Goal: Task Accomplishment & Management: Manage account settings

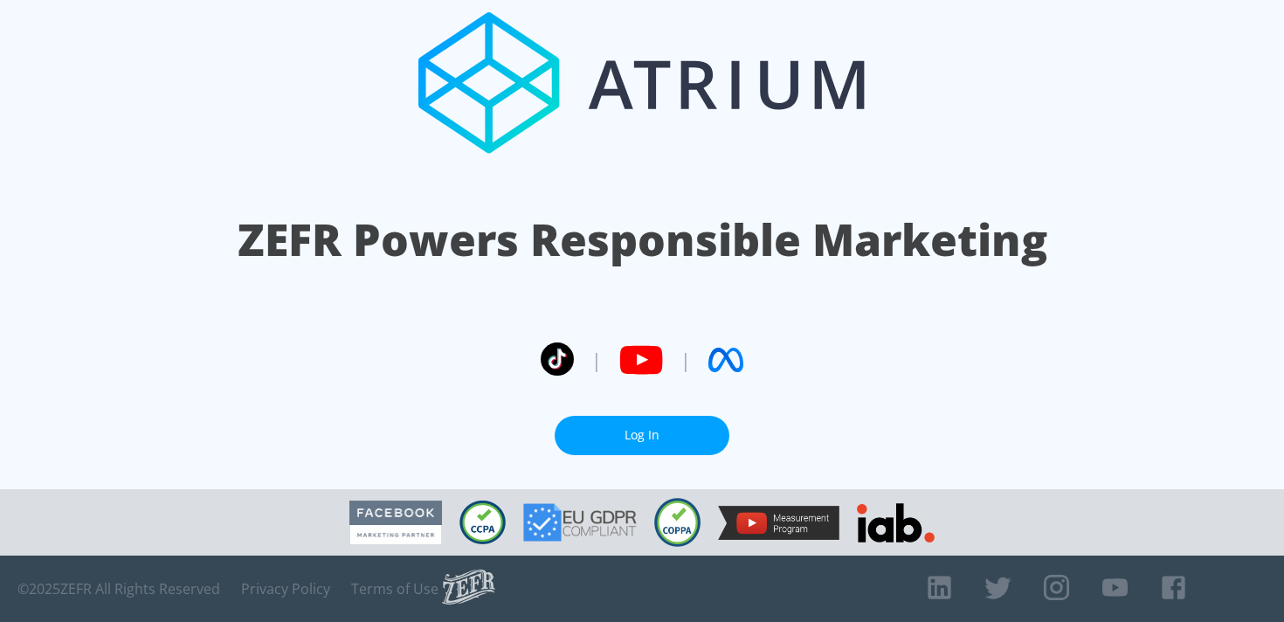
click at [583, 426] on link "Log In" at bounding box center [642, 435] width 175 height 39
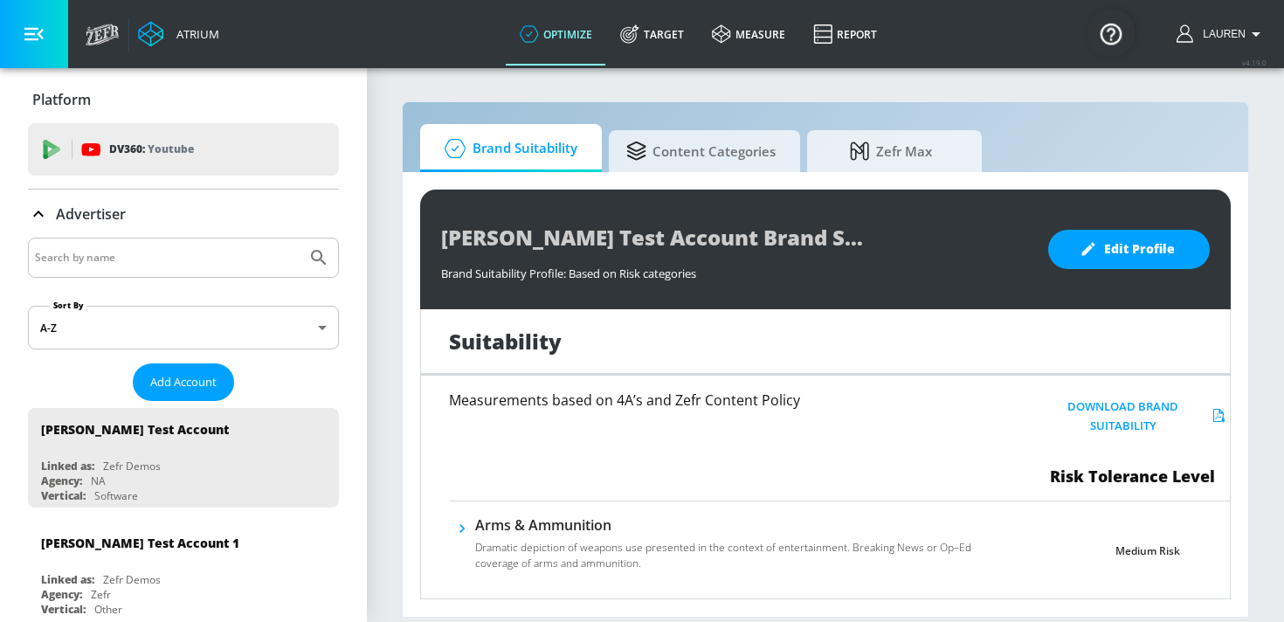
click at [227, 260] on input "Search by name" at bounding box center [167, 257] width 265 height 23
type input "disney canada"
click at [300, 239] on button "Submit Search" at bounding box center [319, 258] width 38 height 38
click at [191, 384] on span "Add Account" at bounding box center [183, 382] width 66 height 20
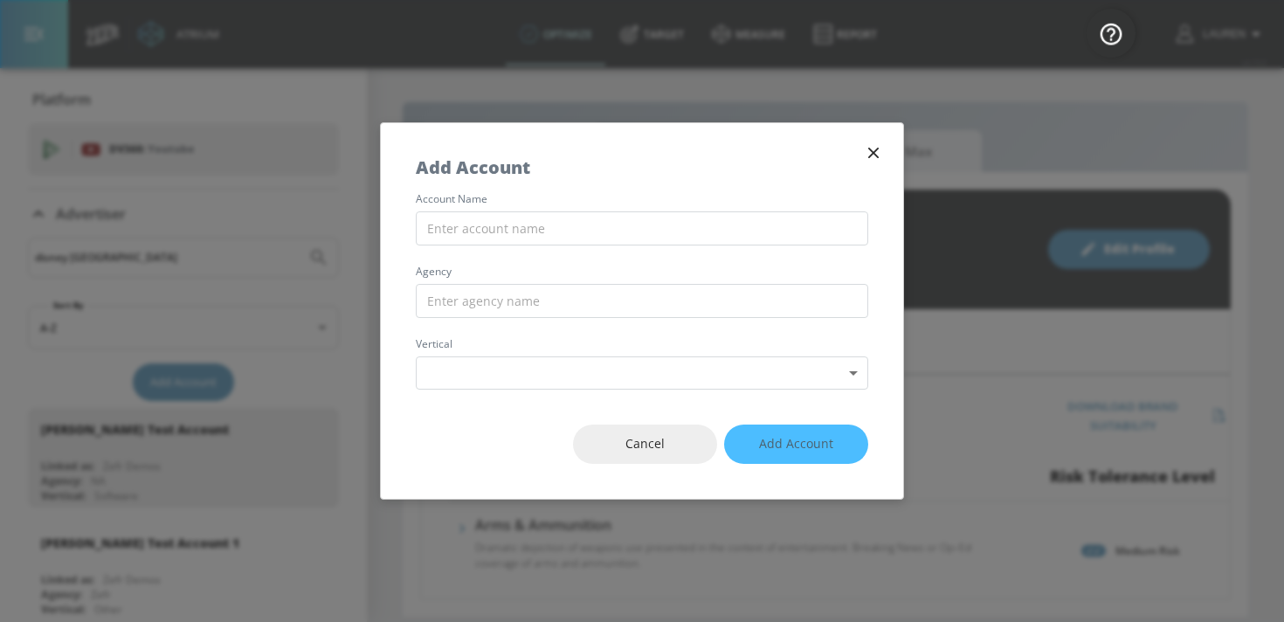
click at [867, 152] on icon "button" at bounding box center [873, 152] width 19 height 19
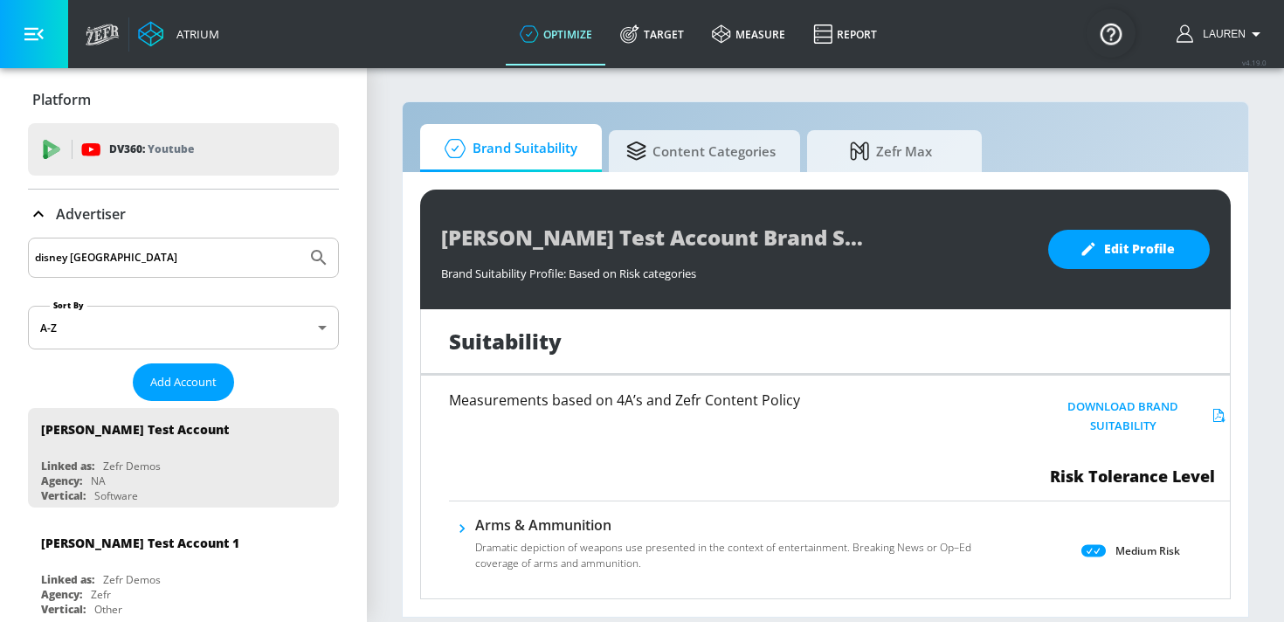
click at [319, 254] on icon "Submit Search" at bounding box center [318, 257] width 21 height 21
click at [35, 208] on icon at bounding box center [38, 214] width 21 height 21
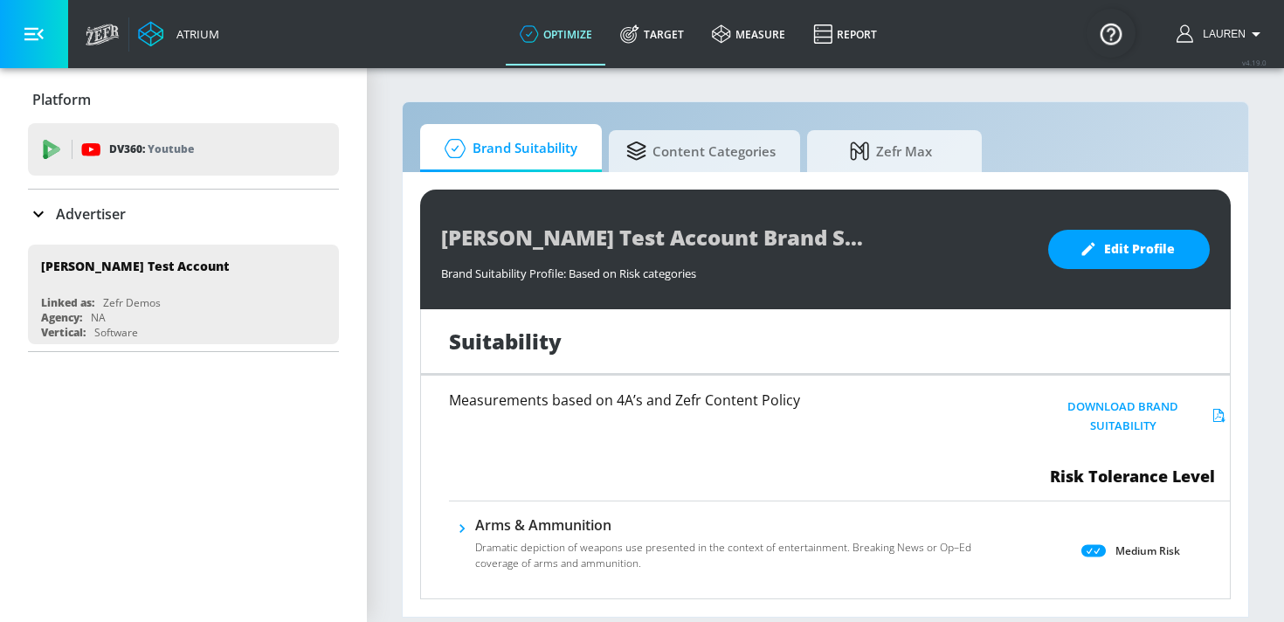
click at [52, 211] on div "Advertiser" at bounding box center [77, 214] width 98 height 21
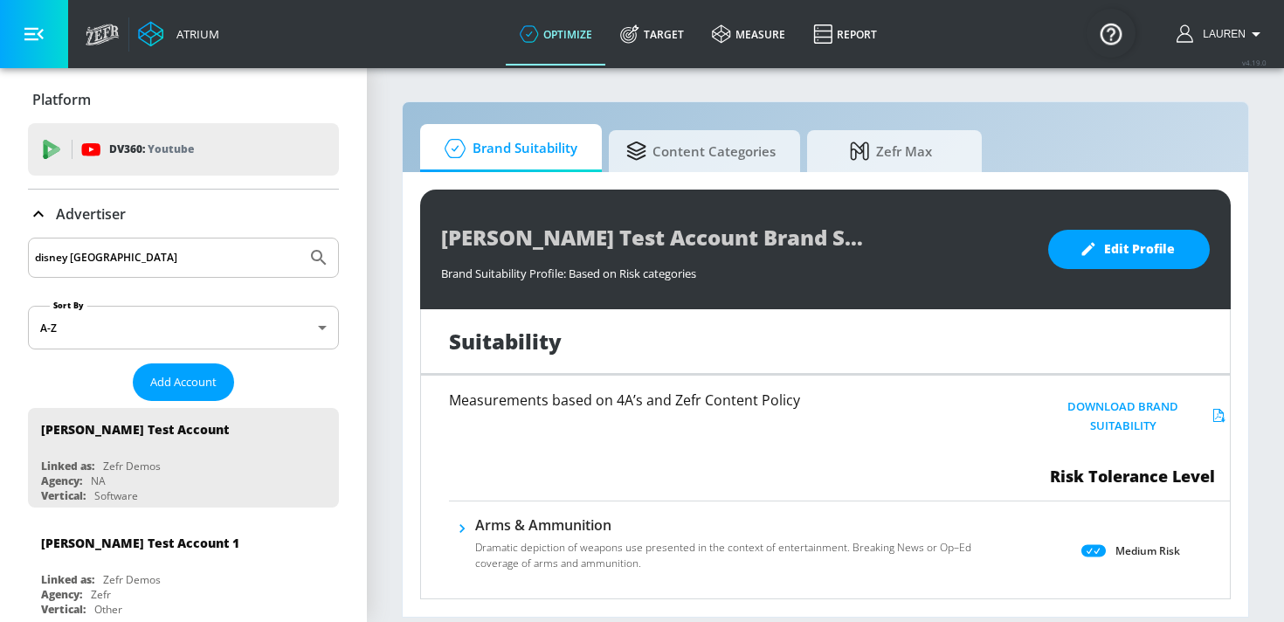
click at [167, 259] on input "disney canada" at bounding box center [167, 257] width 265 height 23
click at [328, 258] on icon "Submit Search" at bounding box center [318, 257] width 21 height 21
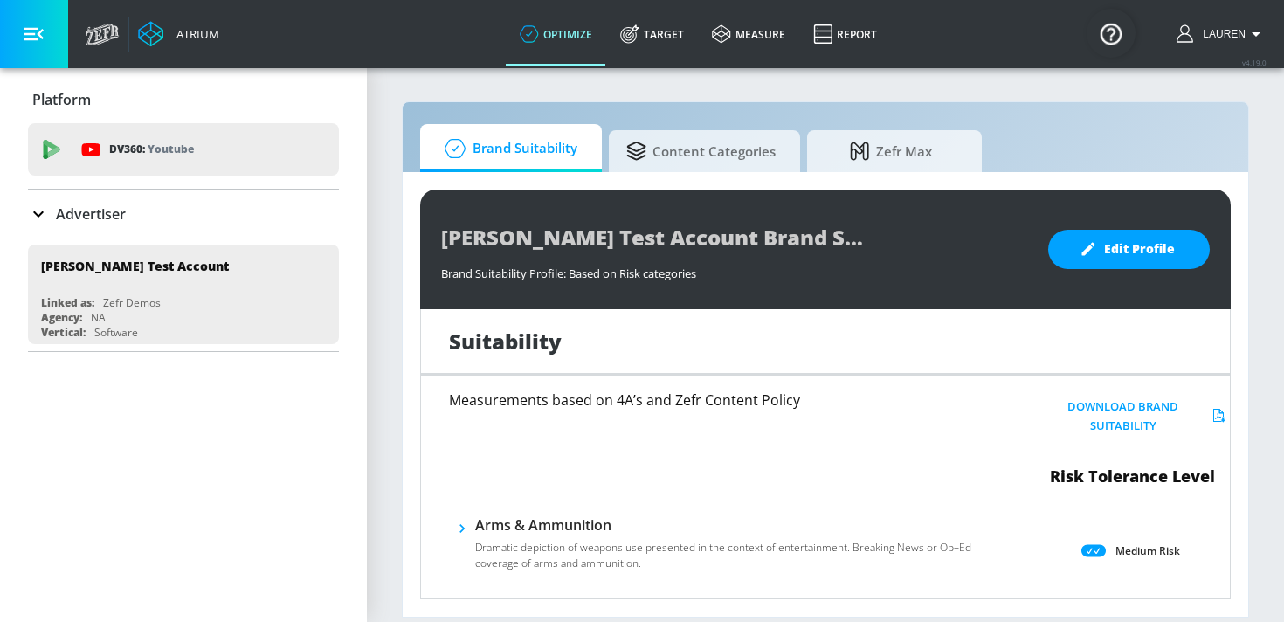
click at [69, 202] on div "Advertiser" at bounding box center [183, 214] width 311 height 49
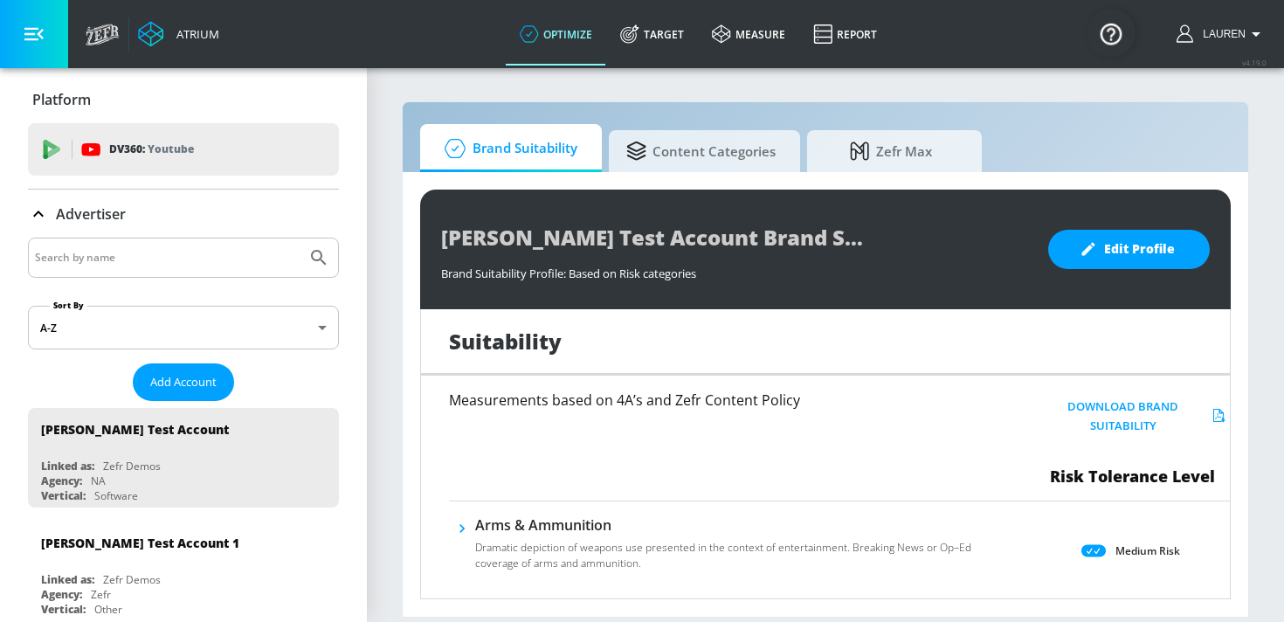
click at [117, 246] on div at bounding box center [183, 258] width 311 height 40
click at [121, 264] on input "Search by name" at bounding box center [167, 257] width 265 height 23
type input "disney canada"
click at [300, 239] on button "Submit Search" at bounding box center [319, 258] width 38 height 38
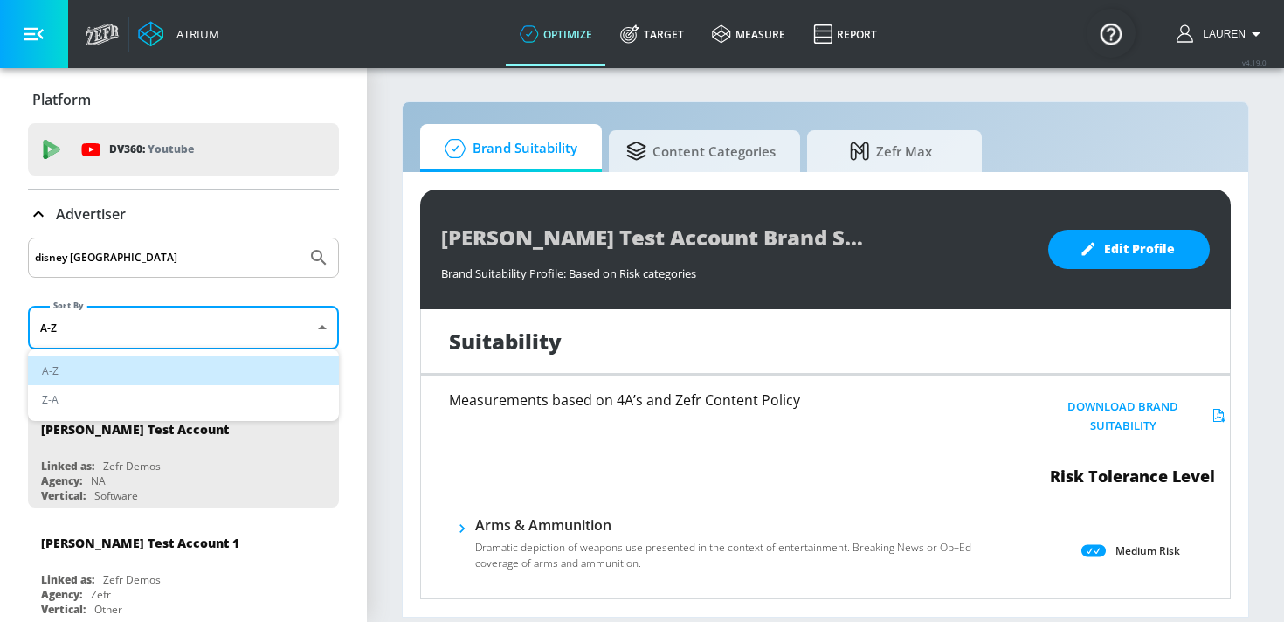
click at [121, 343] on body "Atrium optimize Target measure Report optimize Target measure Report v 4.19.0 L…" at bounding box center [642, 311] width 1284 height 622
click at [120, 267] on div at bounding box center [642, 311] width 1284 height 622
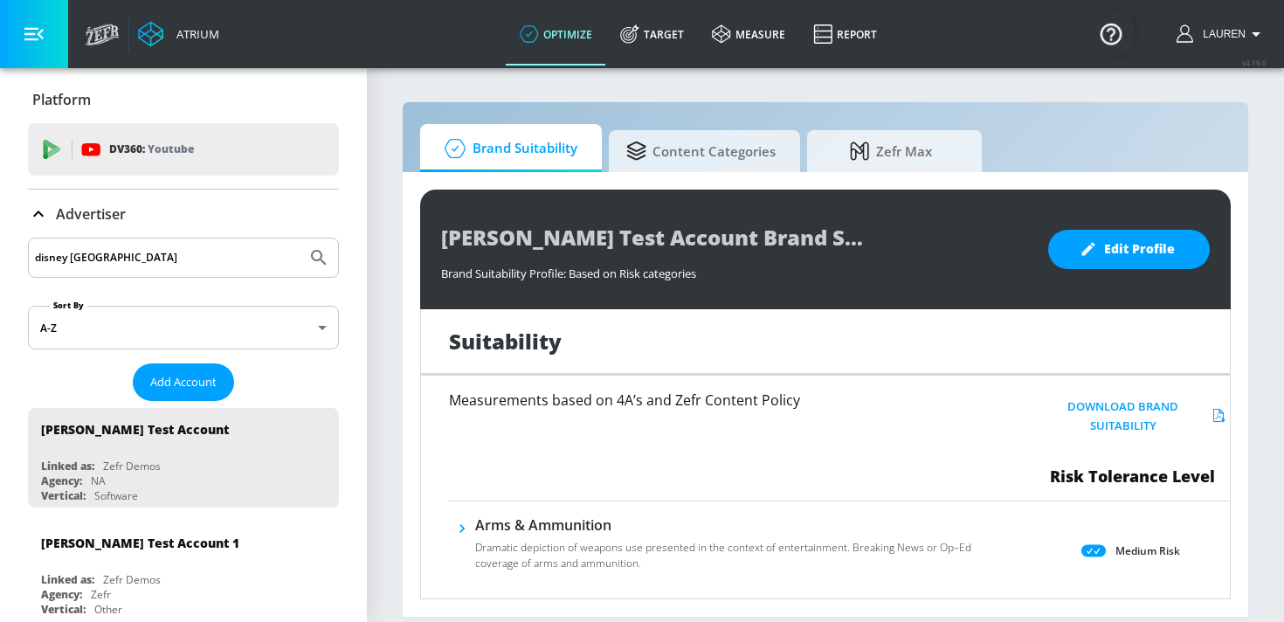
drag, startPoint x: 106, startPoint y: 257, endPoint x: 10, endPoint y: 251, distance: 96.3
type input "disney"
click at [300, 239] on button "Submit Search" at bounding box center [319, 258] width 38 height 38
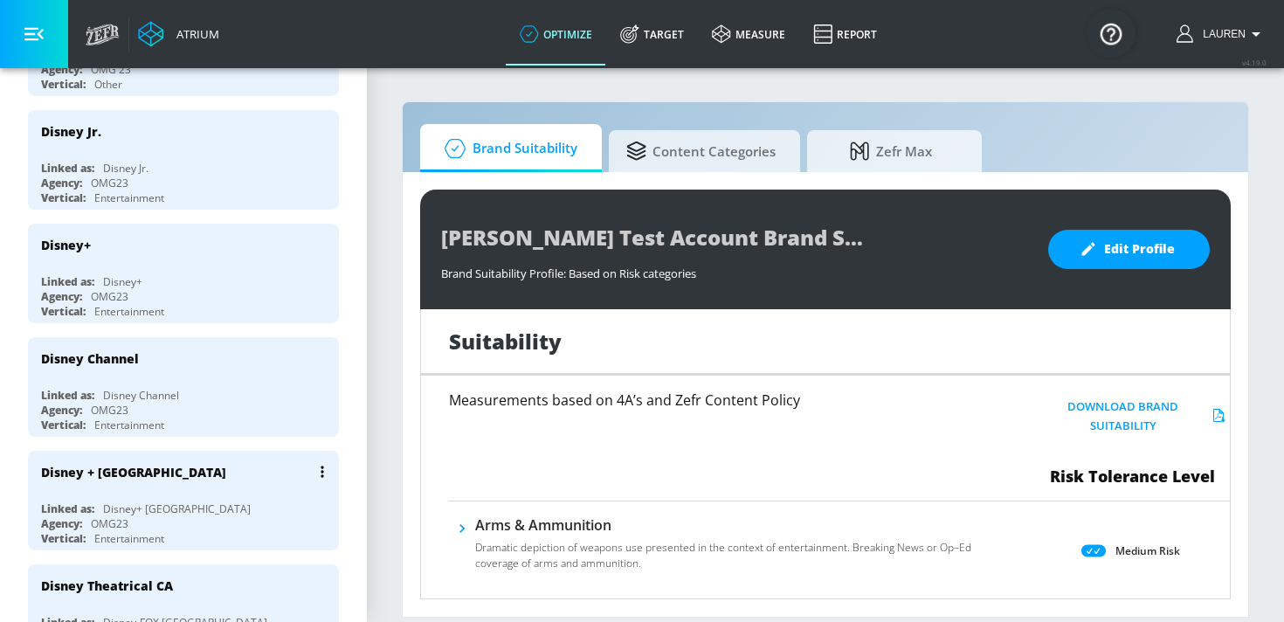
scroll to position [645, 0]
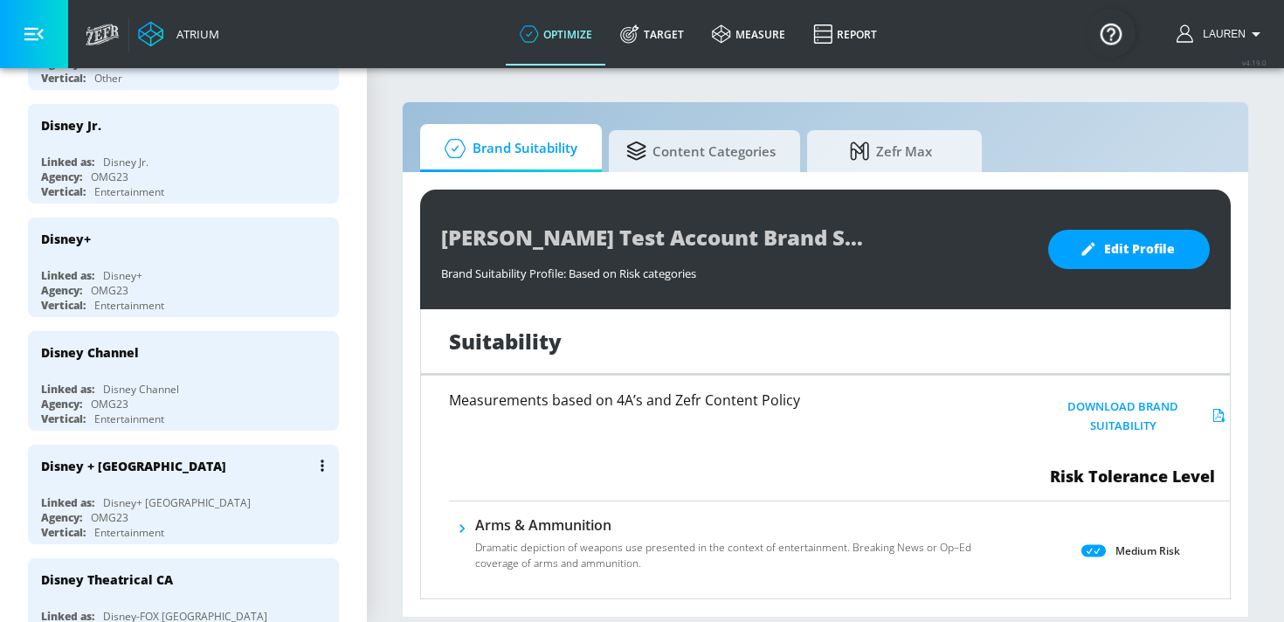
click at [192, 525] on div "Vertical: Entertainment" at bounding box center [188, 532] width 294 height 15
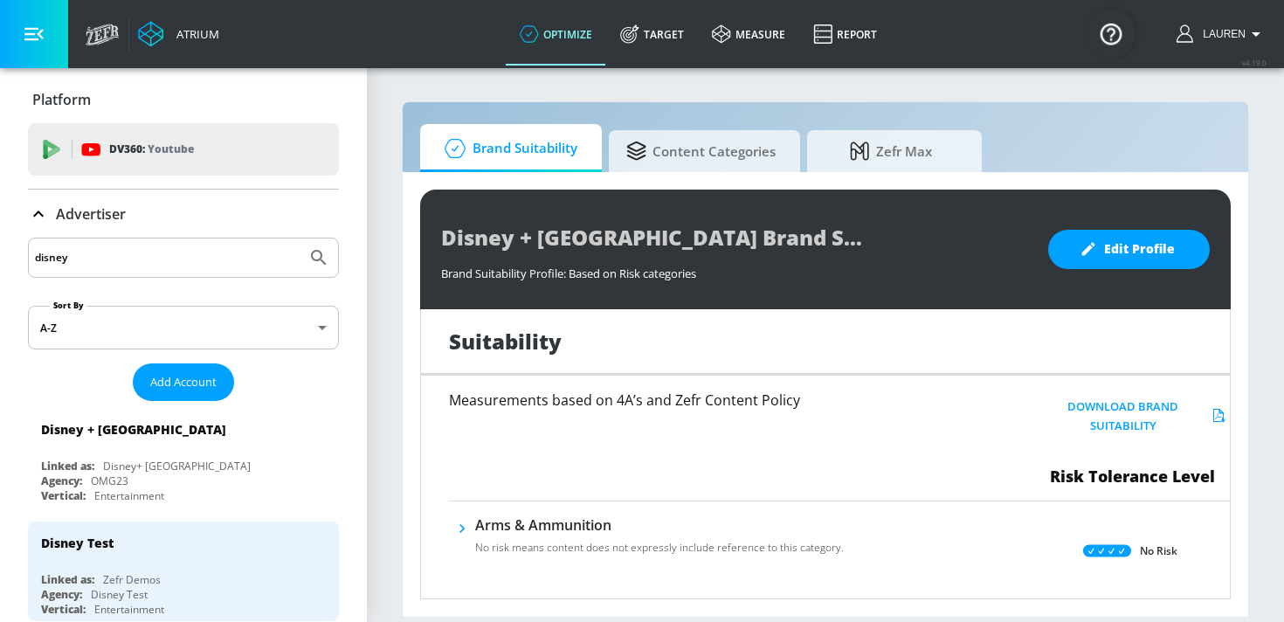
click at [45, 204] on icon at bounding box center [38, 214] width 21 height 21
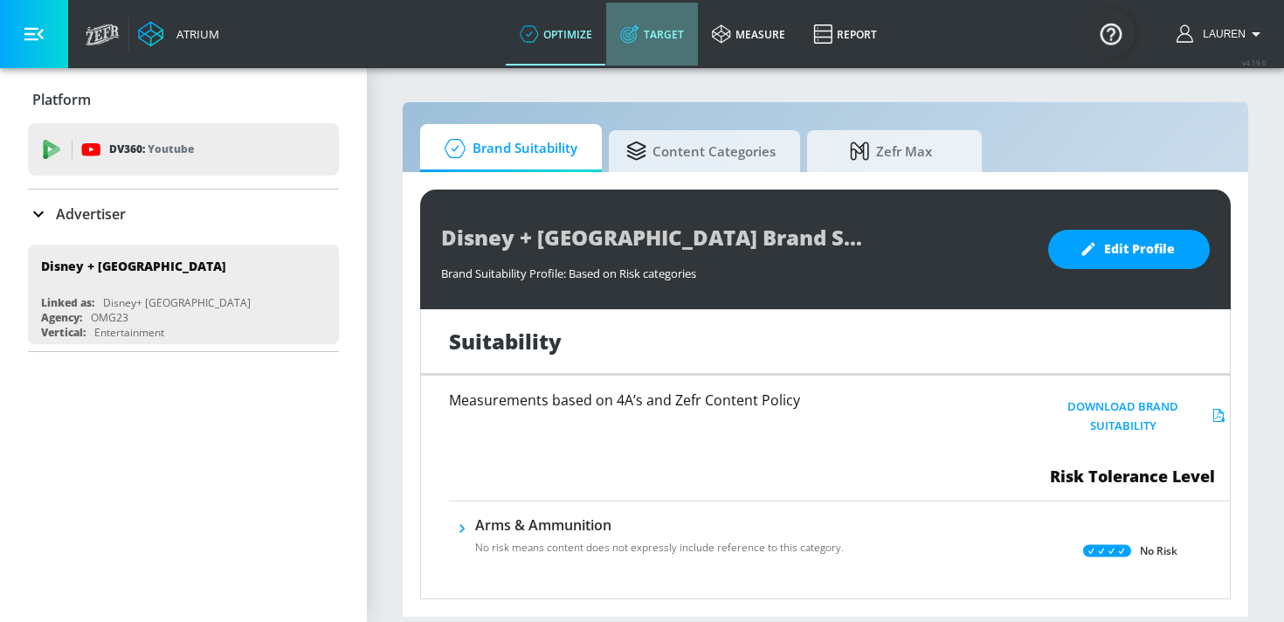
click at [650, 36] on link "Target" at bounding box center [652, 34] width 92 height 63
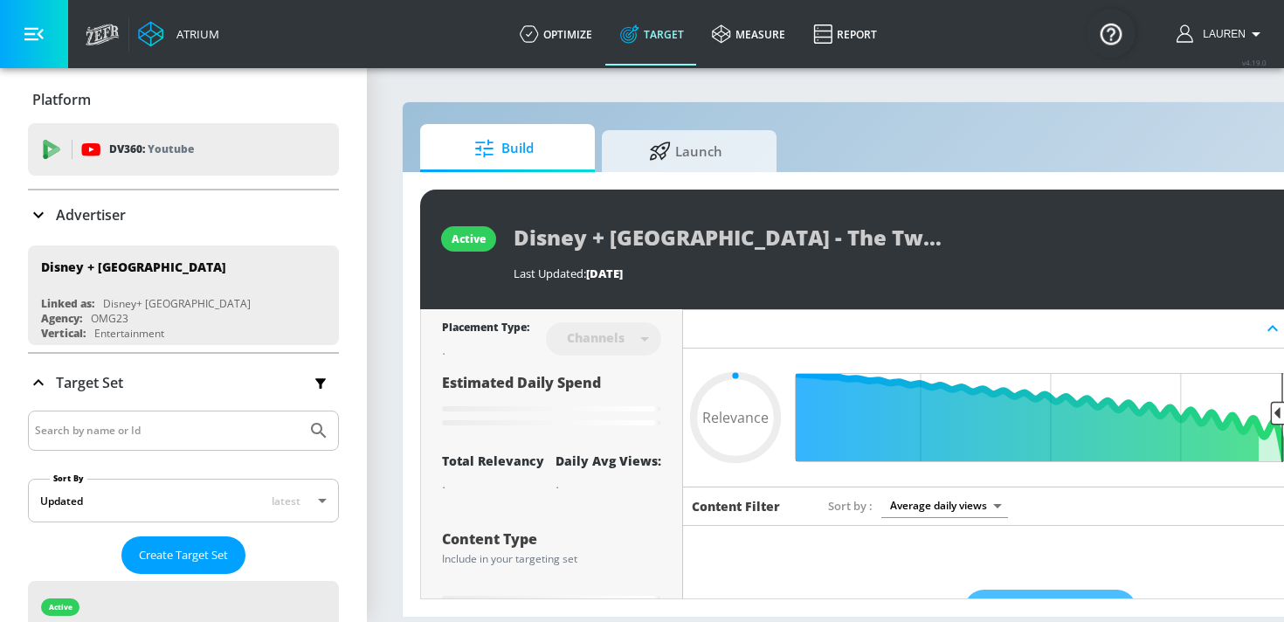
type input "0.05"
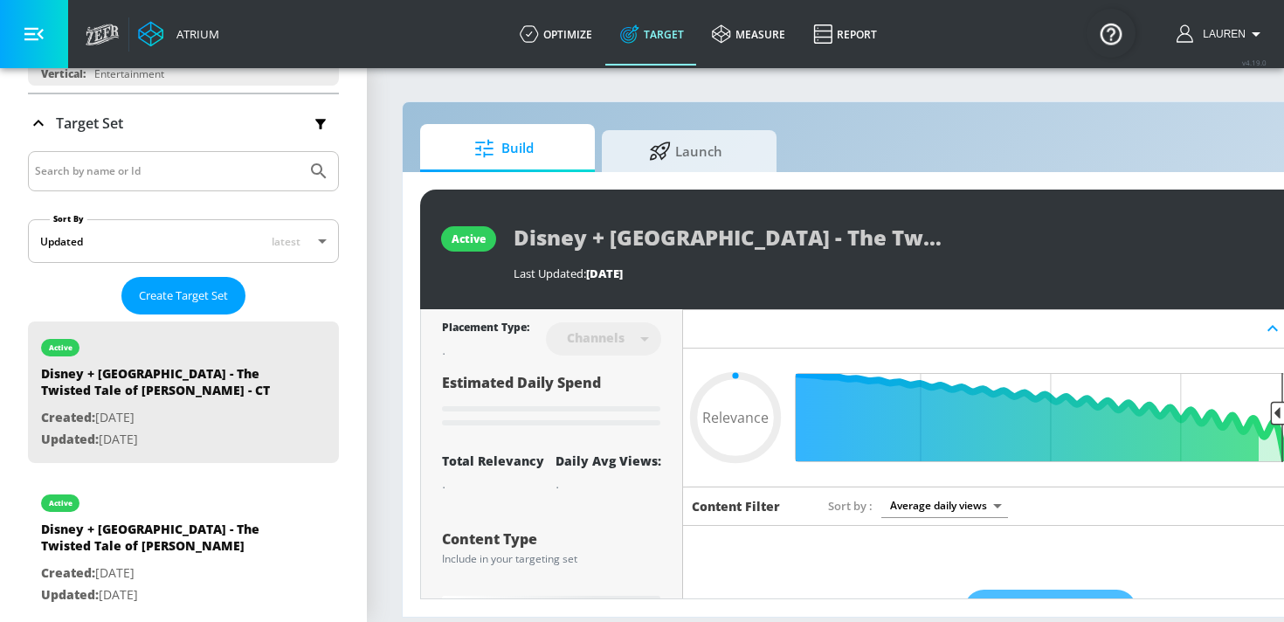
scroll to position [261, 0]
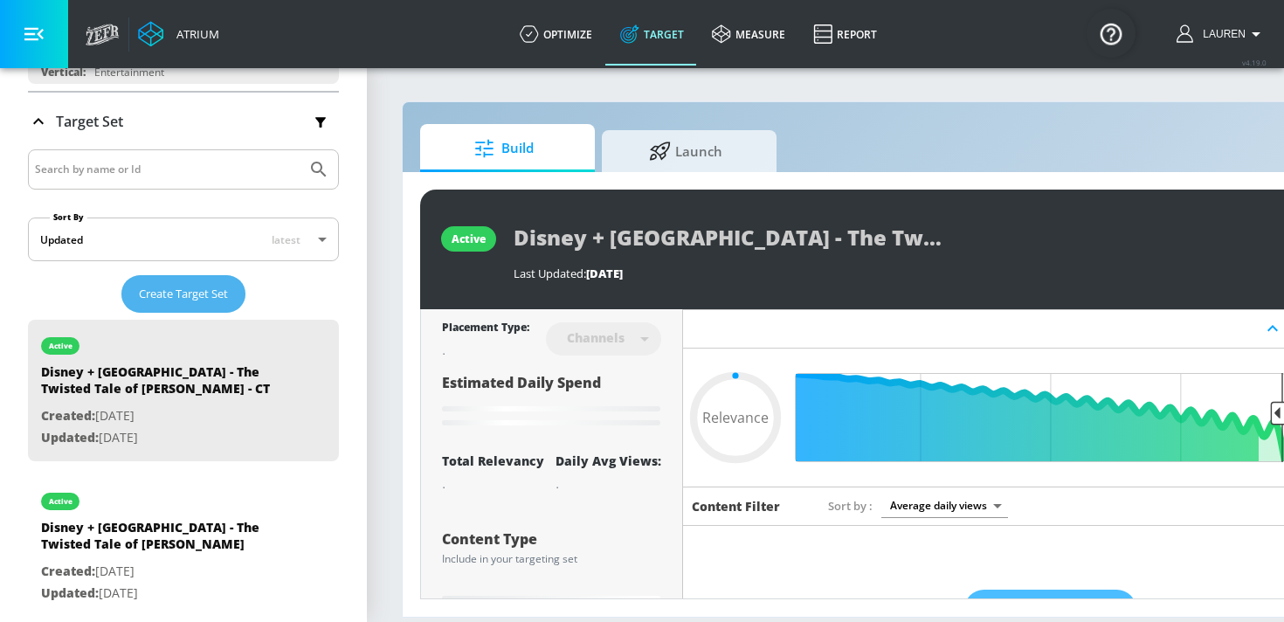
click at [195, 285] on span "Create Target Set" at bounding box center [183, 294] width 89 height 20
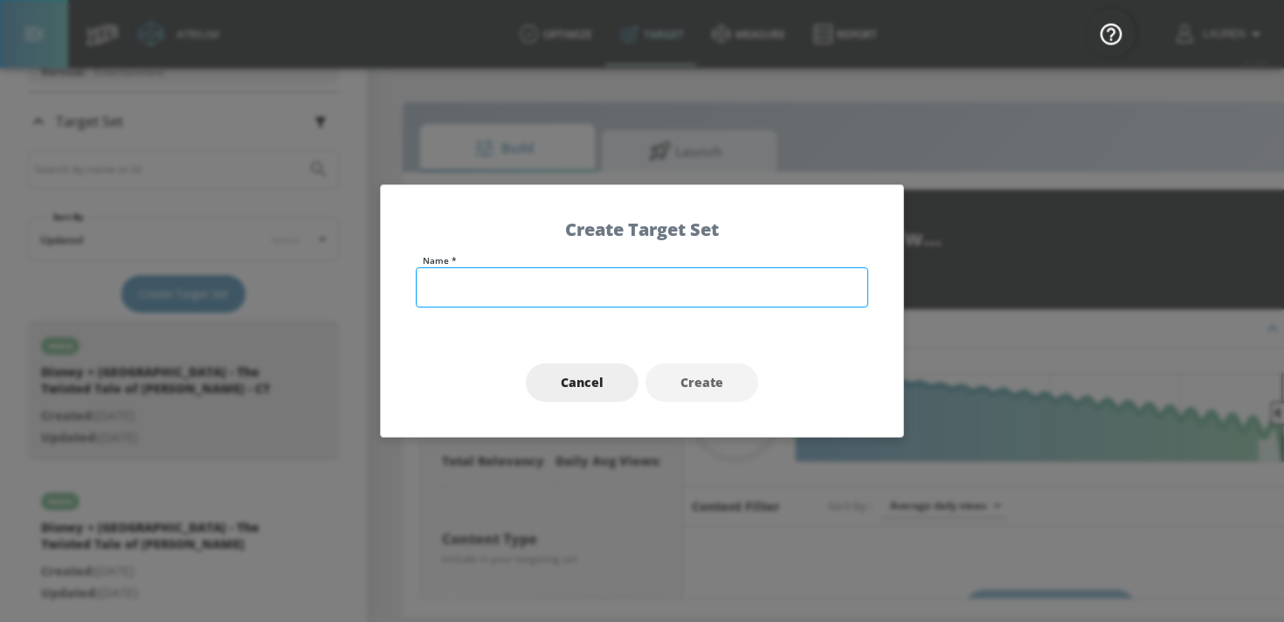
click at [541, 273] on input "text" at bounding box center [642, 287] width 453 height 40
click at [472, 287] on input "Disney [GEOGRAPHIC_DATA]" at bounding box center [642, 287] width 453 height 40
click at [571, 286] on input "Disney + [GEOGRAPHIC_DATA]" at bounding box center [642, 287] width 453 height 40
type input "Disney + Canada |"
type input "0.21"
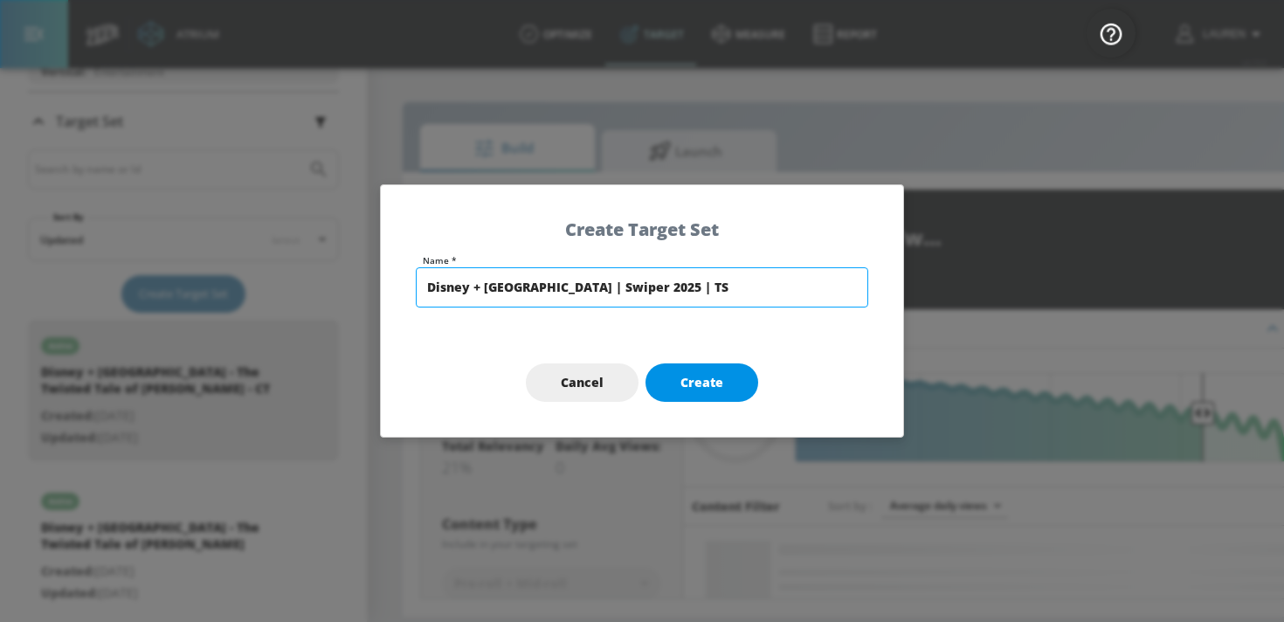
type input "Disney + [GEOGRAPHIC_DATA] | Swiper 2025 | TS"
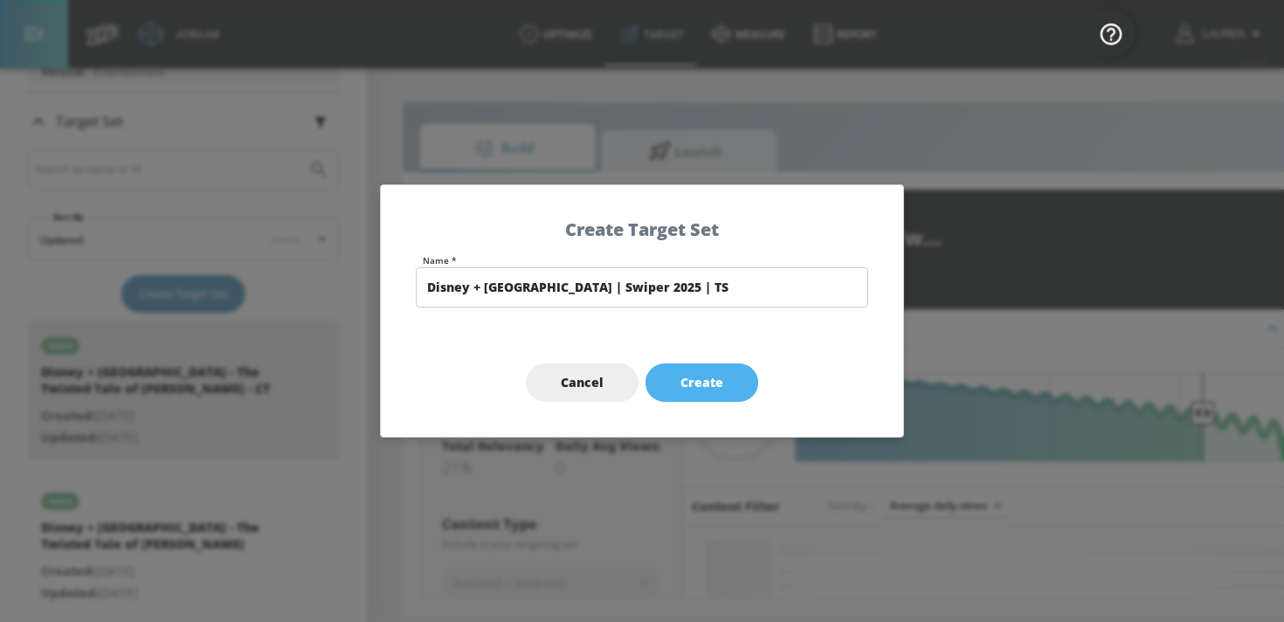
click at [714, 376] on span "Create" at bounding box center [702, 383] width 43 height 22
type input "Disney + [GEOGRAPHIC_DATA] | Swiper 2025 | TS"
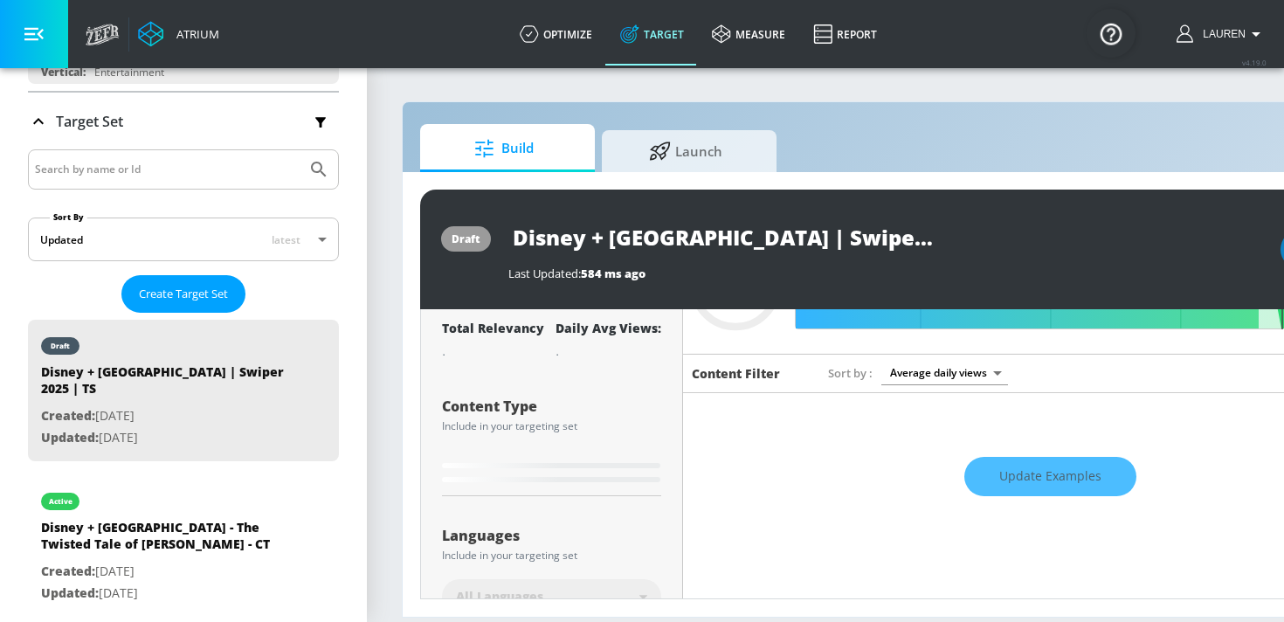
scroll to position [138, 0]
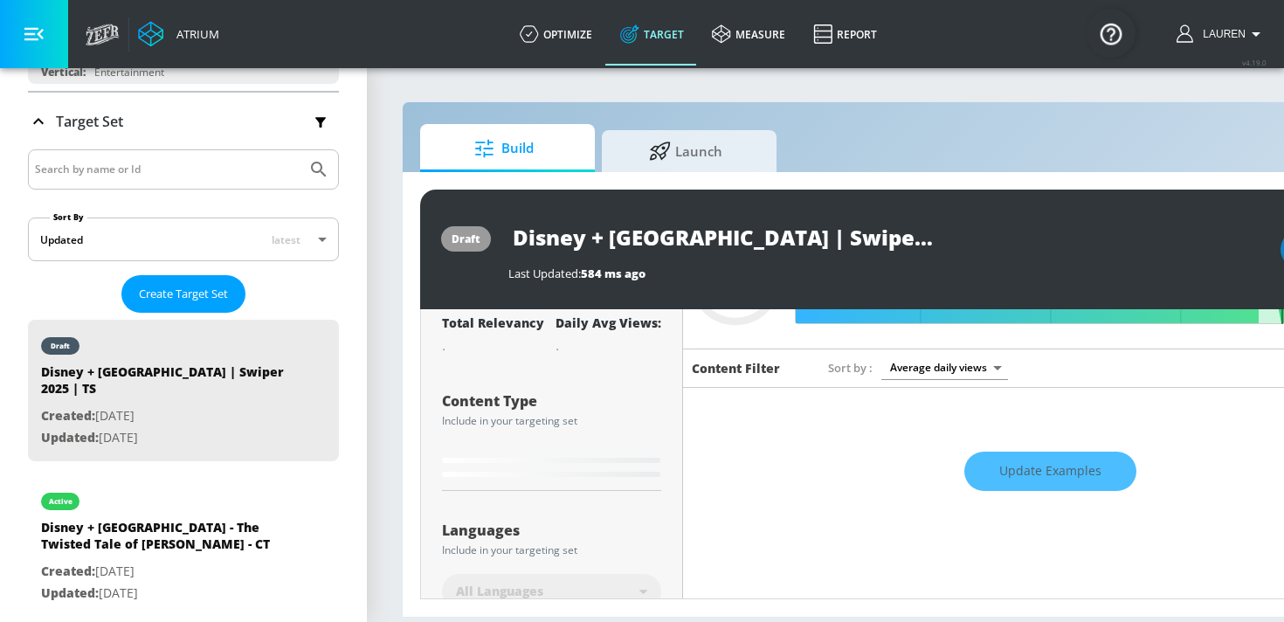
click at [39, 33] on icon "button" at bounding box center [33, 34] width 19 height 13
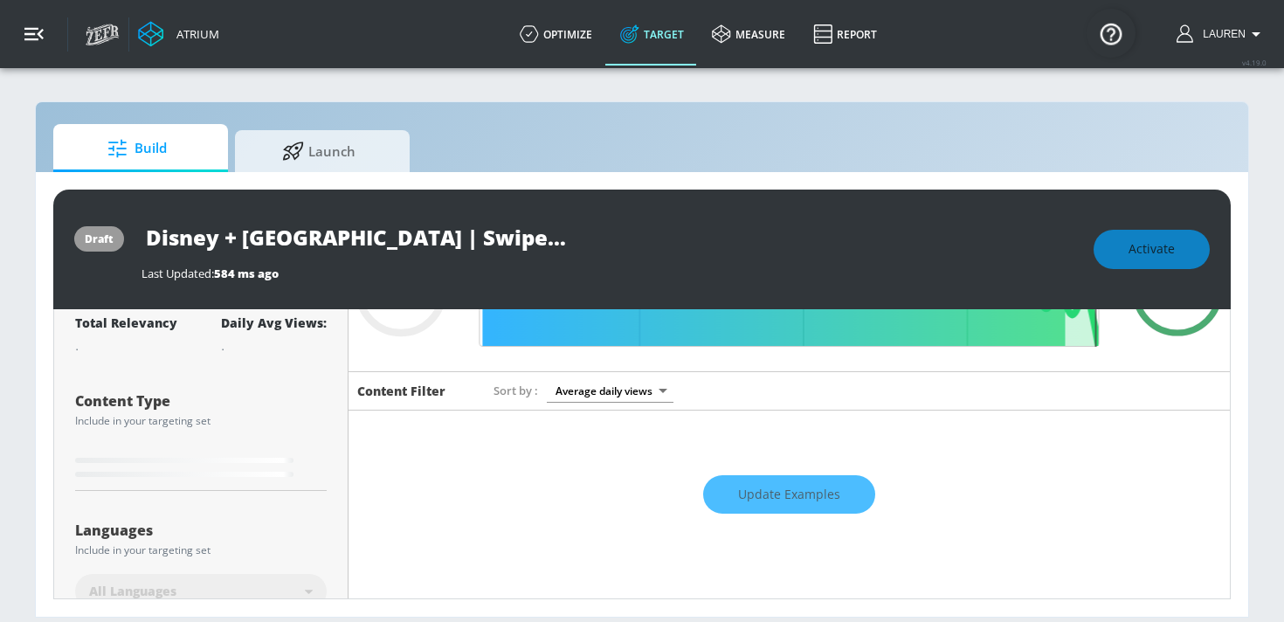
type input "0.6"
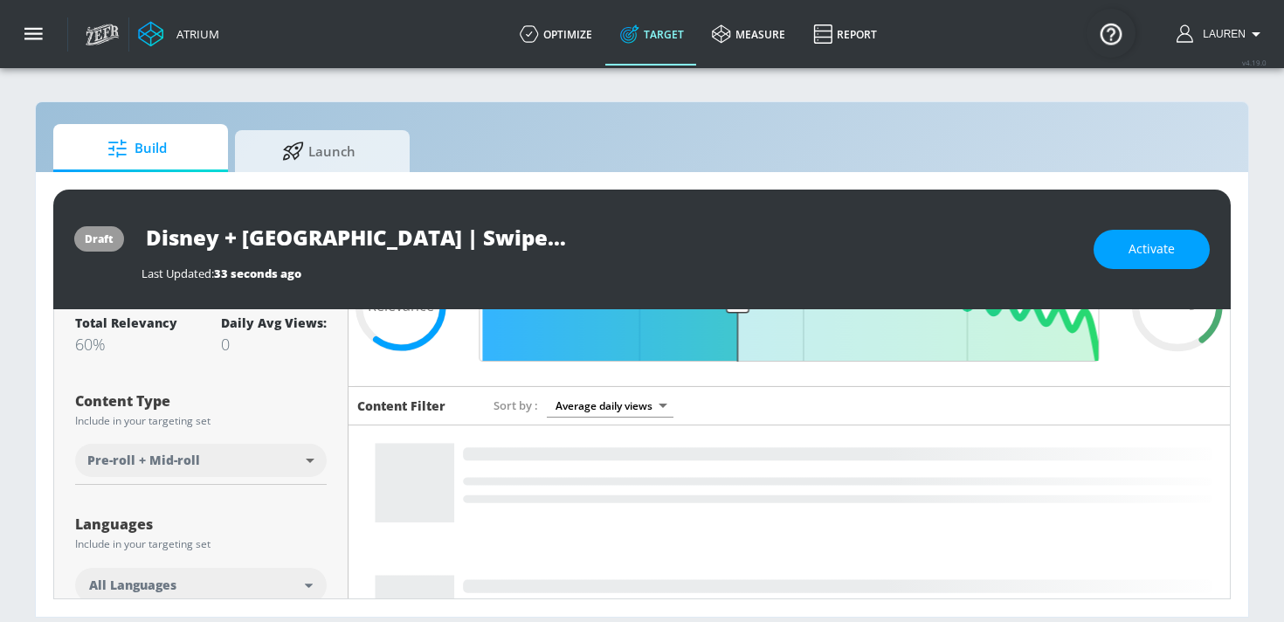
scroll to position [0, 0]
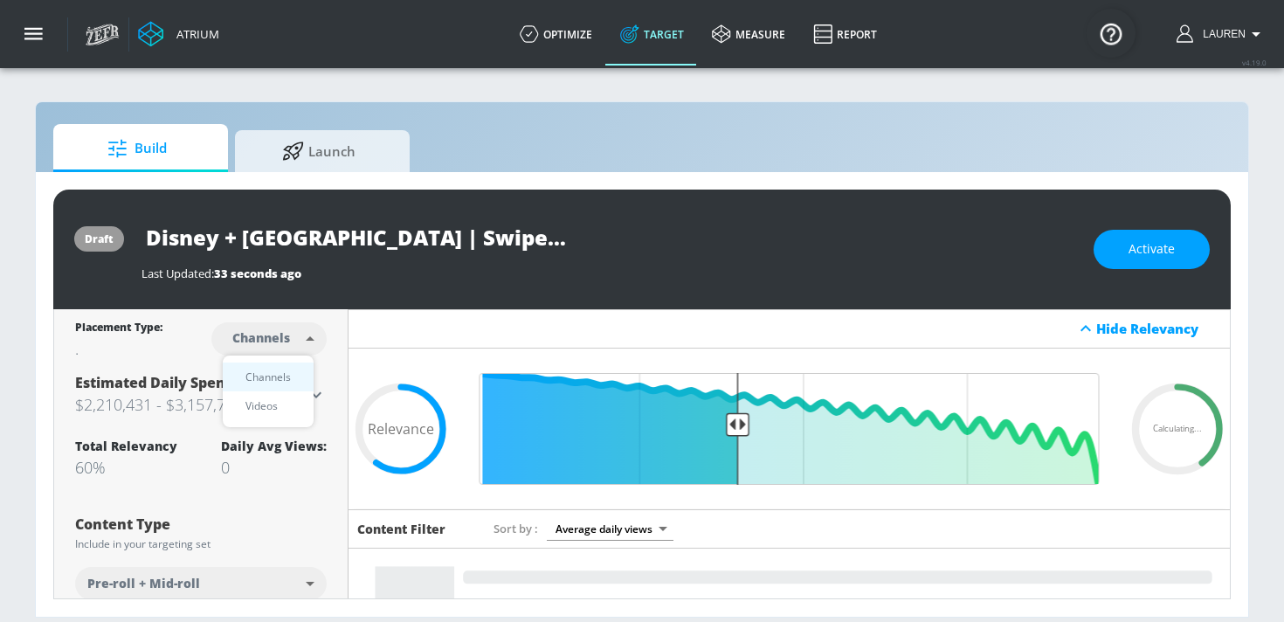
click at [286, 347] on body "Atrium optimize Target measure Report optimize Target measure Report v 4.19.0 L…" at bounding box center [642, 311] width 1284 height 622
click at [285, 395] on li "Videos" at bounding box center [268, 405] width 91 height 29
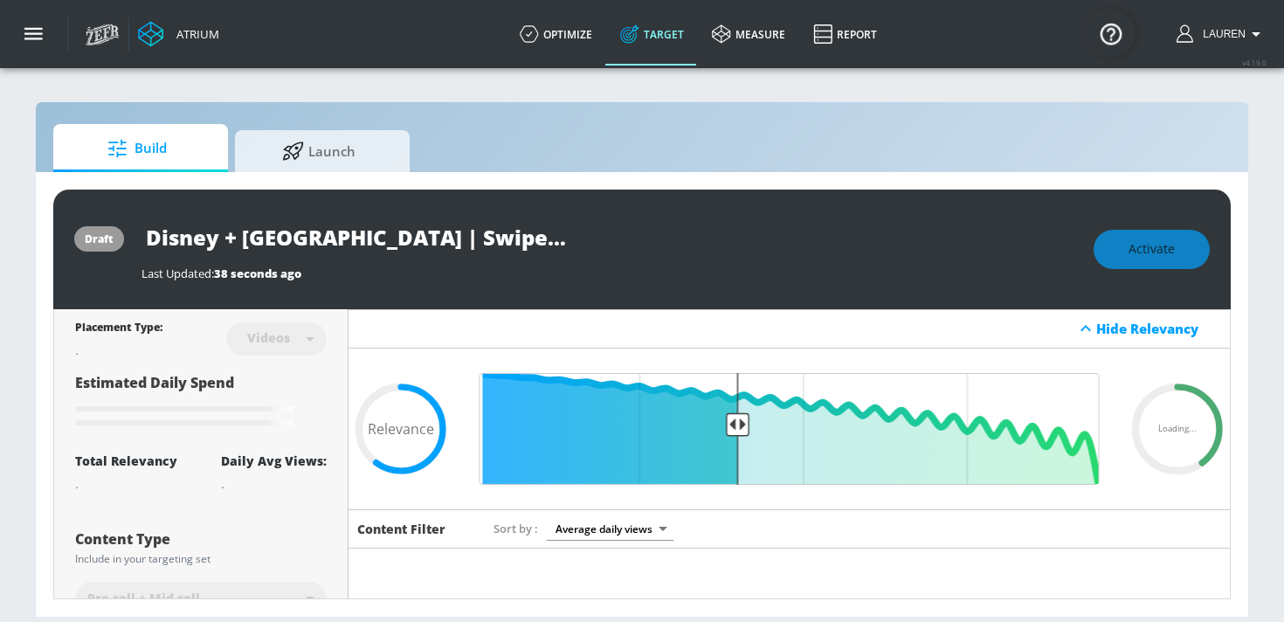
type input "videos"
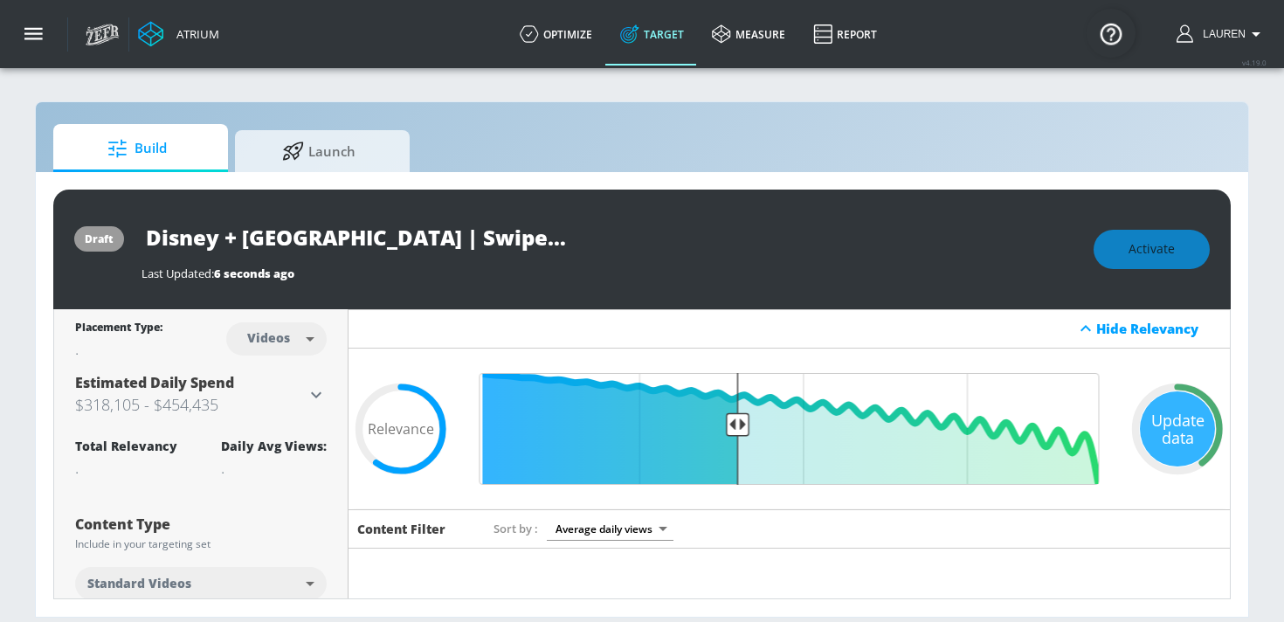
scroll to position [113, 0]
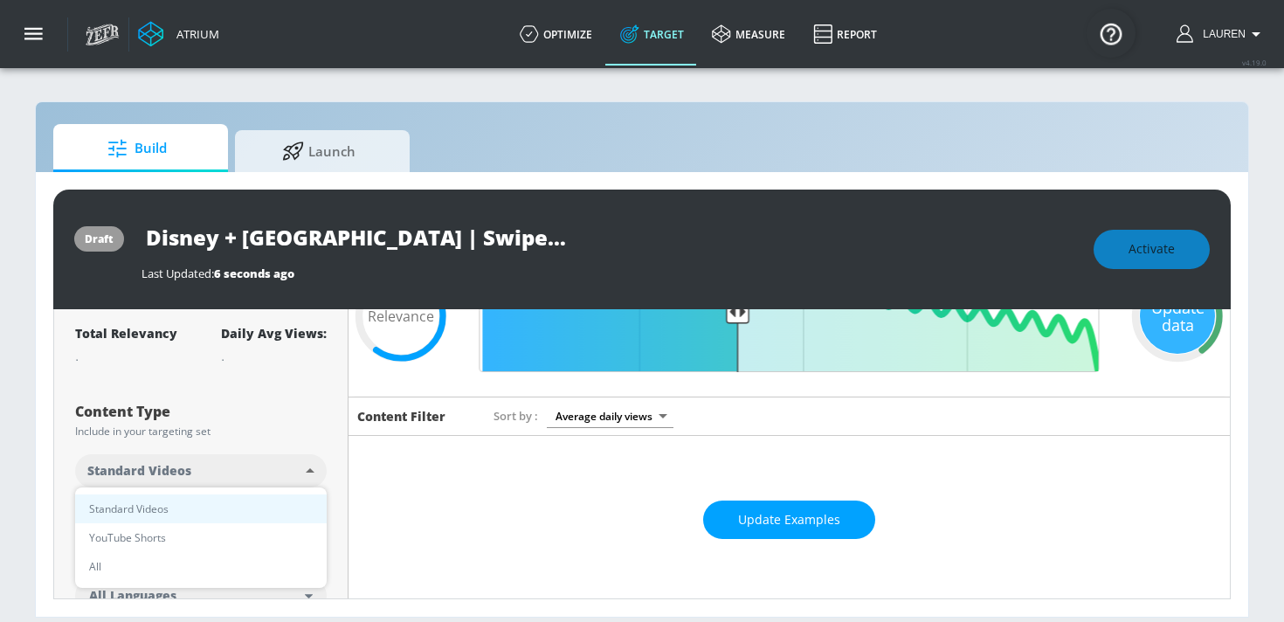
click at [211, 471] on body "Atrium optimize Target measure Report optimize Target measure Report v 4.19.0 L…" at bounding box center [642, 311] width 1284 height 622
click at [225, 424] on div at bounding box center [642, 311] width 1284 height 622
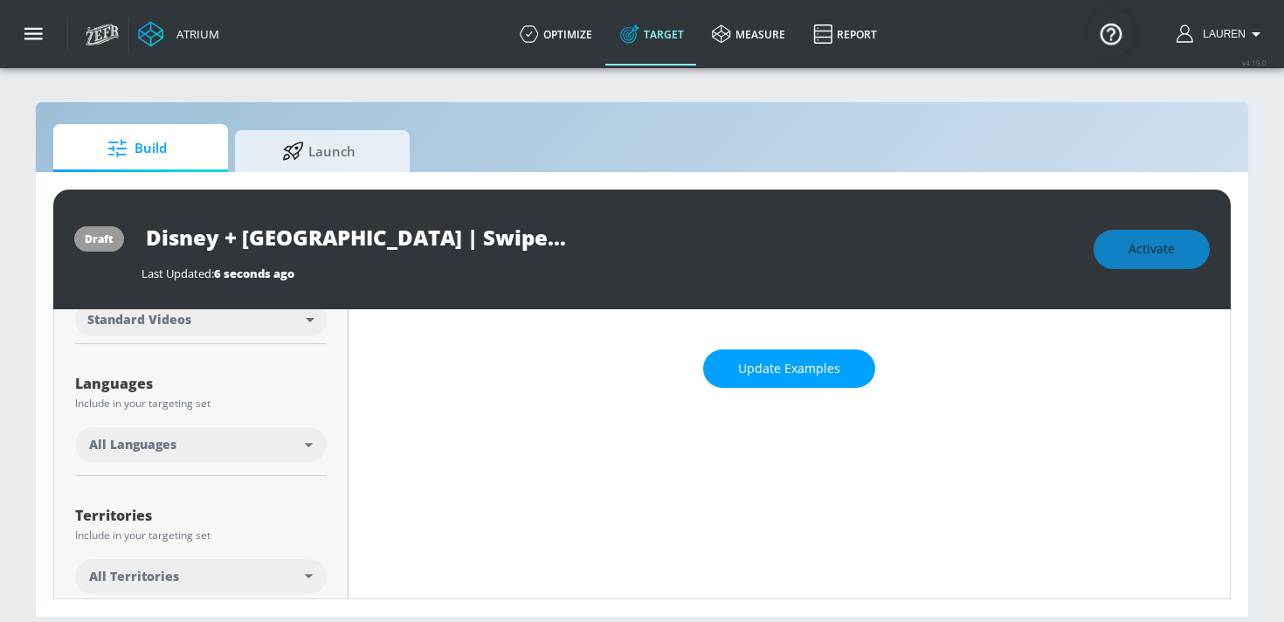
scroll to position [269, 0]
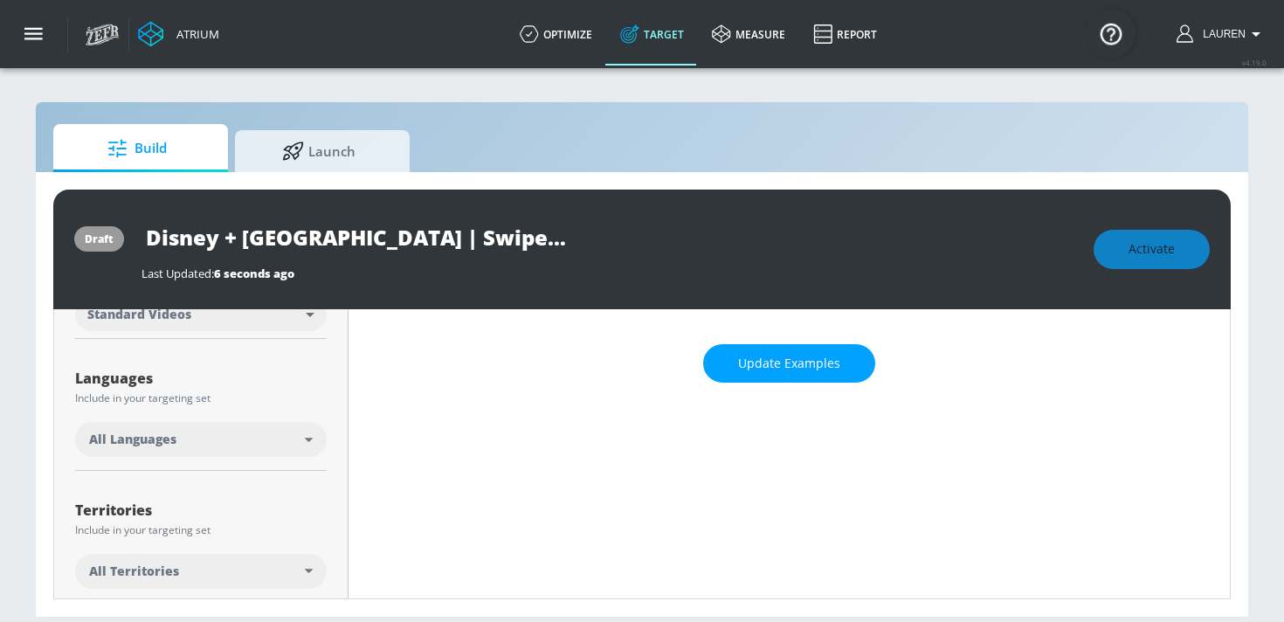
click at [225, 427] on div "All Languages" at bounding box center [201, 439] width 252 height 35
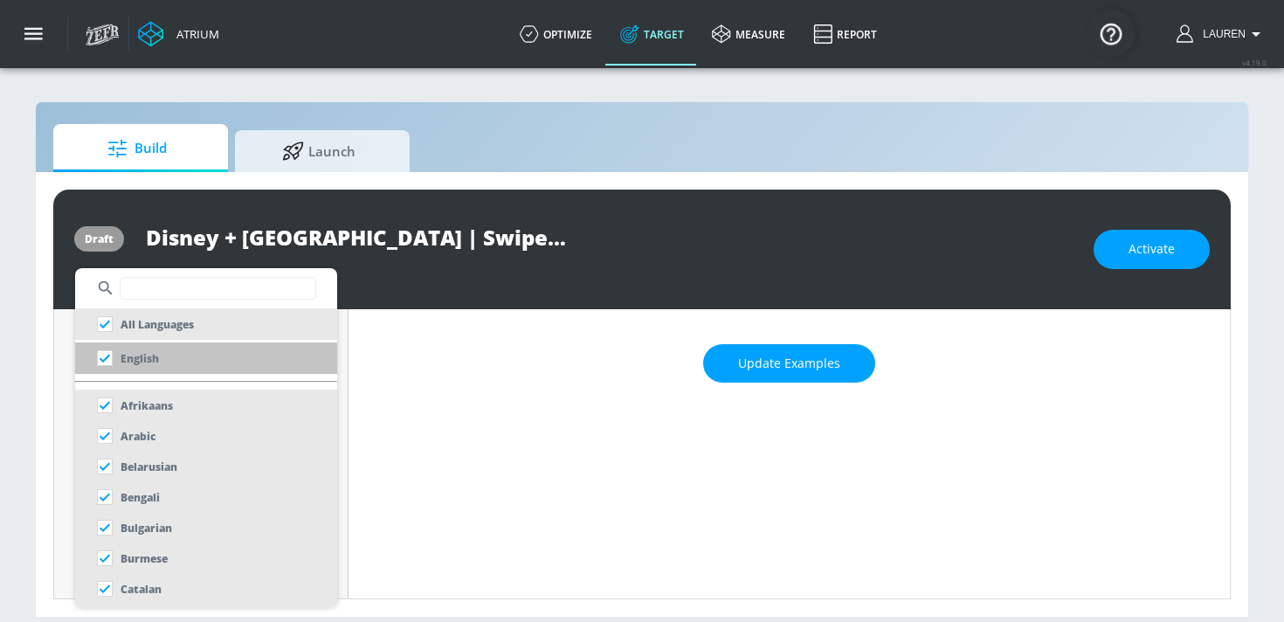
click at [193, 362] on li "English" at bounding box center [206, 358] width 262 height 31
checkbox input "false"
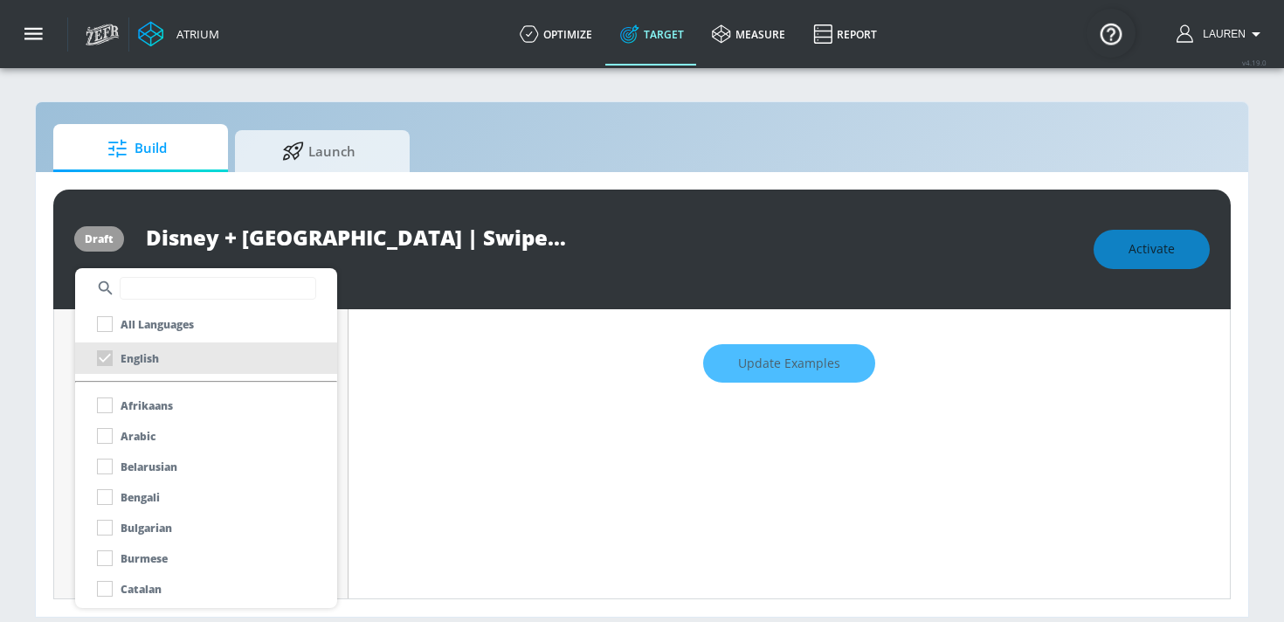
scroll to position [283, 0]
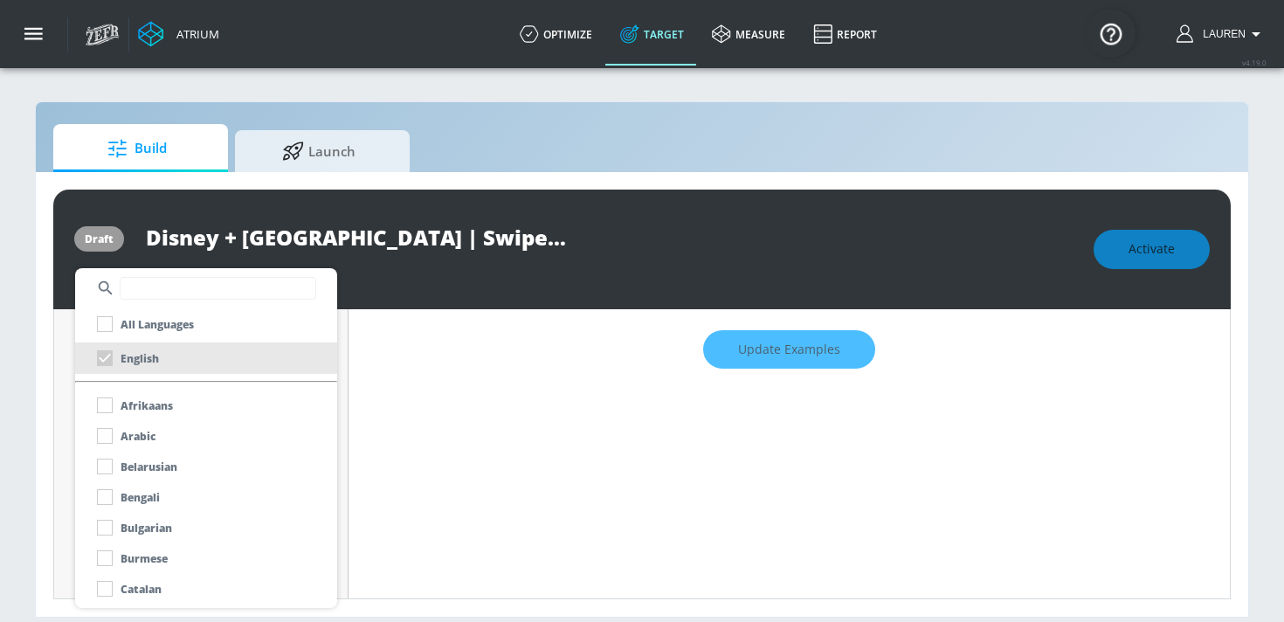
click at [550, 398] on div at bounding box center [642, 311] width 1284 height 622
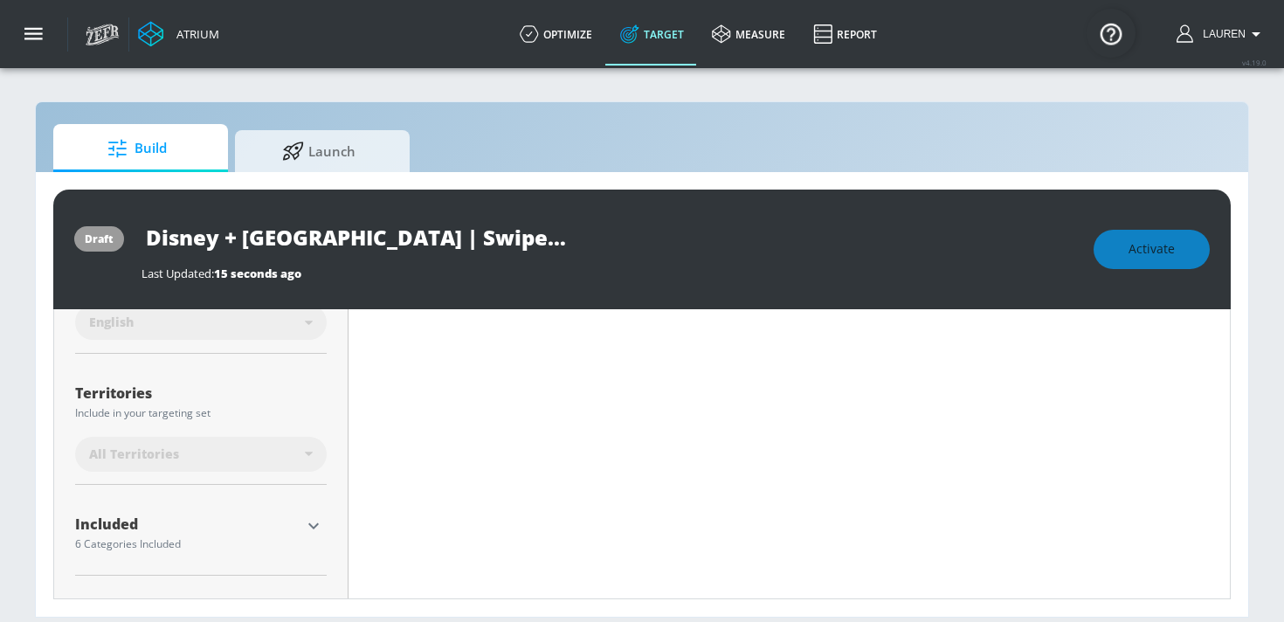
scroll to position [402, 0]
click at [153, 463] on div "All Territories" at bounding box center [201, 453] width 252 height 35
click at [150, 448] on span "All Territories" at bounding box center [134, 453] width 90 height 17
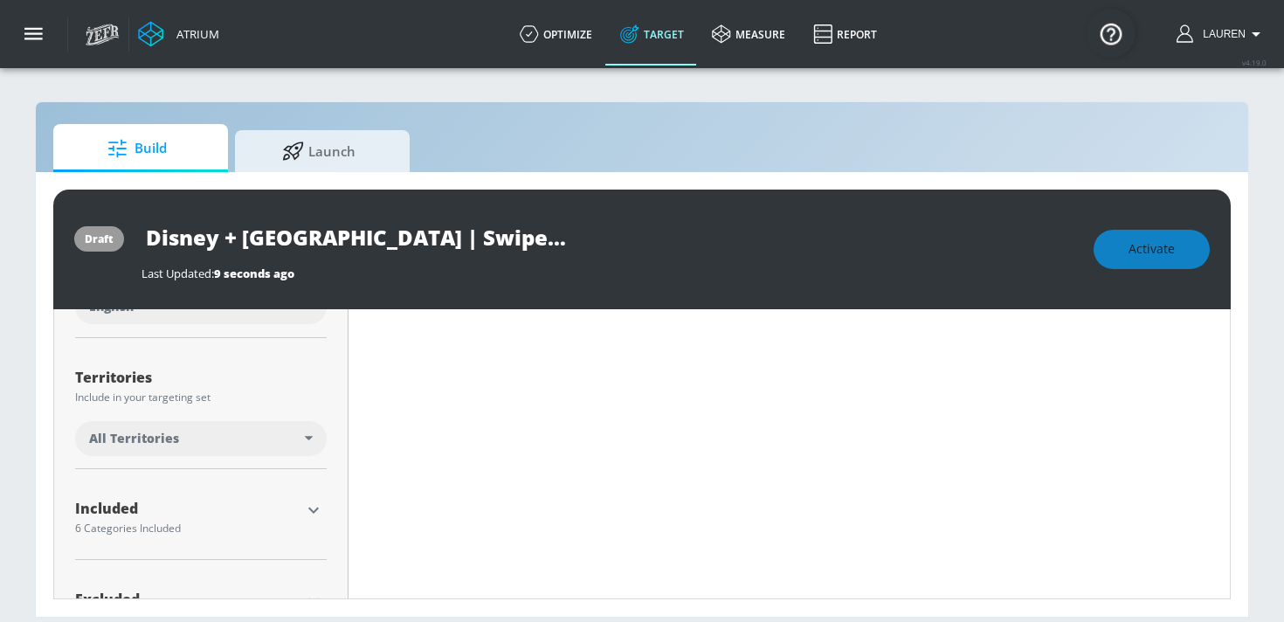
scroll to position [388, 0]
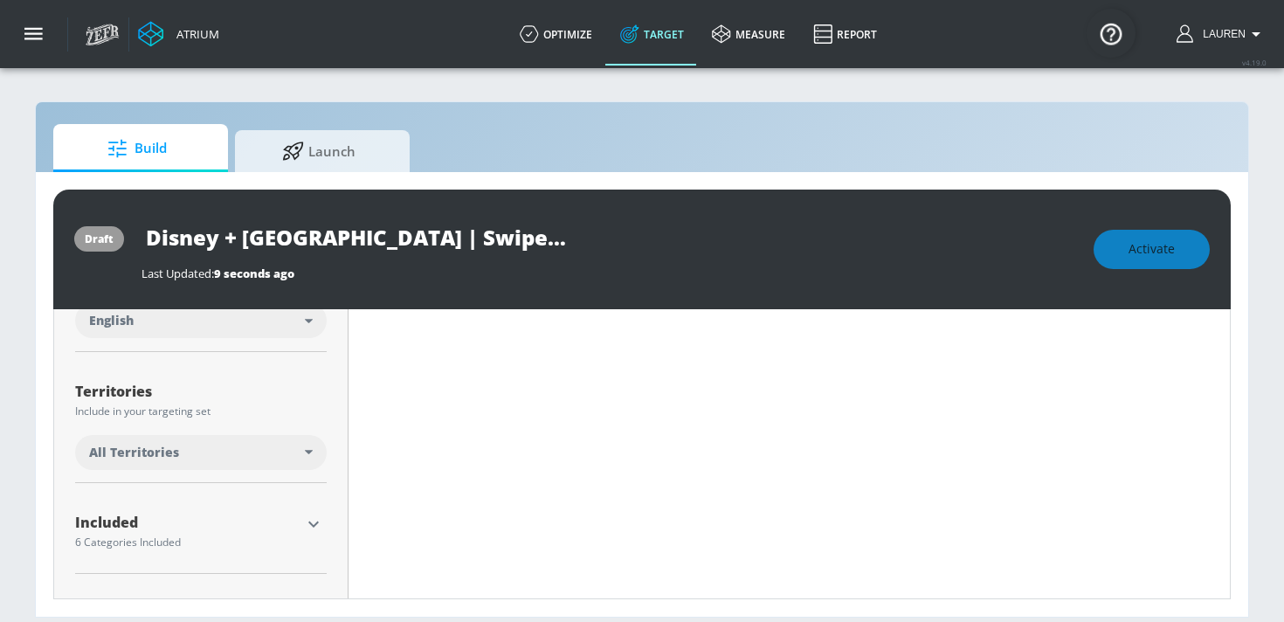
click at [150, 448] on span "All Territories" at bounding box center [134, 452] width 90 height 17
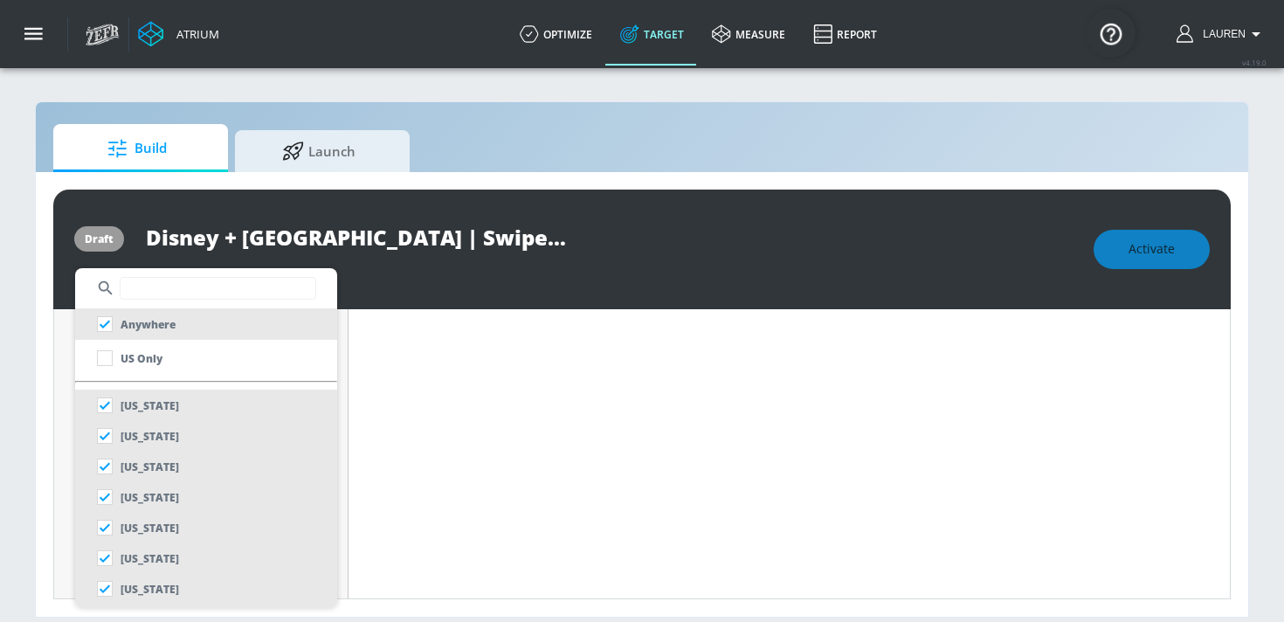
click at [173, 292] on input "text" at bounding box center [218, 288] width 197 height 23
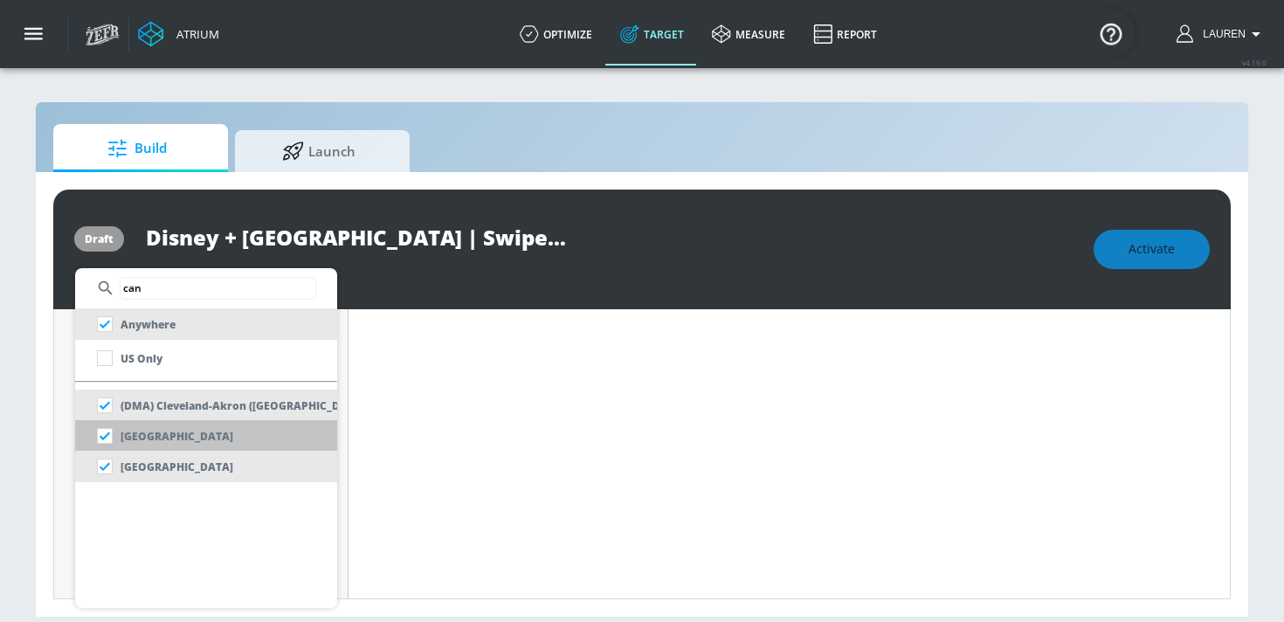
type input "can"
click at [110, 440] on input "checkbox" at bounding box center [104, 435] width 31 height 31
checkbox input "false"
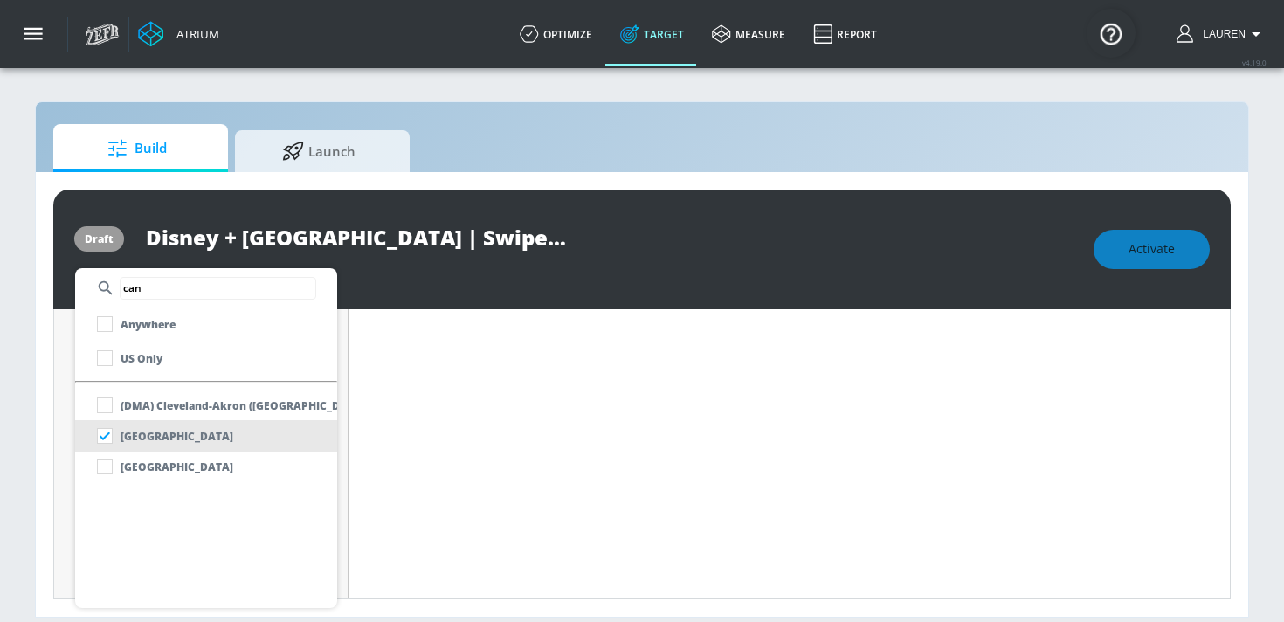
click at [433, 412] on div at bounding box center [642, 311] width 1284 height 622
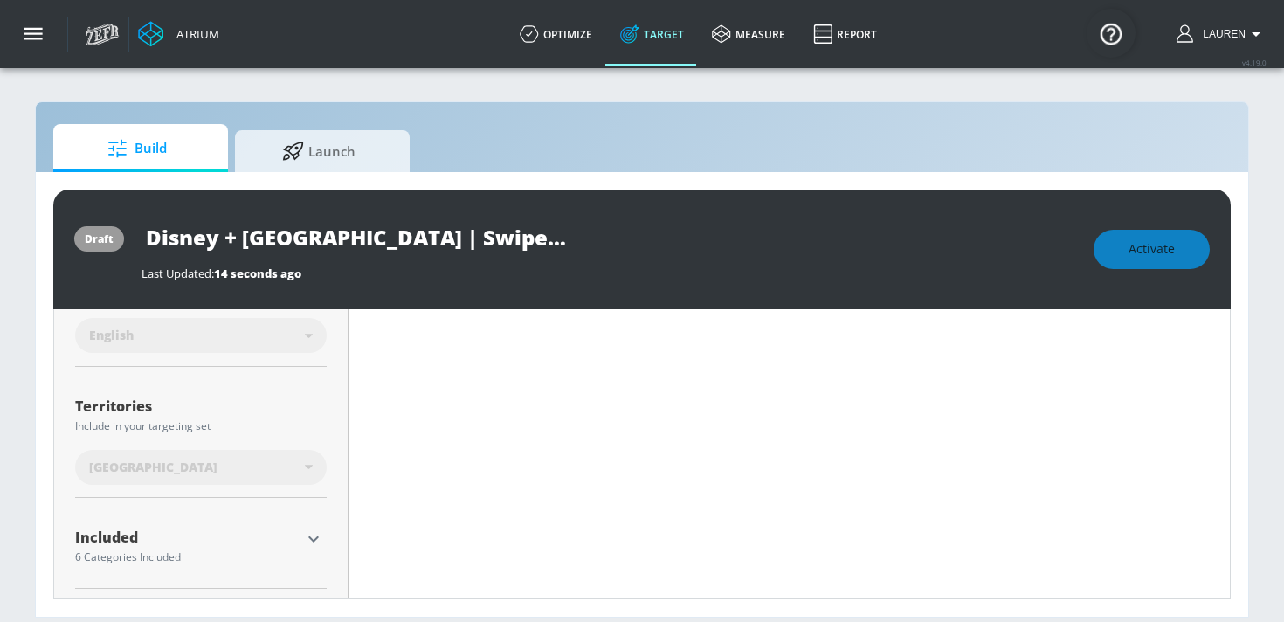
scroll to position [483, 0]
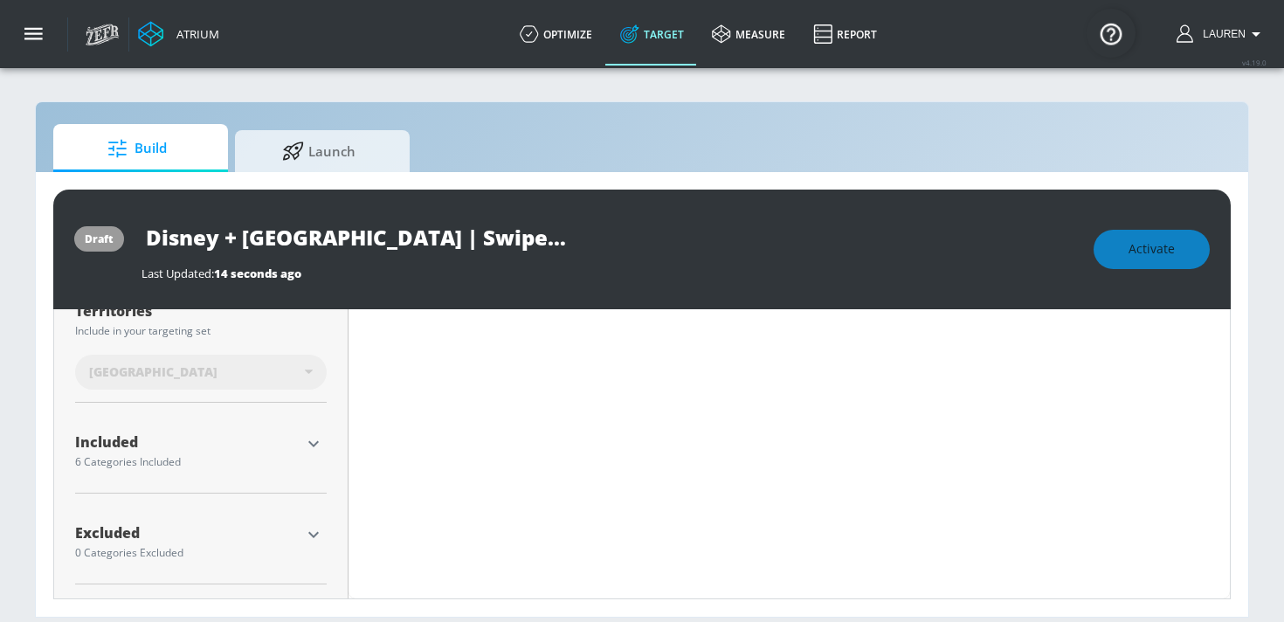
click at [322, 440] on icon "button" at bounding box center [313, 443] width 21 height 21
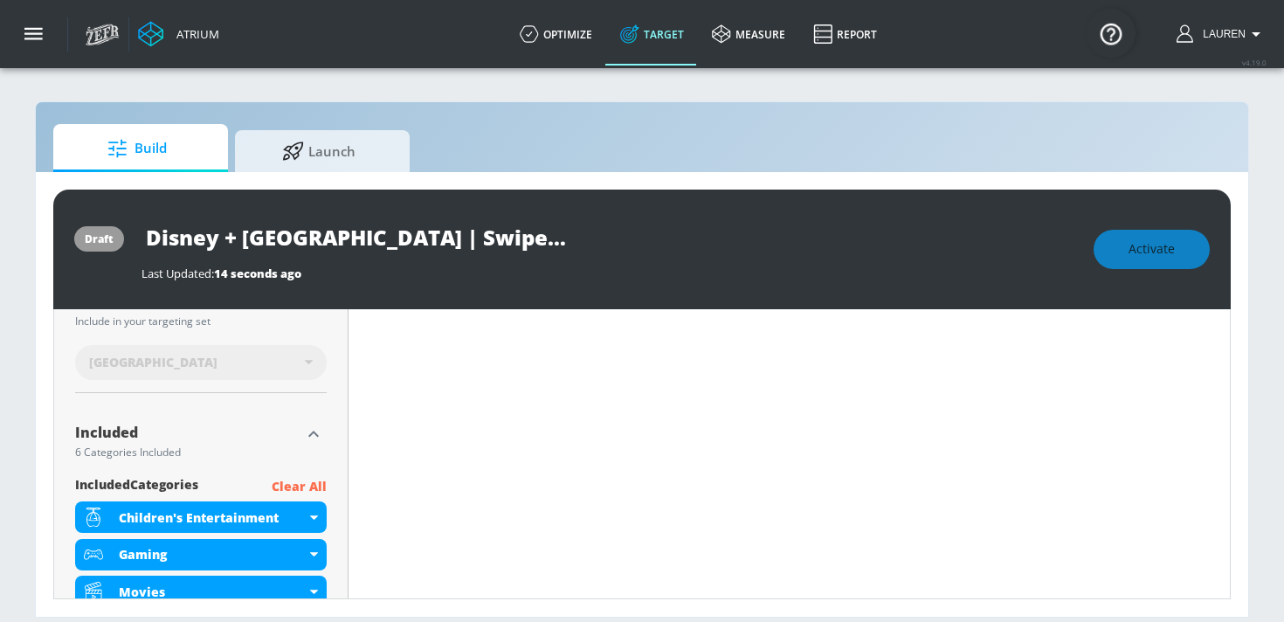
scroll to position [494, 0]
click at [313, 478] on p "Clear All" at bounding box center [299, 486] width 55 height 22
click at [293, 484] on p "Clear All" at bounding box center [299, 486] width 55 height 22
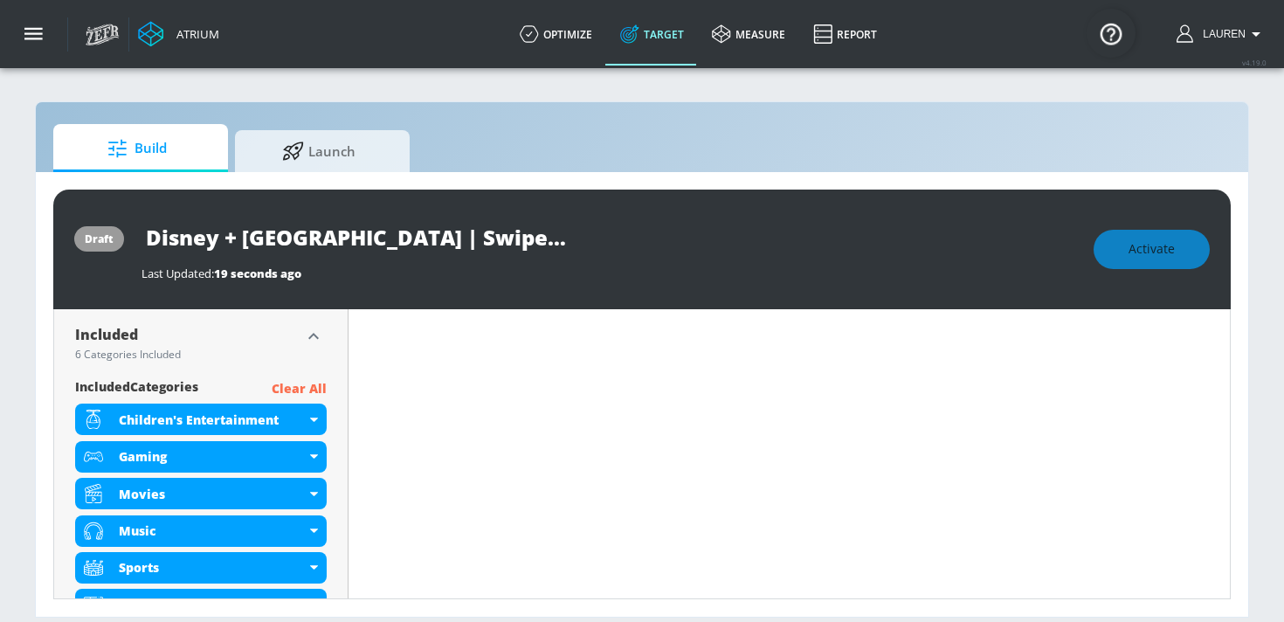
scroll to position [576, 0]
click at [291, 391] on p "Clear All" at bounding box center [299, 389] width 55 height 22
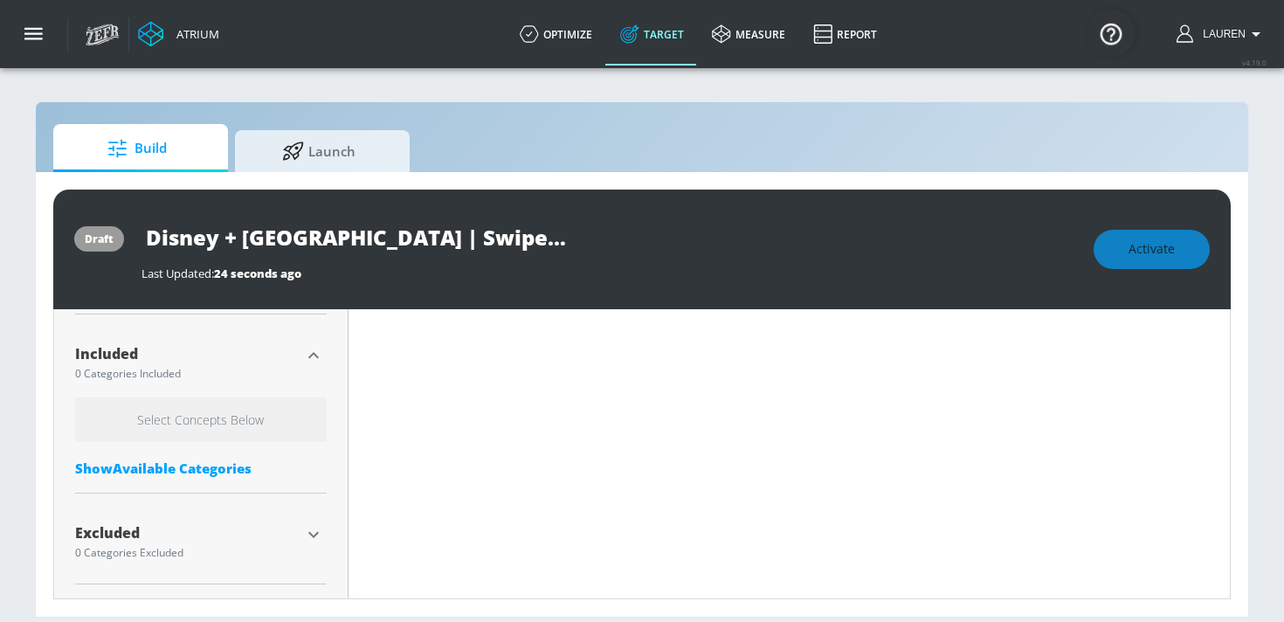
scroll to position [571, 0]
click at [203, 469] on div "Show Available Categories" at bounding box center [201, 468] width 252 height 17
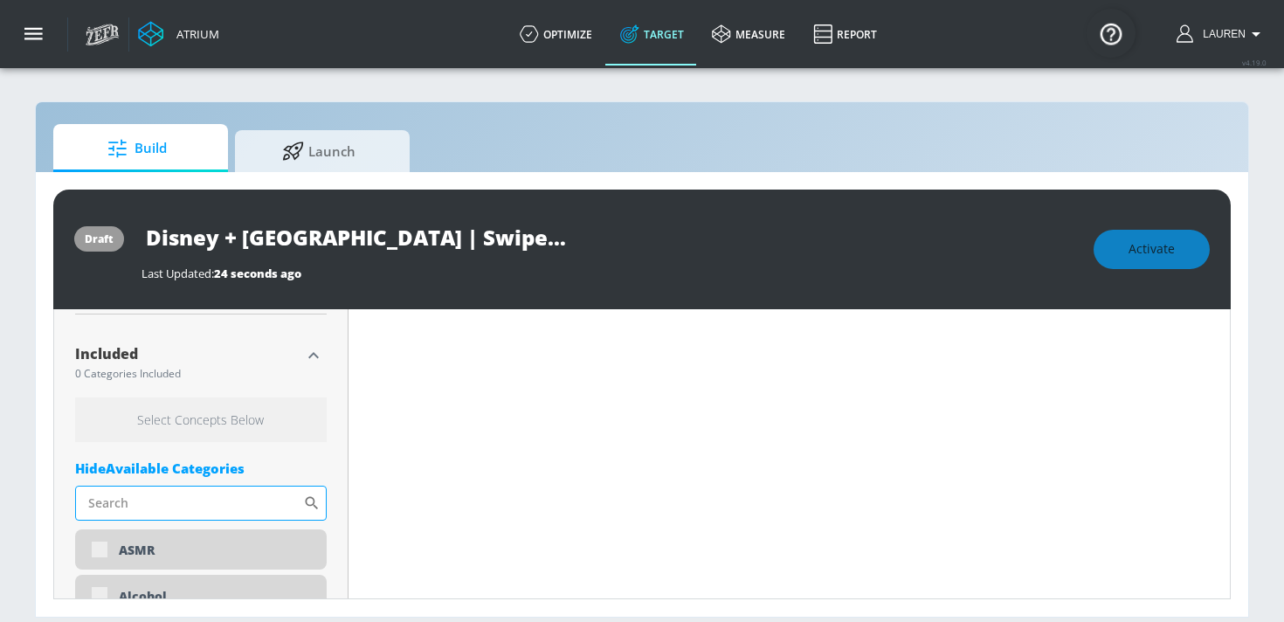
click at [195, 495] on input "Sort By" at bounding box center [189, 503] width 228 height 35
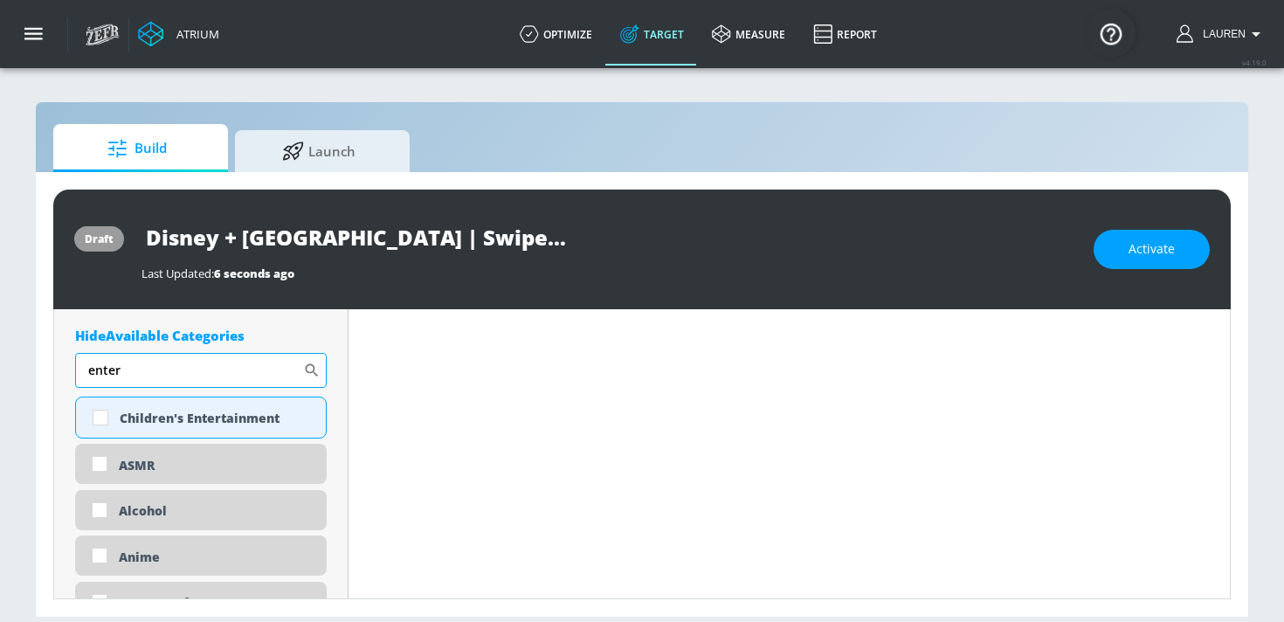
scroll to position [691, 0]
type input "e"
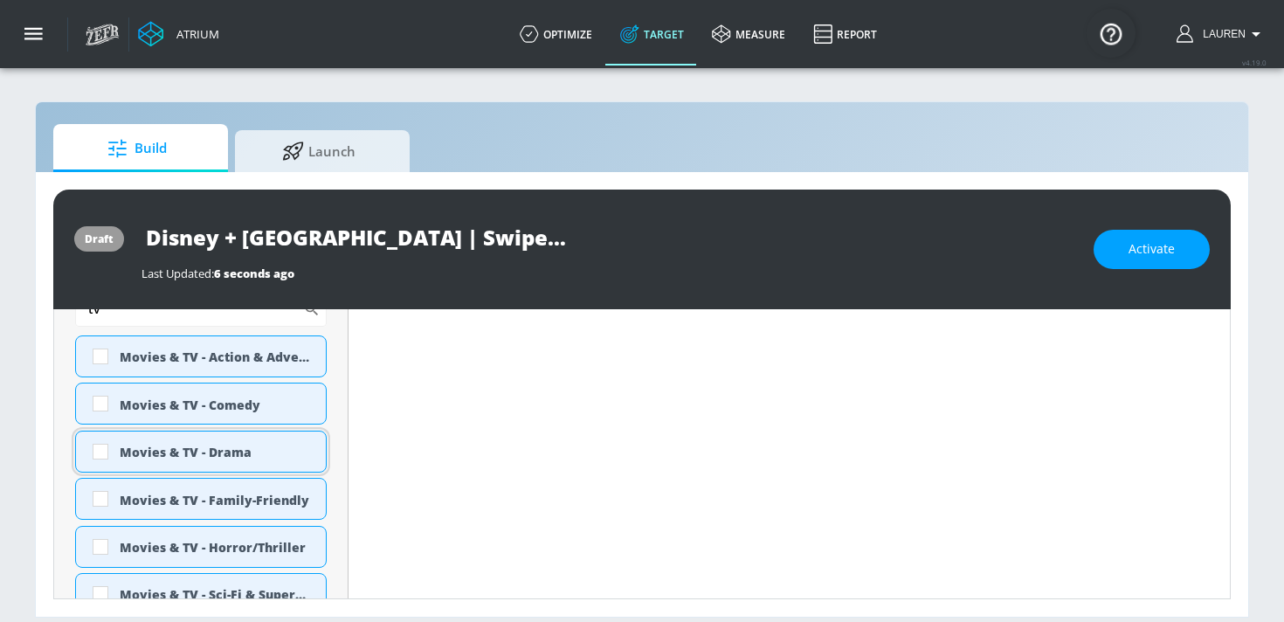
scroll to position [752, 0]
type input "tv"
click at [102, 452] on input "checkbox" at bounding box center [100, 449] width 31 height 31
checkbox input "true"
click at [103, 545] on input "checkbox" at bounding box center [100, 545] width 31 height 31
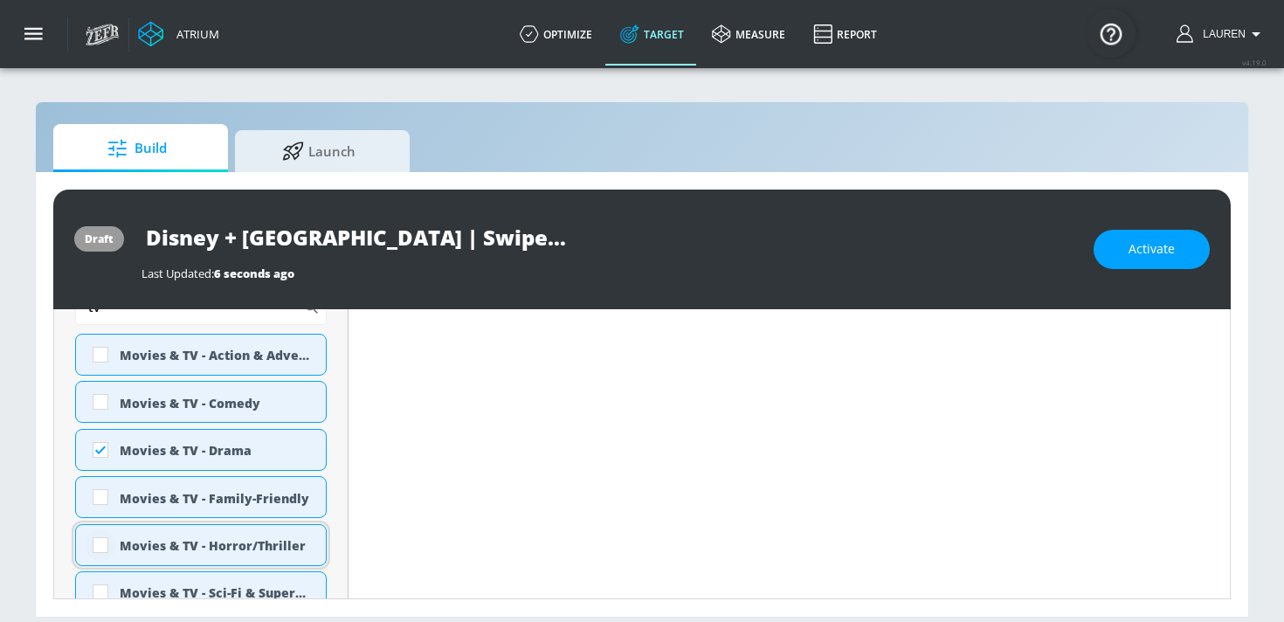
checkbox input "true"
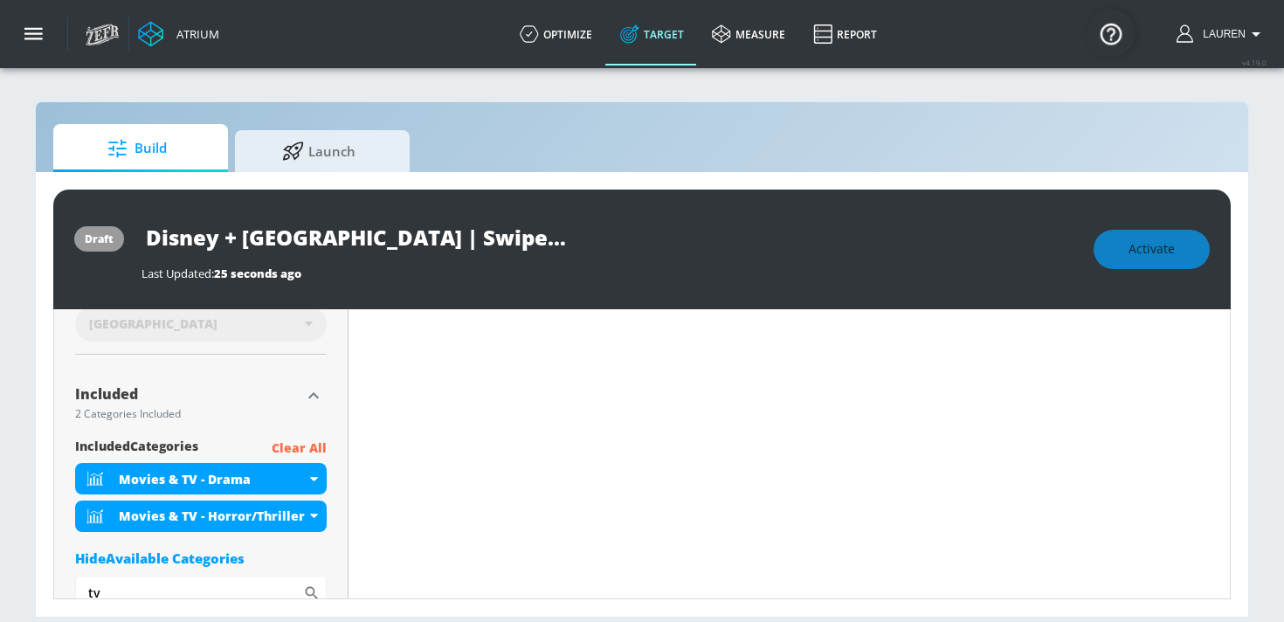
scroll to position [537, 0]
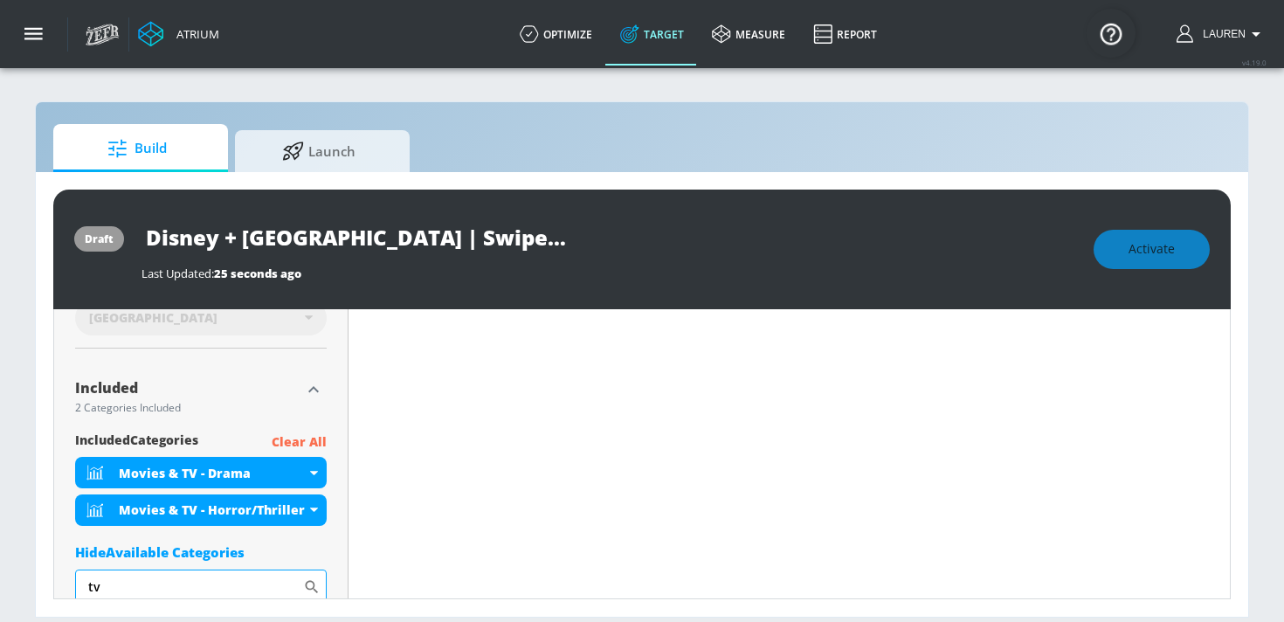
click at [315, 583] on icon at bounding box center [311, 586] width 17 height 17
click at [308, 587] on icon at bounding box center [311, 586] width 17 height 17
click at [254, 592] on input "tv" at bounding box center [189, 587] width 228 height 35
type input "t"
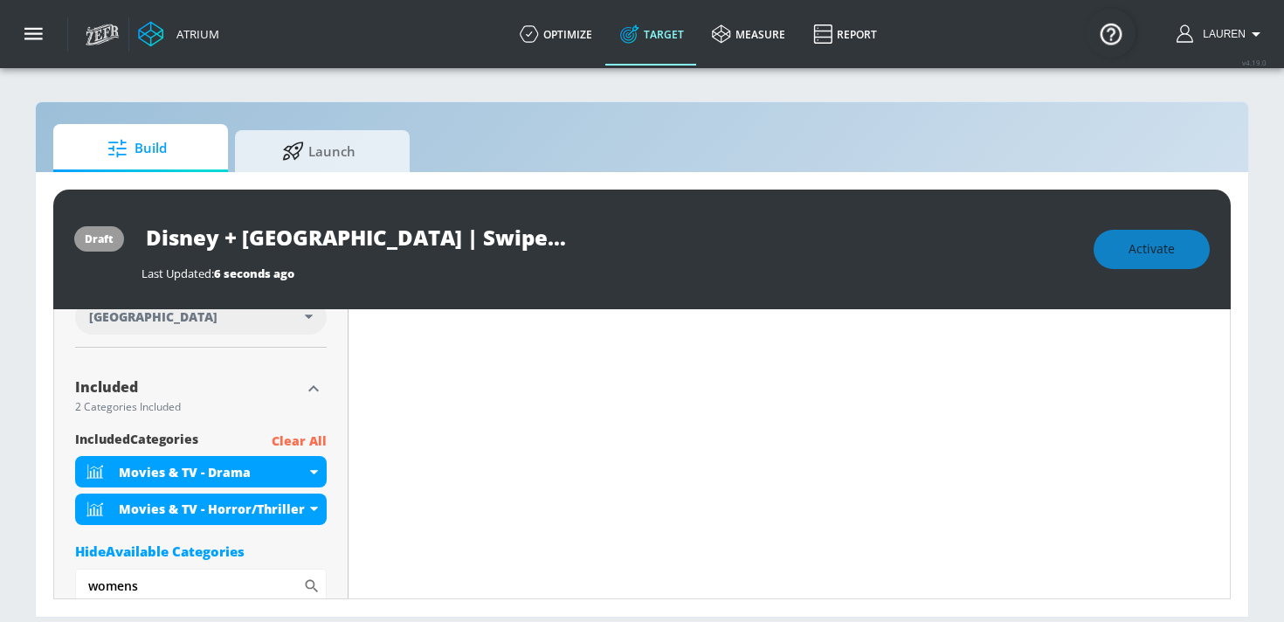
scroll to position [701, 0]
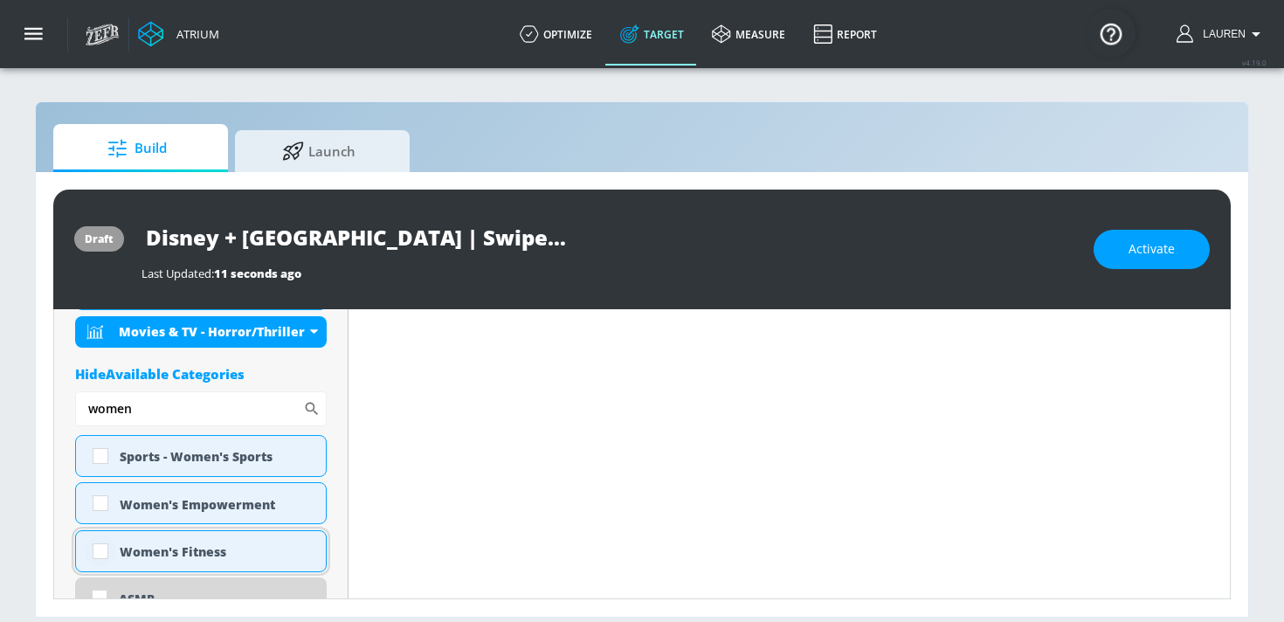
type input "women"
click at [108, 543] on input "checkbox" at bounding box center [100, 551] width 31 height 31
checkbox input "true"
click at [107, 515] on input "checkbox" at bounding box center [100, 503] width 31 height 31
checkbox input "true"
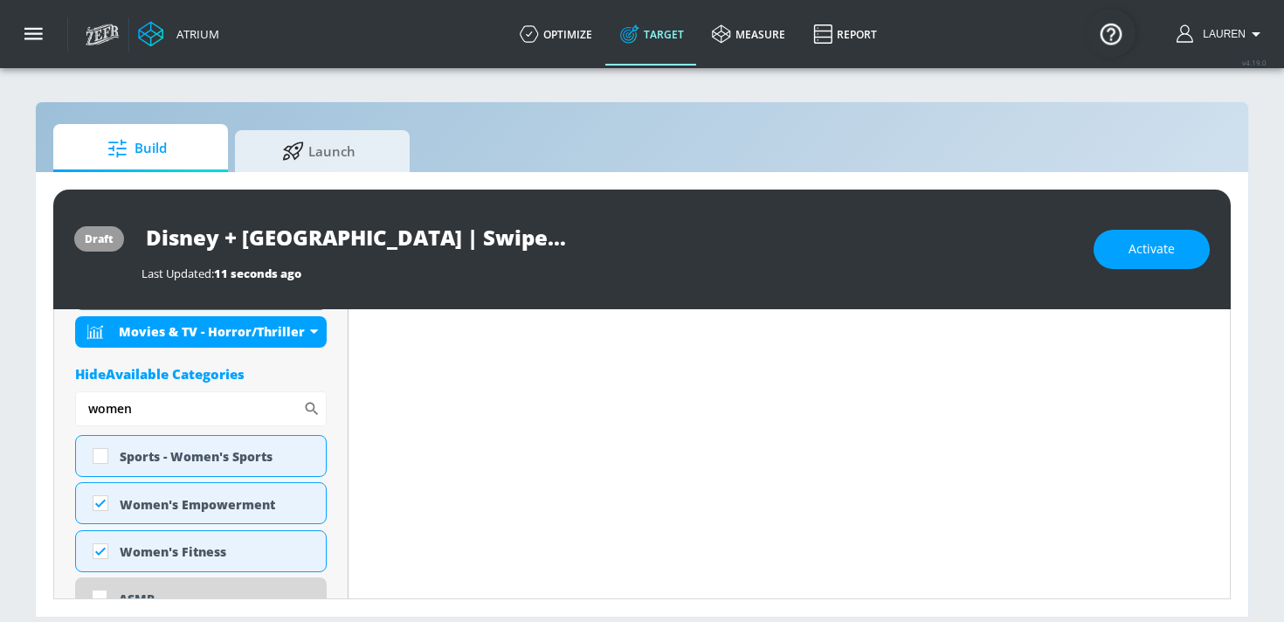
drag, startPoint x: 142, startPoint y: 418, endPoint x: 50, endPoint y: 415, distance: 91.8
click at [50, 415] on div "draft Disney + Canada | Swiper 2025 | TS Last Updated: 11 seconds ago Activate …" at bounding box center [642, 394] width 1213 height 445
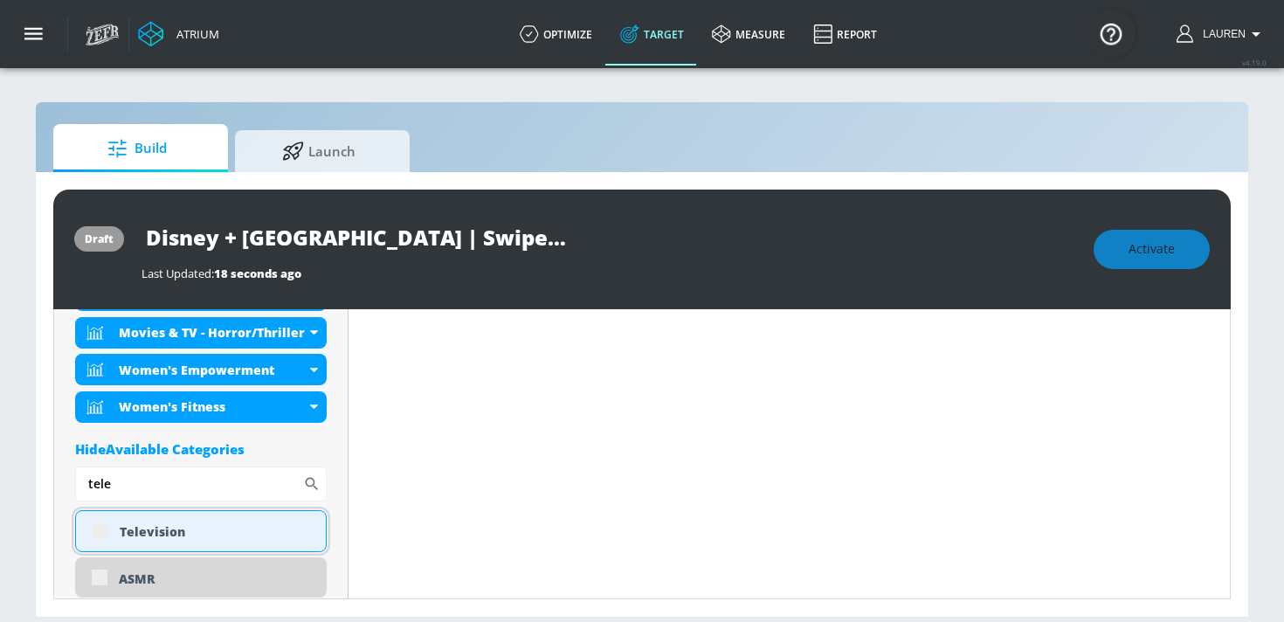
type input "tele"
click at [100, 535] on div "Television" at bounding box center [201, 531] width 252 height 42
click at [94, 528] on input "checkbox" at bounding box center [100, 530] width 31 height 31
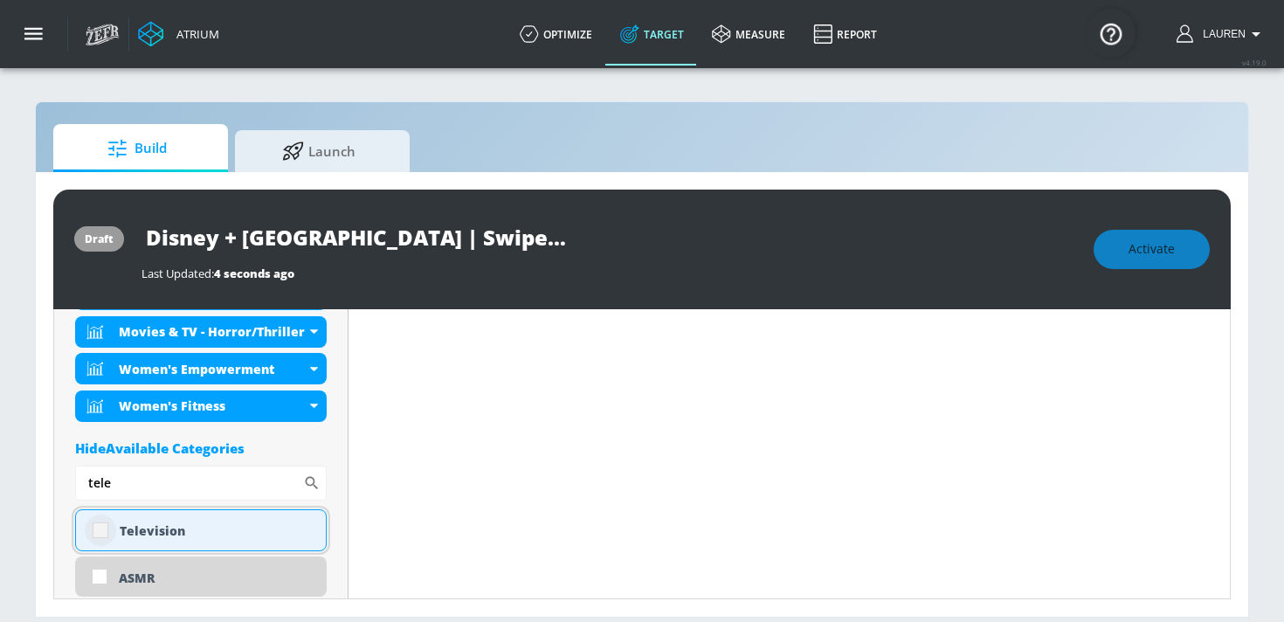
checkbox input "true"
click at [124, 482] on input "tele" at bounding box center [189, 483] width 228 height 35
type input "t"
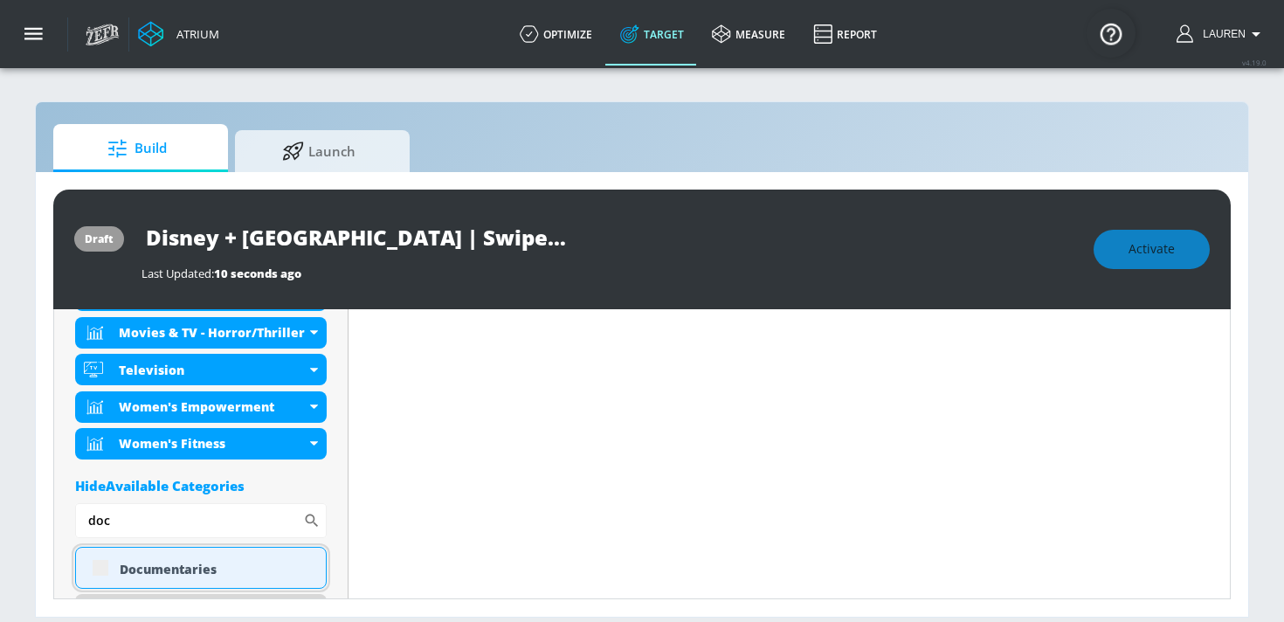
type input "doc"
click at [106, 568] on div "Documentaries" at bounding box center [201, 568] width 252 height 42
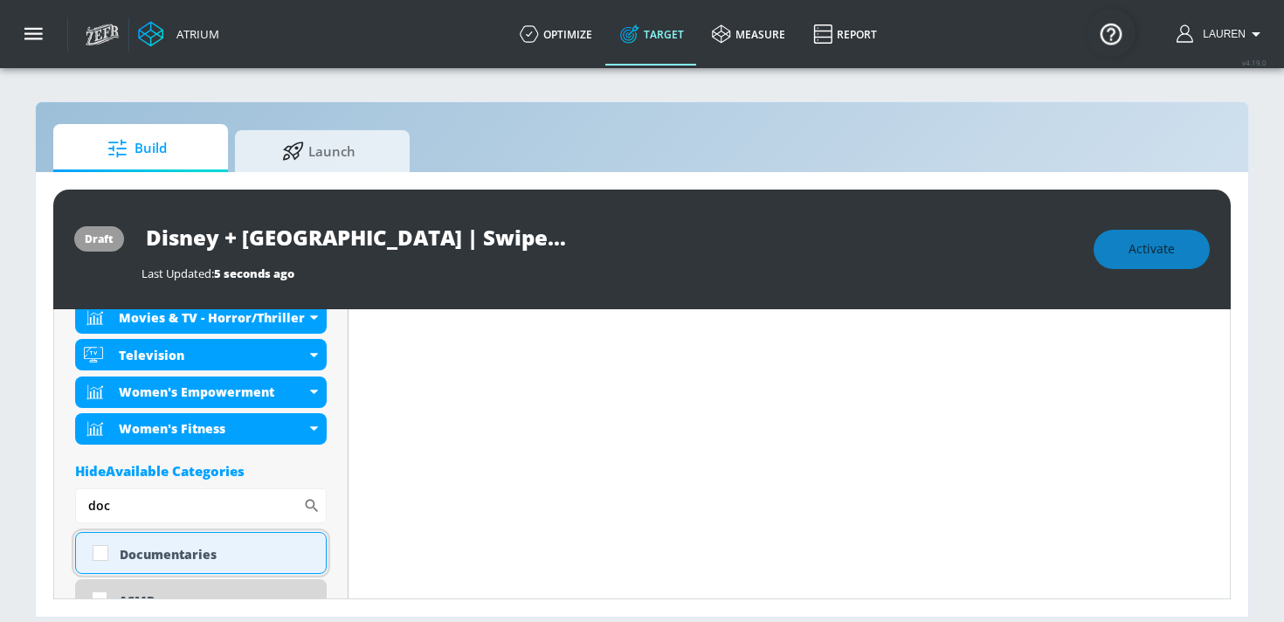
scroll to position [701, 0]
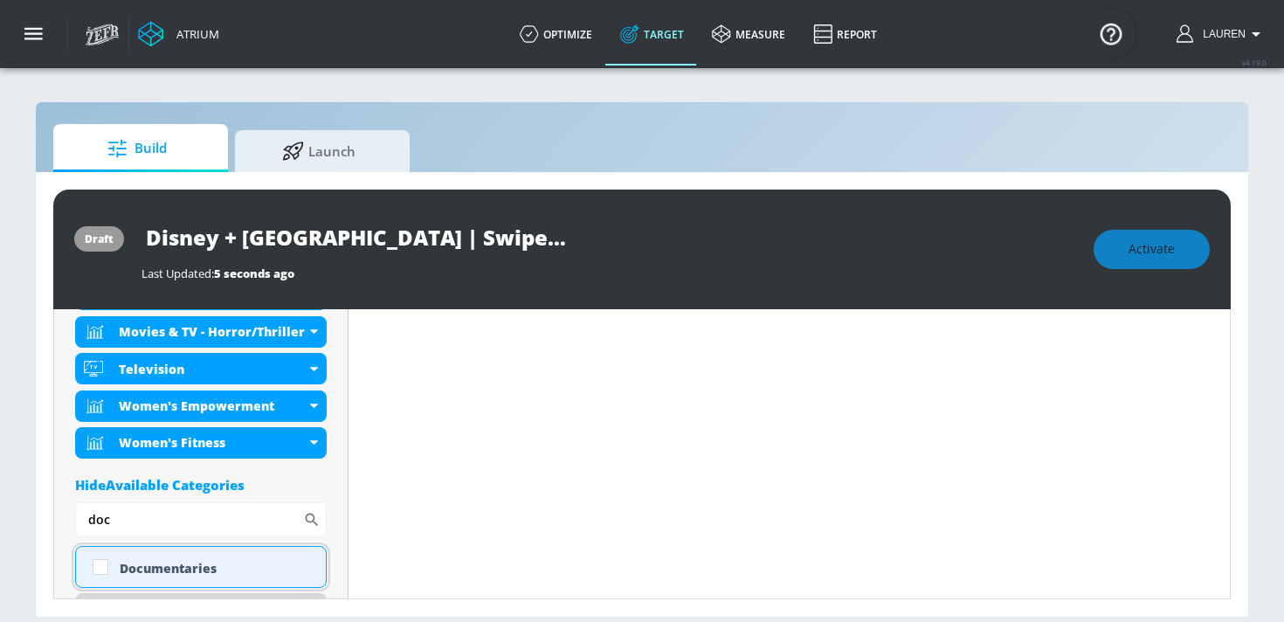
click at [106, 568] on input "checkbox" at bounding box center [100, 566] width 31 height 31
checkbox input "true"
drag, startPoint x: 112, startPoint y: 521, endPoint x: 49, endPoint y: 518, distance: 63.0
click at [50, 519] on div "draft Disney + Canada | Swiper 2025 | TS Last Updated: 5 seconds ago Activate P…" at bounding box center [642, 394] width 1213 height 445
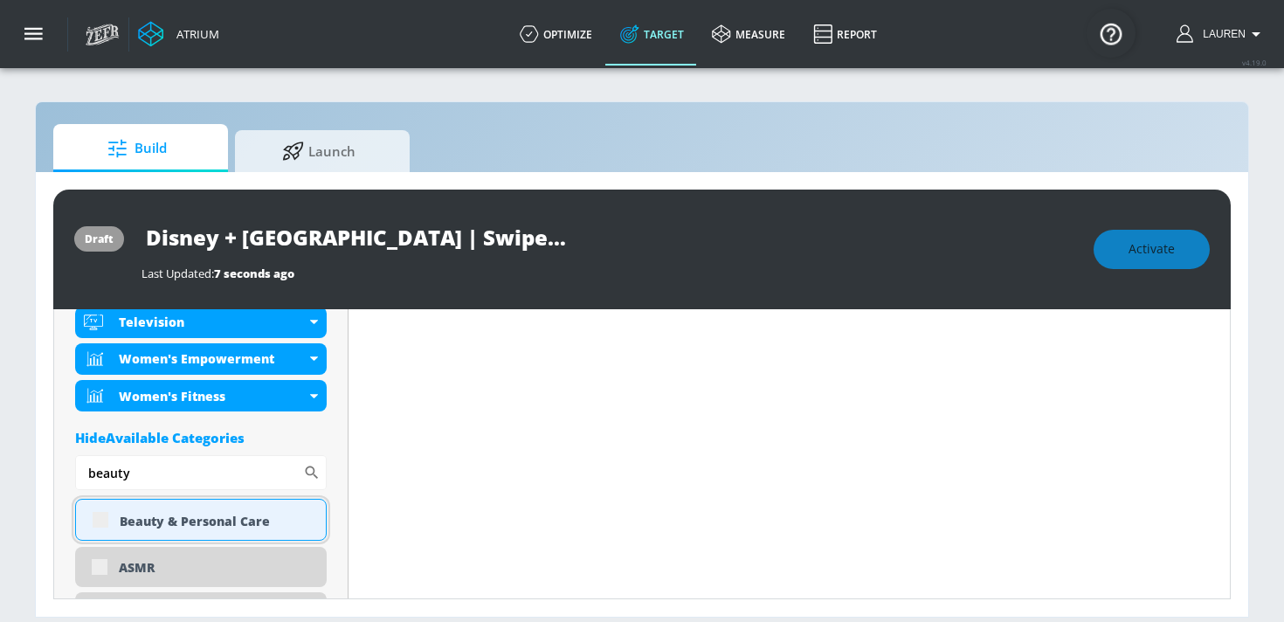
scroll to position [808, 0]
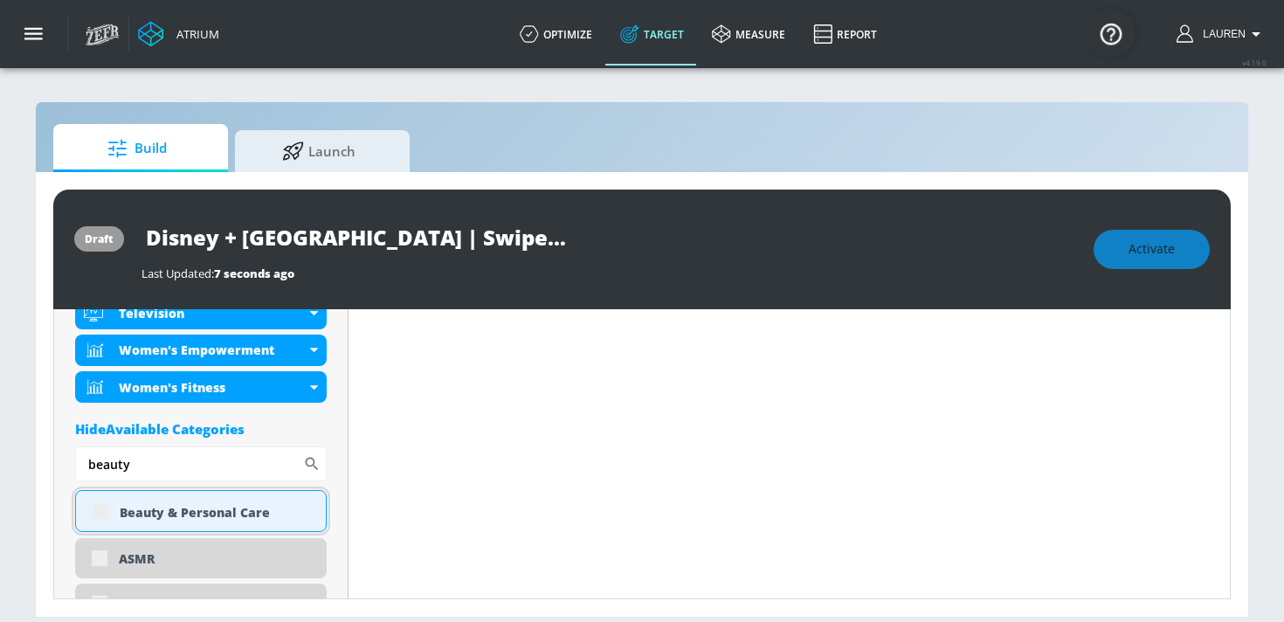
type input "beauty"
click at [102, 520] on div "Beauty & Personal Care" at bounding box center [201, 511] width 252 height 42
click at [102, 519] on input "checkbox" at bounding box center [100, 510] width 31 height 31
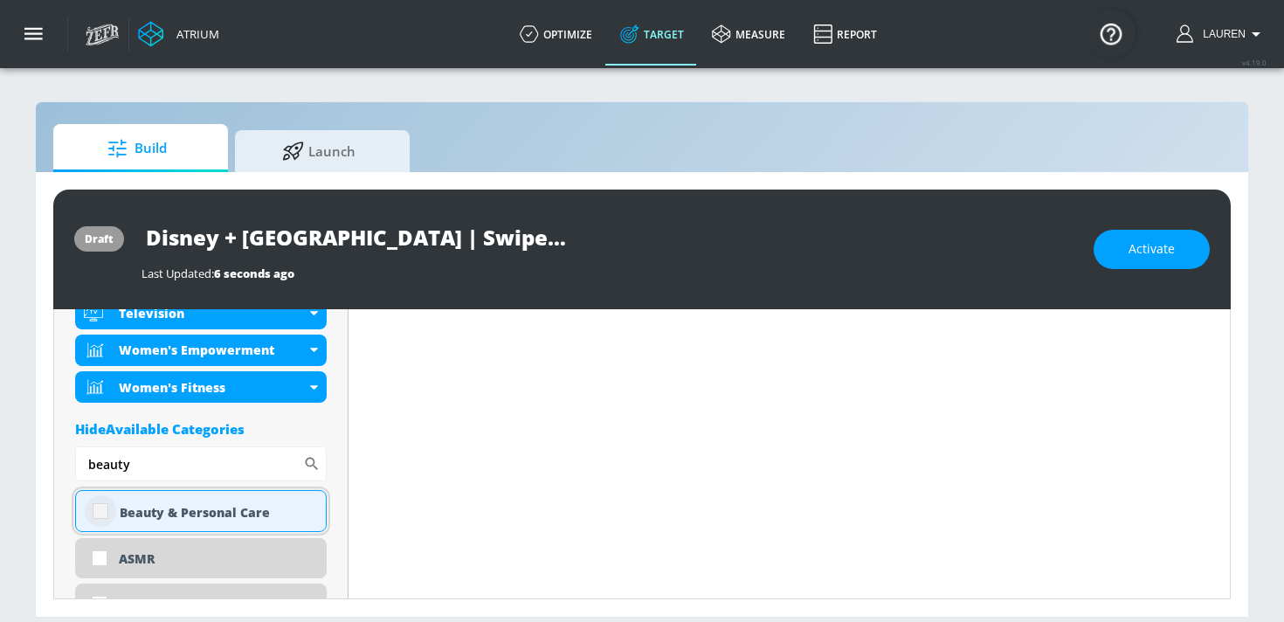
checkbox input "true"
drag, startPoint x: 142, startPoint y: 464, endPoint x: 64, endPoint y: 464, distance: 77.8
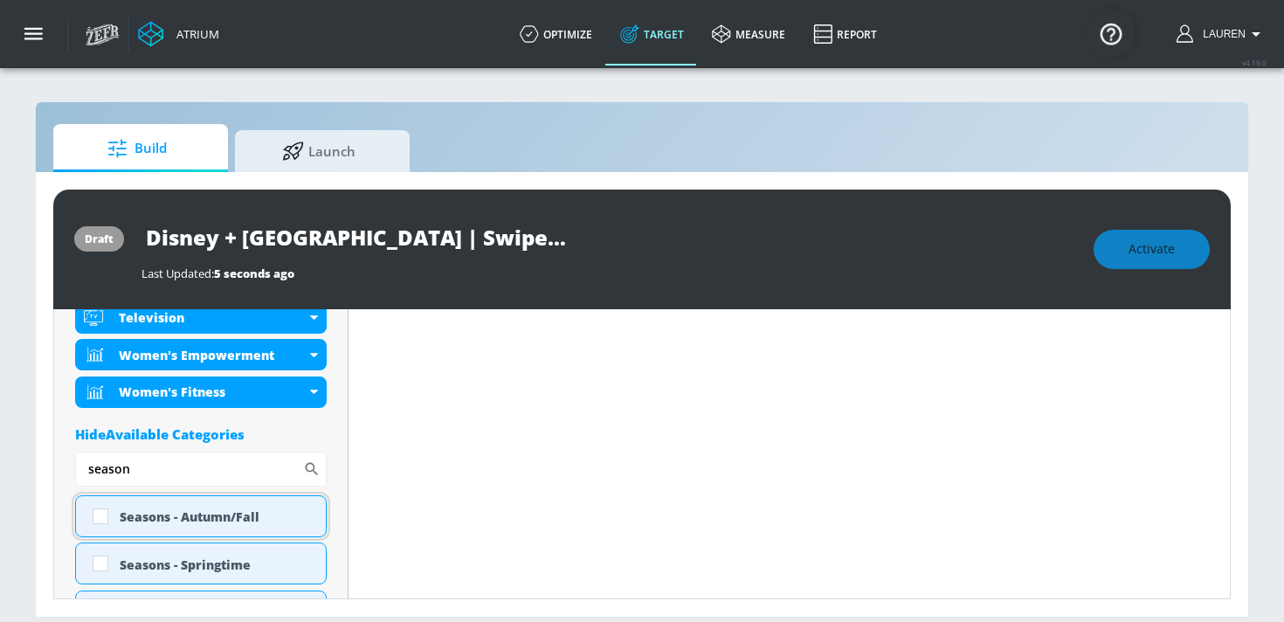
scroll to position [923, 0]
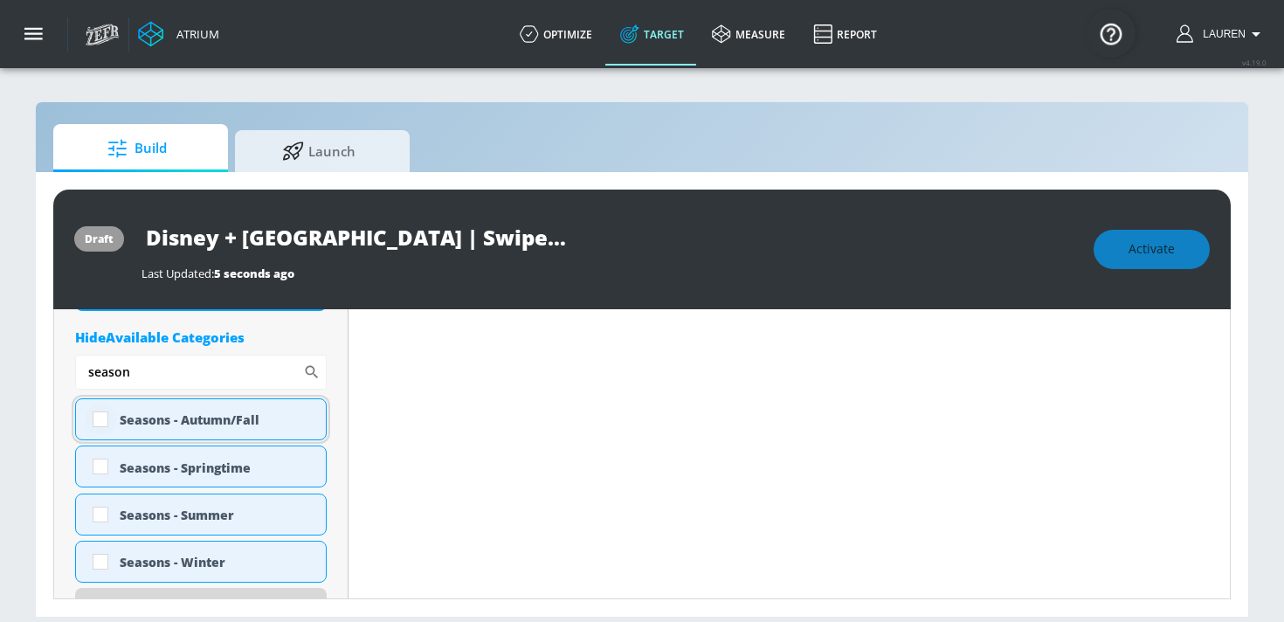
type input "season"
click at [105, 414] on input "checkbox" at bounding box center [100, 419] width 31 height 31
checkbox input "true"
click at [100, 454] on input "checkbox" at bounding box center [100, 466] width 31 height 31
checkbox input "true"
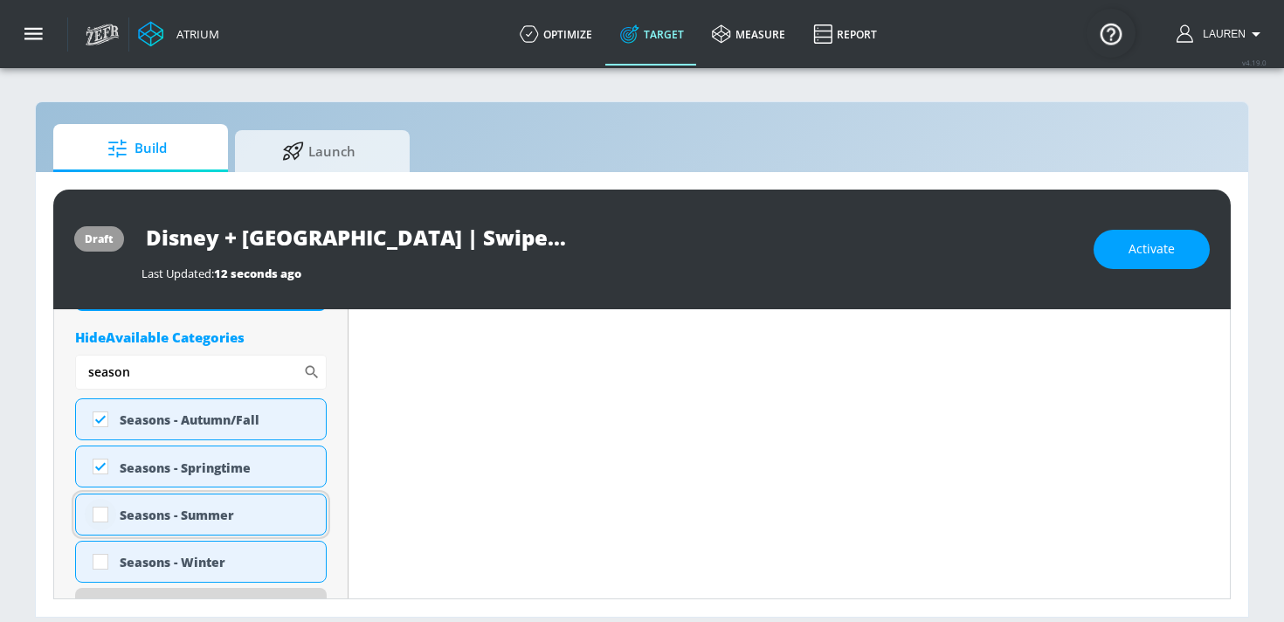
click at [101, 529] on input "checkbox" at bounding box center [100, 514] width 31 height 31
checkbox input "true"
click at [100, 558] on input "checkbox" at bounding box center [100, 561] width 31 height 31
checkbox input "true"
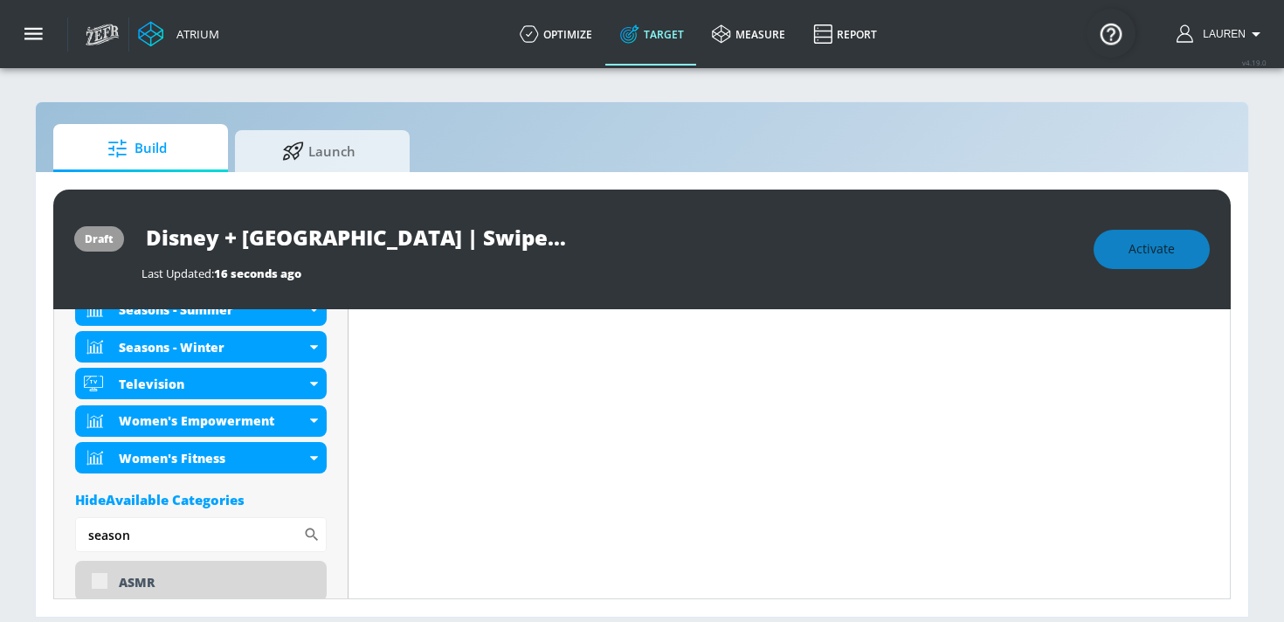
scroll to position [938, 0]
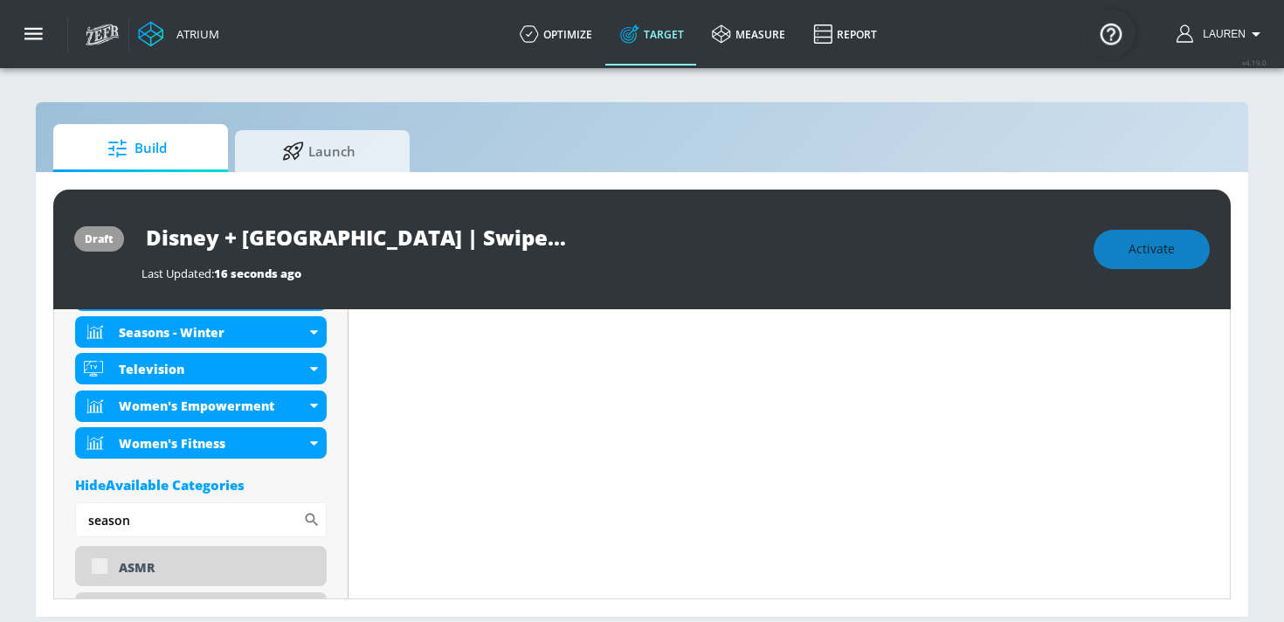
drag, startPoint x: 128, startPoint y: 379, endPoint x: 66, endPoint y: 379, distance: 62.0
drag, startPoint x: 145, startPoint y: 524, endPoint x: 64, endPoint y: 506, distance: 83.3
type input "d"
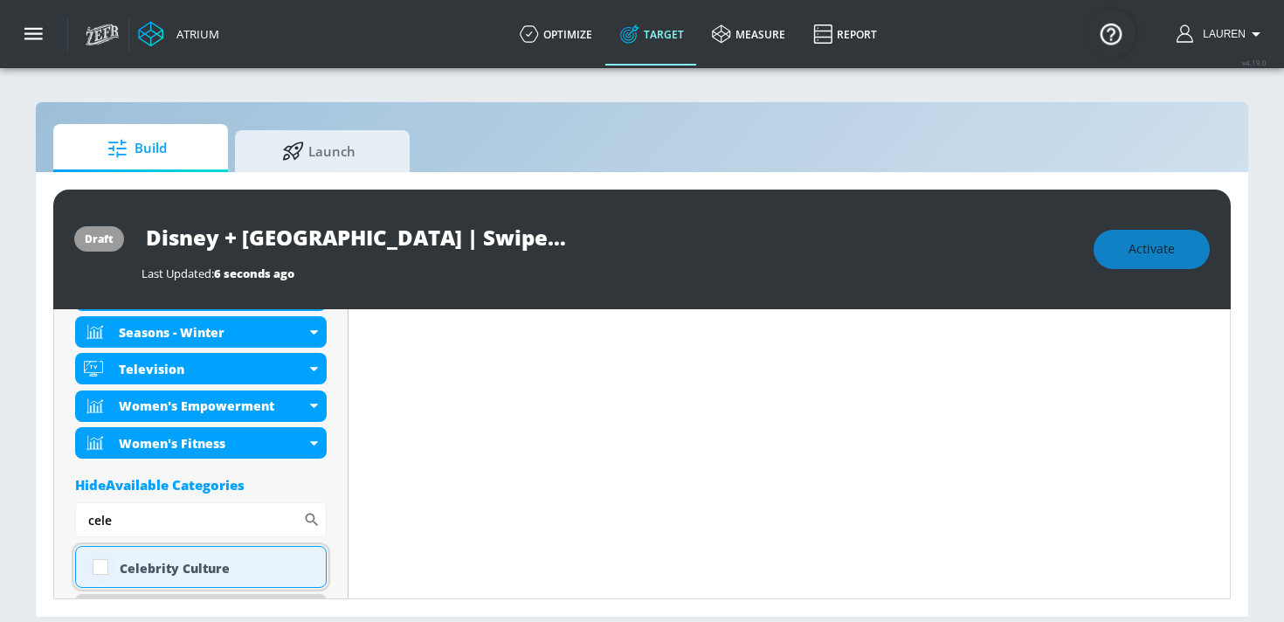
type input "cele"
click at [101, 564] on input "checkbox" at bounding box center [100, 566] width 31 height 31
checkbox input "true"
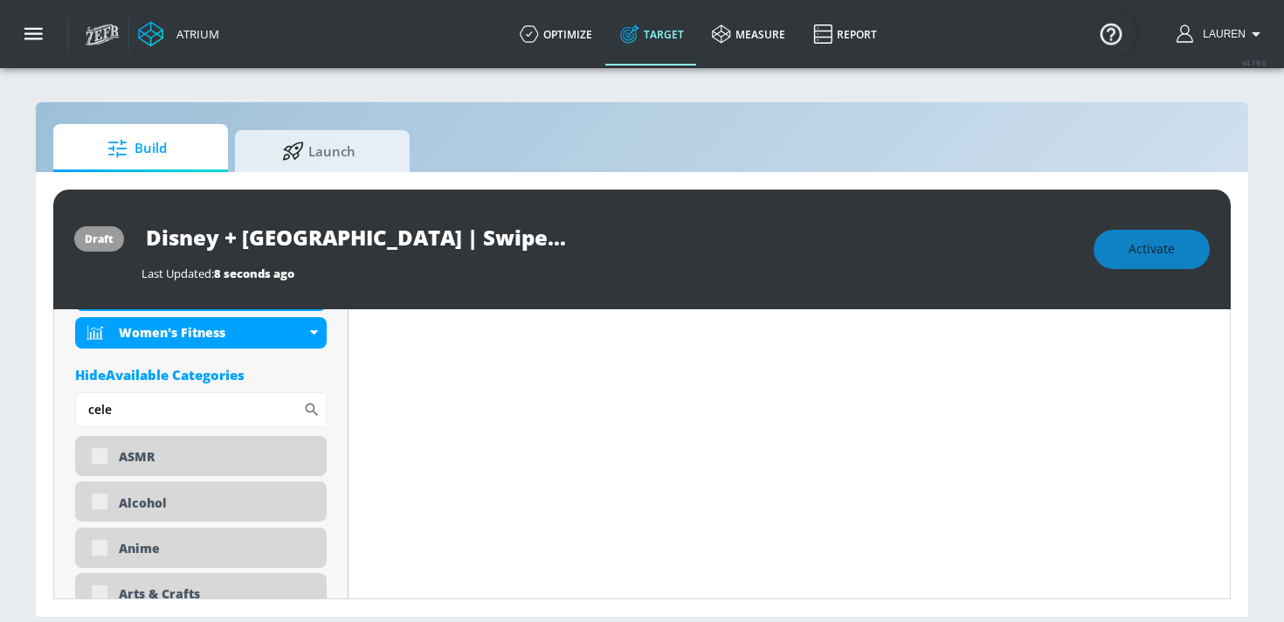
click at [147, 369] on div "Hide Available Categories" at bounding box center [201, 374] width 252 height 17
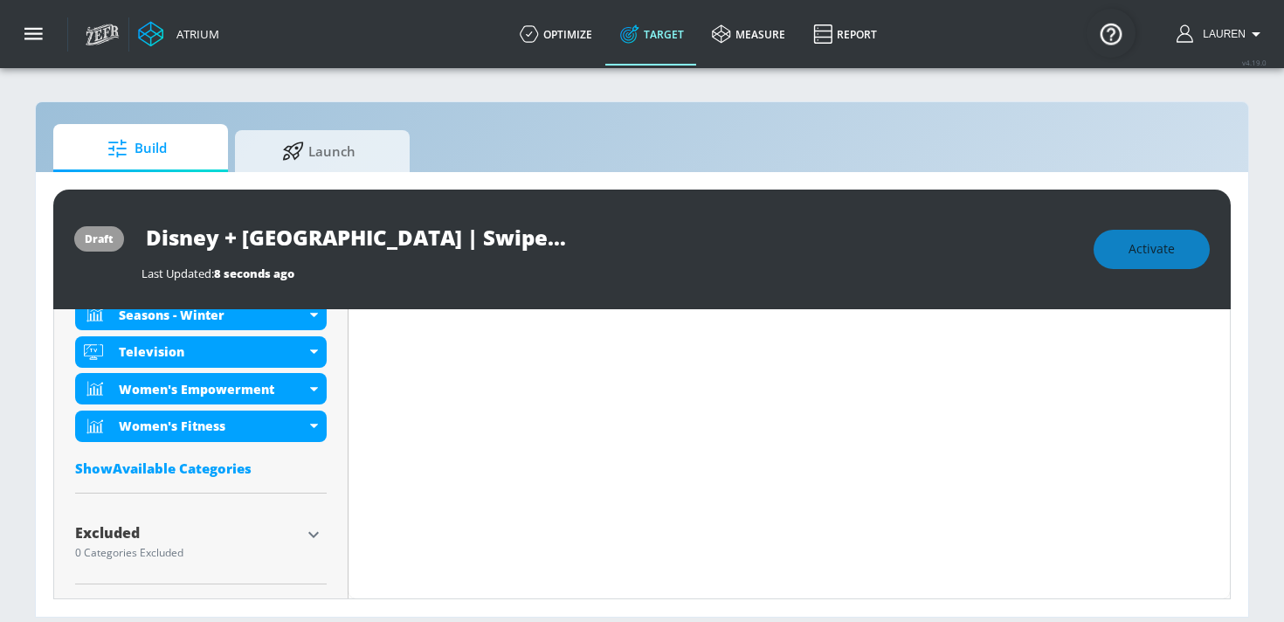
click at [174, 470] on div "Show Available Categories" at bounding box center [201, 468] width 252 height 17
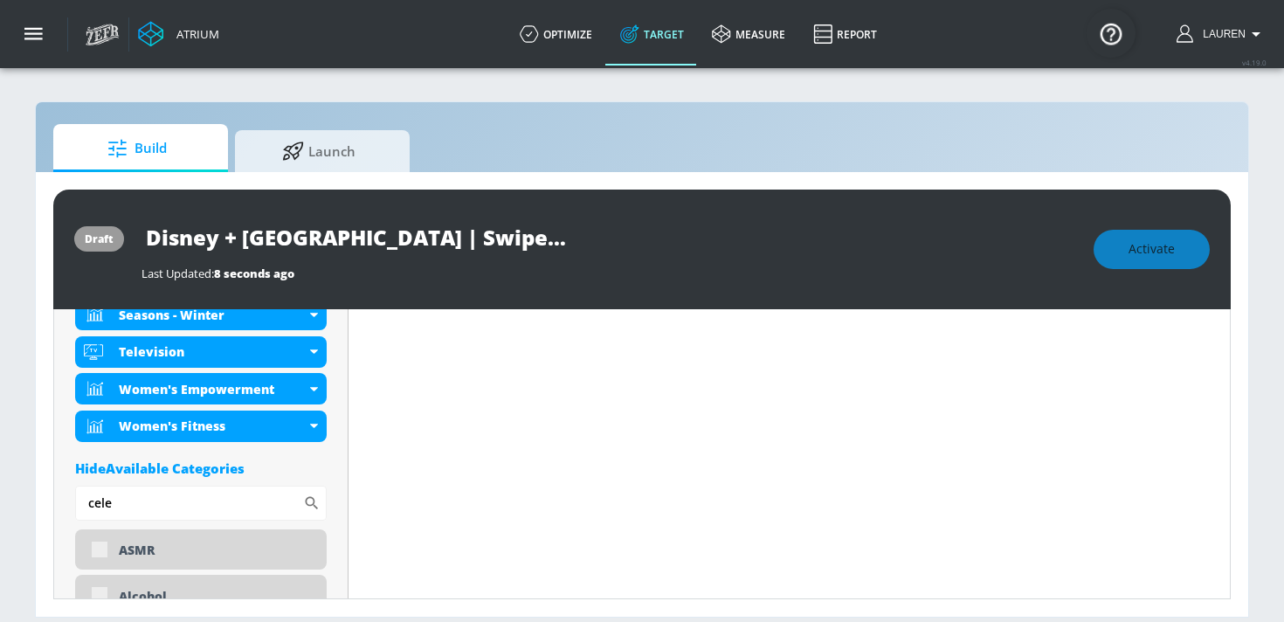
scroll to position [1085, 0]
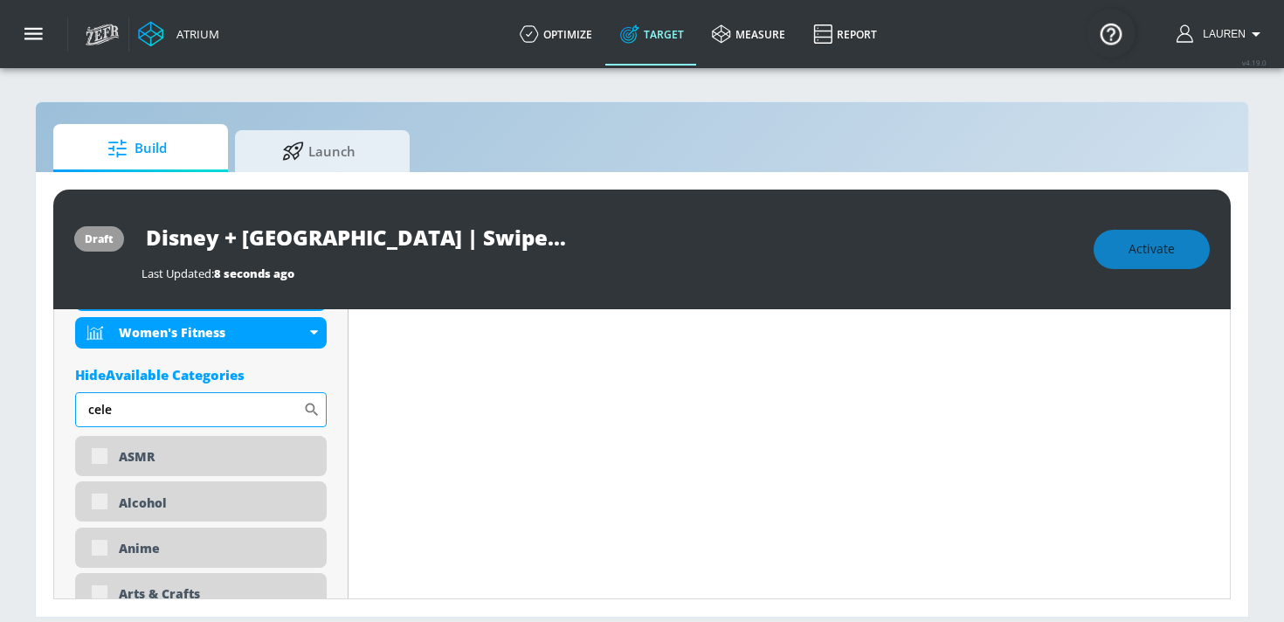
click at [126, 418] on input "cele" at bounding box center [189, 409] width 228 height 35
type input "c"
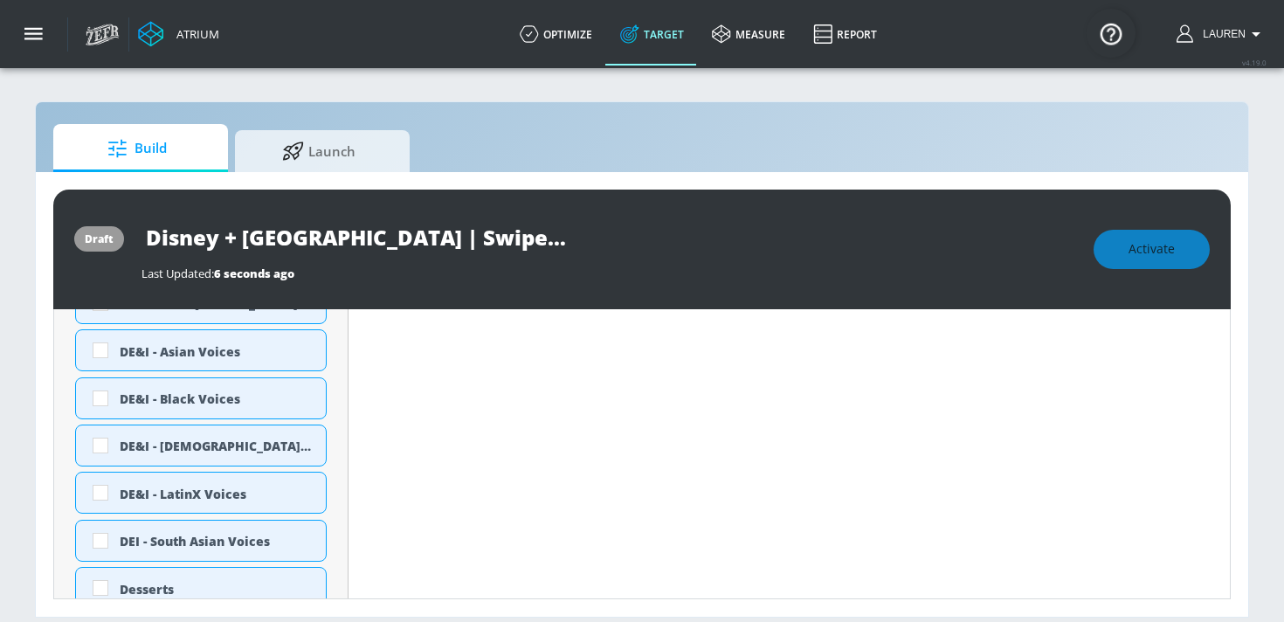
scroll to position [1228, 0]
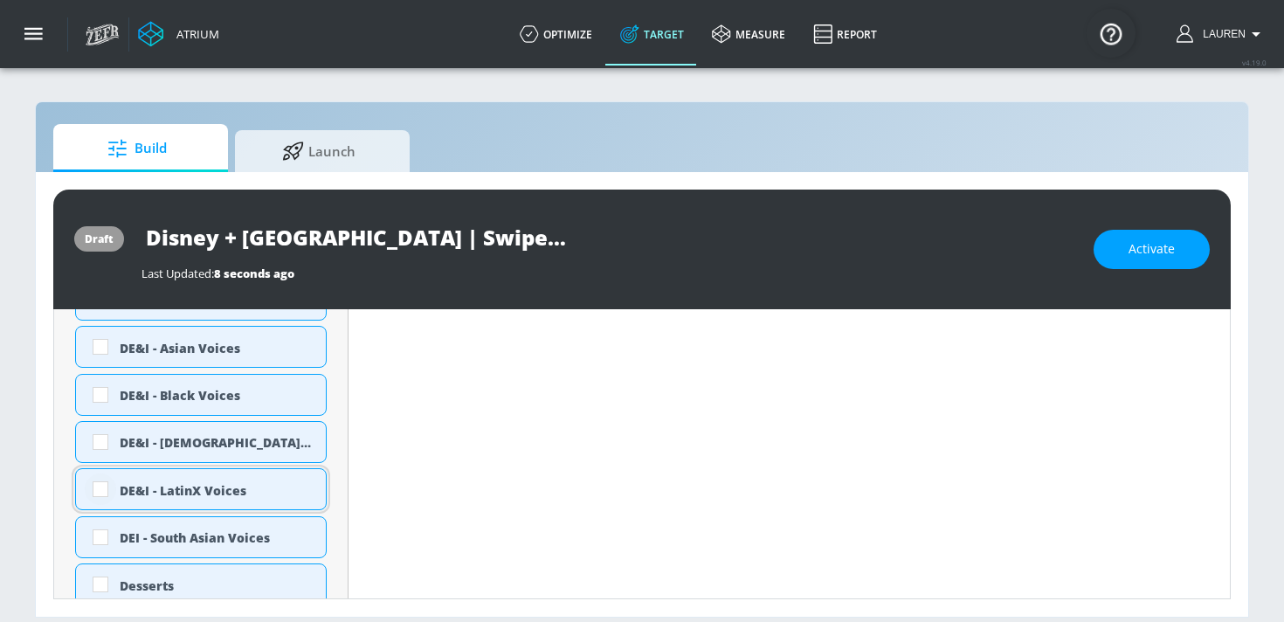
type input "de"
click at [94, 498] on input "checkbox" at bounding box center [100, 489] width 31 height 31
checkbox input "true"
click at [94, 440] on input "checkbox" at bounding box center [100, 441] width 31 height 31
checkbox input "true"
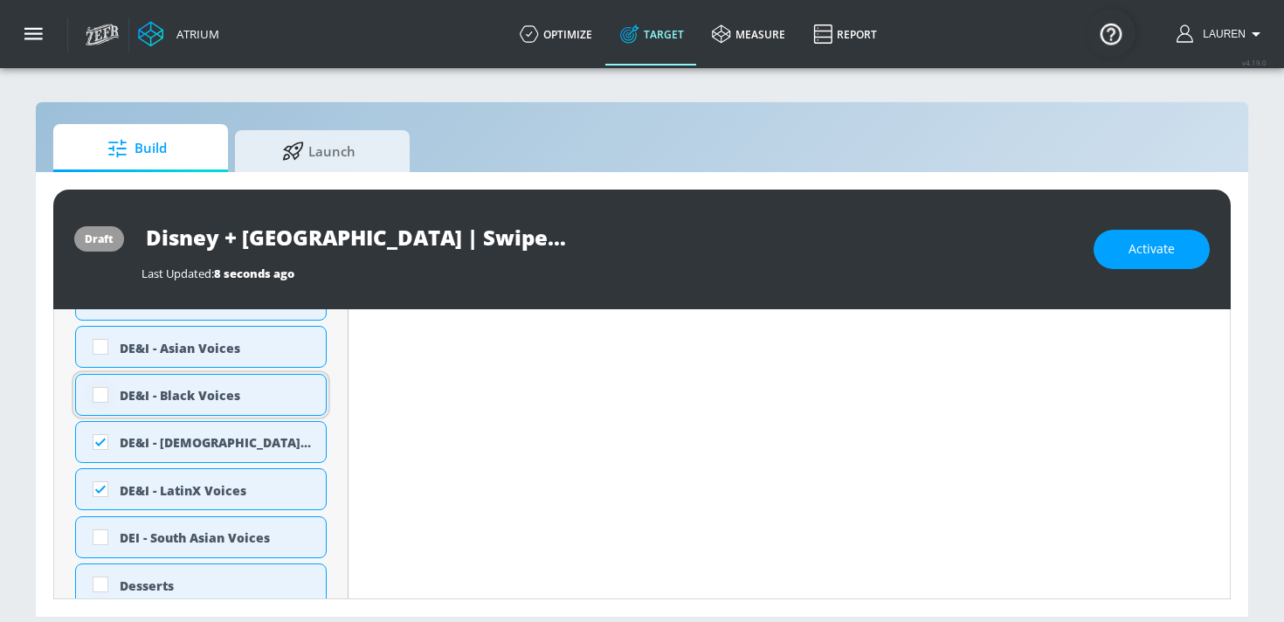
click at [94, 396] on input "checkbox" at bounding box center [100, 394] width 31 height 31
checkbox input "true"
click at [100, 347] on input "checkbox" at bounding box center [100, 346] width 31 height 31
checkbox input "true"
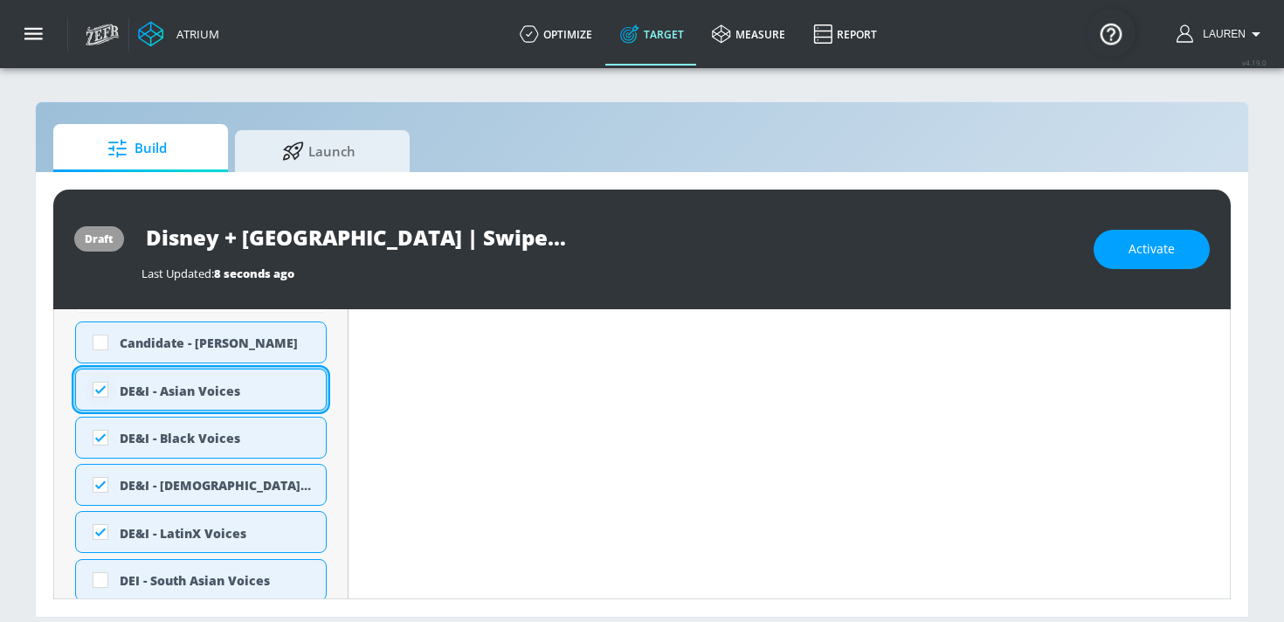
scroll to position [1174, 0]
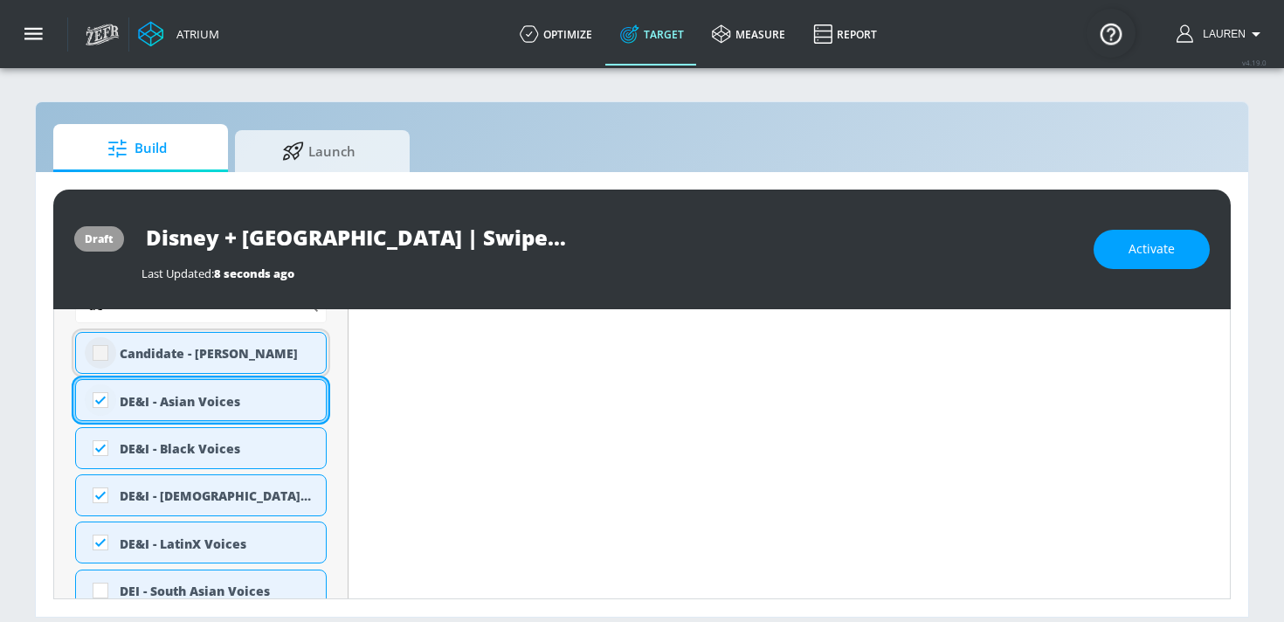
click at [100, 347] on input "checkbox" at bounding box center [100, 352] width 31 height 31
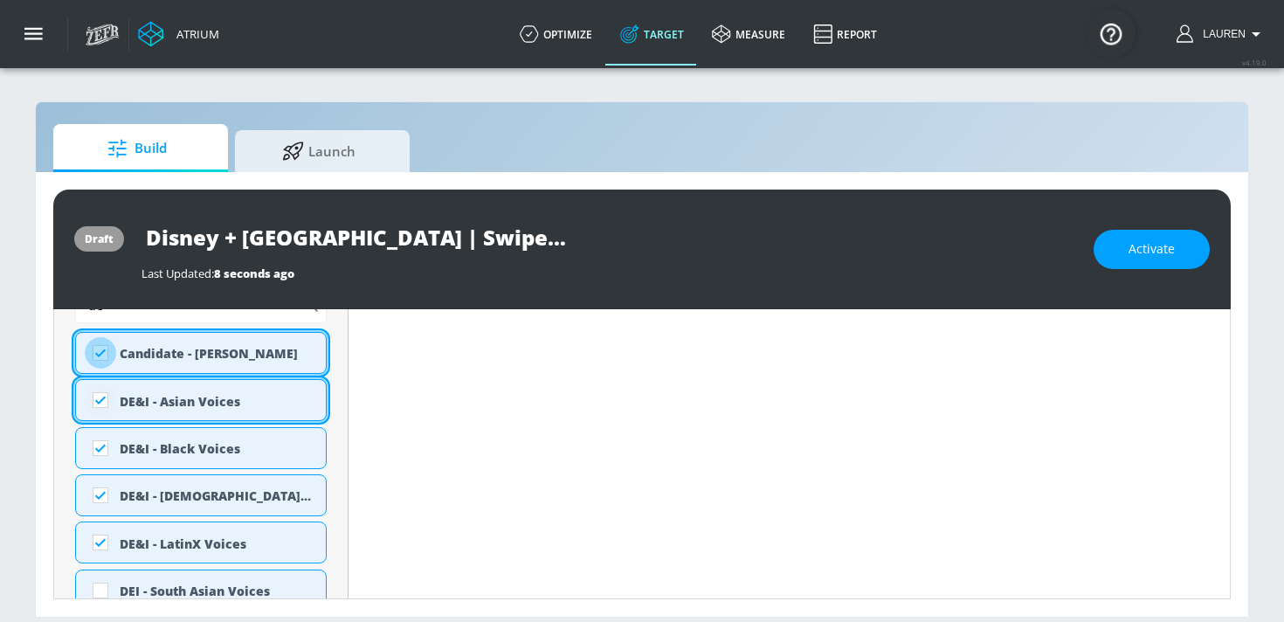
click at [100, 347] on input "checkbox" at bounding box center [100, 352] width 31 height 31
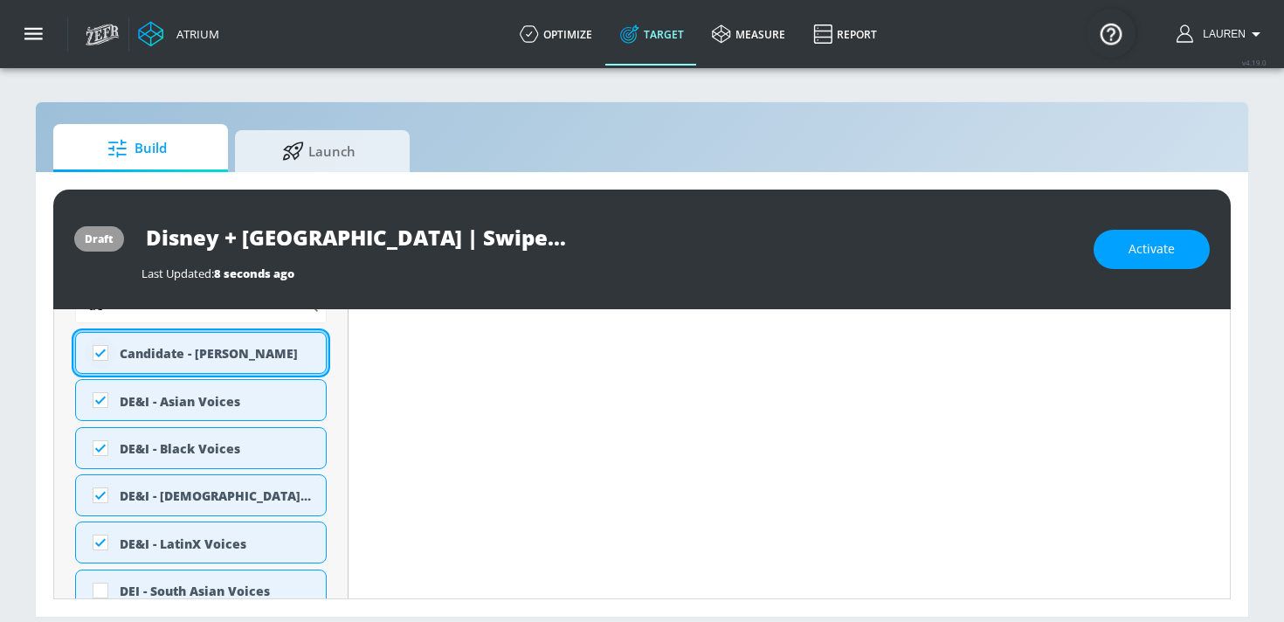
click at [112, 351] on input "checkbox" at bounding box center [100, 352] width 31 height 31
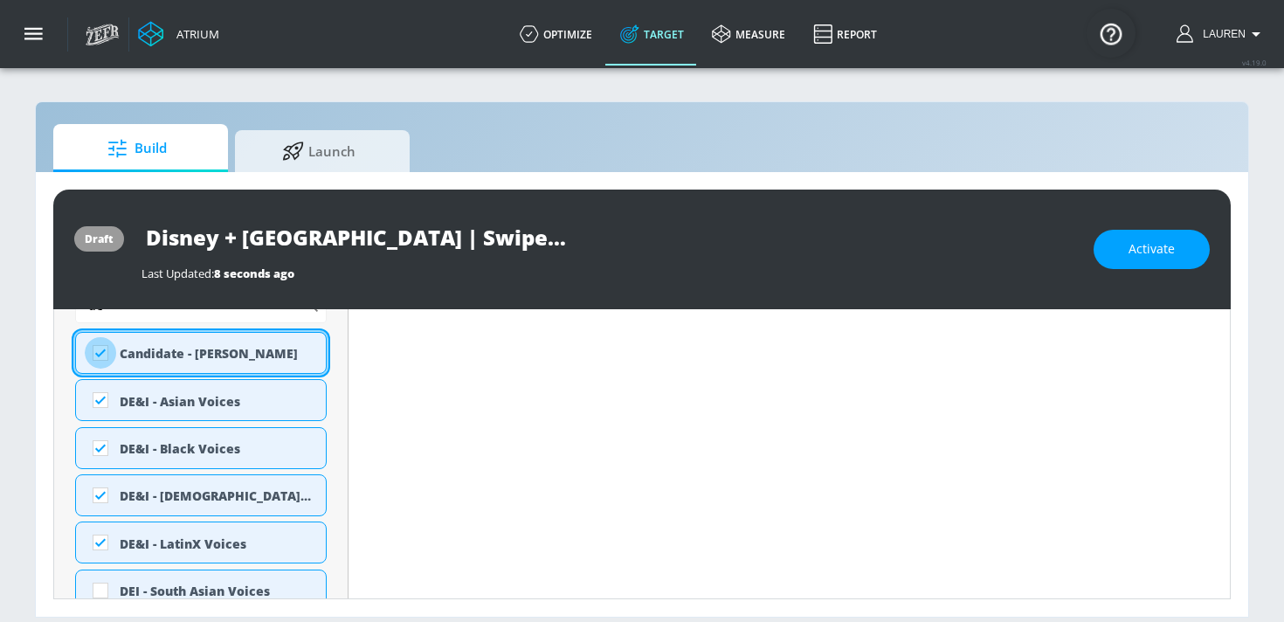
checkbox input "true"
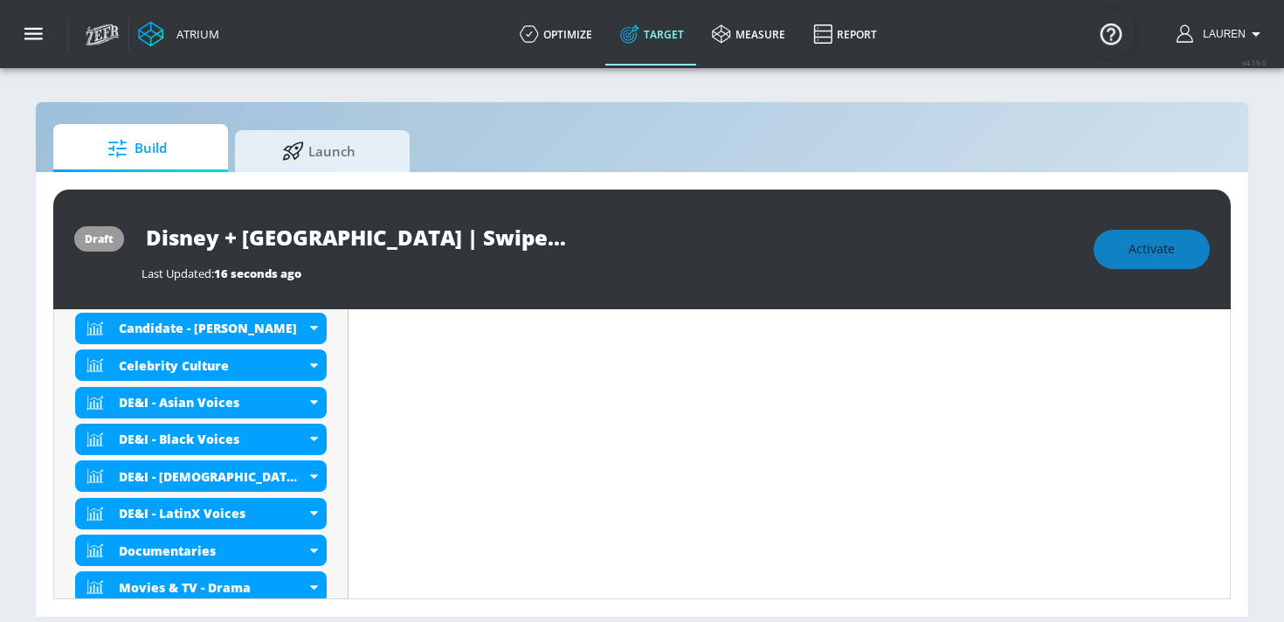
scroll to position [717, 0]
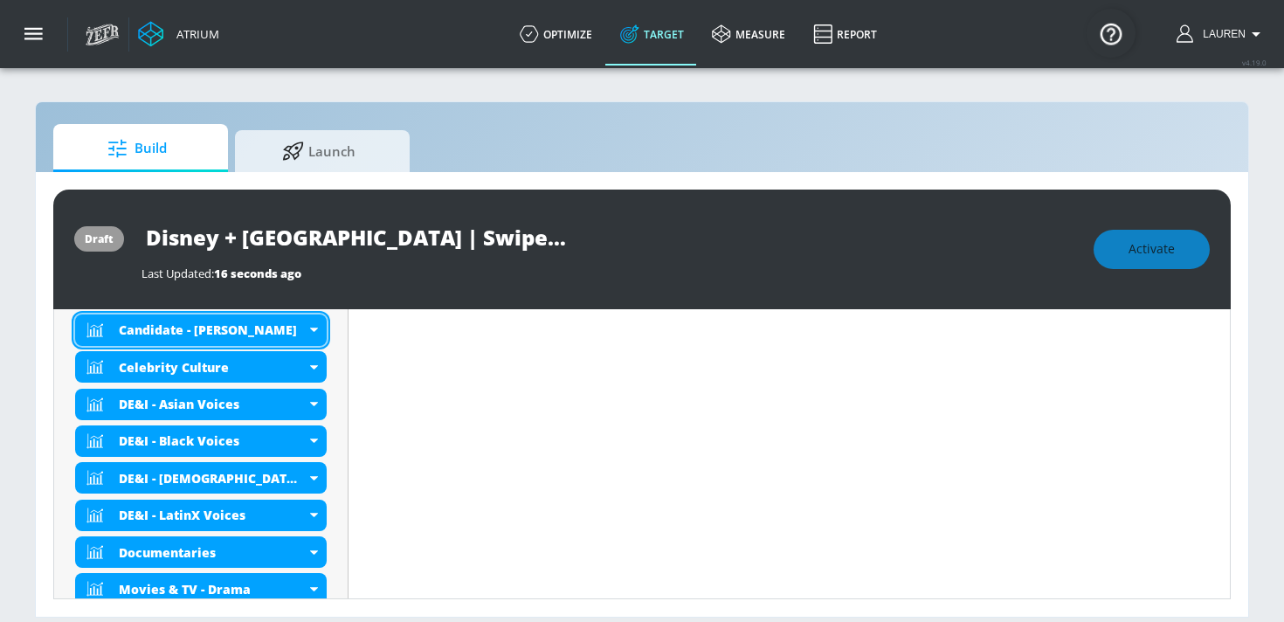
click at [313, 334] on div "Candidate - Joe Biden" at bounding box center [201, 330] width 252 height 31
click at [313, 332] on div "Candidate - Joe Biden" at bounding box center [201, 330] width 252 height 31
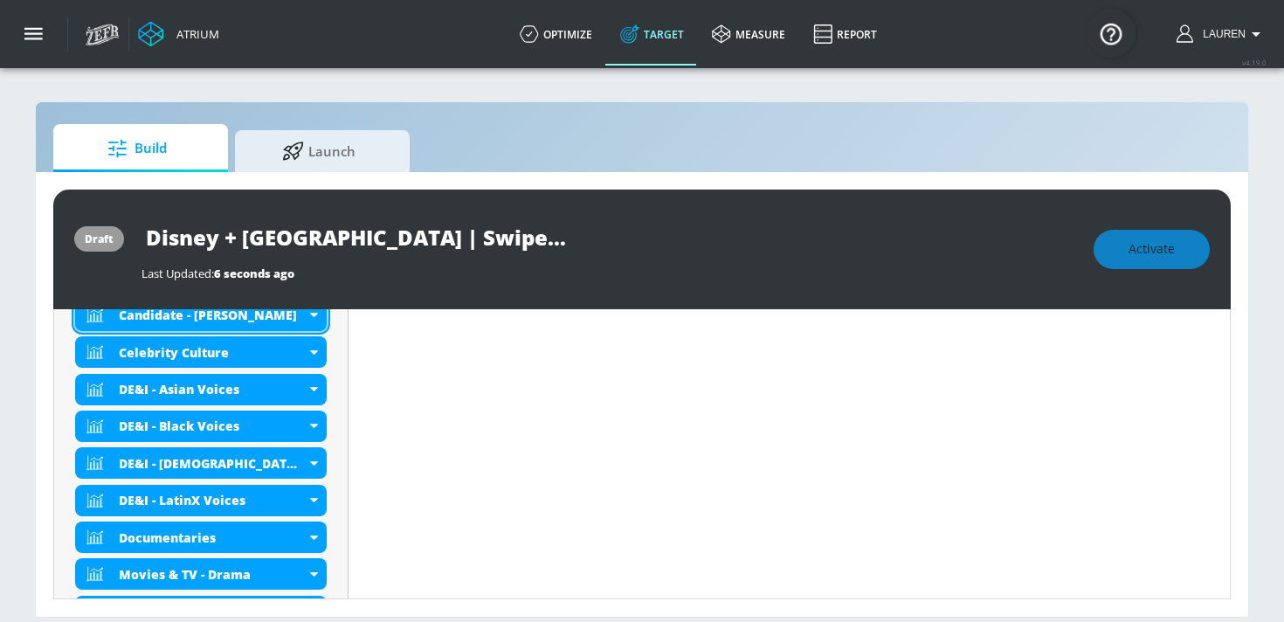
click at [309, 322] on div "Candidate - Joe Biden" at bounding box center [201, 315] width 252 height 31
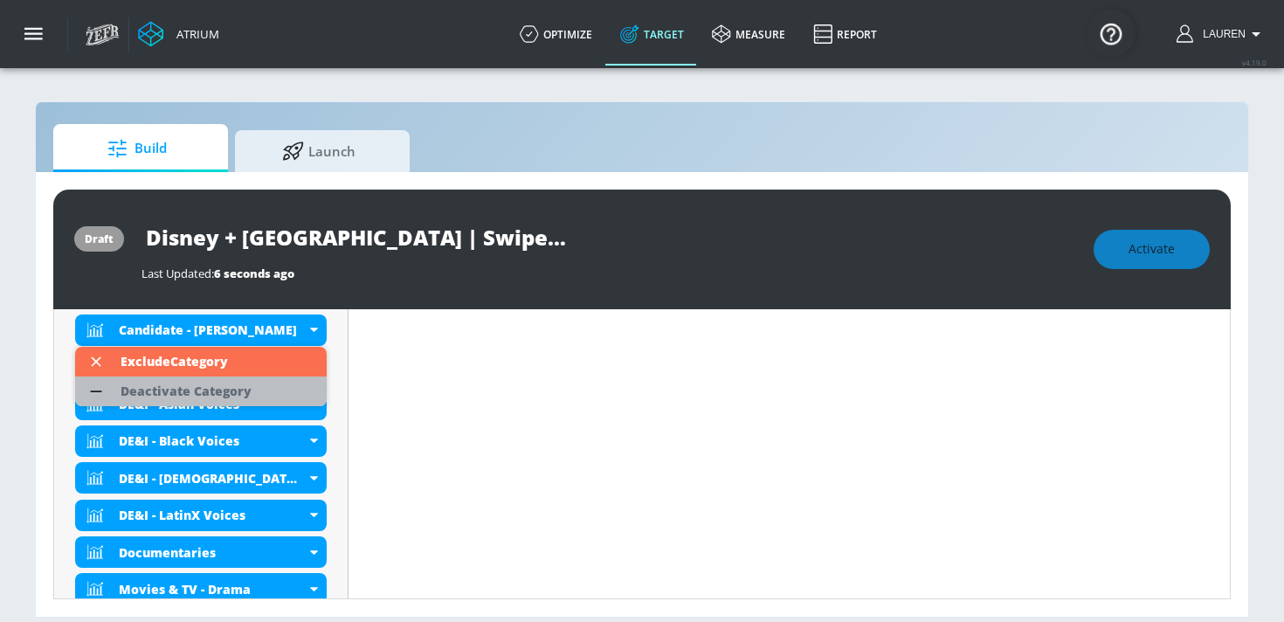
click at [288, 389] on li "Deactivate Category" at bounding box center [201, 392] width 252 height 30
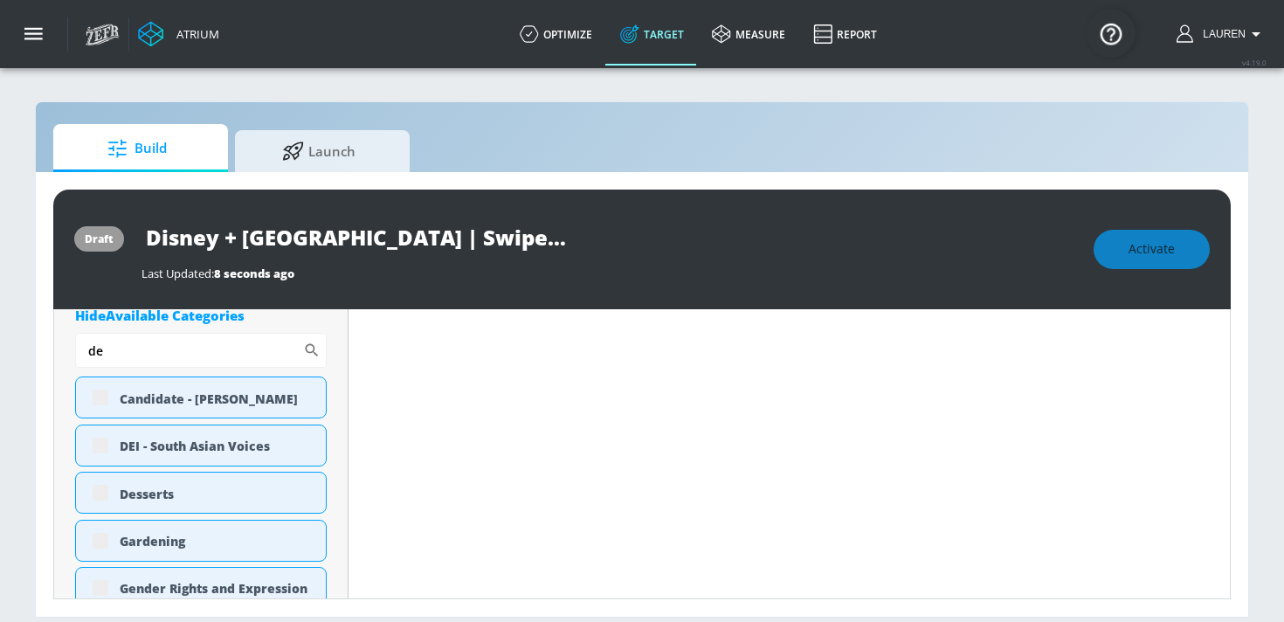
scroll to position [1251, 0]
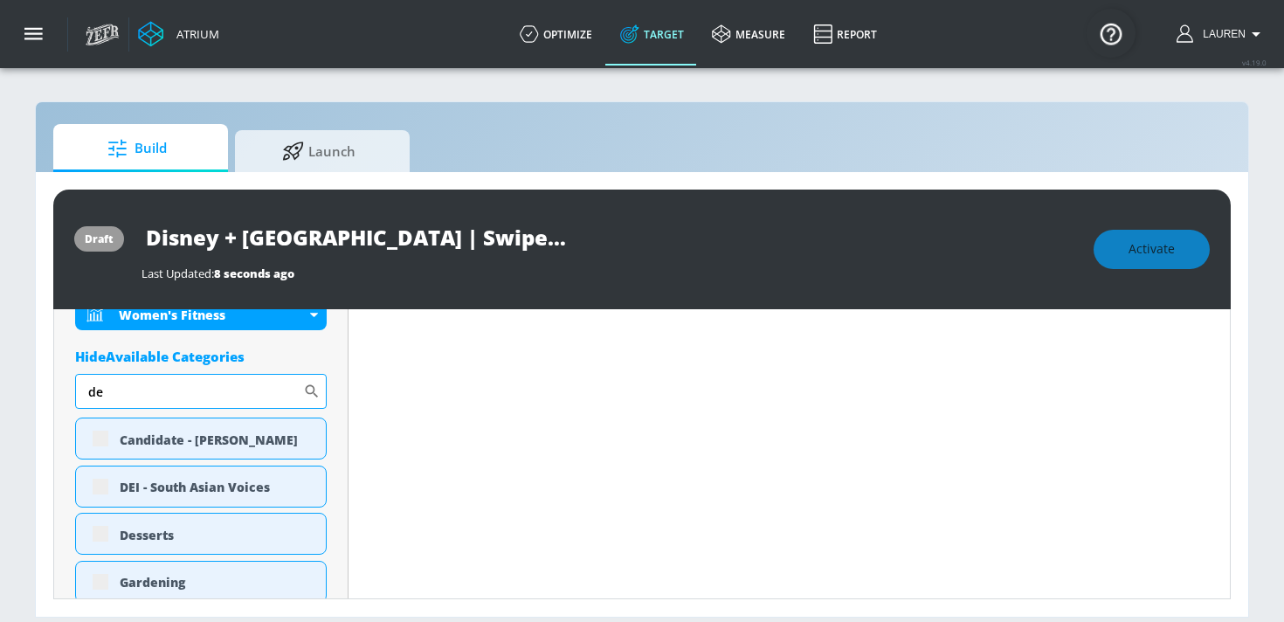
click at [239, 395] on input "de" at bounding box center [189, 391] width 228 height 35
type input "d"
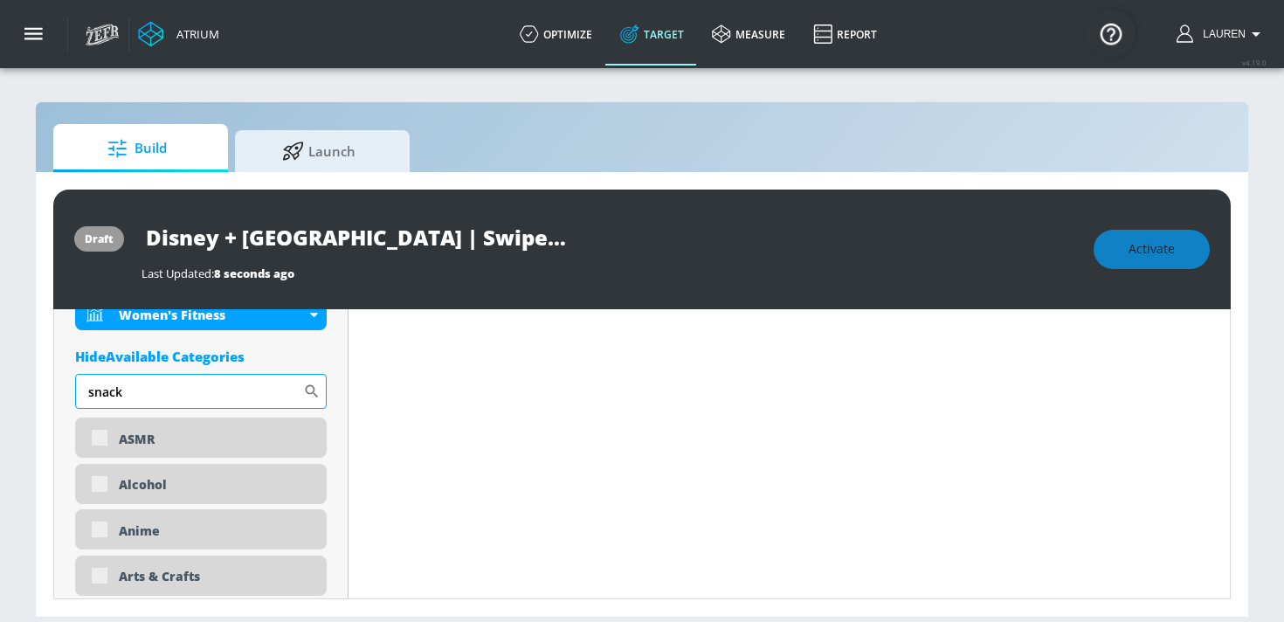
scroll to position [1236, 0]
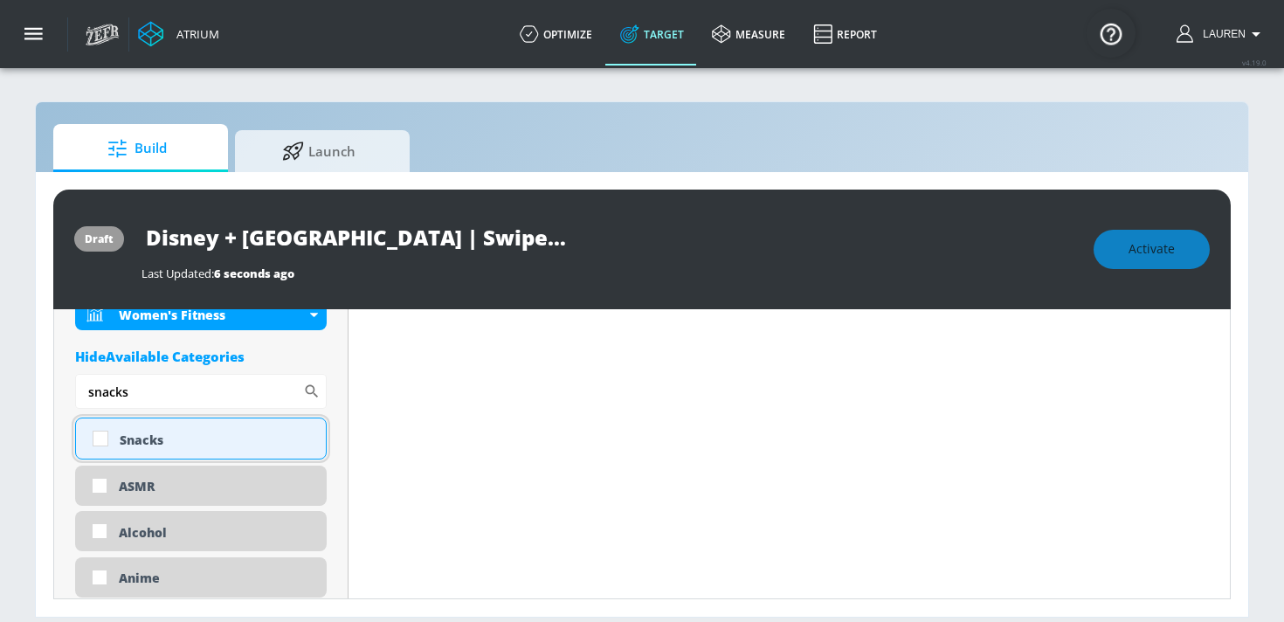
type input "snacks"
click at [175, 448] on div "Snacks" at bounding box center [201, 439] width 252 height 42
checkbox input "true"
click at [154, 384] on input "snacks" at bounding box center [189, 391] width 228 height 35
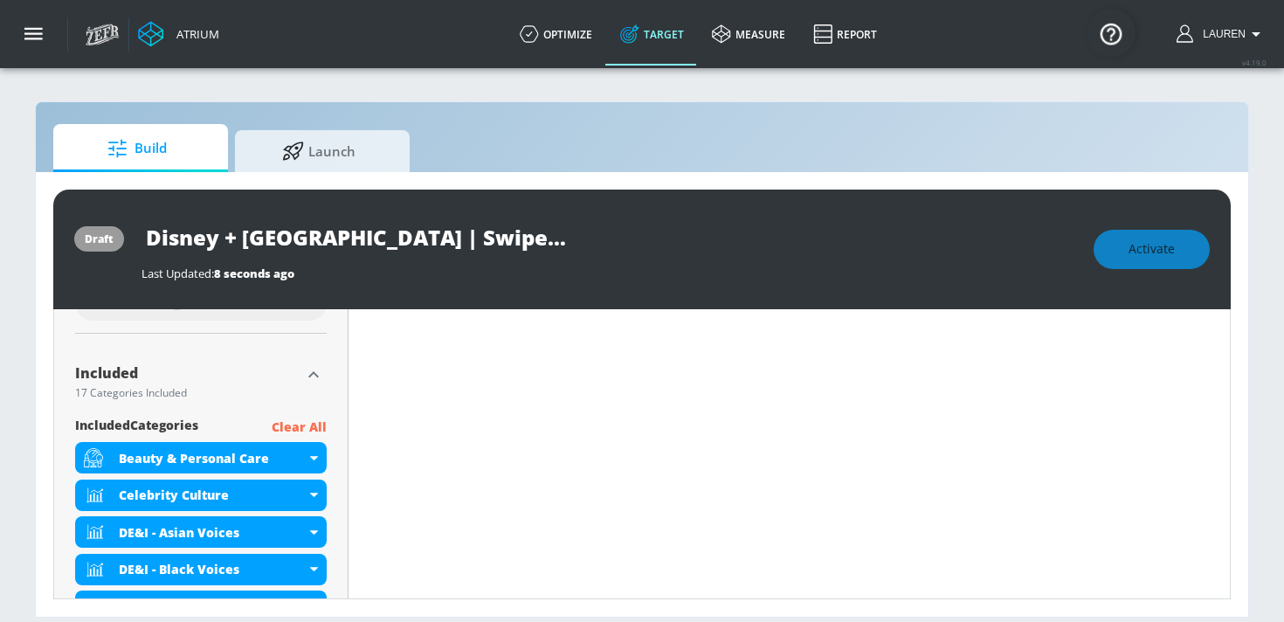
scroll to position [526, 0]
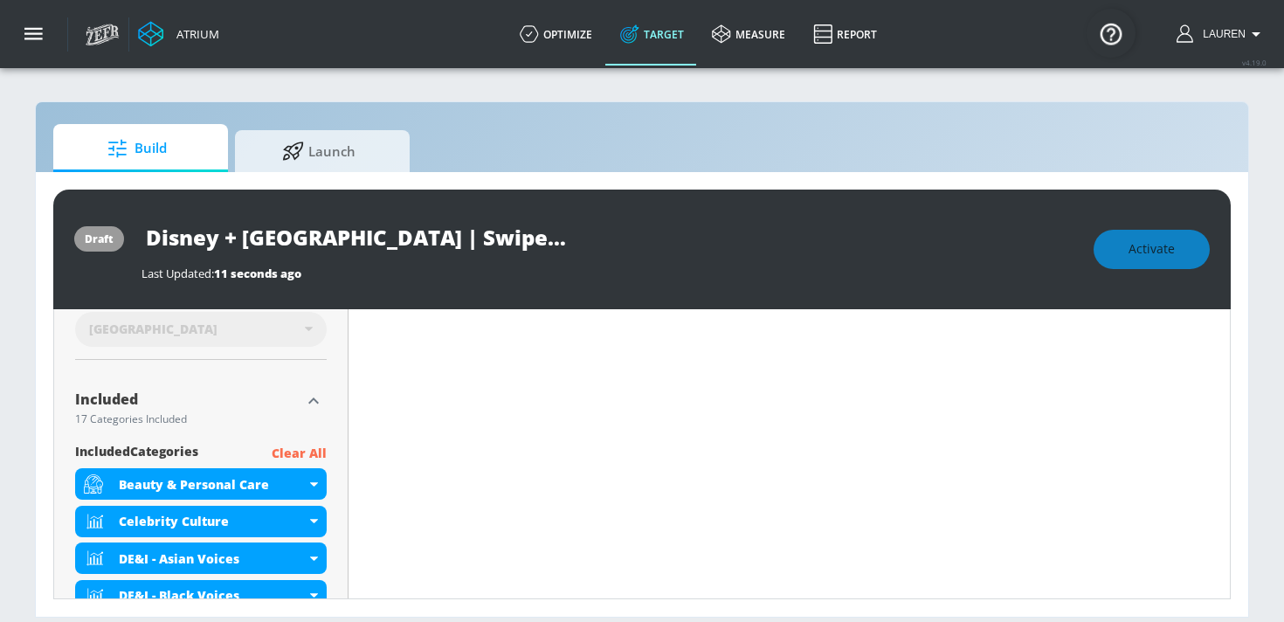
click at [317, 396] on icon "button" at bounding box center [313, 401] width 21 height 21
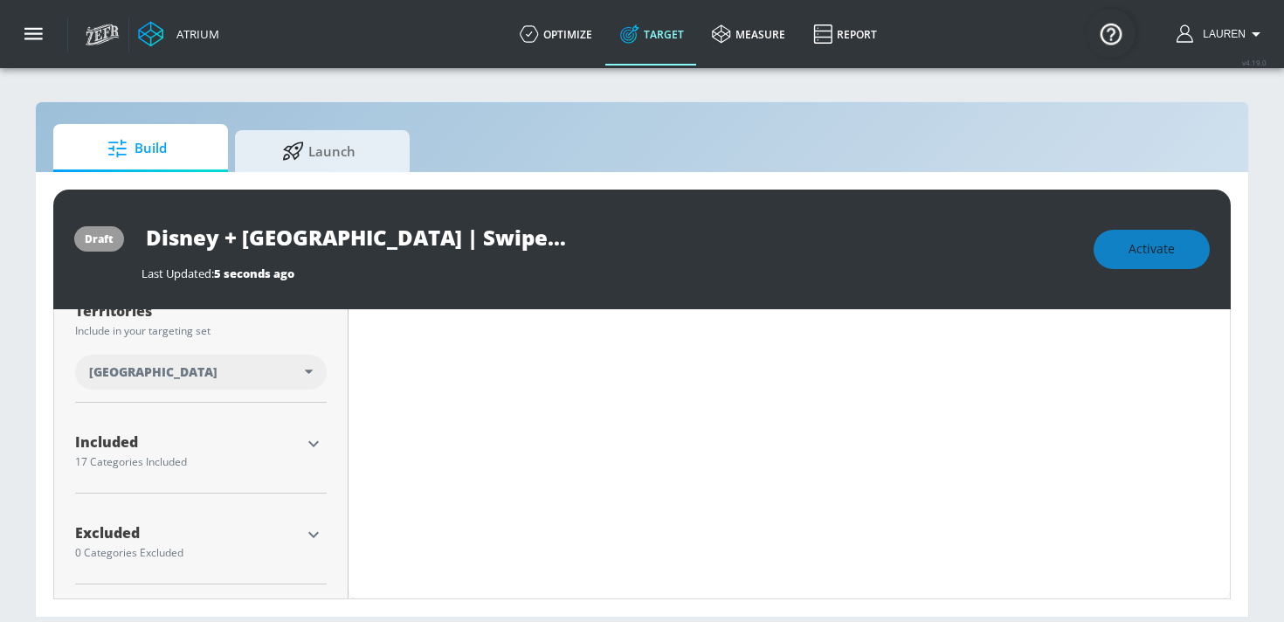
scroll to position [468, 0]
click at [309, 535] on icon "button" at bounding box center [313, 534] width 21 height 21
click at [172, 564] on div "Excluded 0 Categories Excluded Select Concepts Below Show Available Categories …" at bounding box center [201, 627] width 252 height 239
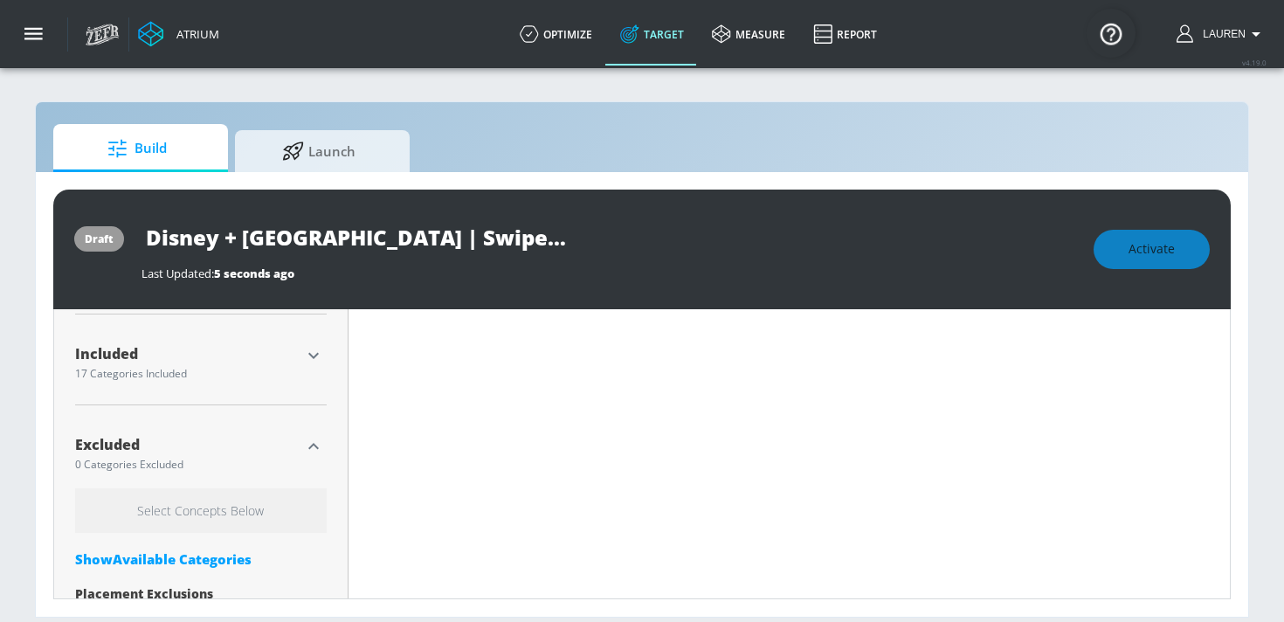
click at [169, 563] on div "Show Available Categories" at bounding box center [201, 558] width 252 height 17
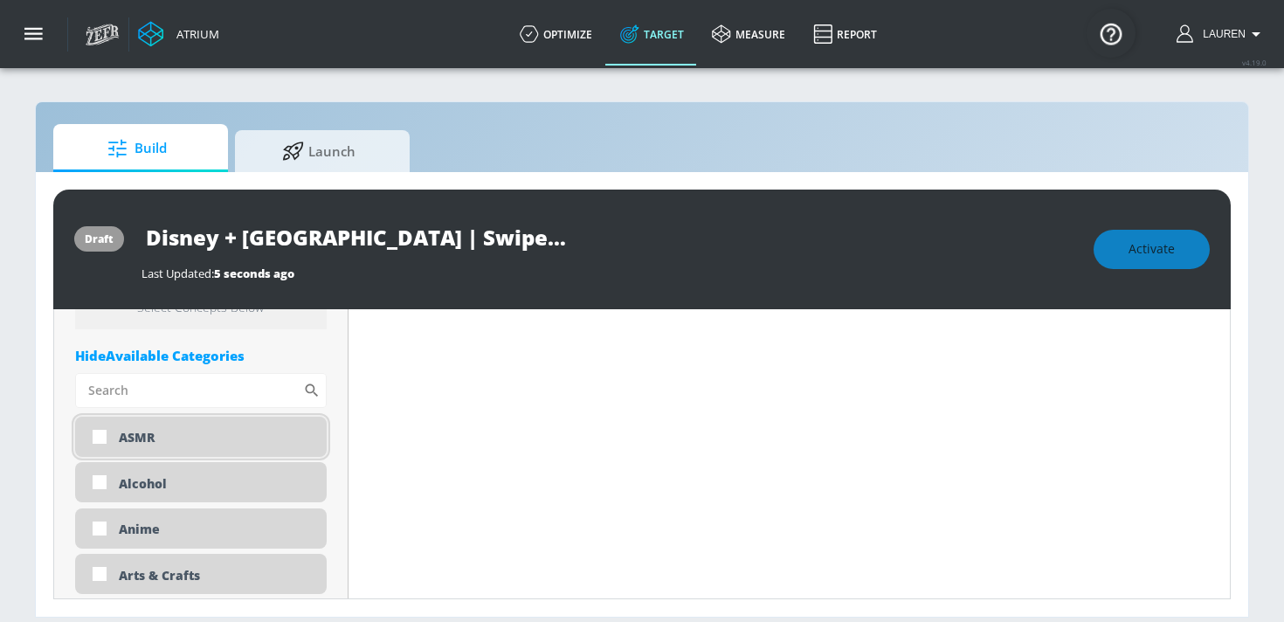
scroll to position [765, 0]
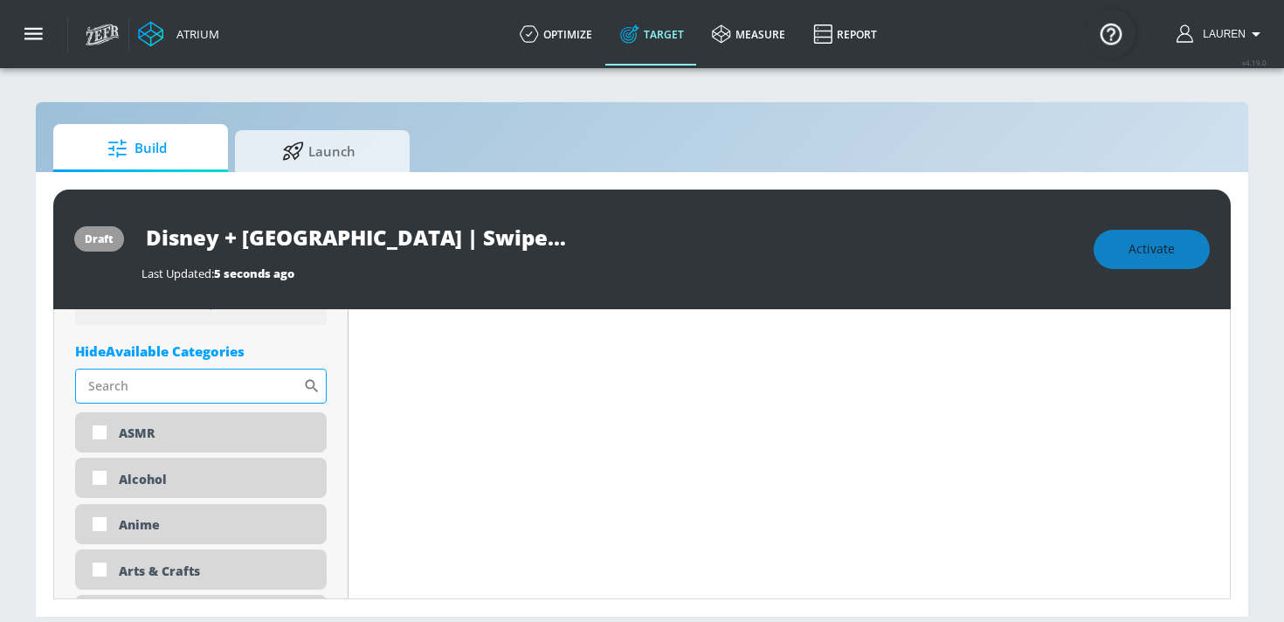
click at [155, 388] on input "Sort By" at bounding box center [189, 386] width 228 height 35
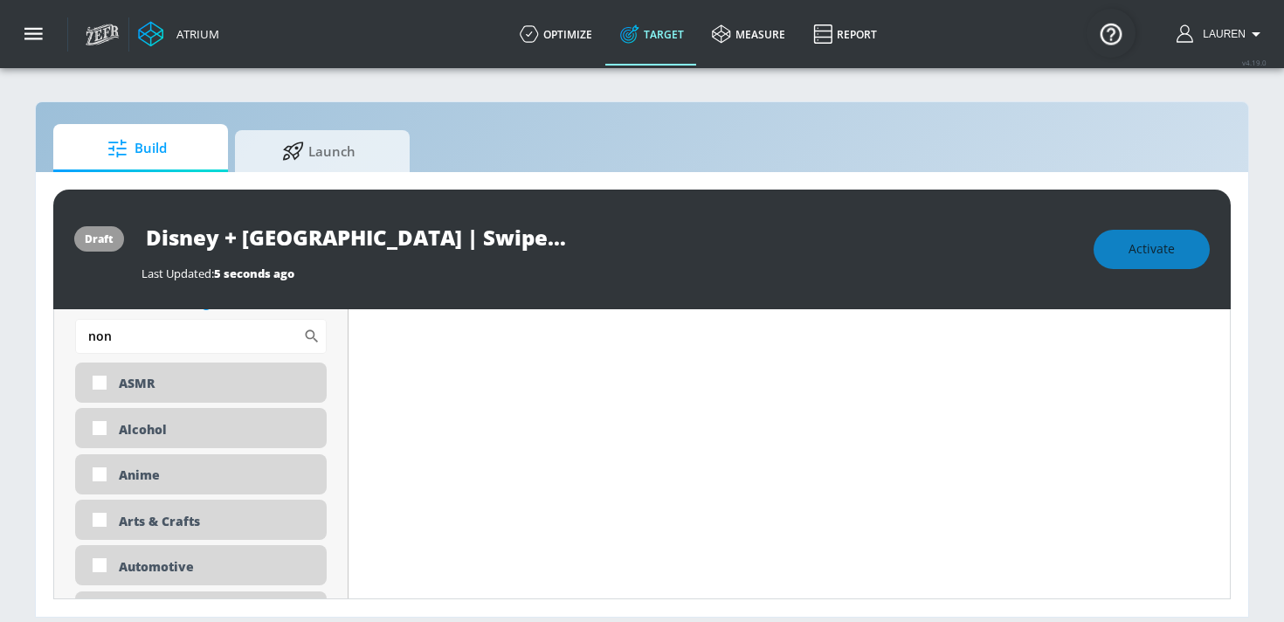
scroll to position [772, 0]
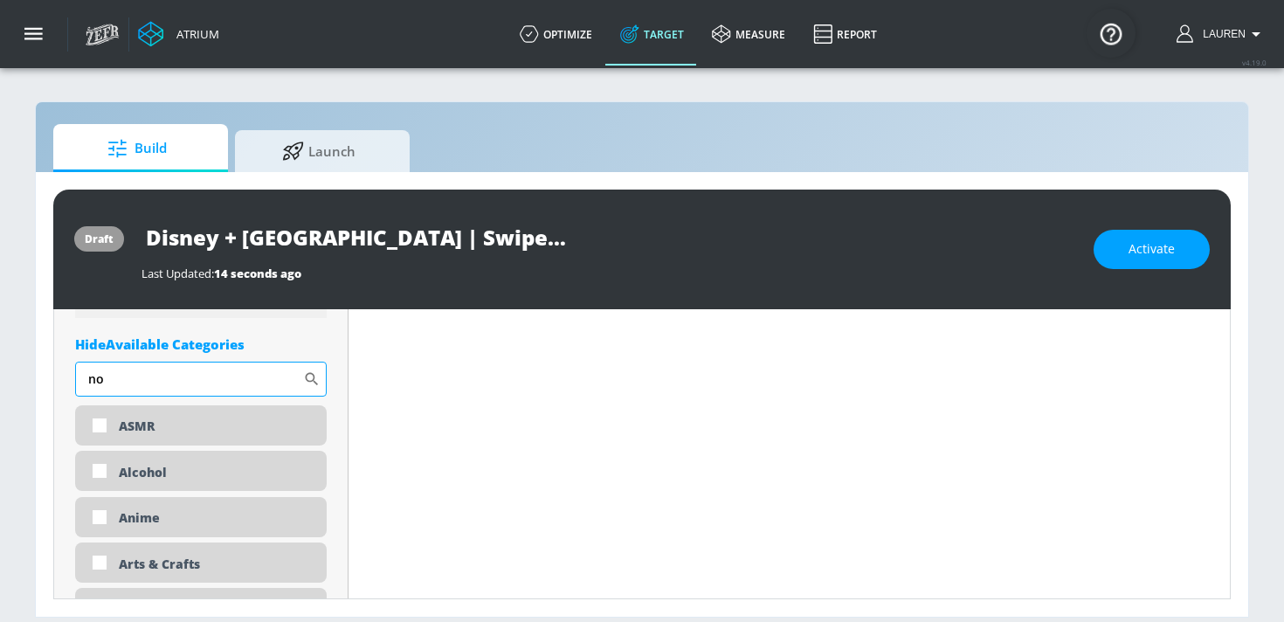
type input "n"
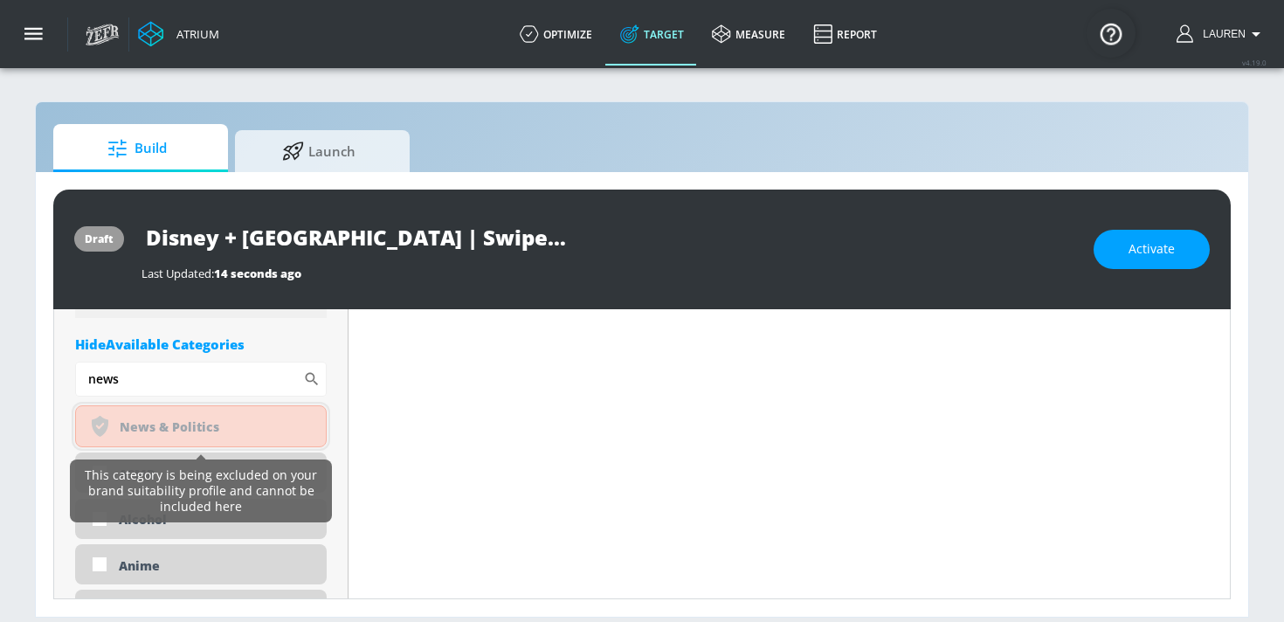
click at [142, 436] on div "noun_Safety_1930823_000000 Created with Sketch. News & Politics" at bounding box center [201, 426] width 252 height 42
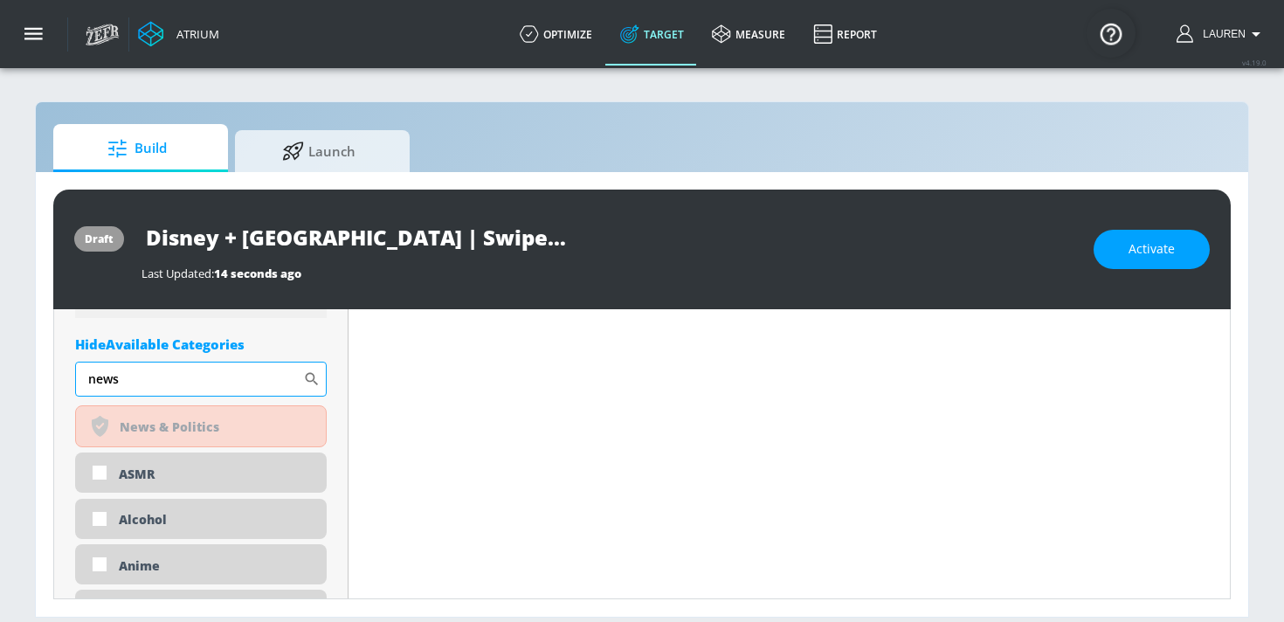
click at [132, 383] on input "news" at bounding box center [189, 379] width 228 height 35
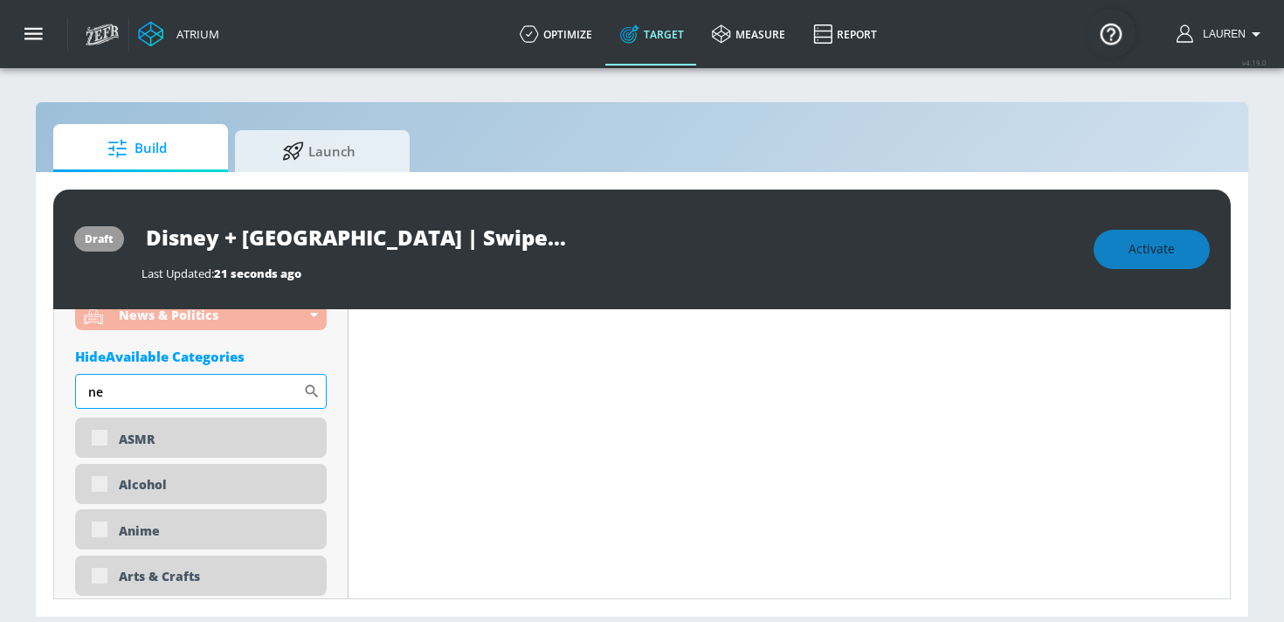
type input "n"
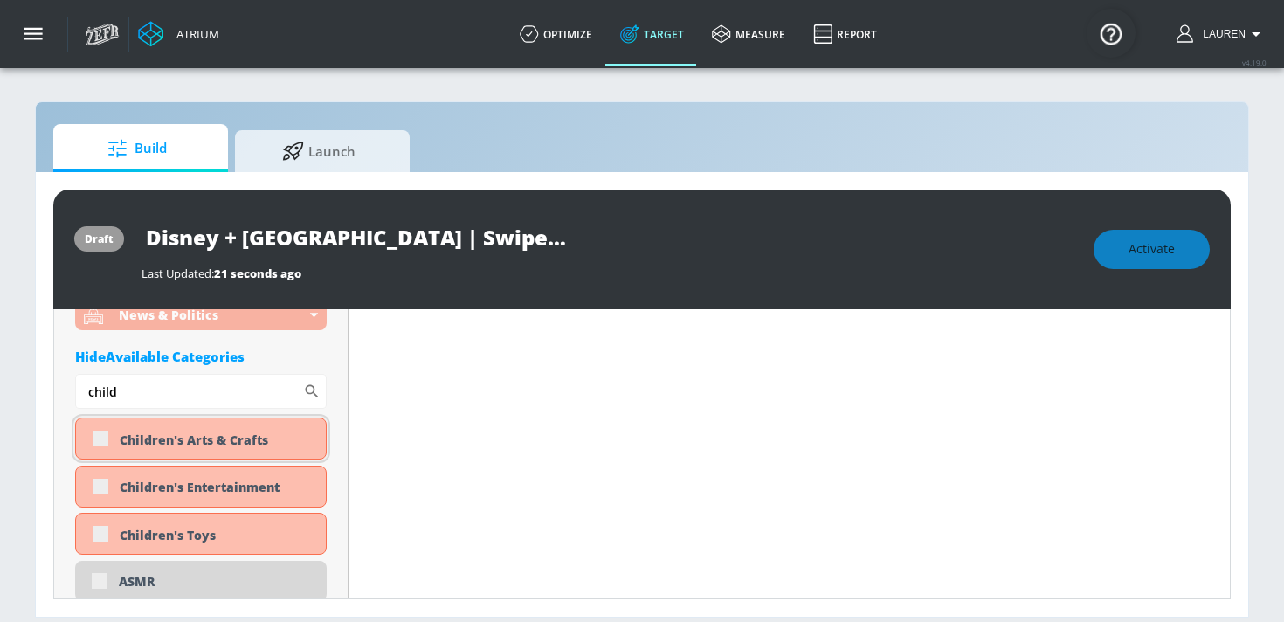
type input "child"
click at [78, 440] on div "Children's Arts & Crafts" at bounding box center [201, 439] width 252 height 42
click at [100, 440] on div "Children's Arts & Crafts" at bounding box center [201, 439] width 252 height 42
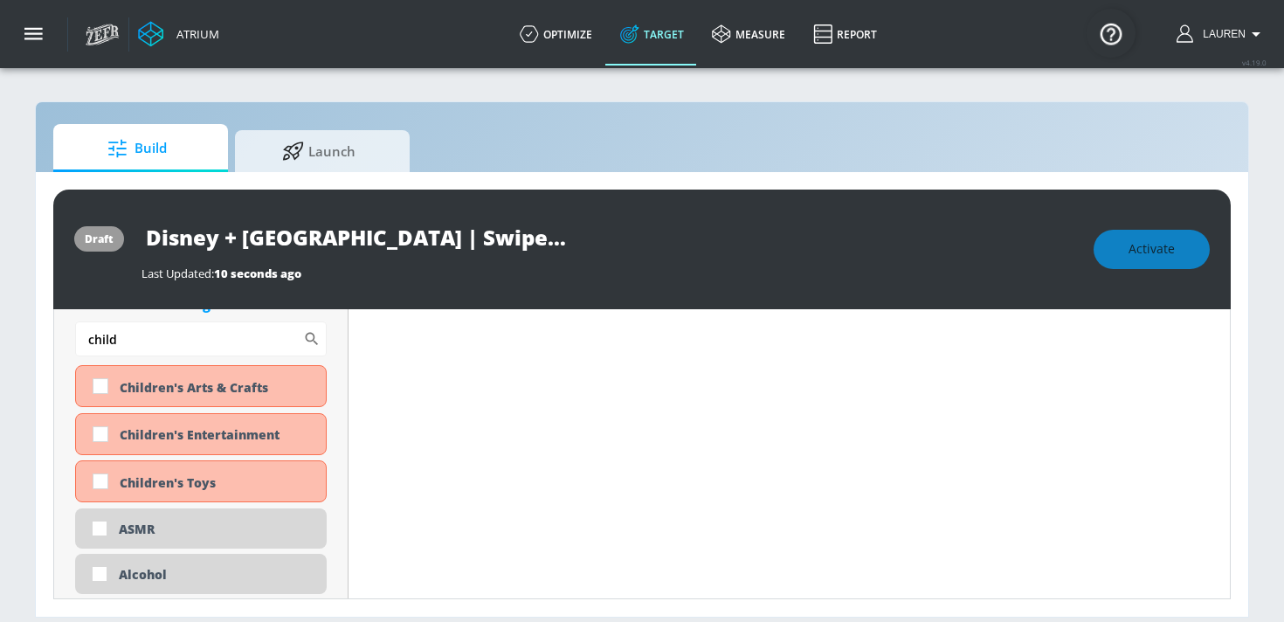
scroll to position [827, 0]
click at [96, 384] on input "checkbox" at bounding box center [100, 383] width 31 height 31
checkbox input "true"
click at [98, 433] on input "checkbox" at bounding box center [100, 431] width 31 height 31
checkbox input "true"
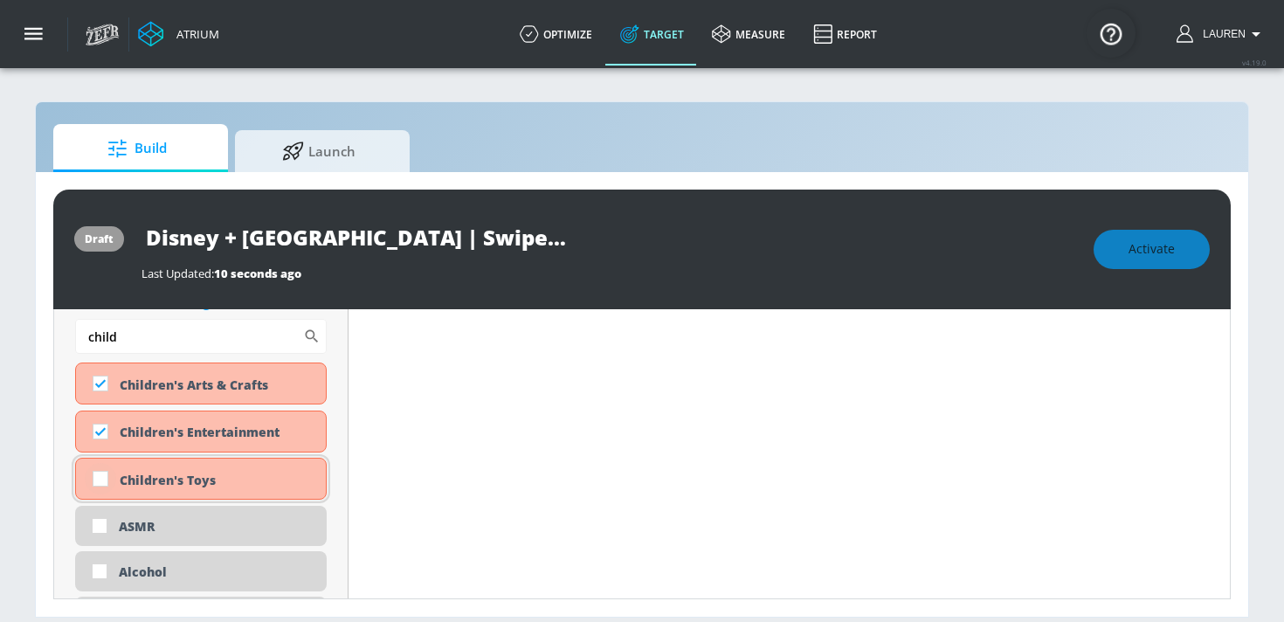
click at [98, 476] on input "checkbox" at bounding box center [100, 478] width 31 height 31
checkbox input "true"
click at [130, 341] on input "child" at bounding box center [189, 336] width 228 height 35
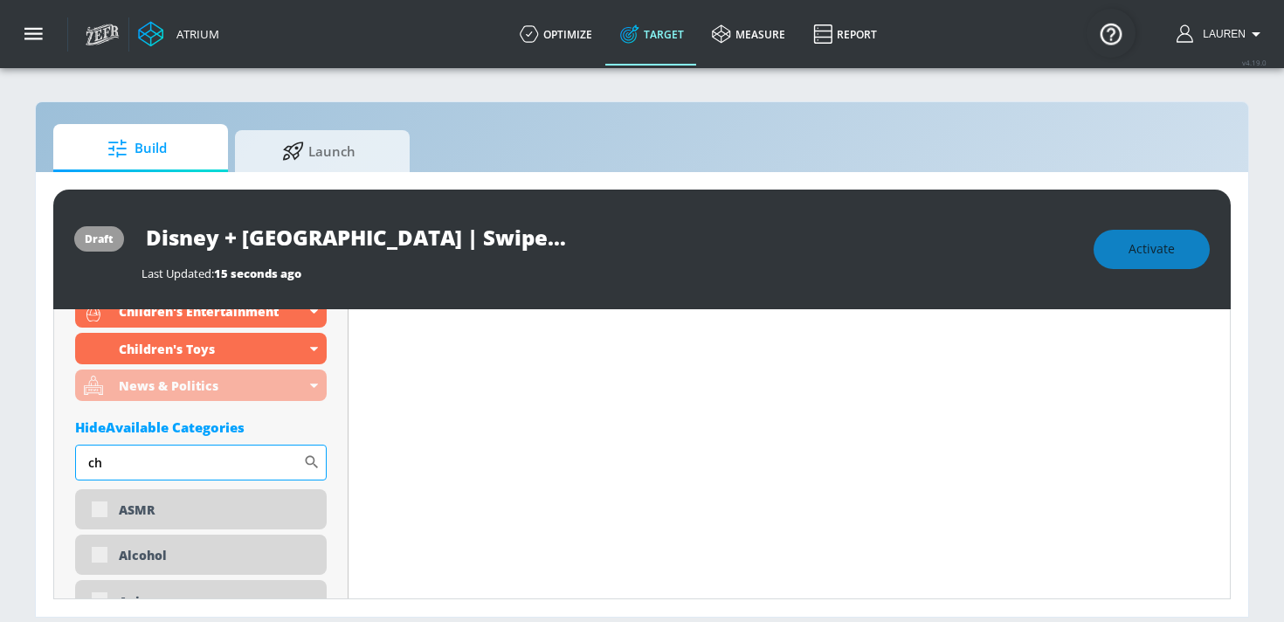
scroll to position [952, 0]
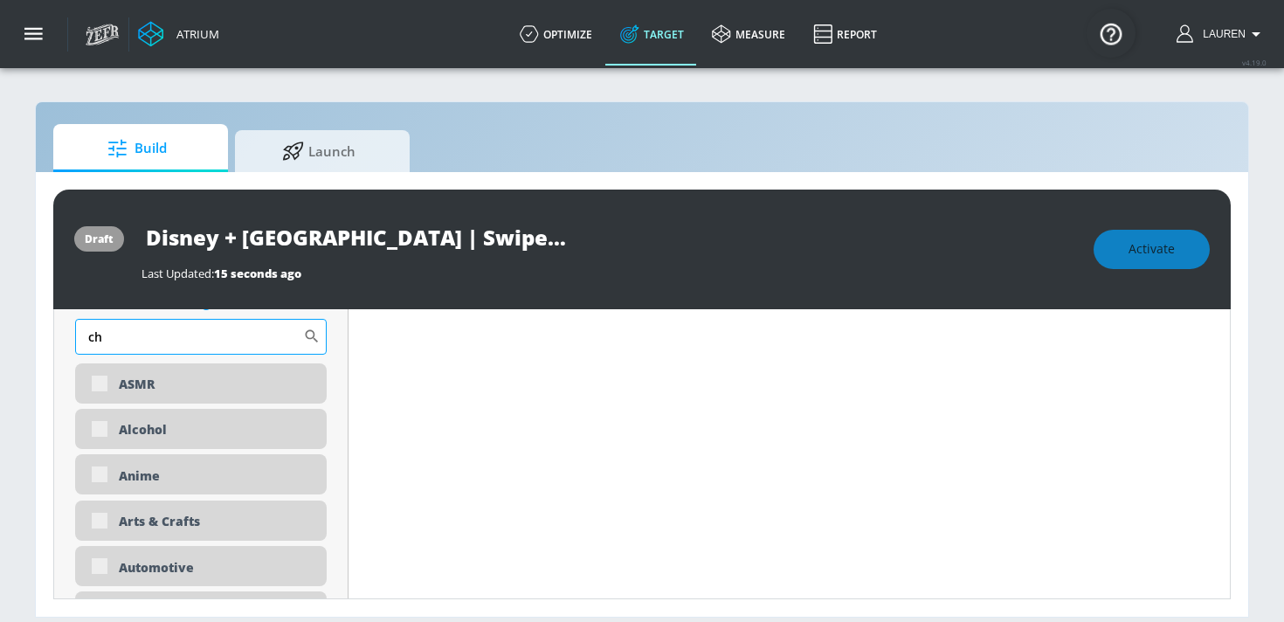
type input "c"
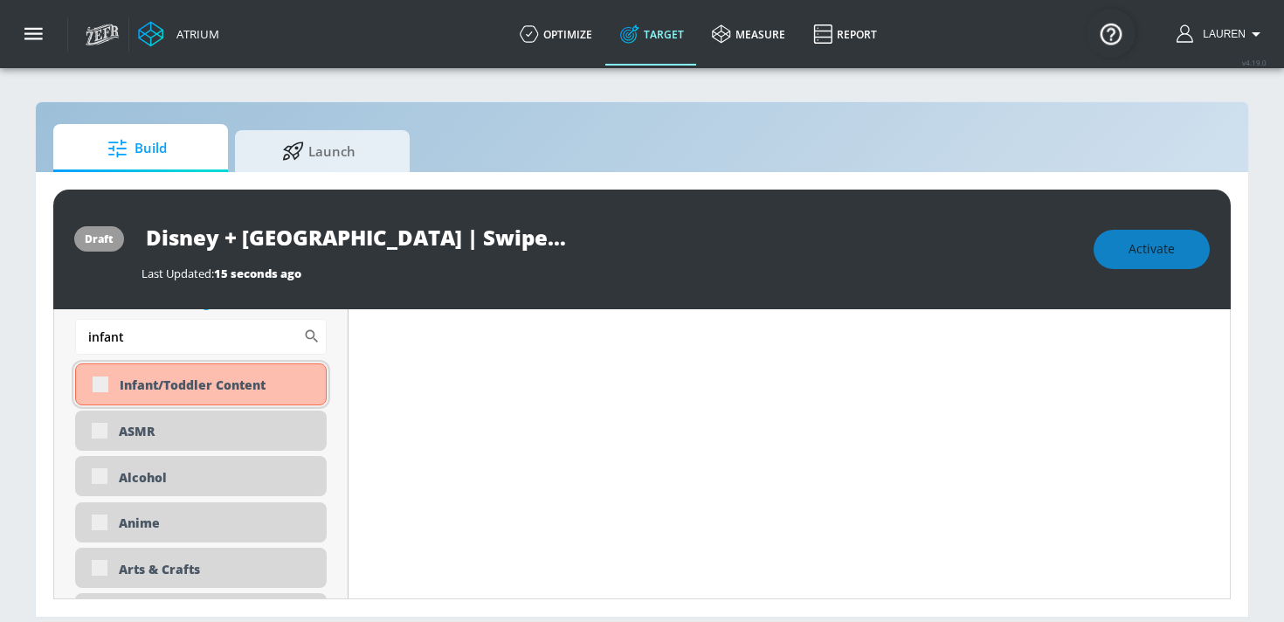
type input "infant"
click at [99, 382] on div "Infant/Toddler Content" at bounding box center [201, 384] width 252 height 42
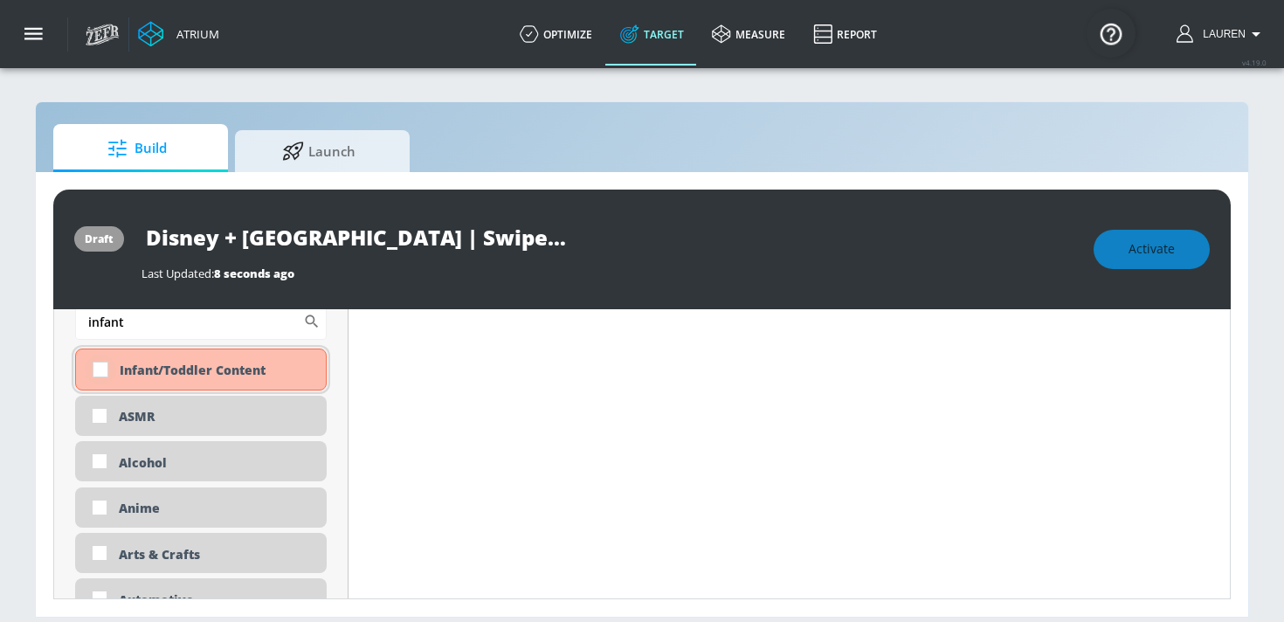
scroll to position [938, 0]
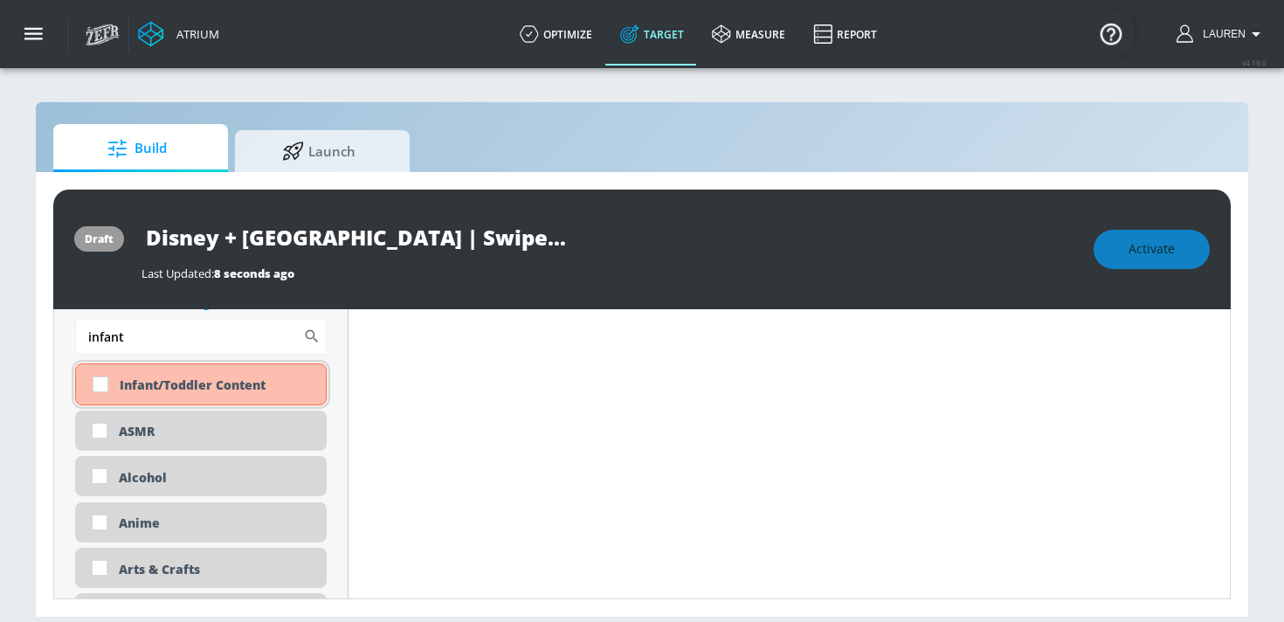
click at [101, 380] on input "checkbox" at bounding box center [100, 384] width 31 height 31
checkbox input "true"
click at [134, 337] on input "infant" at bounding box center [189, 336] width 228 height 35
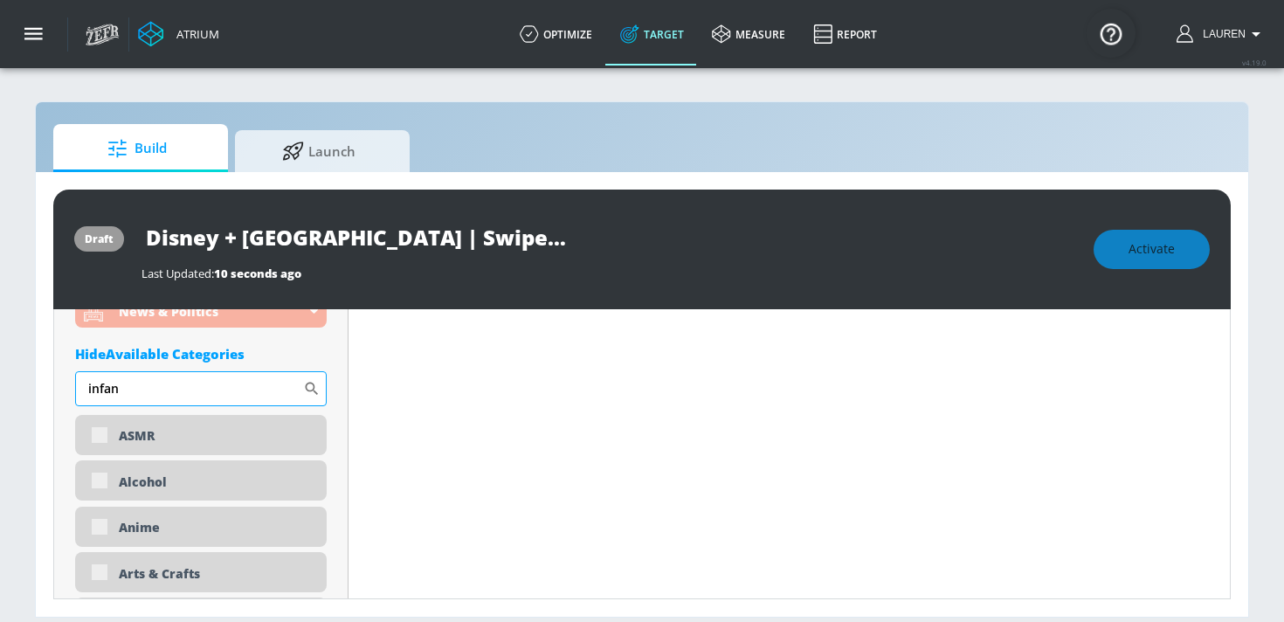
scroll to position [989, 0]
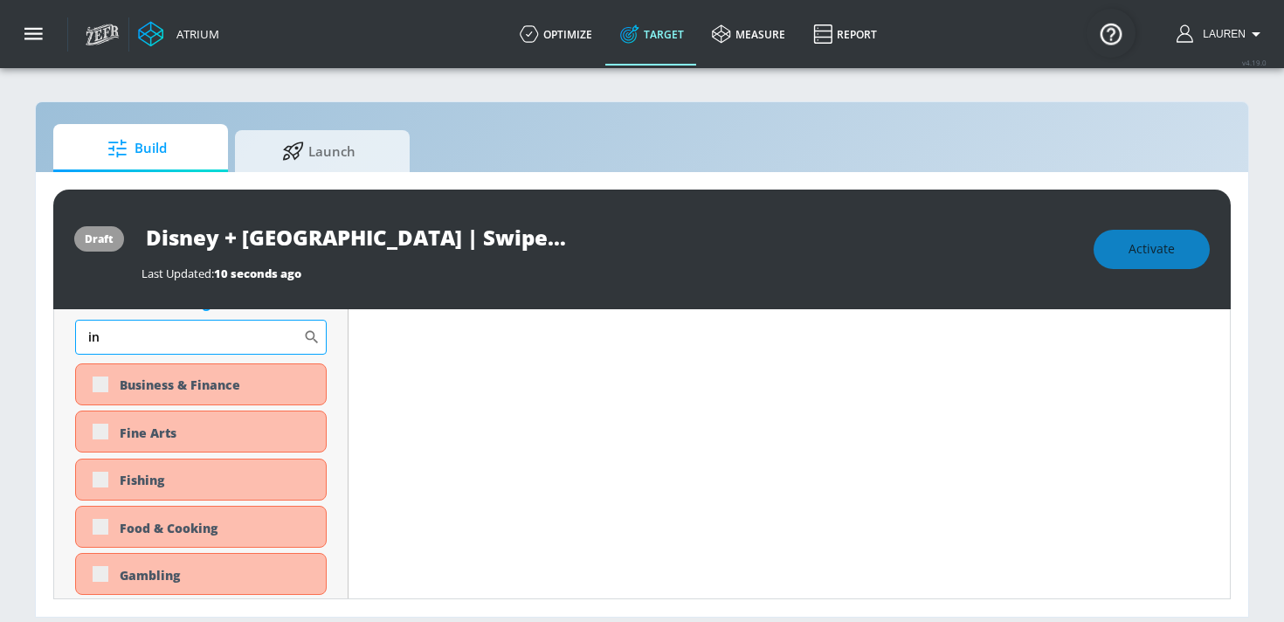
type input "i"
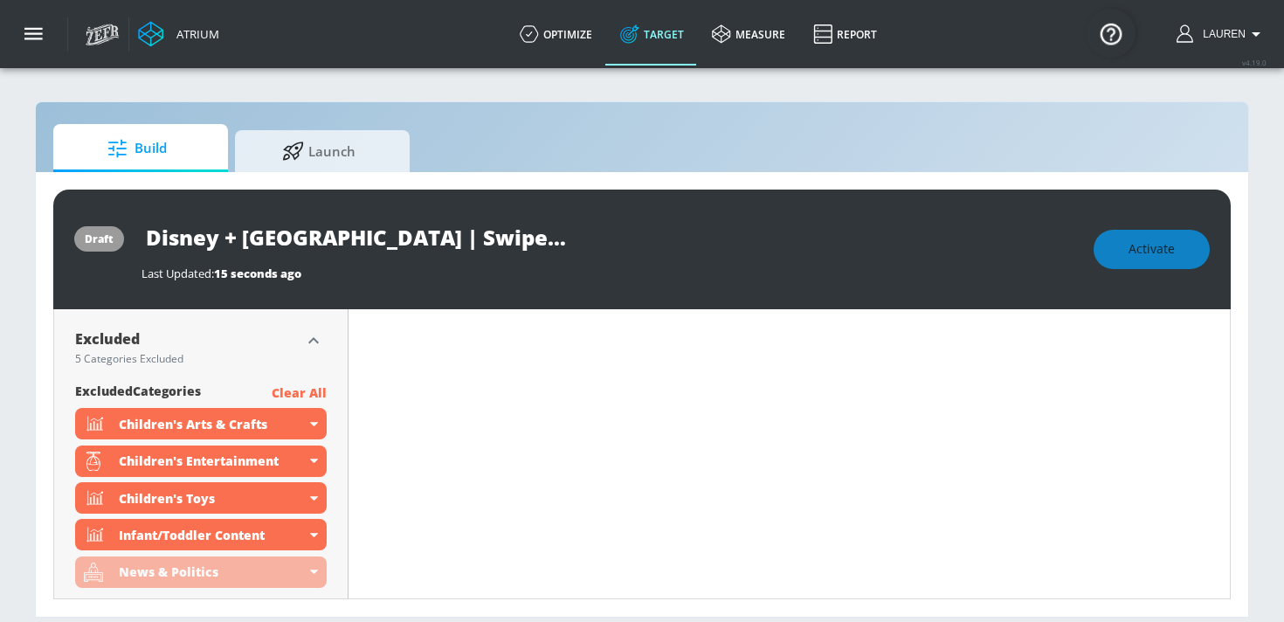
scroll to position [657, 0]
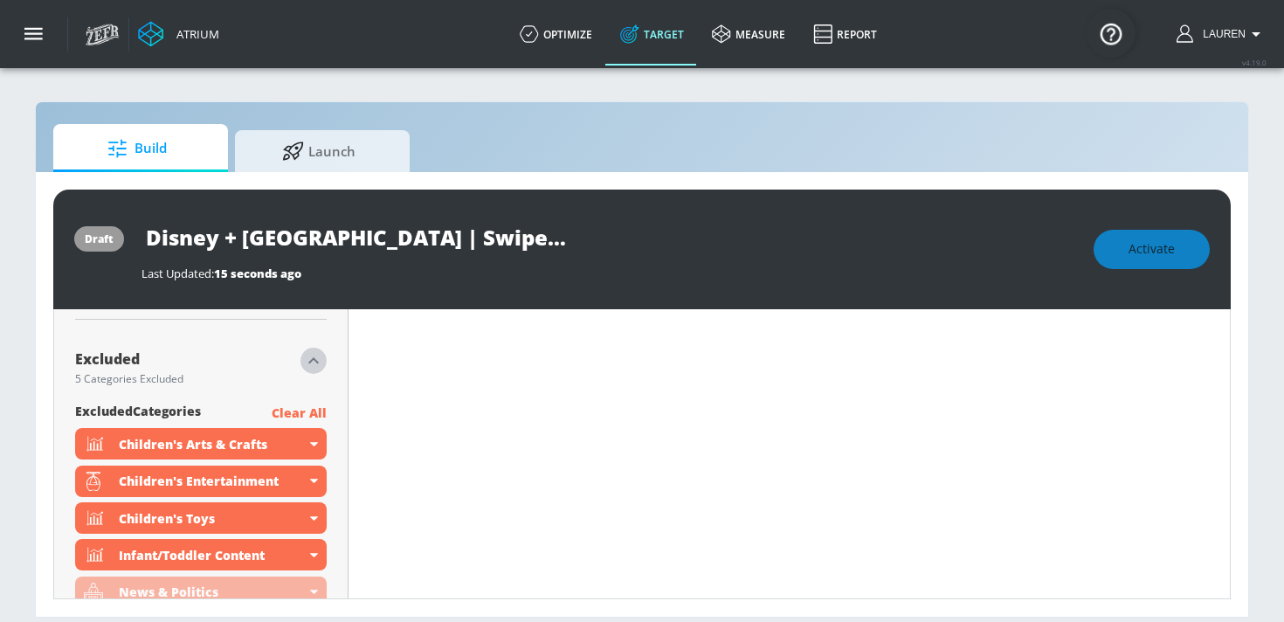
click at [309, 360] on icon "button" at bounding box center [313, 360] width 10 height 6
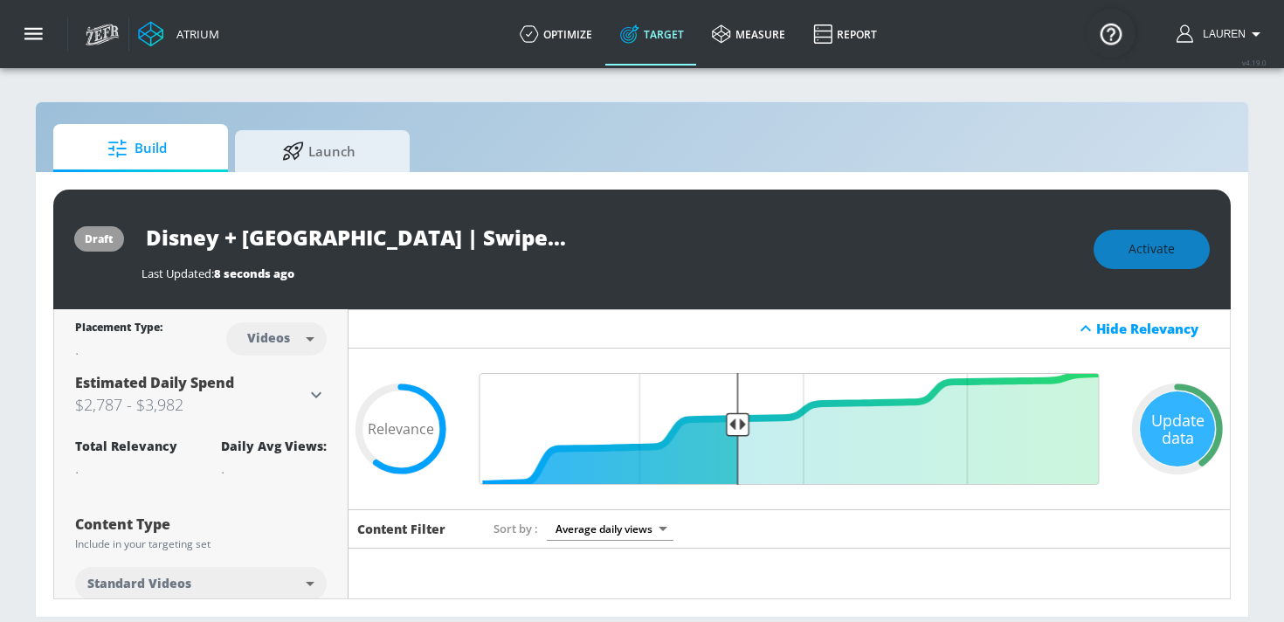
scroll to position [74, 0]
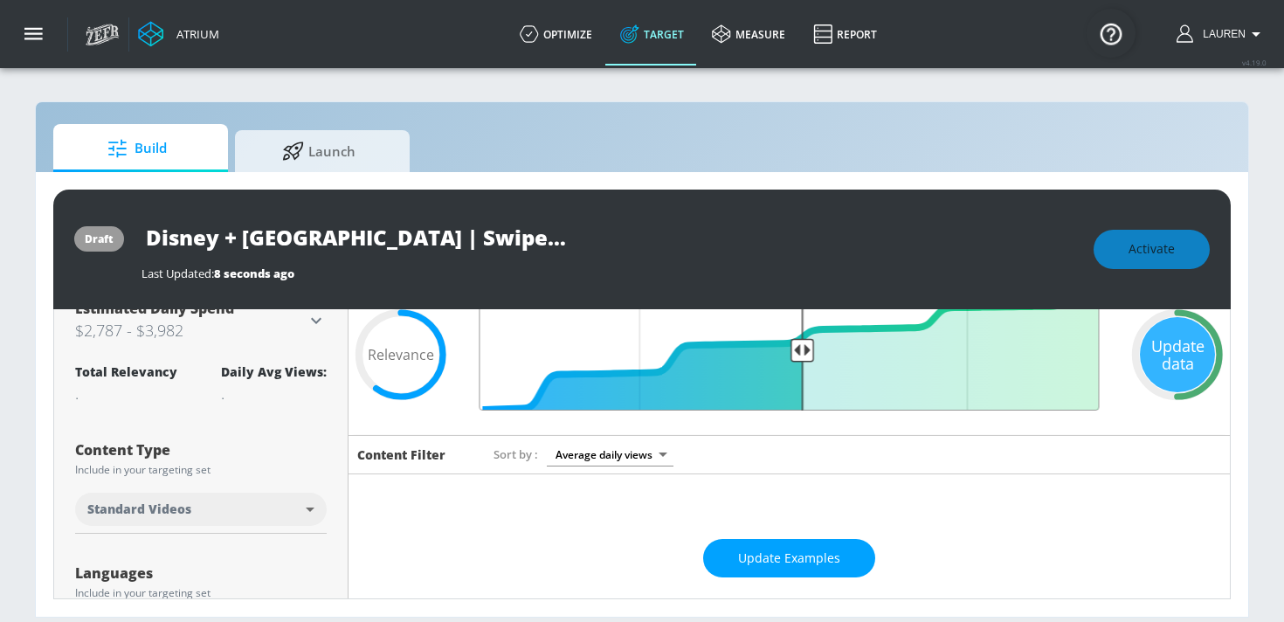
drag, startPoint x: 731, startPoint y: 343, endPoint x: 803, endPoint y: 350, distance: 71.9
type input "0.5"
click at [803, 350] on input "Final Threshold" at bounding box center [790, 355] width 638 height 112
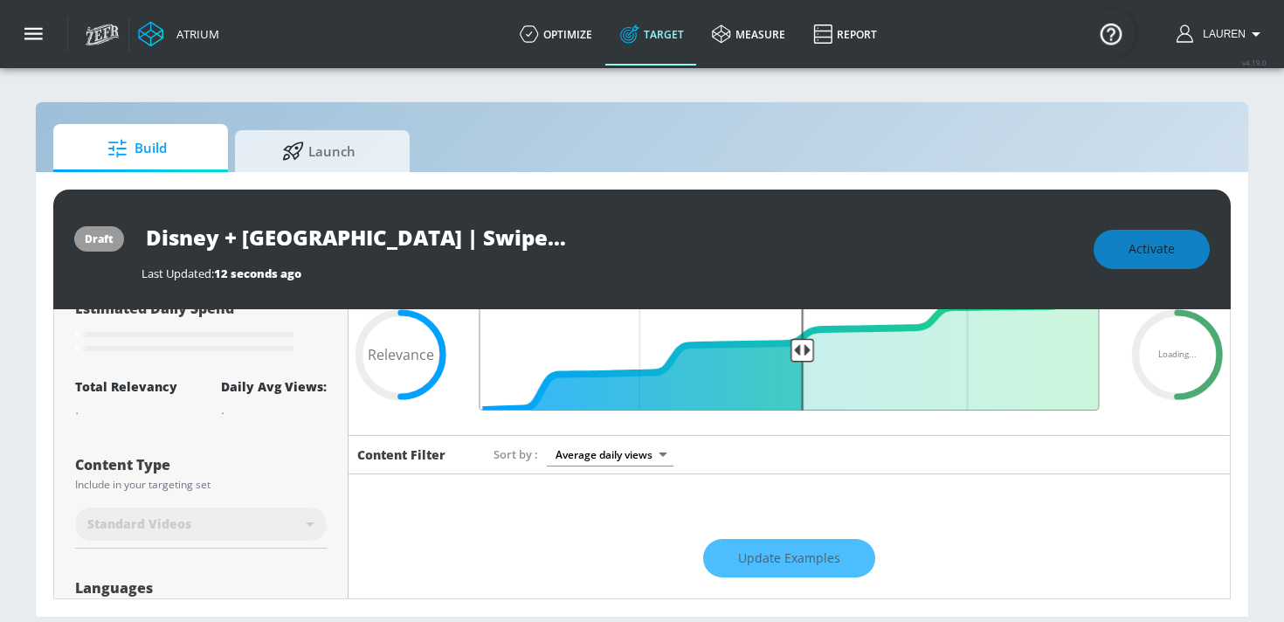
scroll to position [0, 0]
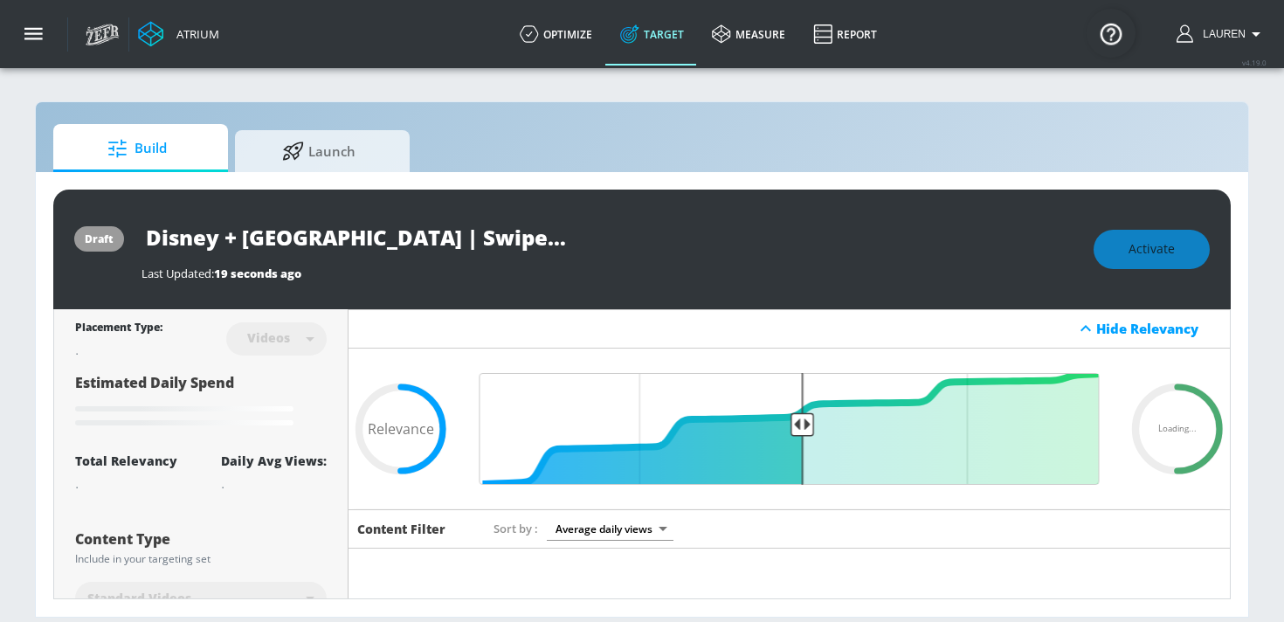
click at [368, 231] on input "Disney + [GEOGRAPHIC_DATA] | Swiper 2025 | TS" at bounding box center [360, 237] width 437 height 39
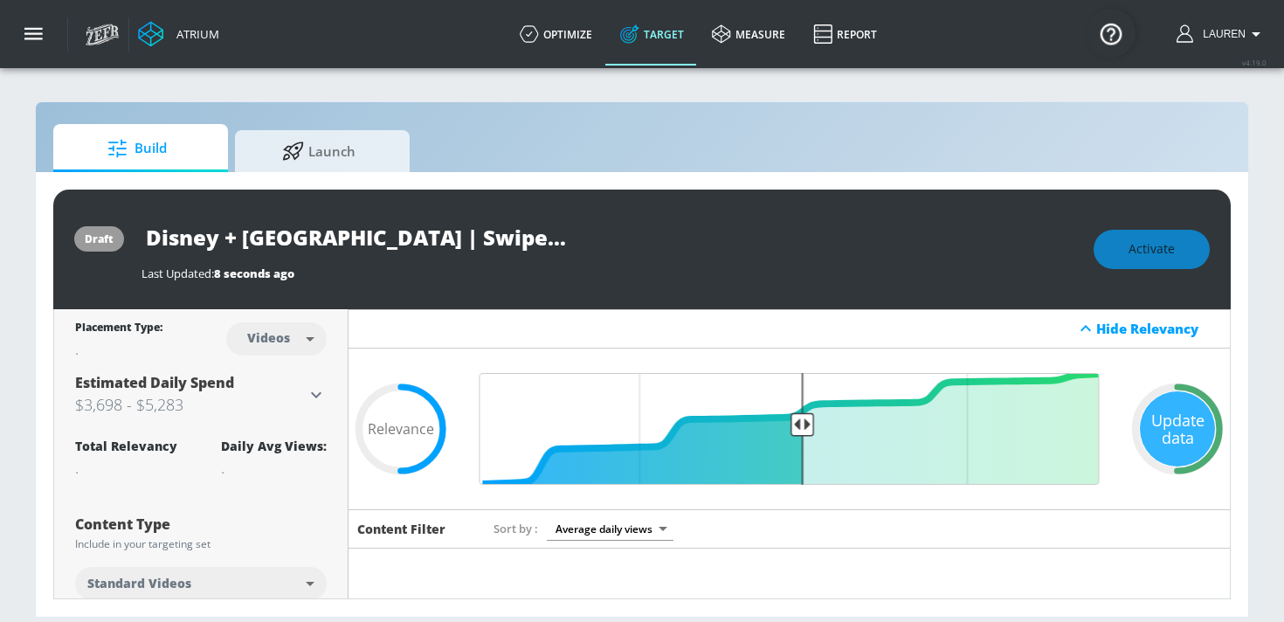
click at [368, 231] on input "Disney + [GEOGRAPHIC_DATA] | Swiper 2025 | TS" at bounding box center [360, 237] width 437 height 39
click at [1181, 259] on button "Activate" at bounding box center [1152, 249] width 116 height 39
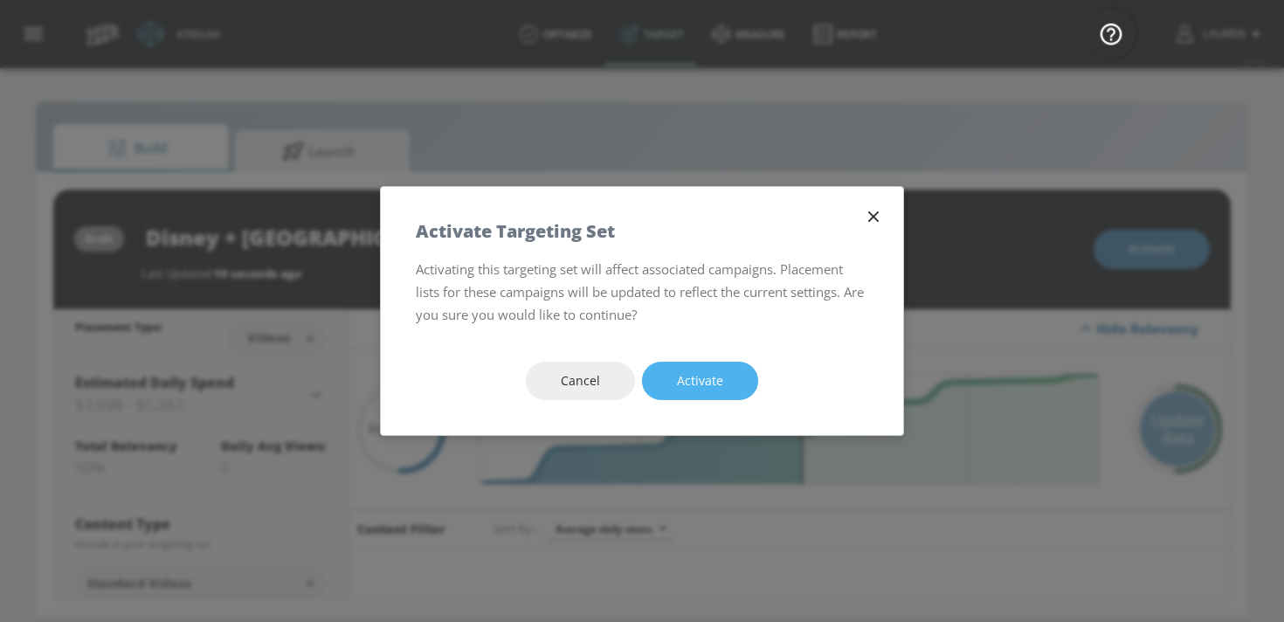
click at [729, 367] on button "Activate" at bounding box center [700, 381] width 116 height 39
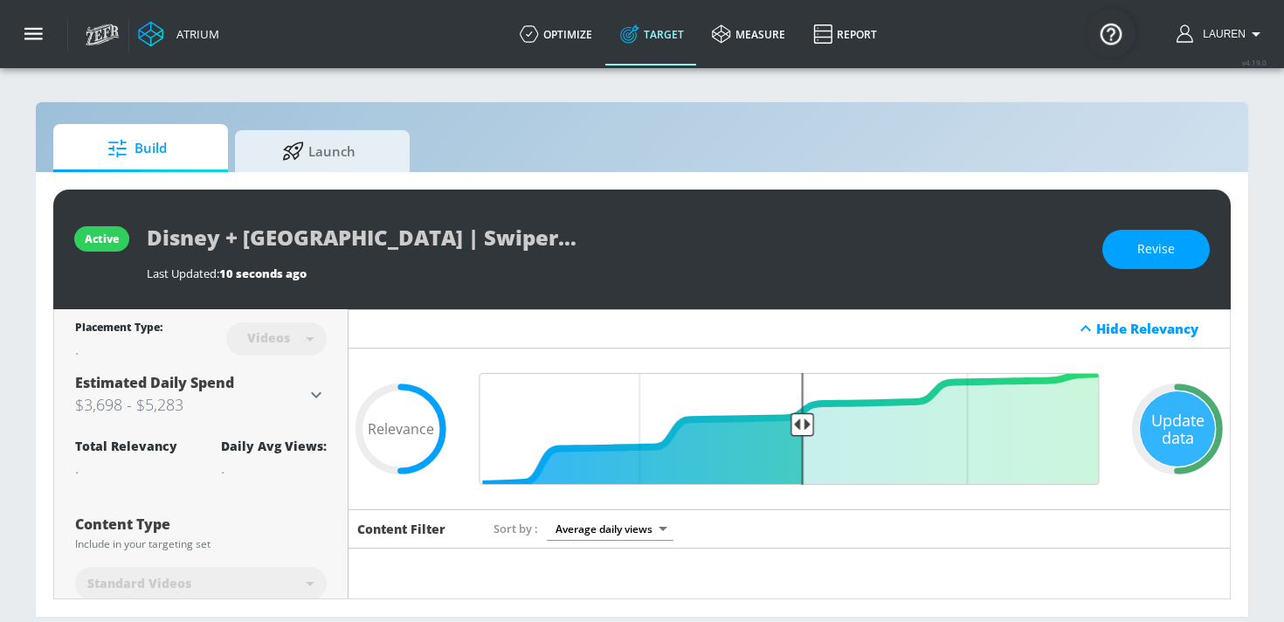
click at [613, 229] on div "Disney + [GEOGRAPHIC_DATA] | Swiper 2025 | TS" at bounding box center [616, 237] width 938 height 39
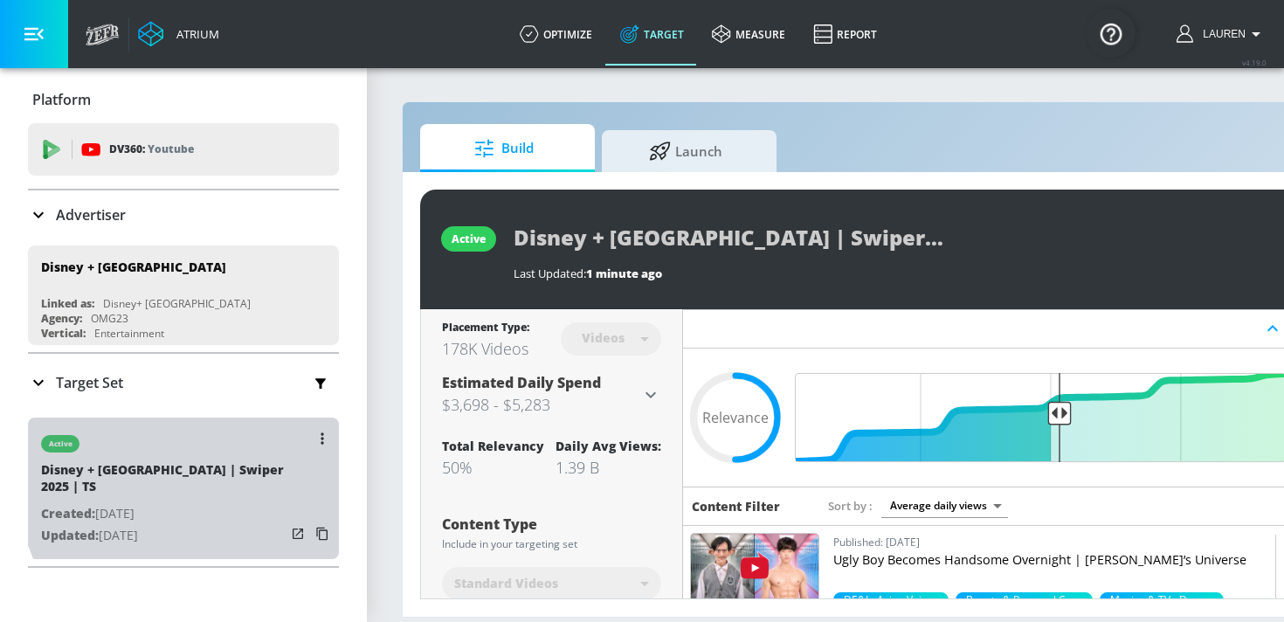
click at [284, 451] on div "active Disney + [GEOGRAPHIC_DATA] | Swiper 2025 | TS Created: [DATE] Updated: […" at bounding box center [183, 489] width 311 height 142
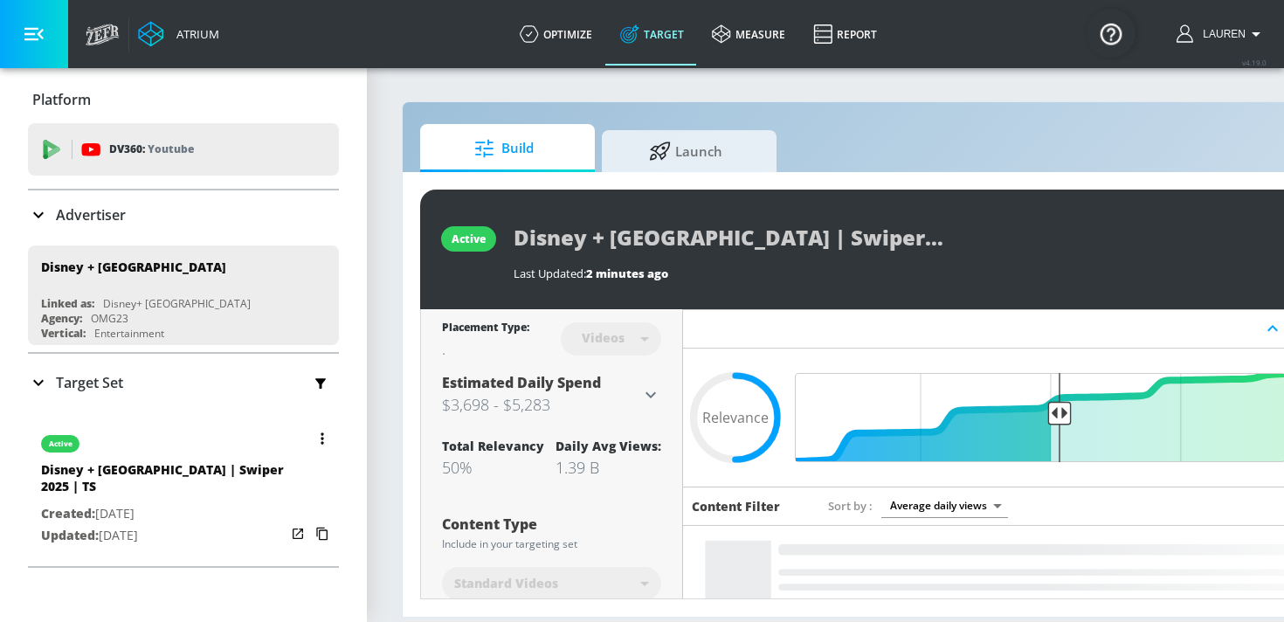
click at [317, 440] on button "button" at bounding box center [322, 438] width 24 height 24
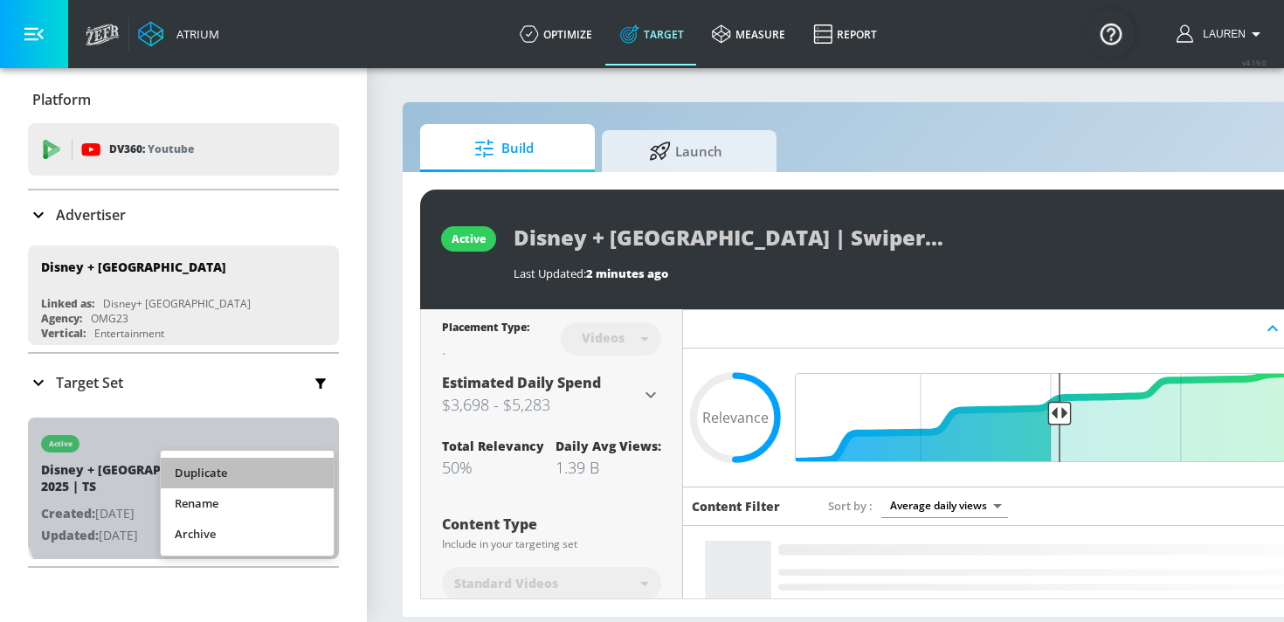
click at [237, 471] on li "Duplicate" at bounding box center [247, 473] width 173 height 31
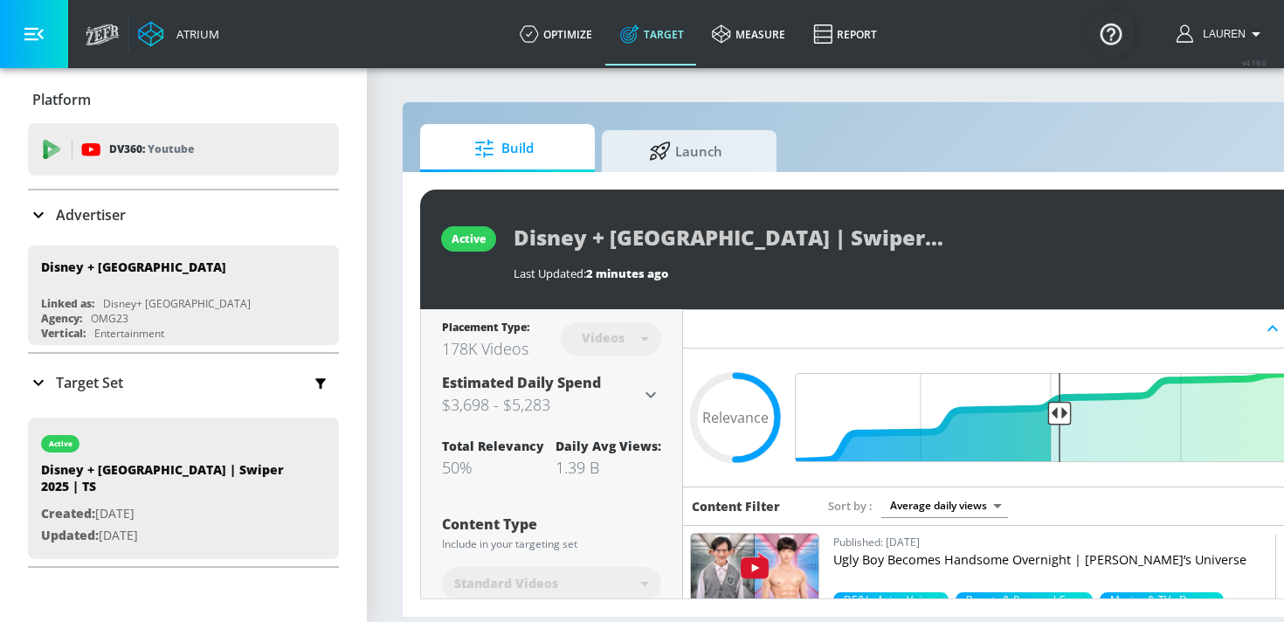
click at [31, 368] on div "Target Set" at bounding box center [183, 382] width 311 height 37
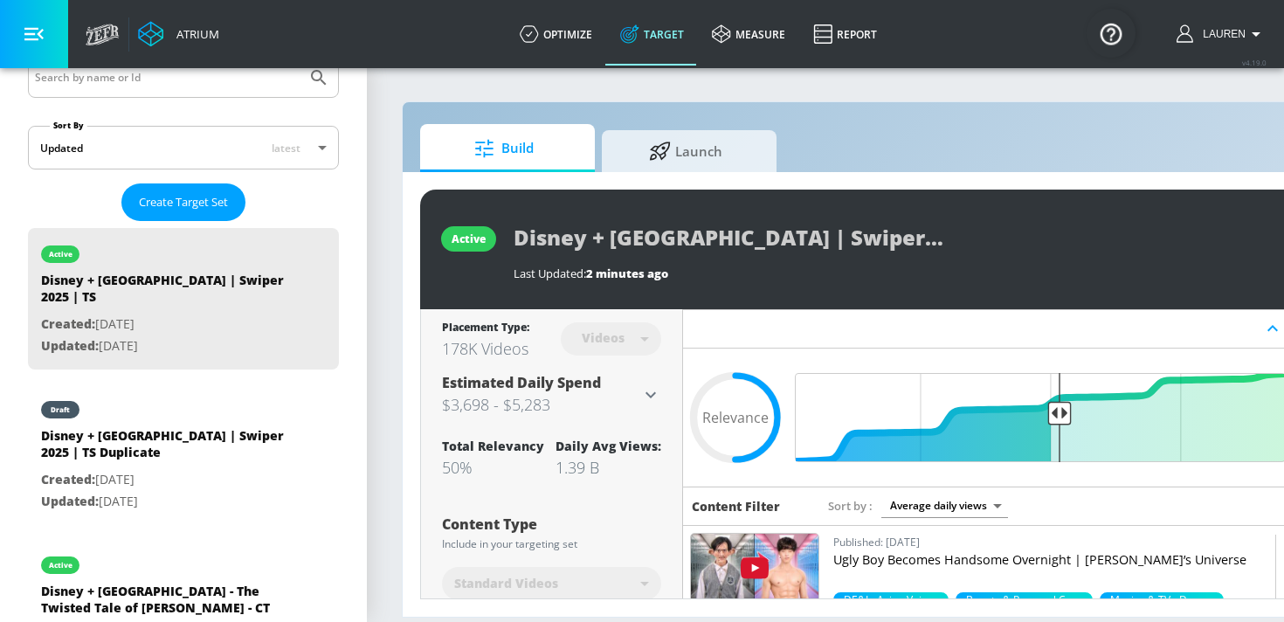
scroll to position [382, 0]
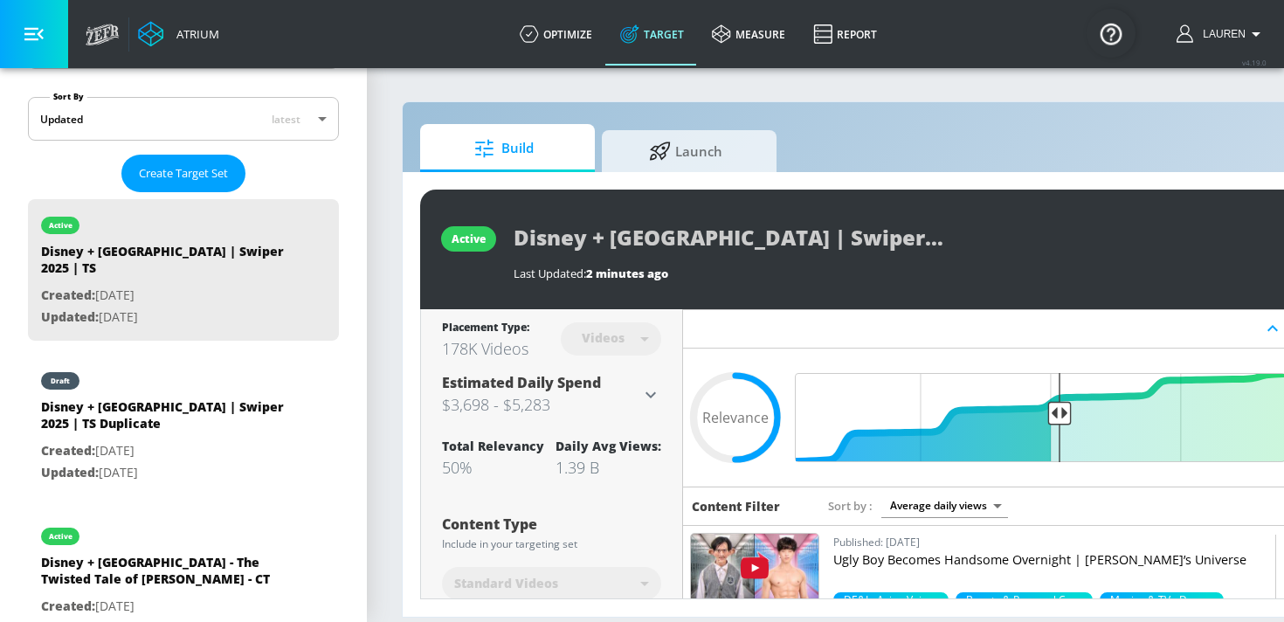
click at [93, 440] on p "Created: Aug. 13, 2025" at bounding box center [163, 451] width 245 height 22
type input "Disney + Canada | Swiper 2025 | TS Duplicate"
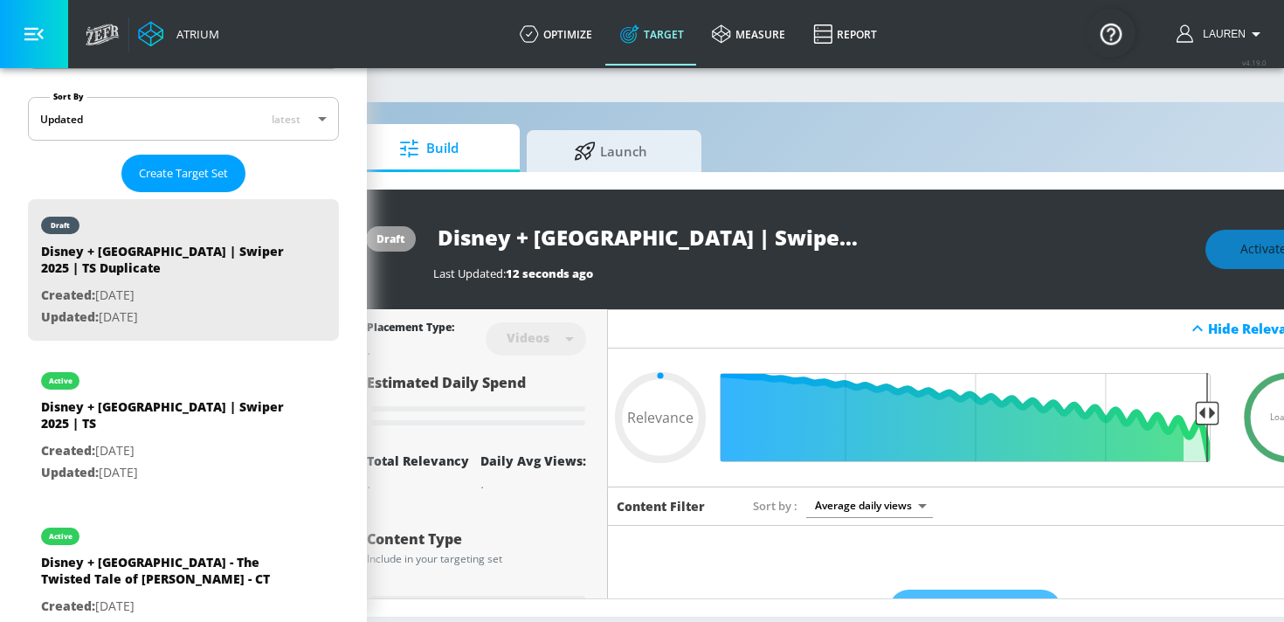
scroll to position [0, 187]
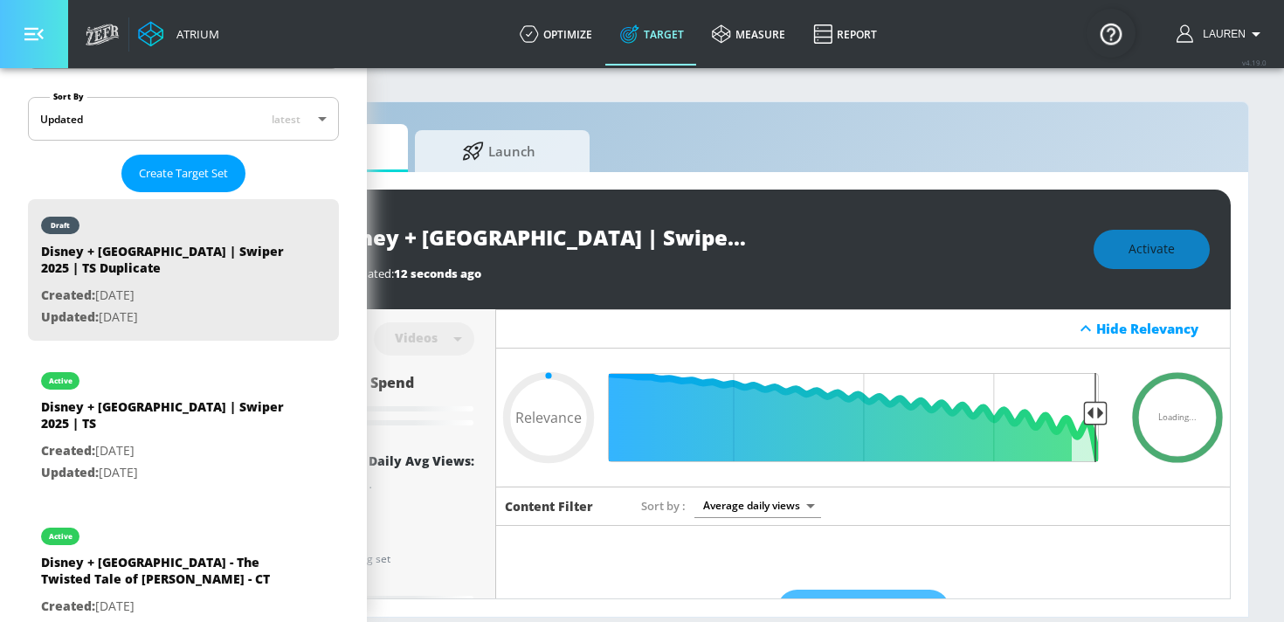
click at [47, 37] on button "button" at bounding box center [34, 34] width 68 height 68
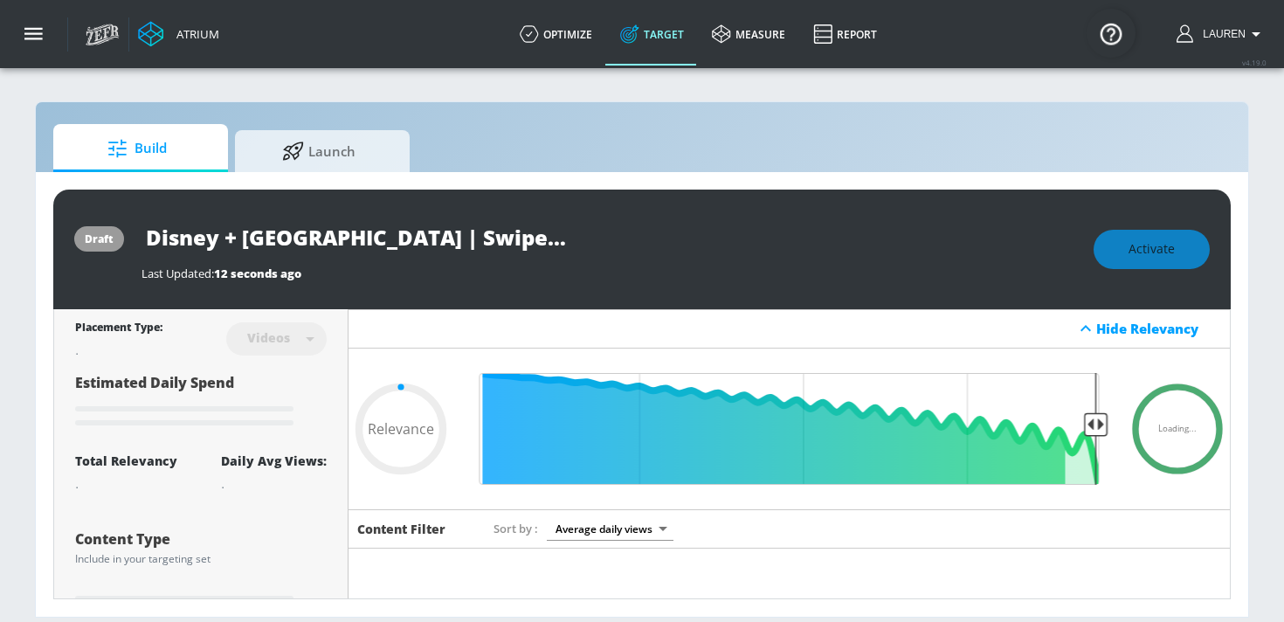
click at [383, 278] on div "Last Updated: 12 seconds ago" at bounding box center [609, 274] width 935 height 16
type input "0.5"
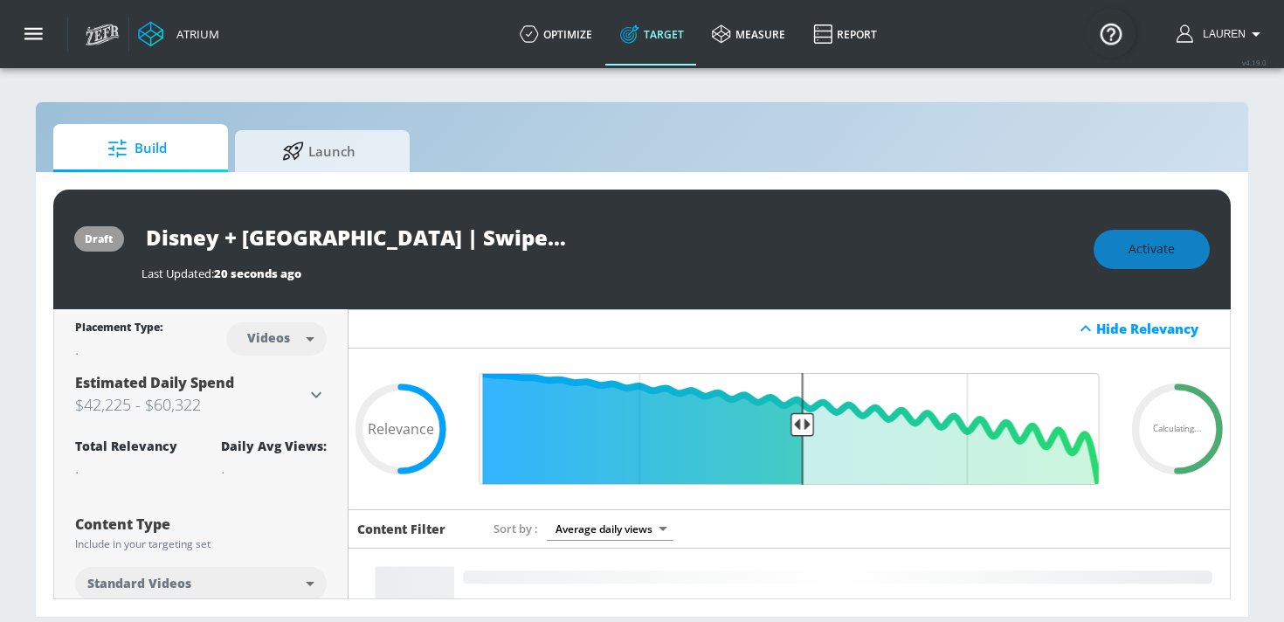
scroll to position [0, 53]
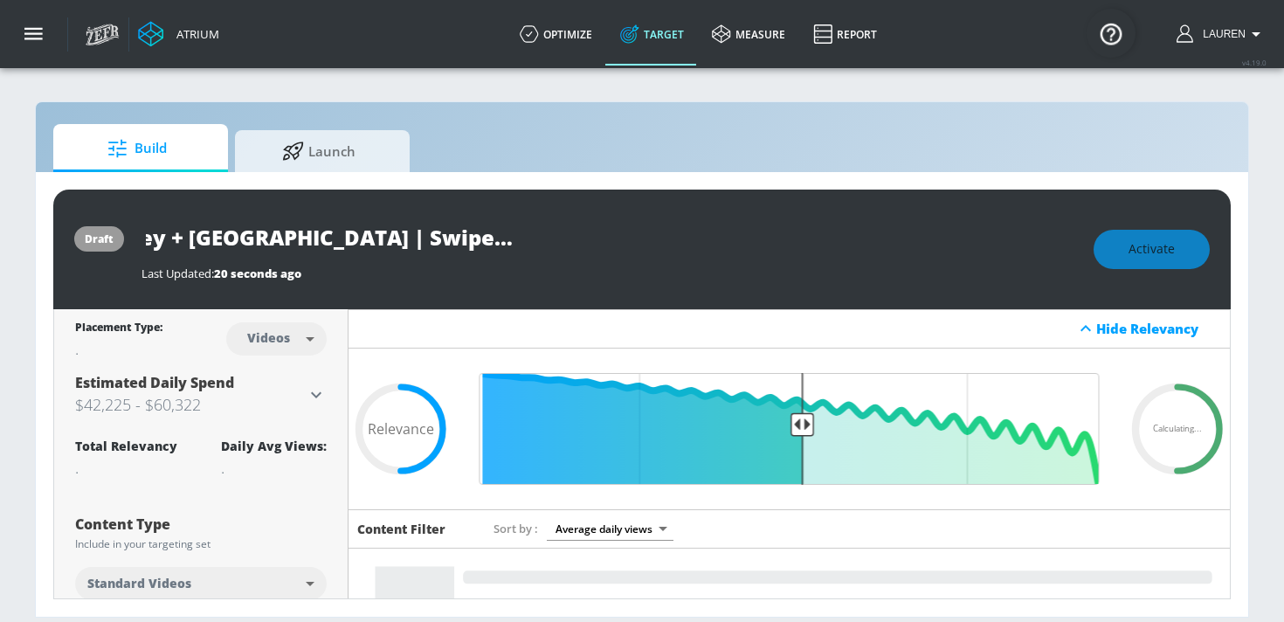
drag, startPoint x: 486, startPoint y: 234, endPoint x: 659, endPoint y: 232, distance: 173.0
click at [659, 234] on div "Disney + Canada | Swiper 2025 | TS Duplicate" at bounding box center [609, 237] width 935 height 39
type input "Disney + Canada | Swiper 2025 |CT"
click at [567, 232] on icon "button" at bounding box center [563, 237] width 16 height 16
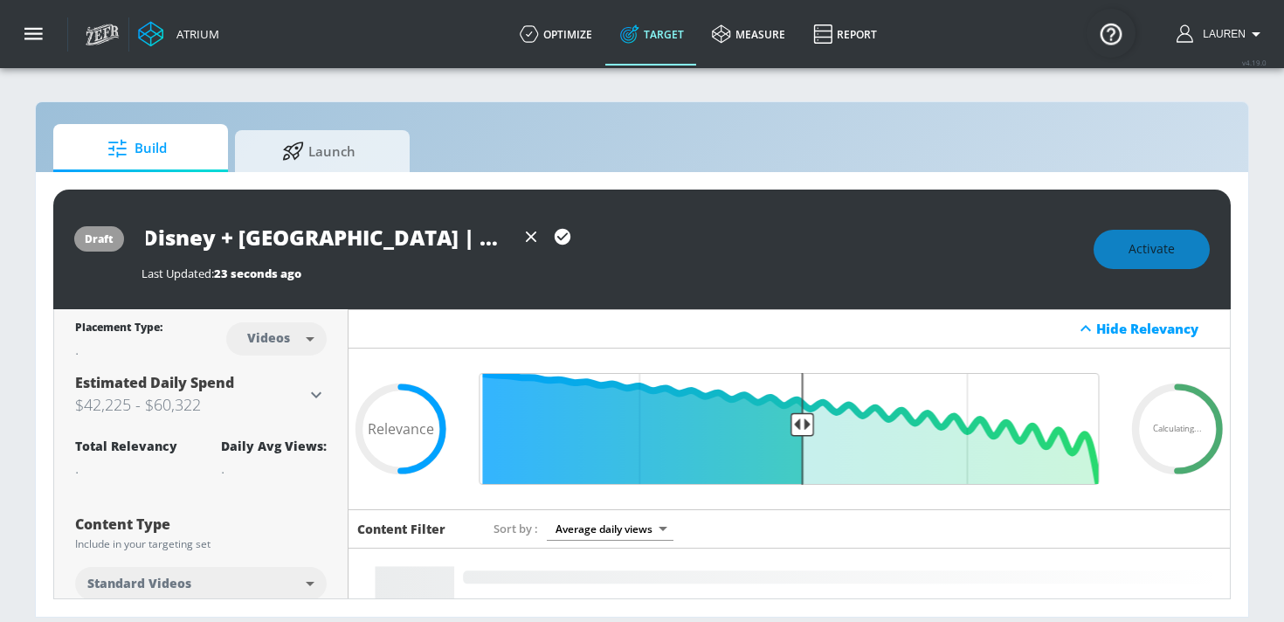
scroll to position [0, 0]
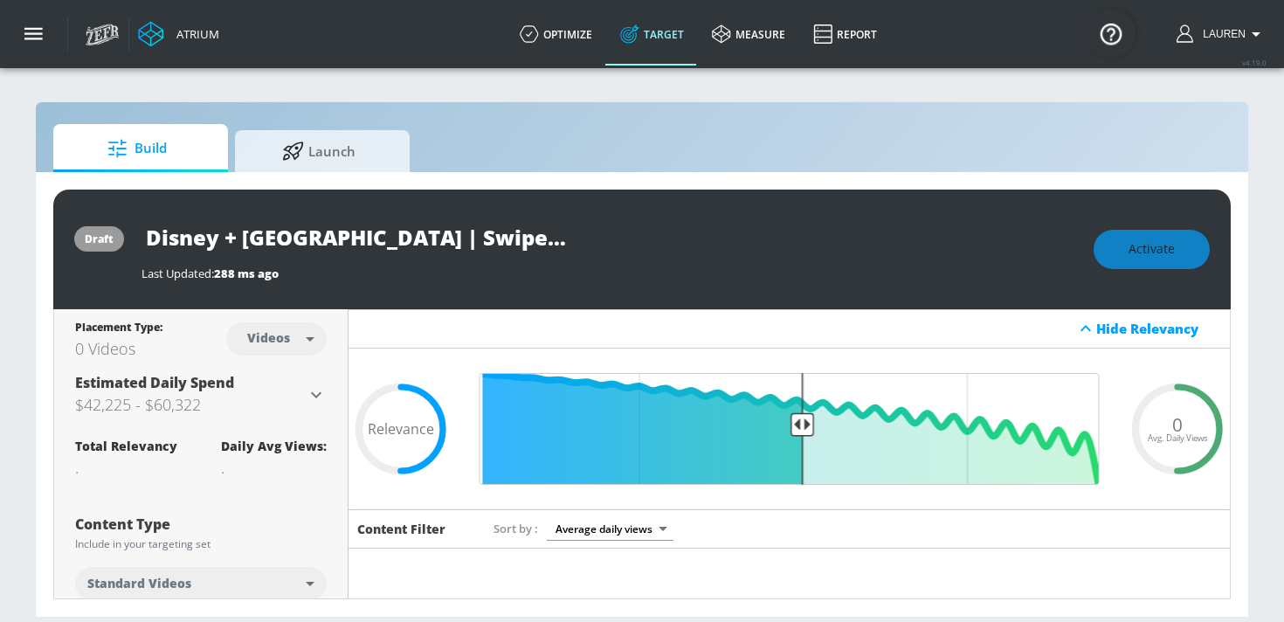
click at [624, 262] on div "Last Updated: 288 ms ago" at bounding box center [609, 269] width 935 height 24
click at [287, 341] on body "Atrium optimize Target measure Report optimize Target measure Report v 4.19.0 L…" at bounding box center [642, 311] width 1284 height 622
click at [274, 377] on div "Channels" at bounding box center [276, 377] width 63 height 18
type input "channels"
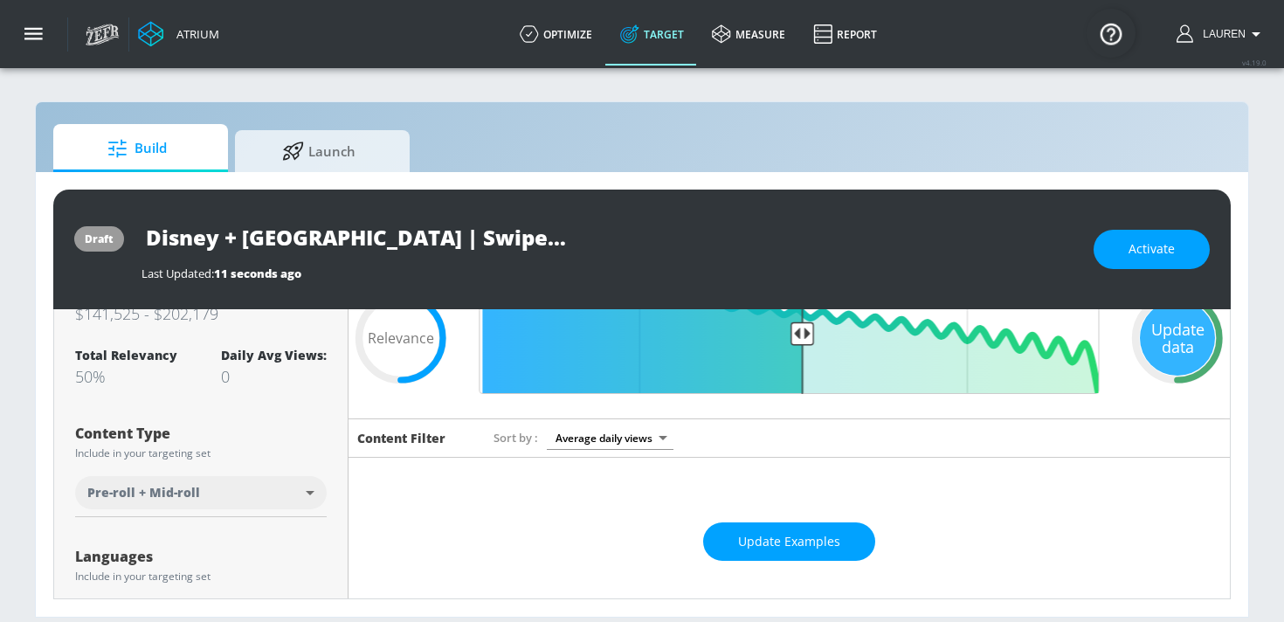
scroll to position [107, 0]
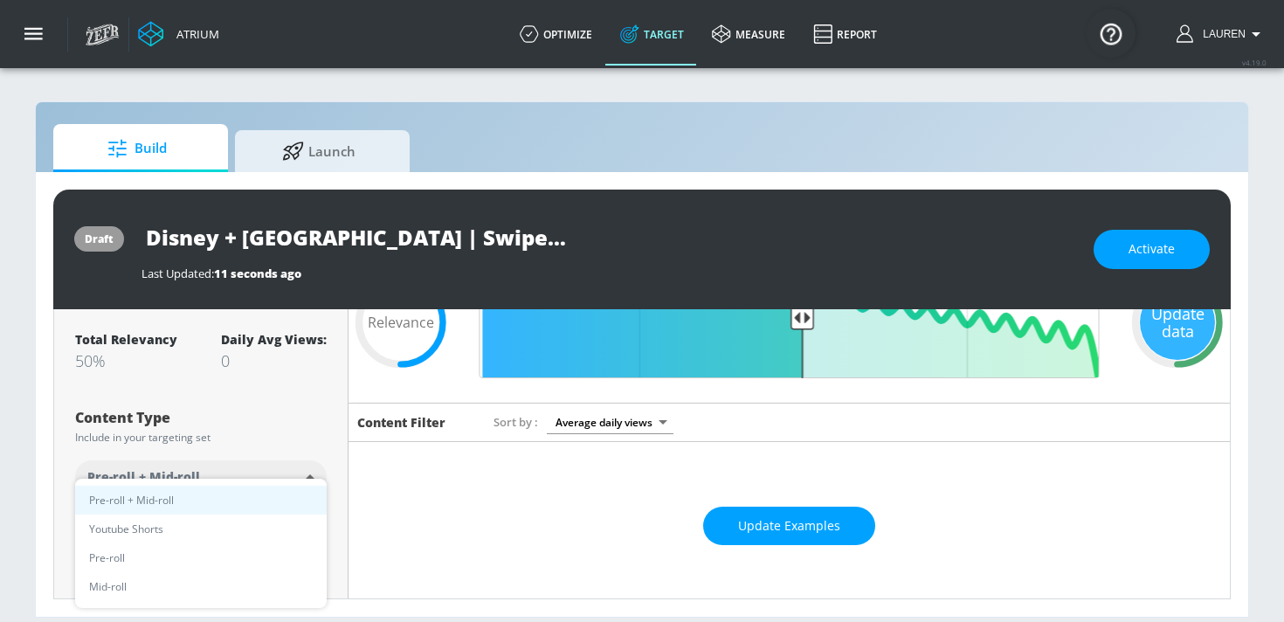
click at [265, 472] on body "Atrium optimize Target measure Report optimize Target measure Report v 4.19.0 L…" at bounding box center [642, 311] width 1284 height 622
click at [260, 420] on div at bounding box center [642, 311] width 1284 height 622
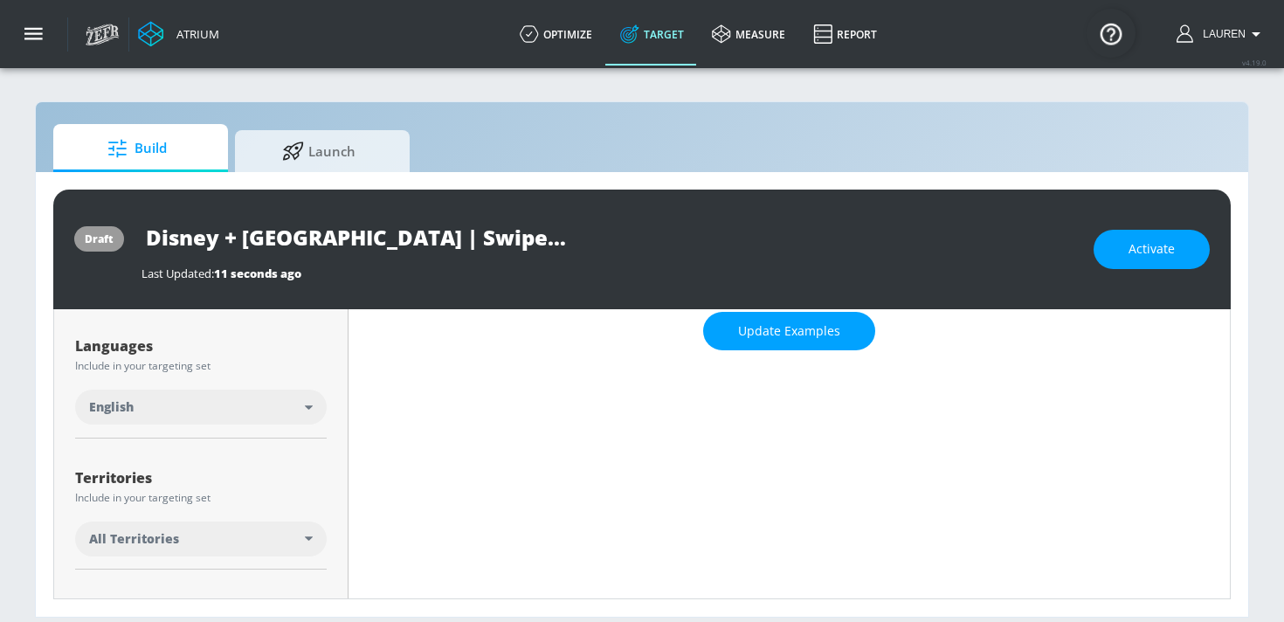
scroll to position [305, 0]
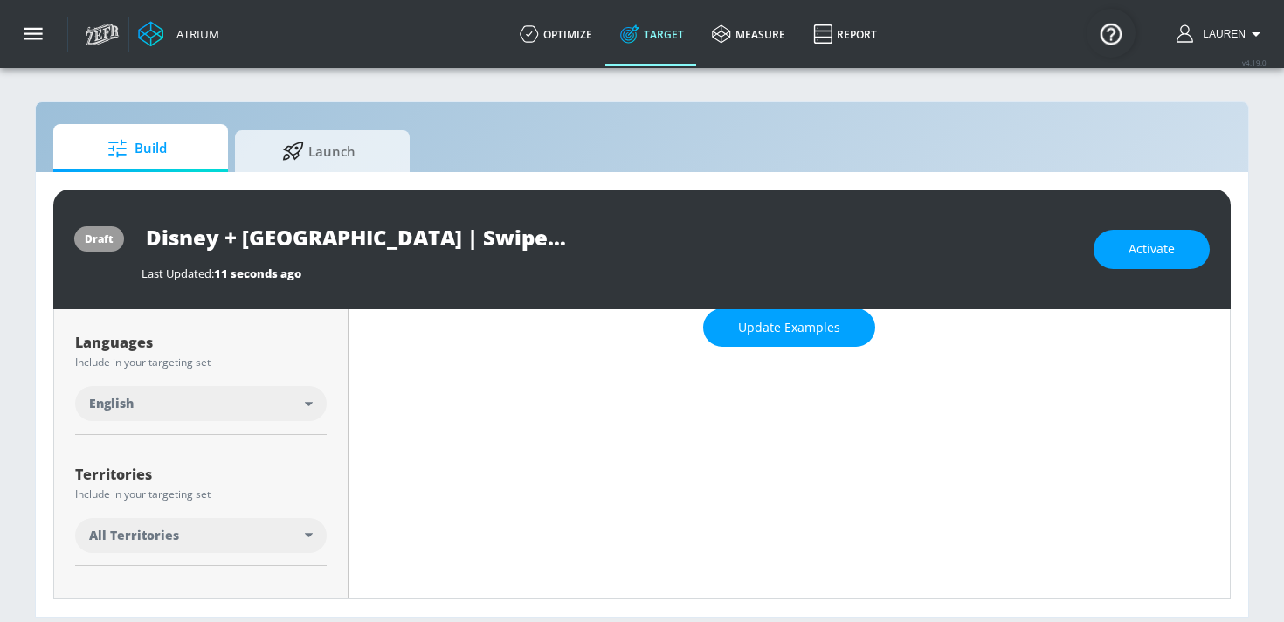
click at [239, 532] on div "All Territories" at bounding box center [197, 535] width 216 height 17
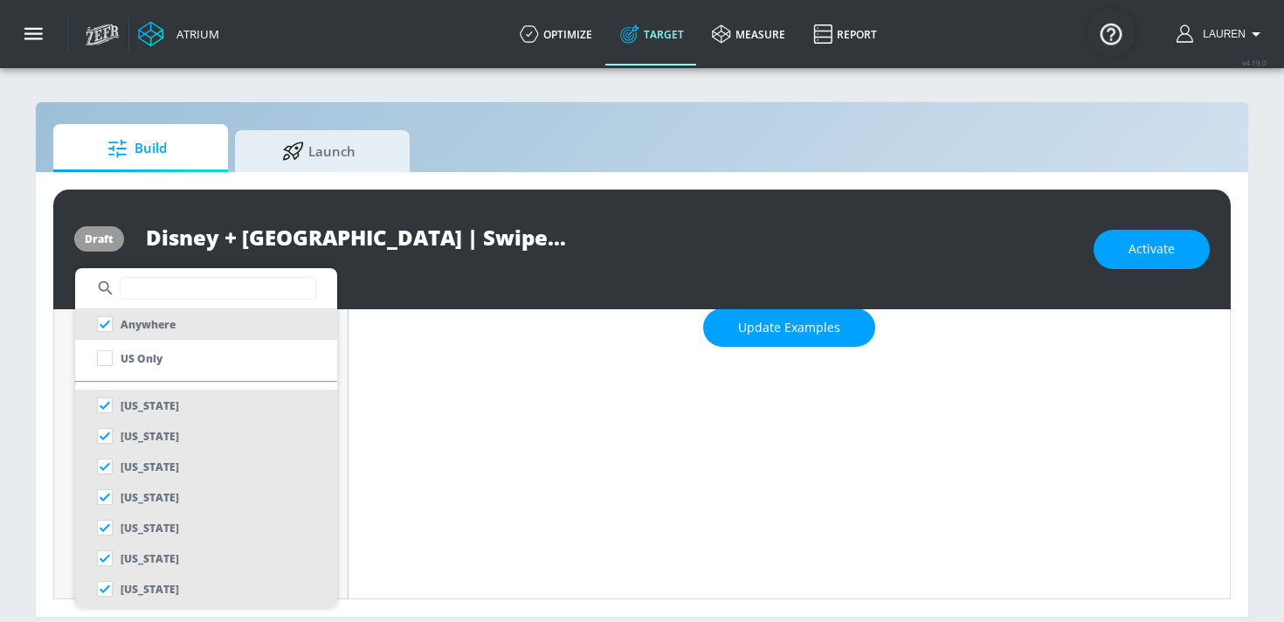
click at [200, 285] on input "text" at bounding box center [218, 288] width 197 height 23
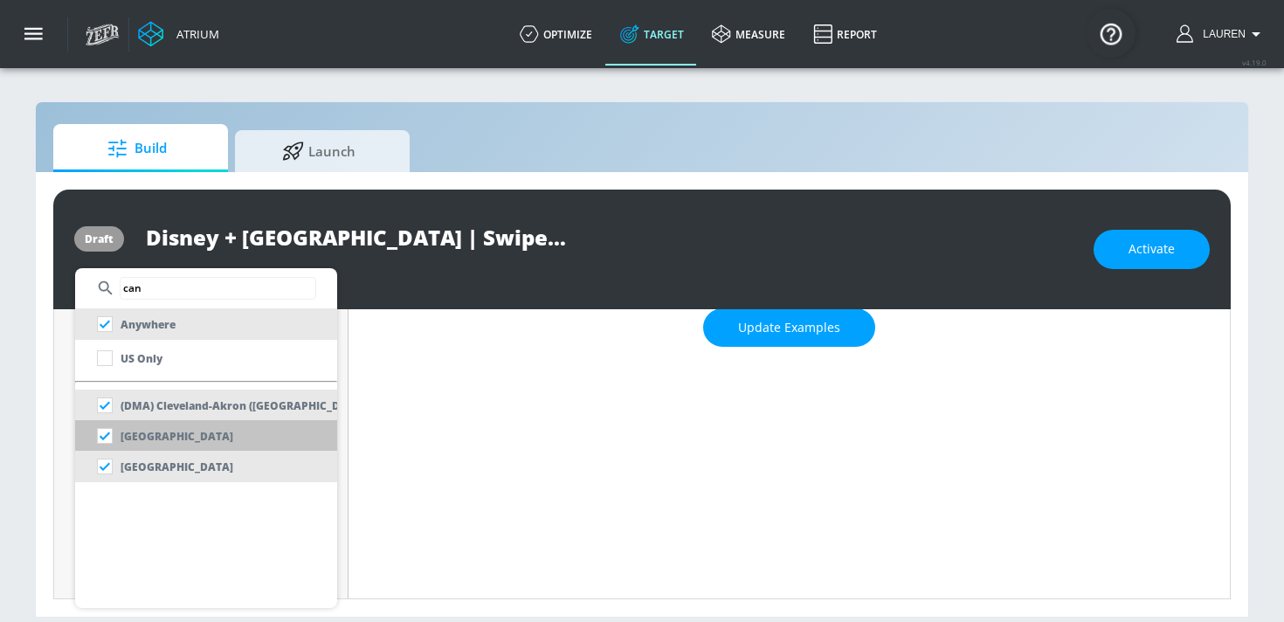
type input "can"
click at [156, 434] on p "[GEOGRAPHIC_DATA]" at bounding box center [177, 436] width 113 height 18
checkbox input "false"
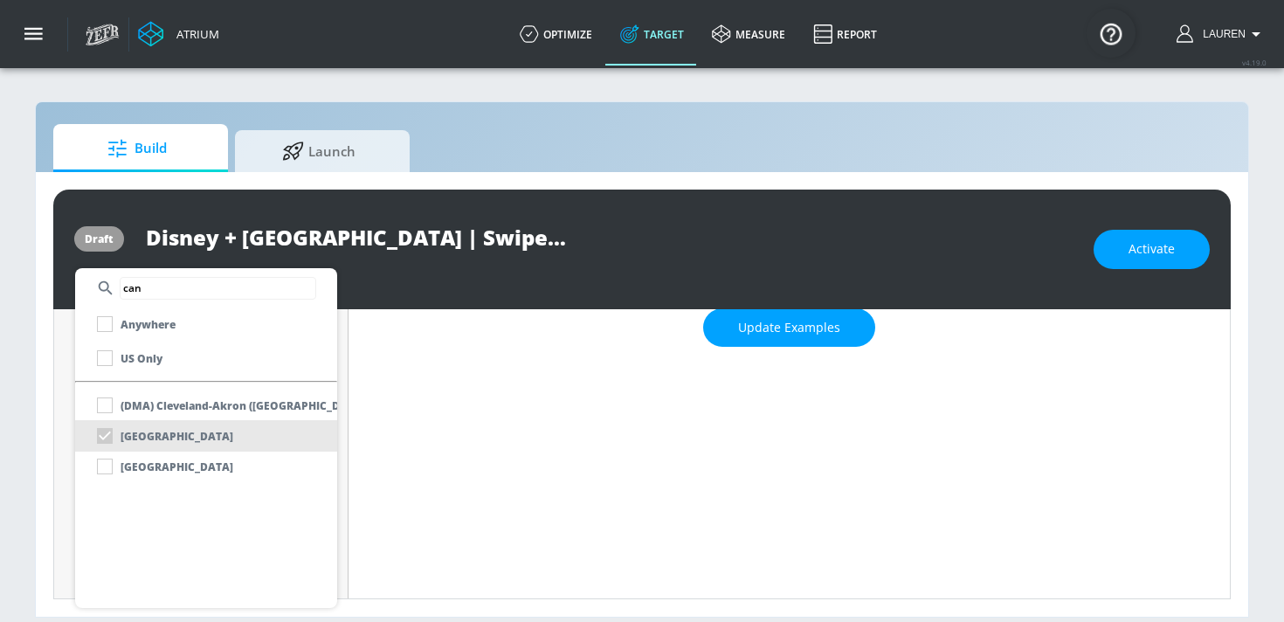
click at [354, 435] on div at bounding box center [642, 311] width 1284 height 622
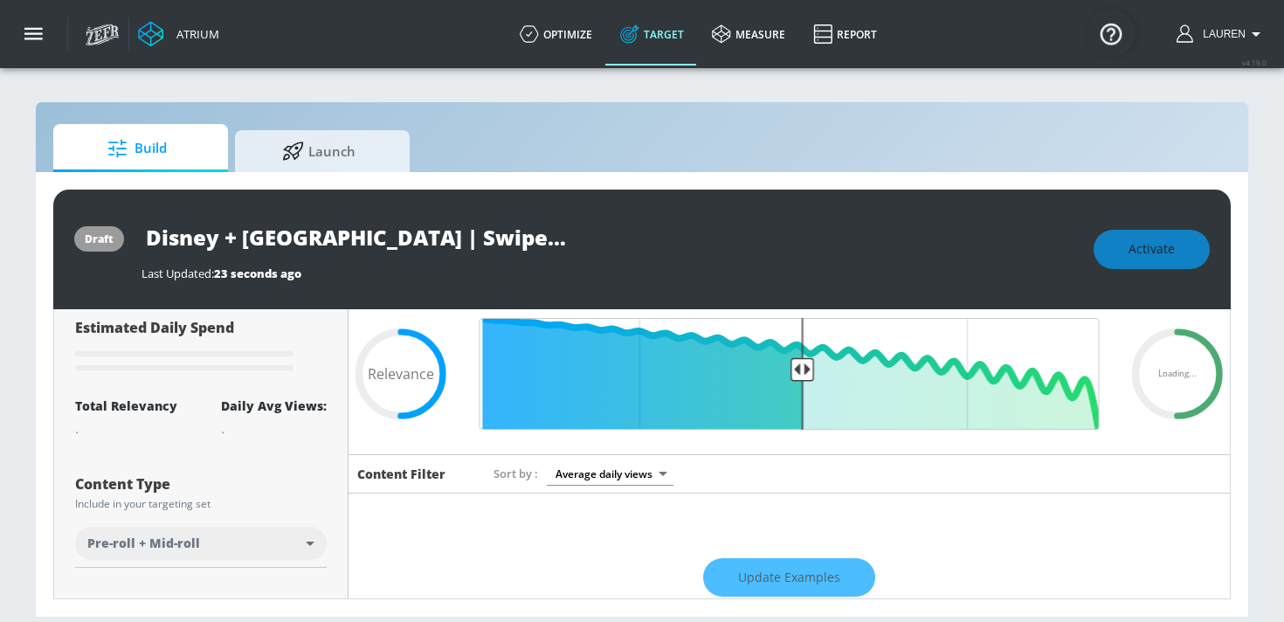
scroll to position [0, 0]
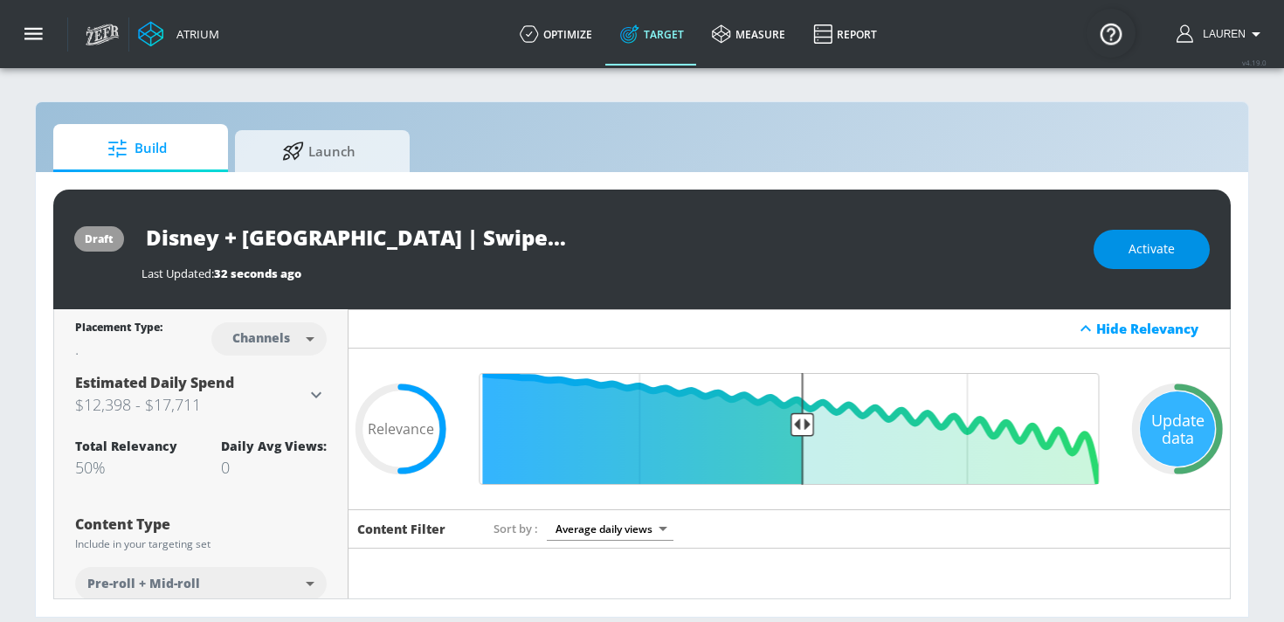
click at [1192, 258] on button "Activate" at bounding box center [1152, 249] width 116 height 39
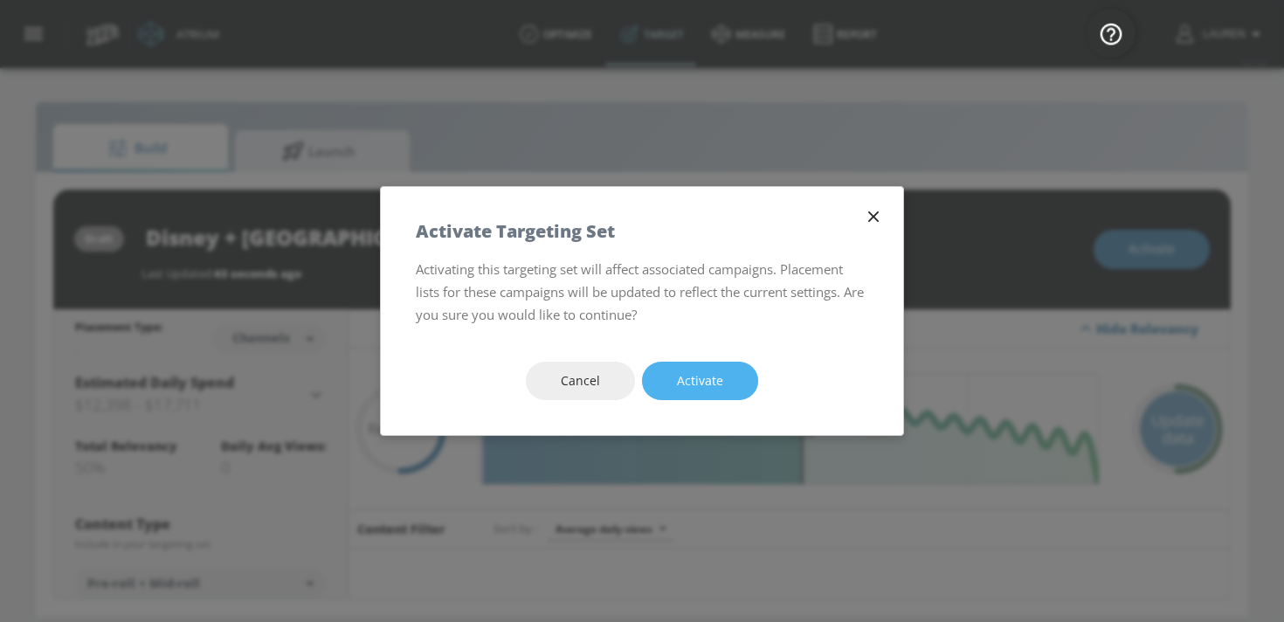
click at [727, 385] on button "Activate" at bounding box center [700, 381] width 116 height 39
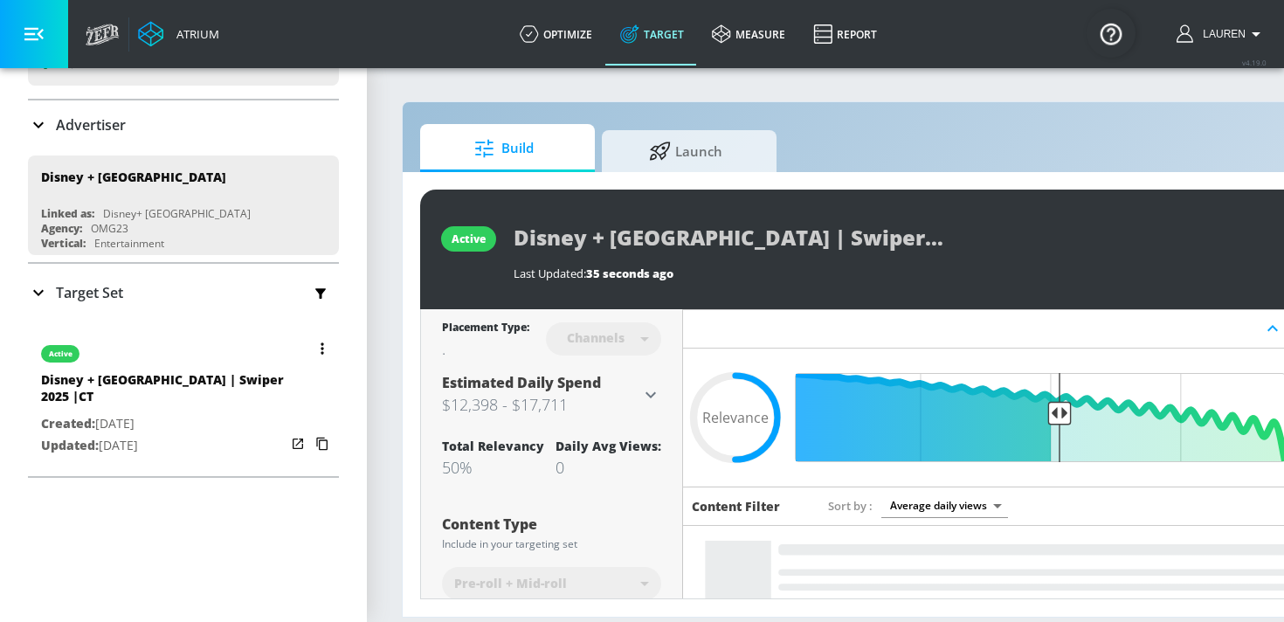
scroll to position [102, 0]
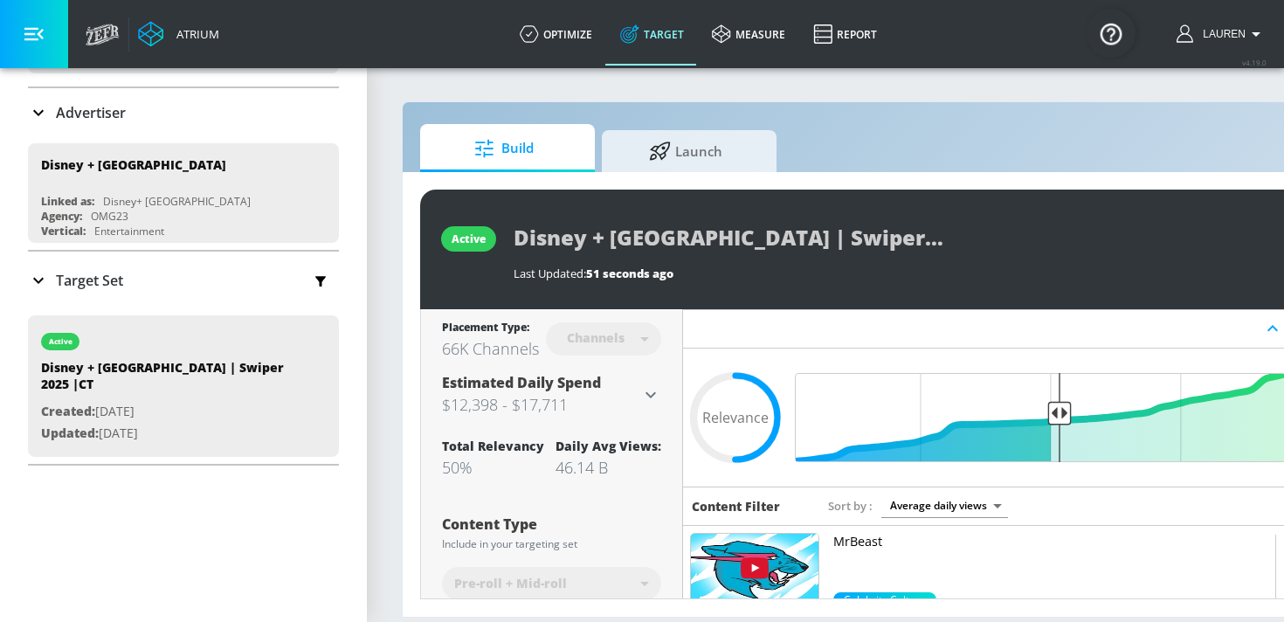
click at [606, 467] on div "46.14 B" at bounding box center [609, 467] width 106 height 21
copy div "46.14 B"
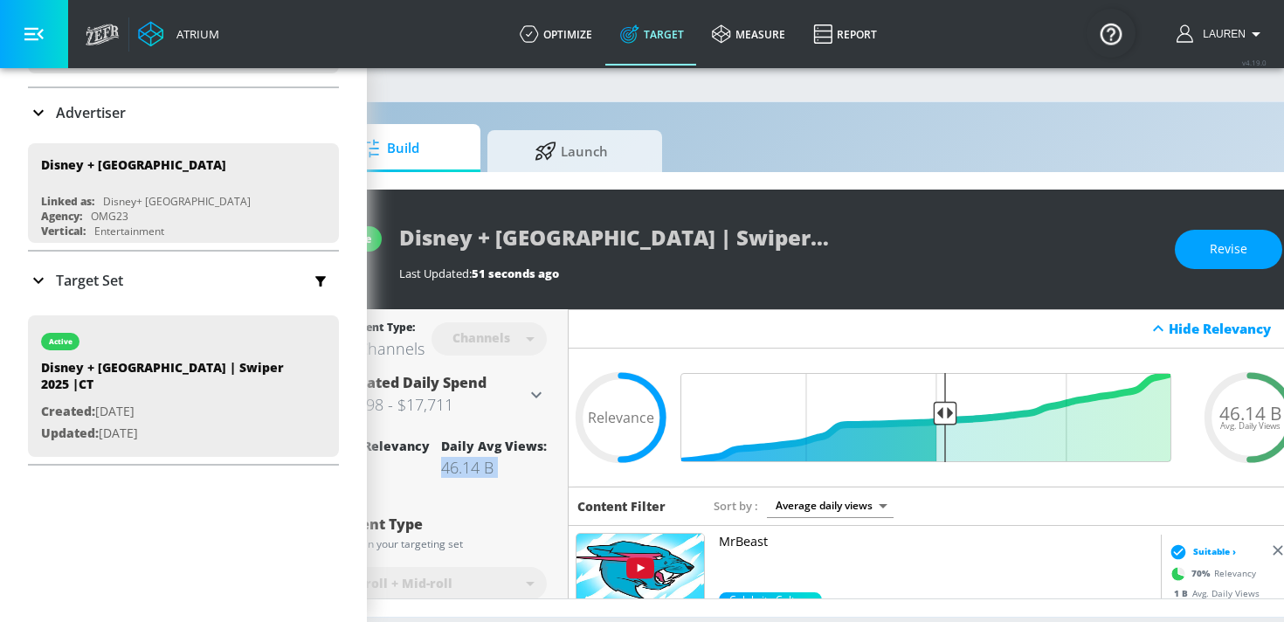
scroll to position [0, 187]
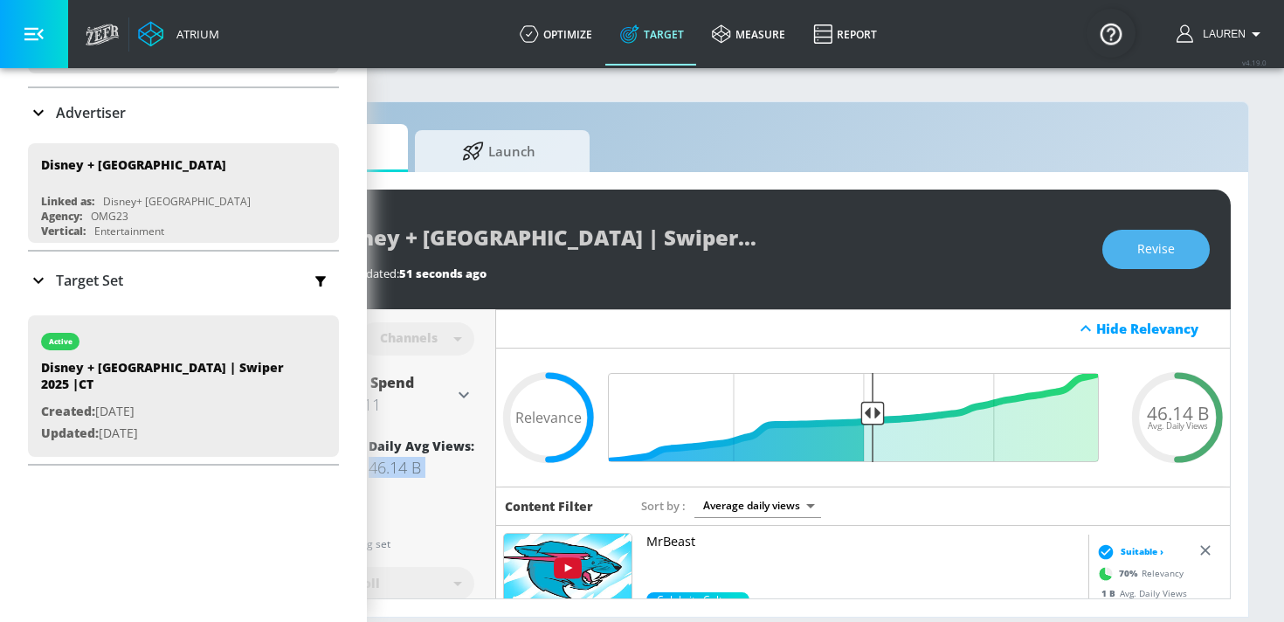
click at [1148, 250] on span "Revise" at bounding box center [1157, 250] width 38 height 22
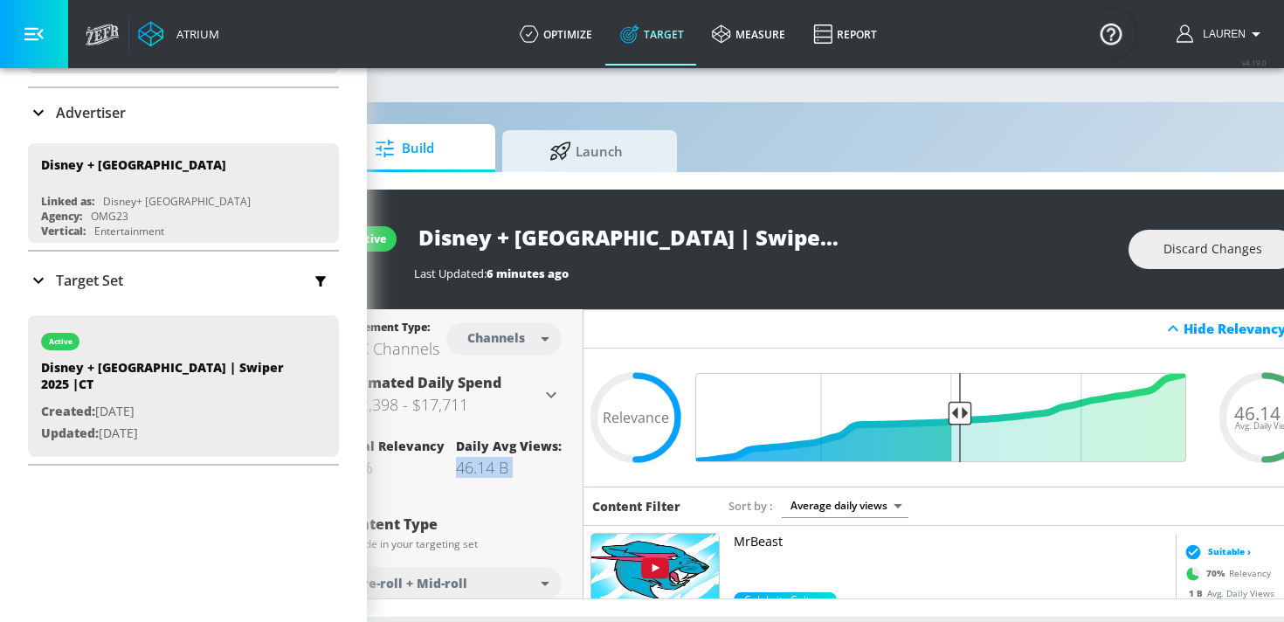
scroll to position [0, 0]
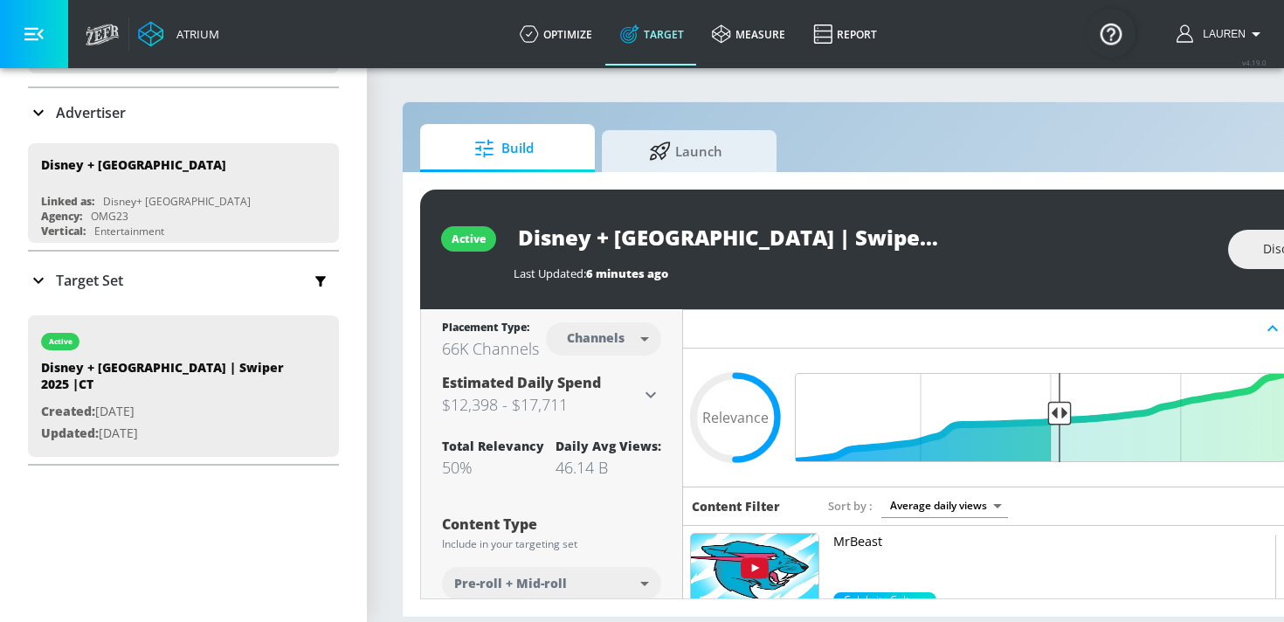
click at [615, 239] on input "Disney + Canada | Swiper 2025 |CT" at bounding box center [732, 237] width 437 height 39
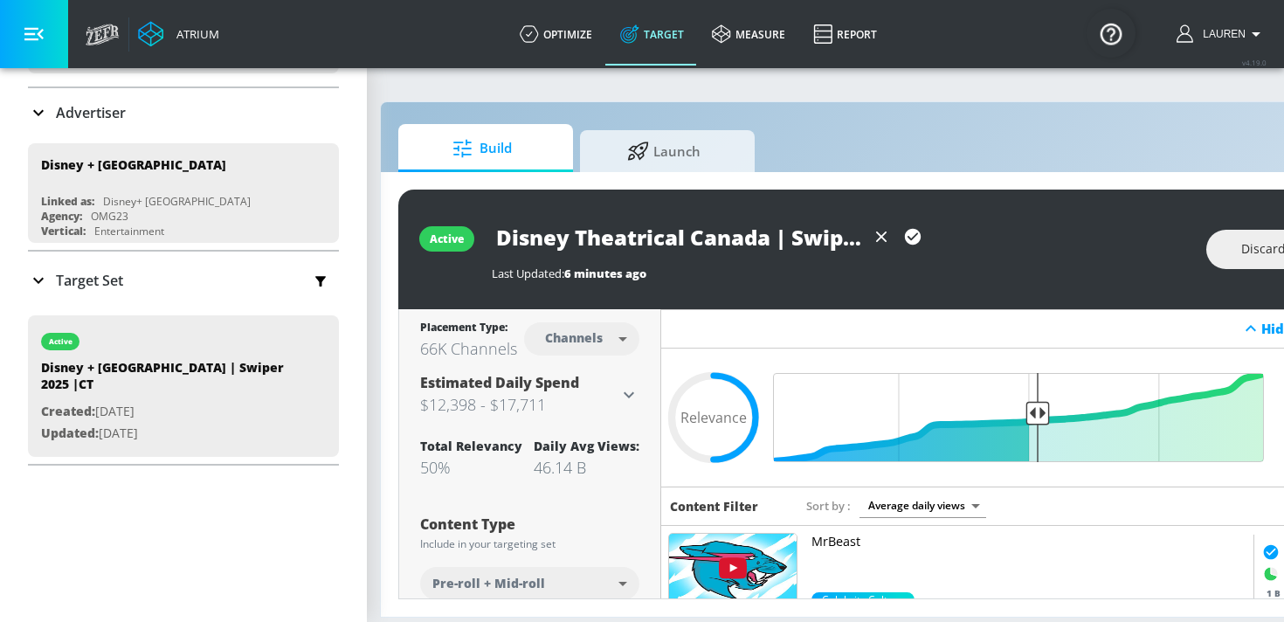
type input "Disney Theatrical Canada | Swiper 2025 |CT"
click at [33, 118] on icon at bounding box center [38, 112] width 21 height 21
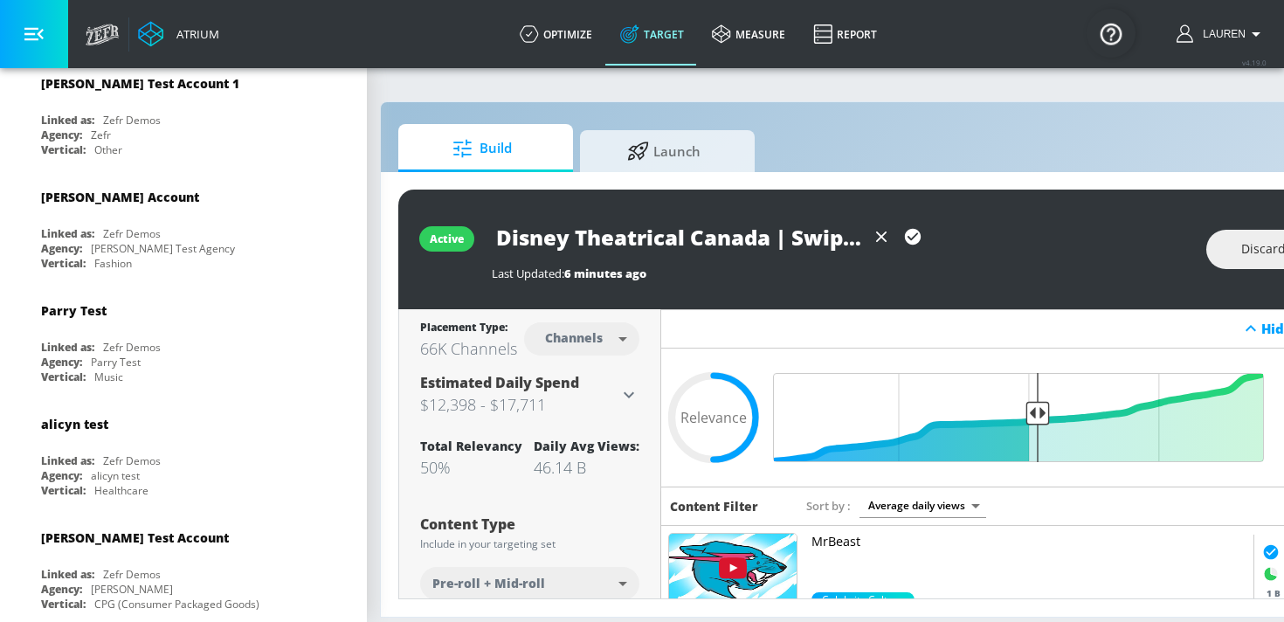
scroll to position [0, 0]
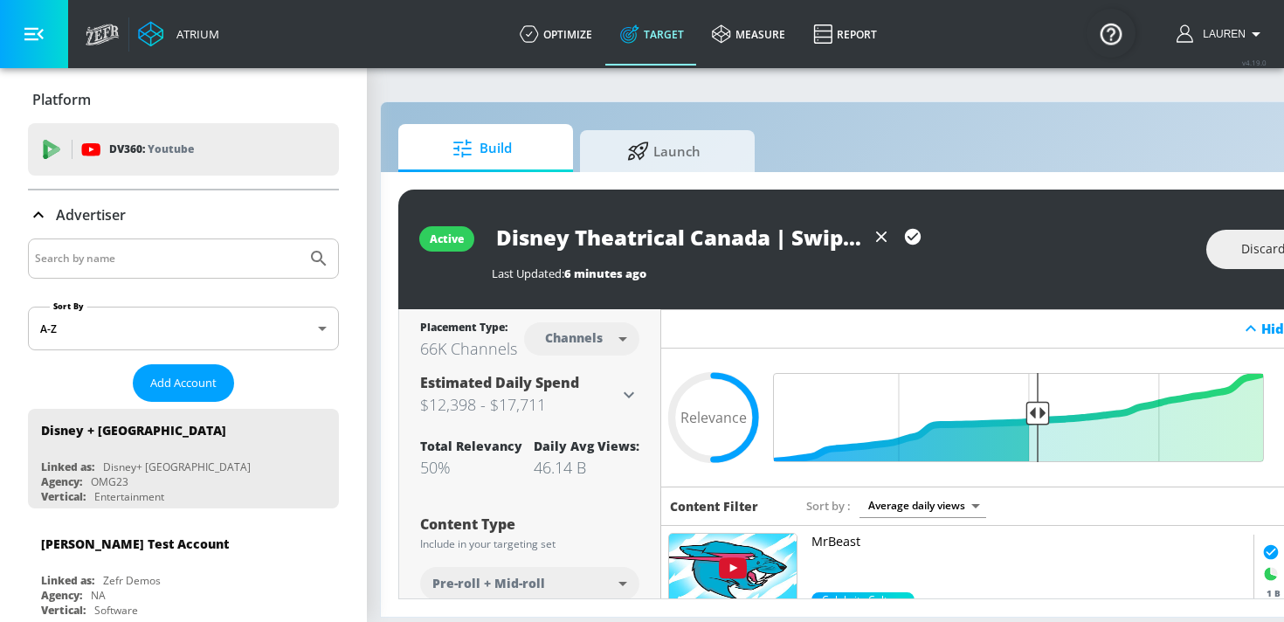
click at [122, 259] on input "Search by name" at bounding box center [167, 258] width 265 height 23
type input "disney"
click at [300, 239] on button "Submit Search" at bounding box center [319, 258] width 38 height 38
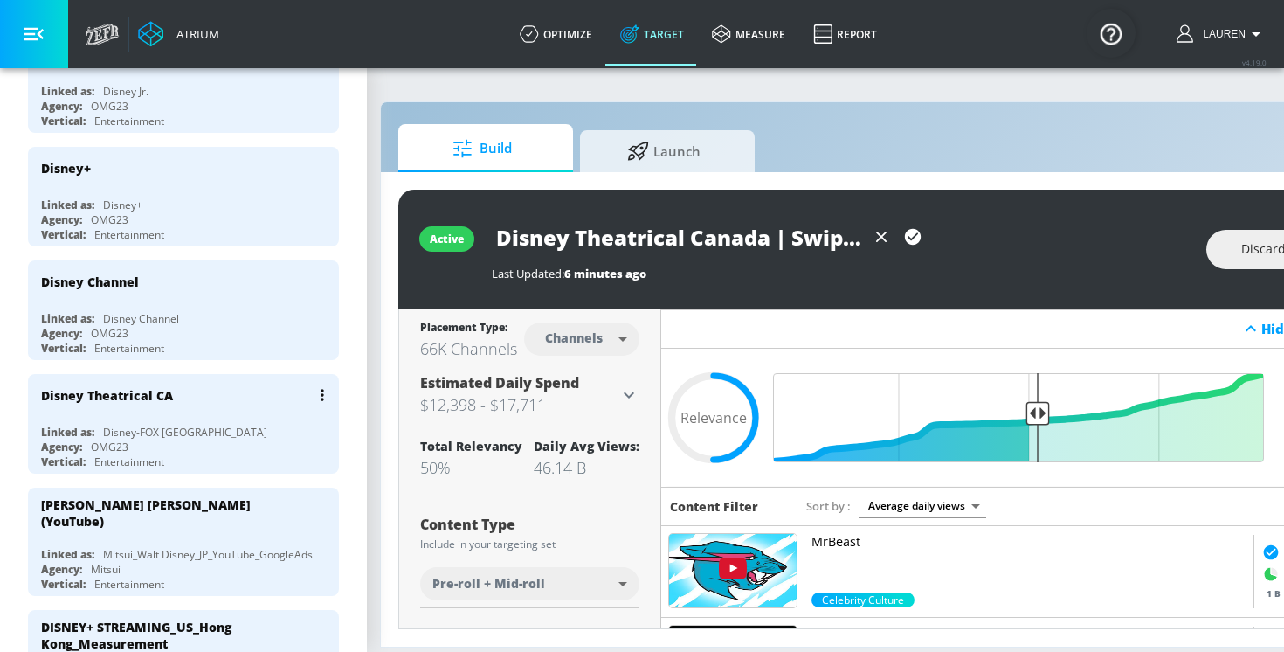
scroll to position [588, 0]
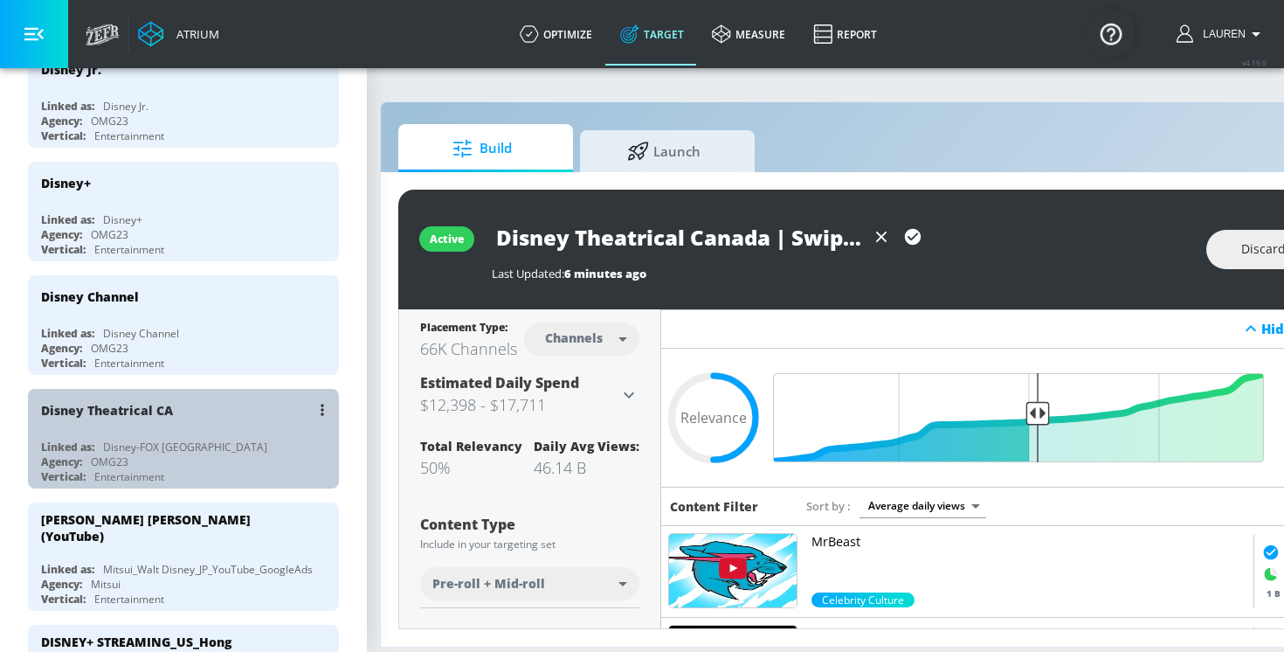
click at [224, 412] on div "Disney Theatrical CA" at bounding box center [188, 410] width 294 height 42
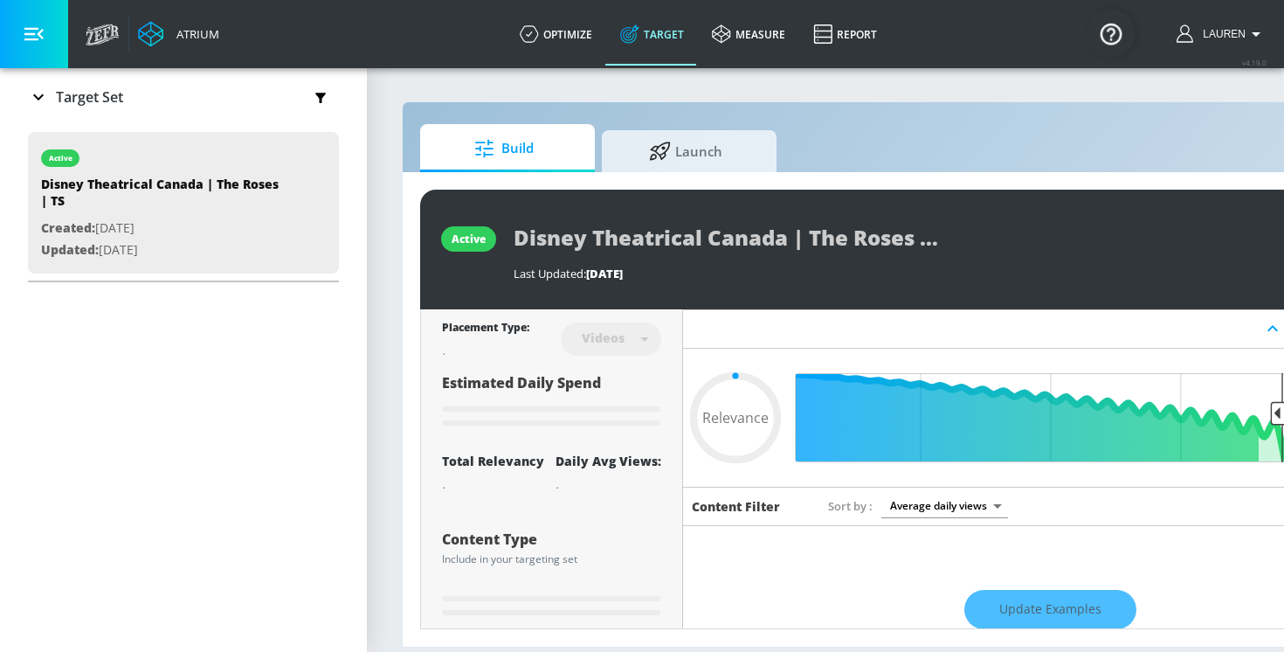
scroll to position [284, 0]
click at [28, 100] on icon at bounding box center [38, 98] width 21 height 21
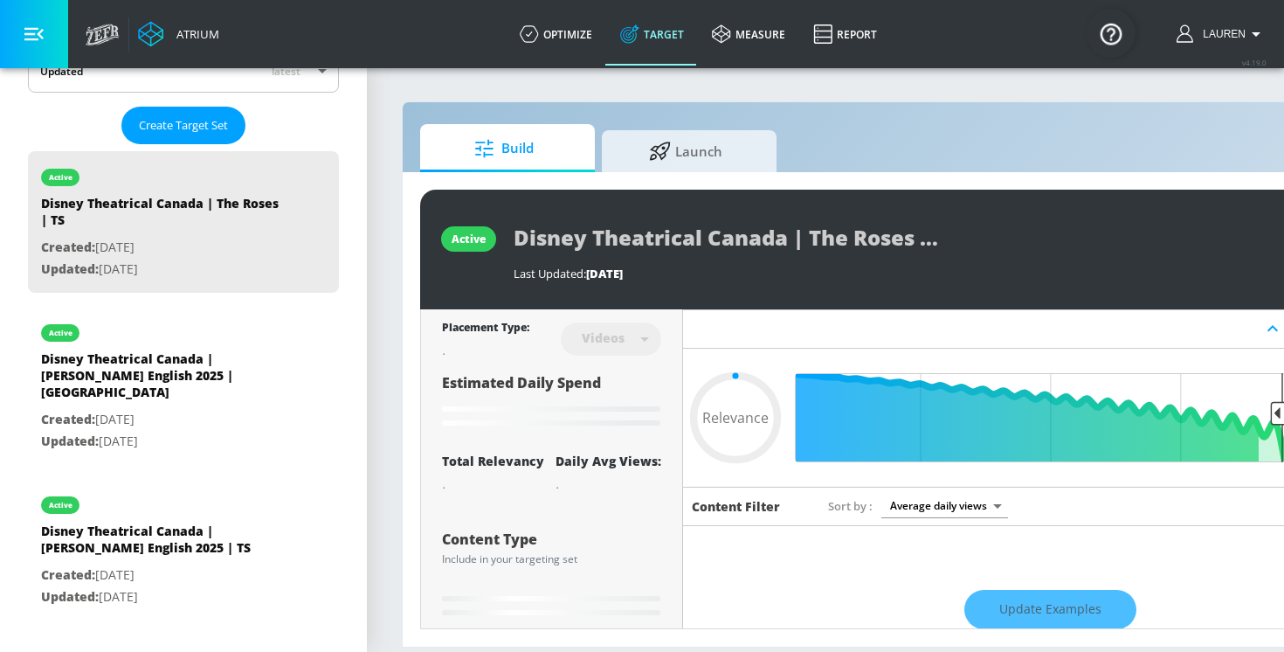
scroll to position [432, 0]
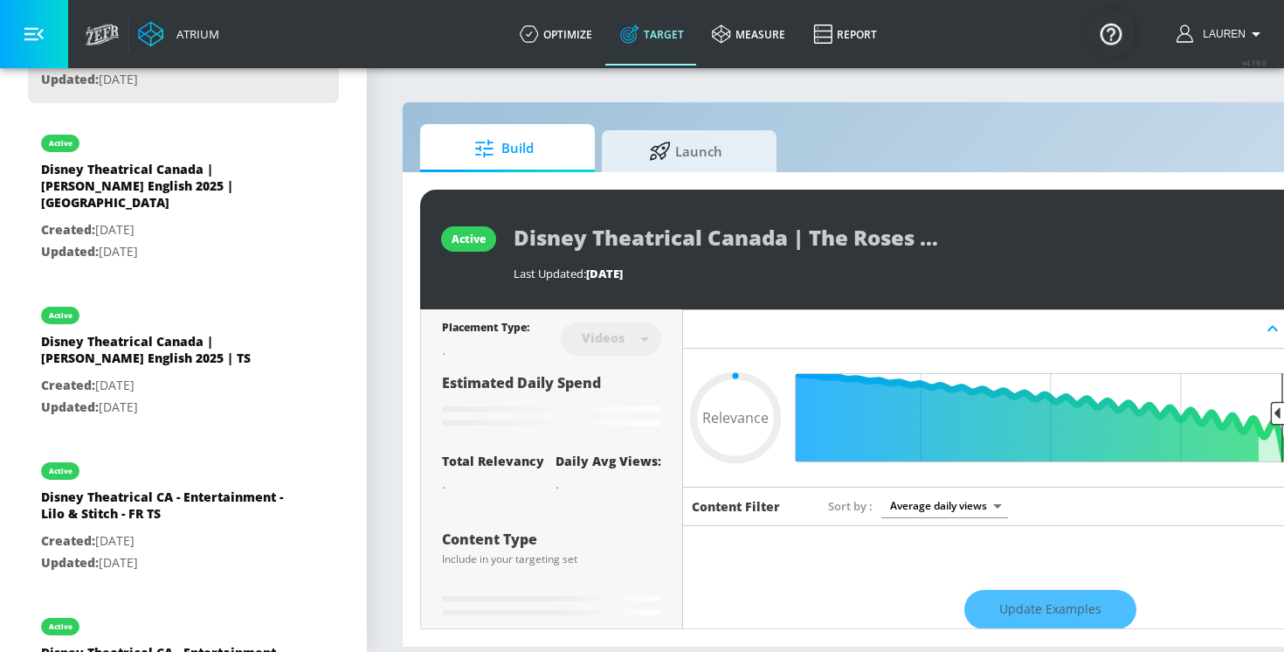
type input "0.21"
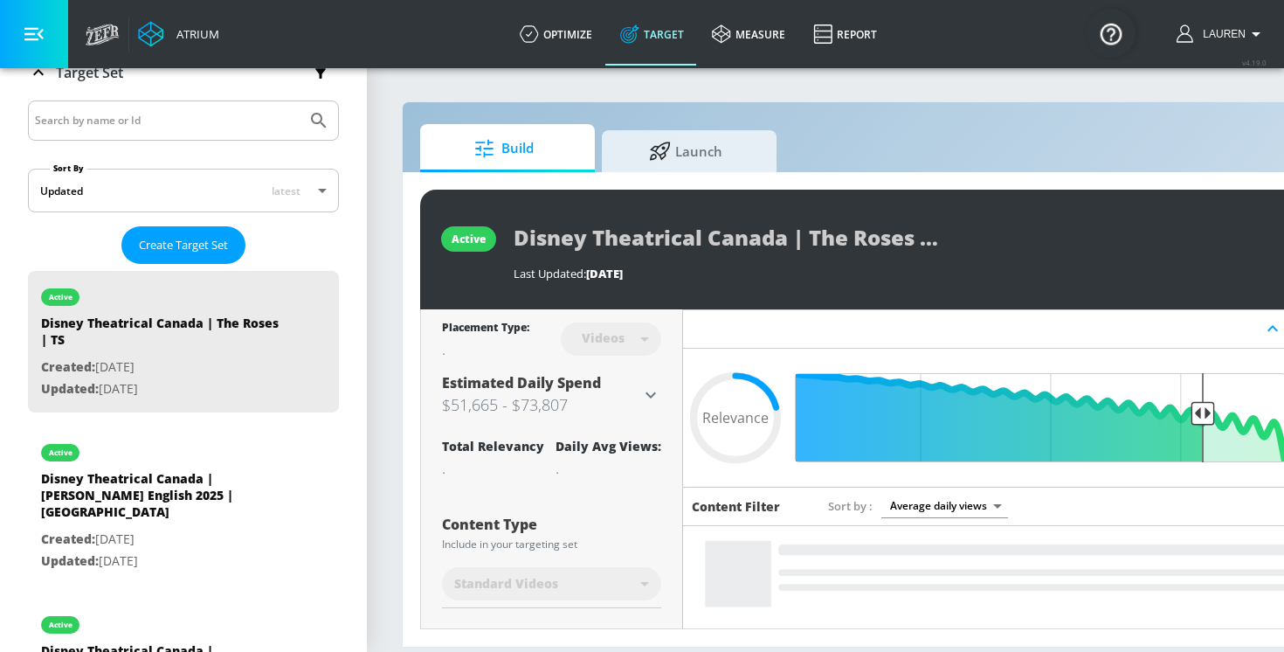
scroll to position [140, 0]
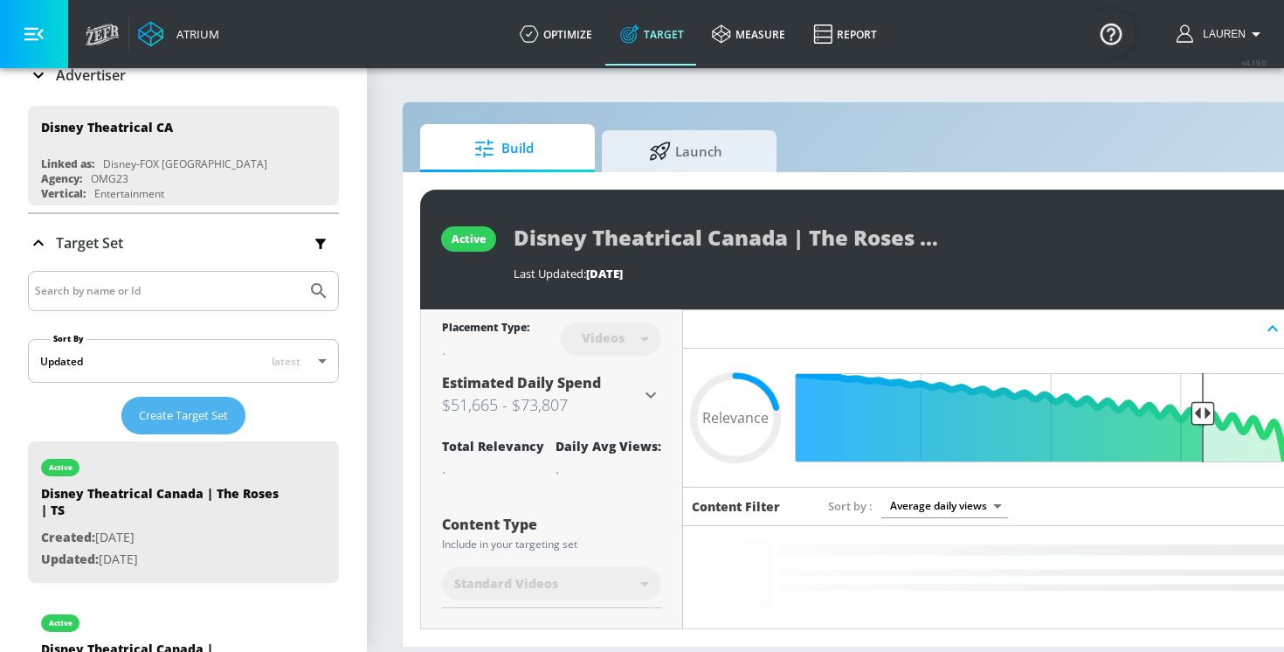
click at [177, 412] on span "Create Target Set" at bounding box center [183, 415] width 89 height 20
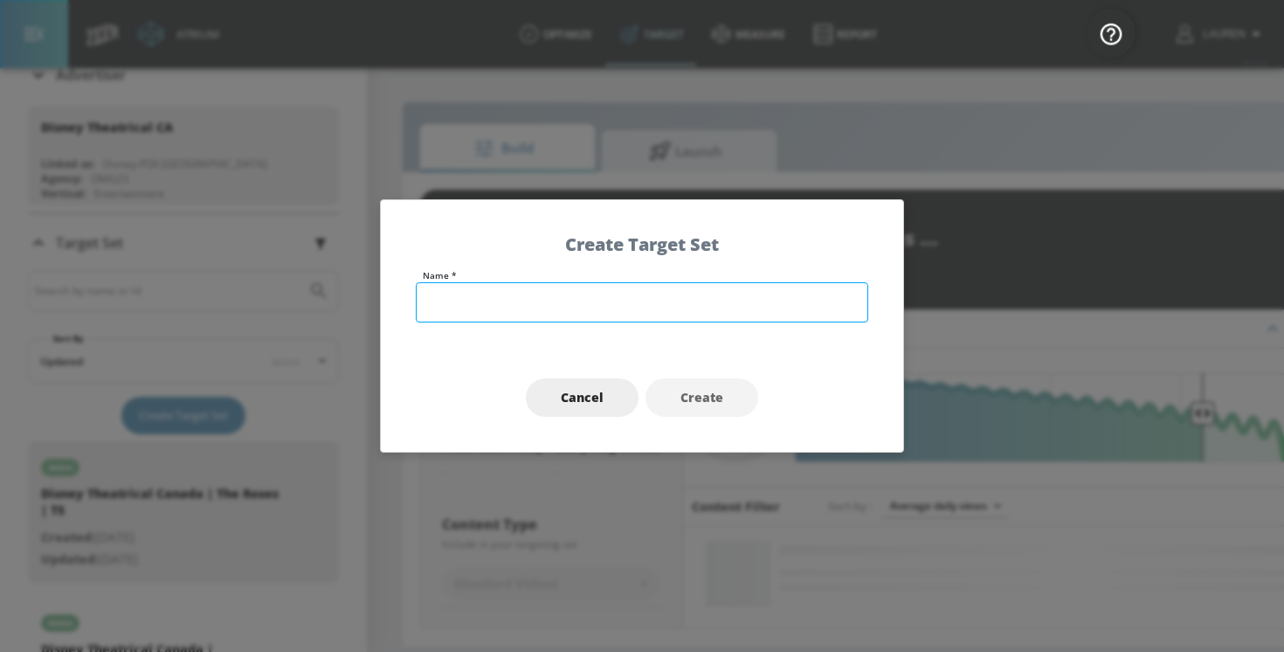
click at [525, 296] on input "text" at bounding box center [642, 302] width 453 height 40
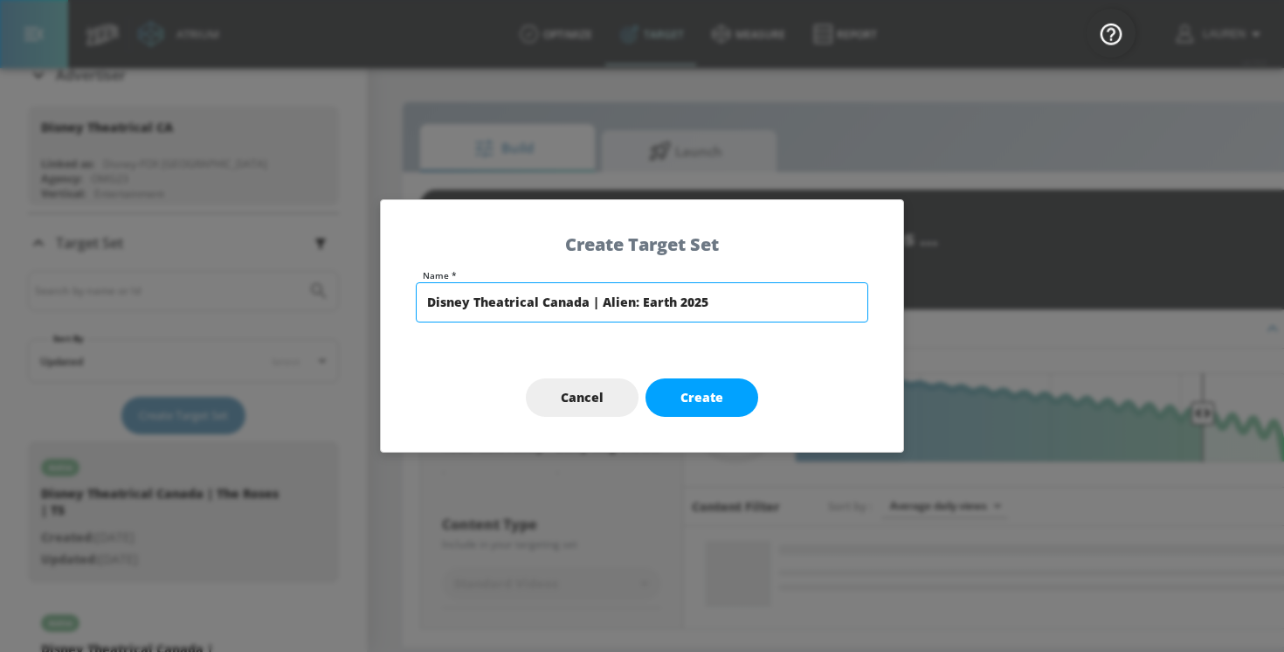
drag, startPoint x: 713, startPoint y: 308, endPoint x: 616, endPoint y: 301, distance: 97.2
click at [618, 302] on input "Disney Theatrical Canada | Alien: Earth 2025" at bounding box center [642, 302] width 453 height 40
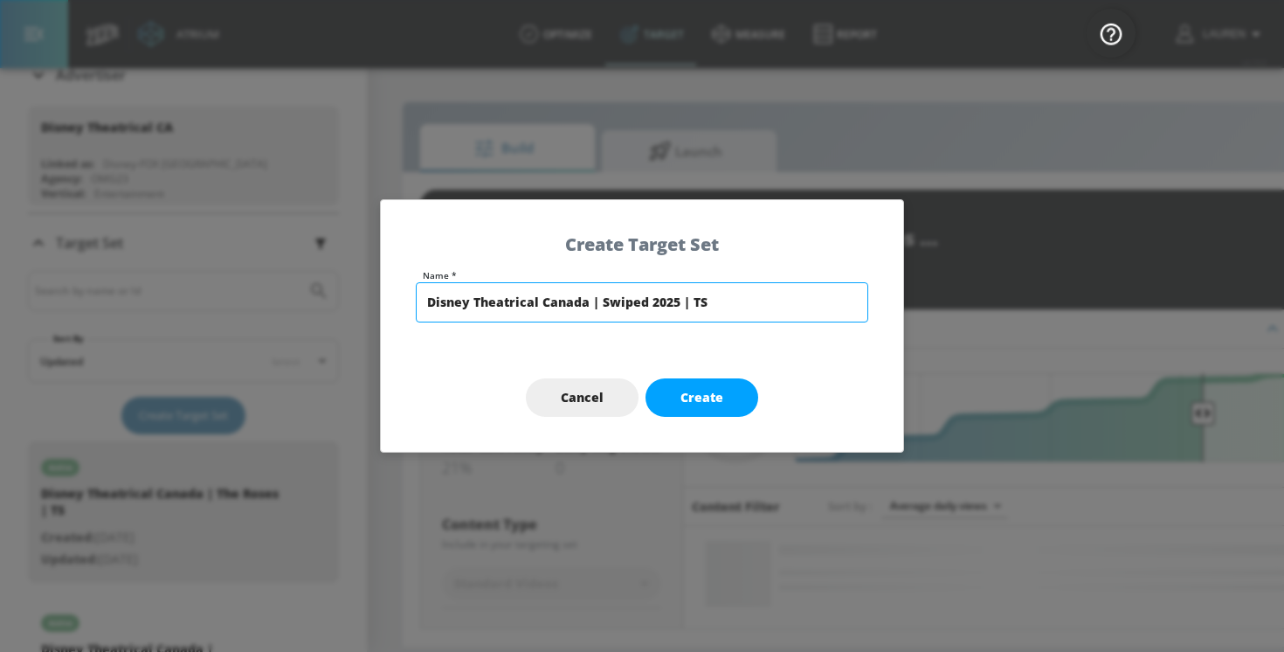
type input "Disney Theatrical Canada | Swiped 2025 | TS"
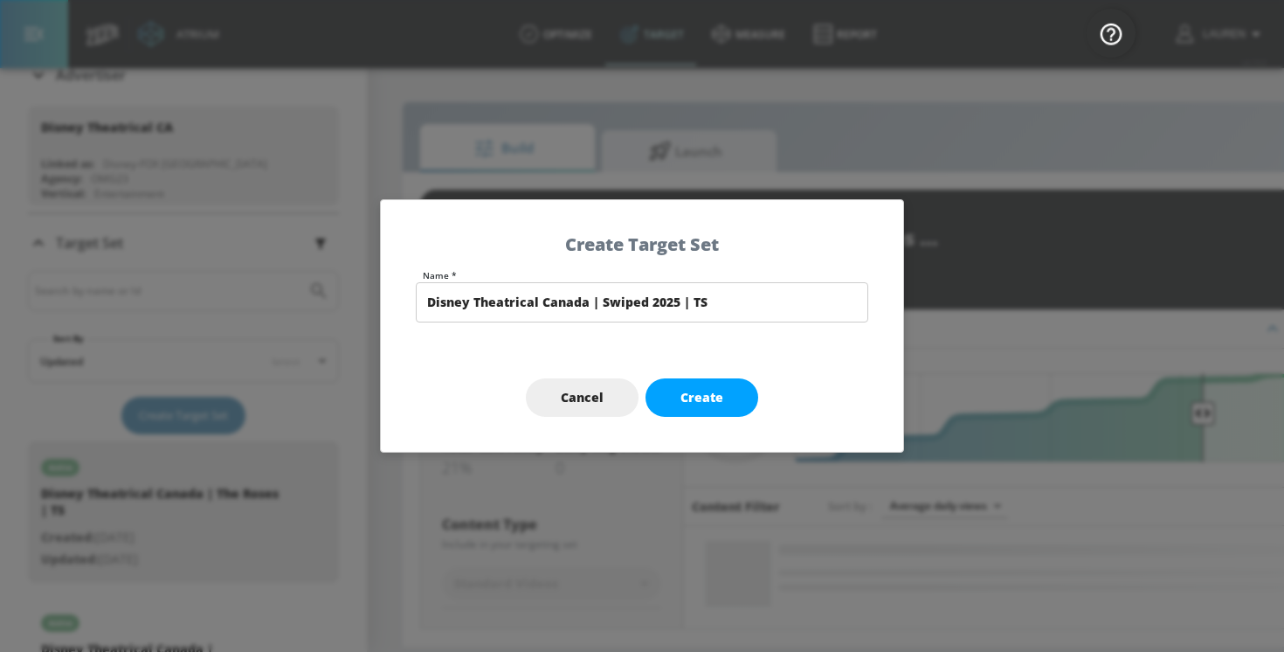
click at [648, 385] on div "Cancel Create" at bounding box center [642, 397] width 523 height 109
click at [658, 385] on button "Create" at bounding box center [702, 397] width 113 height 39
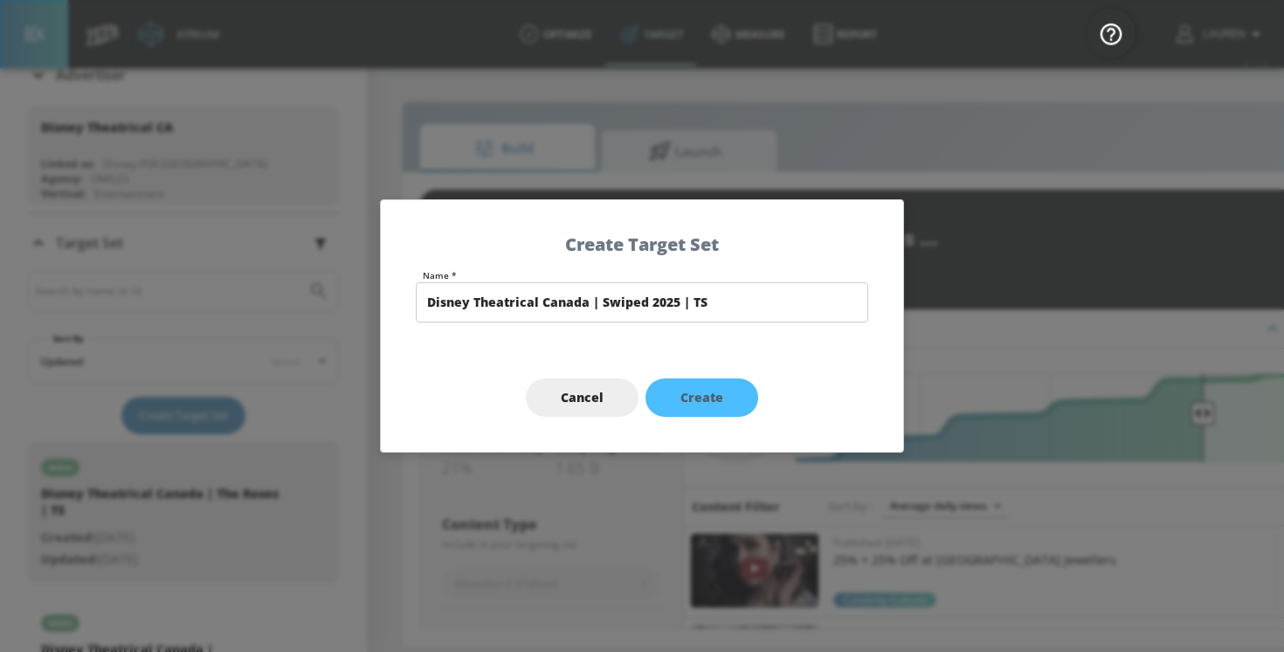
type input "Disney Theatrical Canada | Swiped 2025 | TS"
type input "channels"
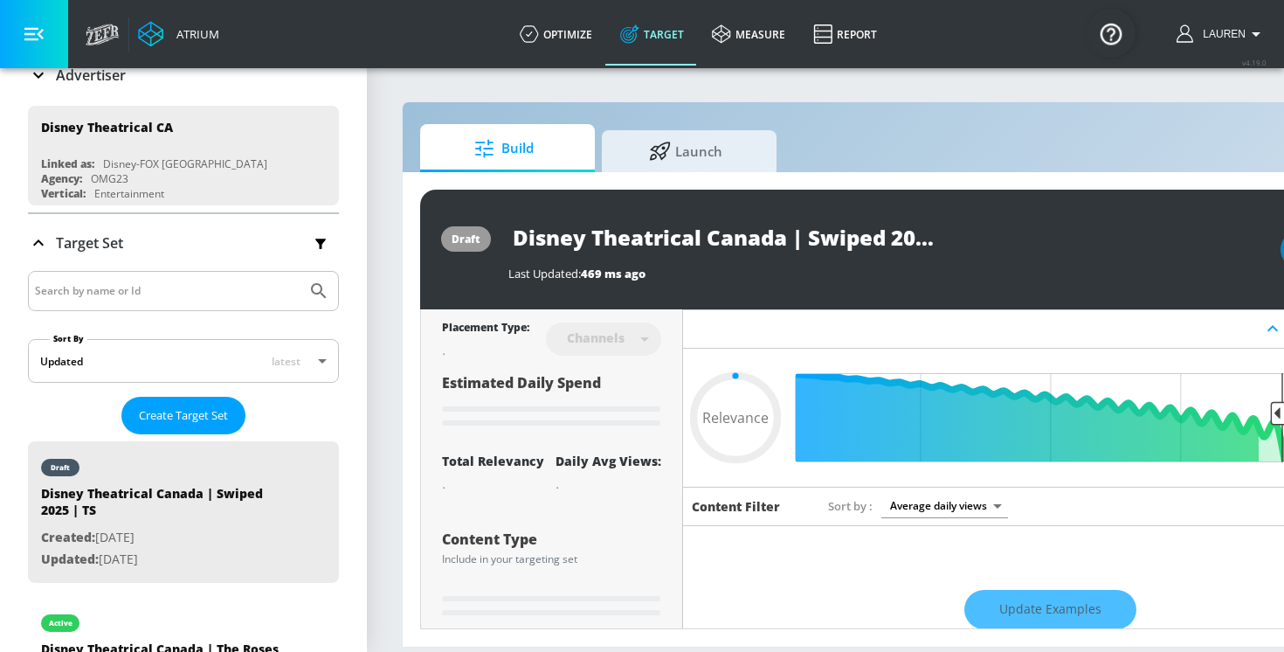
type input "0.6"
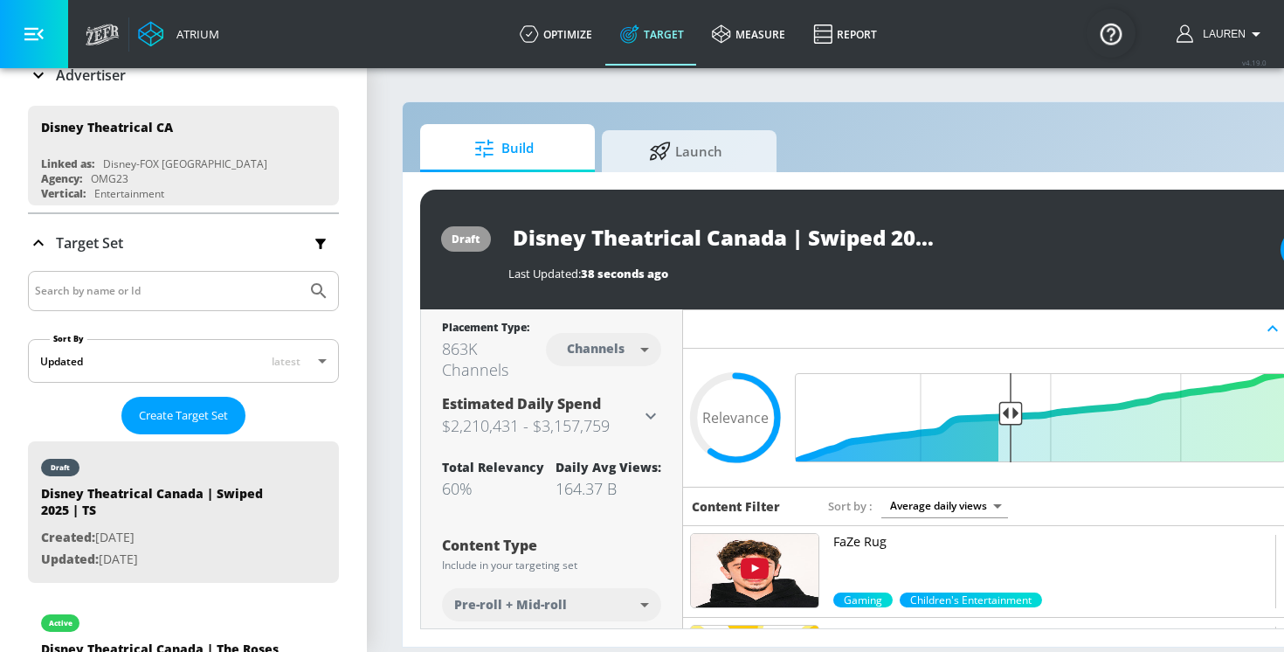
click at [592, 359] on body "Atrium optimize Target measure Report optimize Target measure Report v 4.19.0 L…" at bounding box center [642, 326] width 1284 height 652
click at [590, 417] on div "Videos" at bounding box center [597, 416] width 50 height 18
type input "videos"
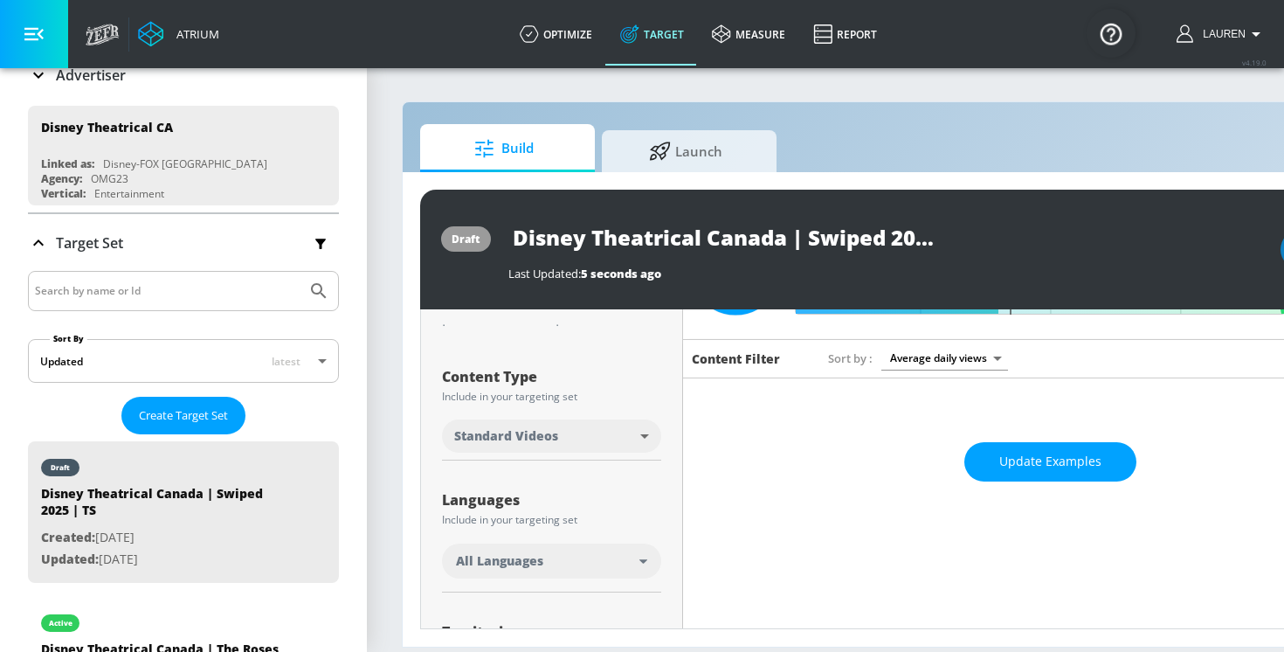
scroll to position [178, 0]
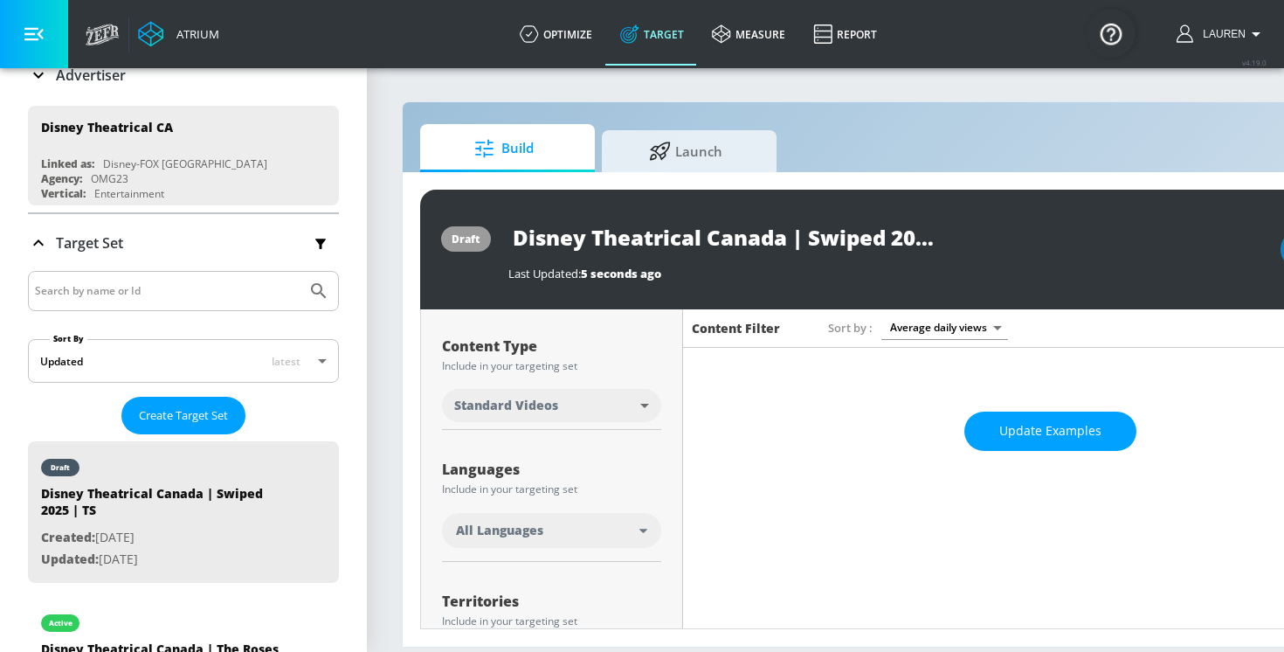
click at [499, 532] on span "All Languages" at bounding box center [499, 530] width 87 height 17
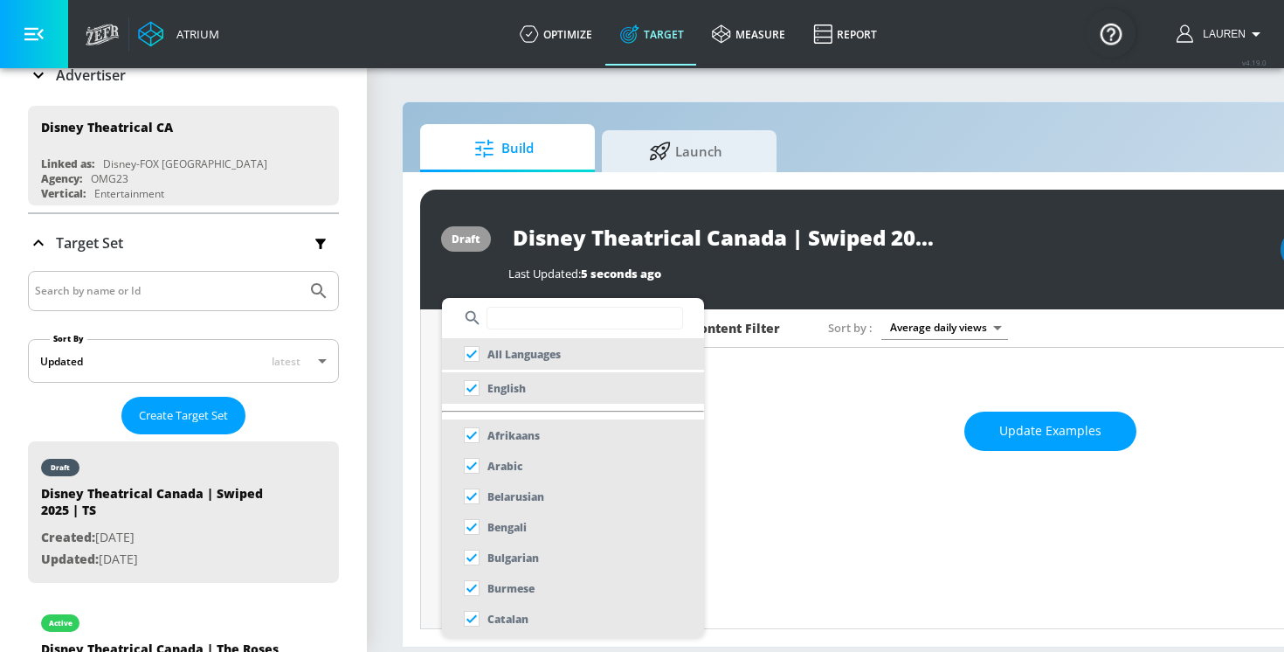
click at [527, 322] on input "text" at bounding box center [585, 318] width 197 height 23
click at [520, 380] on p "English" at bounding box center [507, 388] width 38 height 18
checkbox input "false"
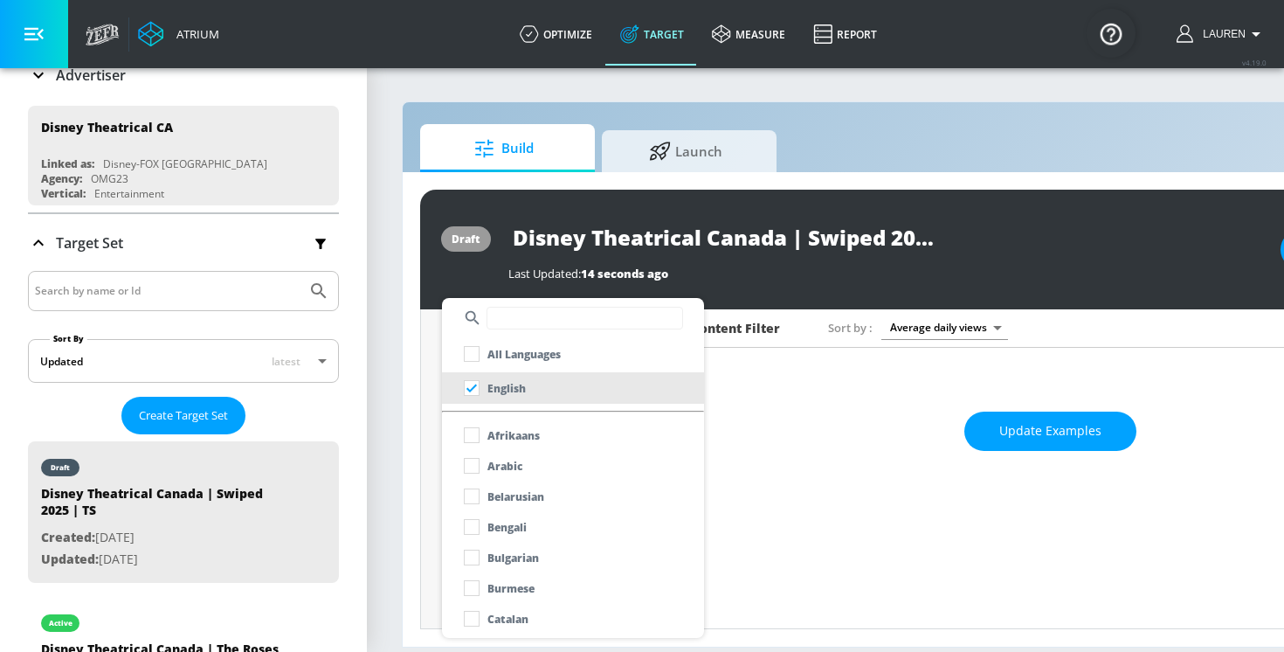
click at [774, 438] on div at bounding box center [642, 326] width 1284 height 652
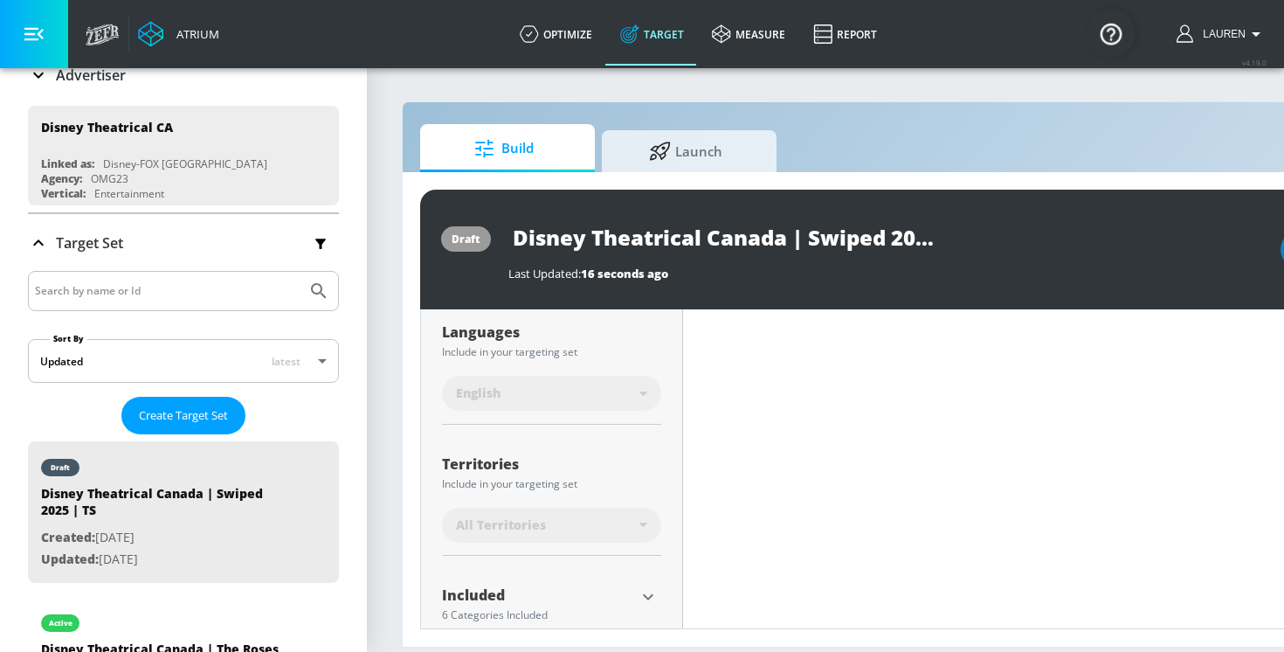
scroll to position [367, 0]
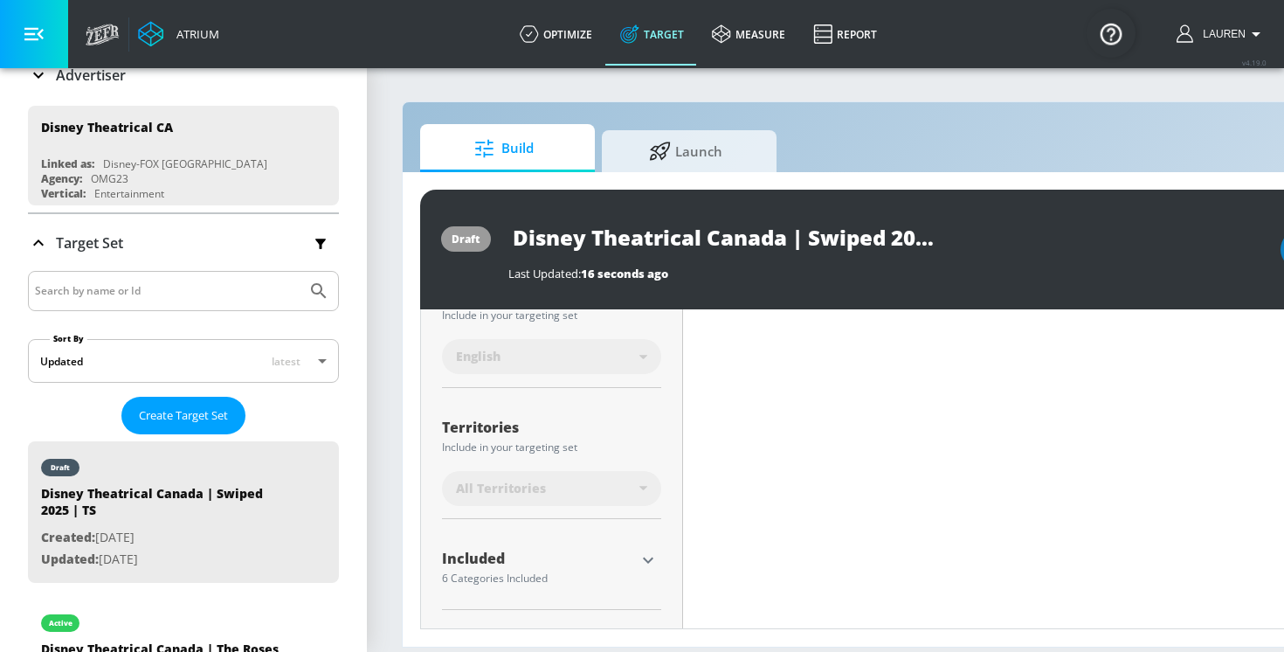
click at [538, 462] on div "Territories Include in your targeting set All Territories" at bounding box center [551, 460] width 219 height 117
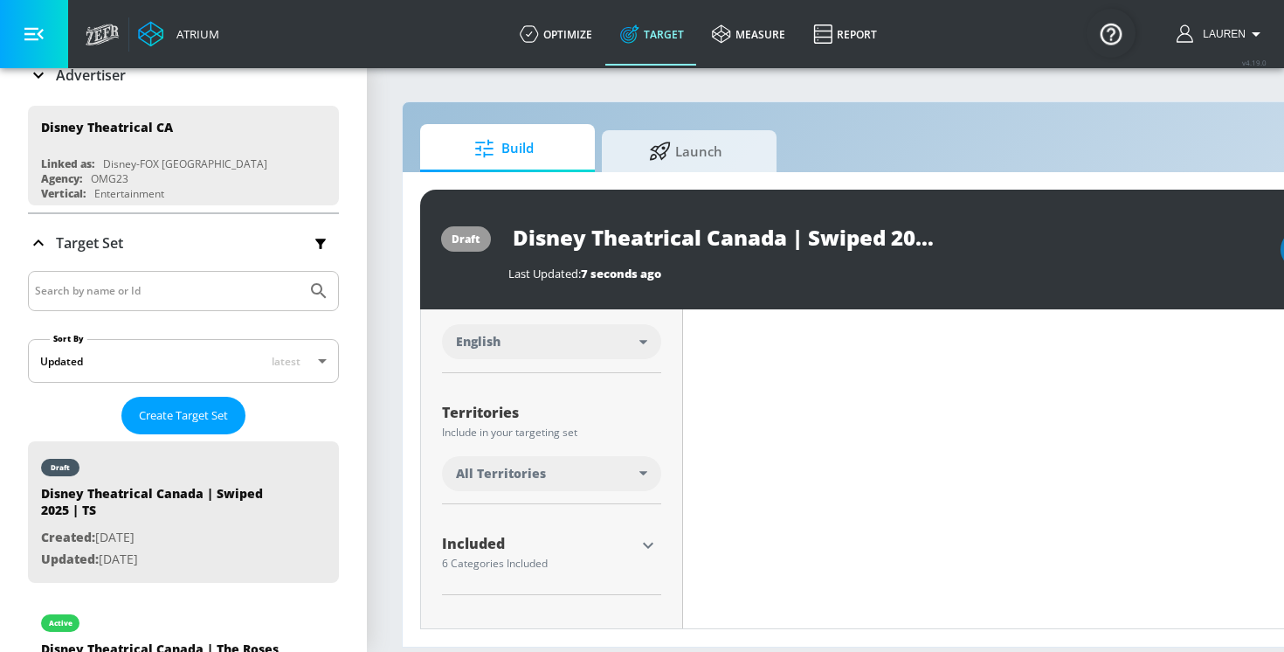
scroll to position [353, 0]
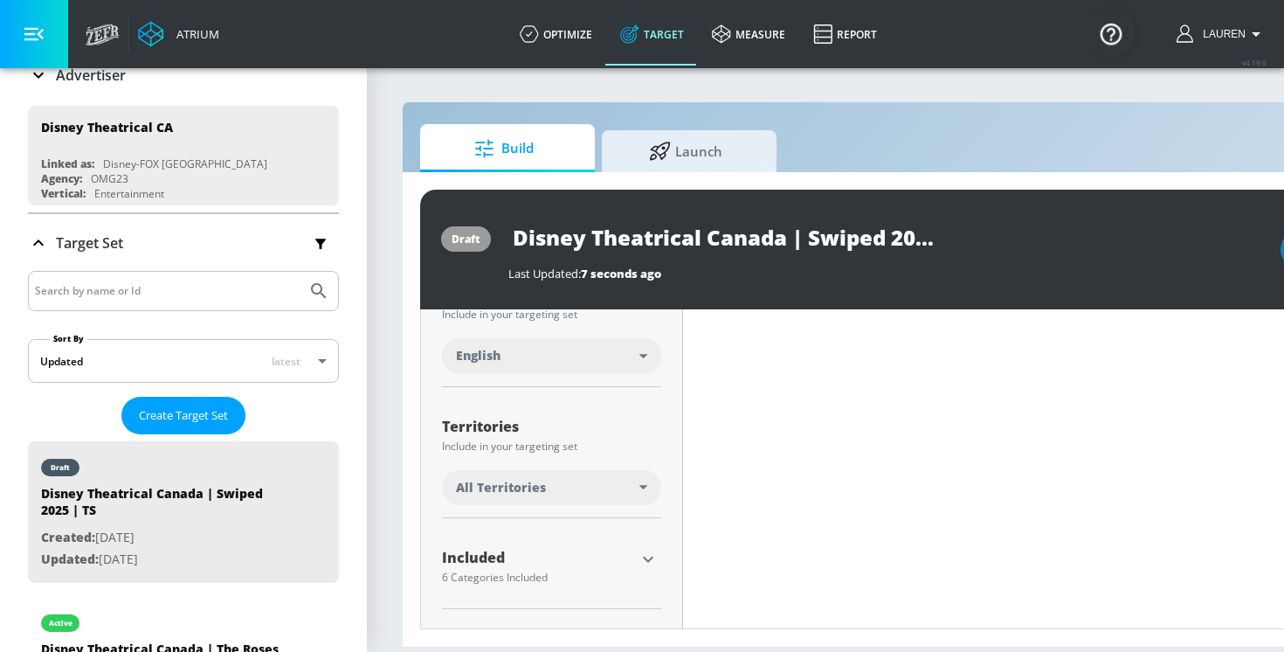
click at [539, 489] on span "All Territories" at bounding box center [501, 487] width 90 height 17
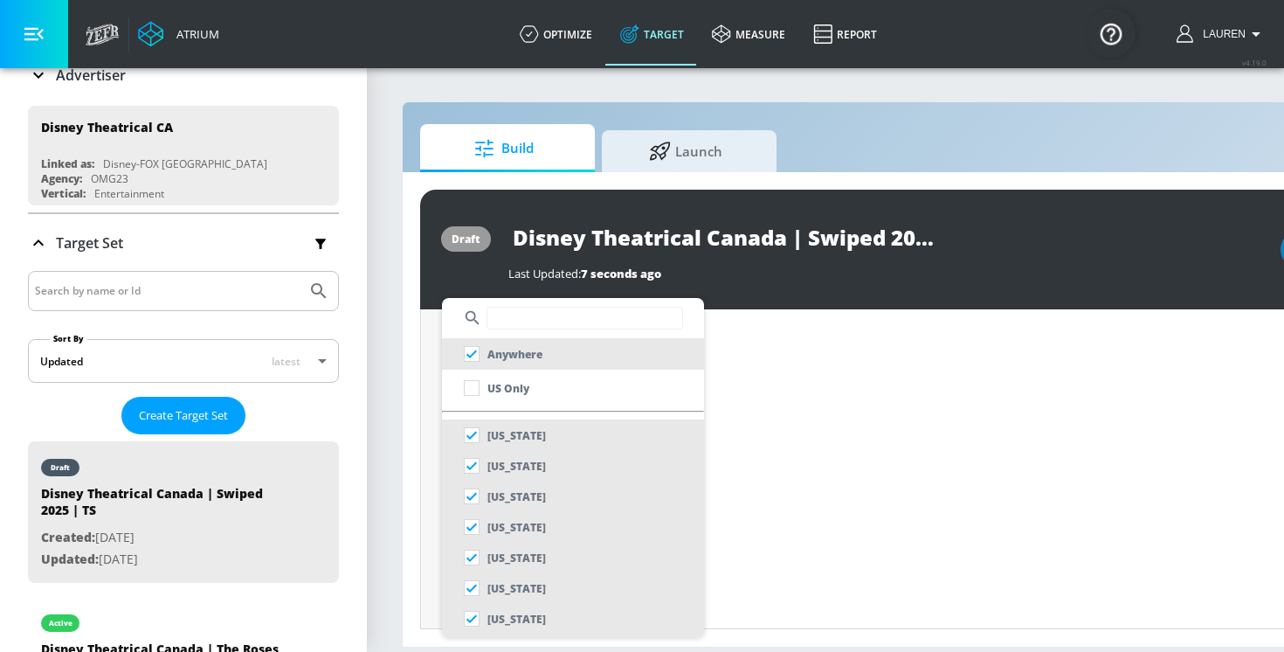
click at [531, 326] on input "text" at bounding box center [585, 318] width 197 height 23
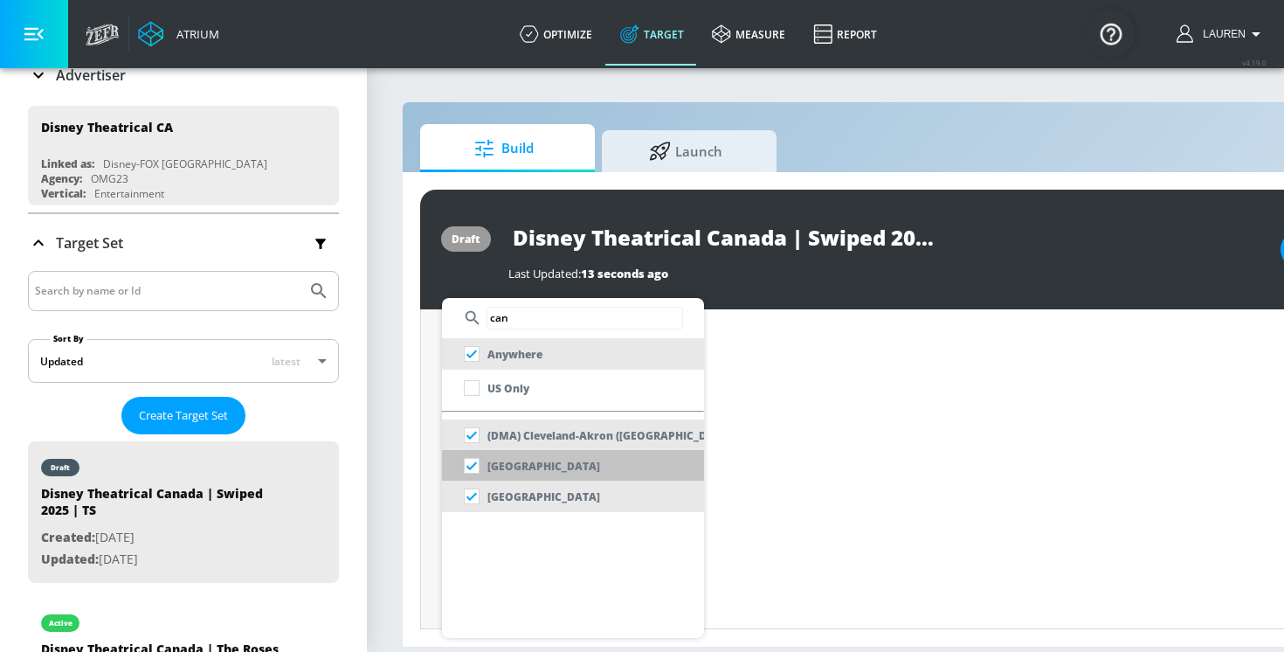
type input "can"
click at [470, 462] on input "checkbox" at bounding box center [471, 465] width 31 height 31
checkbox input "false"
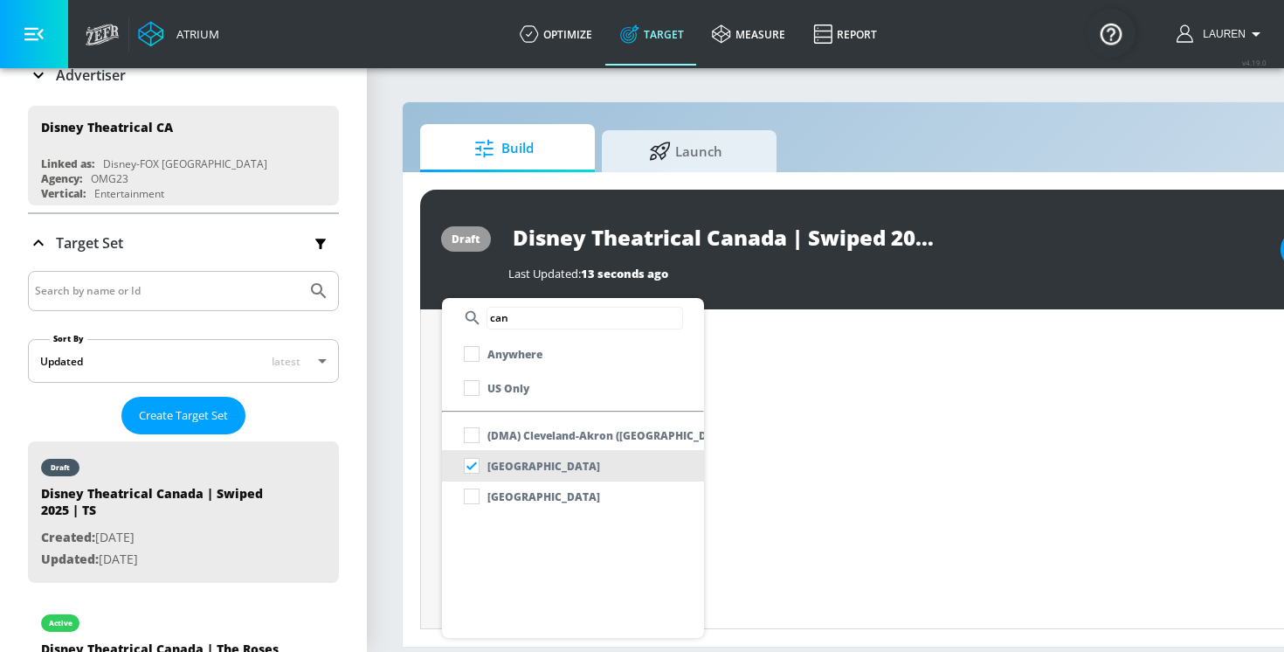
click at [747, 431] on div at bounding box center [642, 326] width 1284 height 652
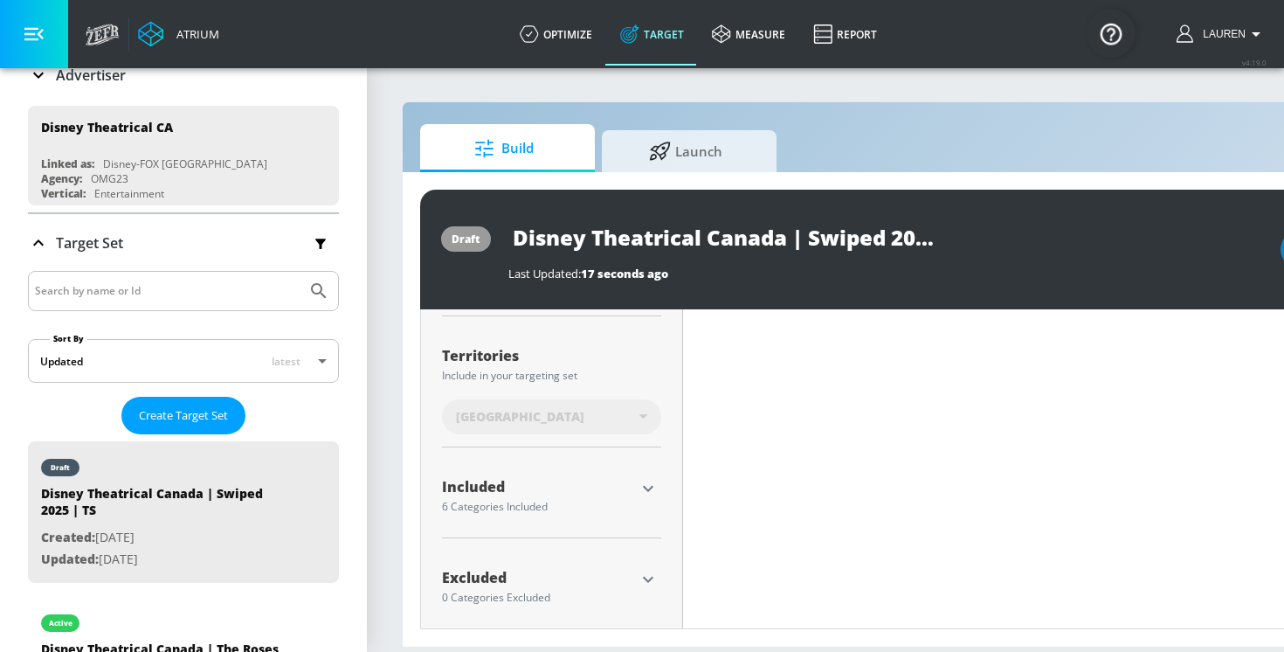
scroll to position [453, 0]
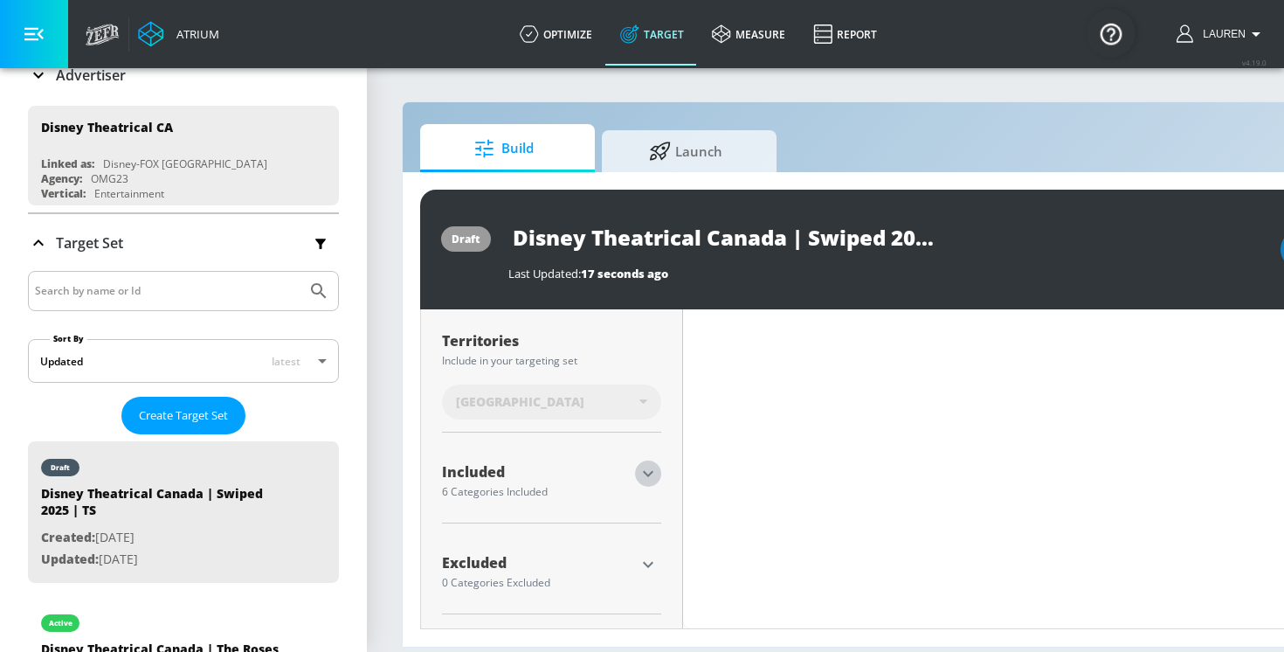
click at [647, 469] on icon "button" at bounding box center [648, 473] width 21 height 21
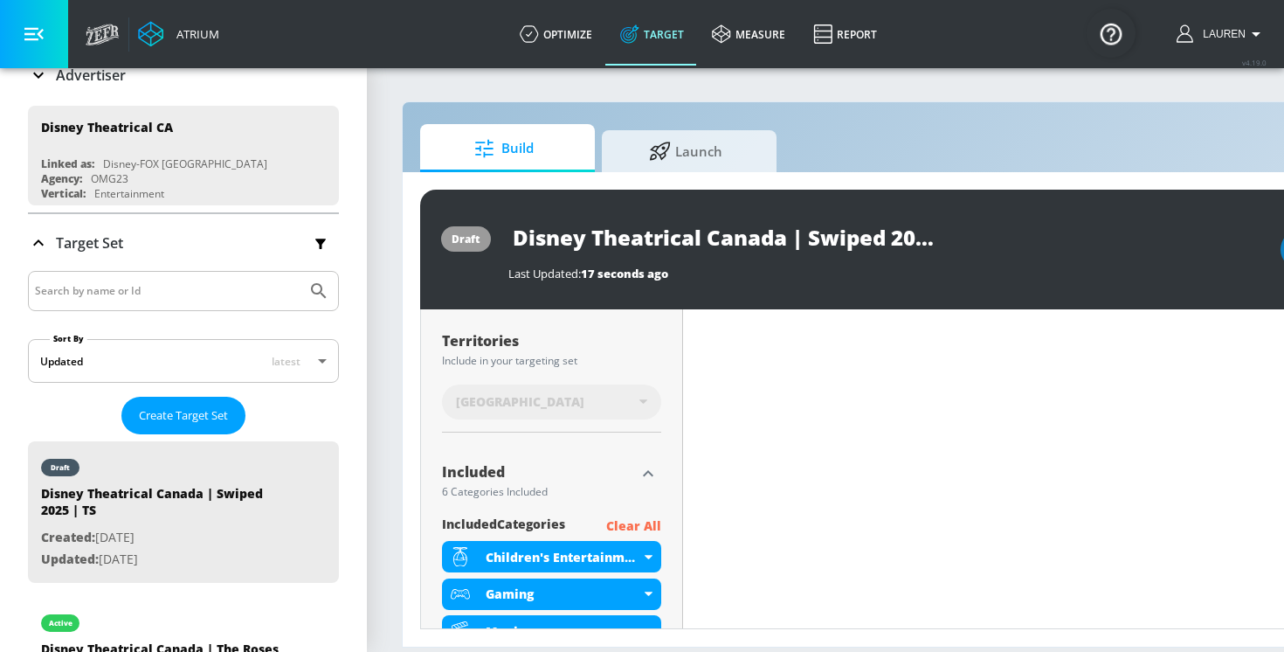
click at [643, 527] on p "Clear All" at bounding box center [633, 527] width 55 height 22
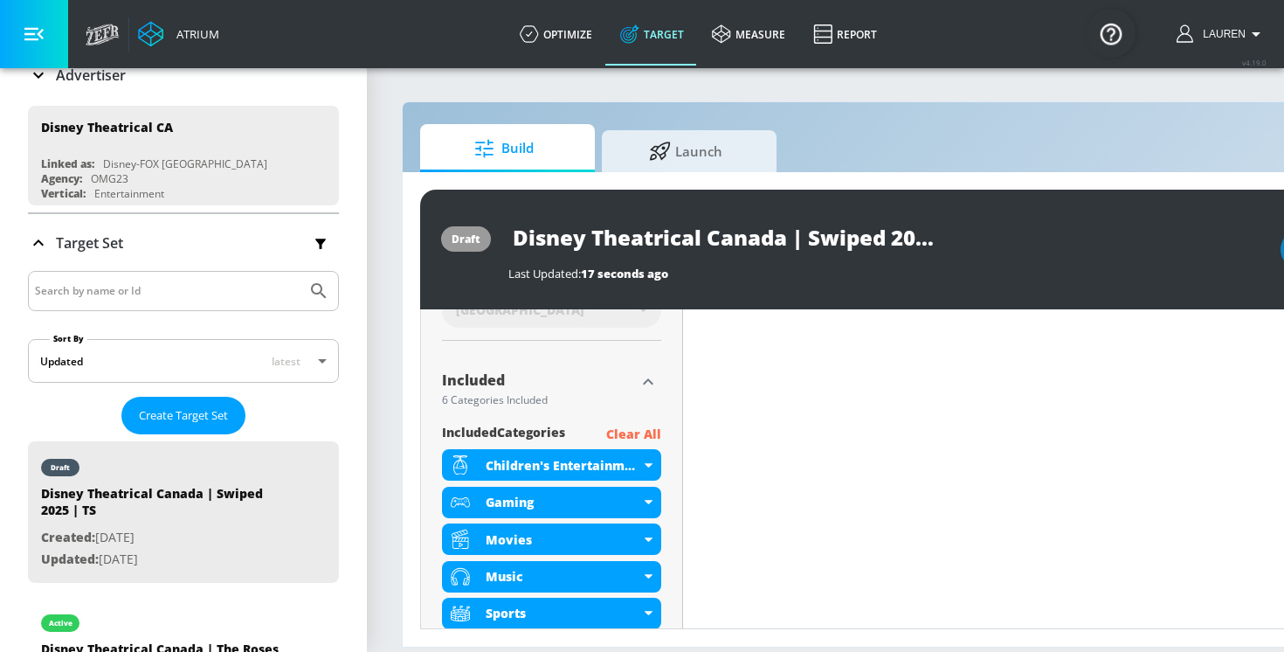
scroll to position [550, 0]
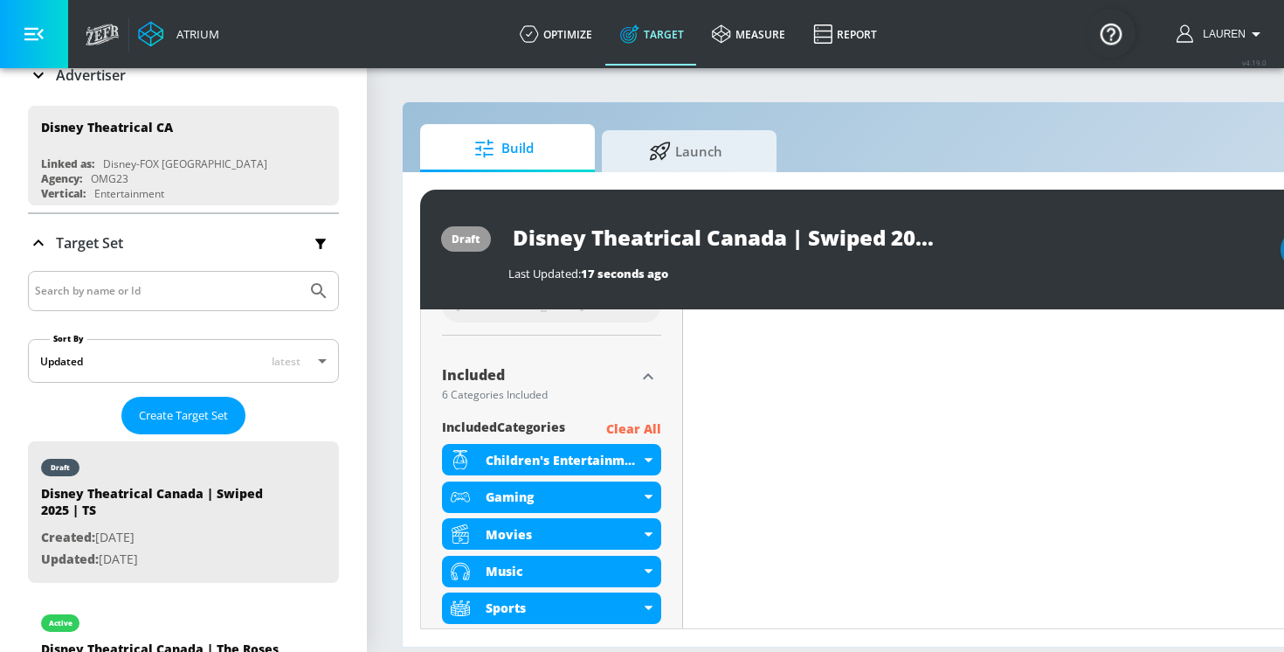
click at [623, 422] on p "Clear All" at bounding box center [633, 430] width 55 height 22
click at [634, 425] on p "Clear All" at bounding box center [633, 430] width 55 height 22
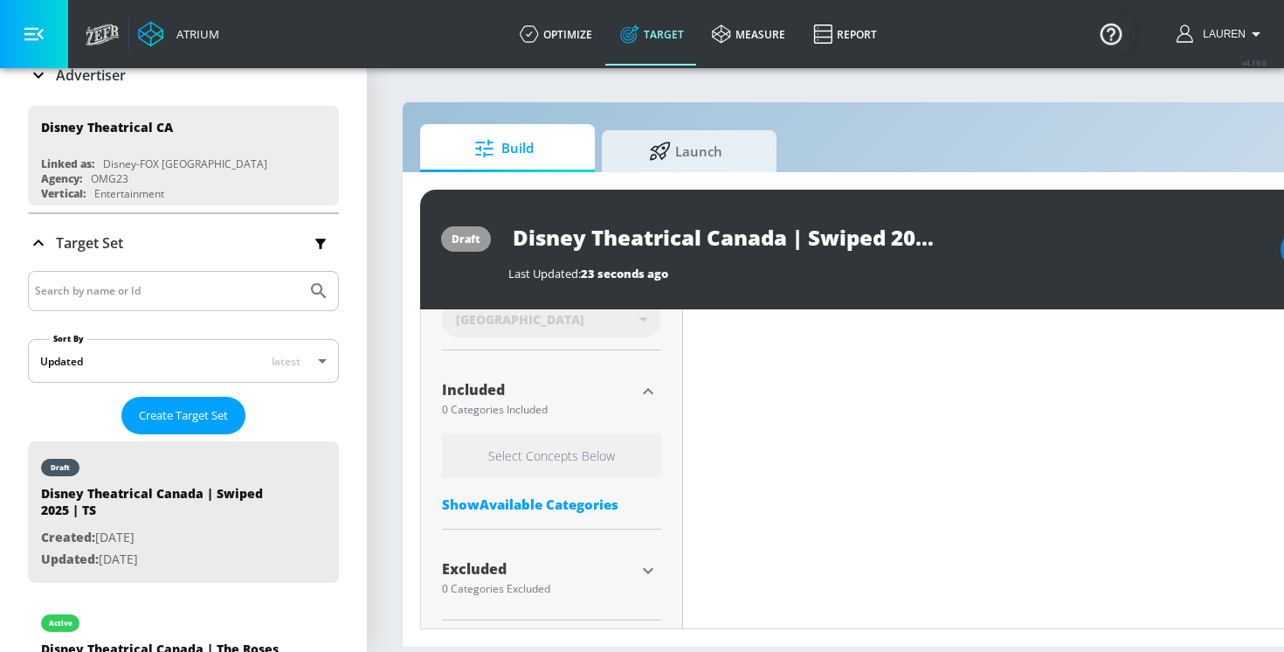
scroll to position [542, 0]
click at [575, 509] on div "Select Concepts Below Show Available Categories" at bounding box center [551, 471] width 219 height 88
click at [573, 494] on div "Show Available Categories" at bounding box center [551, 497] width 219 height 17
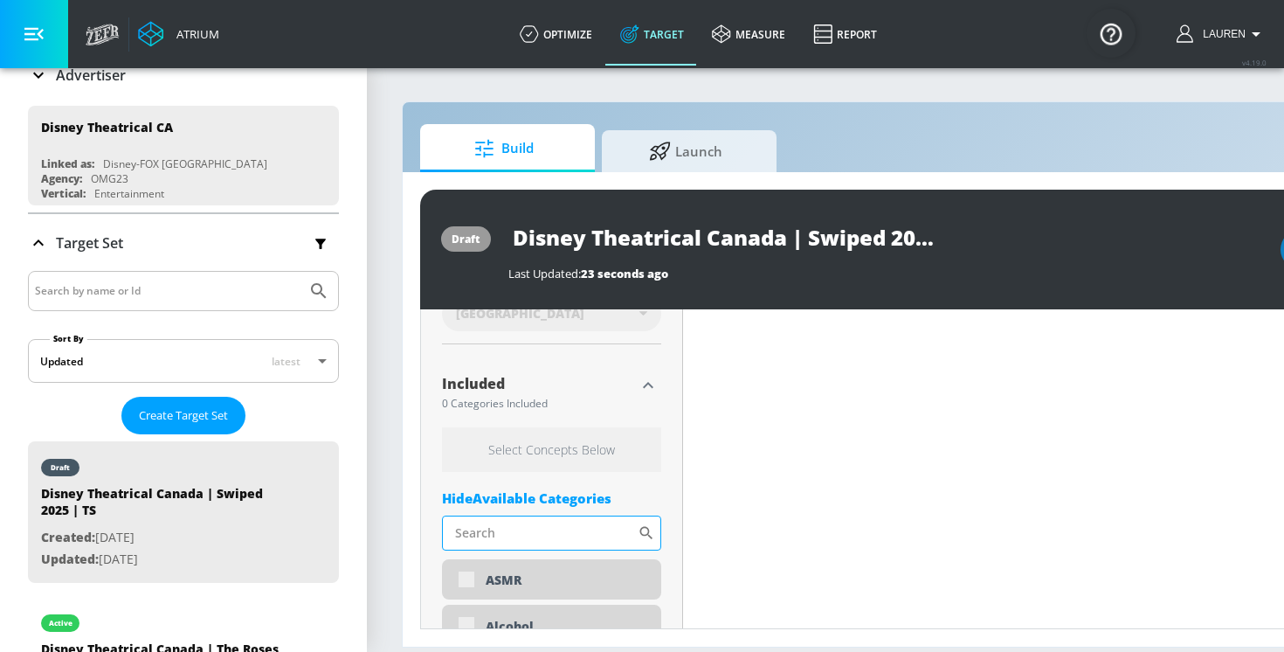
click at [578, 523] on input "Sort By" at bounding box center [540, 533] width 196 height 35
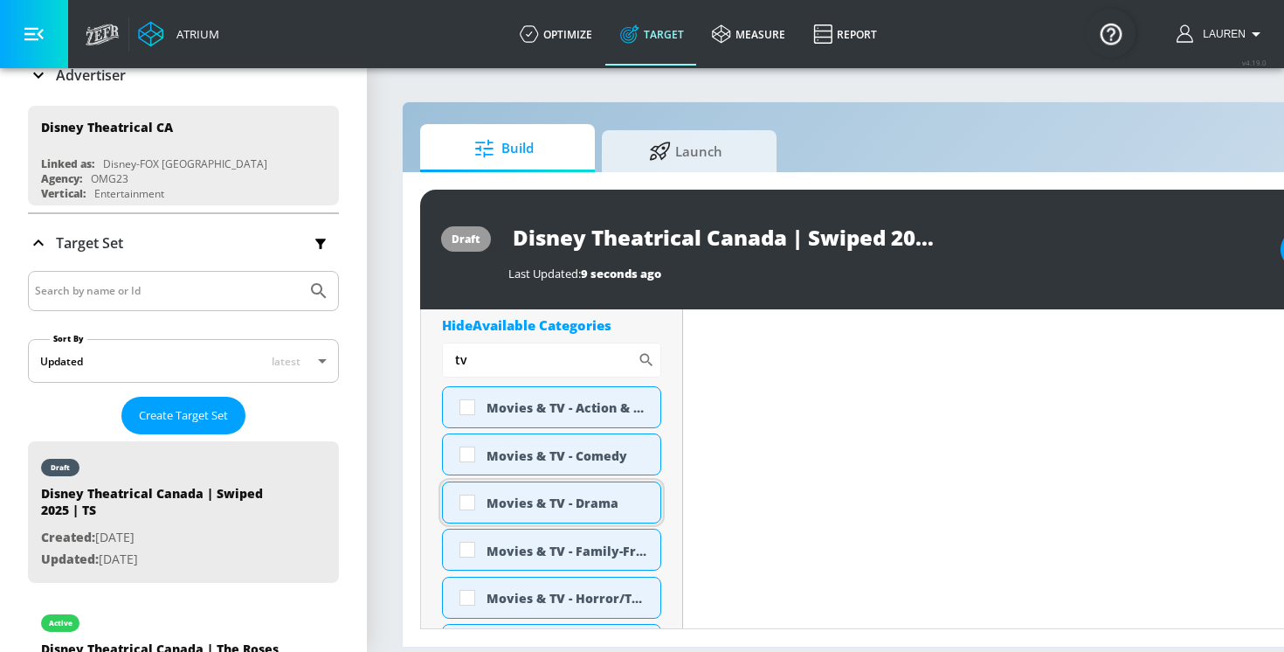
scroll to position [686, 0]
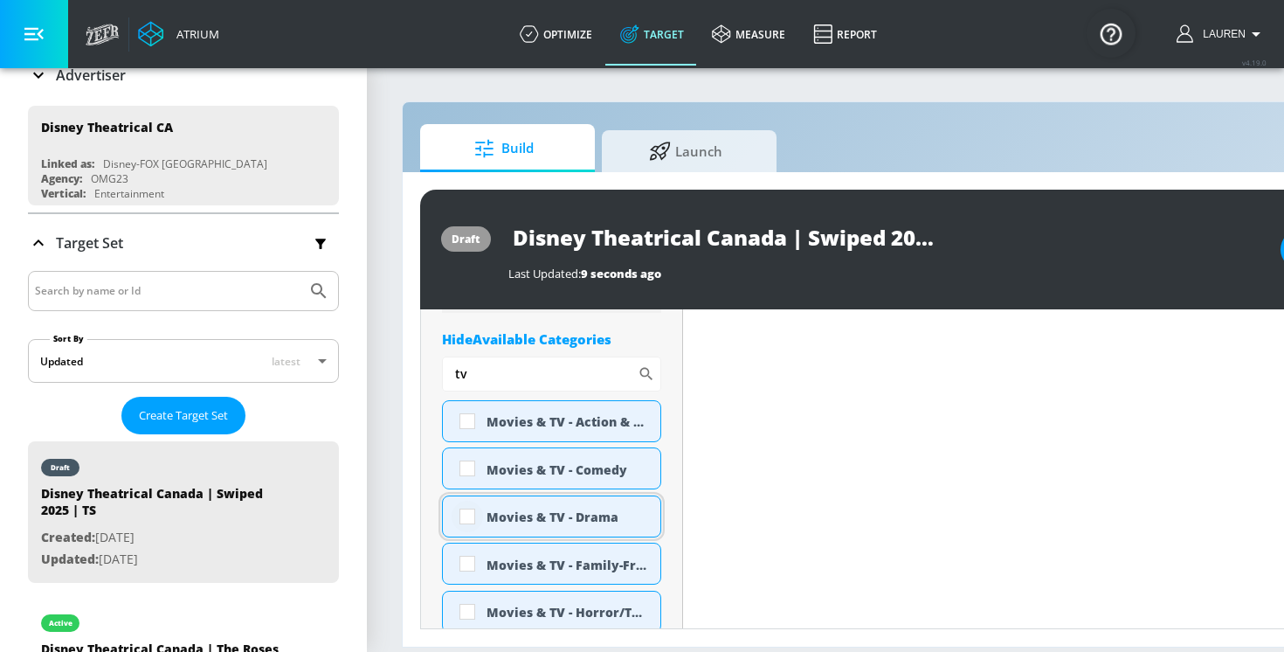
type input "tv"
click at [461, 520] on input "checkbox" at bounding box center [467, 516] width 31 height 31
checkbox input "true"
click at [468, 607] on input "checkbox" at bounding box center [467, 611] width 31 height 31
checkbox input "true"
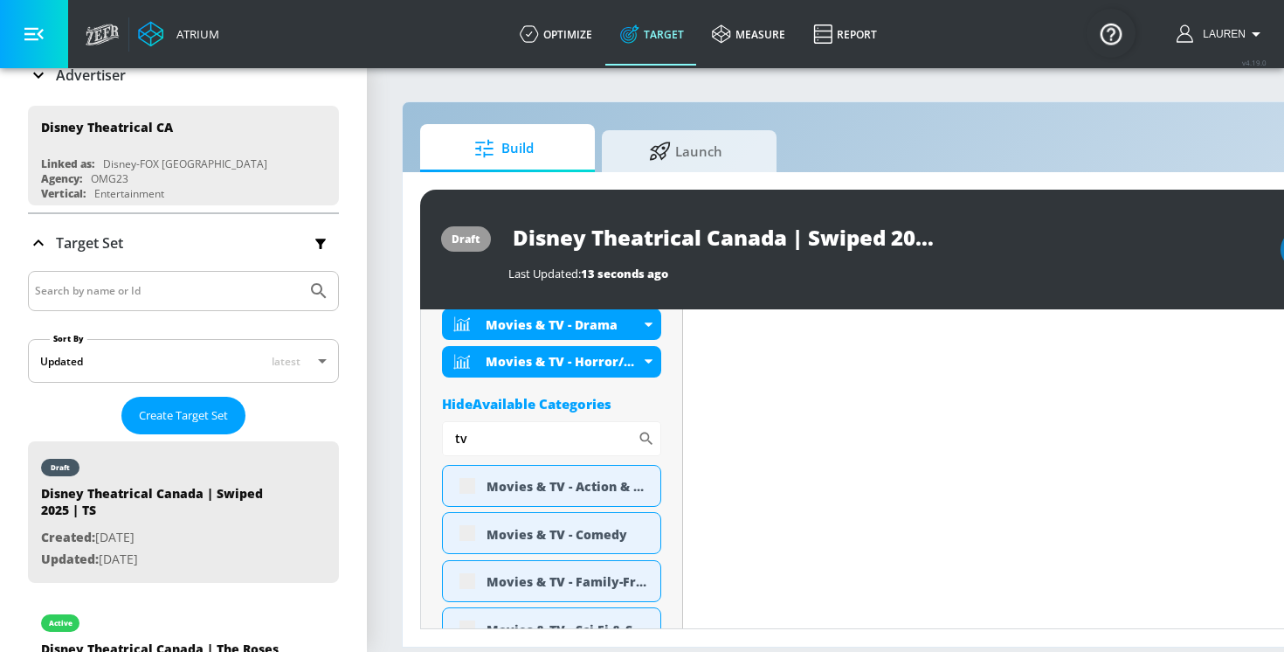
scroll to position [700, 0]
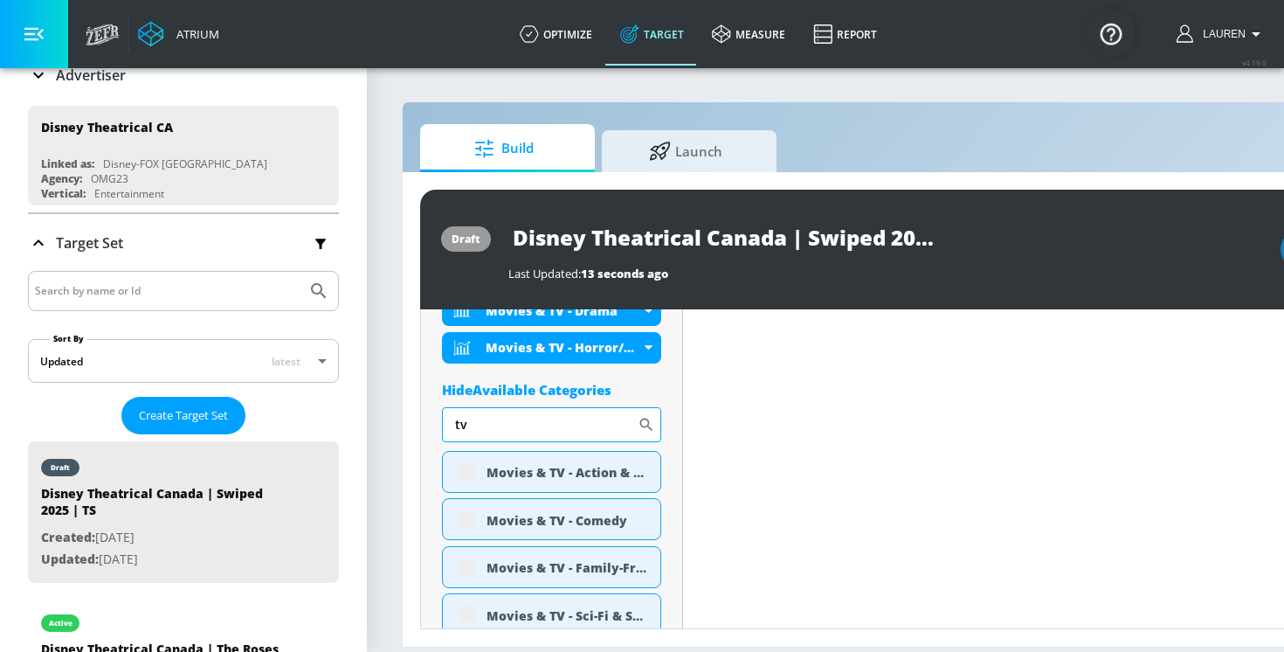
click at [646, 423] on icon at bounding box center [646, 424] width 17 height 17
click at [575, 424] on input "tv" at bounding box center [540, 424] width 196 height 35
type input "t"
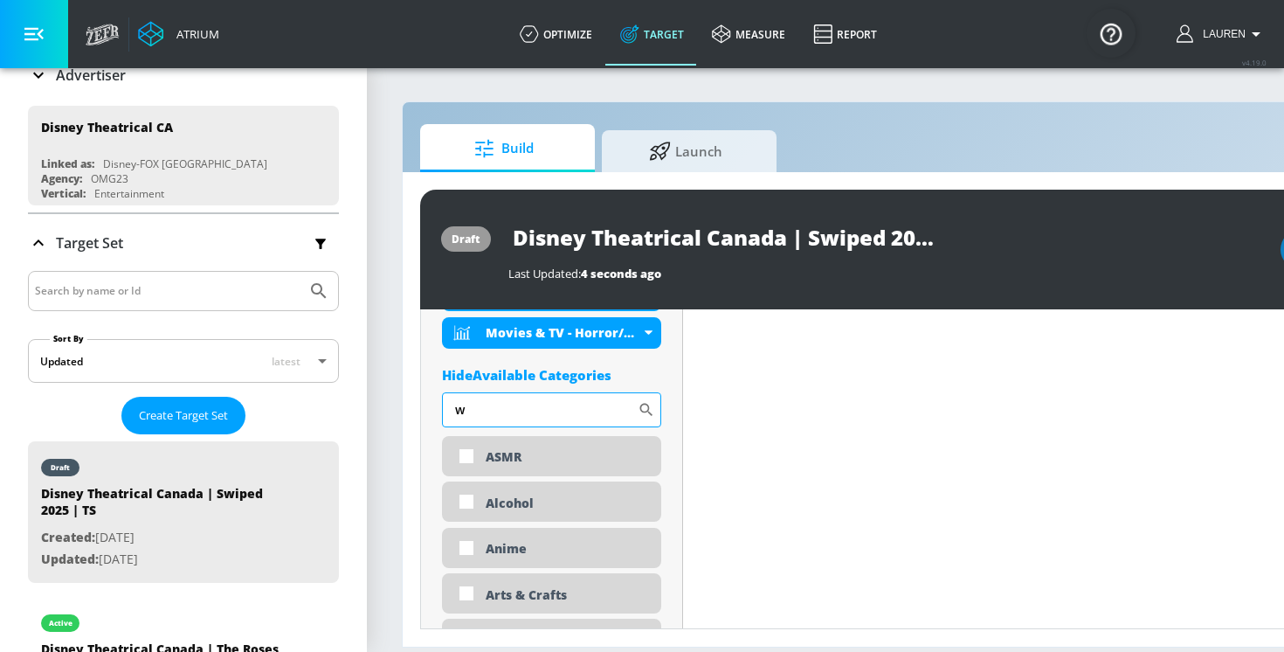
scroll to position [686, 0]
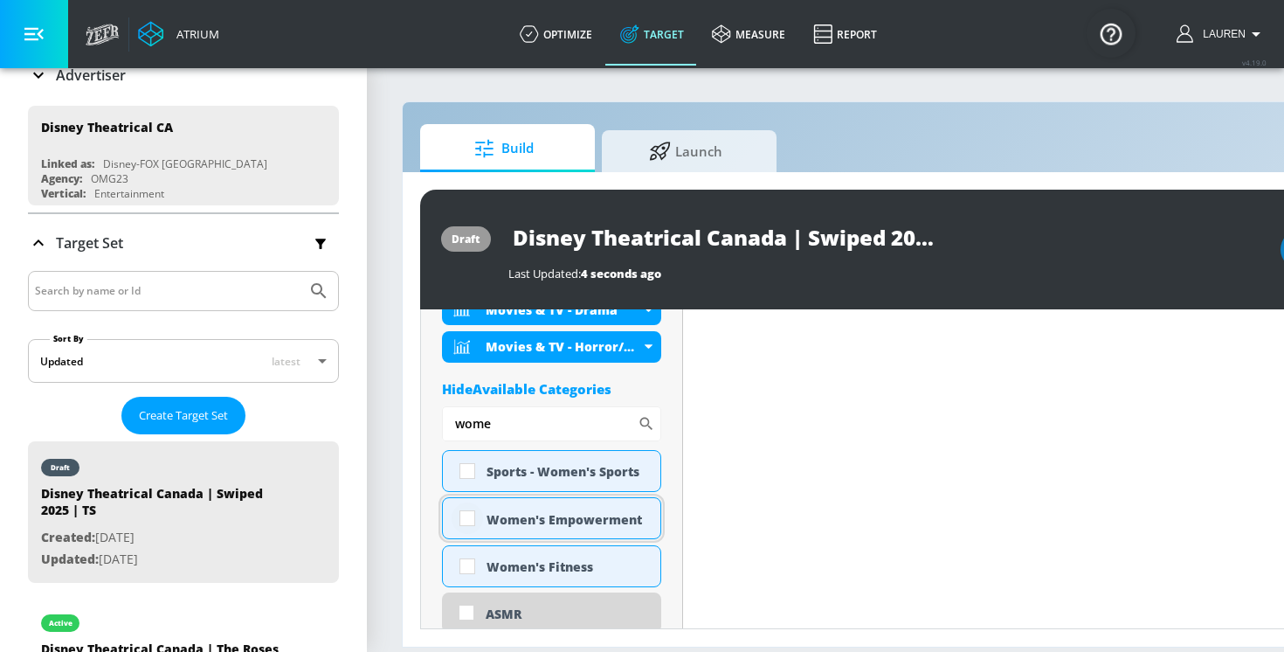
type input "wome"
click at [463, 522] on input "checkbox" at bounding box center [467, 517] width 31 height 31
checkbox input "true"
click at [464, 569] on input "checkbox" at bounding box center [467, 565] width 31 height 31
checkbox input "true"
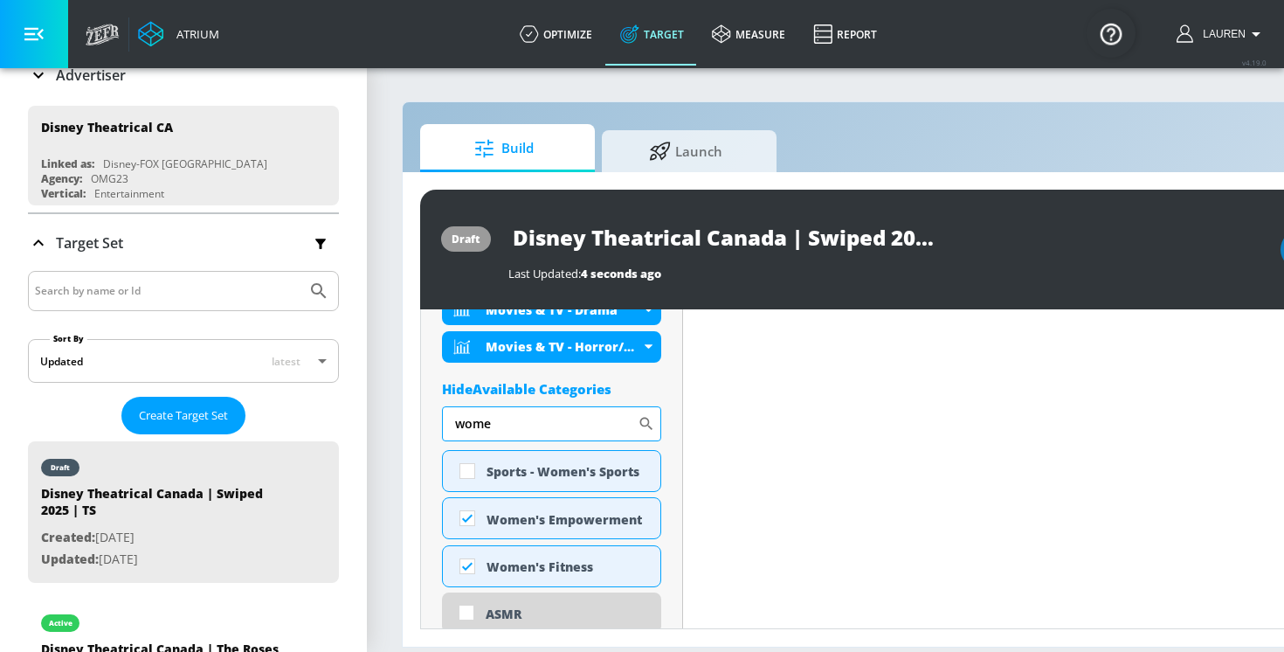
drag, startPoint x: 520, startPoint y: 436, endPoint x: 481, endPoint y: 437, distance: 38.5
click at [481, 437] on input "wome" at bounding box center [540, 423] width 196 height 35
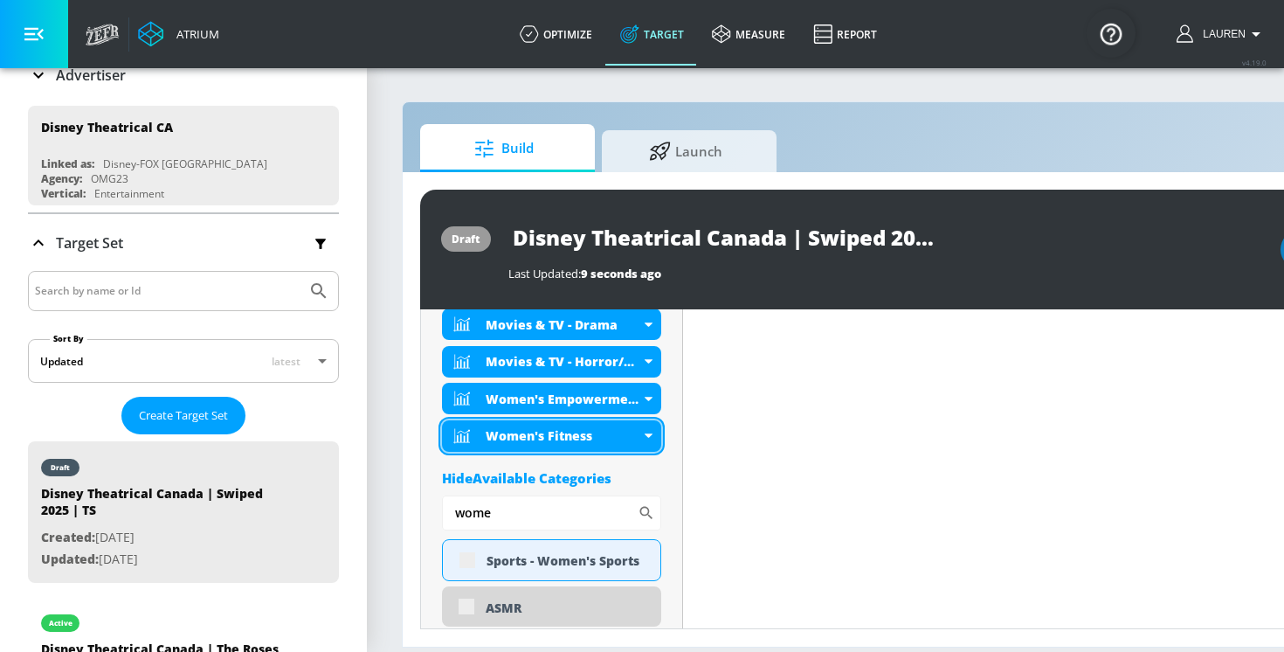
scroll to position [700, 0]
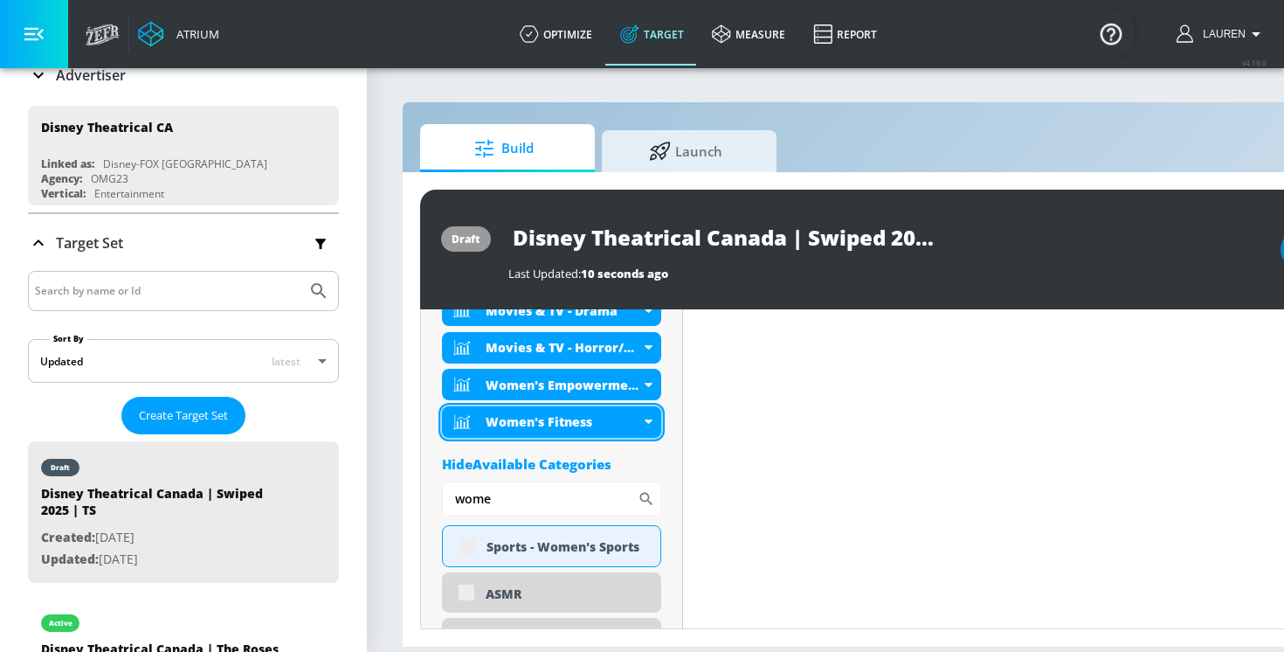
click at [495, 426] on div "Women's Fitness" at bounding box center [563, 421] width 155 height 17
drag, startPoint x: 497, startPoint y: 502, endPoint x: 357, endPoint y: 501, distance: 139.8
click at [357, 501] on div "Atrium optimize Target measure Report optimize Target measure Report v 4.19.0 L…" at bounding box center [642, 326] width 1284 height 652
type input "="
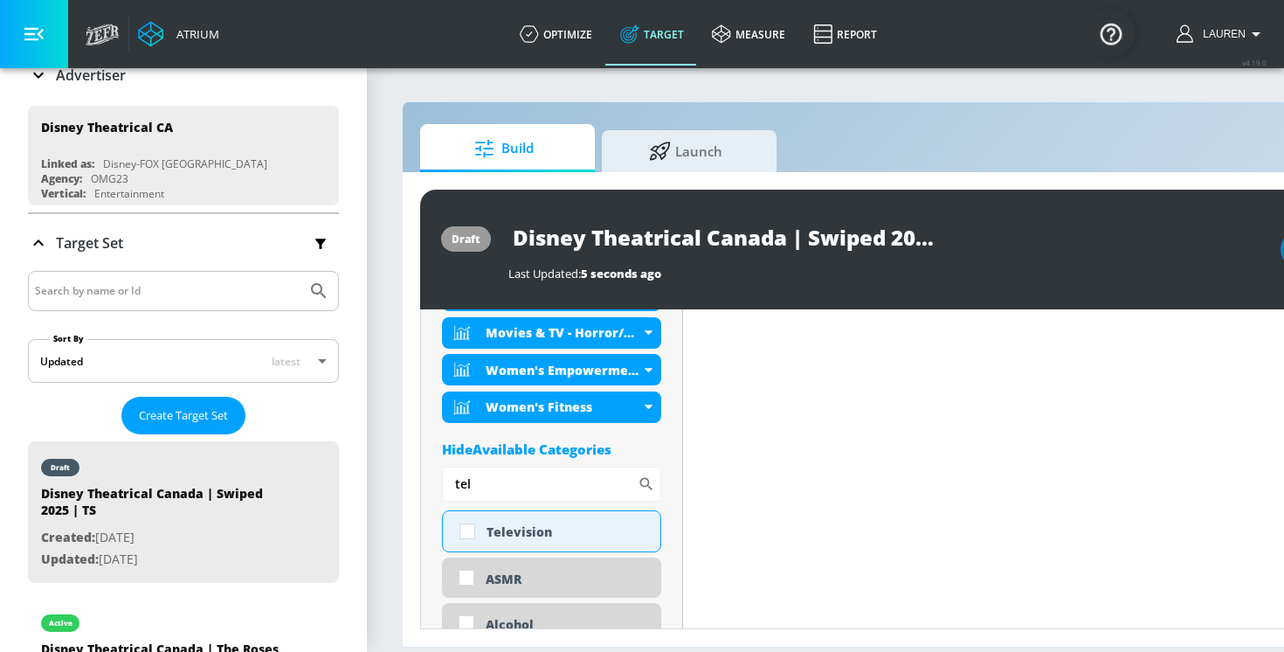
scroll to position [686, 0]
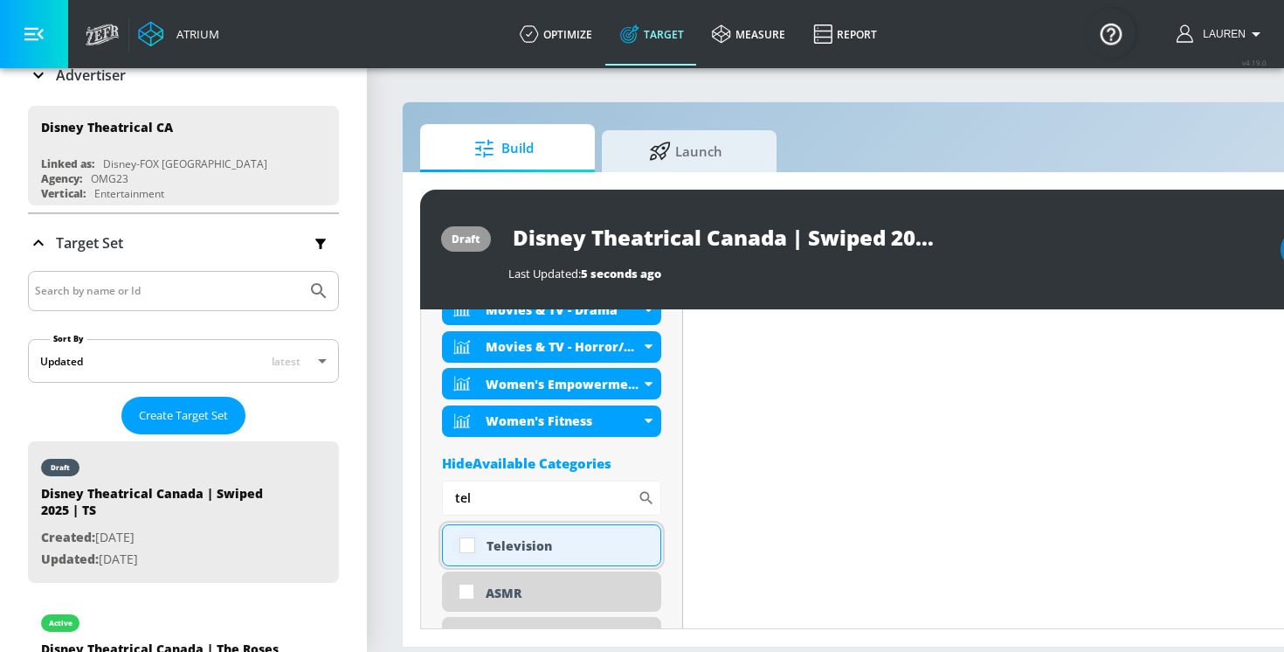
type input "tel"
click at [470, 543] on input "checkbox" at bounding box center [467, 545] width 31 height 31
checkbox input "true"
drag, startPoint x: 476, startPoint y: 505, endPoint x: 412, endPoint y: 505, distance: 64.7
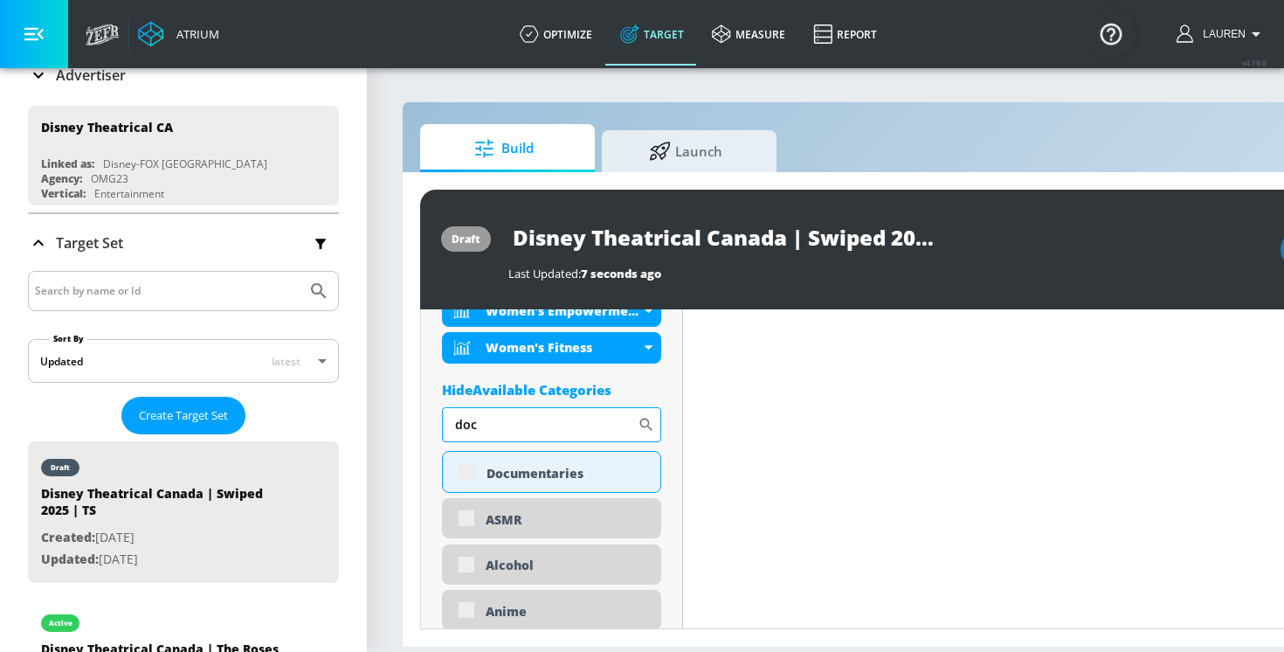
scroll to position [832, 0]
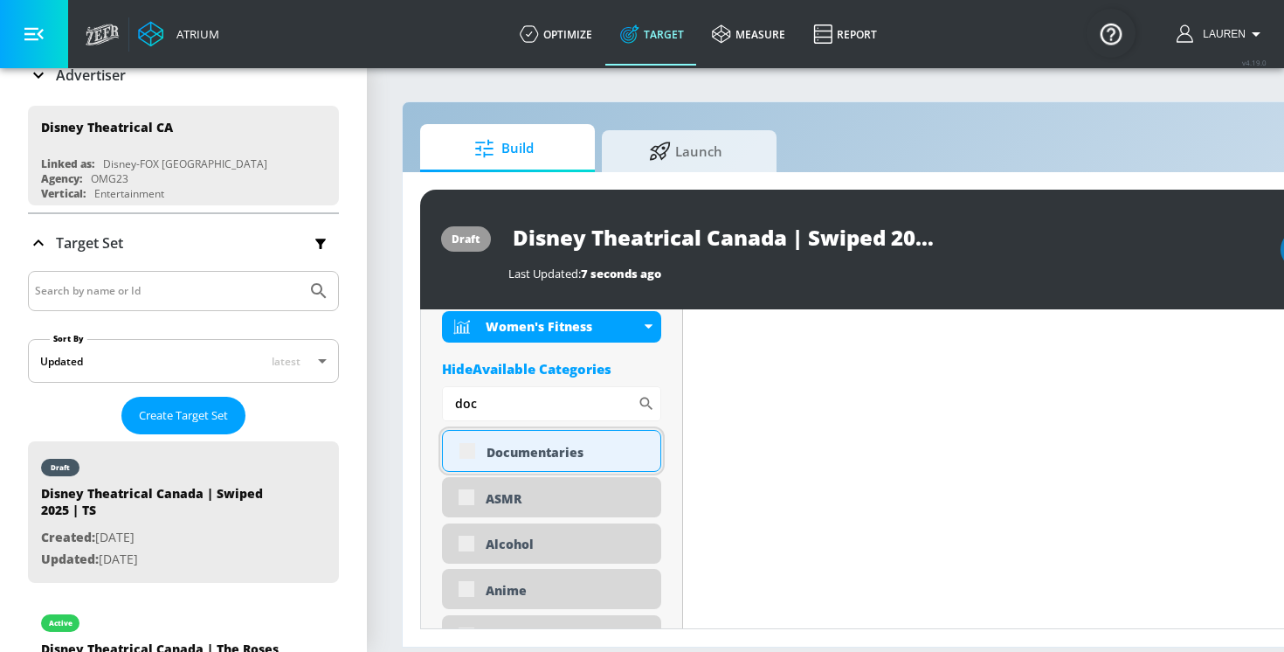
type input "doc"
click at [471, 447] on div "Documentaries" at bounding box center [551, 451] width 219 height 42
click at [460, 455] on div "Documentaries" at bounding box center [551, 451] width 219 height 42
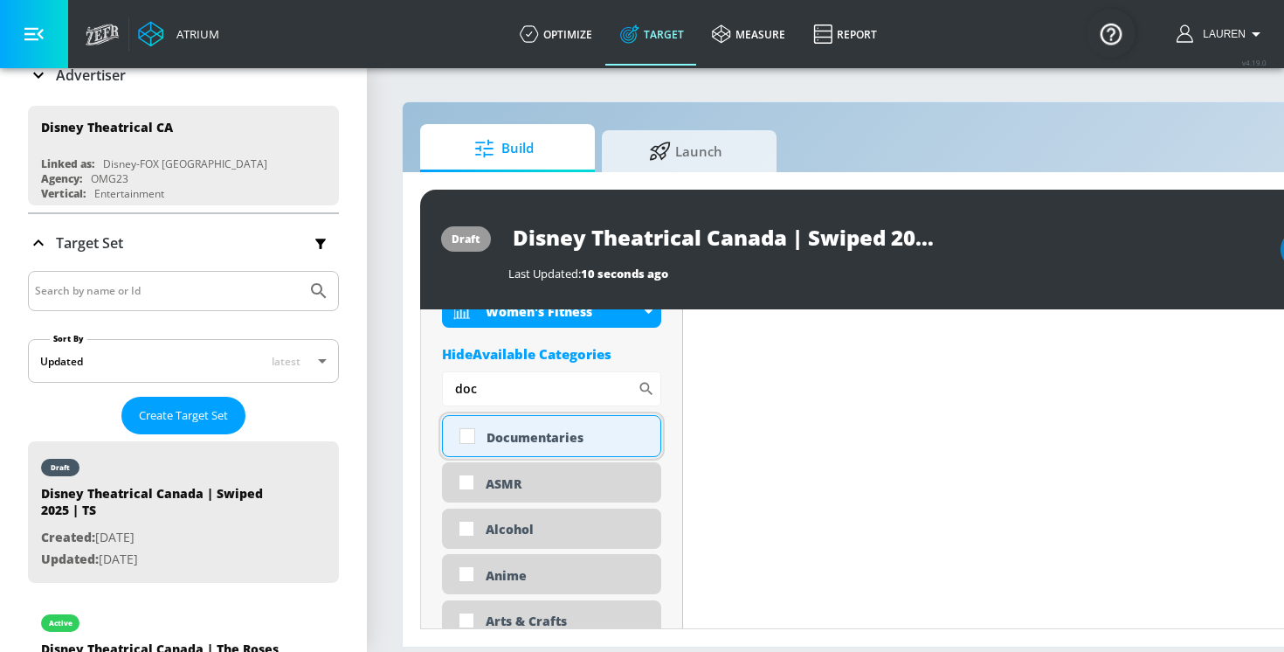
scroll to position [818, 0]
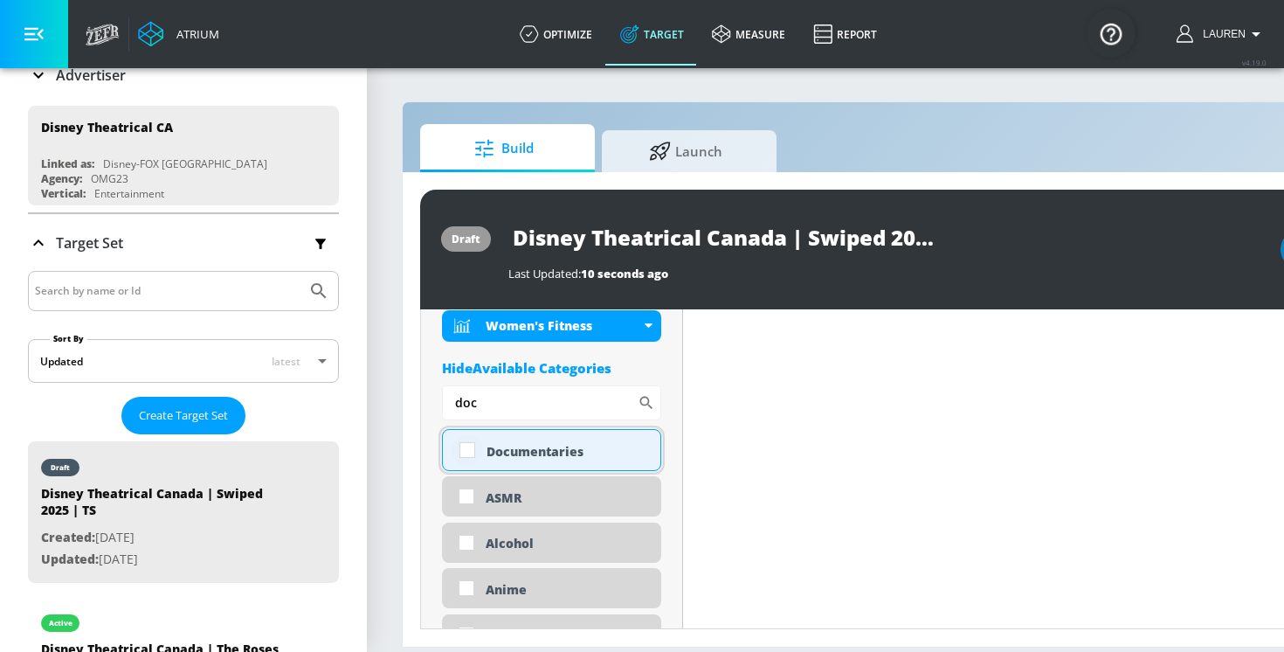
click at [458, 453] on input "checkbox" at bounding box center [467, 449] width 31 height 31
checkbox input "true"
click at [510, 398] on input "doc" at bounding box center [540, 402] width 196 height 35
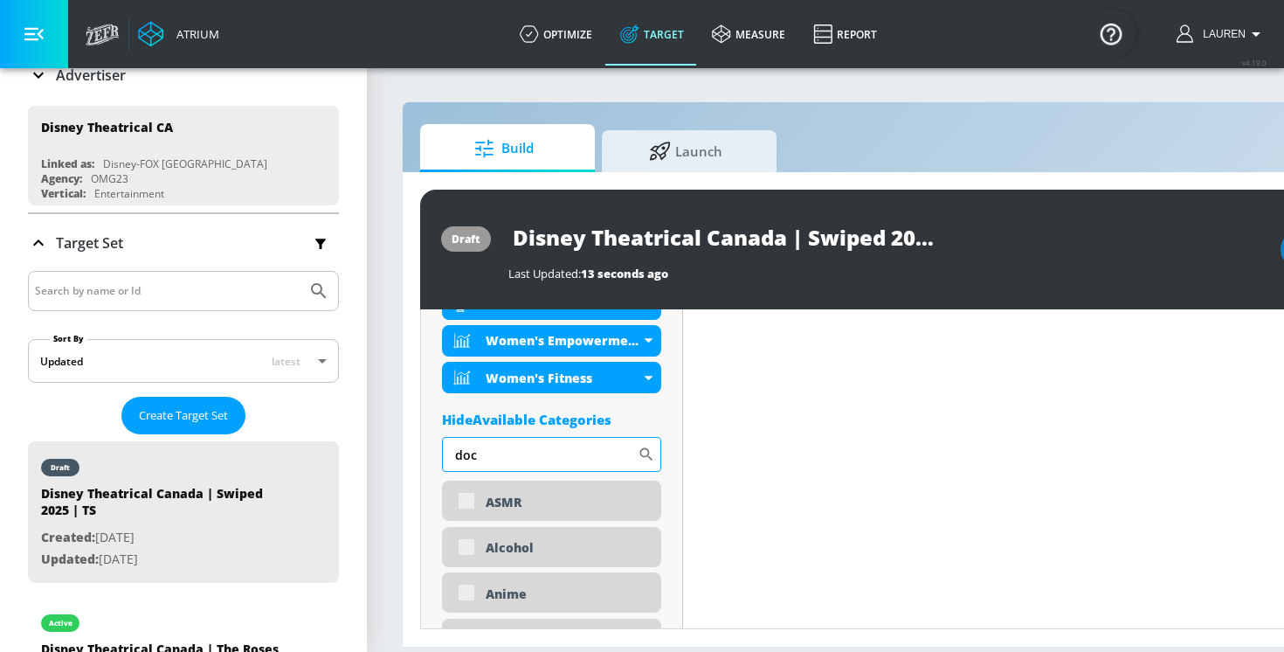
scroll to position [869, 0]
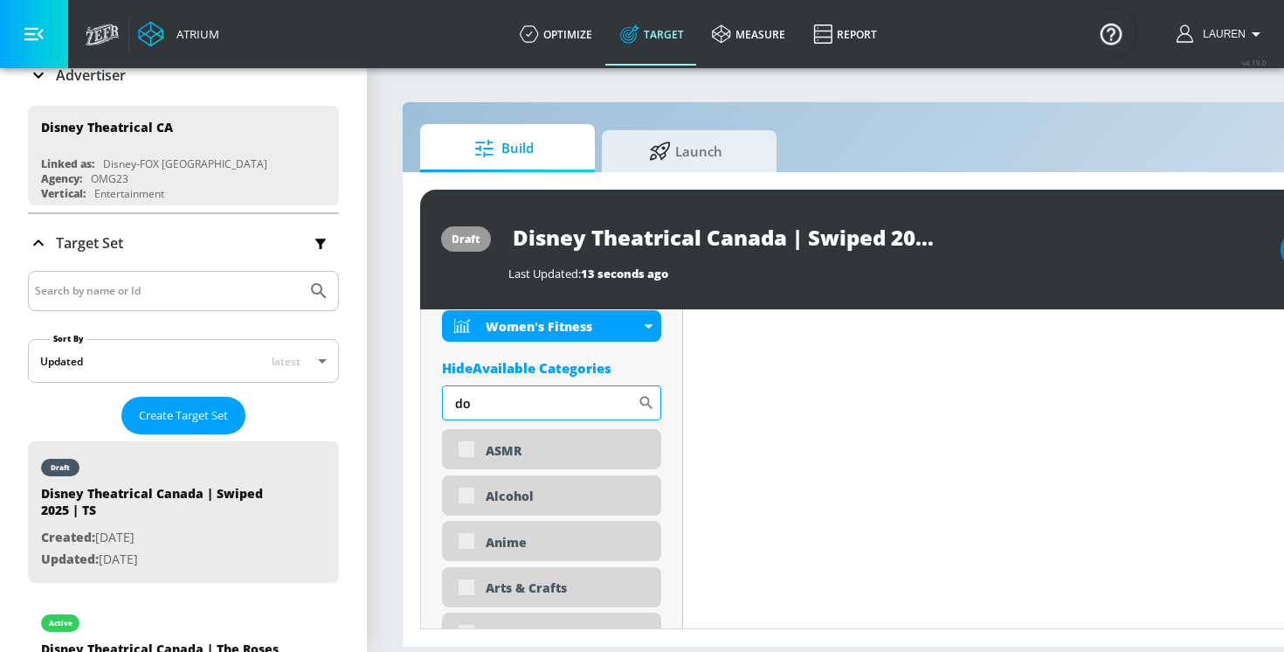
type input "d"
type input "n"
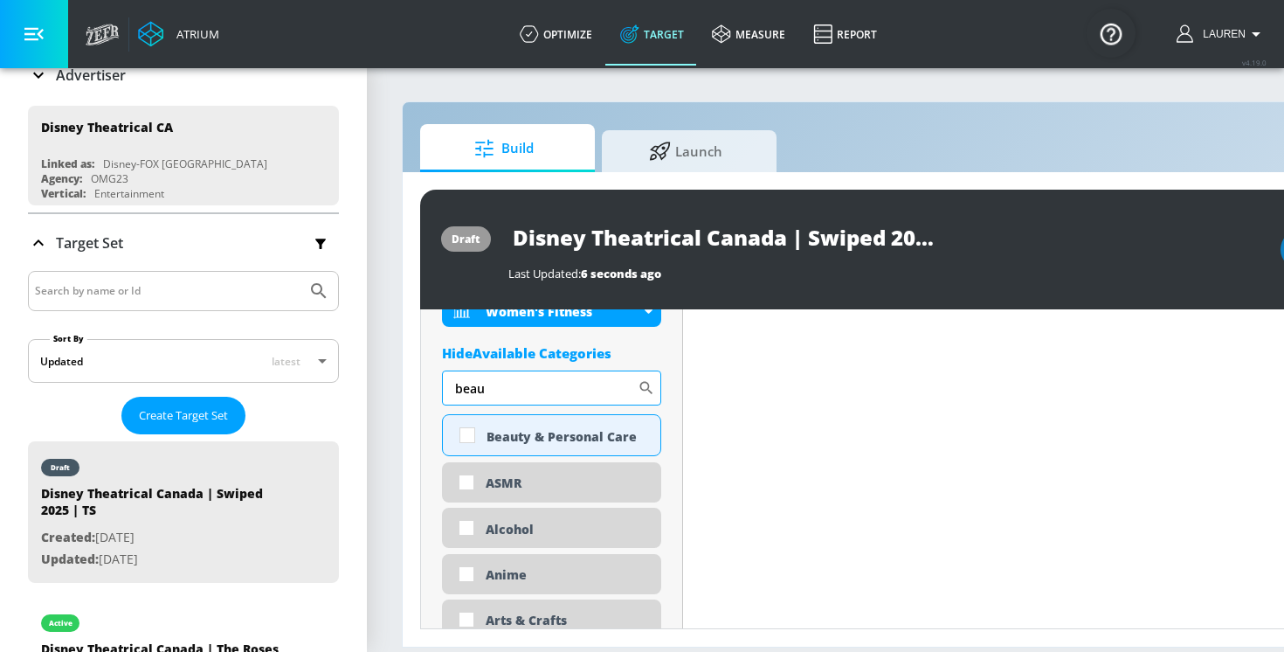
scroll to position [855, 0]
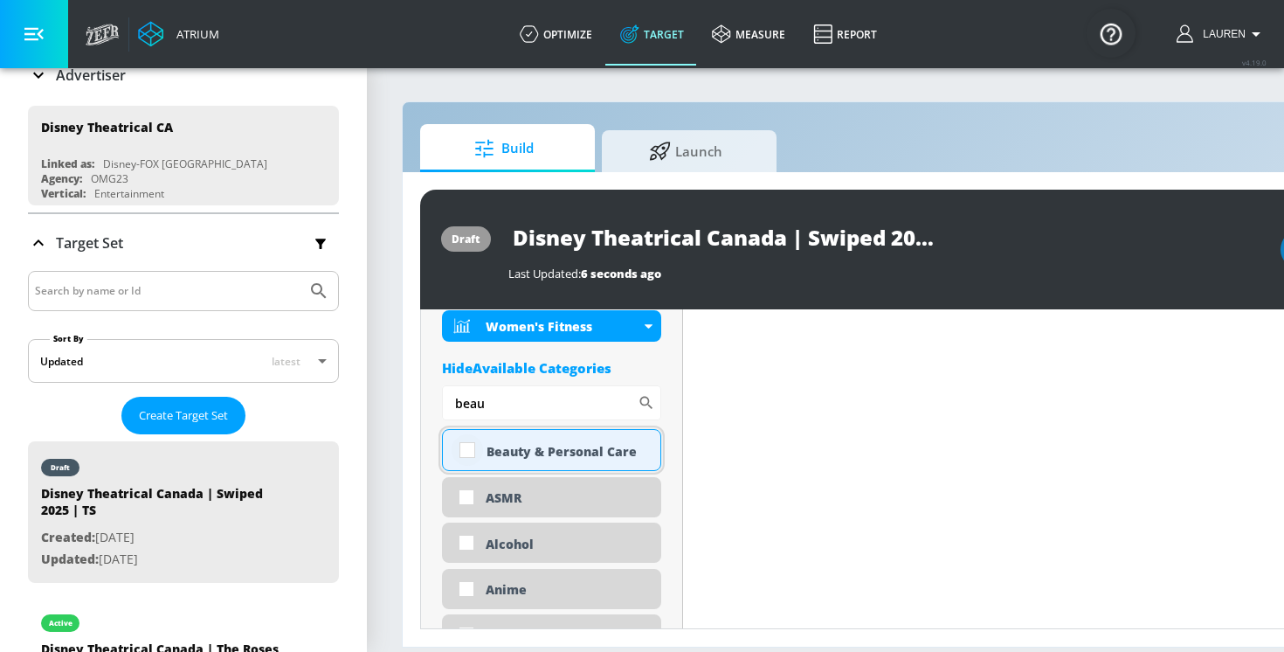
type input "beau"
click at [465, 446] on input "checkbox" at bounding box center [467, 449] width 31 height 31
checkbox input "true"
drag, startPoint x: 493, startPoint y: 408, endPoint x: 404, endPoint y: 407, distance: 89.1
click at [404, 407] on div "draft Disney Theatrical Canada | Swiped 2025 | TS Last Updated: 6 seconds ago A…" at bounding box center [919, 409] width 1033 height 474
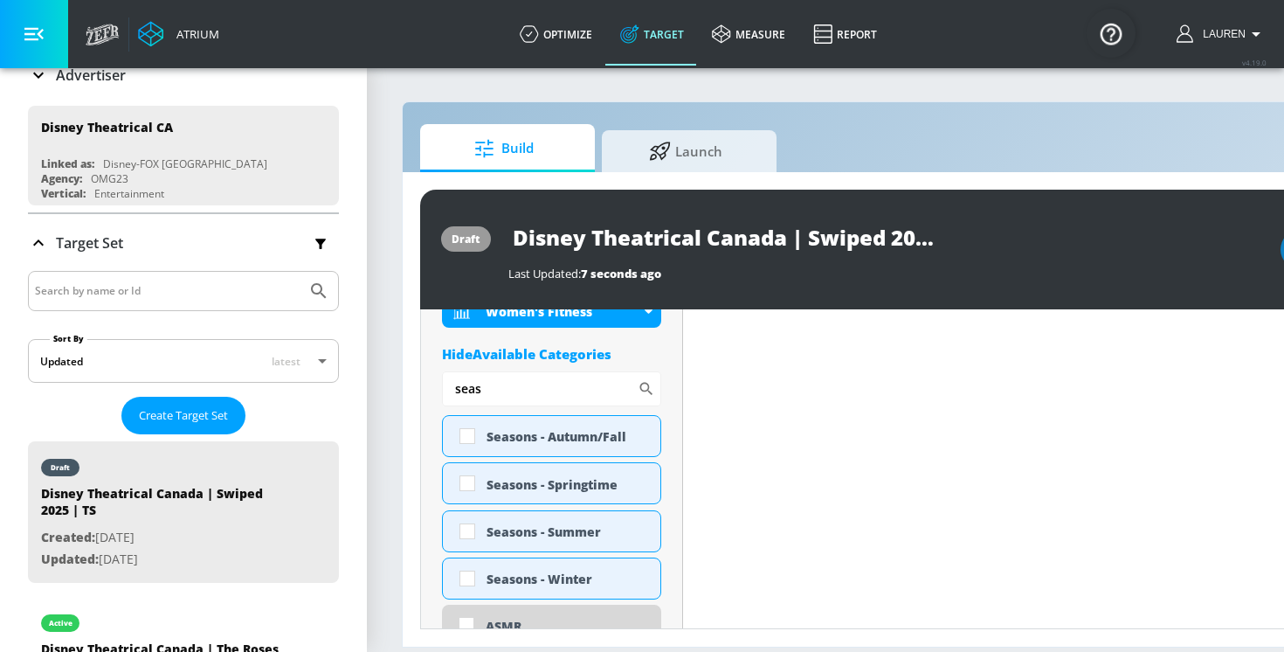
scroll to position [892, 0]
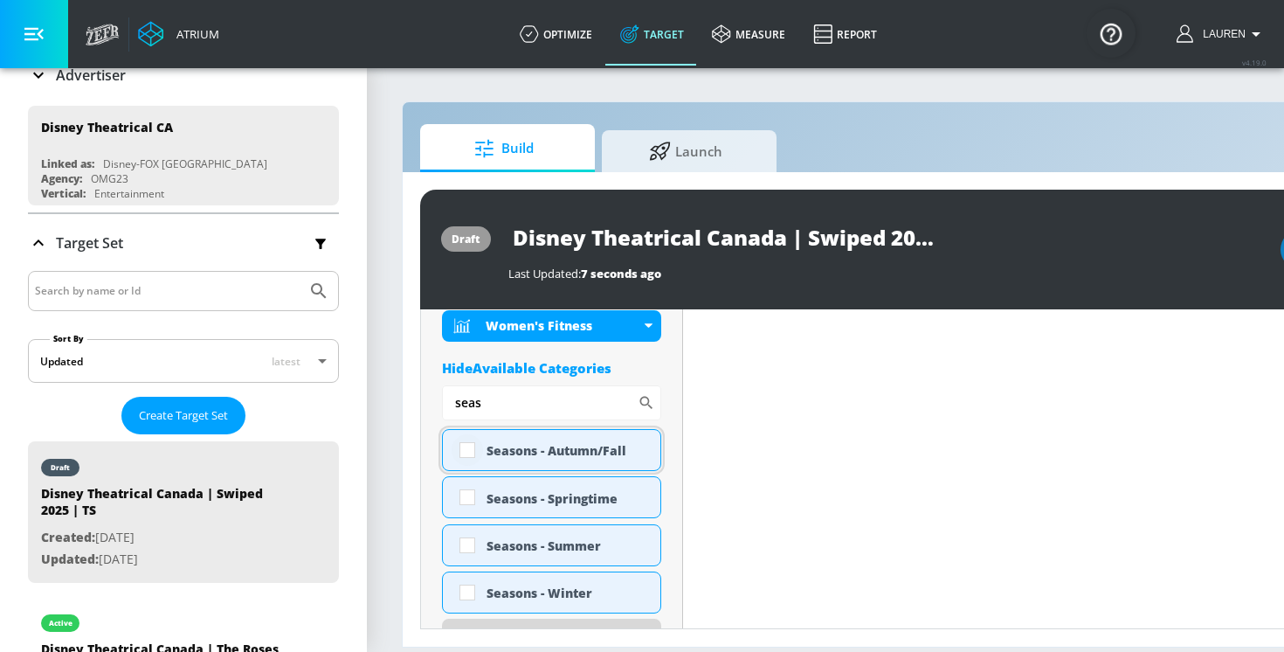
type input "seas"
click at [464, 449] on input "checkbox" at bounding box center [467, 449] width 31 height 31
checkbox input "true"
click at [465, 505] on input "checkbox" at bounding box center [467, 496] width 31 height 31
checkbox input "true"
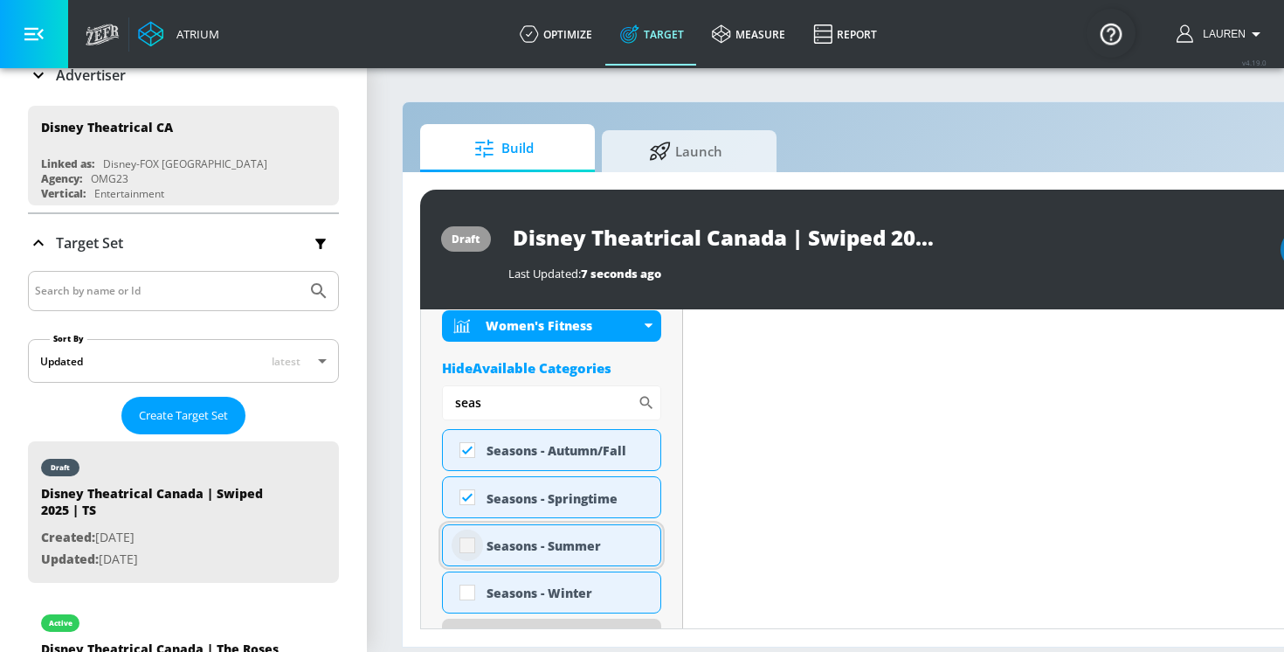
click at [465, 551] on input "checkbox" at bounding box center [467, 545] width 31 height 31
checkbox input "true"
click at [465, 586] on input "checkbox" at bounding box center [467, 592] width 31 height 31
checkbox input "true"
drag, startPoint x: 487, startPoint y: 403, endPoint x: 424, endPoint y: 401, distance: 62.9
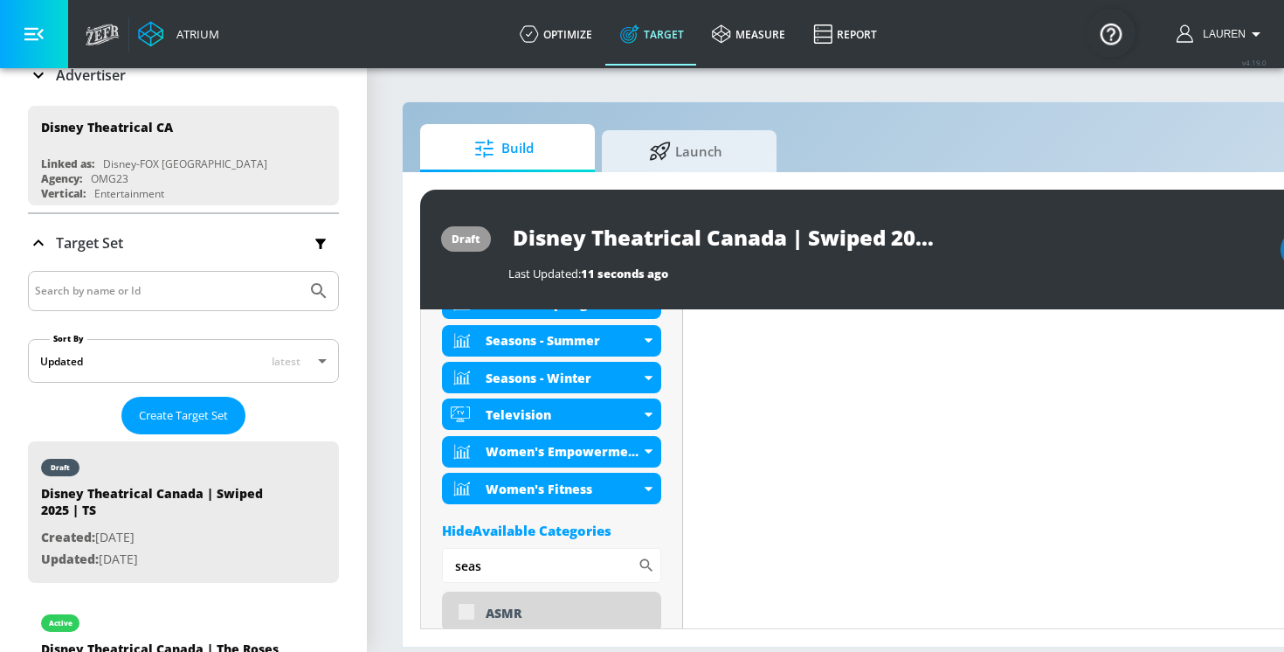
scroll to position [1055, 0]
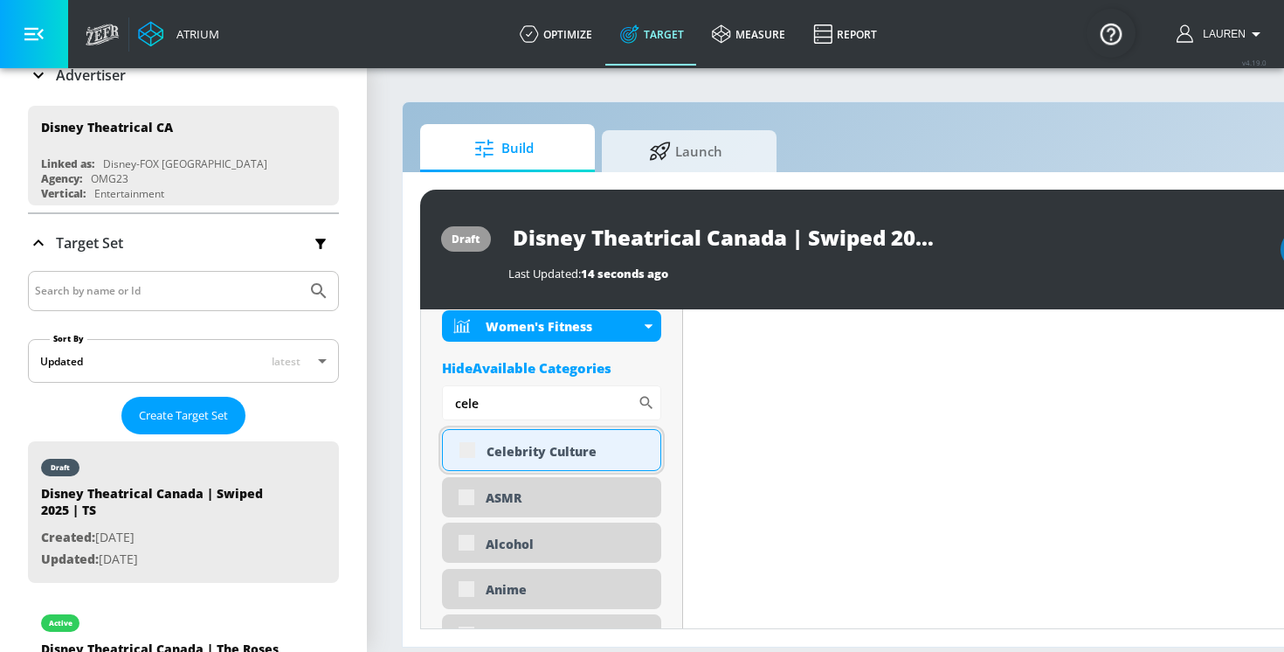
type input "cele"
click at [472, 447] on div "Celebrity Culture" at bounding box center [551, 450] width 219 height 42
click at [465, 444] on div "Celebrity Culture" at bounding box center [551, 450] width 219 height 42
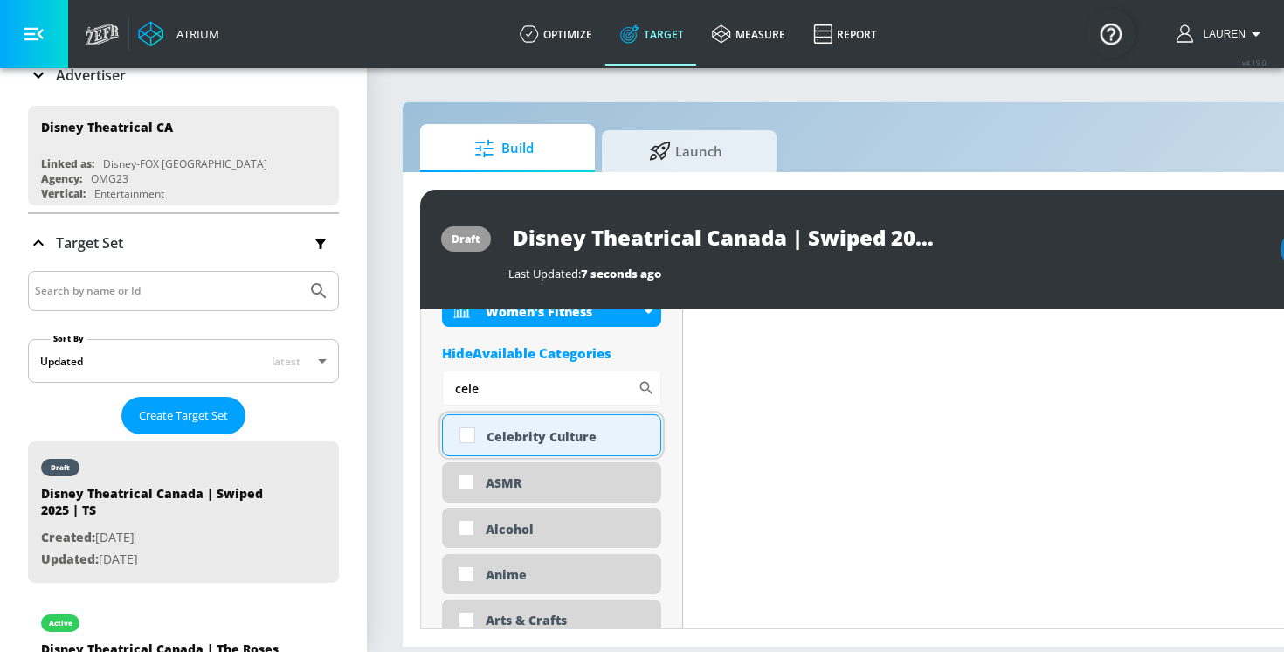
scroll to position [1040, 0]
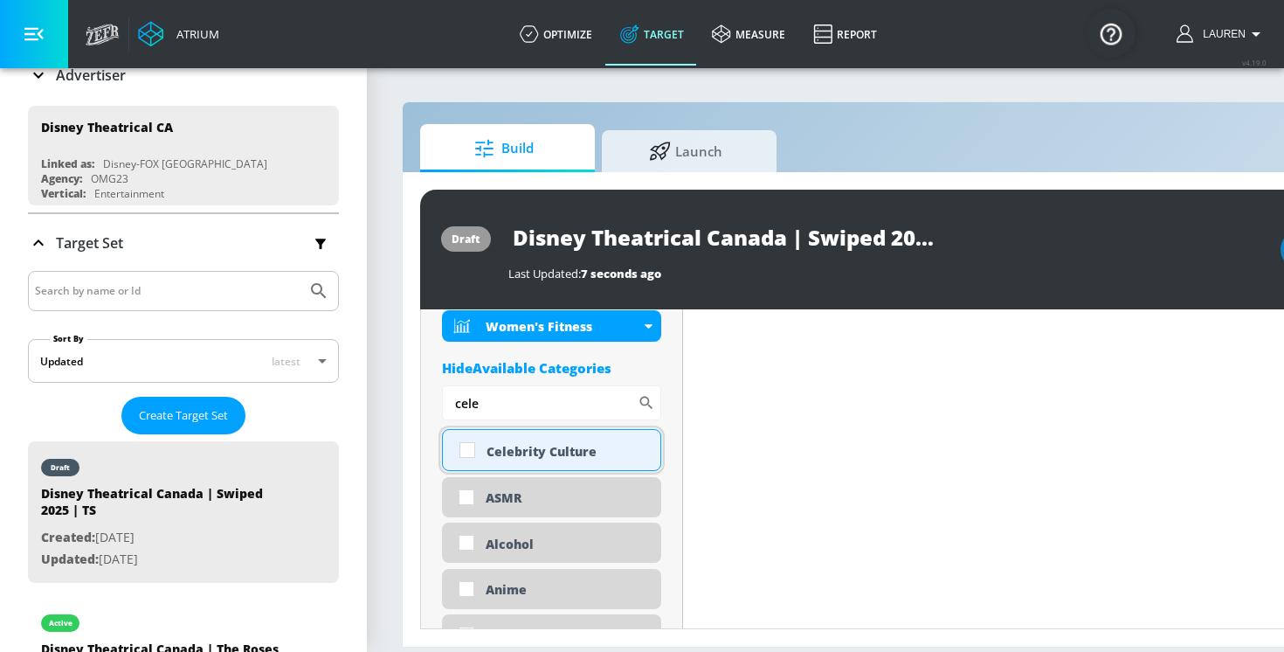
click at [465, 444] on input "checkbox" at bounding box center [467, 449] width 31 height 31
checkbox input "true"
drag, startPoint x: 487, startPoint y: 398, endPoint x: 405, endPoint y: 398, distance: 81.3
click at [408, 398] on div "draft Disney Theatrical Canada | Swiped 2025 | TS Last Updated: 7 seconds ago A…" at bounding box center [919, 409] width 1033 height 474
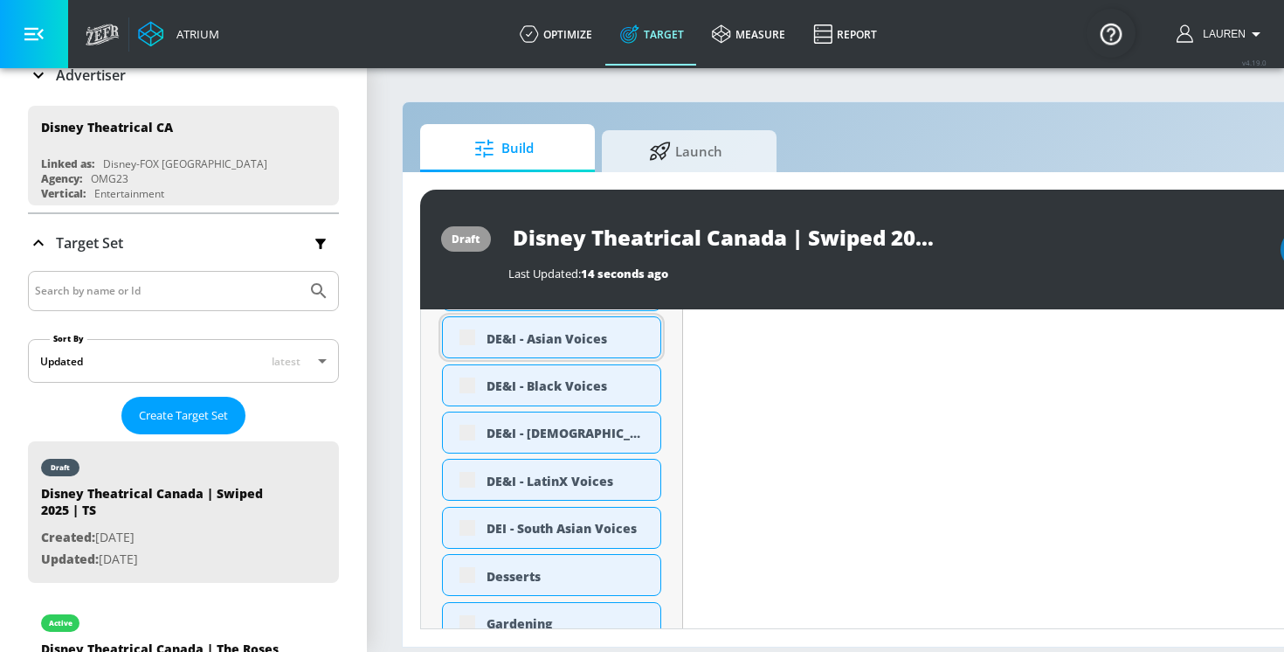
scroll to position [1277, 0]
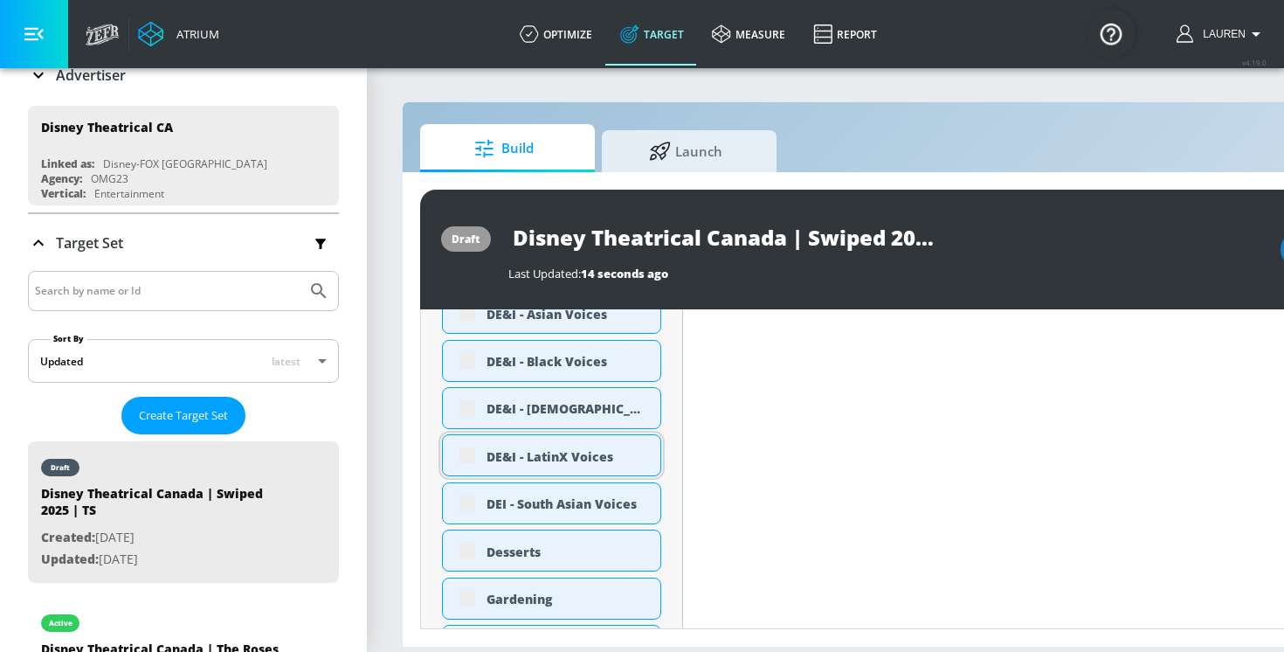
type input "de"
click at [463, 457] on div "DE&I - LatinX Voices" at bounding box center [551, 455] width 219 height 42
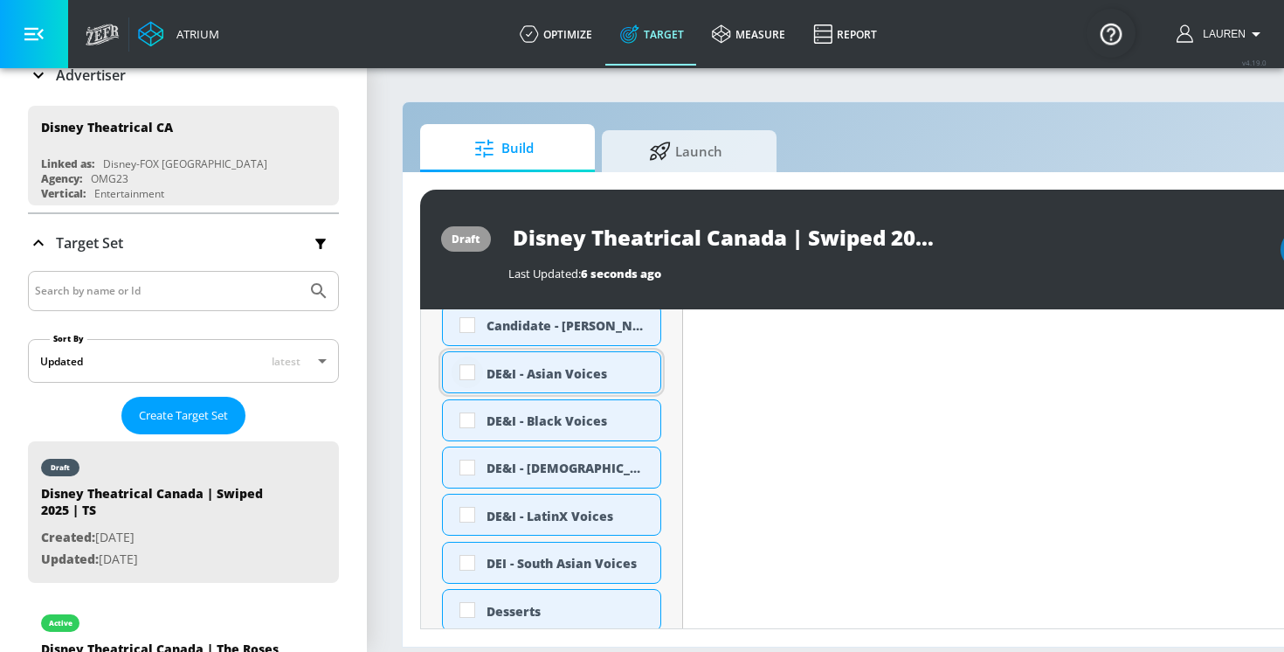
scroll to position [1188, 0]
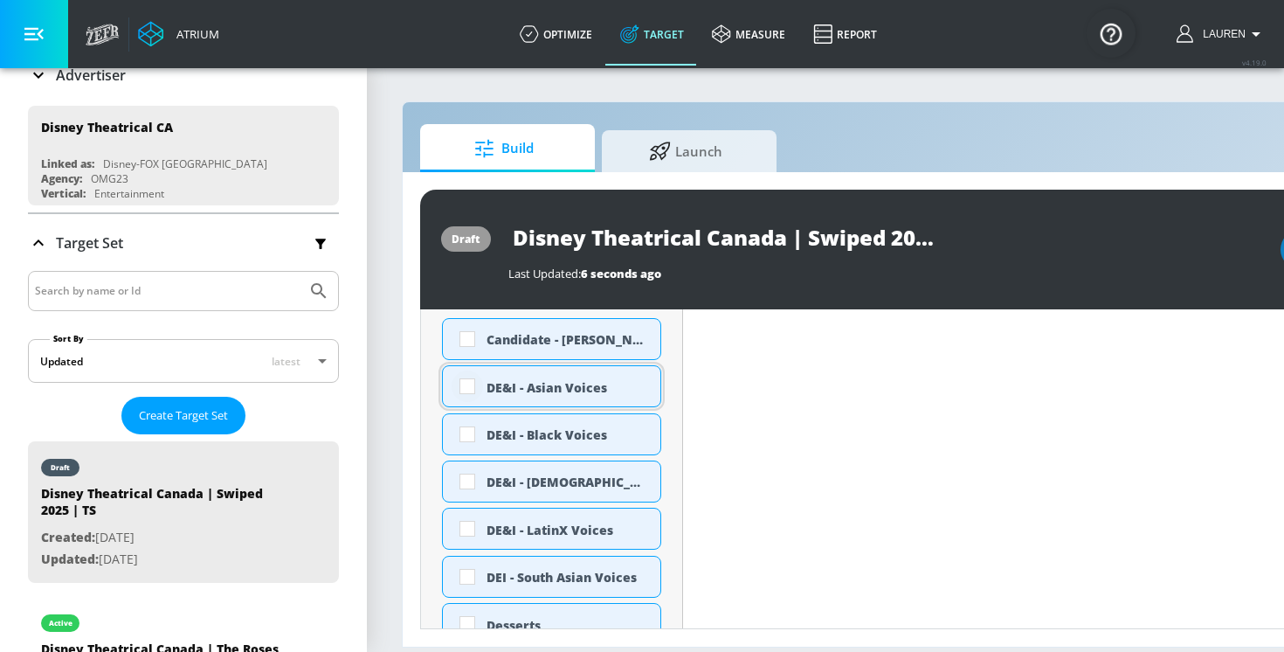
click at [466, 384] on input "checkbox" at bounding box center [467, 385] width 31 height 31
checkbox input "true"
click at [466, 434] on input "checkbox" at bounding box center [467, 434] width 31 height 31
checkbox input "true"
click at [471, 488] on input "checkbox" at bounding box center [467, 481] width 31 height 31
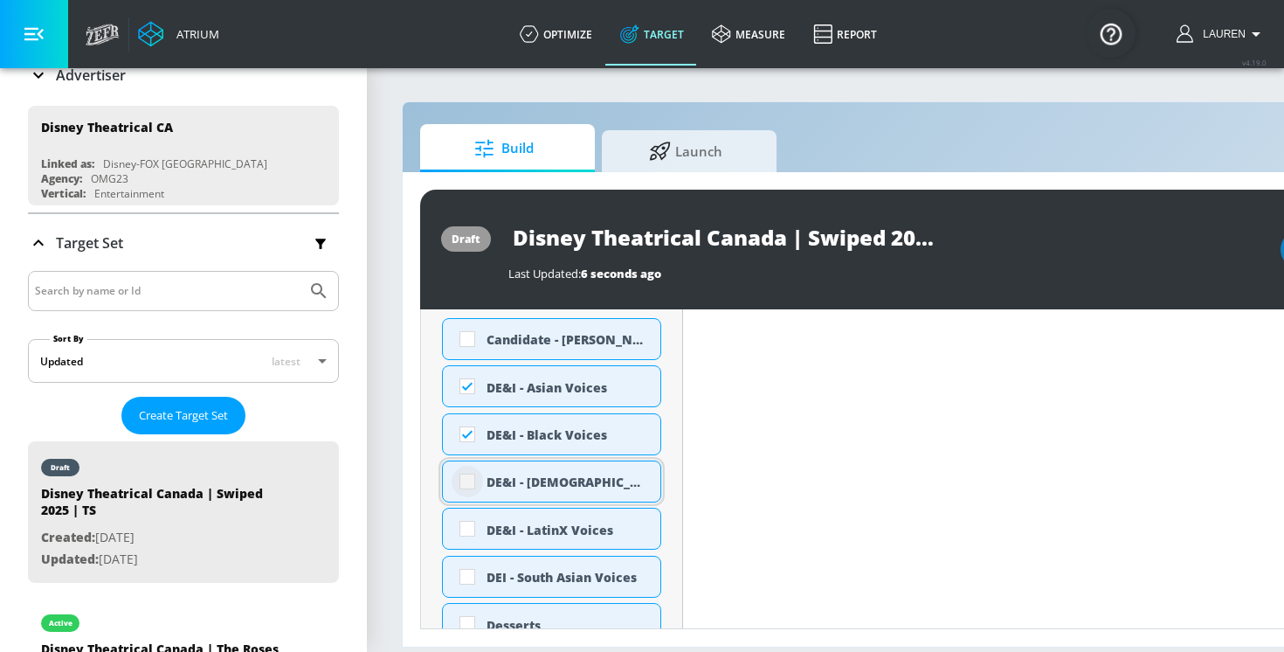
checkbox input "true"
click at [471, 535] on input "checkbox" at bounding box center [467, 528] width 31 height 31
checkbox input "true"
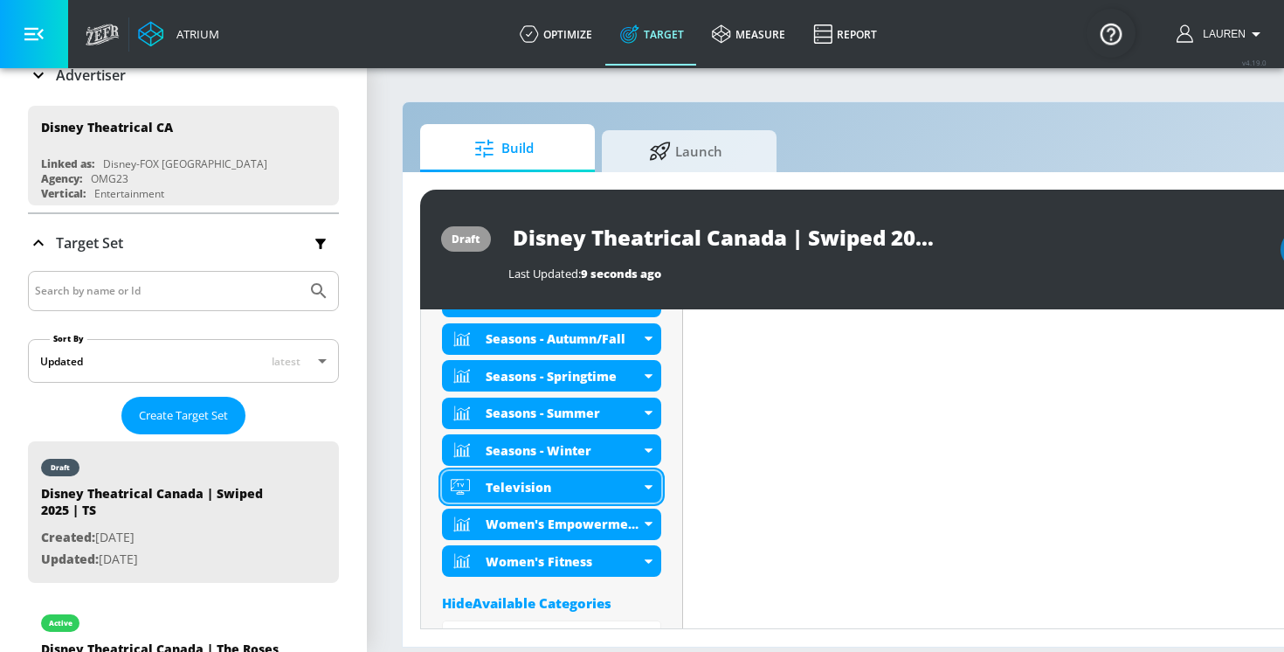
scroll to position [1019, 0]
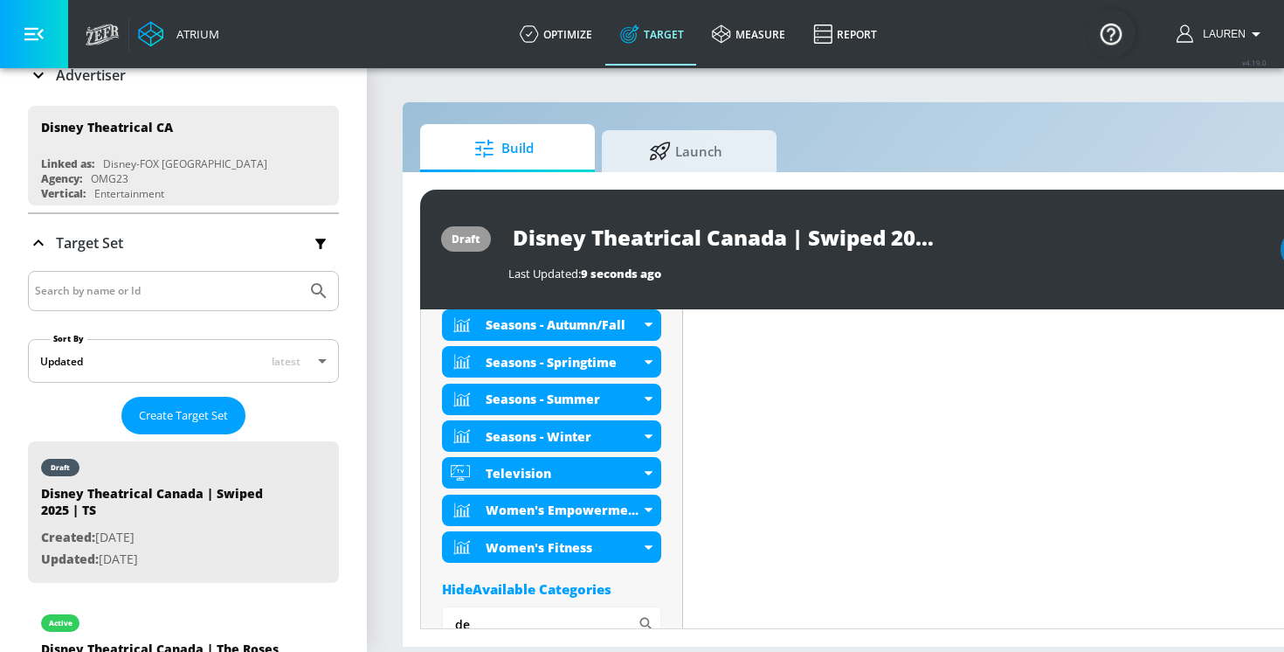
drag, startPoint x: 482, startPoint y: 476, endPoint x: 470, endPoint y: 597, distance: 121.2
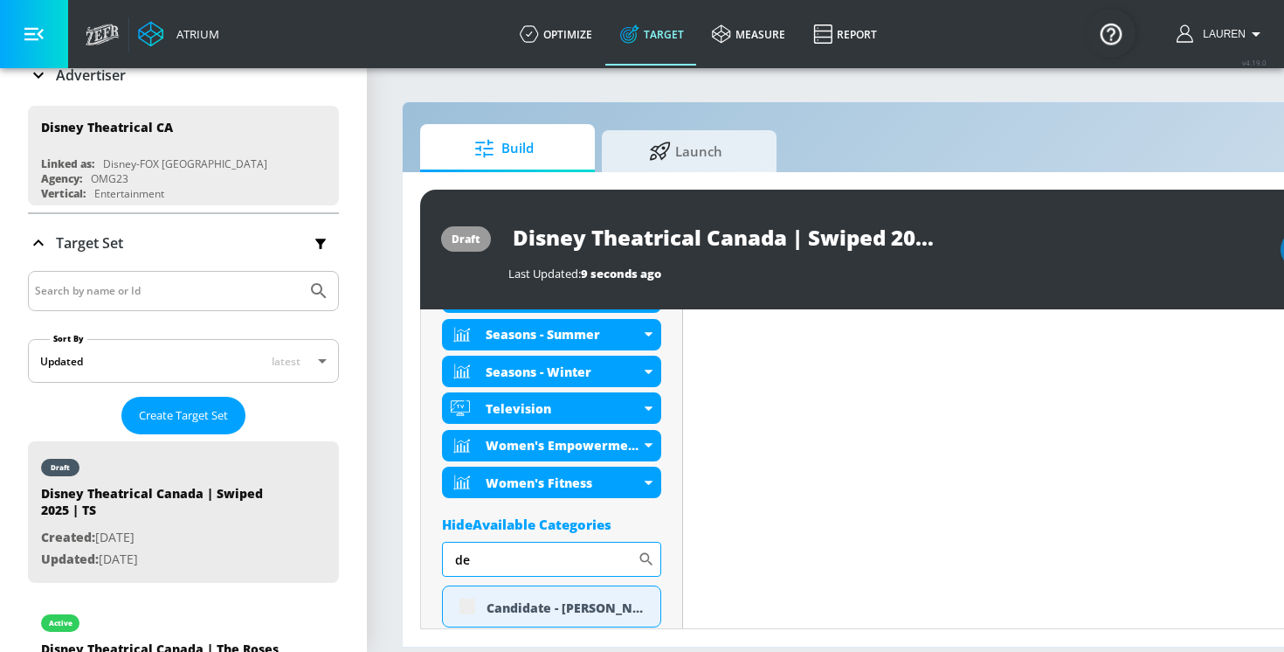
click at [474, 555] on input "de" at bounding box center [540, 559] width 196 height 35
type input "d"
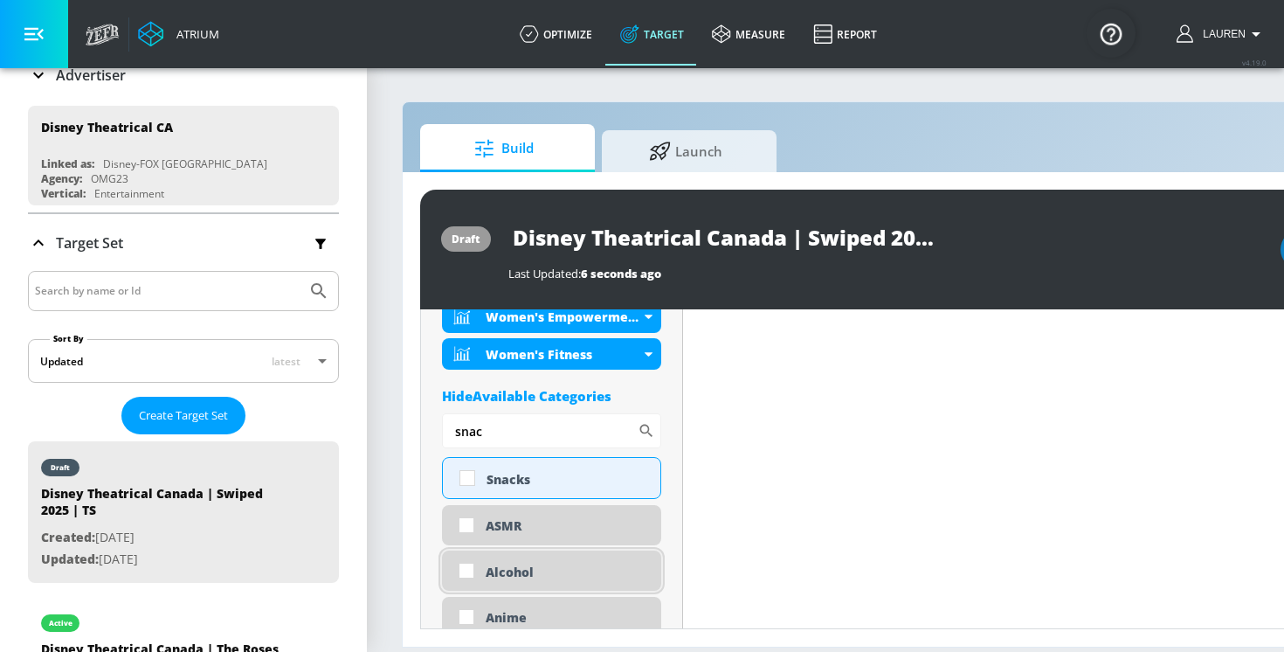
scroll to position [1203, 0]
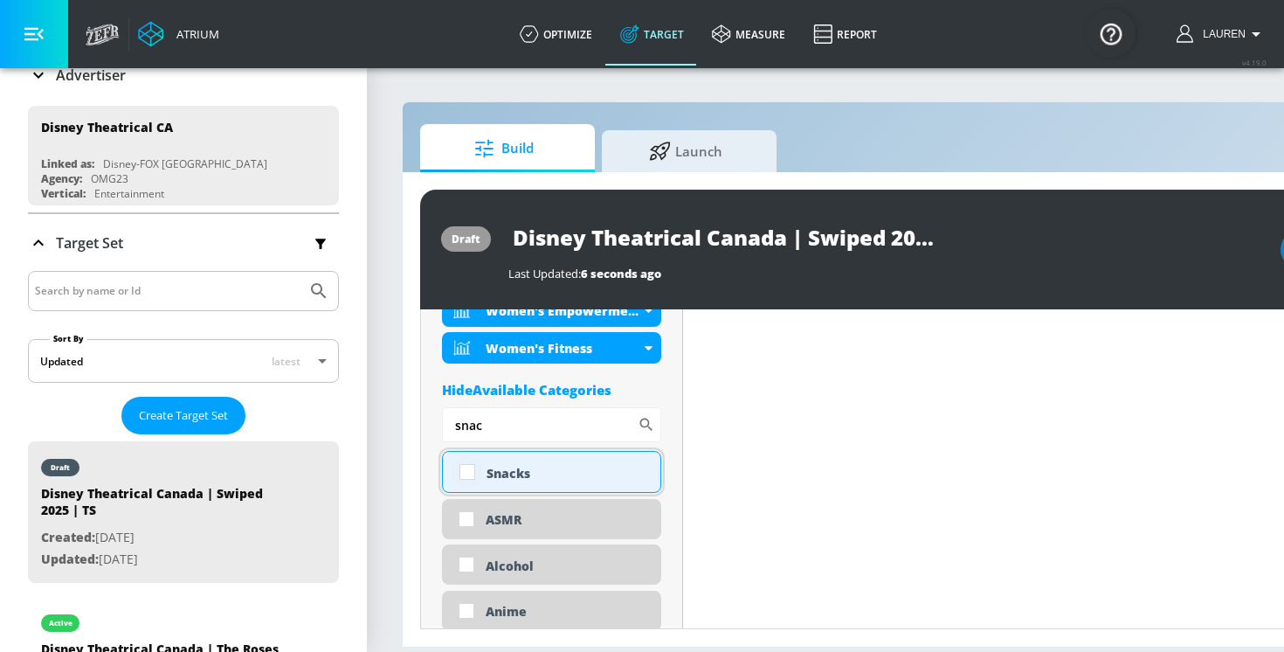
type input "snac"
click at [461, 468] on input "checkbox" at bounding box center [467, 471] width 31 height 31
checkbox input "true"
drag, startPoint x: 509, startPoint y: 429, endPoint x: 452, endPoint y: 418, distance: 57.9
click at [452, 418] on input "snac" at bounding box center [540, 424] width 196 height 35
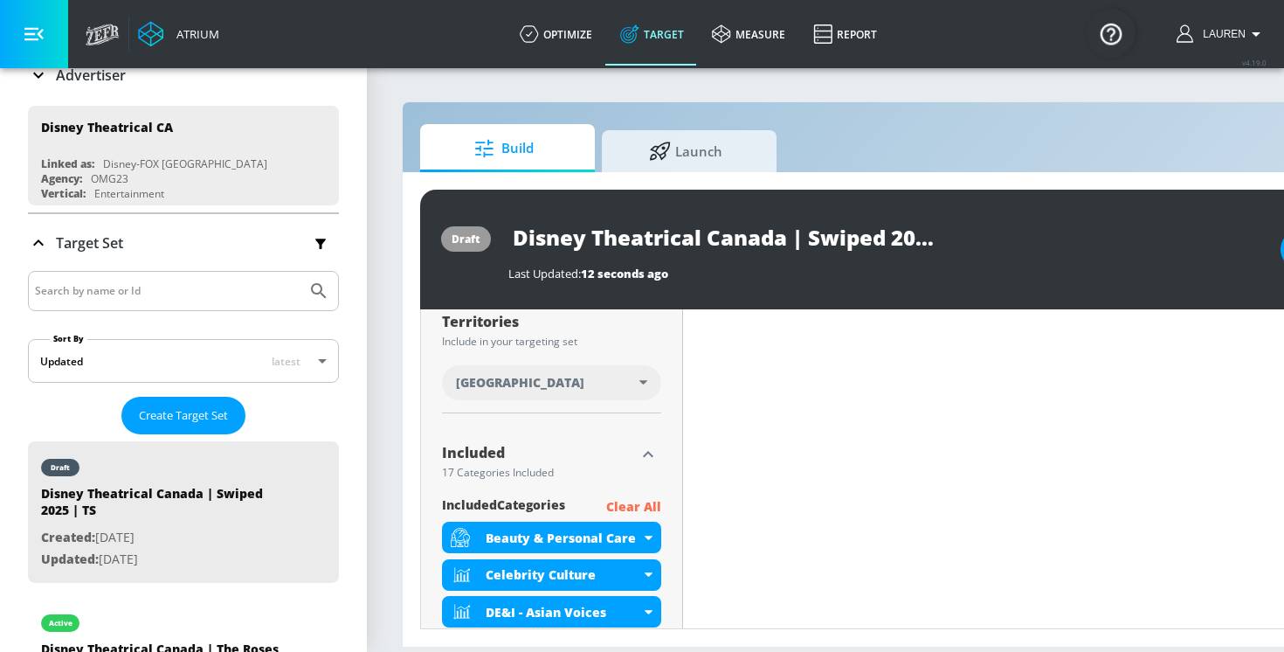
scroll to position [457, 0]
click at [646, 460] on icon "button" at bounding box center [648, 455] width 21 height 21
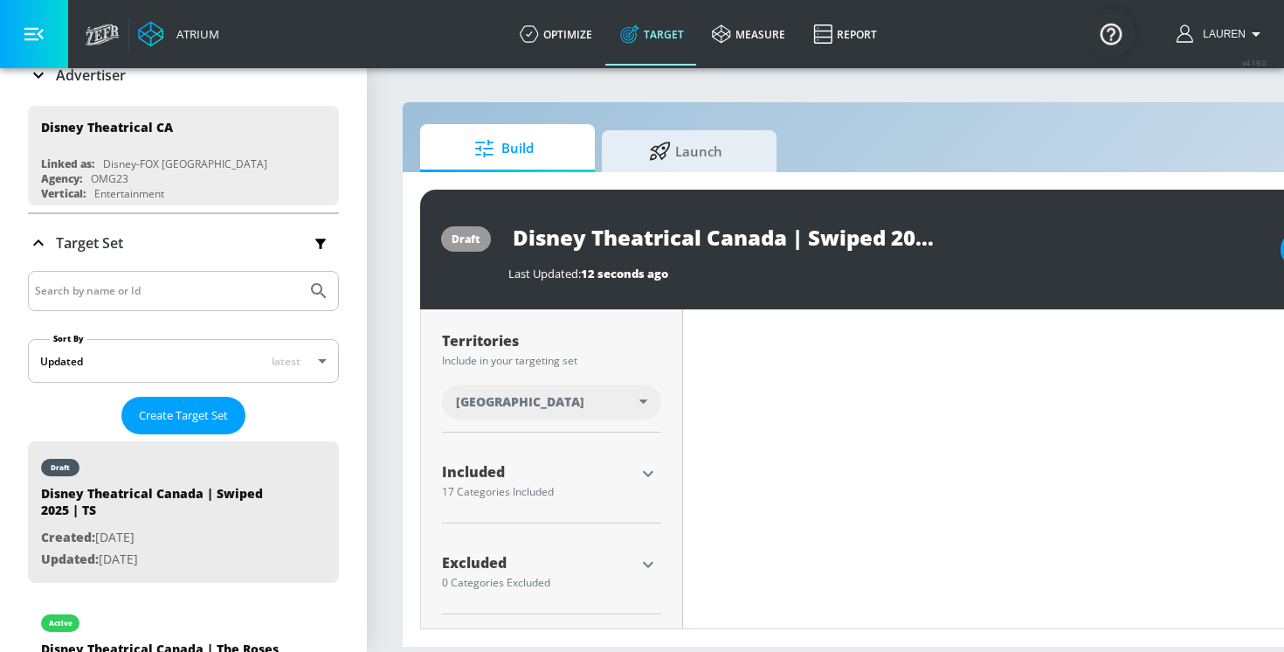
scroll to position [439, 0]
click at [650, 561] on icon "button" at bounding box center [648, 564] width 21 height 21
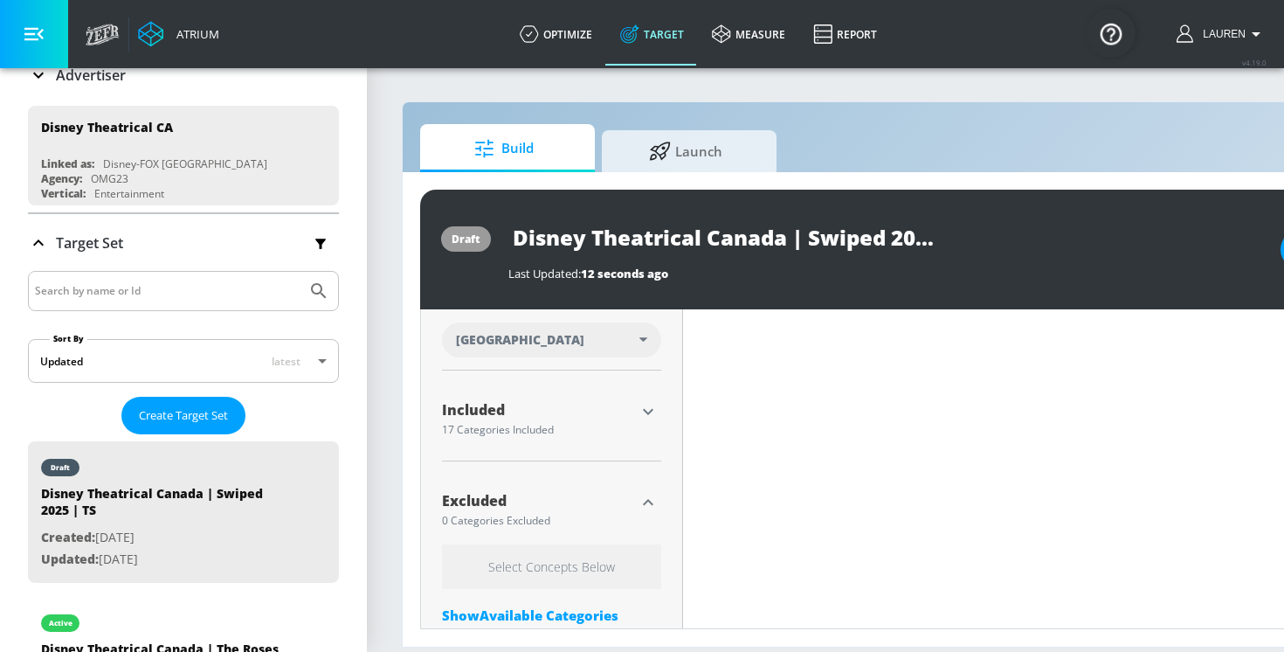
scroll to position [613, 0]
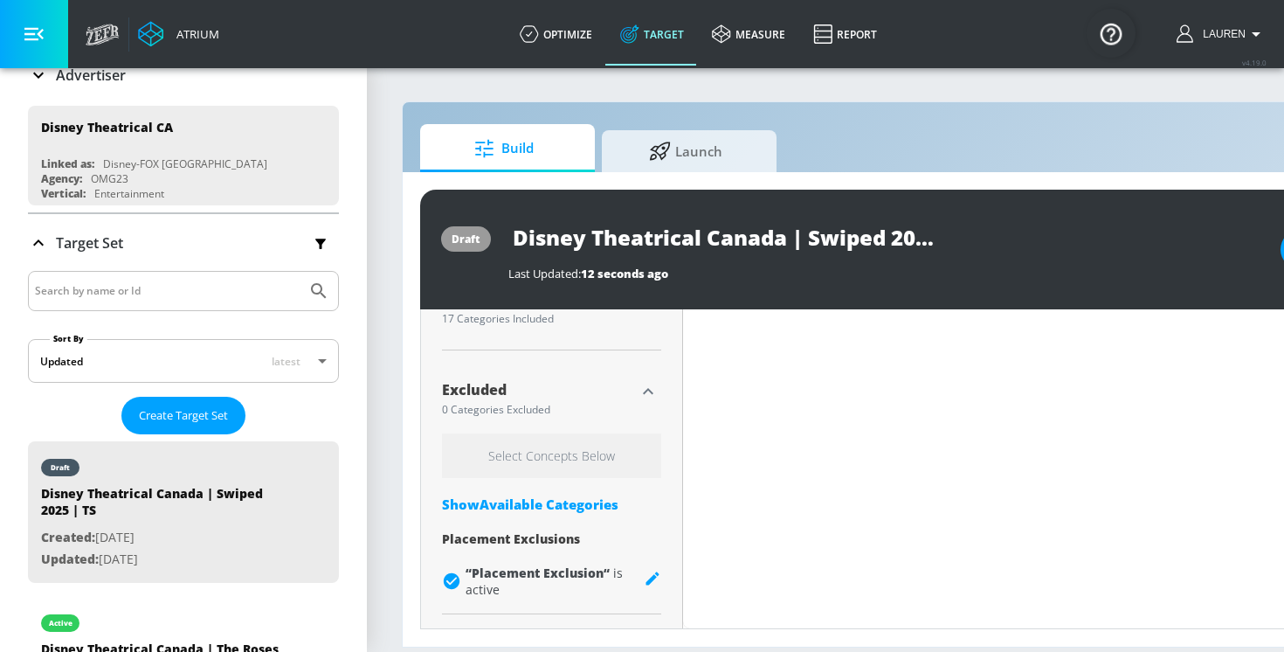
click at [531, 502] on div "Show Available Categories" at bounding box center [551, 503] width 219 height 17
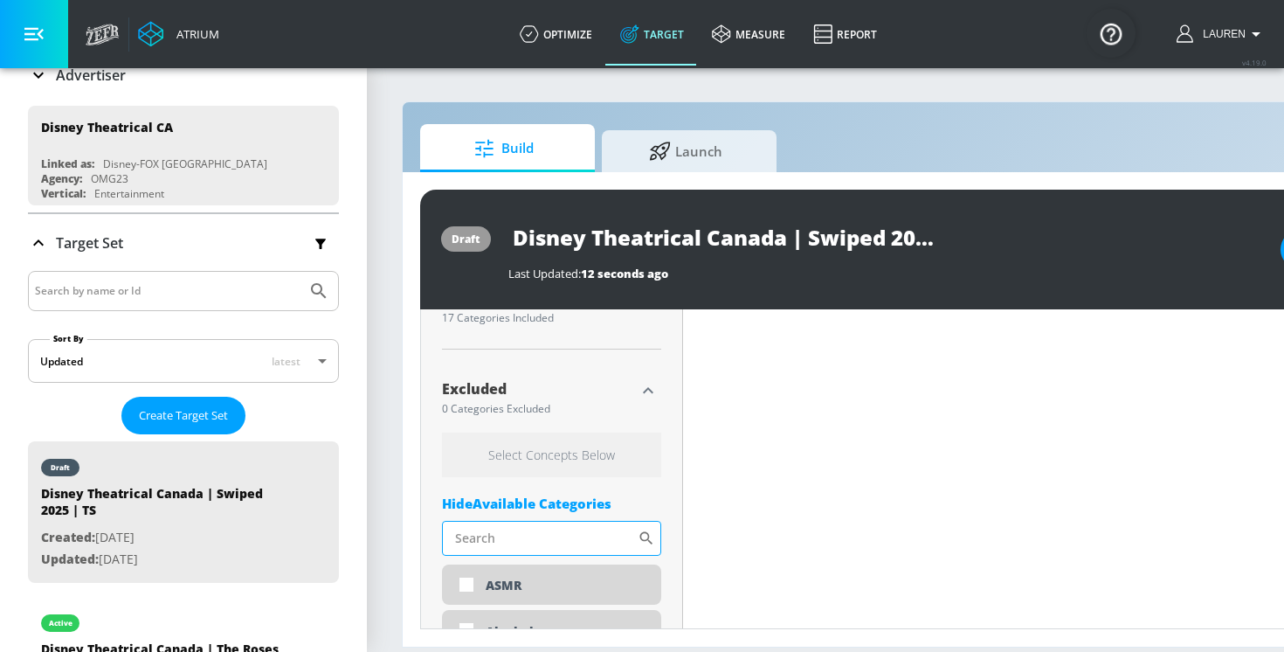
click at [516, 539] on input "Sort By" at bounding box center [540, 538] width 196 height 35
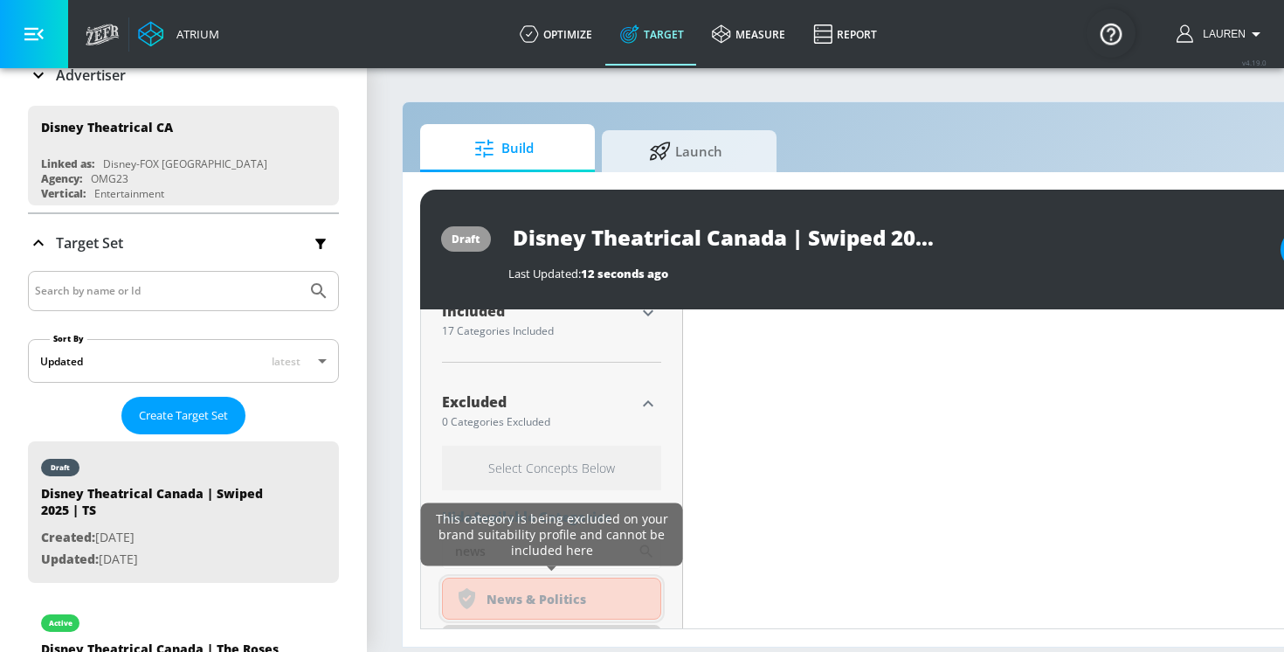
click at [514, 588] on div "noun_Safety_1930823_000000 Created with Sketch. News & Politics" at bounding box center [551, 599] width 219 height 42
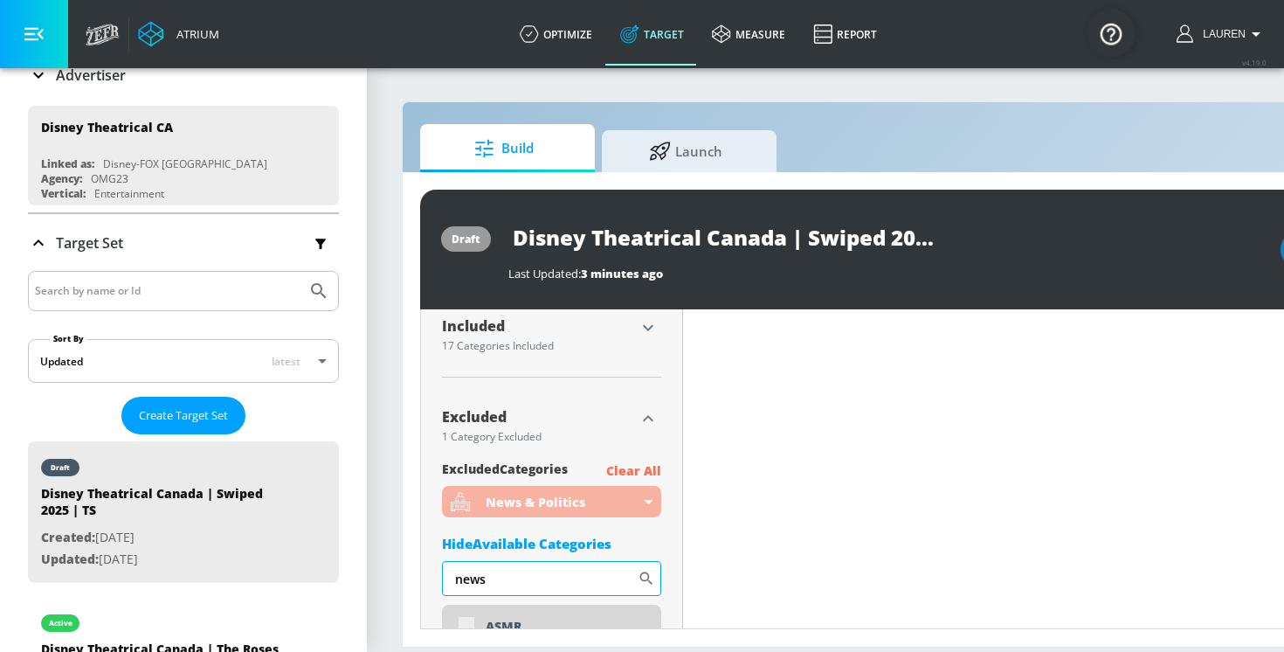
scroll to position [613, 0]
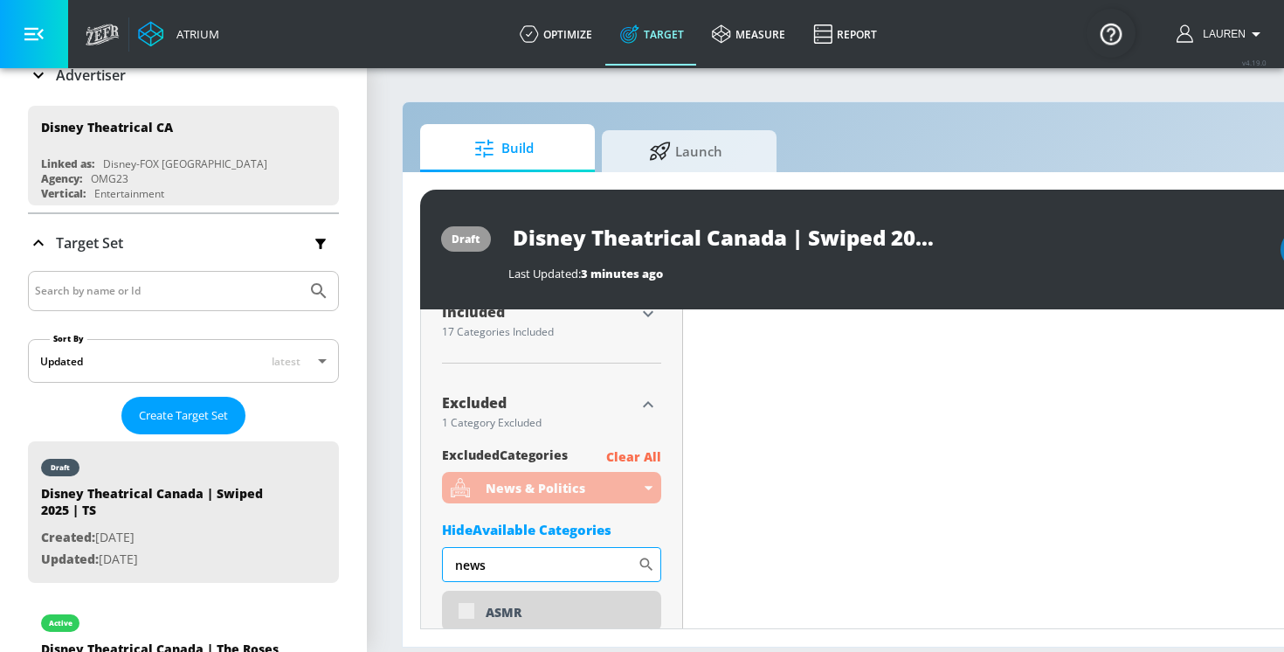
click at [519, 565] on input "news" at bounding box center [540, 564] width 196 height 35
type input "n"
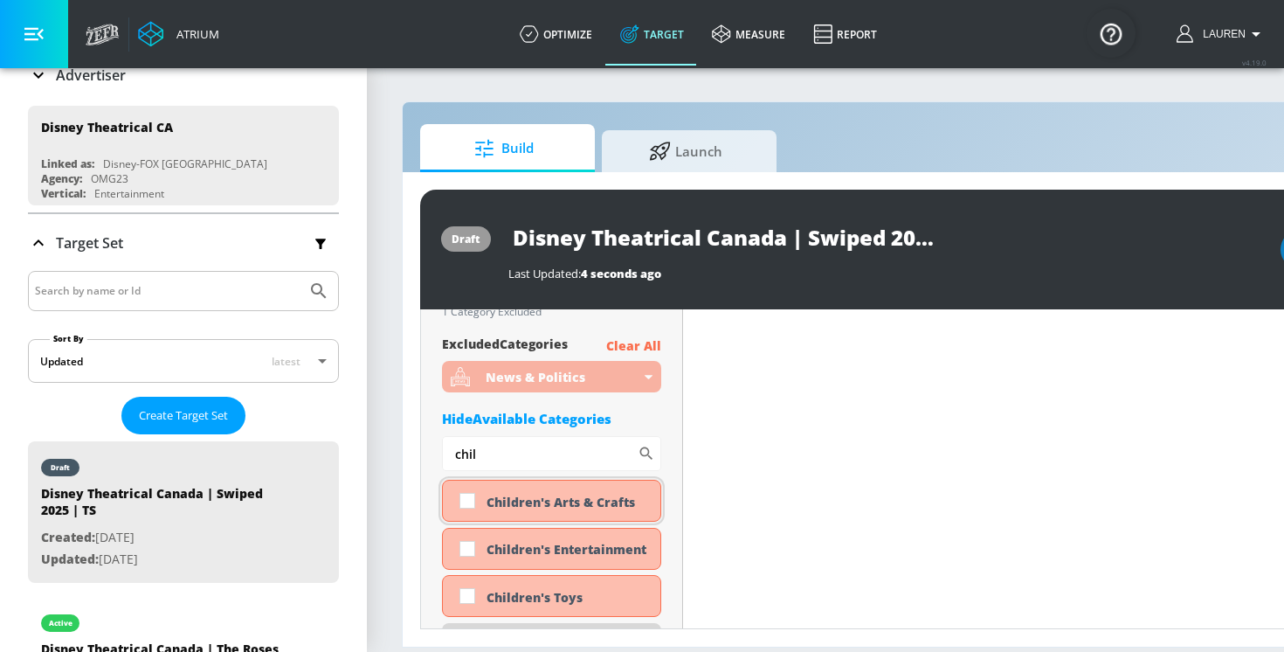
scroll to position [715, 0]
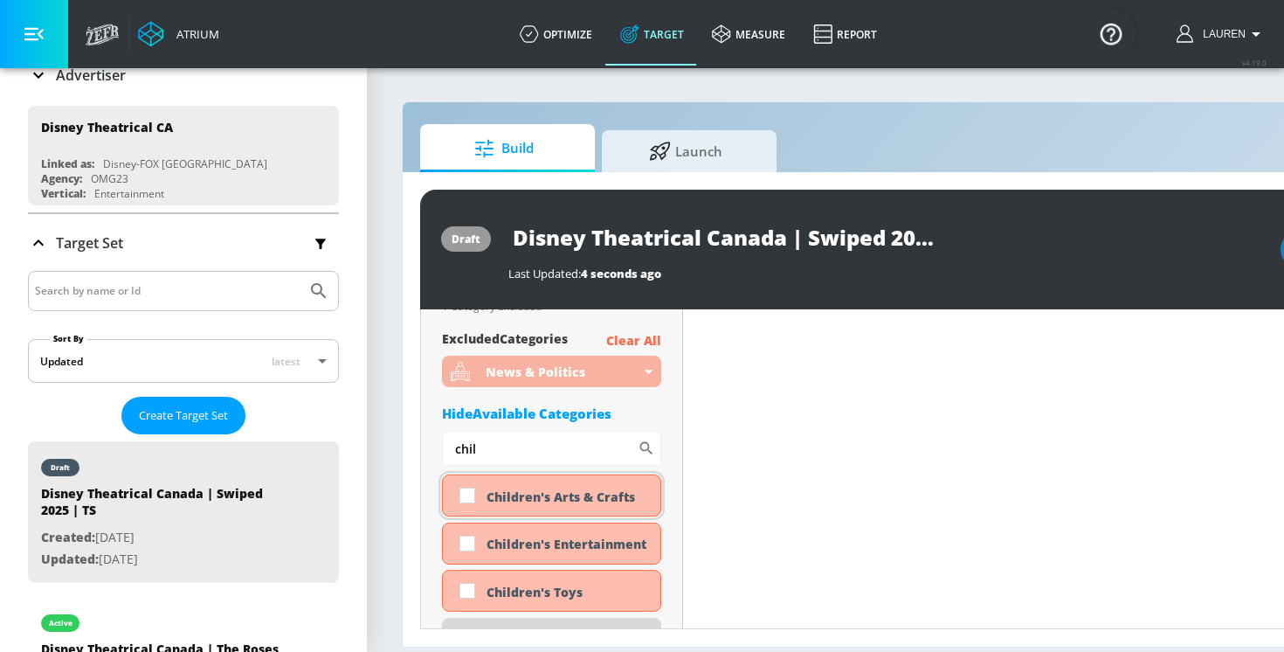
type input "chil"
click at [468, 500] on input "checkbox" at bounding box center [467, 495] width 31 height 31
checkbox input "true"
click at [468, 544] on input "checkbox" at bounding box center [467, 543] width 31 height 31
checkbox input "true"
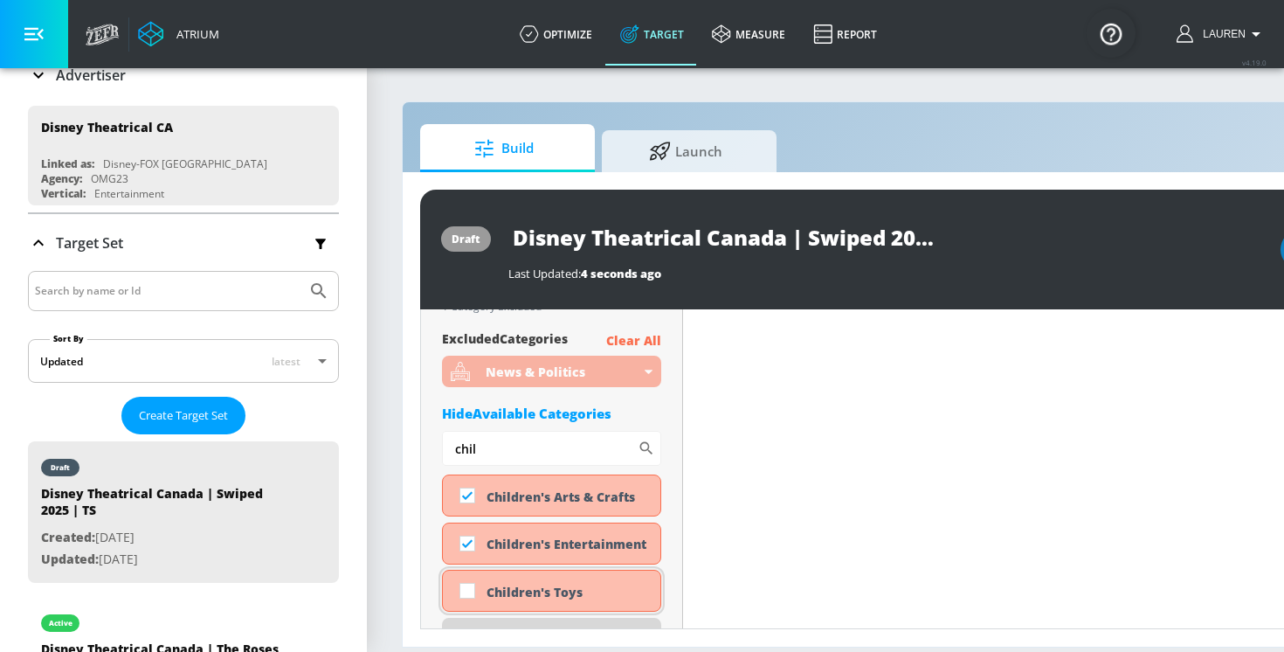
click at [468, 571] on div "Children's Toys" at bounding box center [551, 591] width 219 height 42
checkbox input "true"
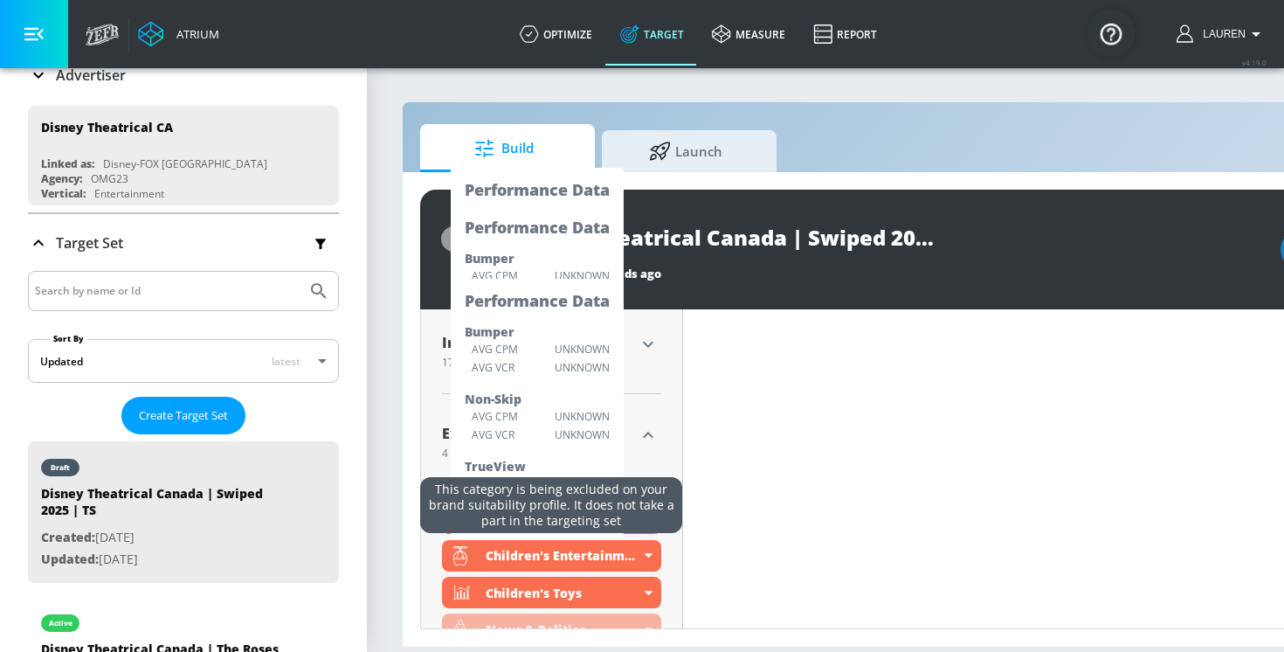
scroll to position [772, 0]
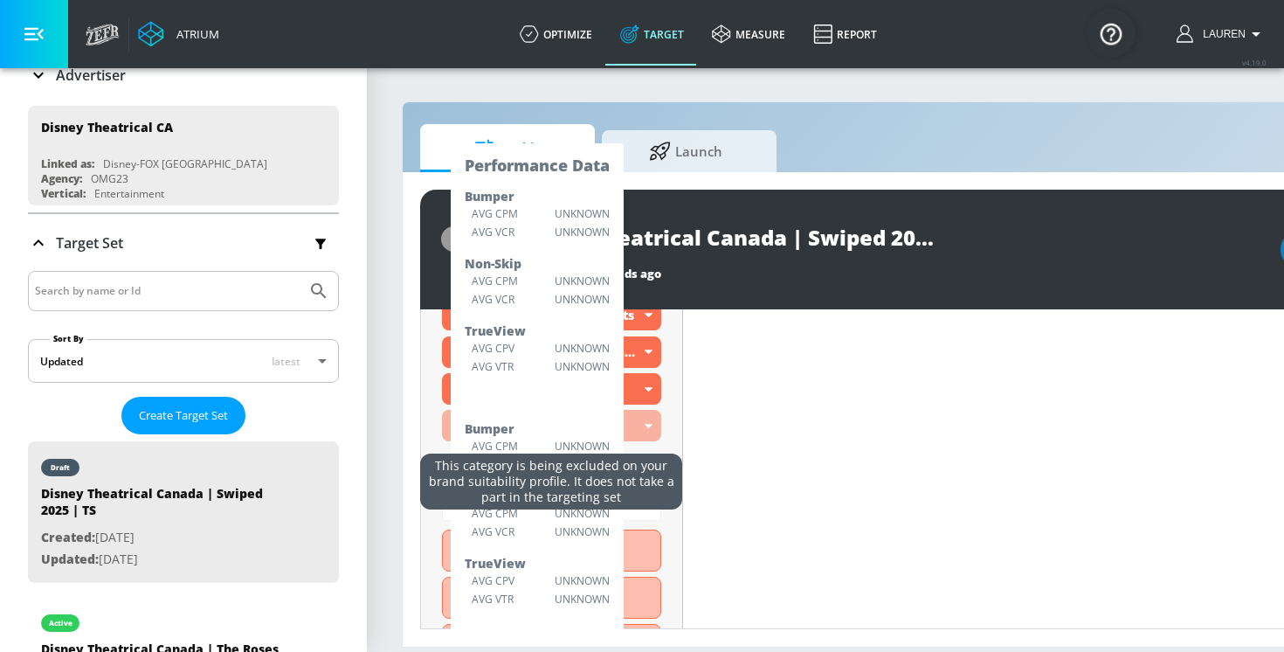
type input "in"
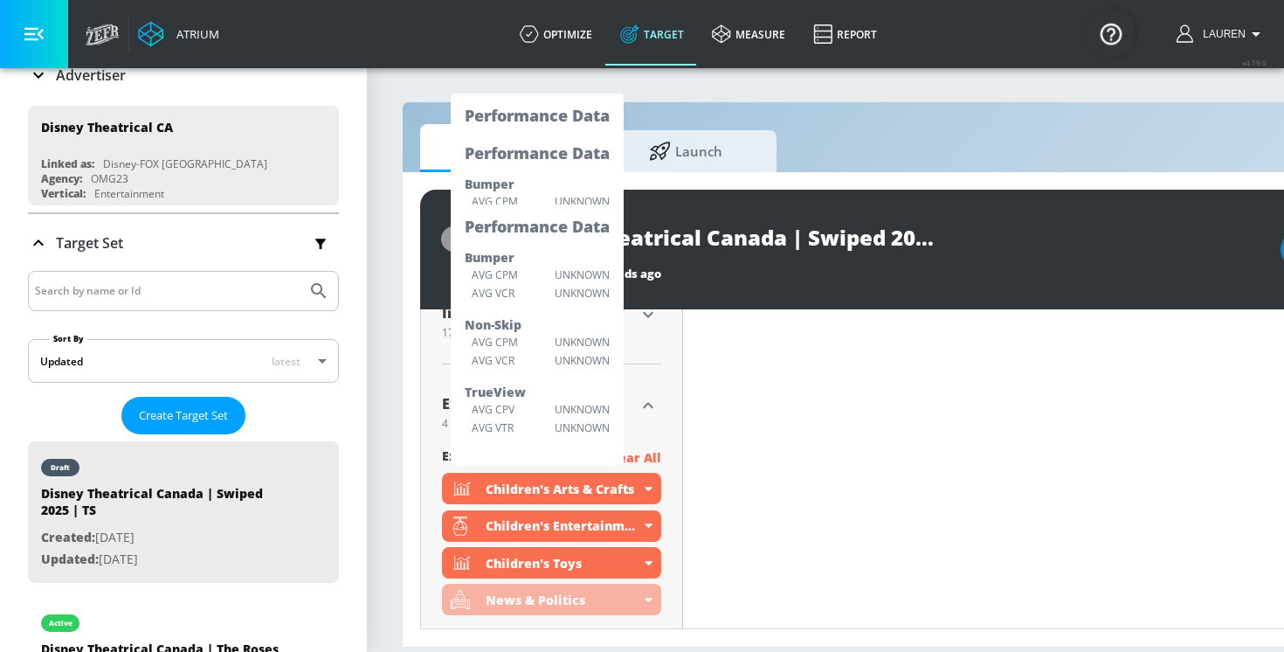
scroll to position [553, 0]
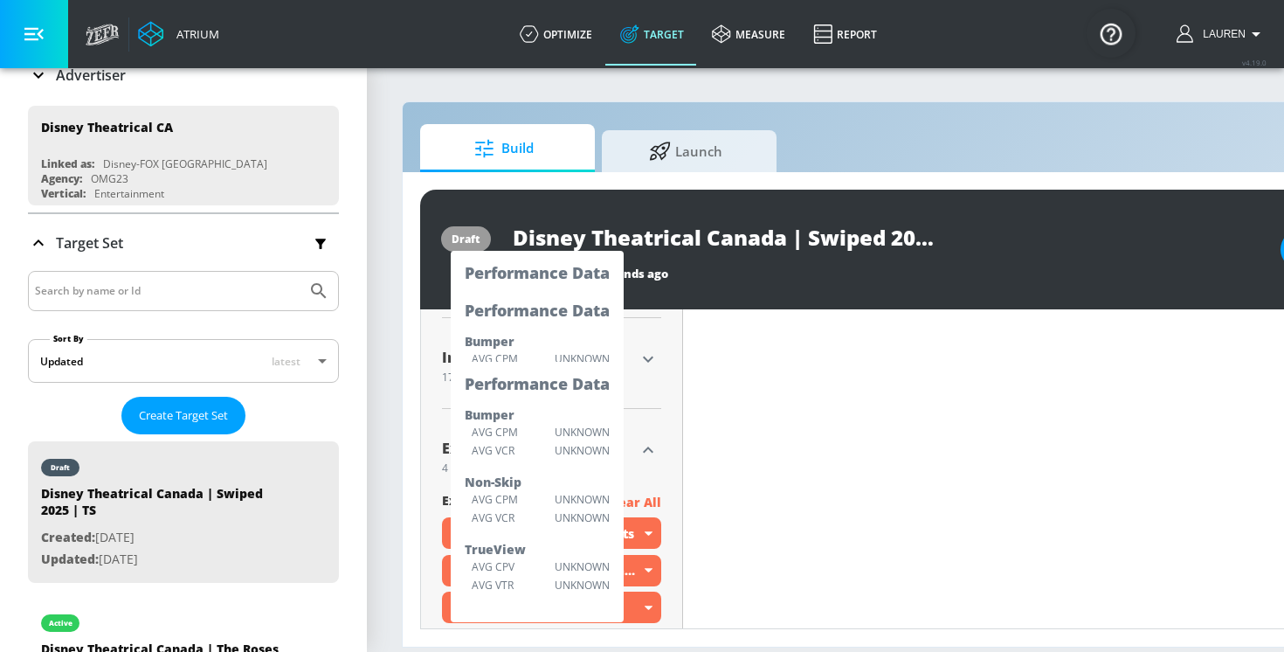
click at [493, 225] on div "draft Disney Theatrical Canada | Swiped 2025 | TS Last Updated: 11 seconds ago …" at bounding box center [919, 250] width 998 height 120
click at [561, 342] on div "Included 17 Categories Included included Categories Clear All Beauty & Personal…" at bounding box center [551, 370] width 219 height 77
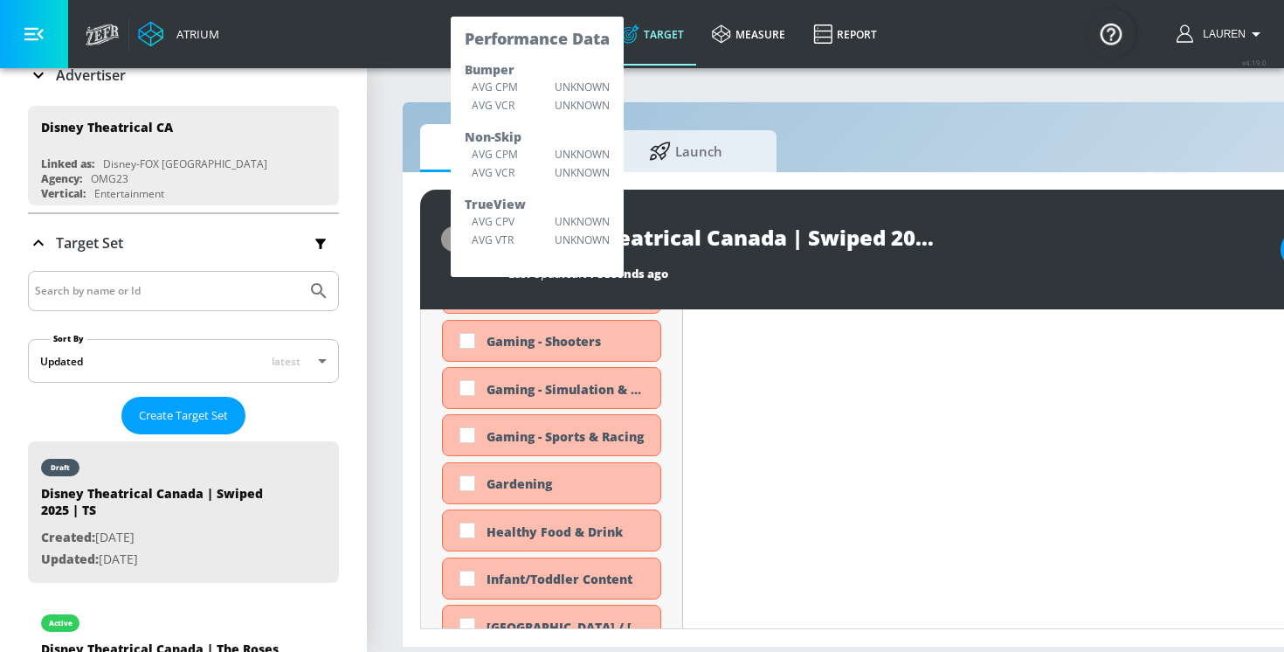
scroll to position [1463, 0]
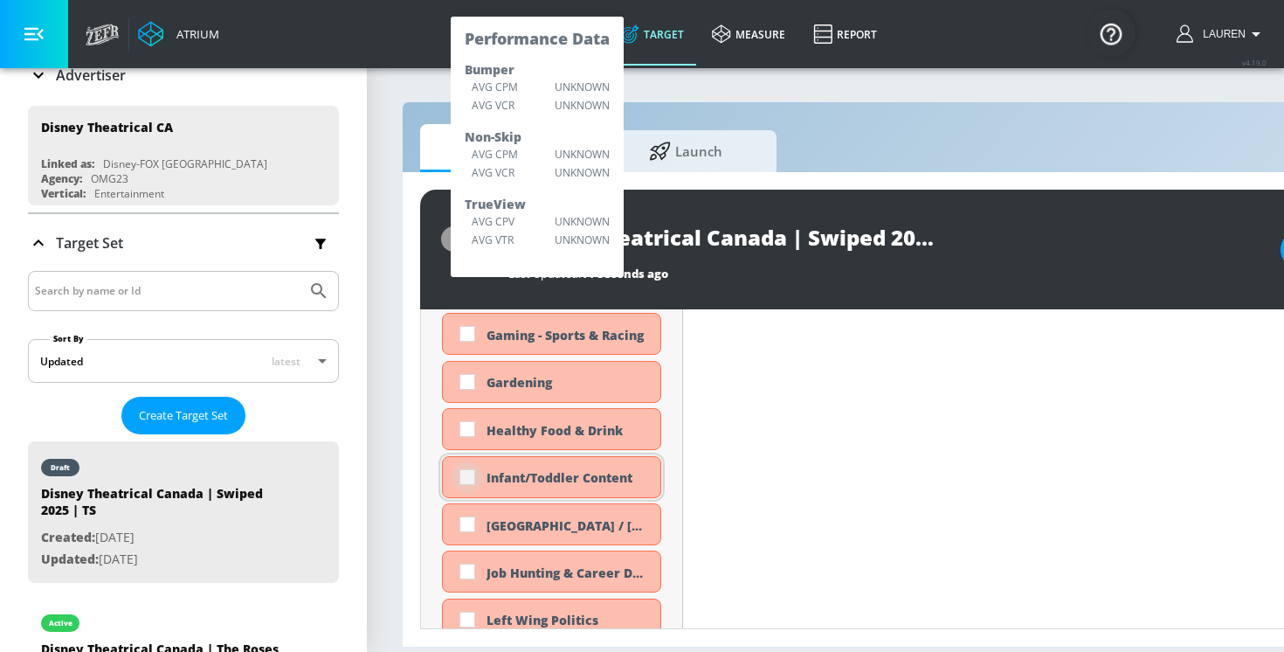
click at [457, 469] on input "checkbox" at bounding box center [467, 476] width 31 height 31
checkbox input "true"
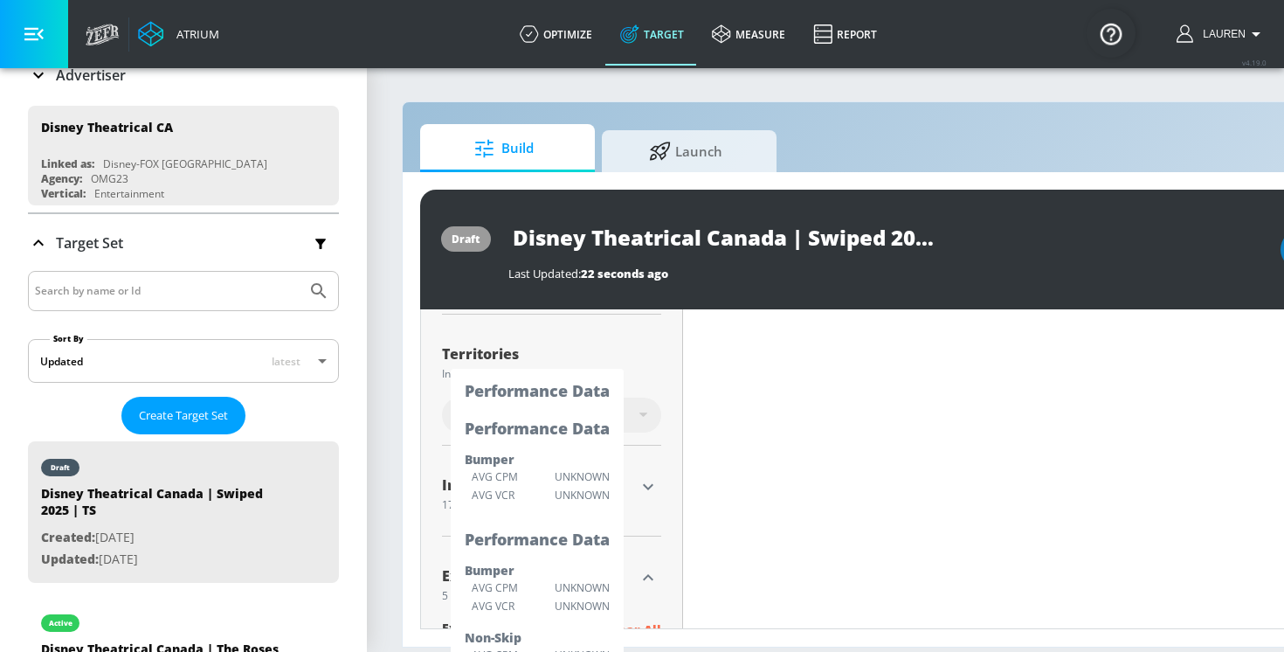
scroll to position [437, 0]
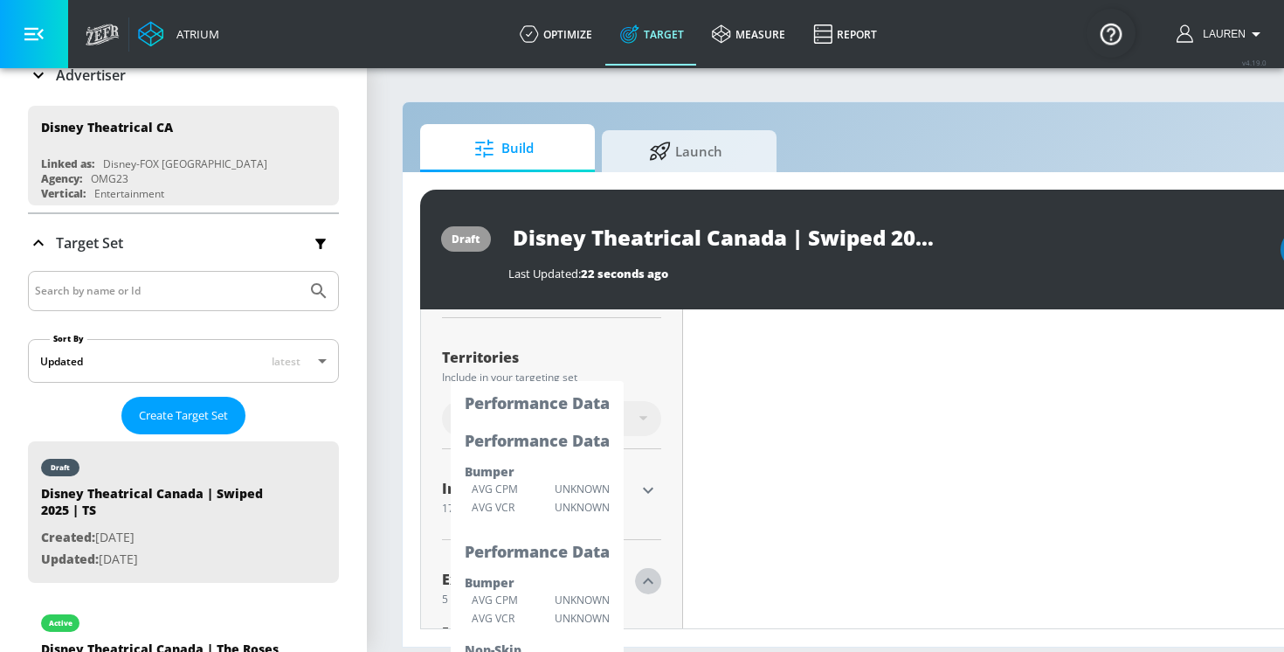
click at [646, 569] on button "button" at bounding box center [648, 581] width 26 height 26
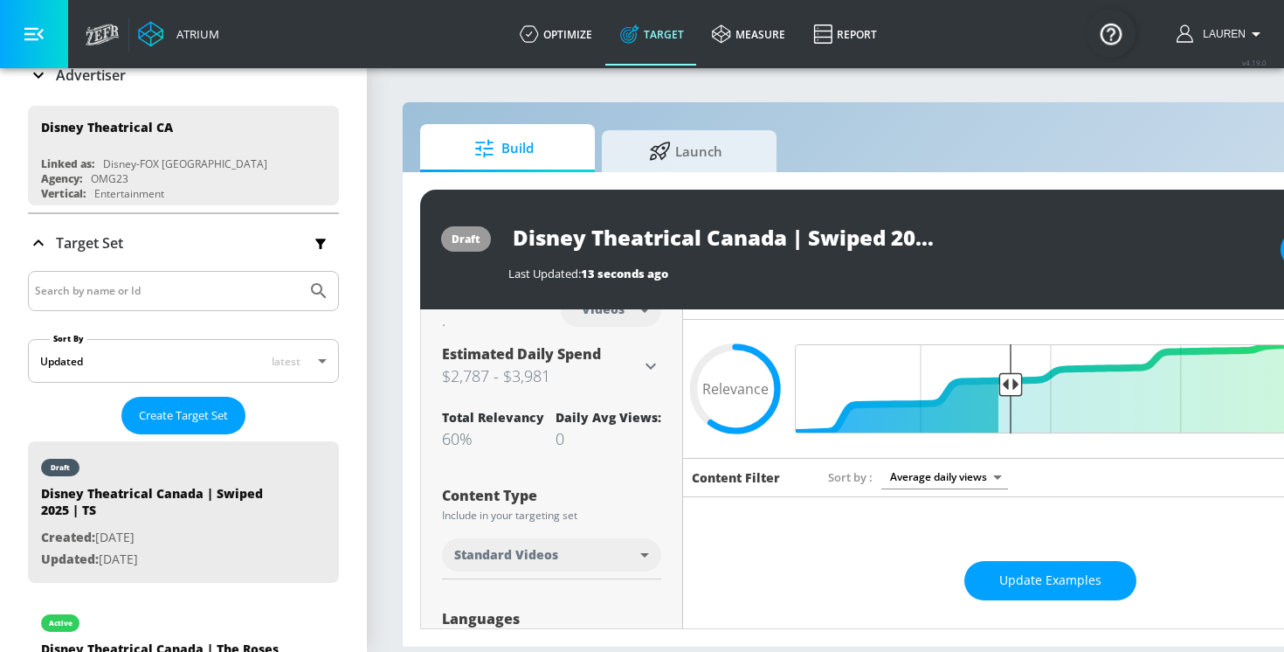
scroll to position [3, 0]
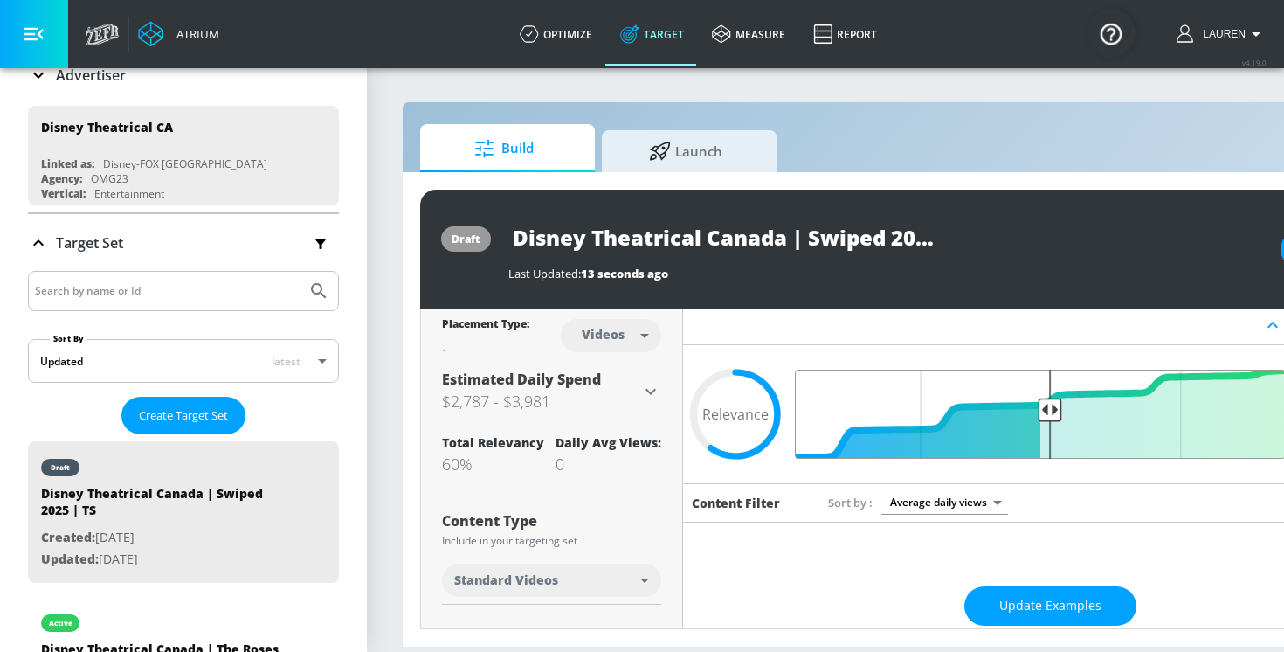
drag, startPoint x: 1006, startPoint y: 412, endPoint x: 1049, endPoint y: 414, distance: 42.9
type input "0.52"
click at [1049, 415] on input "Final Threshold" at bounding box center [1050, 414] width 489 height 89
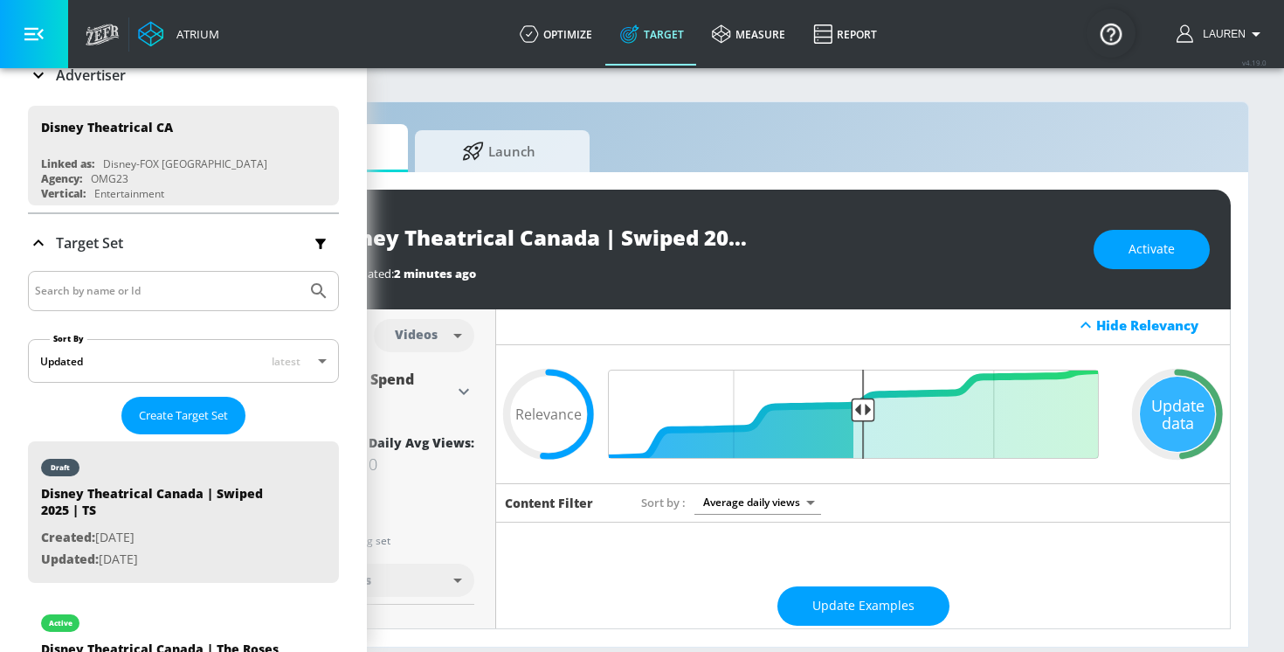
click at [746, 309] on div "Hide Relevancy" at bounding box center [863, 325] width 734 height 39
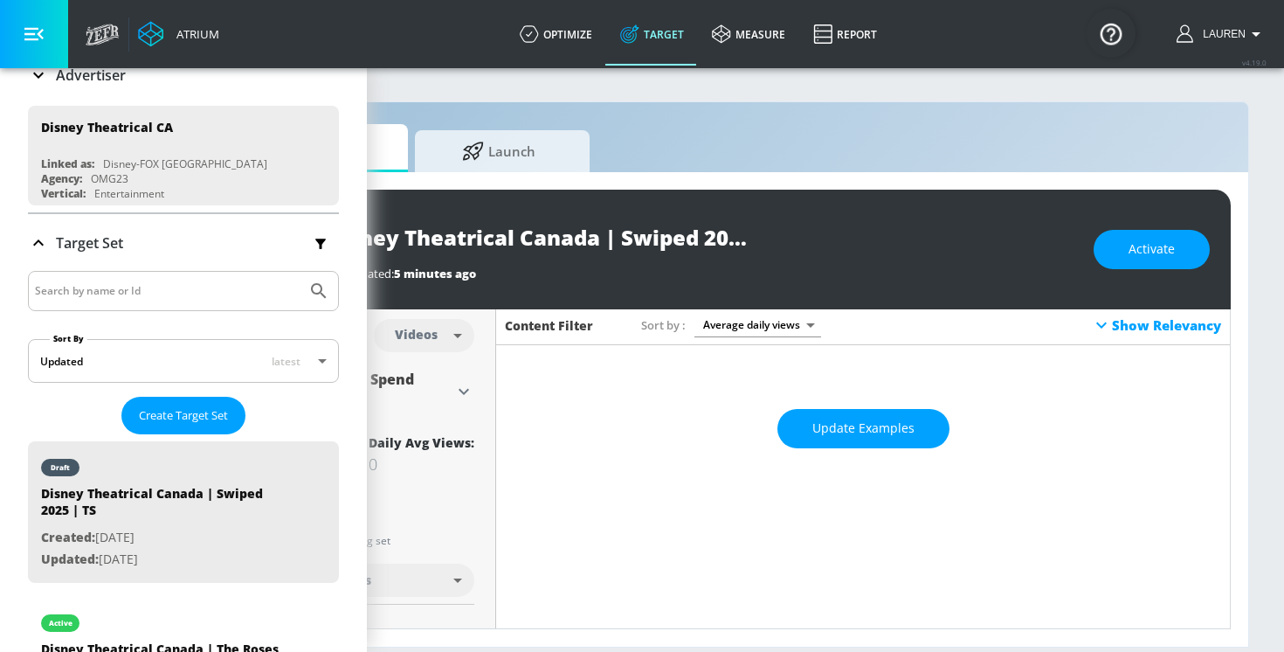
click at [22, 21] on button "button" at bounding box center [34, 34] width 68 height 68
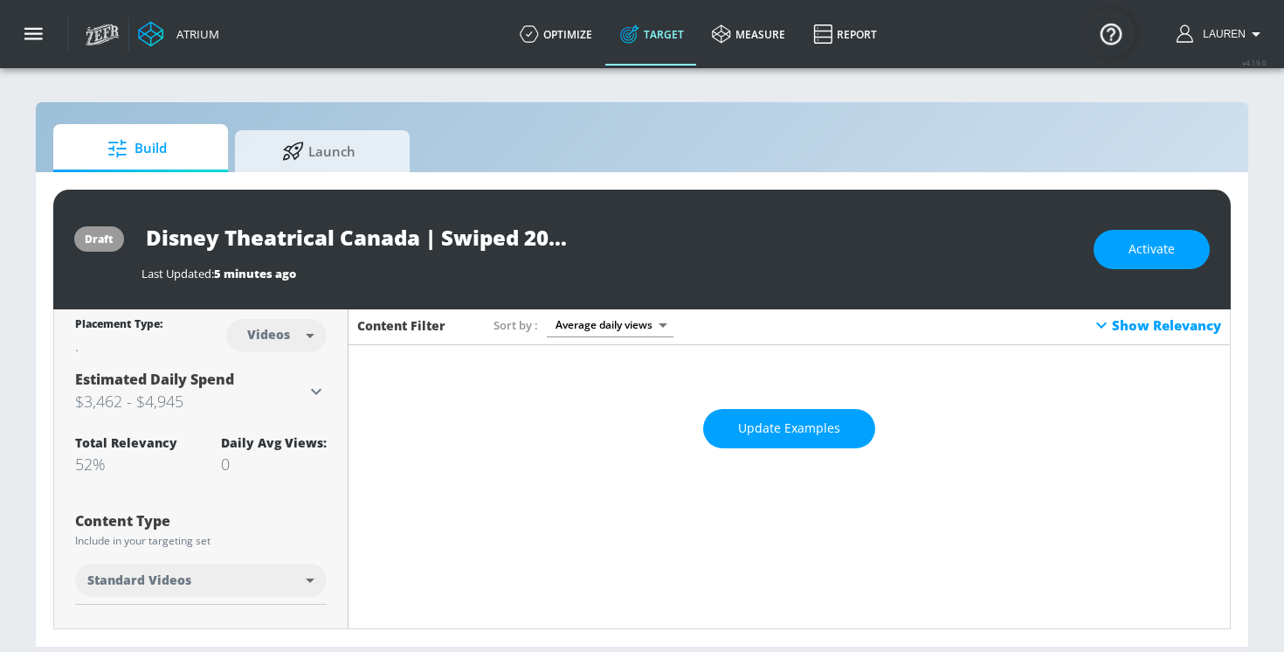
click at [1097, 328] on icon at bounding box center [1101, 325] width 21 height 21
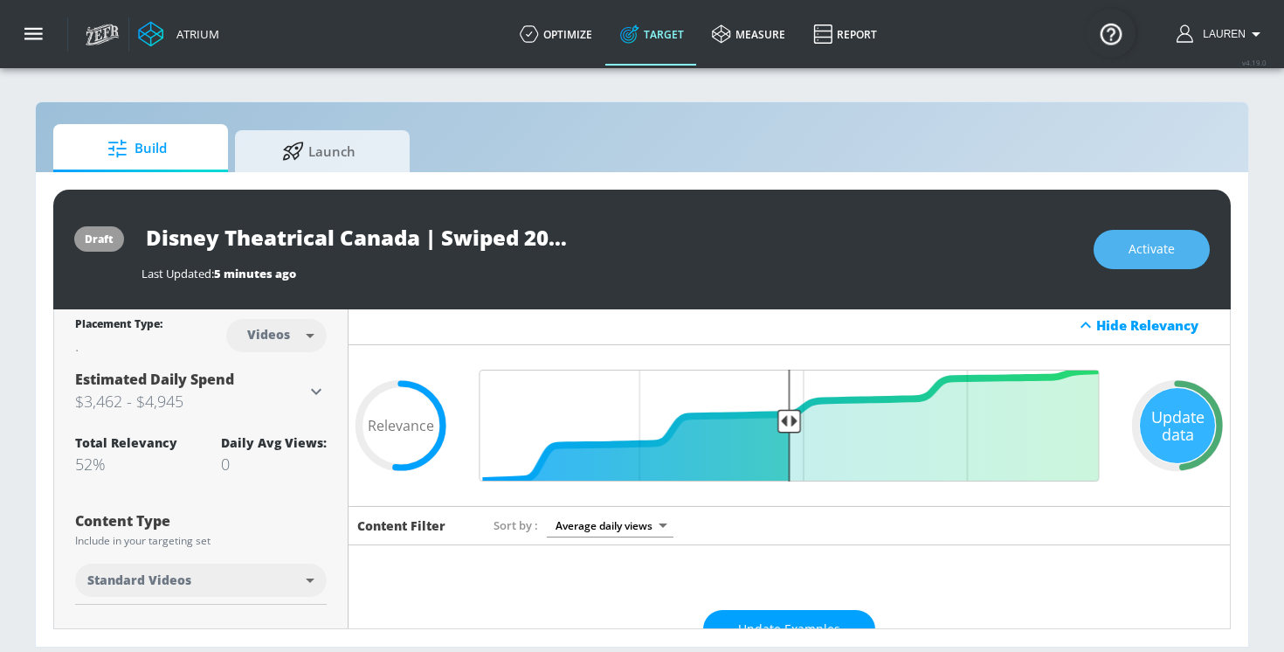
click at [1111, 247] on button "Activate" at bounding box center [1152, 249] width 116 height 39
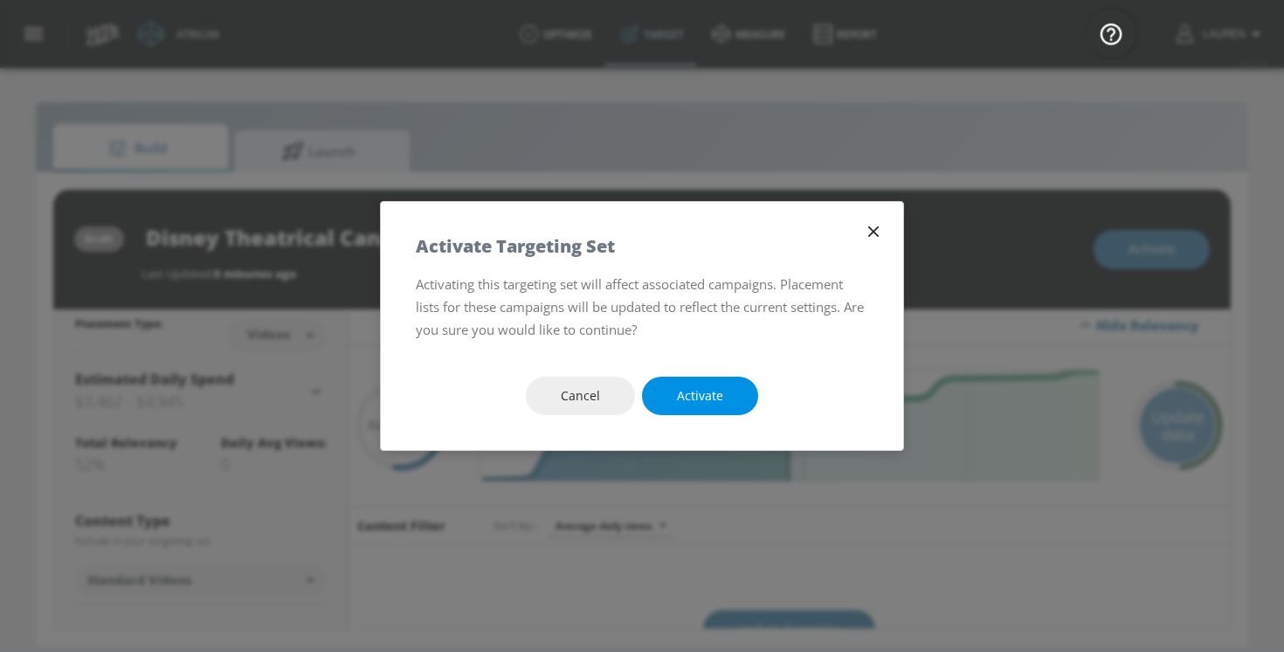
click at [677, 398] on span "Activate" at bounding box center [700, 396] width 46 height 22
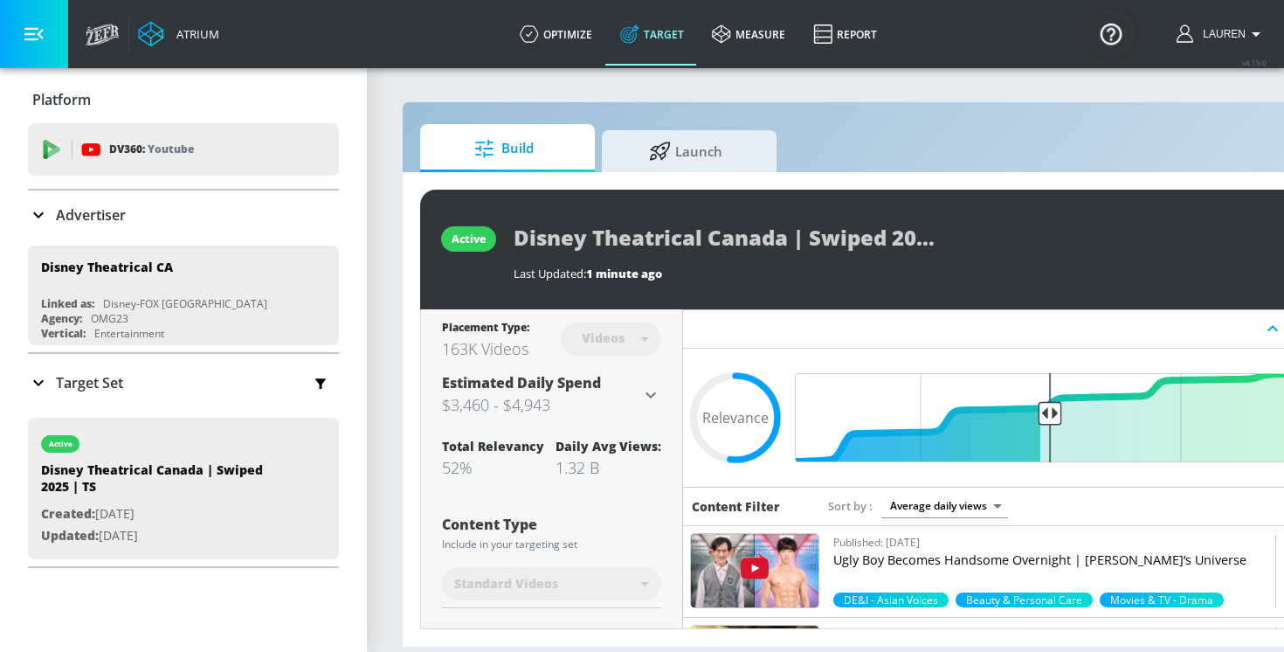
scroll to position [0, 41]
drag, startPoint x: 509, startPoint y: 239, endPoint x: 978, endPoint y: 258, distance: 468.7
click at [978, 258] on div "active Disney Theatrical Canada | Swiped 2025 | TS Last Updated: 1 minute ago R…" at bounding box center [919, 250] width 998 height 120
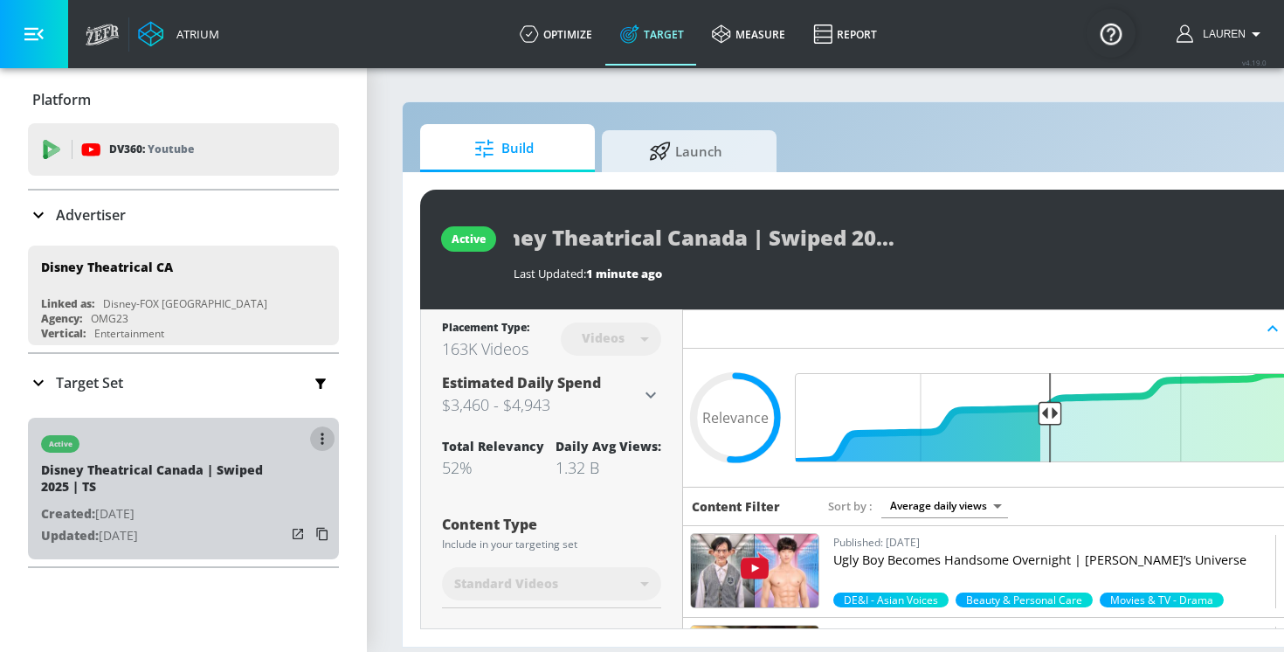
click at [320, 437] on button "button" at bounding box center [322, 438] width 24 height 24
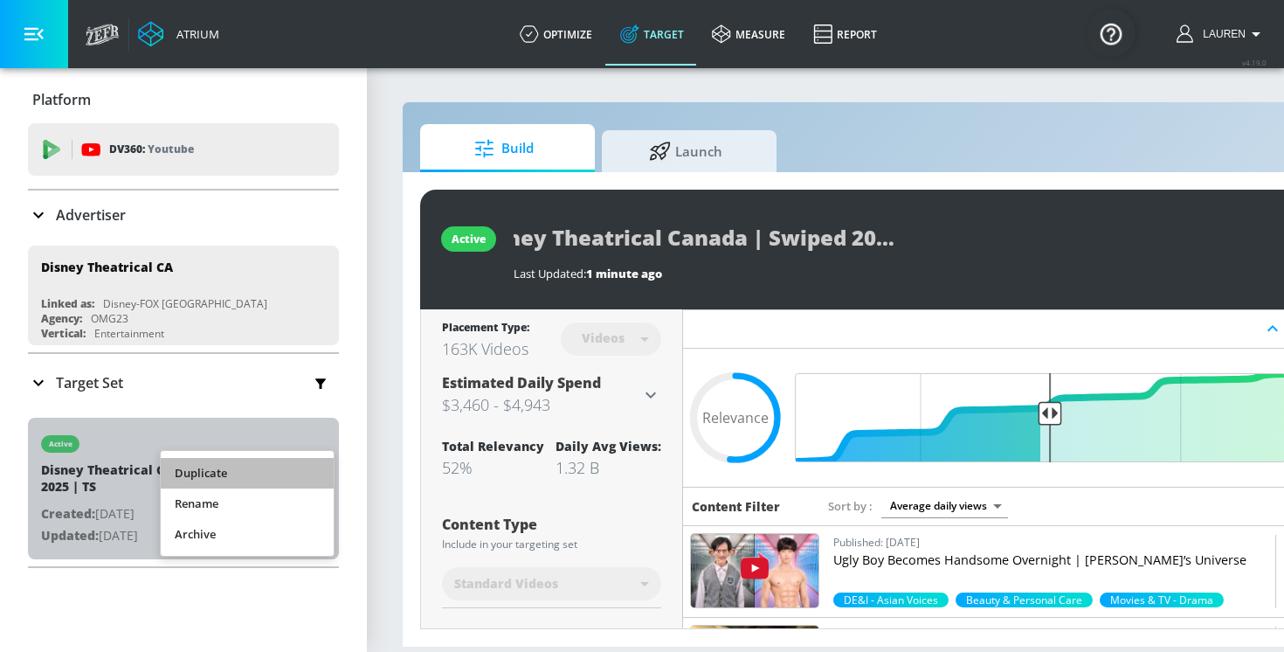
click at [277, 467] on li "Duplicate" at bounding box center [247, 473] width 173 height 31
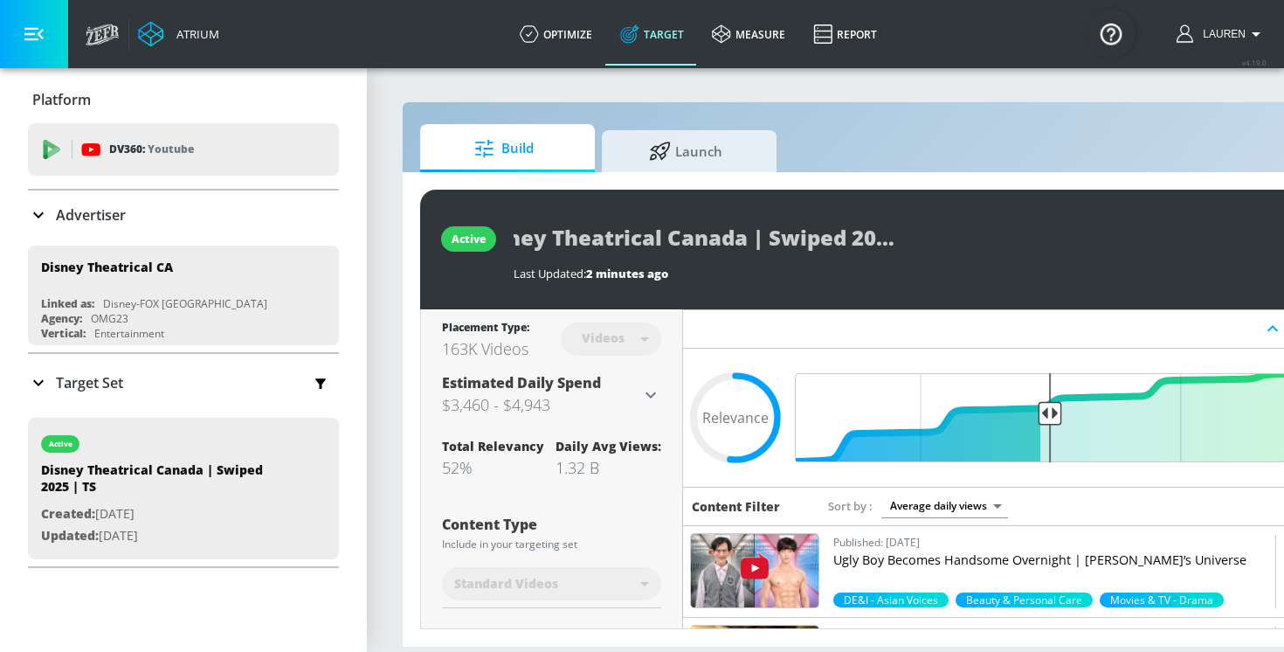
click at [38, 394] on div "Target Set" at bounding box center [183, 382] width 311 height 37
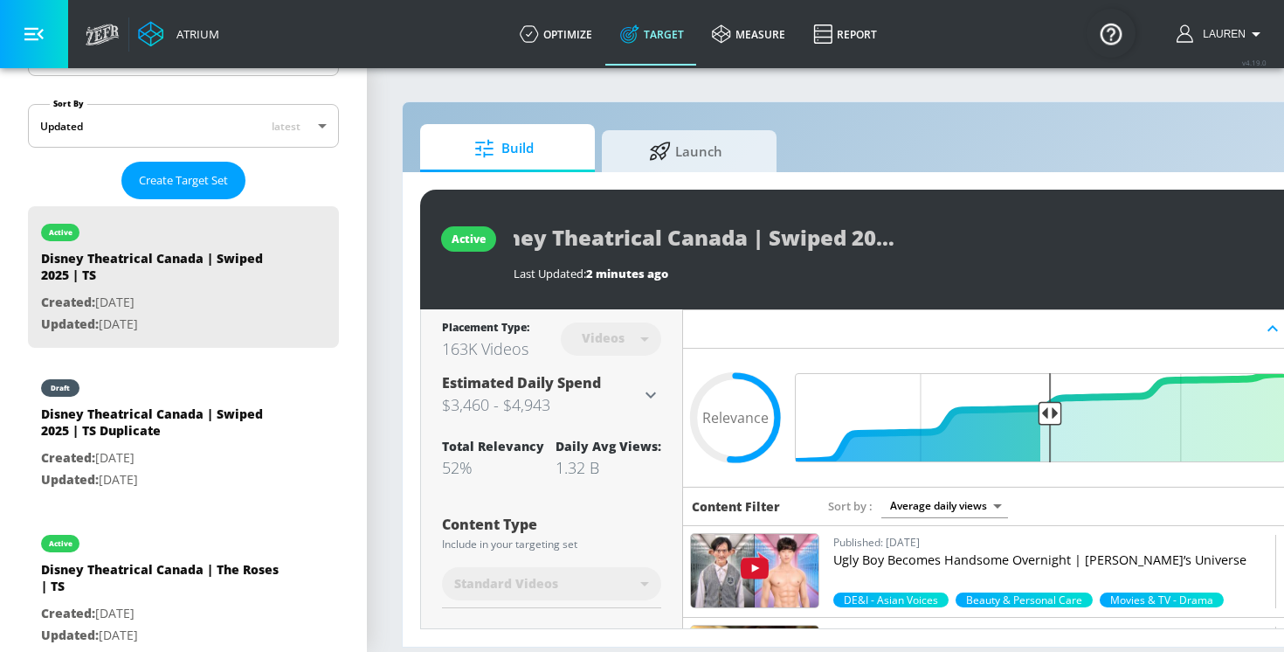
scroll to position [416, 0]
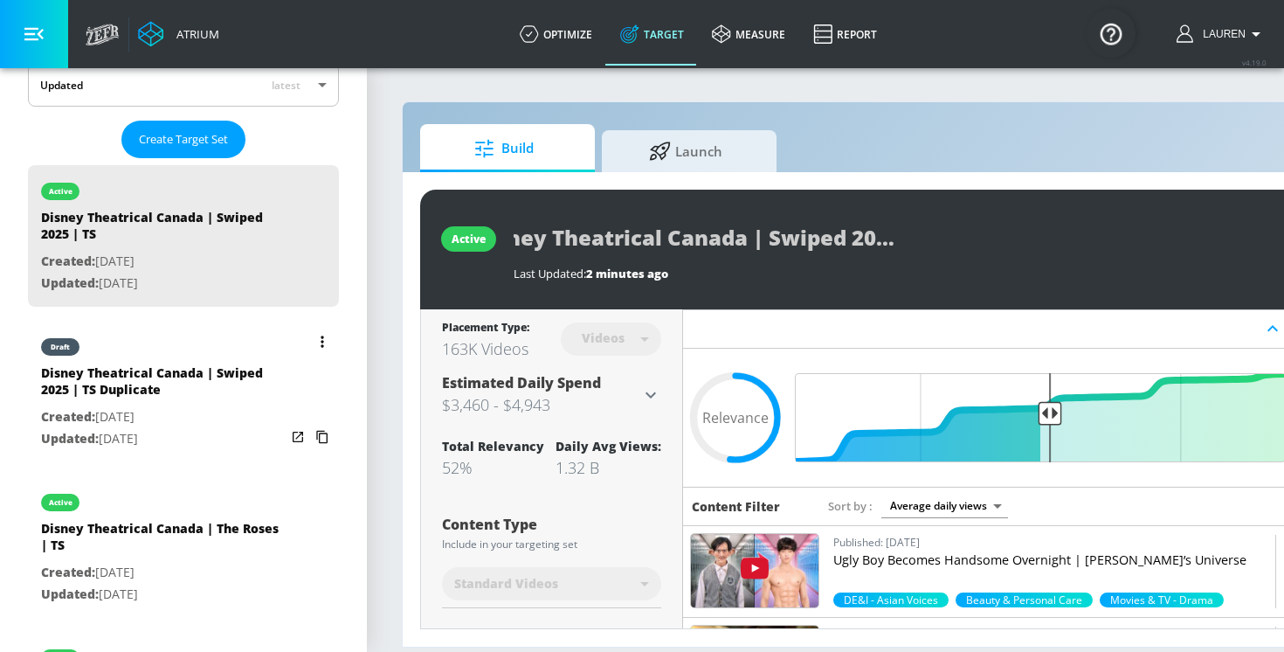
click at [264, 377] on div "Disney Theatrical Canada | Swiped 2025 | TS Duplicate" at bounding box center [163, 385] width 245 height 42
type input "Disney Theatrical Canada | Swiped 2025 | TS Duplicate"
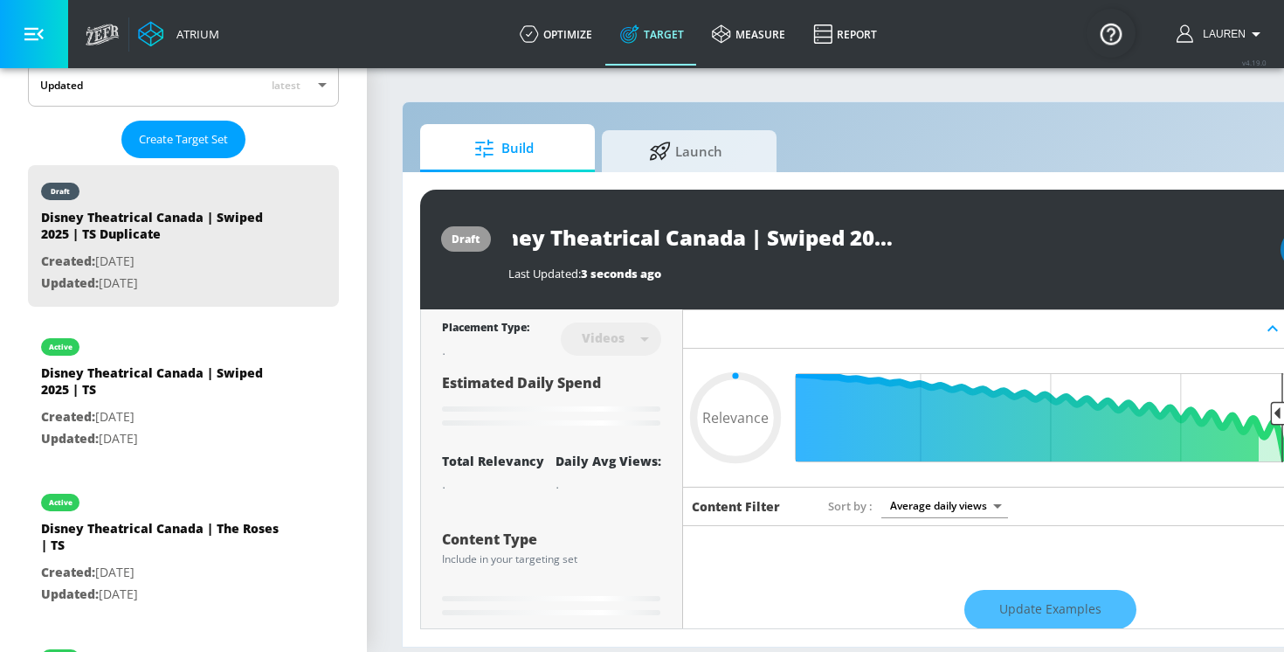
click at [893, 222] on input "Disney Theatrical Canada | Swiped 2025 | TS Duplicate" at bounding box center [727, 237] width 437 height 39
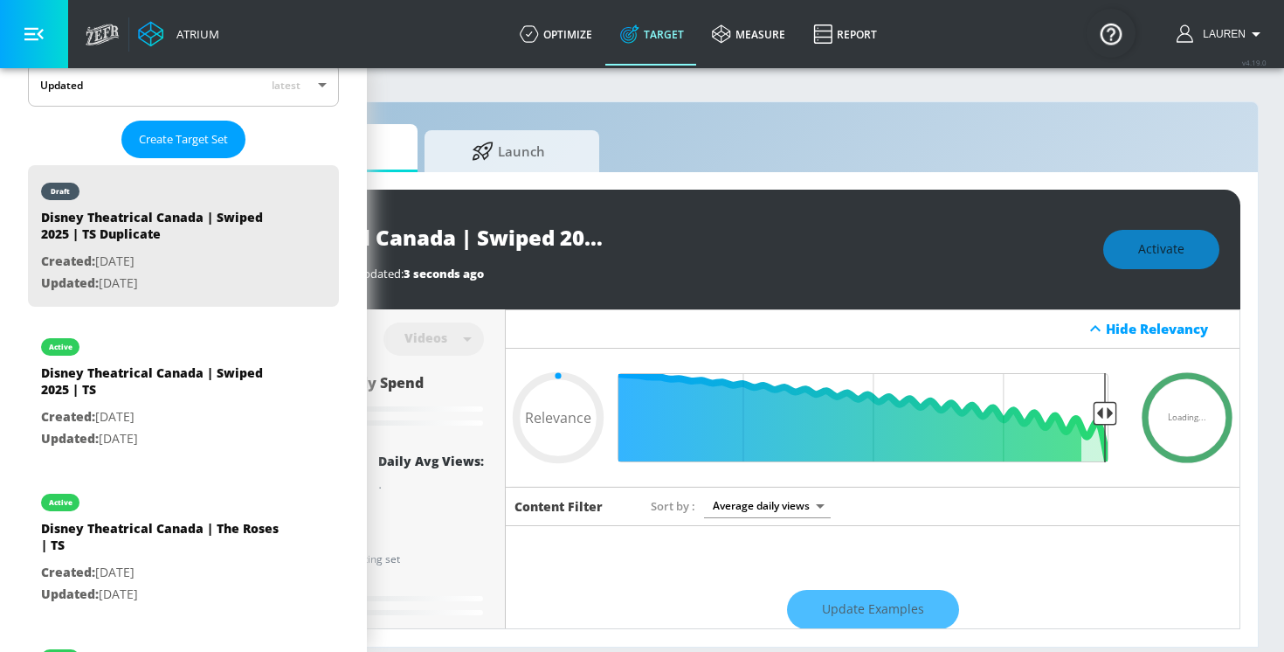
scroll to position [0, 187]
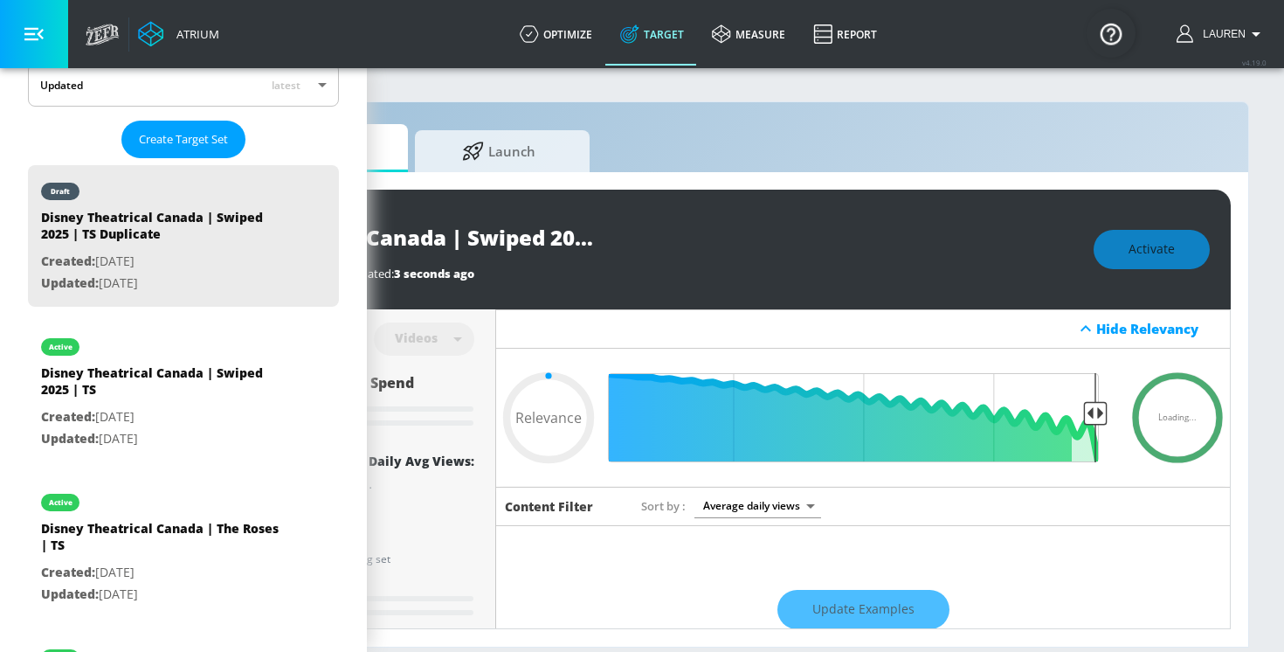
type input "0.52"
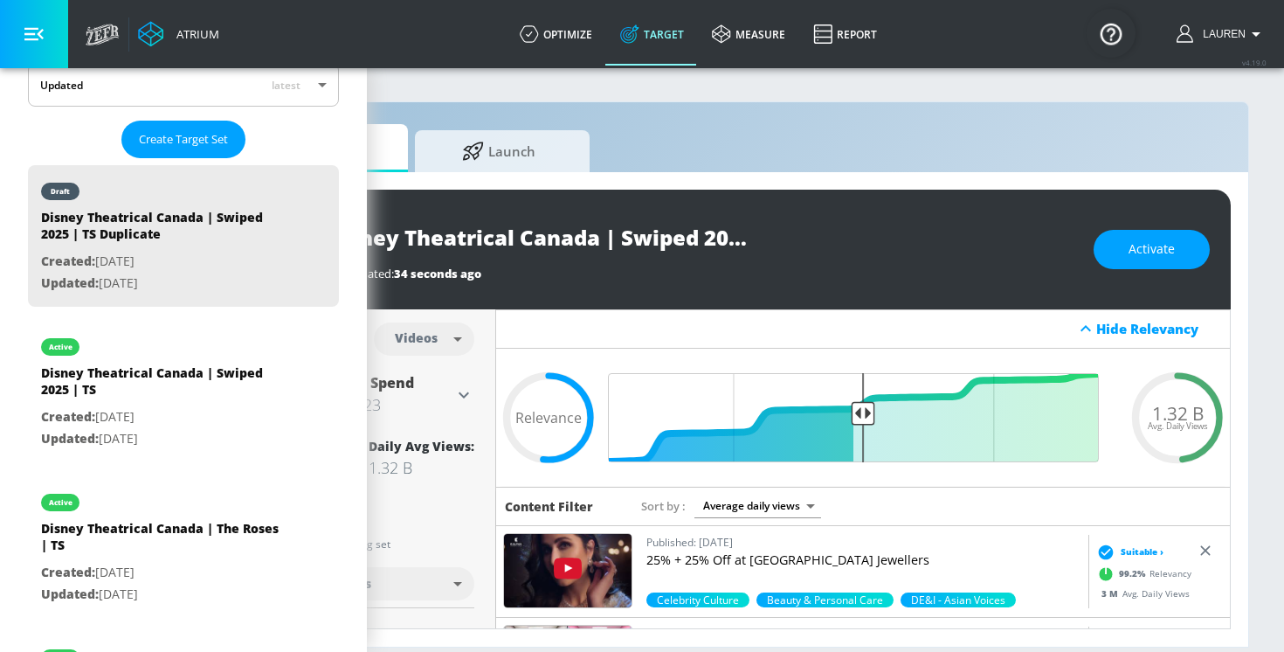
scroll to position [416, 0]
click at [530, 303] on div "draft Disney Theatrical Canada | Swiped 2025 | TS Duplicate Last Updated: 34 se…" at bounding box center [732, 250] width 998 height 120
click at [627, 246] on input "Disney Theatrical Canada | Swiped 2025 | TS Duplicate" at bounding box center [540, 237] width 437 height 39
drag, startPoint x: 753, startPoint y: 236, endPoint x: 626, endPoint y: 233, distance: 127.6
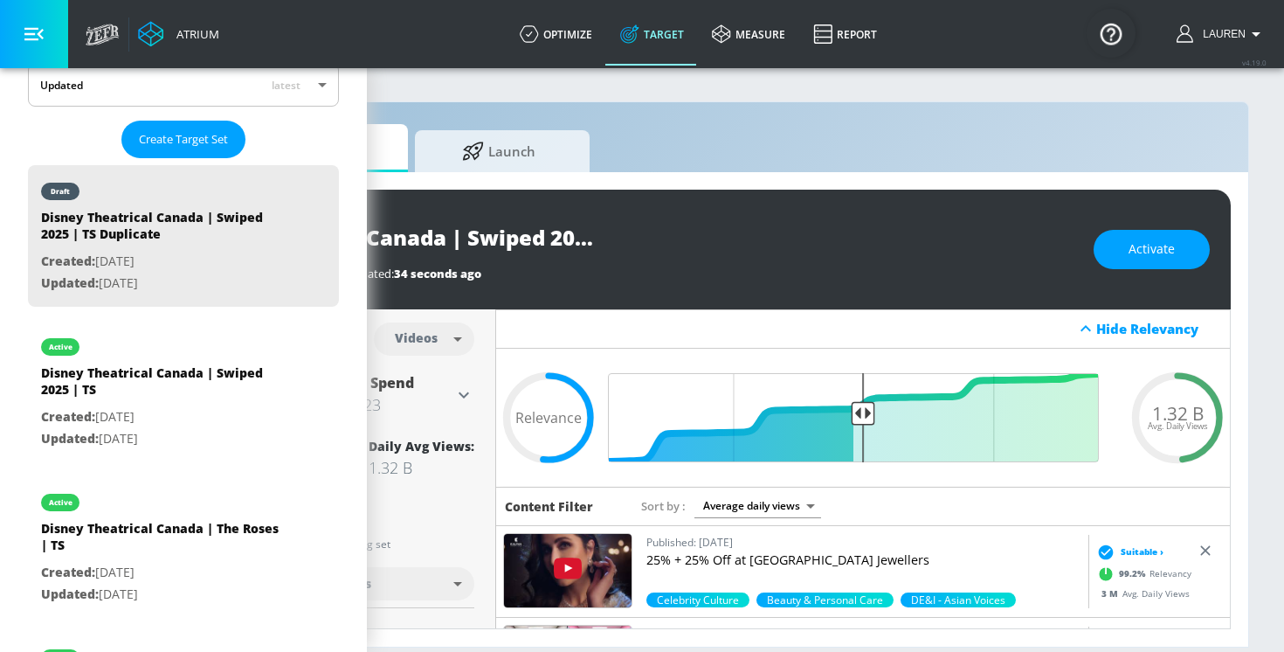
click at [626, 233] on input "Disney Theatrical Canada | Swiped 2025 | TS Duplicate" at bounding box center [540, 237] width 437 height 39
type input "Disney Theatrical Canada | Swiped 2025 | CT"
click at [745, 239] on icon "button" at bounding box center [743, 237] width 16 height 16
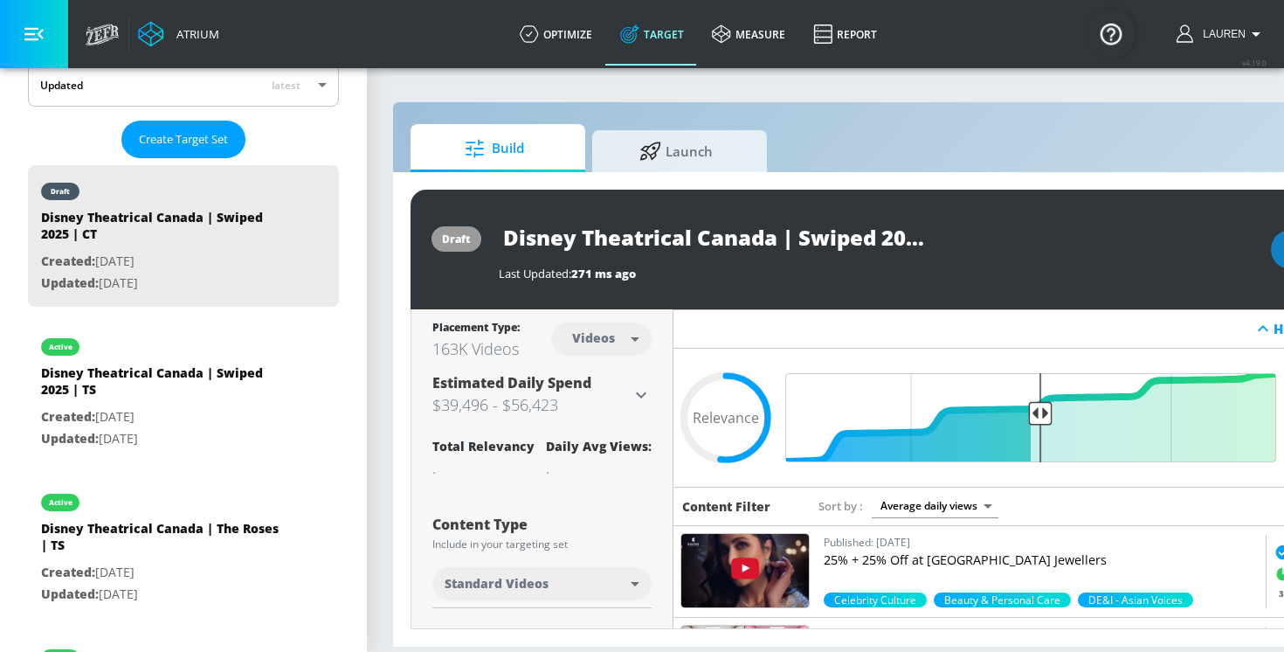
scroll to position [0, 4]
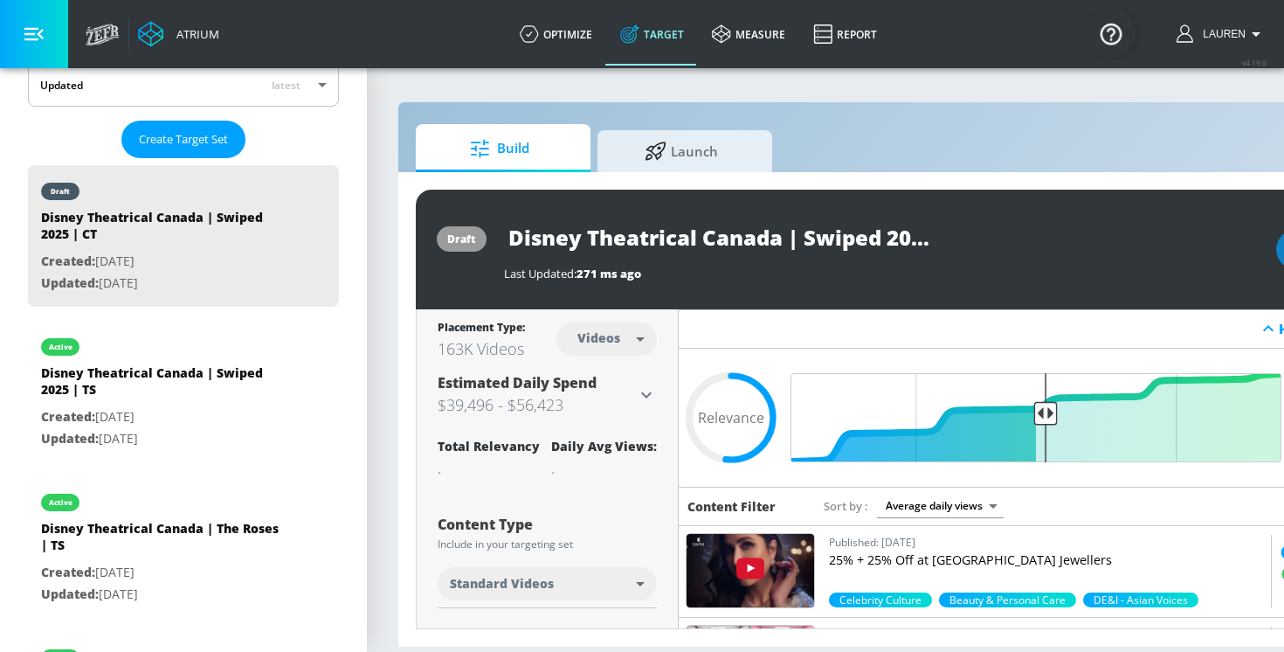
click at [604, 350] on body "Atrium optimize Target measure Report optimize Target measure Report v 4.19.0 L…" at bounding box center [638, 326] width 1284 height 652
click at [609, 377] on div "Channels" at bounding box center [607, 377] width 63 height 18
type input "channels"
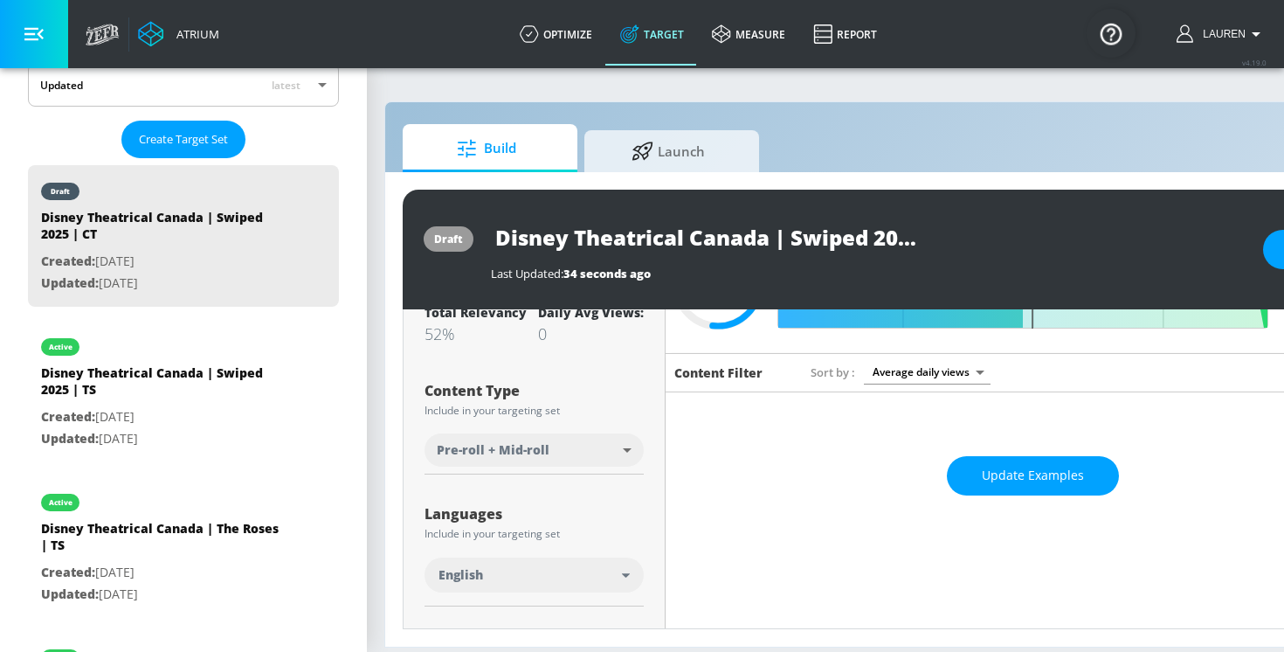
scroll to position [148, 0]
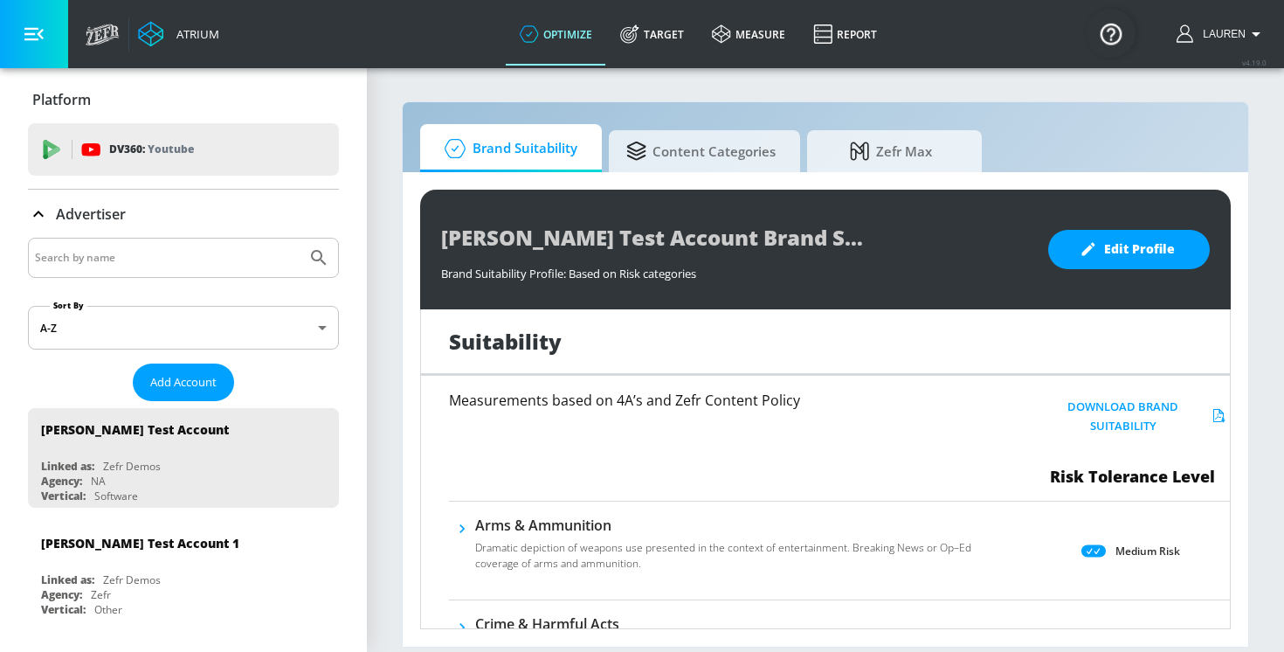
click at [131, 266] on input "Search by name" at bounding box center [167, 257] width 265 height 23
type input "disney"
click at [315, 259] on icon "Submit Search" at bounding box center [318, 257] width 21 height 21
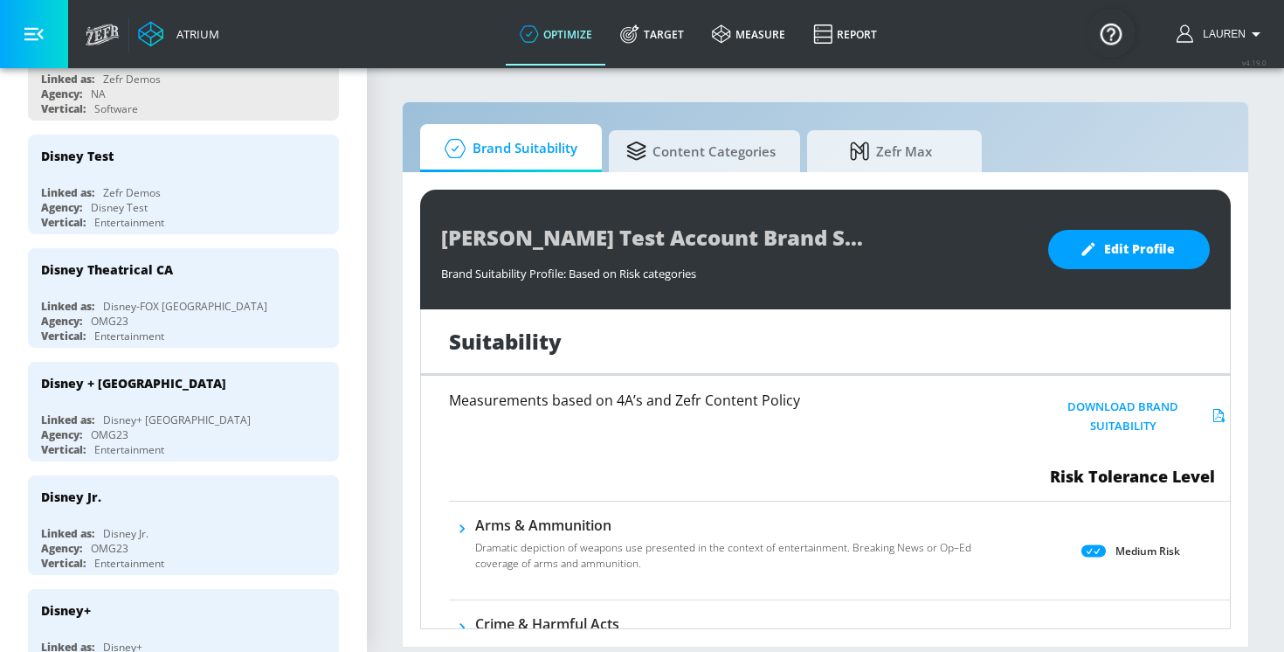
scroll to position [389, 0]
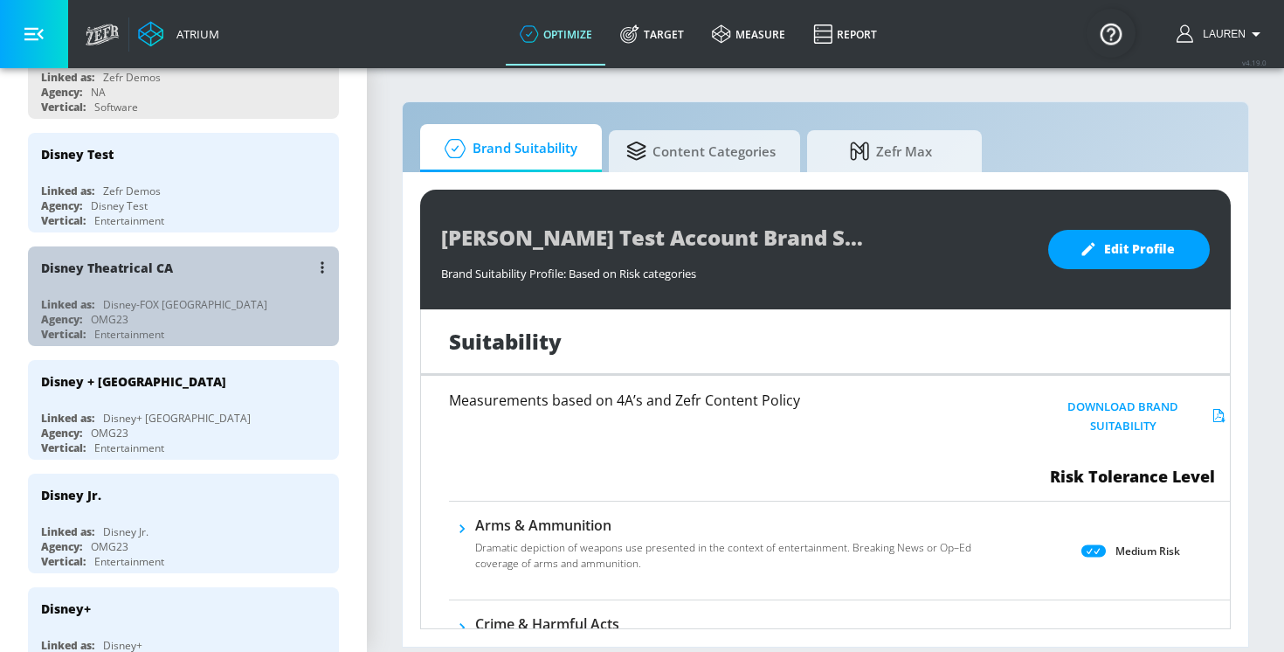
click at [177, 264] on div "Disney Theatrical CA" at bounding box center [188, 267] width 294 height 42
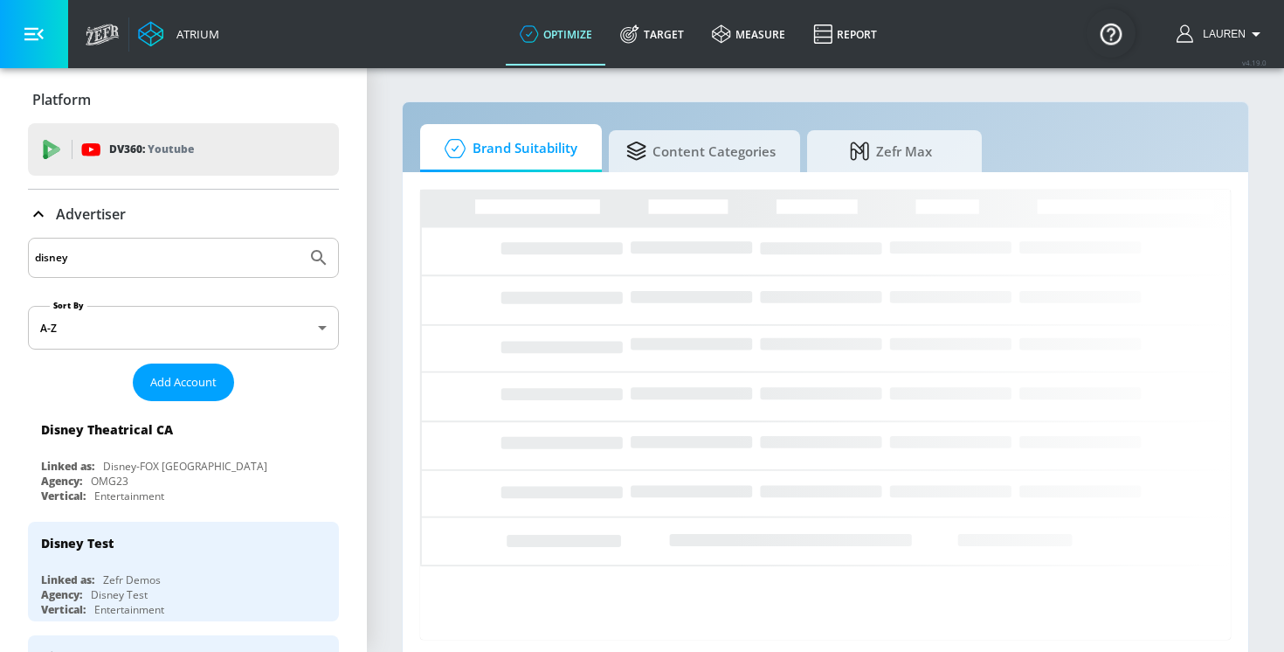
click at [41, 211] on icon at bounding box center [38, 214] width 21 height 21
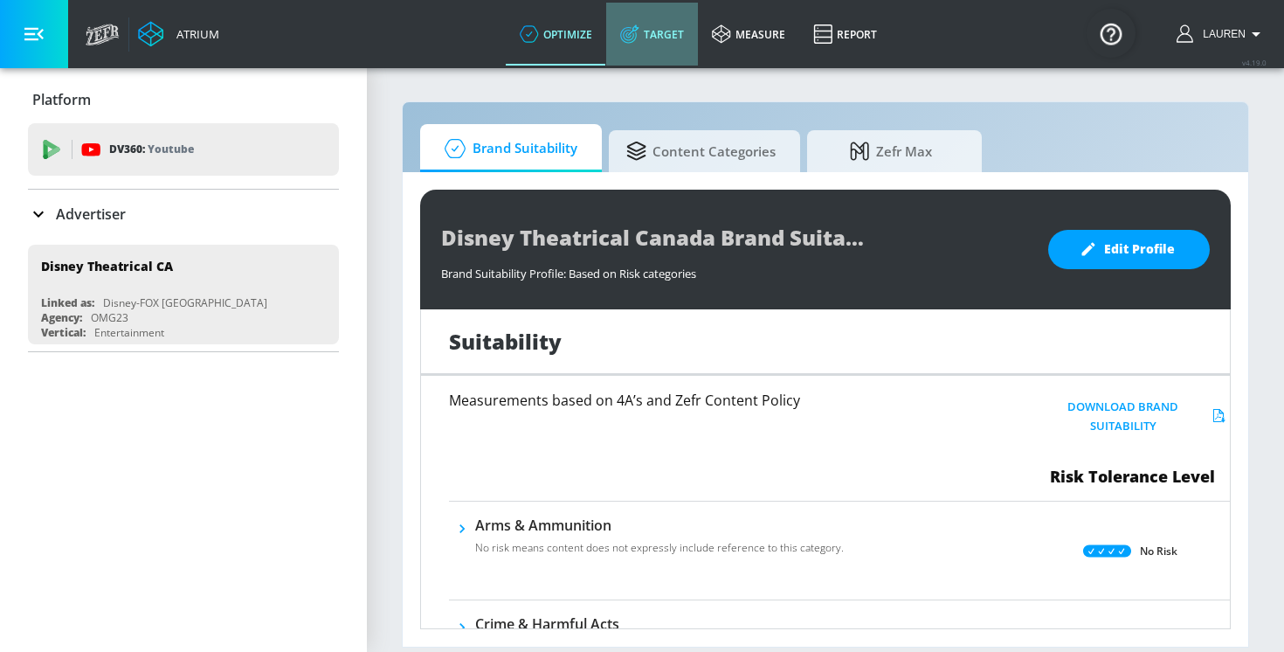
click at [636, 28] on icon at bounding box center [629, 33] width 19 height 19
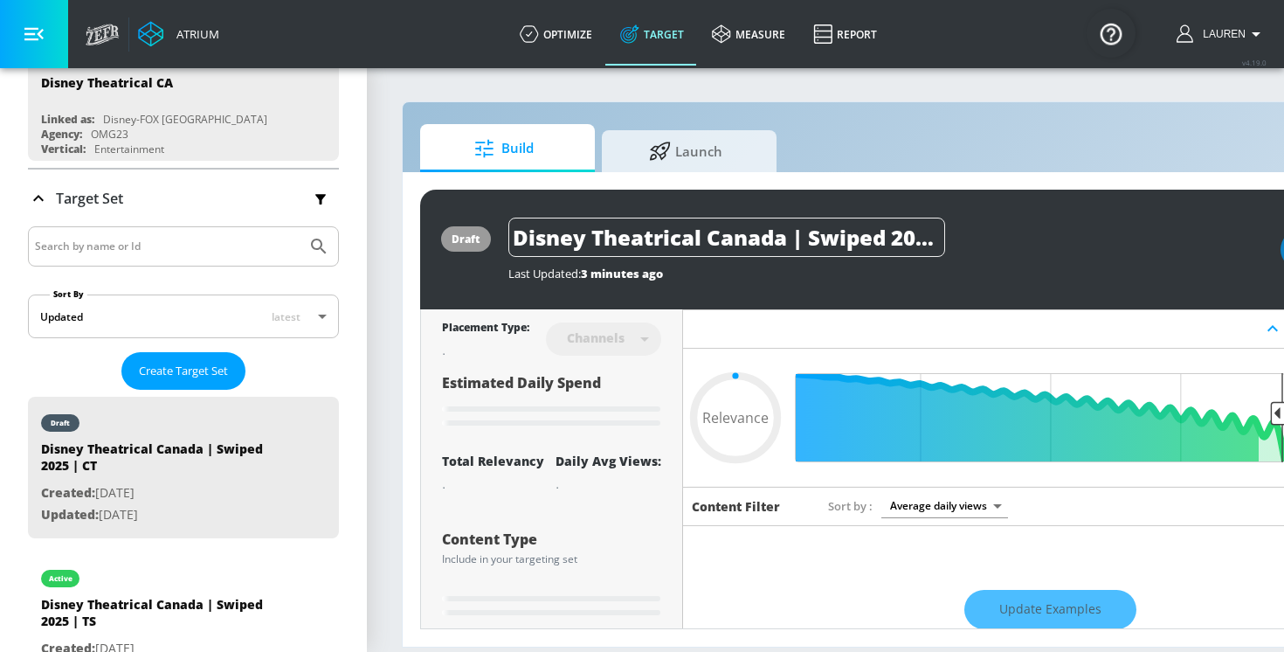
scroll to position [188, 0]
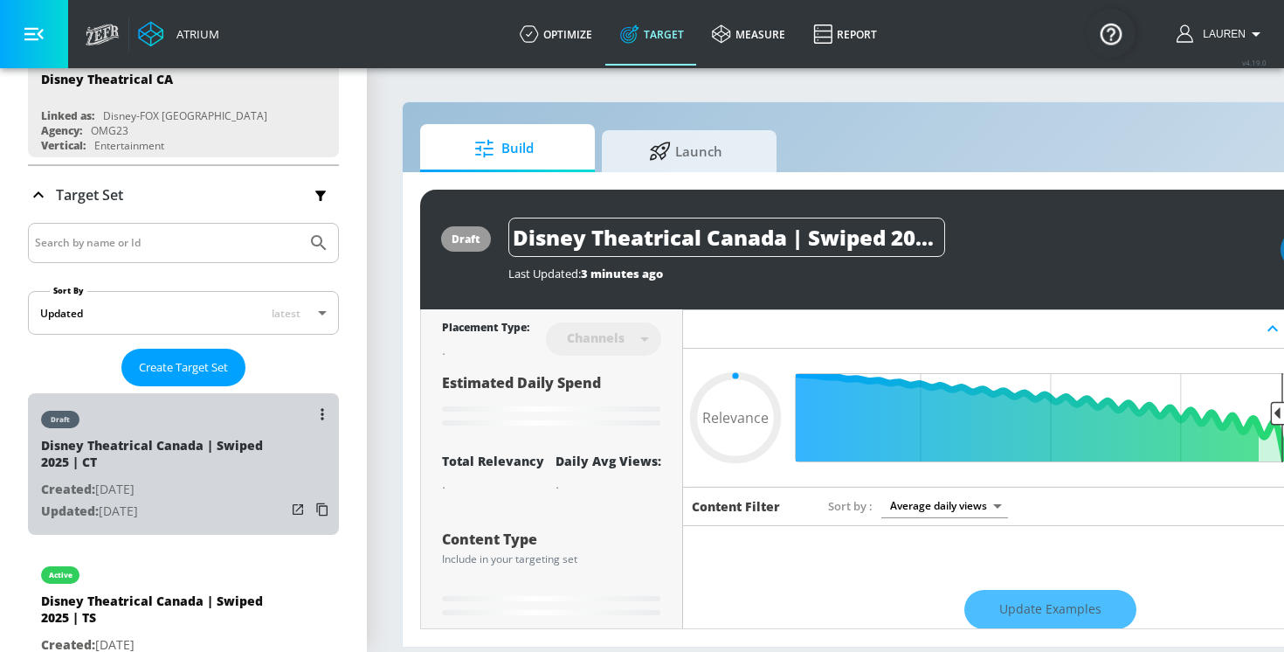
click at [148, 483] on p "Created: Aug. 13, 2025" at bounding box center [163, 490] width 245 height 22
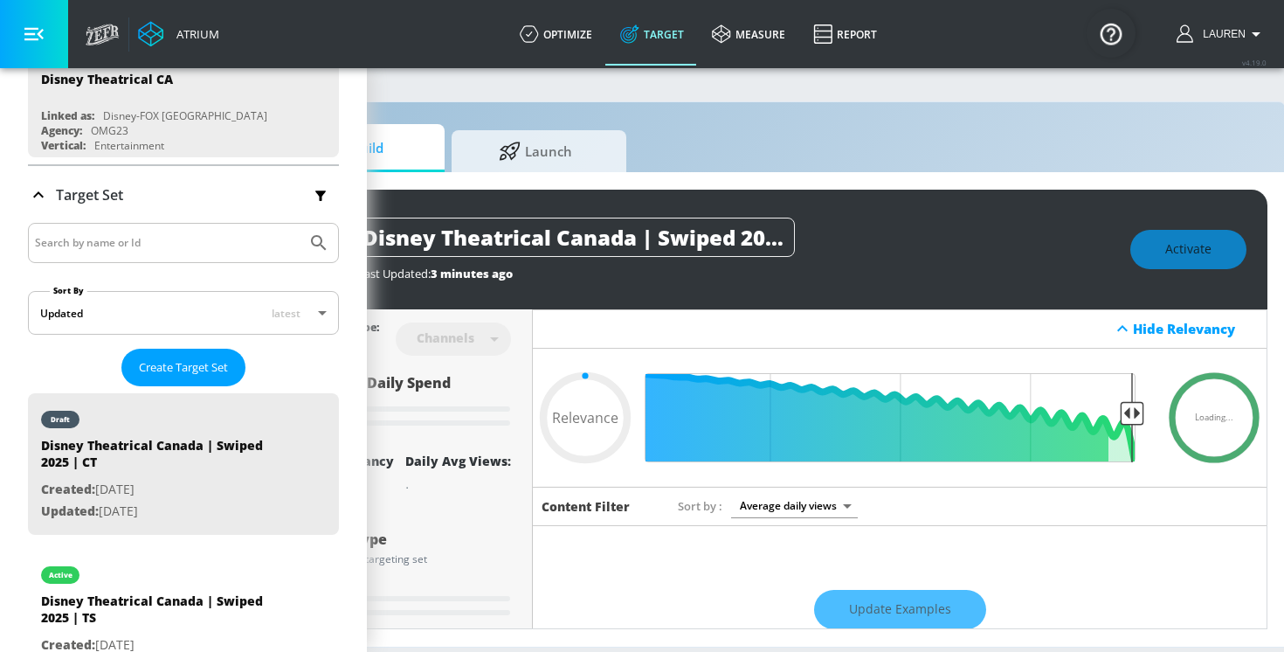
scroll to position [0, 165]
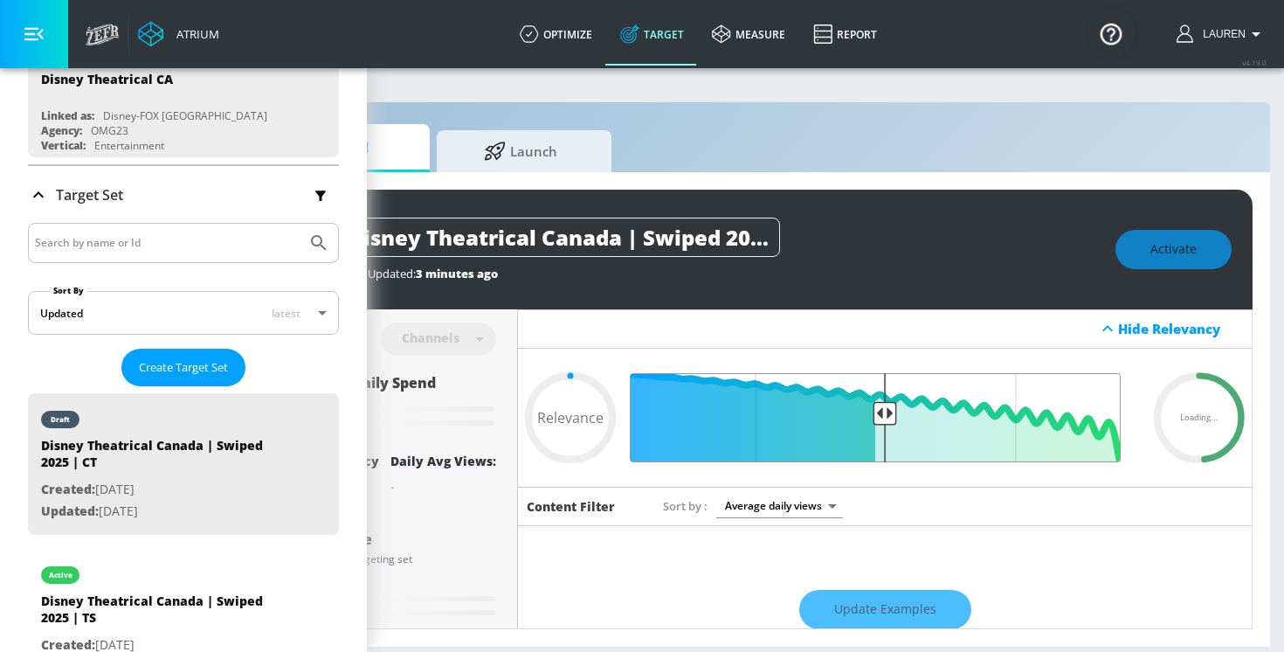
drag, startPoint x: 1120, startPoint y: 411, endPoint x: 885, endPoint y: 413, distance: 235.1
click at [885, 414] on input "Final Threshold" at bounding box center [884, 417] width 489 height 89
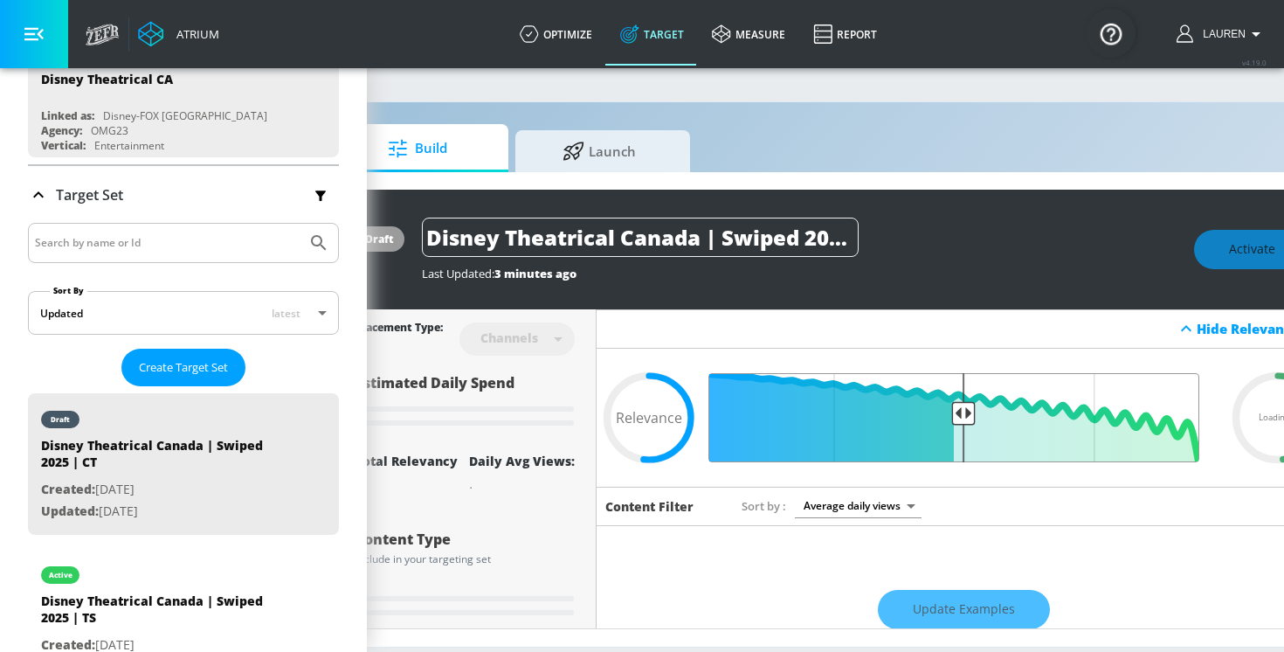
scroll to position [0, 81]
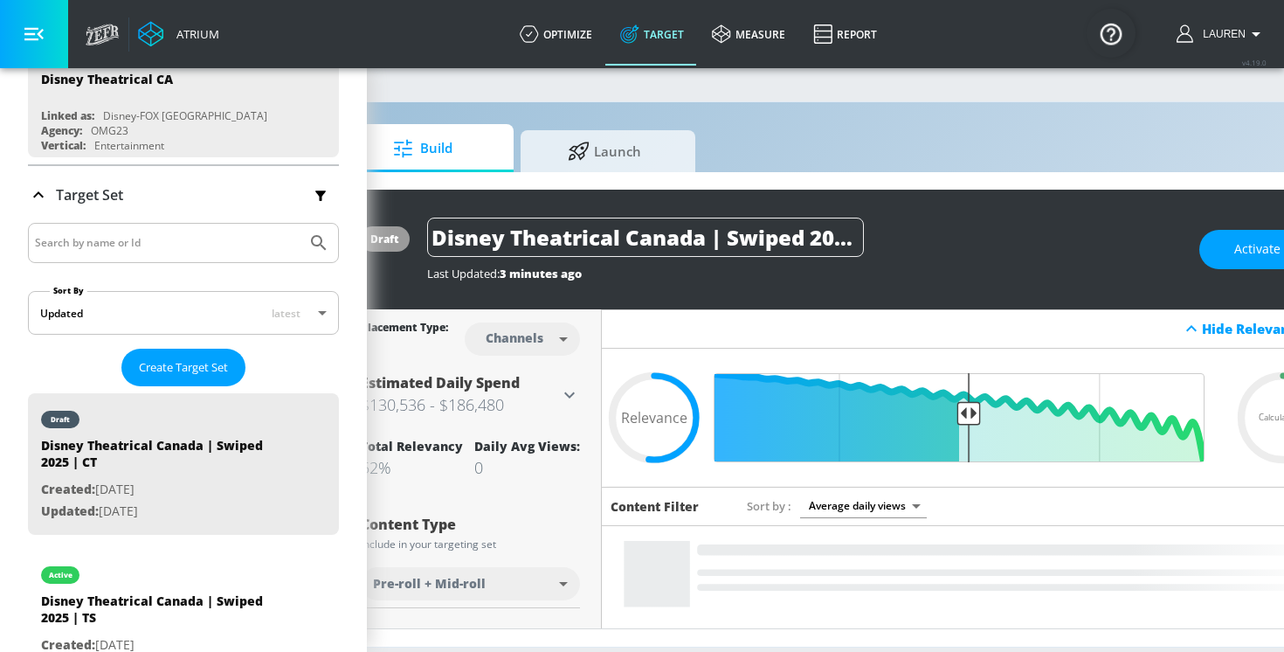
click at [25, 34] on icon "button" at bounding box center [33, 34] width 19 height 13
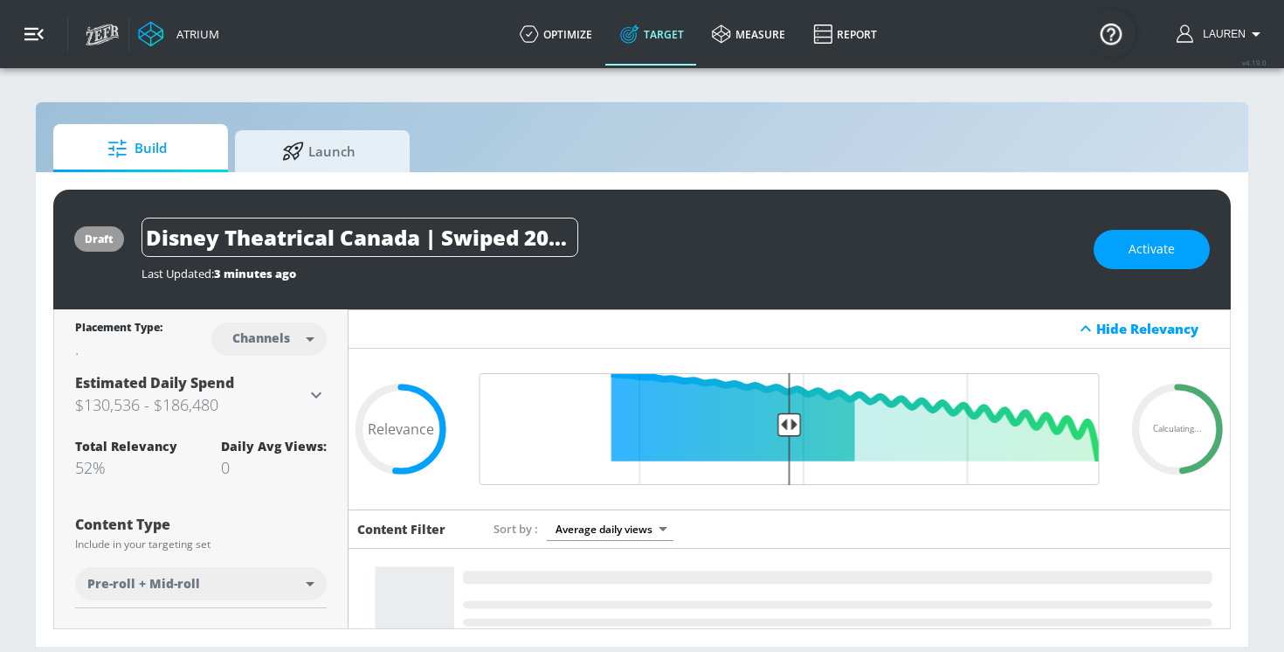
scroll to position [0, 0]
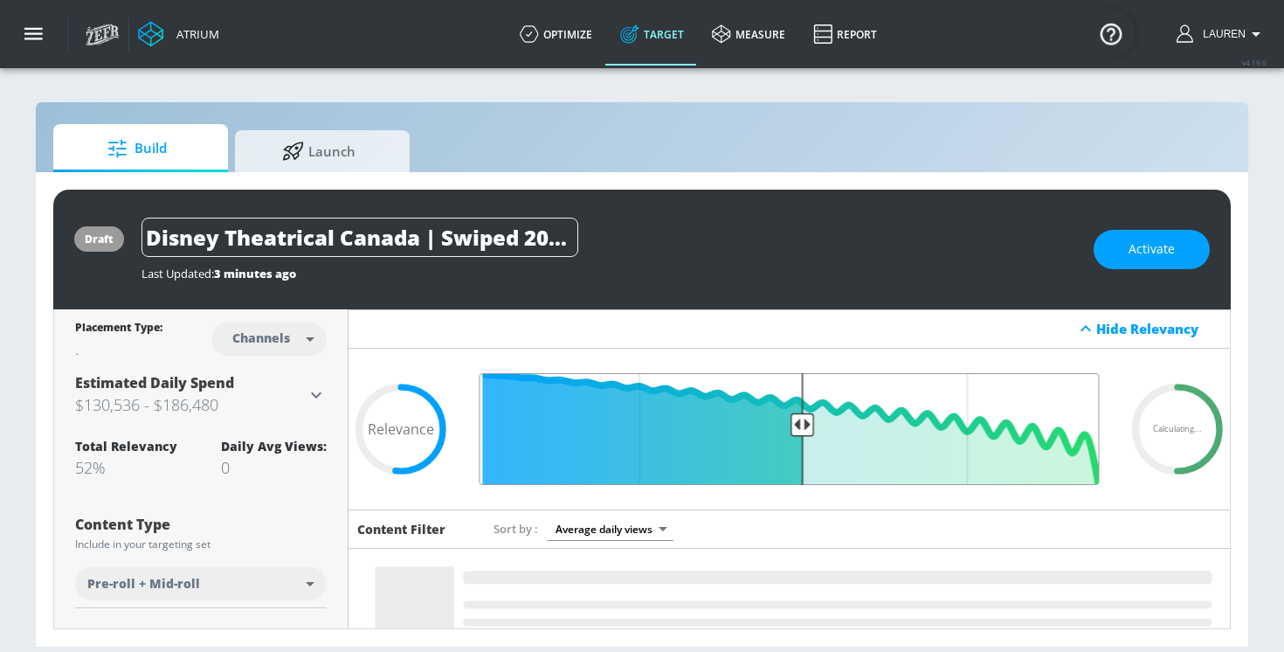
drag, startPoint x: 793, startPoint y: 418, endPoint x: 802, endPoint y: 419, distance: 8.8
type input "0.5"
click at [802, 419] on input "Final Threshold" at bounding box center [790, 429] width 638 height 112
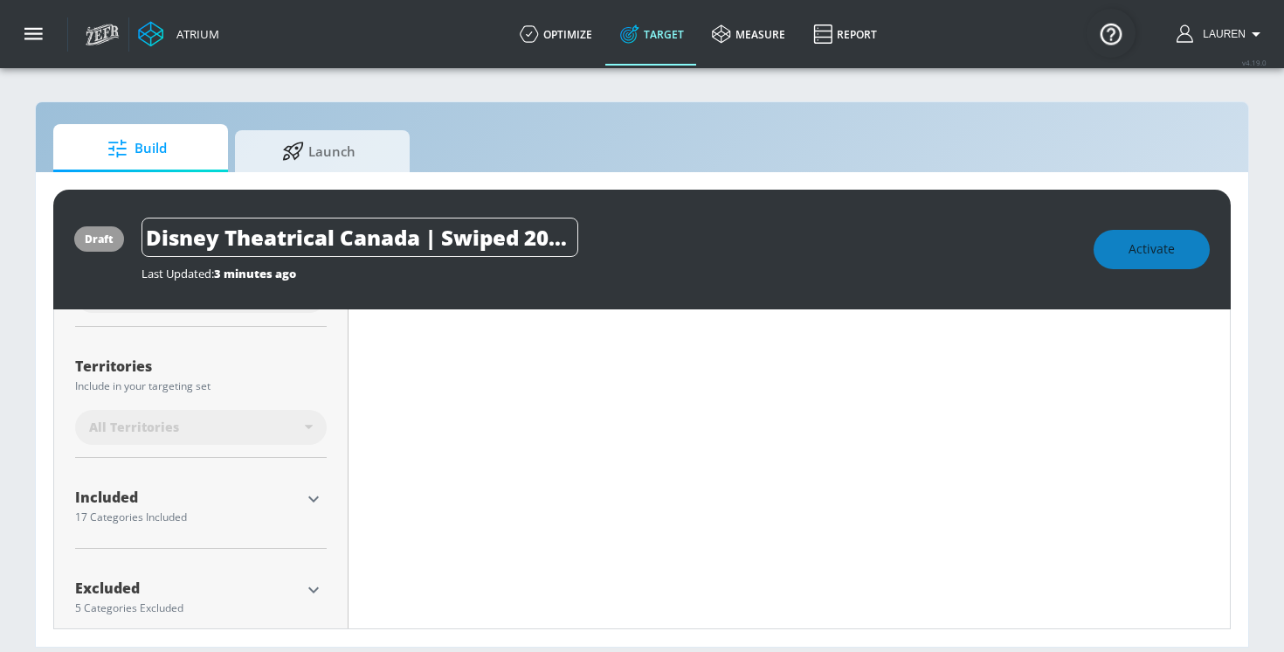
scroll to position [427, 0]
click at [244, 420] on div "All Territories" at bounding box center [197, 427] width 216 height 17
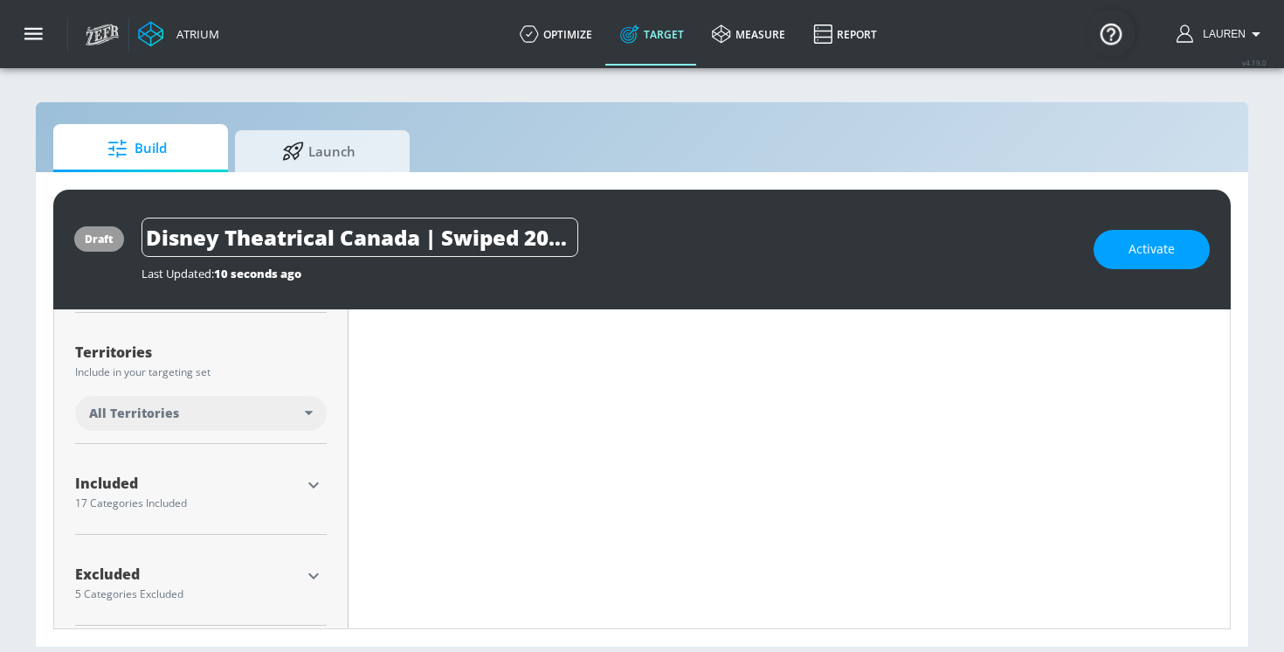
scroll to position [412, 0]
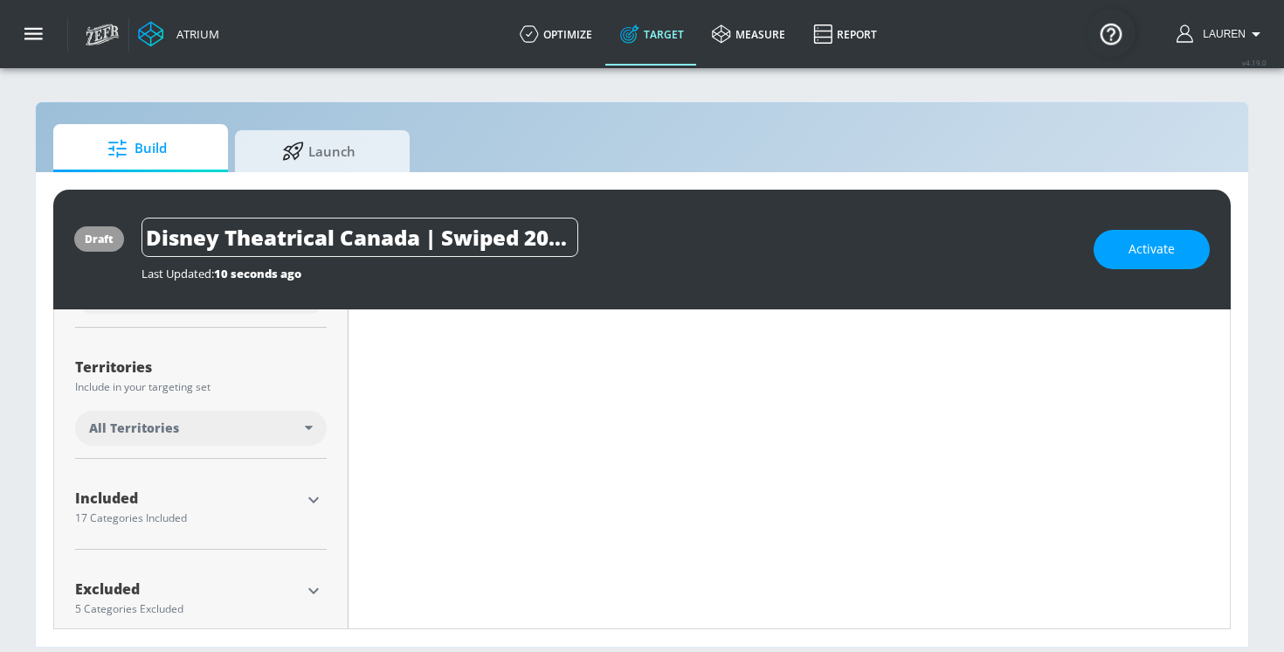
click at [242, 420] on div "All Territories" at bounding box center [197, 427] width 216 height 17
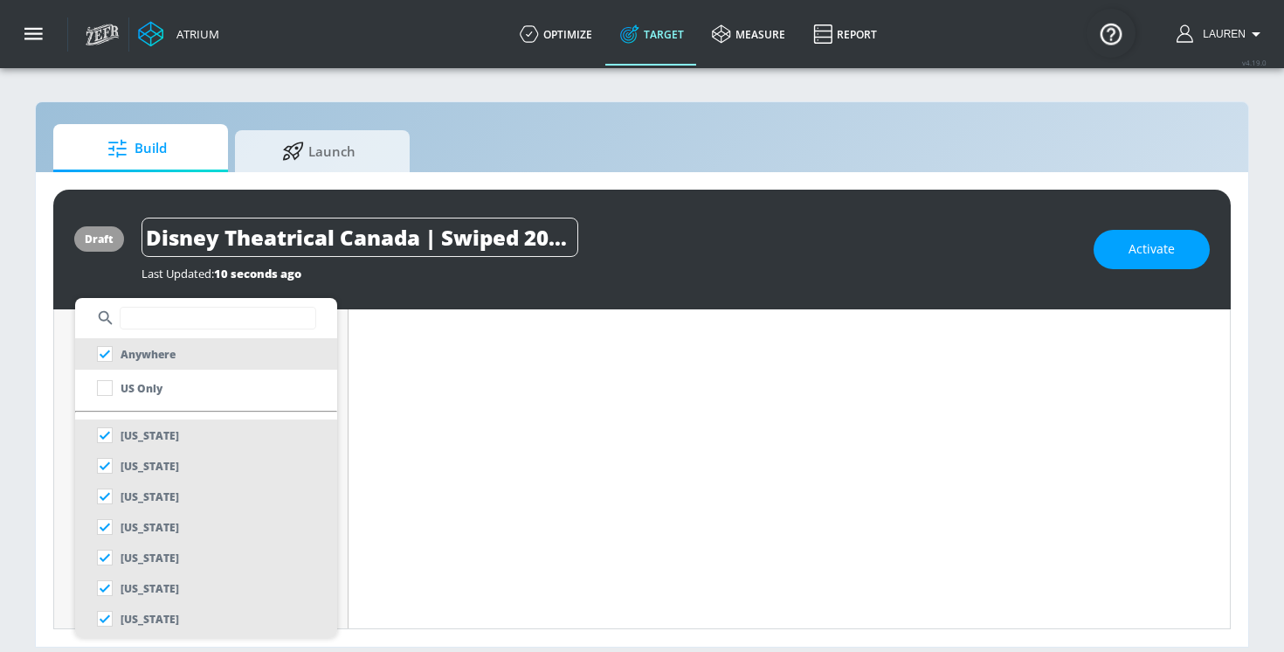
click at [155, 323] on input "text" at bounding box center [218, 318] width 197 height 23
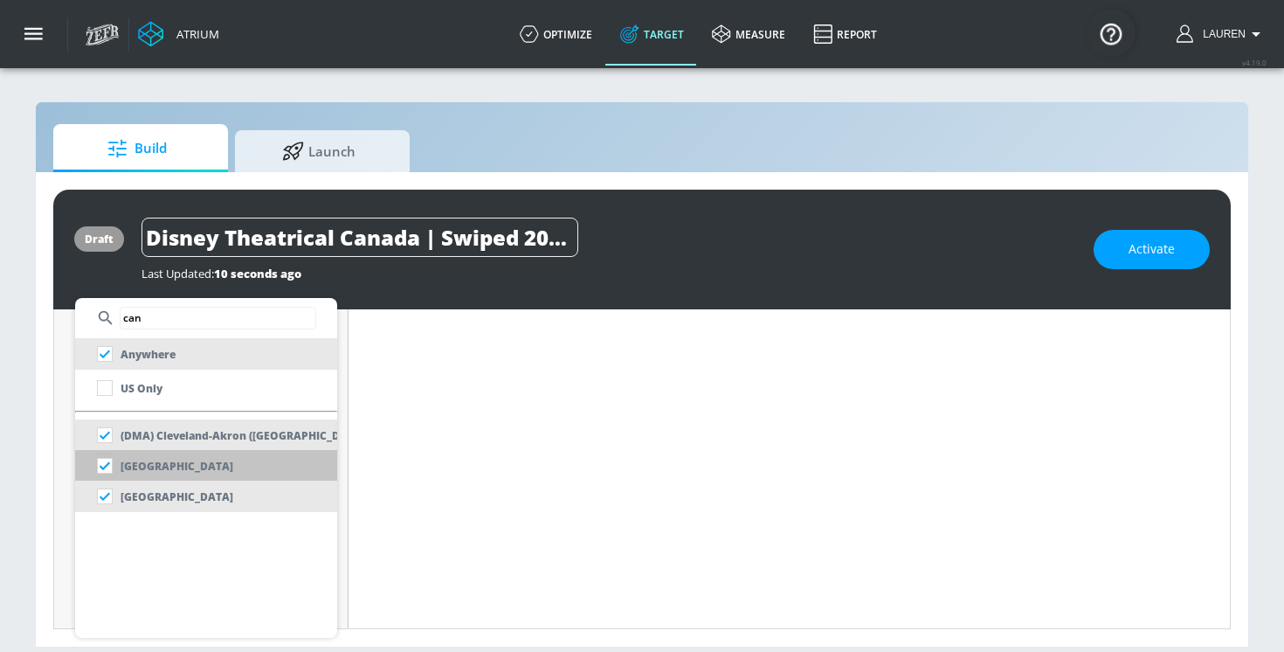
type input "can"
click at [108, 460] on input "checkbox" at bounding box center [104, 465] width 31 height 31
checkbox input "false"
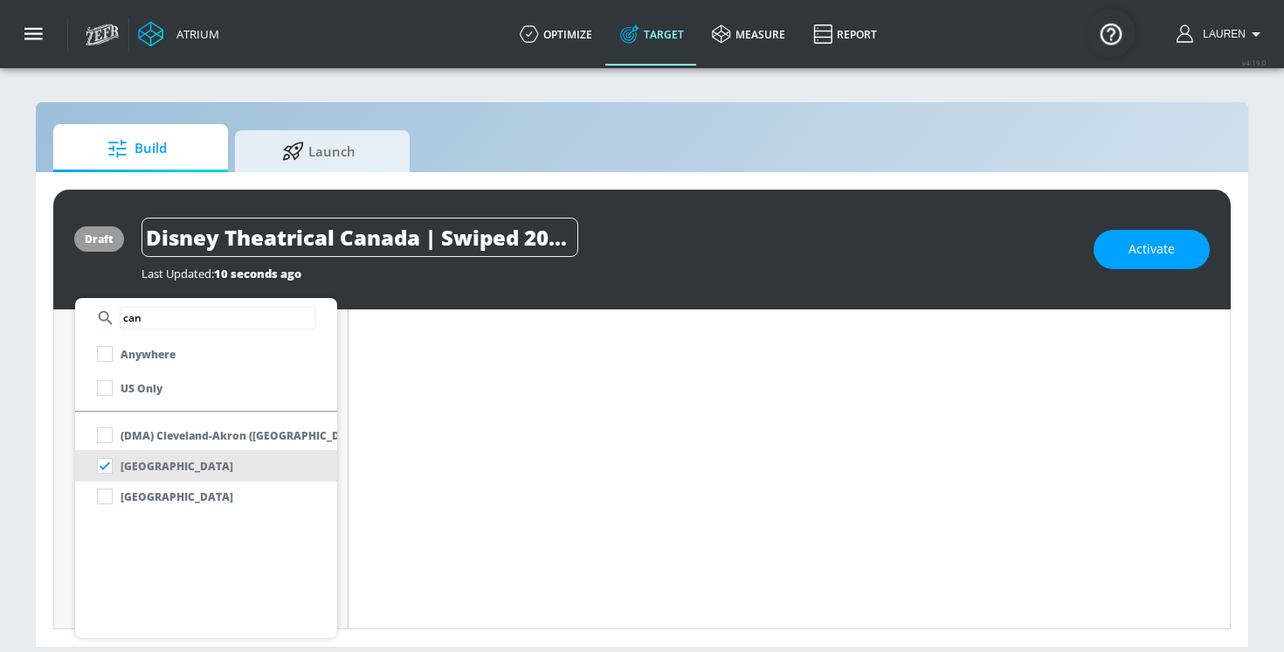
click at [397, 443] on div at bounding box center [642, 326] width 1284 height 652
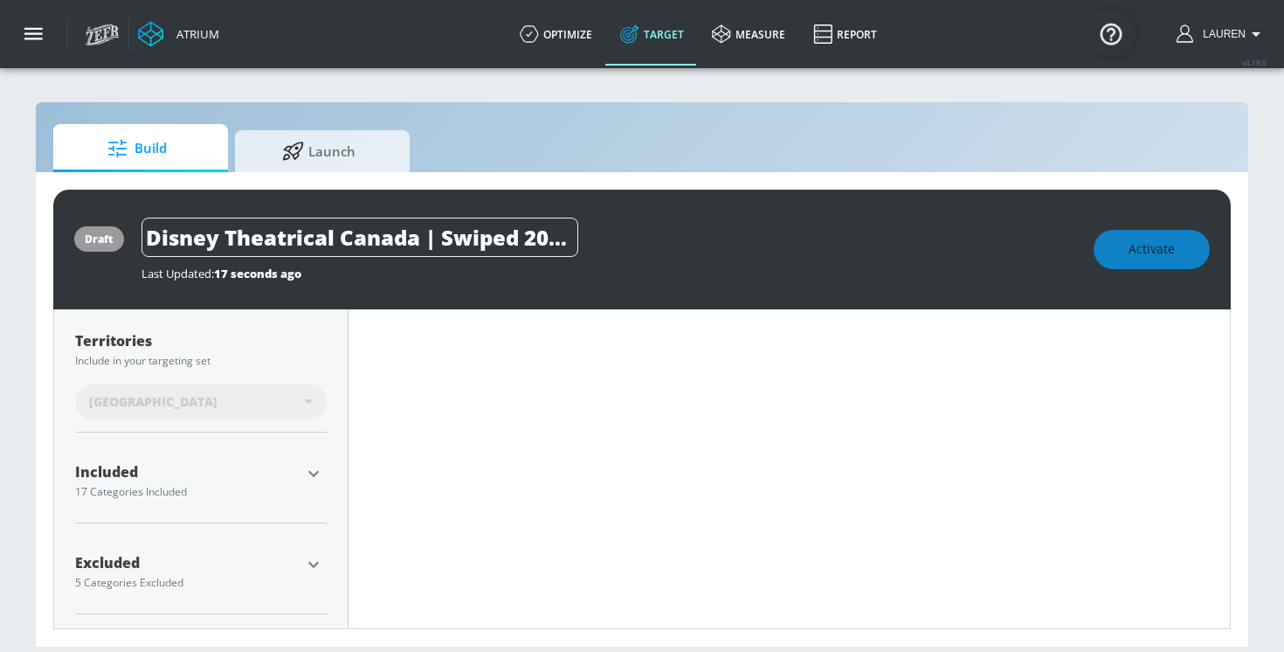
scroll to position [0, 0]
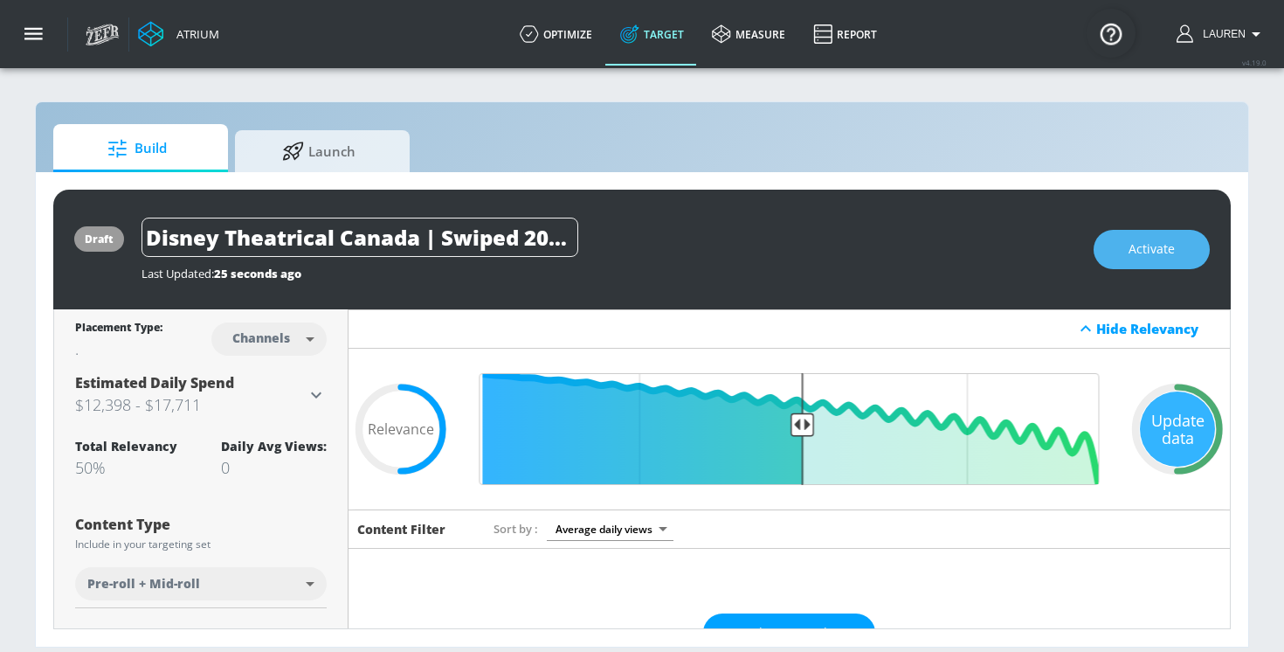
click at [1130, 245] on span "Activate" at bounding box center [1152, 250] width 46 height 22
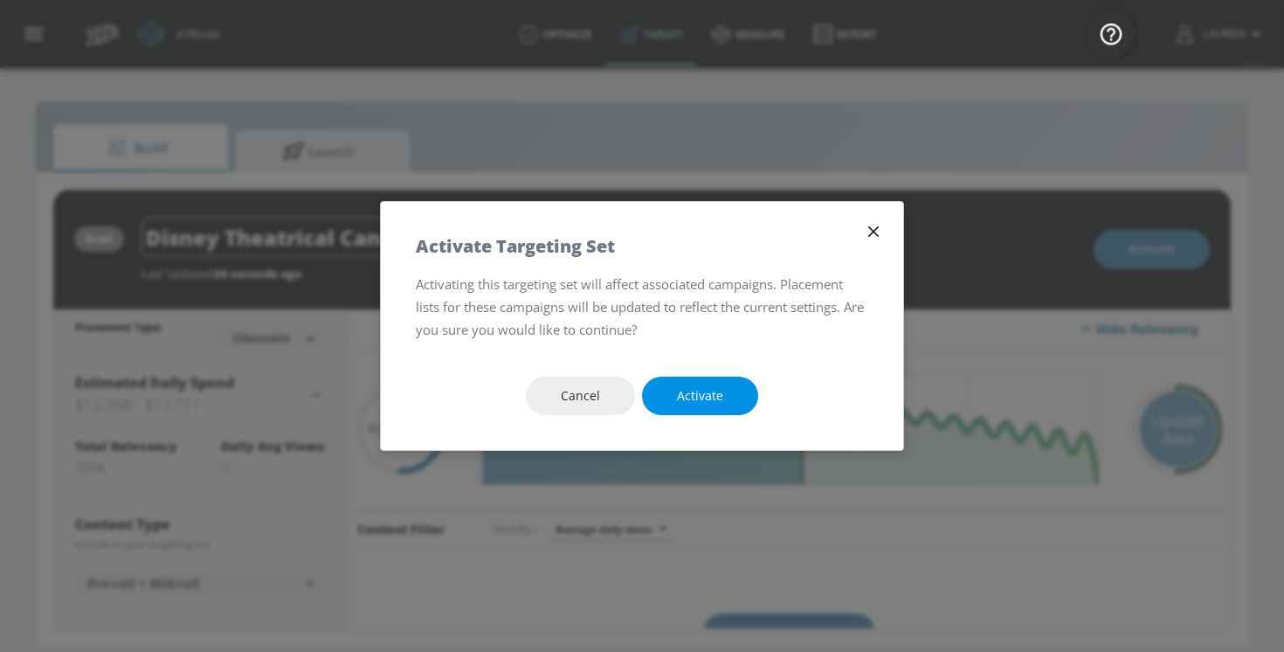
click at [729, 413] on button "Activate" at bounding box center [700, 396] width 116 height 39
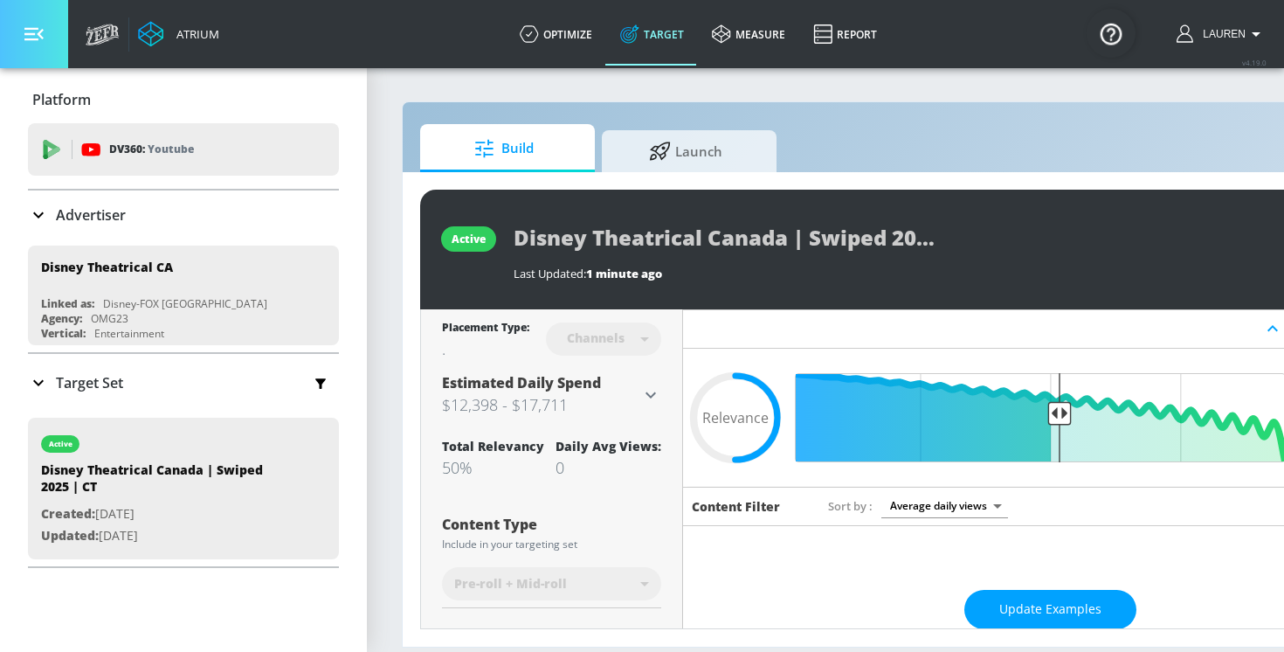
click at [24, 30] on icon "button" at bounding box center [33, 33] width 19 height 19
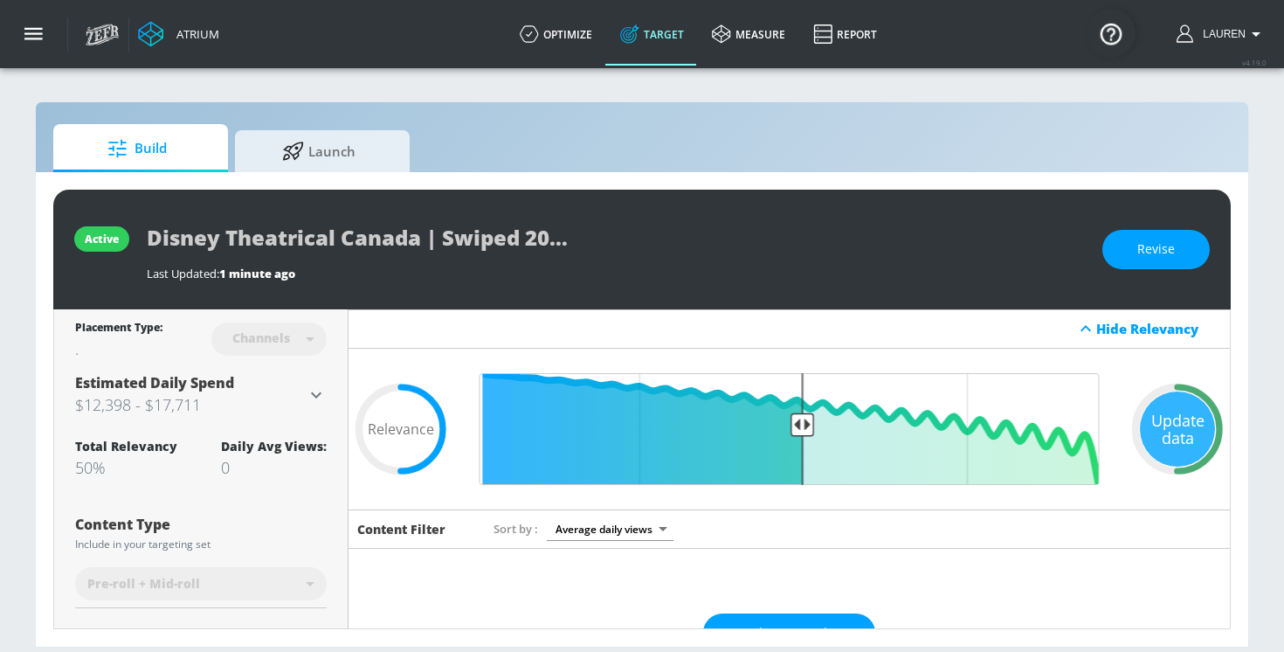
click at [260, 462] on div "0" at bounding box center [274, 467] width 106 height 21
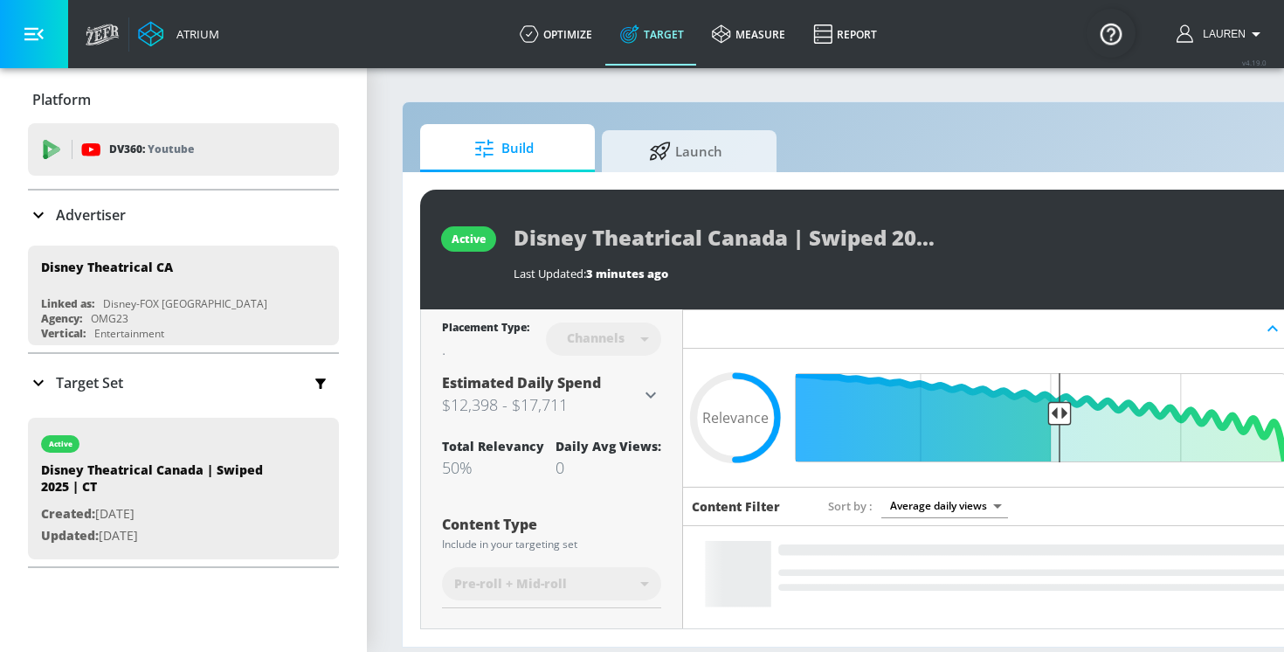
scroll to position [0, 66]
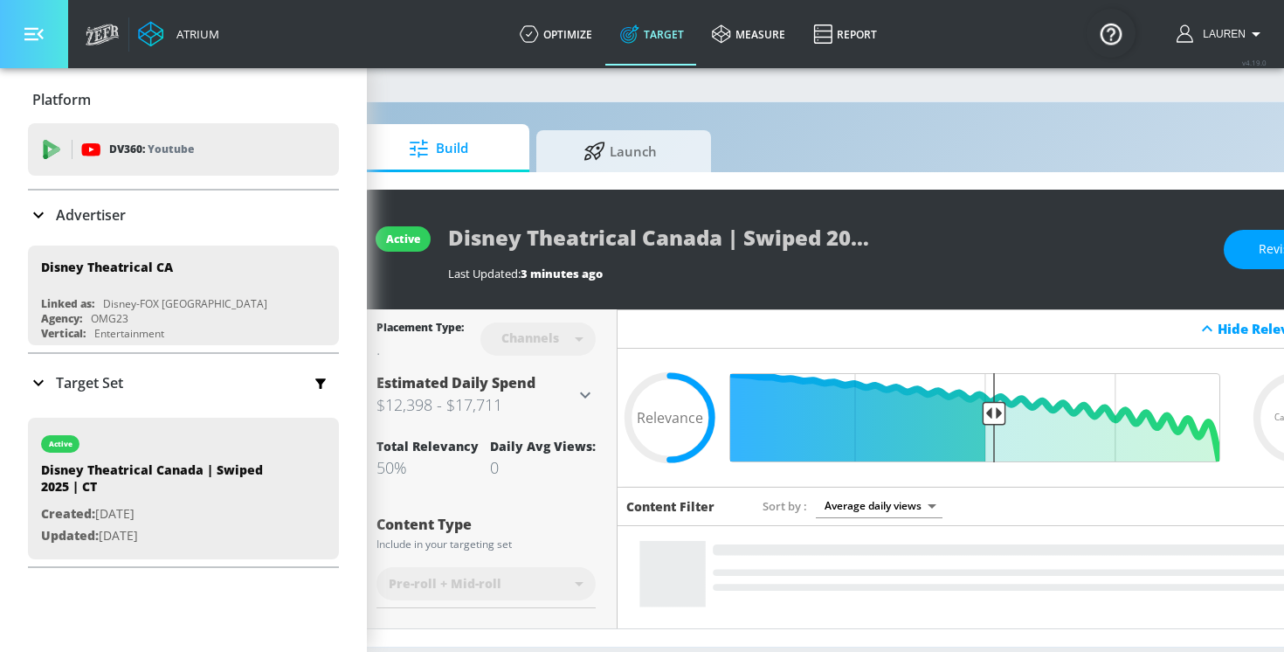
click at [44, 44] on button "button" at bounding box center [34, 34] width 68 height 68
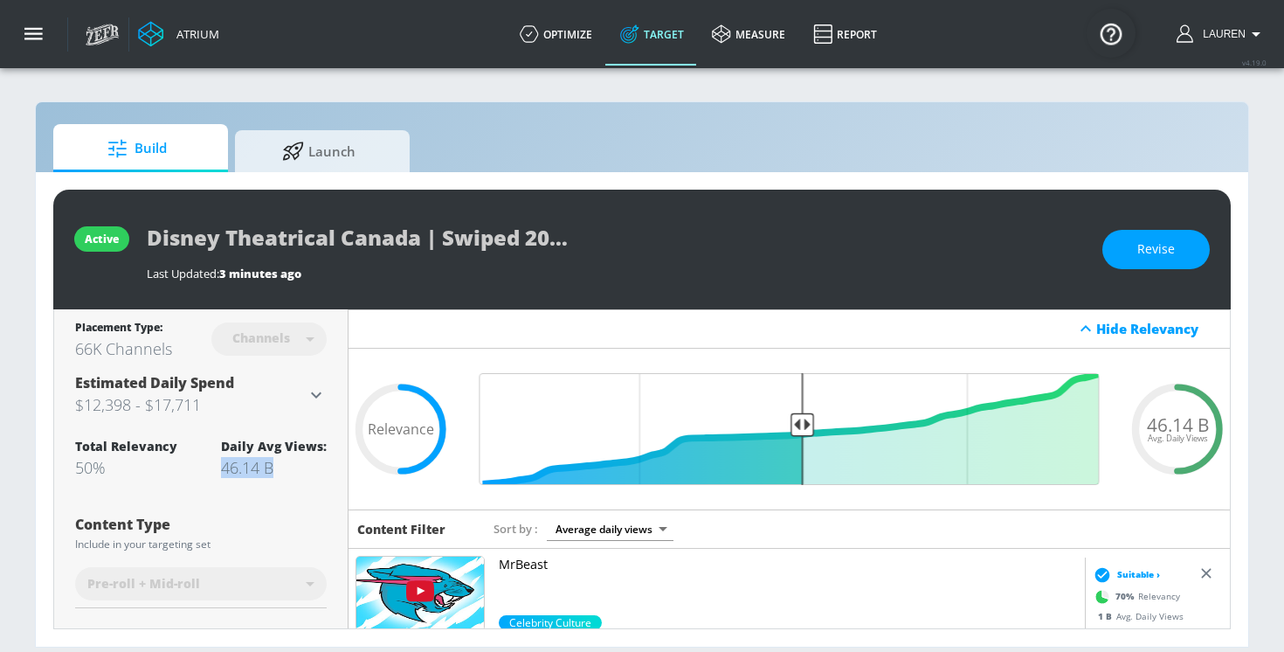
drag, startPoint x: 227, startPoint y: 464, endPoint x: 287, endPoint y: 472, distance: 60.8
click at [287, 472] on div "46.14 B" at bounding box center [274, 467] width 106 height 21
copy div "46.14 B"
click at [34, 30] on icon "button" at bounding box center [33, 33] width 19 height 19
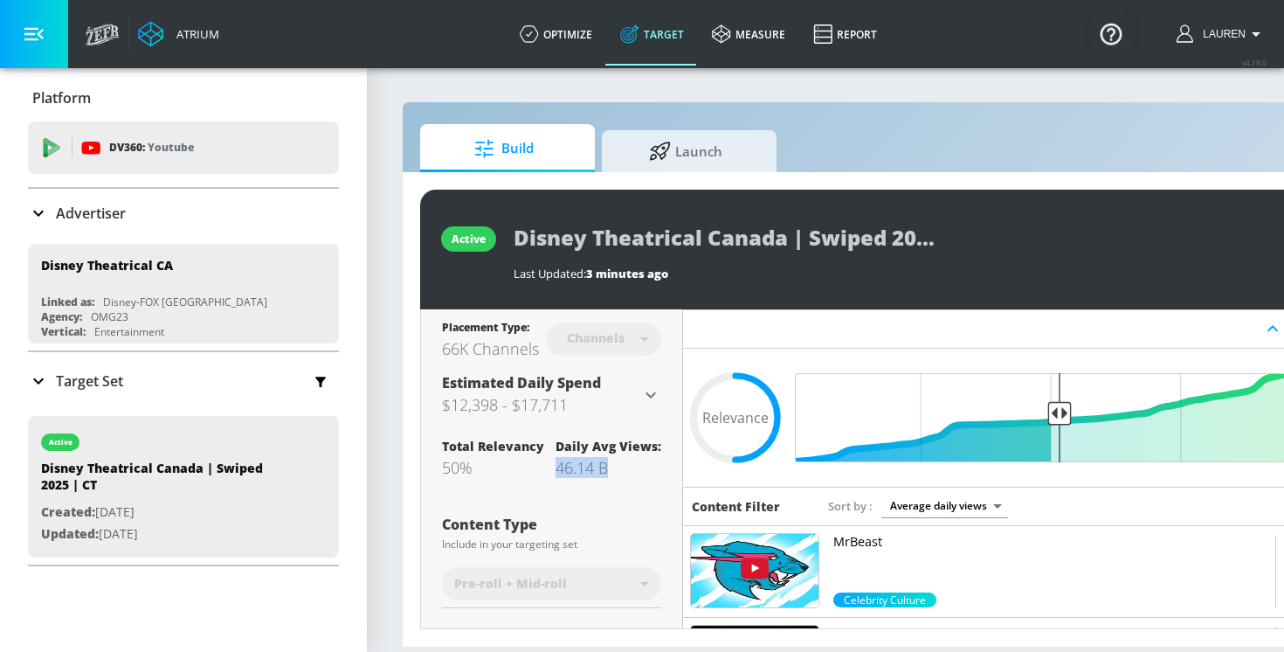
click at [30, 383] on icon at bounding box center [38, 380] width 21 height 21
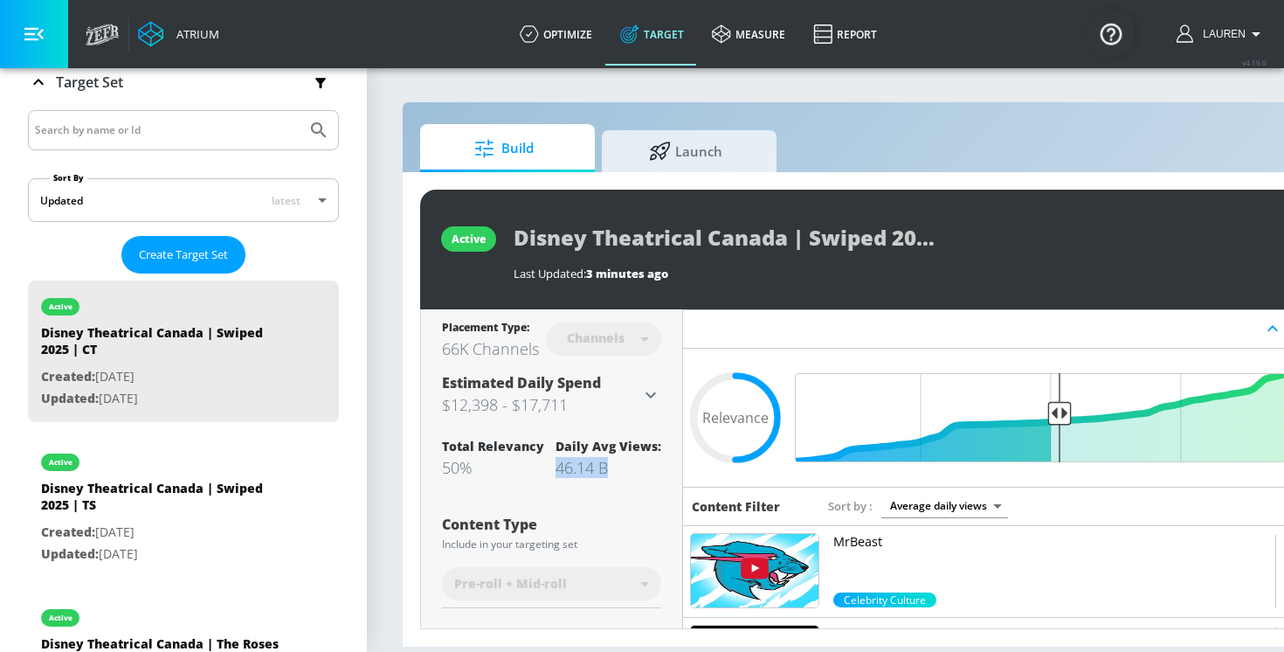
scroll to position [307, 0]
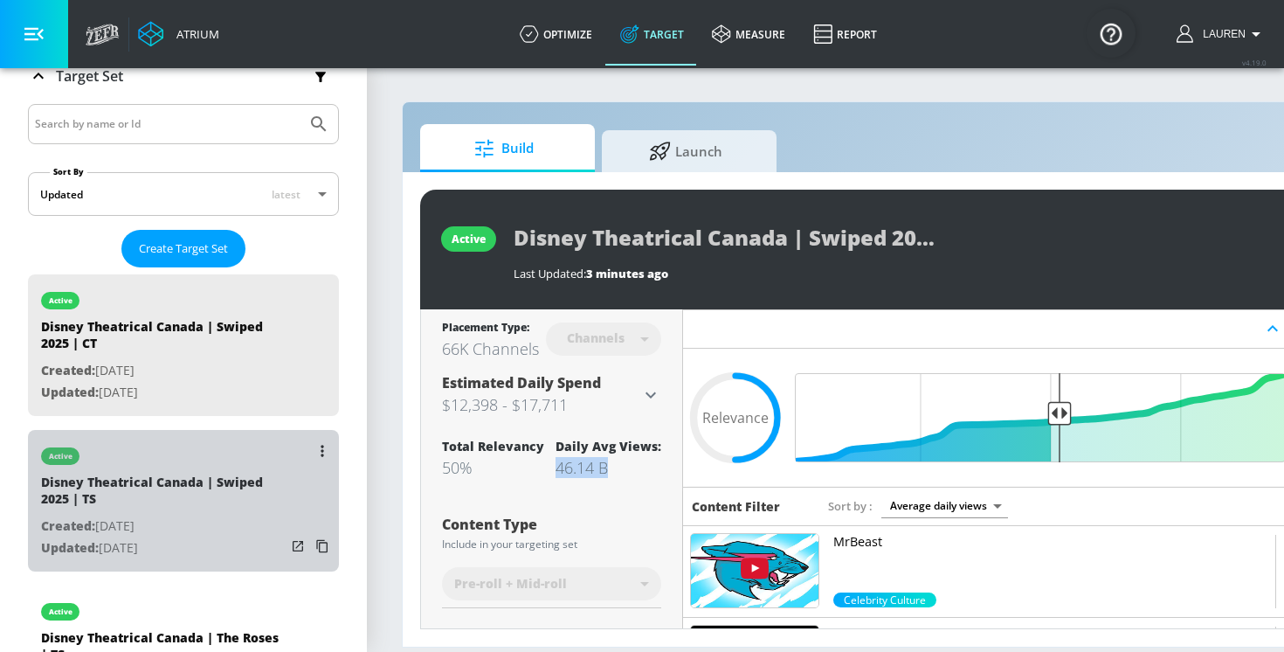
click at [204, 490] on div "Disney Theatrical Canada | Swiped 2025 | TS" at bounding box center [163, 495] width 245 height 42
type input "Disney Theatrical Canada | Swiped 2025 | TS"
type input "videos"
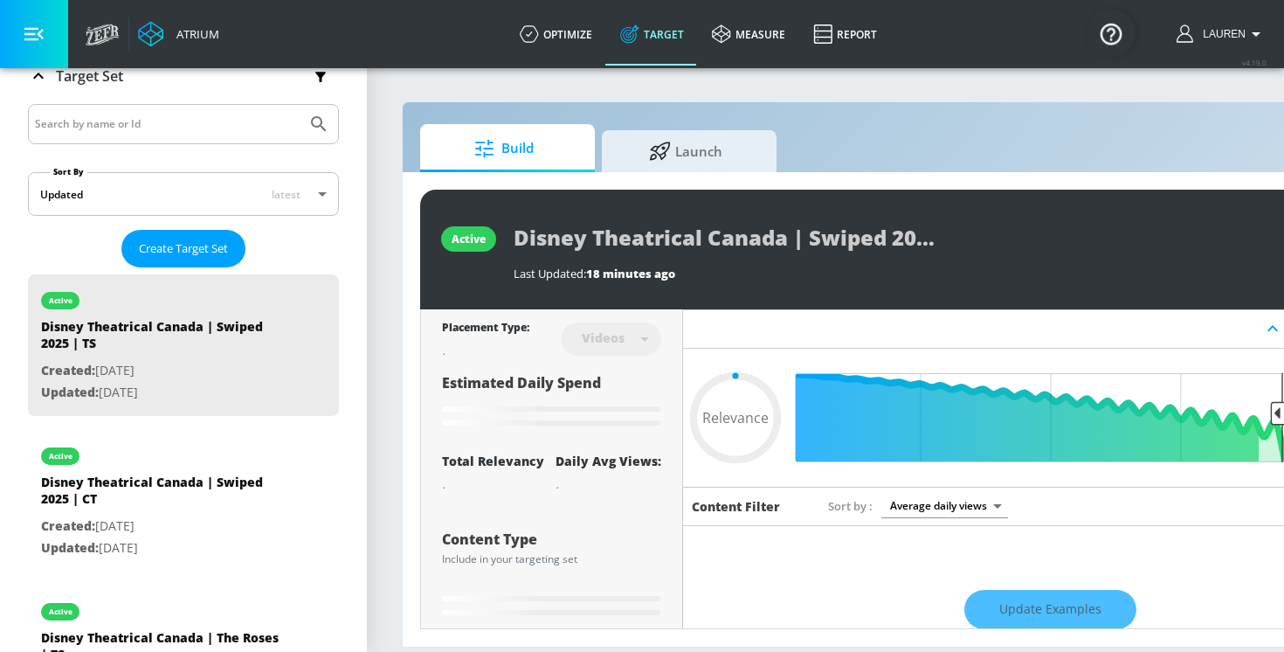
type input "0.52"
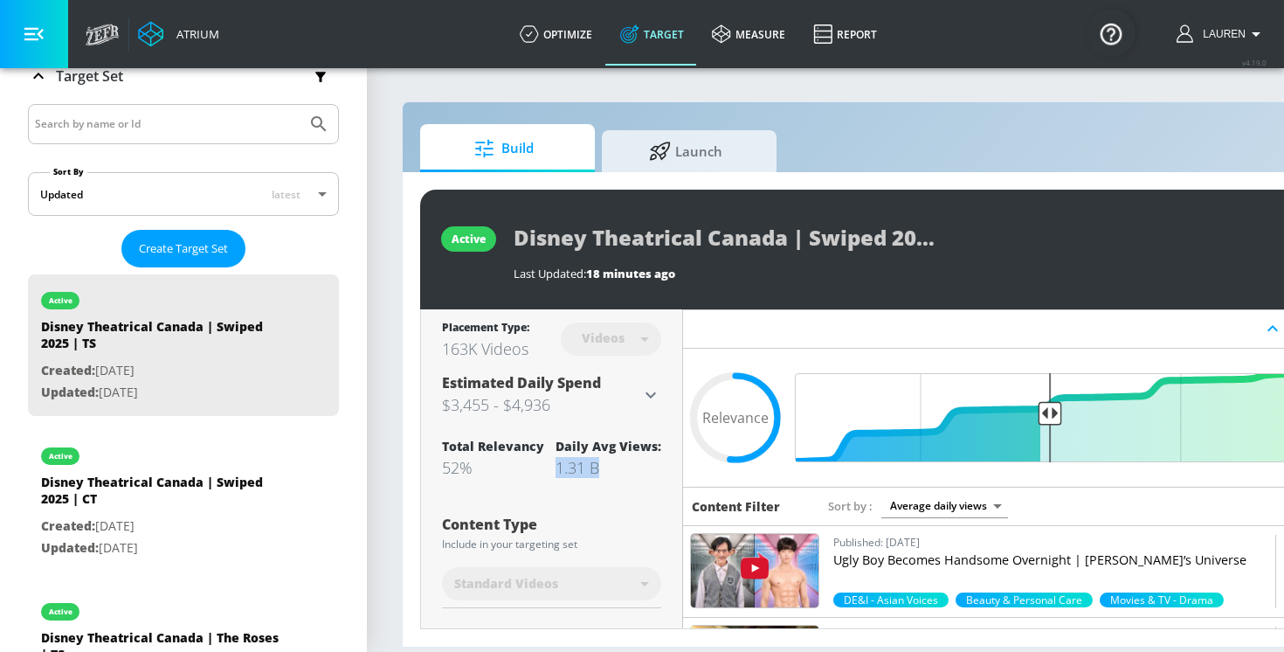
drag, startPoint x: 560, startPoint y: 458, endPoint x: 629, endPoint y: 462, distance: 69.2
click at [629, 462] on div "1.31 B" at bounding box center [609, 467] width 106 height 21
copy div "1.31 B"
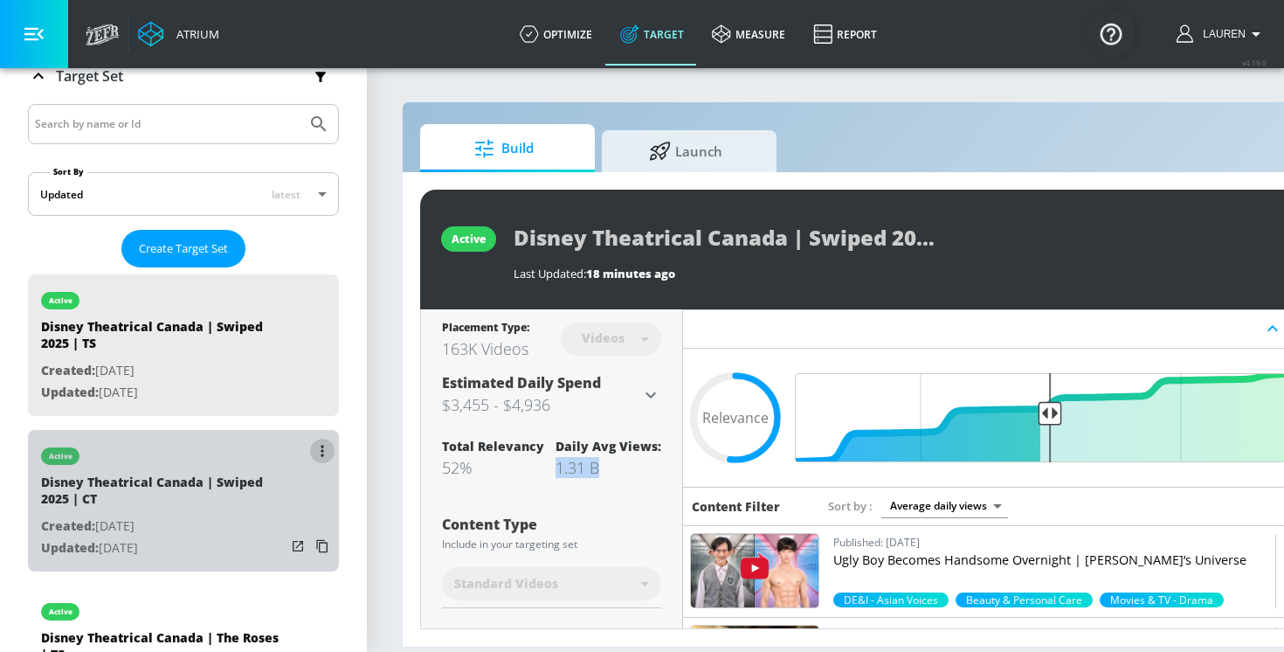
click at [325, 445] on button "list of Target Set" at bounding box center [322, 451] width 24 height 24
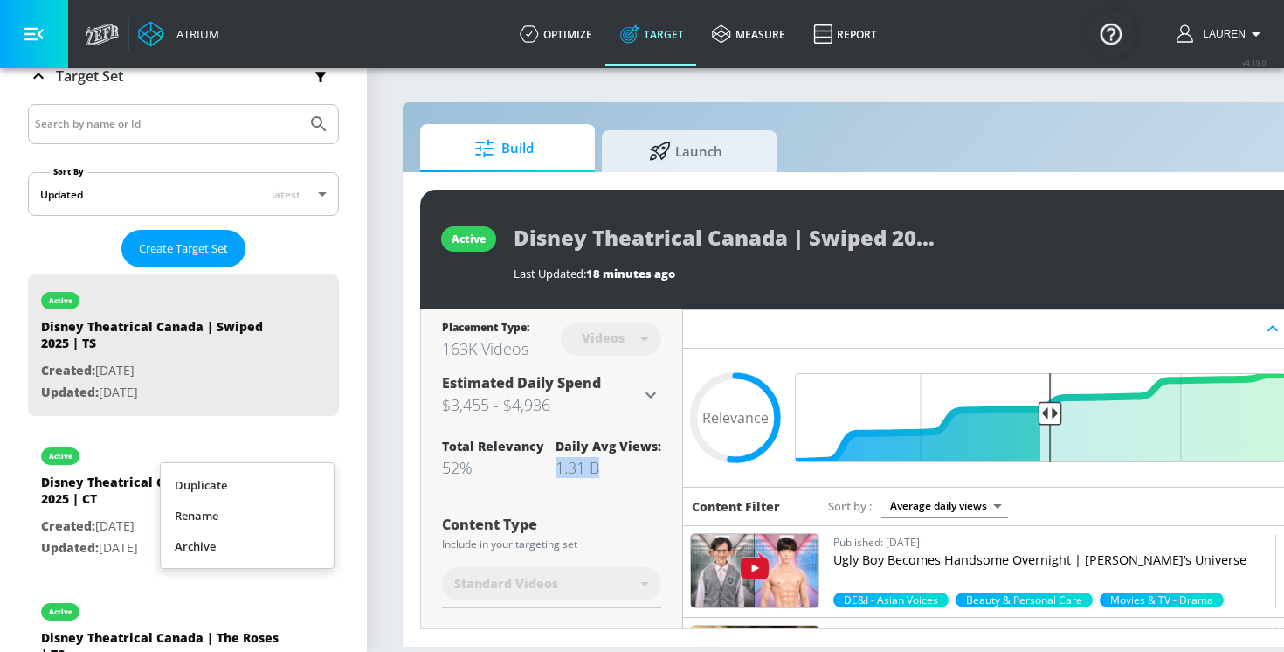
click at [259, 477] on li "Duplicate" at bounding box center [247, 485] width 173 height 31
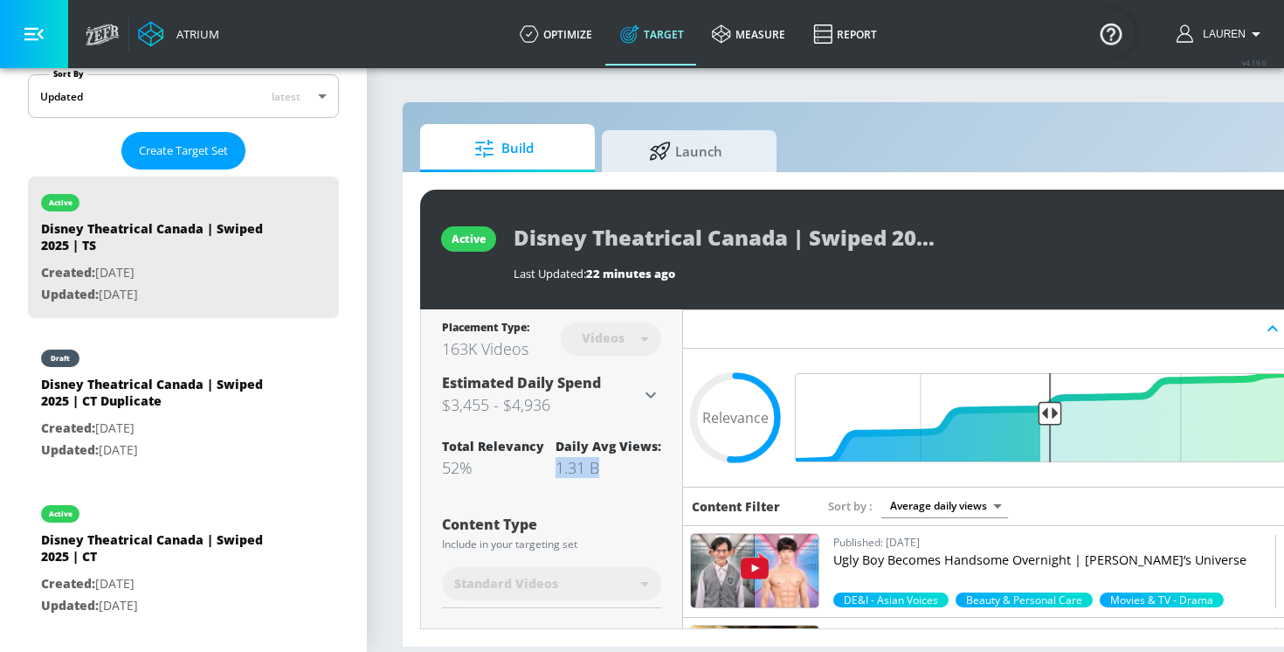
scroll to position [412, 0]
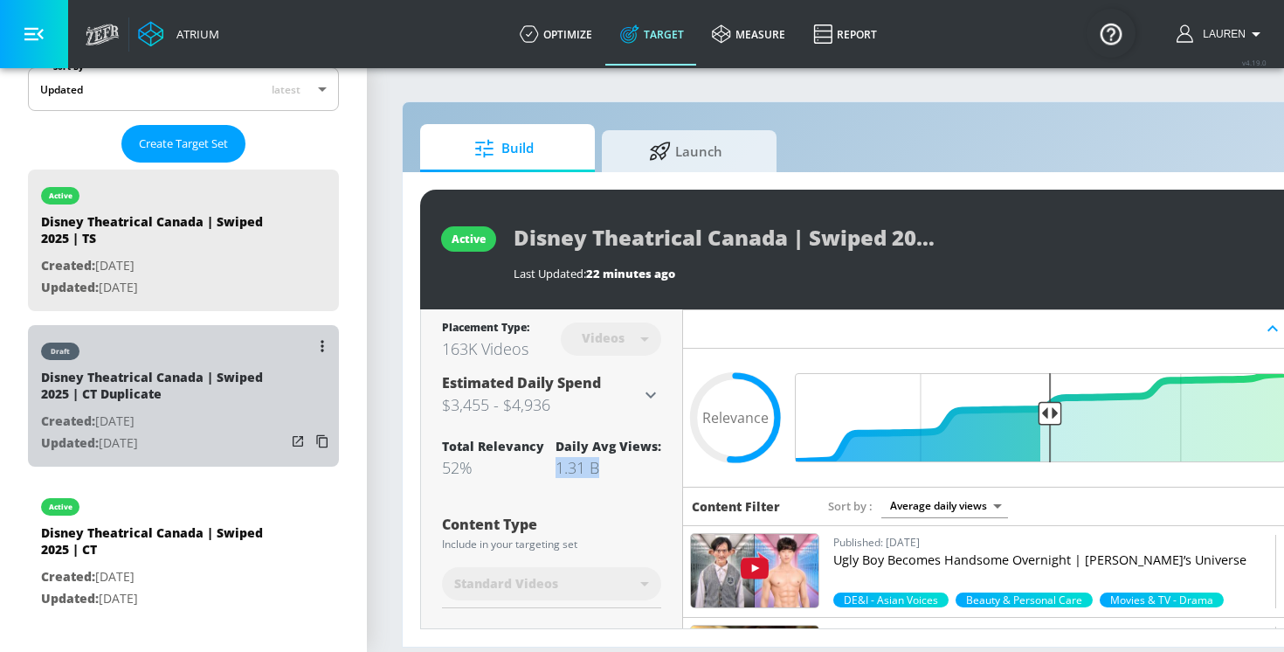
click at [194, 419] on p "Created: [DATE]" at bounding box center [163, 422] width 245 height 22
type input "Disney Theatrical Canada | Swiped 2025 | CT Duplicate"
type input "channels"
type input "0.05"
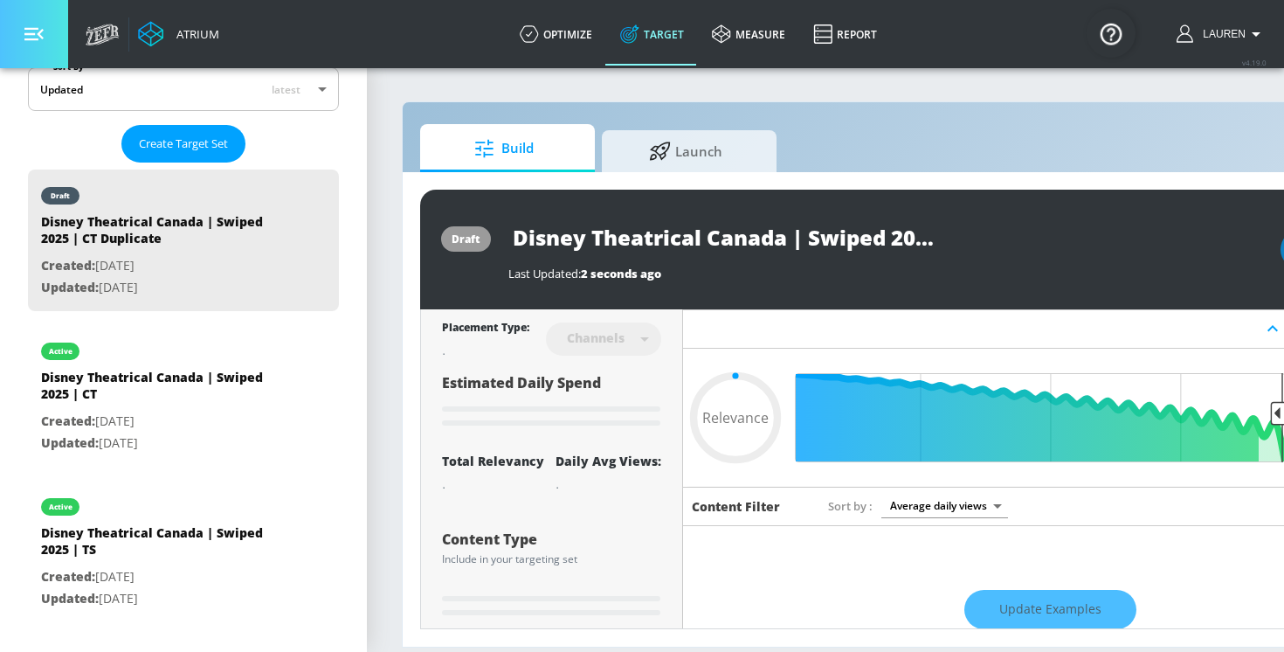
click at [39, 33] on icon "button" at bounding box center [33, 34] width 19 height 13
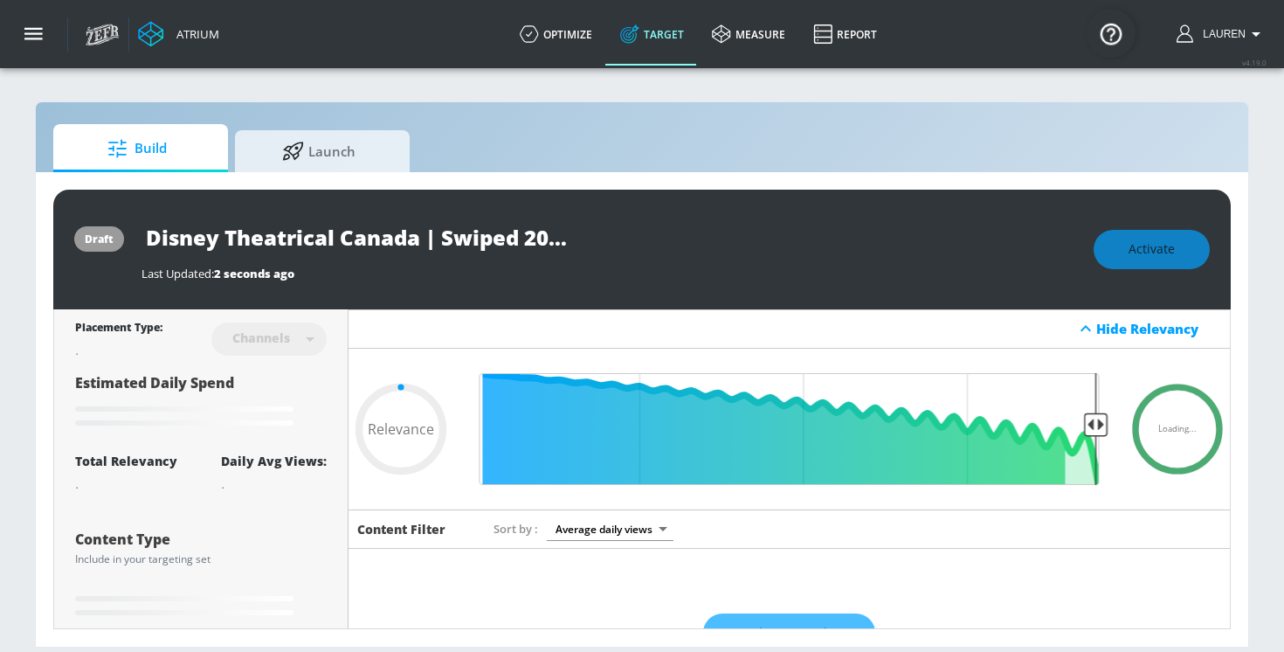
click at [436, 239] on input "Disney Theatrical Canada | Swiped 2025 | CT Duplicate" at bounding box center [360, 237] width 437 height 39
drag, startPoint x: 434, startPoint y: 235, endPoint x: 607, endPoint y: 249, distance: 173.6
click at [607, 249] on div "Disney Theatrical Canada | Swiped 2025 | CT Duplicate" at bounding box center [609, 237] width 935 height 39
type input "Disney Theatrical Canada | Swiped 2025 |\"
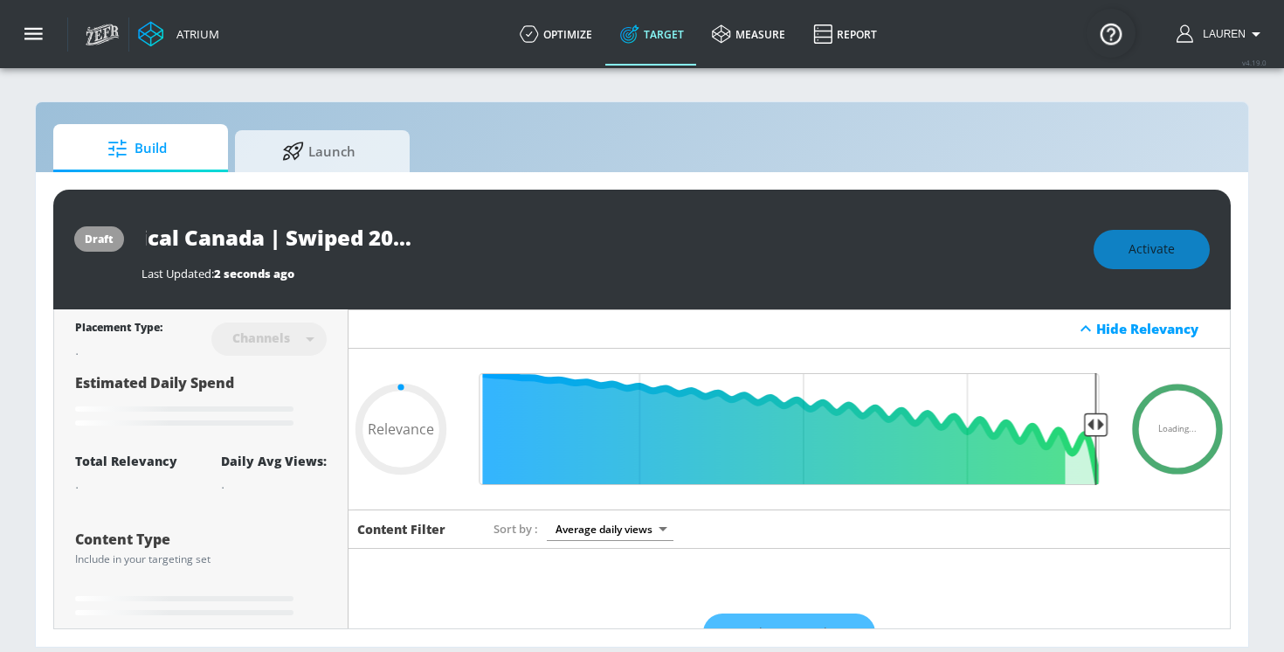
type input "0.05"
type input "Disney Theatrical Canada | Swiped 2025 |\\"
type input "0.05"
type input "Disney Theatrical Canada | Swiped 2025 |\\\"
type input "0.05"
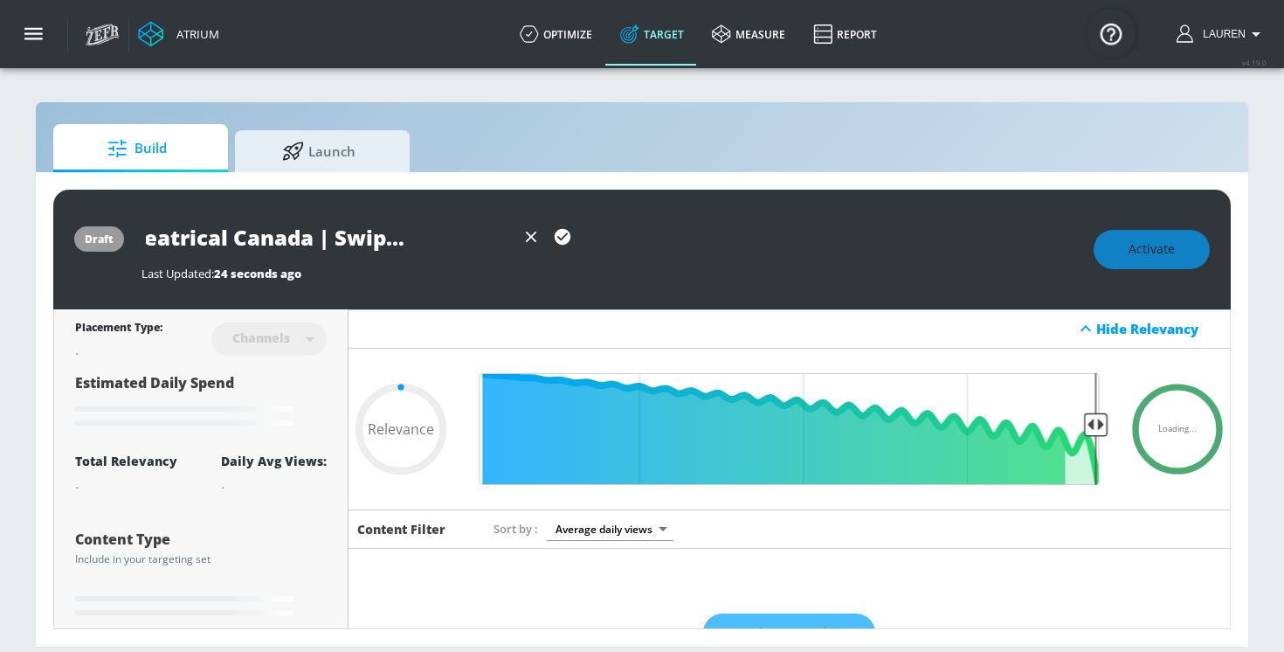
type input "Disney Theatrical Canada | Swiped 2025 |\\"
type input "0.05"
type input "Disney Theatrical Canada | Swiped 2025 |\"
type input "0.05"
type input "Disney Theatrical Canada | Swiped 2025 |"
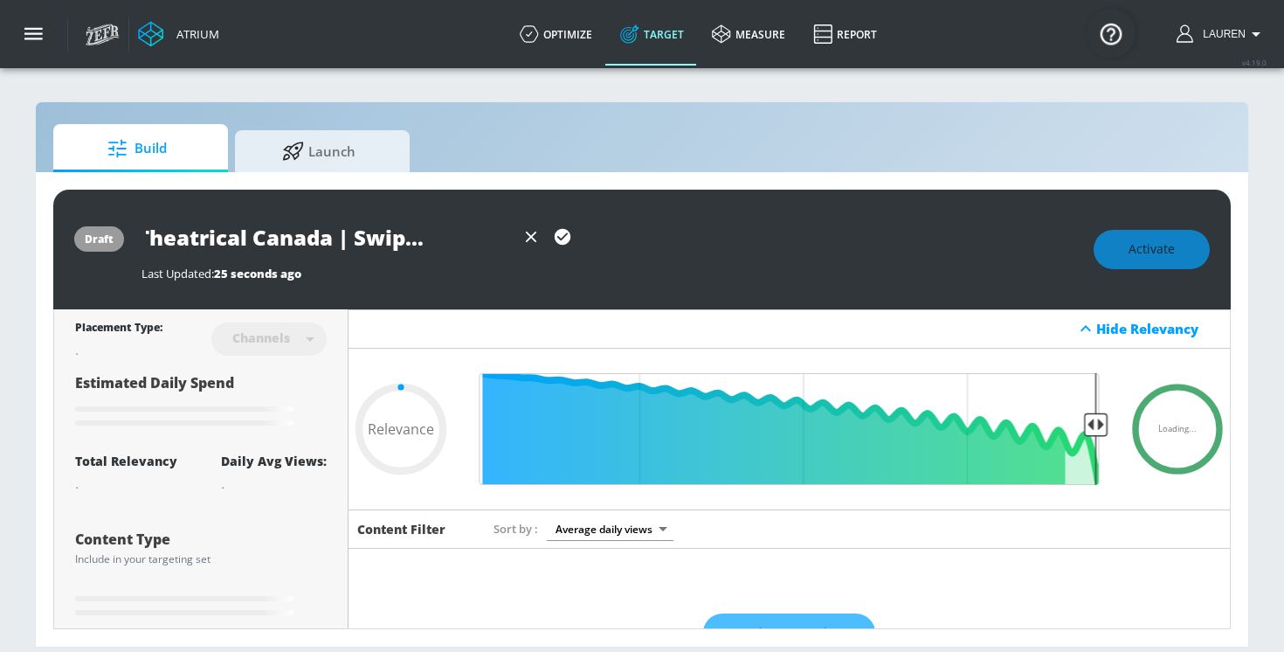
type input "0.05"
type input "Disney Theatrical Canada | Swiped 2025 |S"
type input "0.05"
type input "Disney Theatrical Canada | Swiped 2025 |SH"
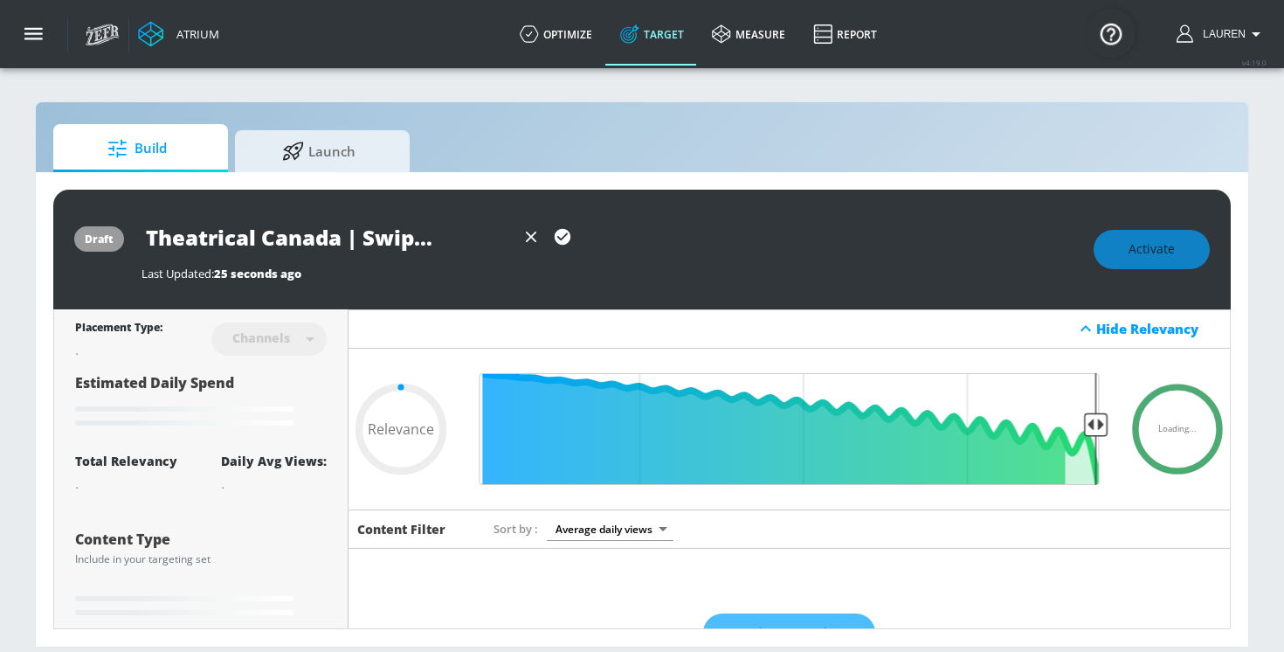
type input "0.05"
type input "Disney Theatrical Canada | Swiped 2025 |SHo"
type input "0.05"
type input "Disney Theatrical Canada | Swiped 2025 |SHor"
type input "0.05"
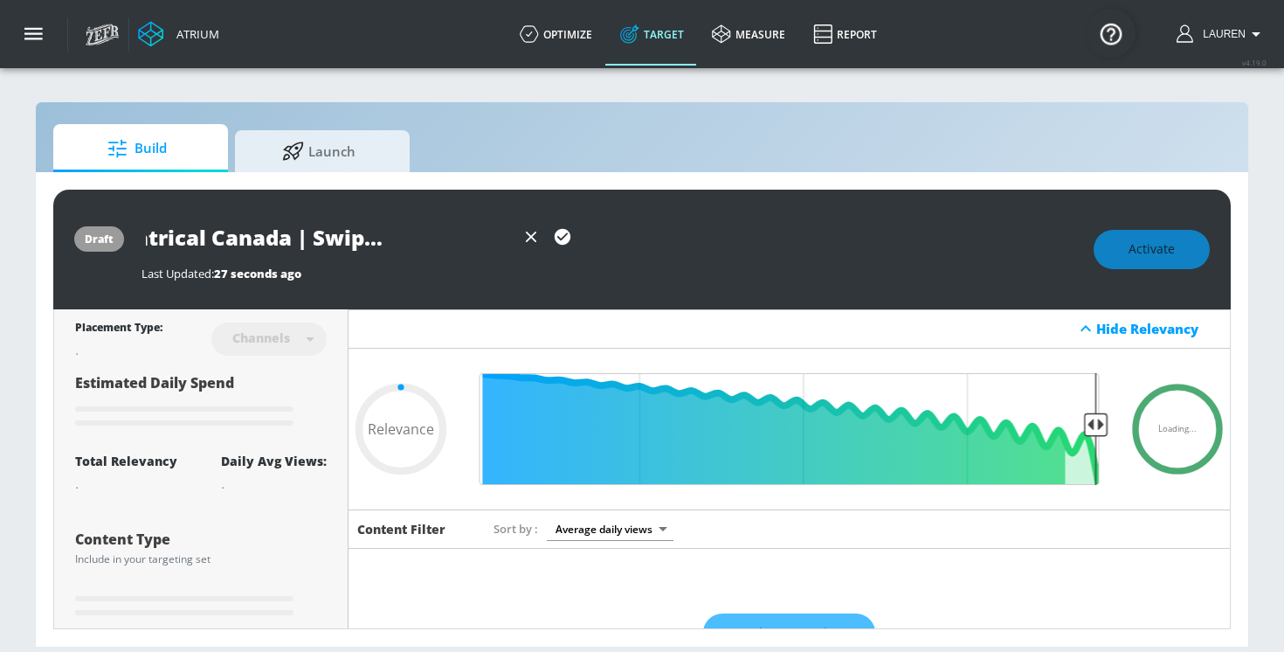
type input "Disney Theatrical Canada | Swiped 2025 |SHort"
type input "0.05"
type input "Disney Theatrical Canada | Swiped 2025 |SHorts"
type input "0.05"
type input "Disney Theatrical Canada | Swiped 2025 |SHort"
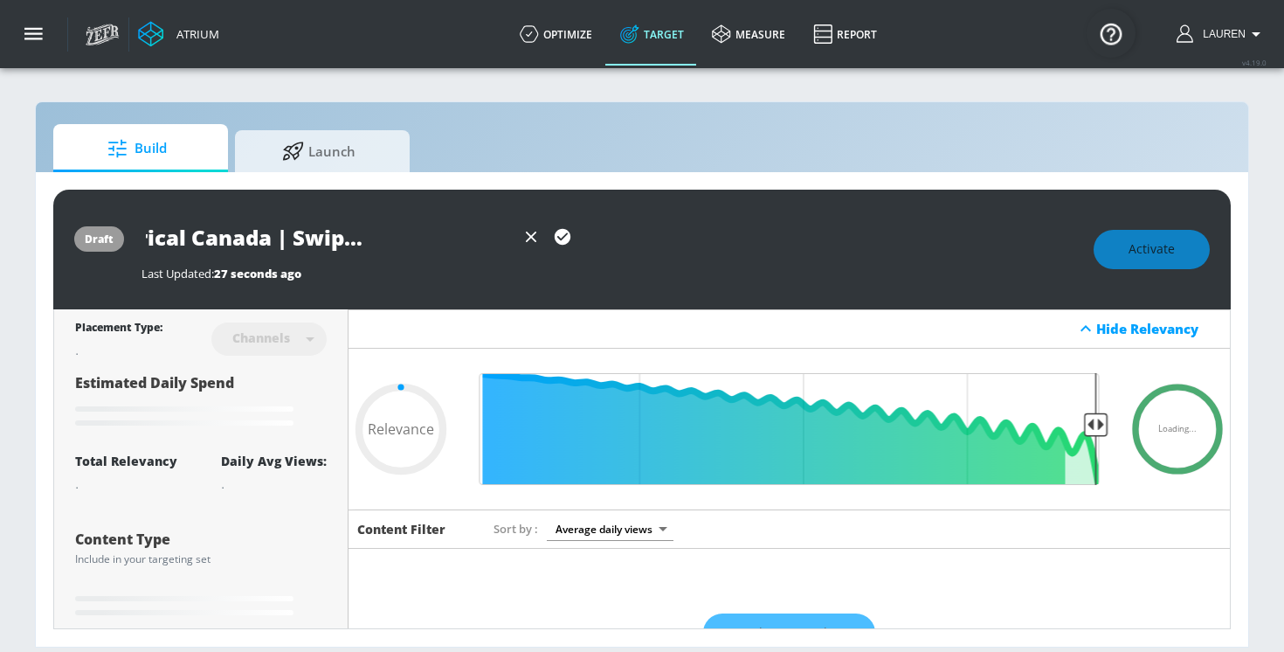
type input "0.05"
type input "Disney Theatrical Canada | Swiped 2025 |SHor"
type input "0.05"
type input "Disney Theatrical Canada | Swiped 2025 |SHo"
type input "0.05"
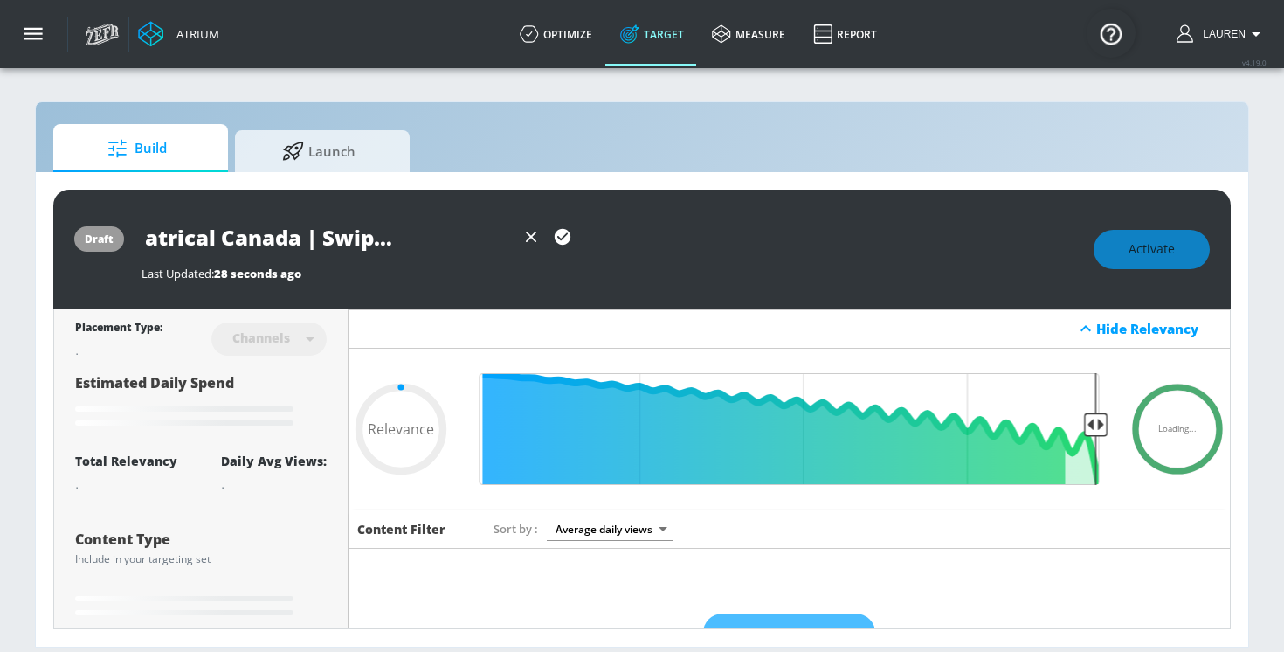
type input "Disney Theatrical Canada | Swiped 2025 |SH"
type input "0.05"
type input "Disney Theatrical Canada | Swiped 2025 |S"
type input "0.05"
type input "Disney Theatrical Canada | Swiped 2025 |Sh"
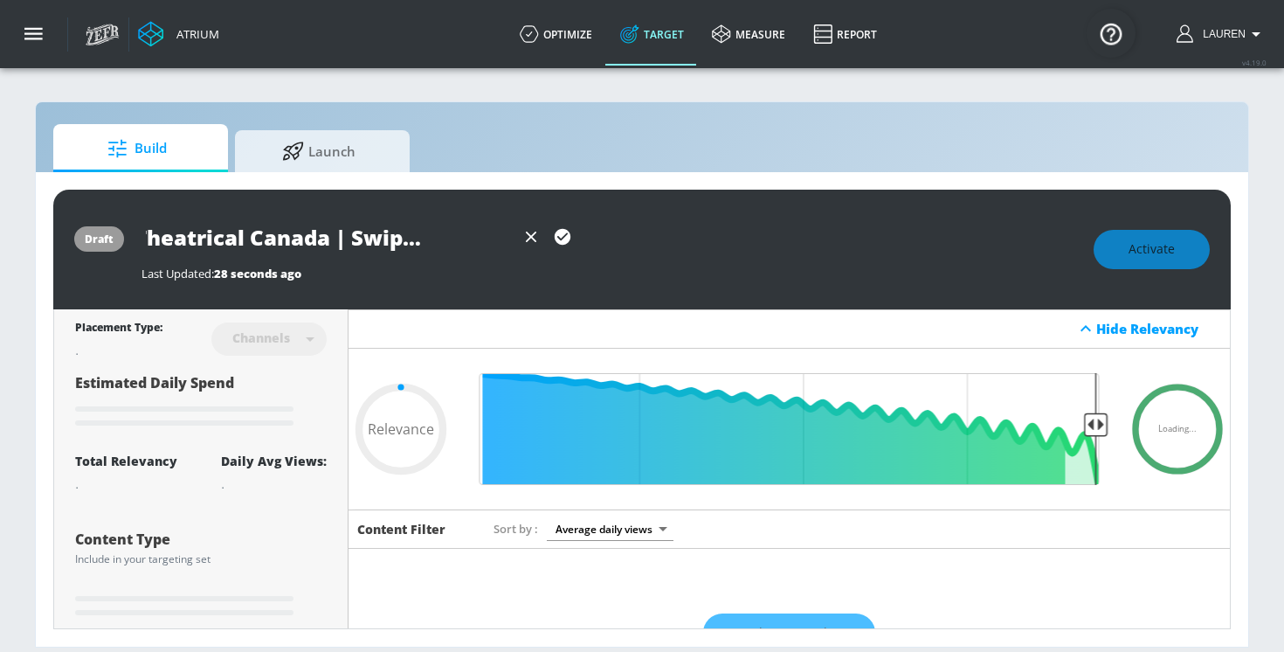
type input "0.05"
type input "Disney Theatrical Canada | Swiped 2025 |Sho"
type input "0.05"
type input "Disney Theatrical Canada | Swiped 2025 |Shor"
type input "0.05"
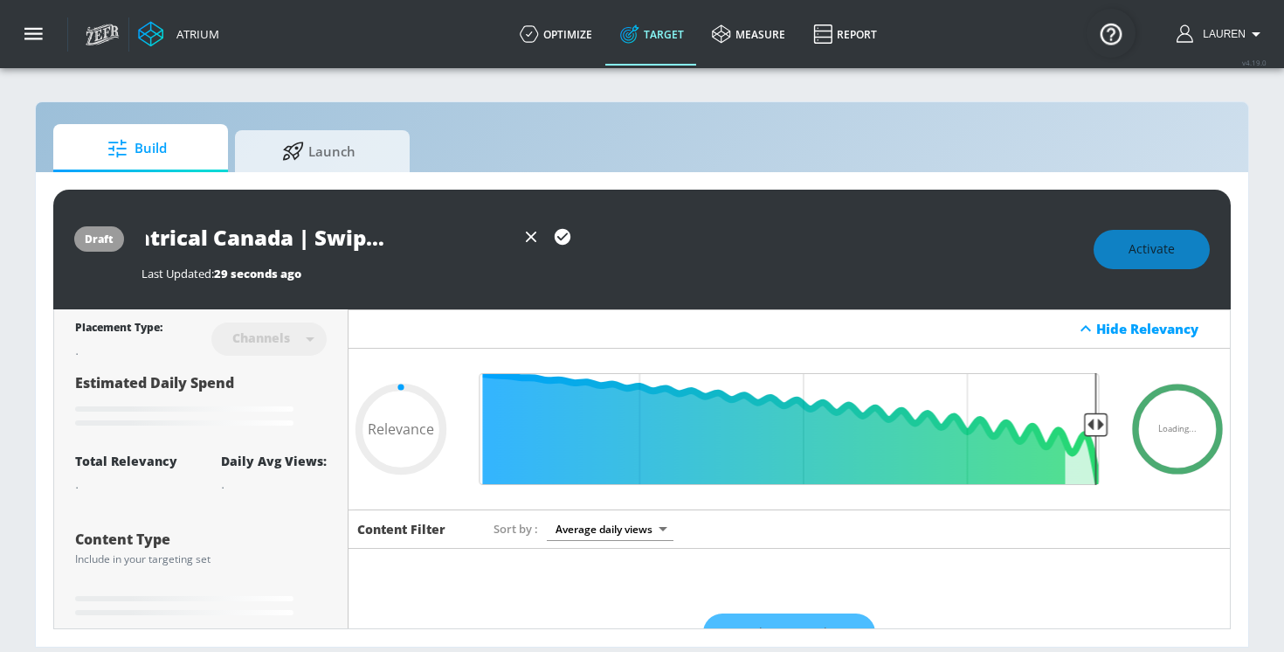
type input "Disney Theatrical Canada | Swiped 2025 |Short"
type input "0.05"
type input "Disney Theatrical Canada | Swiped 2025 |Shorts"
type input "0.05"
type input "Disney Theatrical Canada | Swiped 2025 |Shorts"
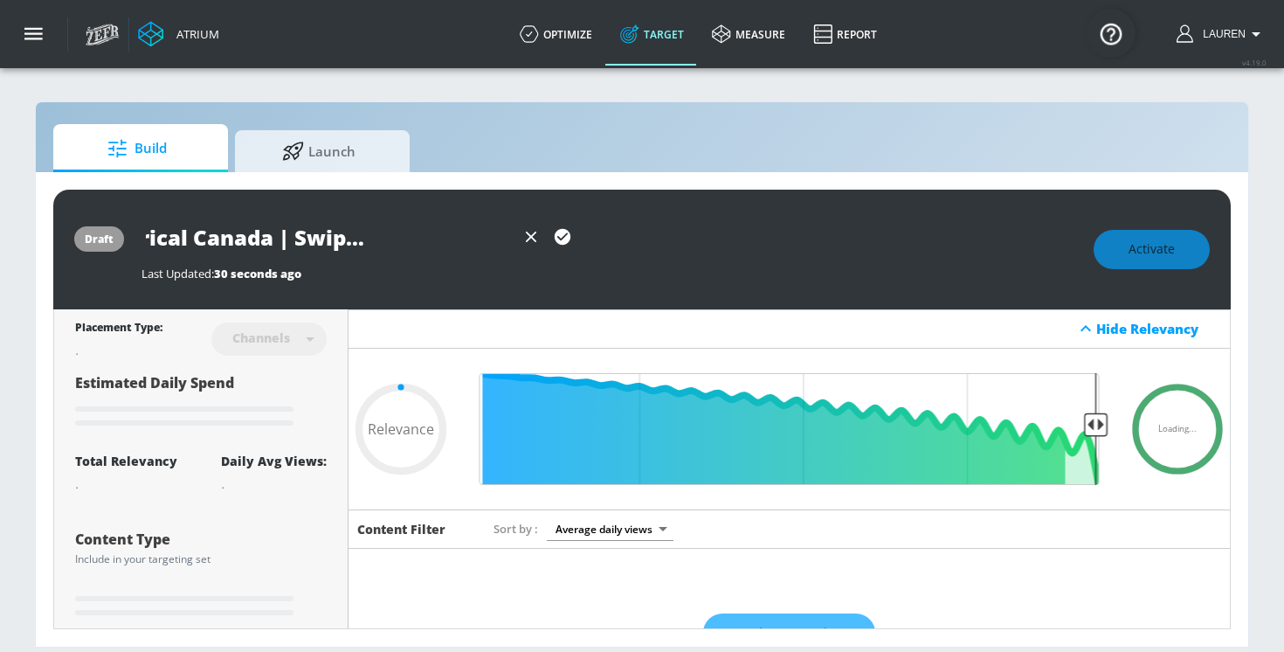
type input "0.05"
type input "Disney Theatrical Canada | Swiped 2025 |Shorts T"
type input "0.05"
type input "Disney Theatrical Canada | Swiped 2025 |Shorts TS"
type input "0.5"
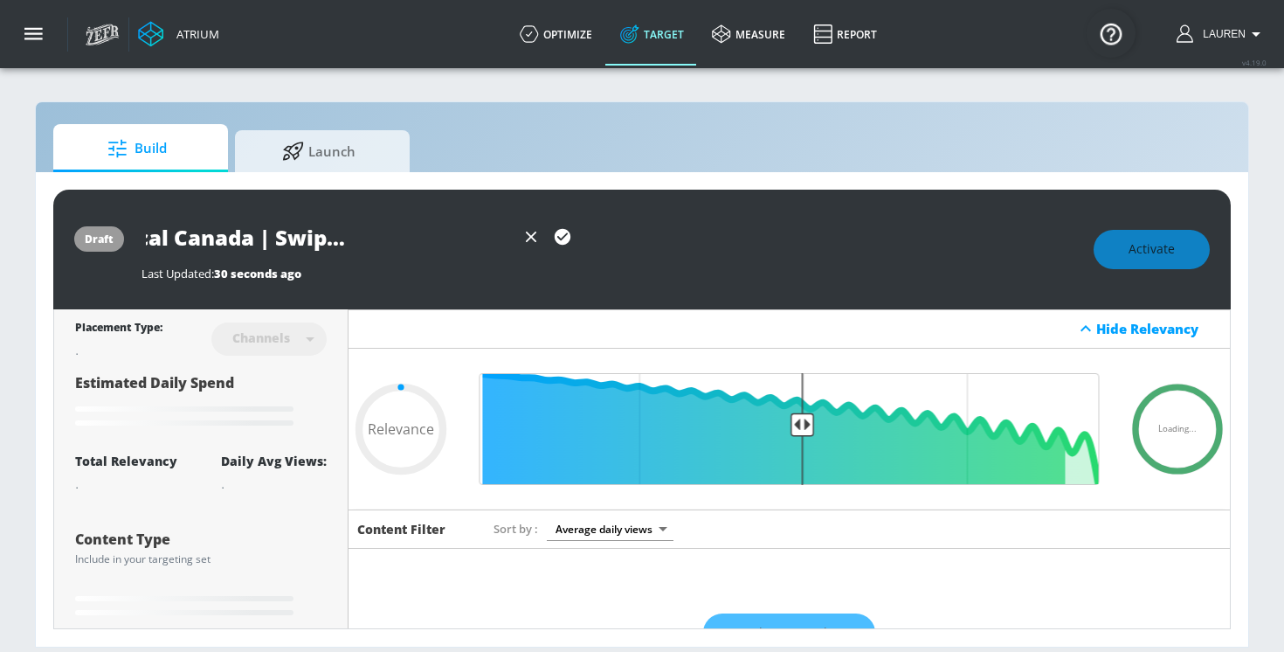
scroll to position [0, 178]
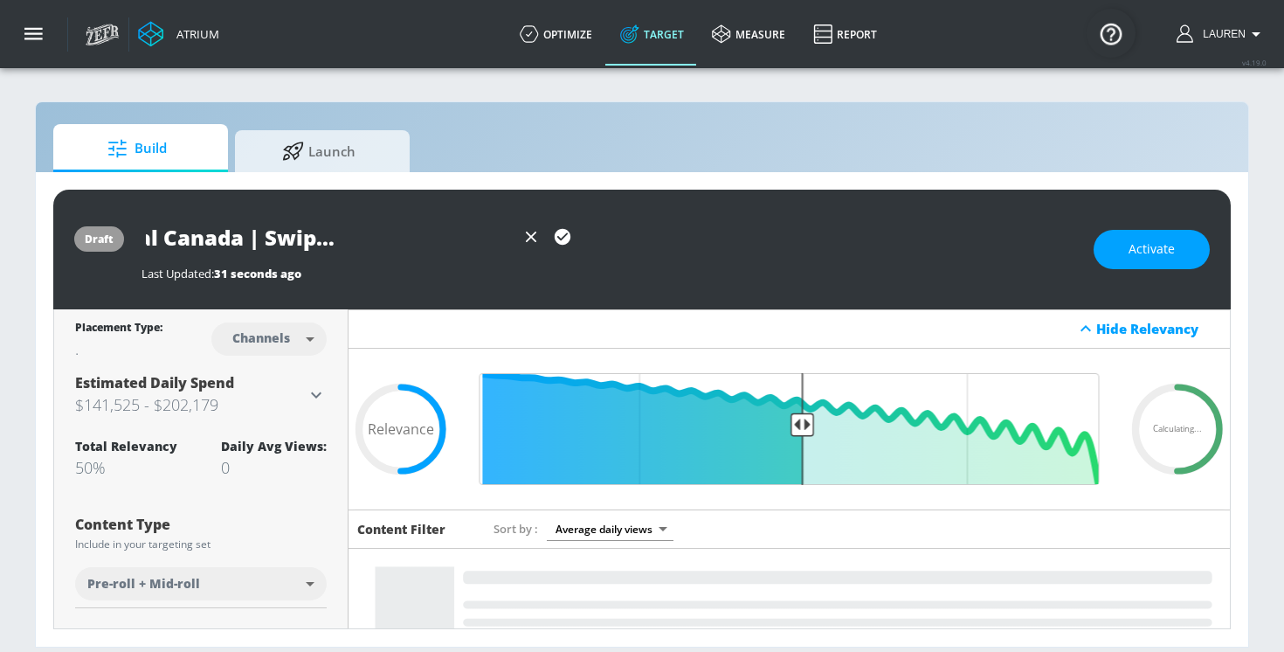
type input "Disney Theatrical Canada | Swiped 2025 |Shorts TS"
click at [561, 236] on icon "button" at bounding box center [563, 237] width 16 height 16
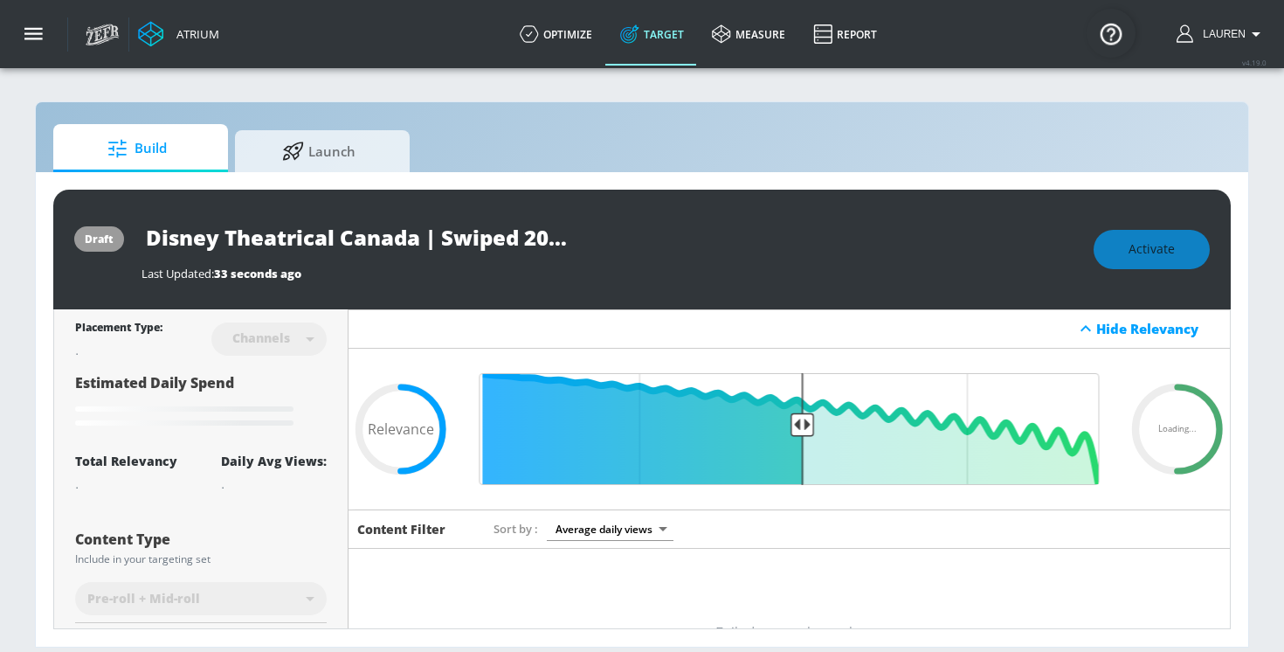
click at [522, 236] on input "Disney Theatrical Canada | Swiped 2025 |Shorts TS" at bounding box center [360, 237] width 437 height 39
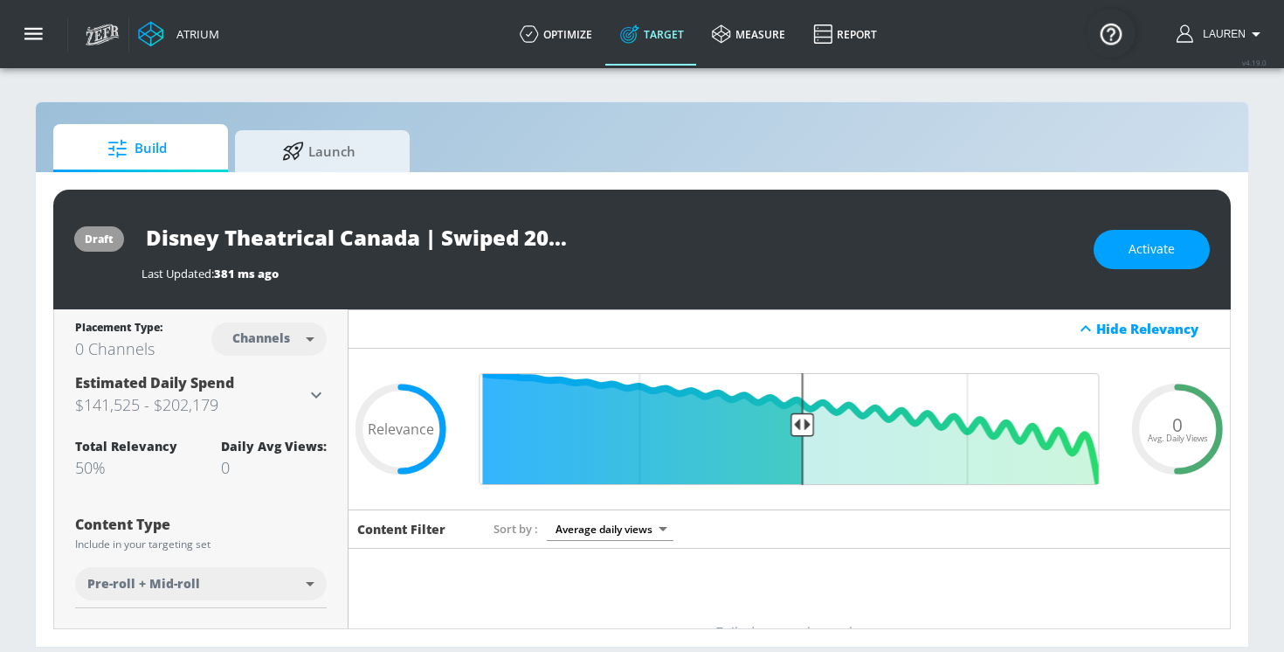
scroll to position [0, 115]
click at [550, 301] on div "draft Disney Theatrical Canada | Swiped 2025 |Shorts TS Last Updated: 381 ms ag…" at bounding box center [642, 250] width 1178 height 120
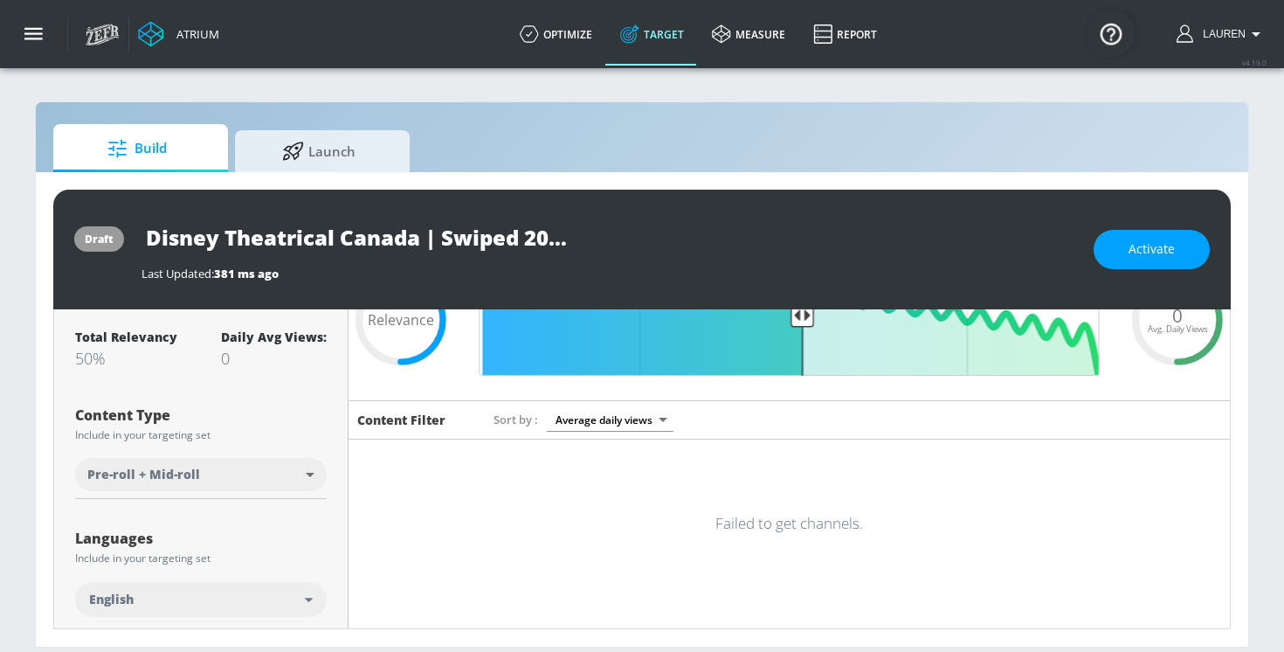
scroll to position [0, 0]
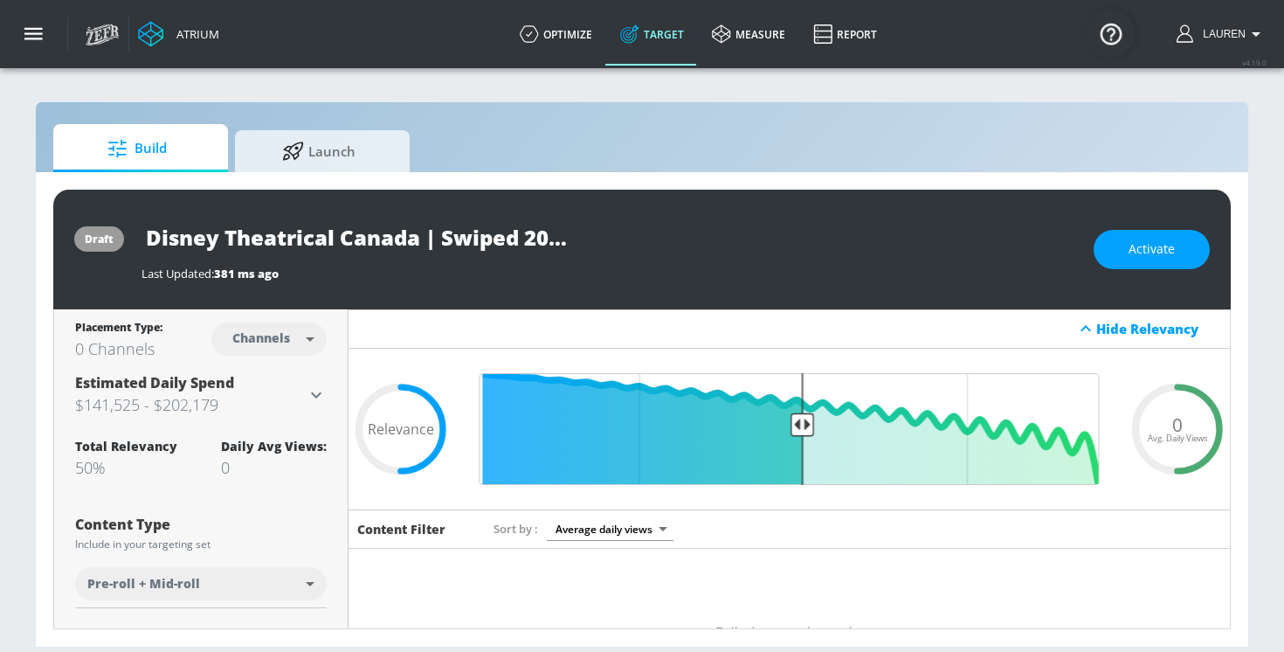
click at [232, 580] on body "Atrium optimize Target measure Report optimize Target measure Report v 4.19.0 L…" at bounding box center [642, 326] width 1284 height 652
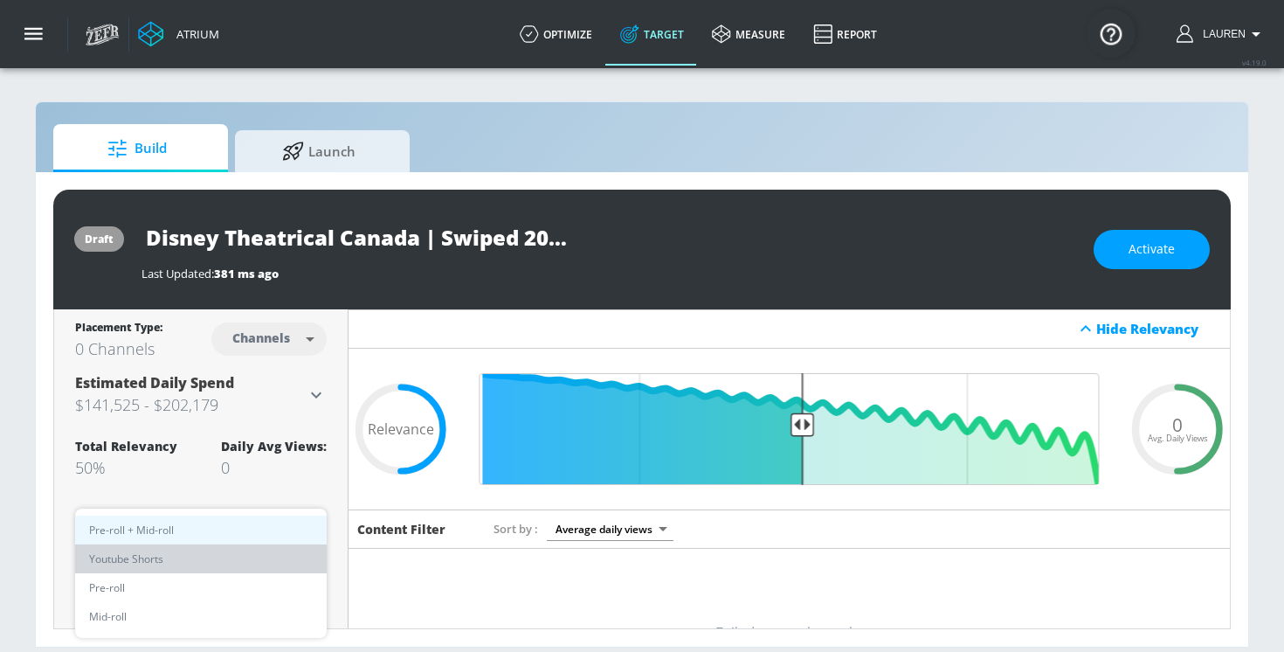
click at [161, 557] on span "Youtube Shorts" at bounding box center [126, 559] width 74 height 18
type input "short_video"
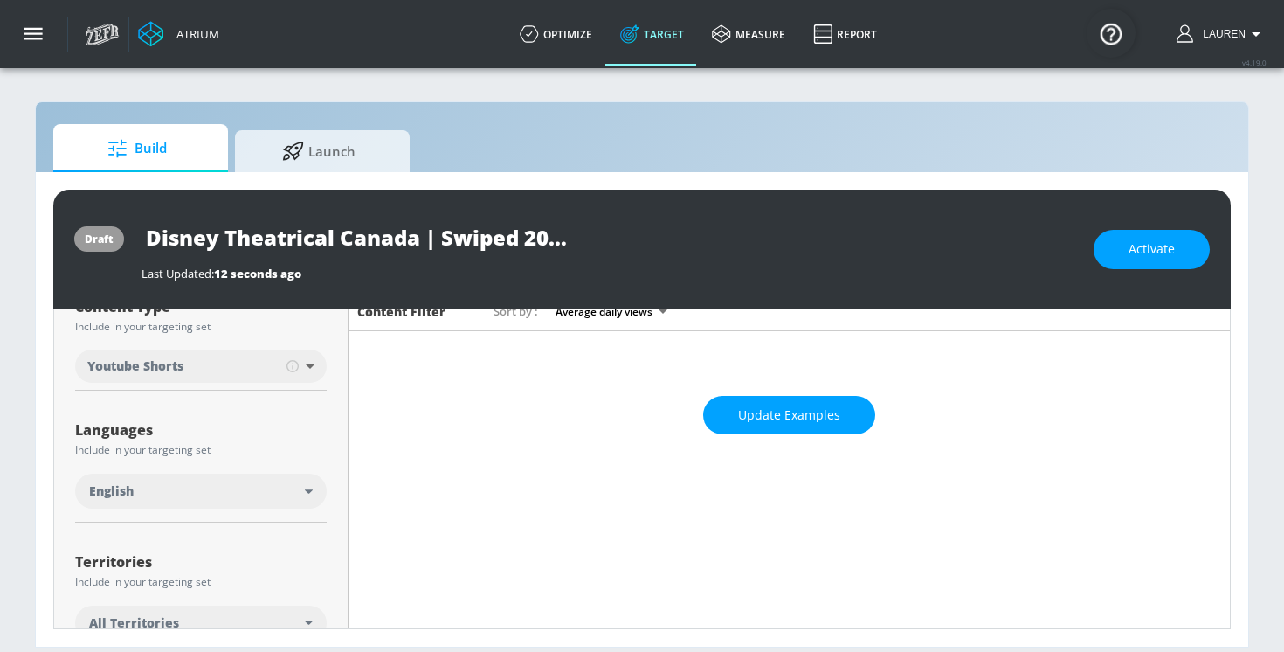
scroll to position [326, 0]
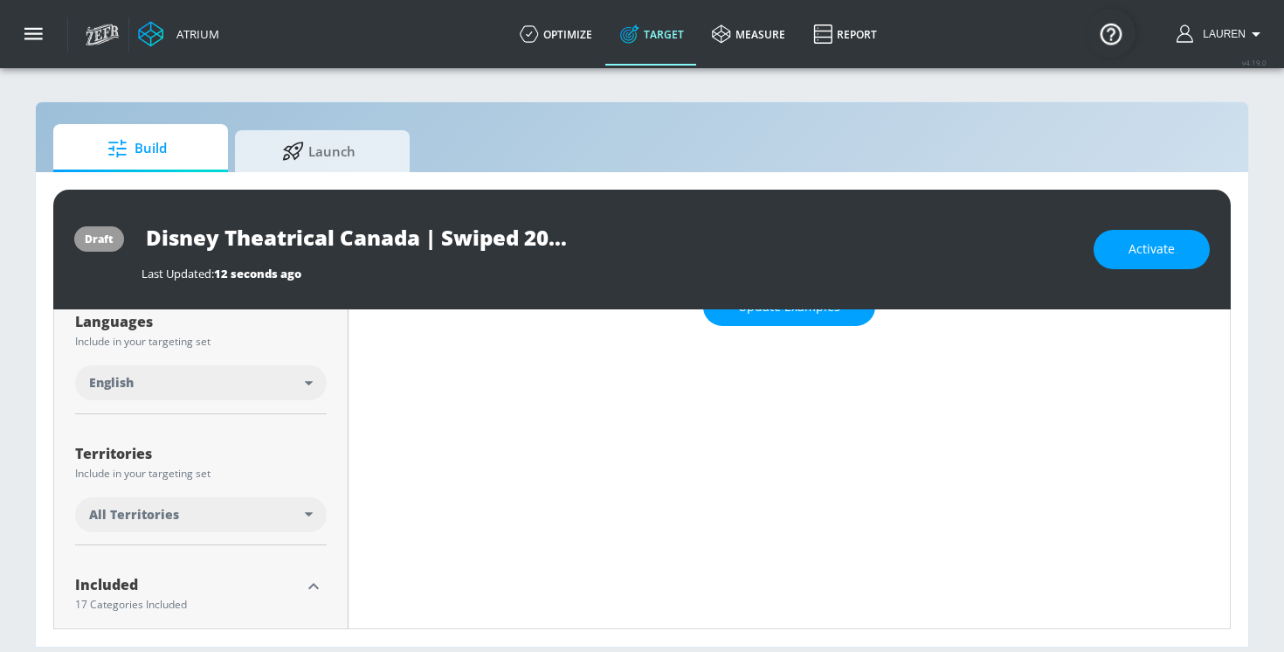
click at [158, 527] on div "All Territories" at bounding box center [201, 514] width 252 height 35
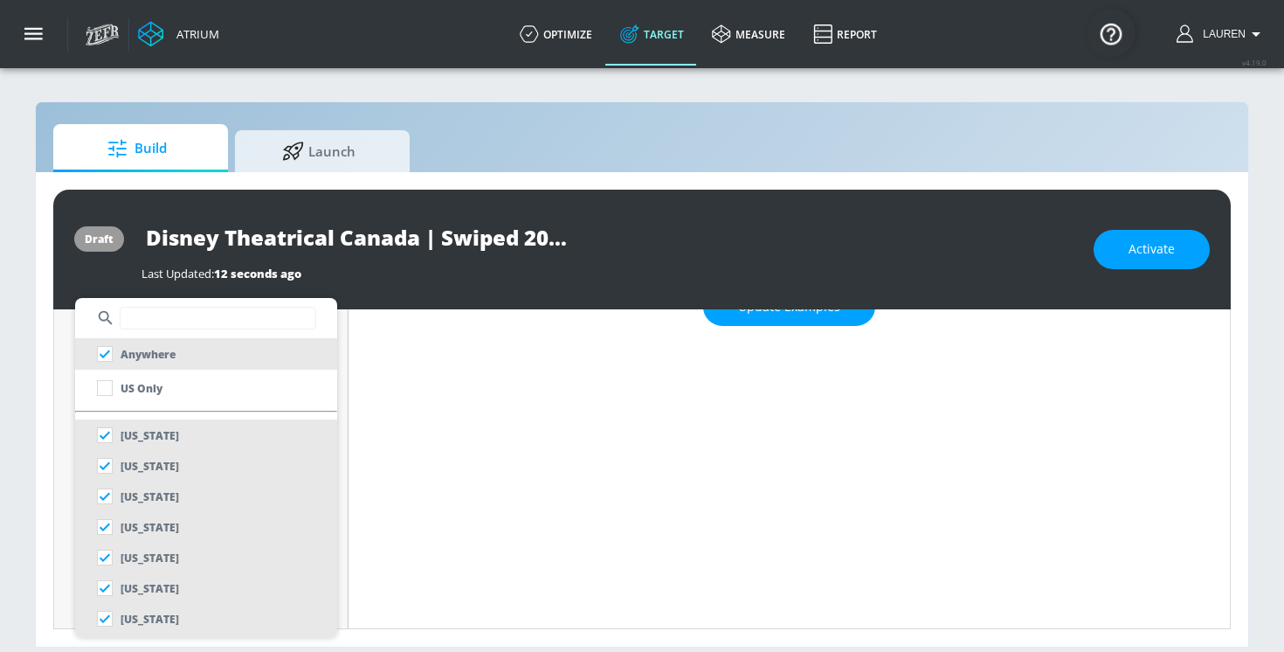
click at [165, 311] on input "text" at bounding box center [218, 318] width 197 height 23
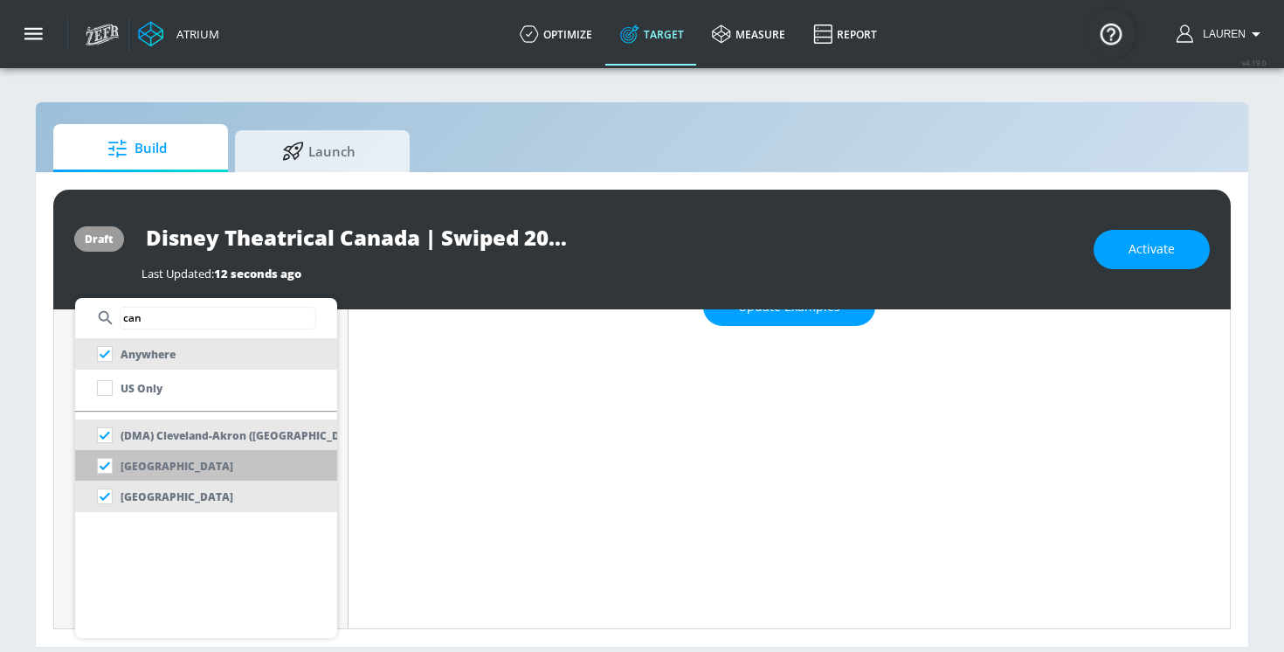
type input "can"
click at [131, 453] on div "[GEOGRAPHIC_DATA]" at bounding box center [161, 465] width 144 height 31
checkbox input "false"
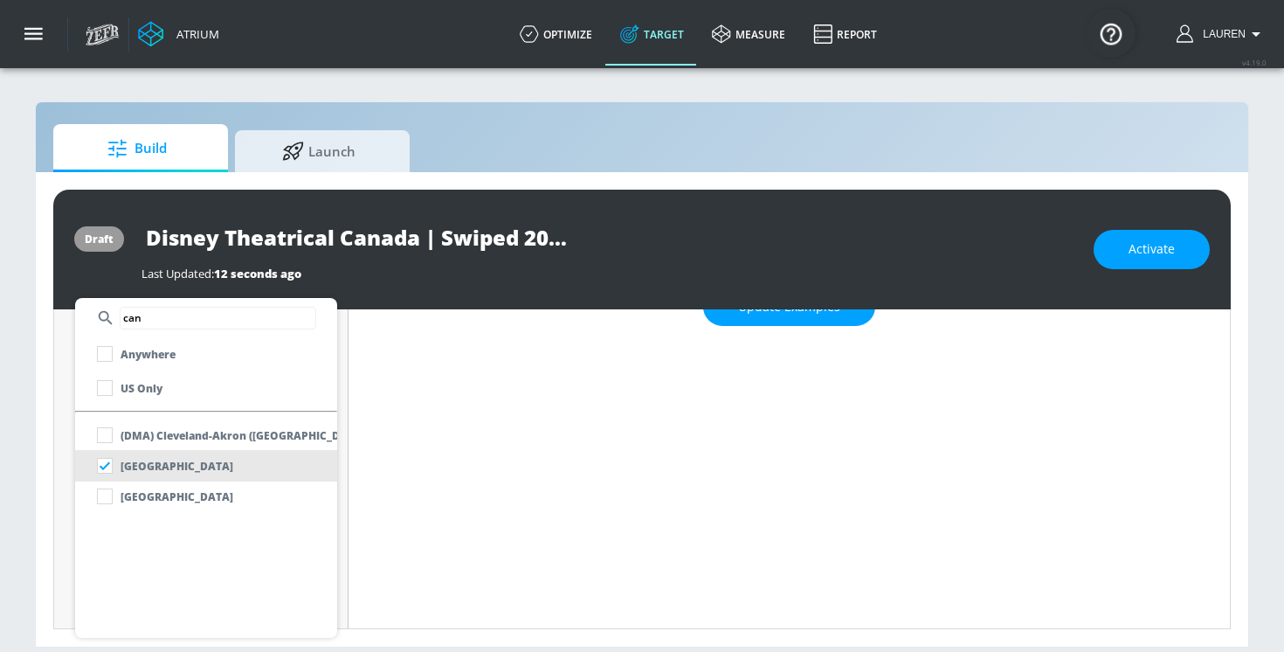
click at [350, 423] on div at bounding box center [642, 326] width 1284 height 652
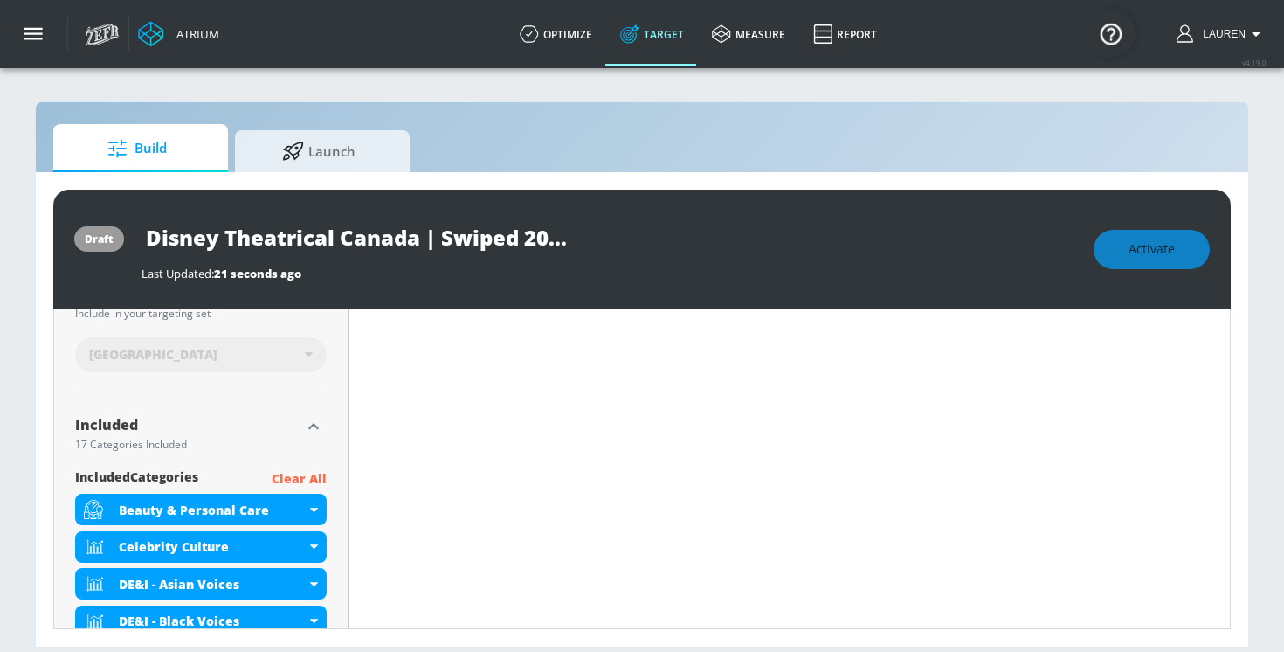
scroll to position [500, 0]
click at [309, 423] on icon "button" at bounding box center [313, 427] width 21 height 21
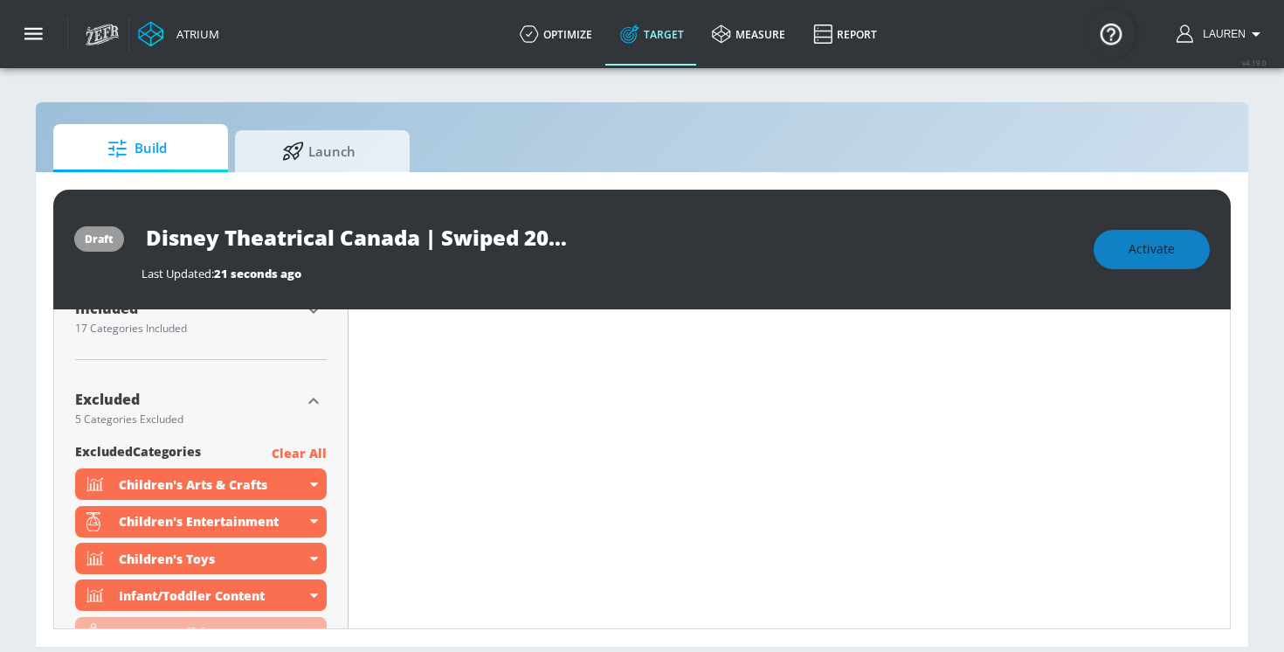
click at [312, 395] on icon "button" at bounding box center [313, 401] width 21 height 21
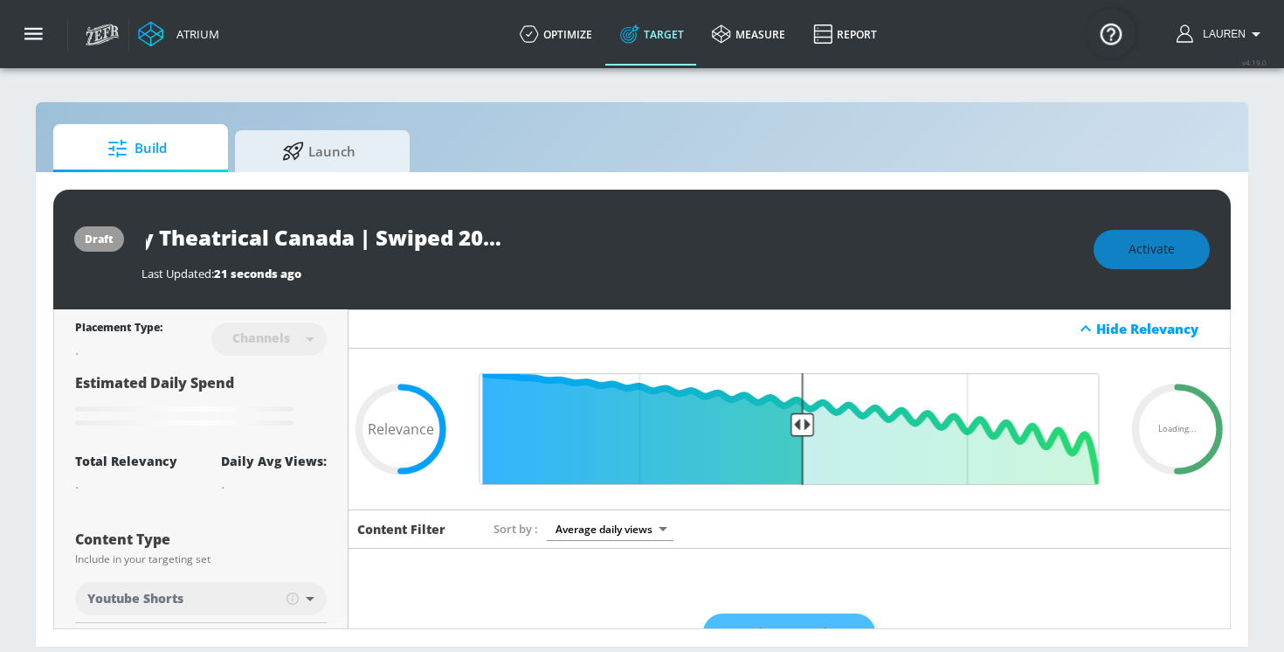
scroll to position [0, 115]
click at [372, 238] on input "Disney Theatrical Canada | Swiped 2025 |Shorts TS" at bounding box center [360, 237] width 437 height 39
click at [726, 271] on div "Last Updated: 21 seconds ago" at bounding box center [609, 274] width 935 height 16
click at [458, 255] on input "Disney Theatrical Canada | Swiped 2025 |Shorts TS" at bounding box center [360, 237] width 437 height 39
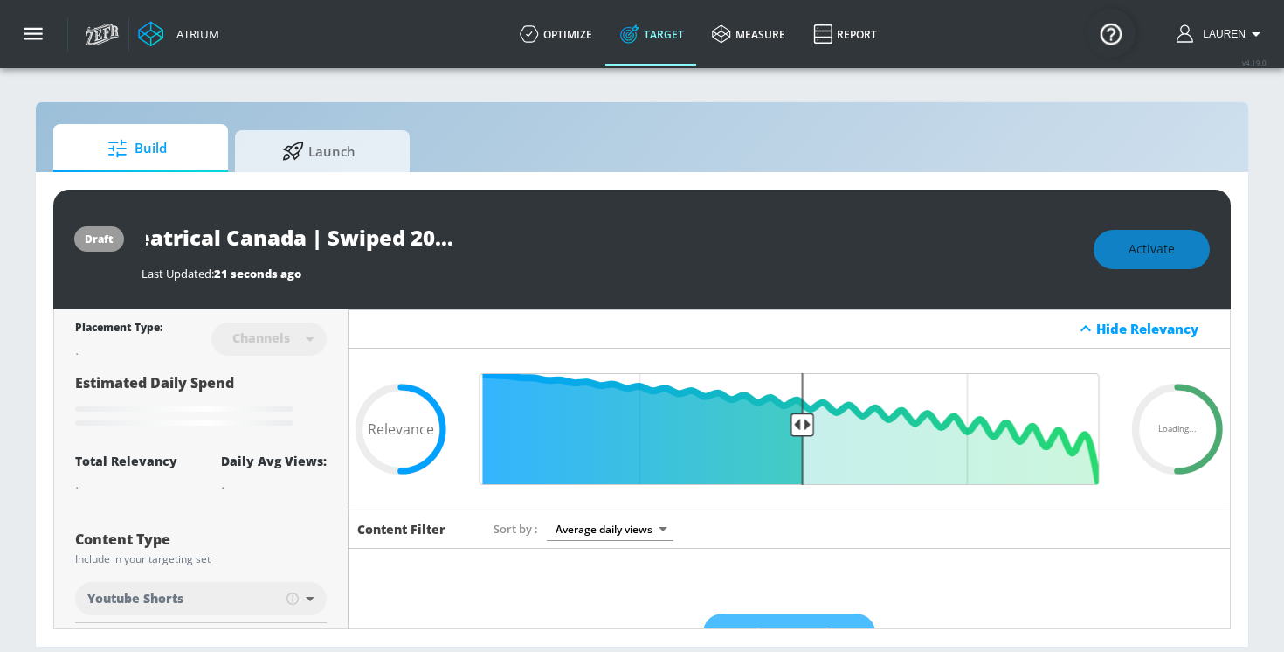
scroll to position [0, 115]
click at [475, 236] on input "Disney Theatrical Canada | Swiped 2025 |Shorts TS" at bounding box center [360, 237] width 437 height 39
click at [563, 238] on icon "button" at bounding box center [562, 236] width 19 height 19
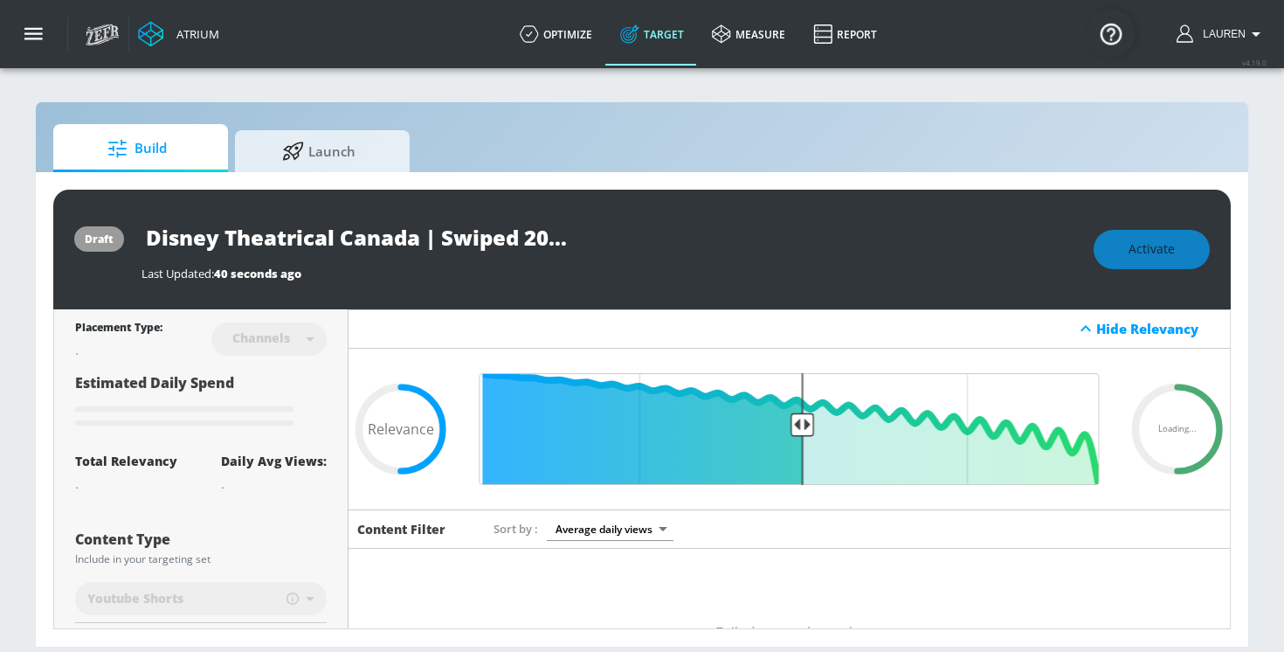
click at [673, 241] on div "Disney Theatrical Canada | Swiped 2025 | Shorts TS" at bounding box center [609, 237] width 935 height 39
click at [714, 297] on div "draft Disney Theatrical Canada | Swiped 2025 | Shorts TS Last Updated: 40 secon…" at bounding box center [642, 250] width 1178 height 120
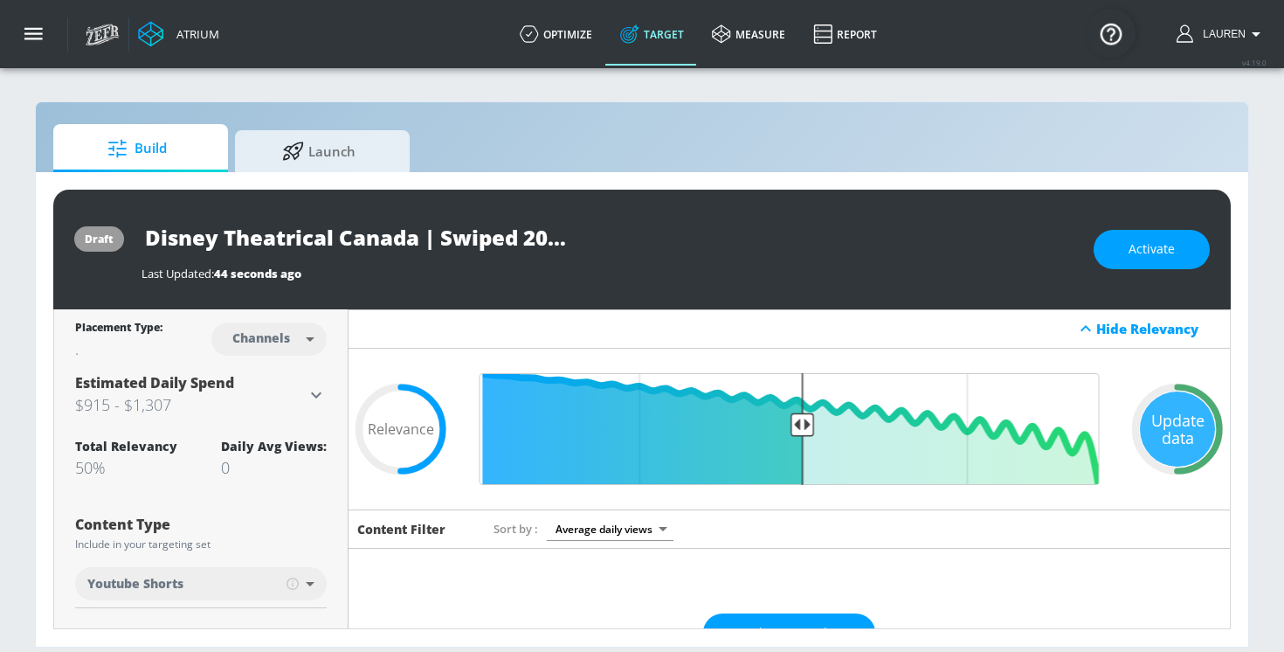
click at [525, 239] on input "Disney Theatrical Canada | Swiped 2025 |Shorts TS" at bounding box center [360, 237] width 437 height 39
click at [469, 236] on input "Disney Theatrical Canada | Swiped 2025 |Shorts TS" at bounding box center [360, 237] width 437 height 39
click at [564, 236] on icon "button" at bounding box center [562, 236] width 19 height 19
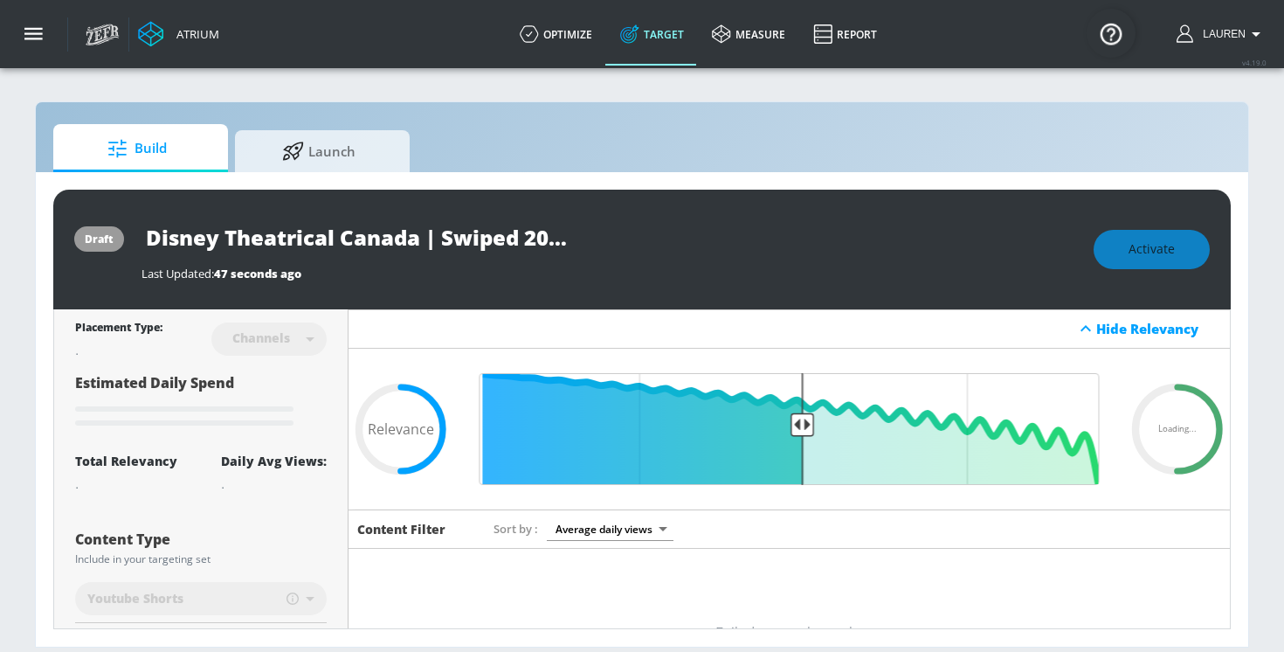
click at [692, 259] on div "Last Updated: 47 seconds ago" at bounding box center [609, 269] width 935 height 24
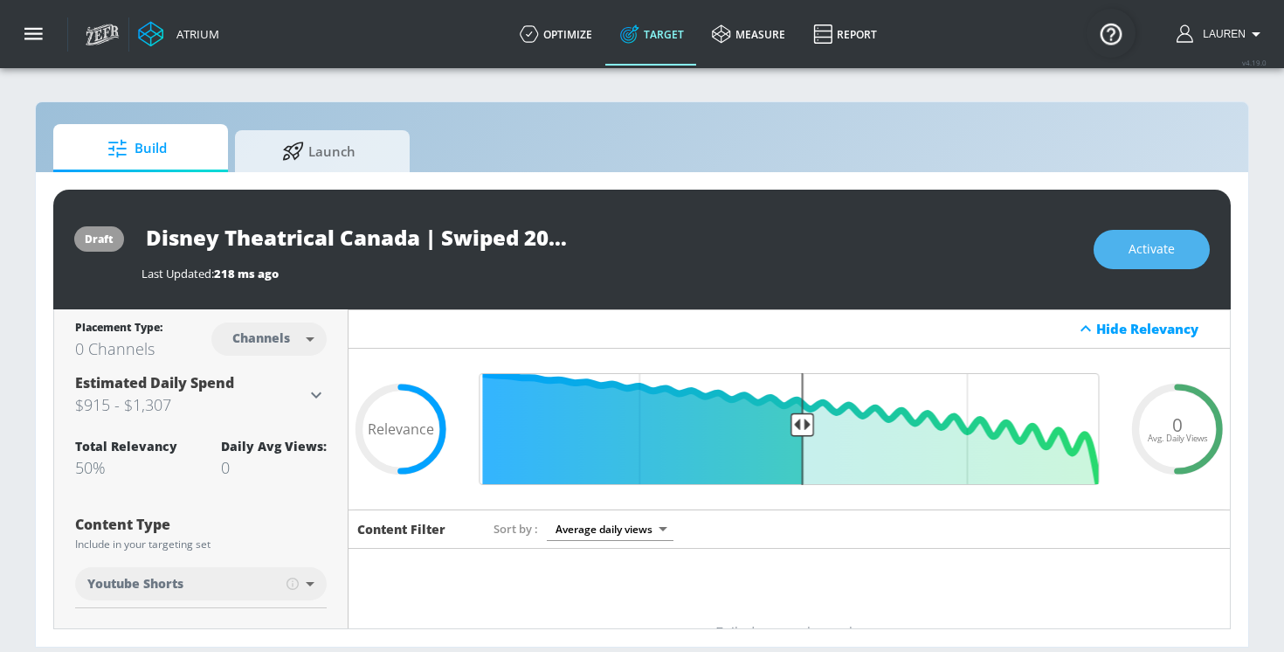
click at [1145, 247] on span "Activate" at bounding box center [1152, 250] width 46 height 22
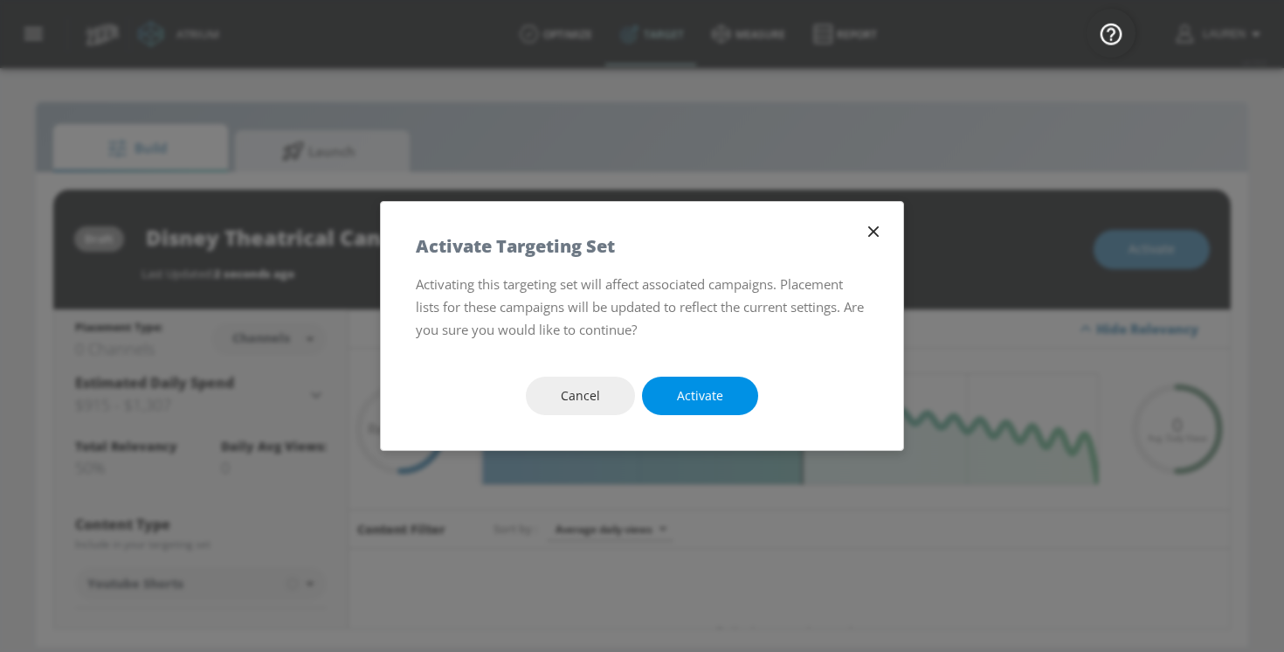
click at [697, 391] on span "Activate" at bounding box center [700, 396] width 46 height 22
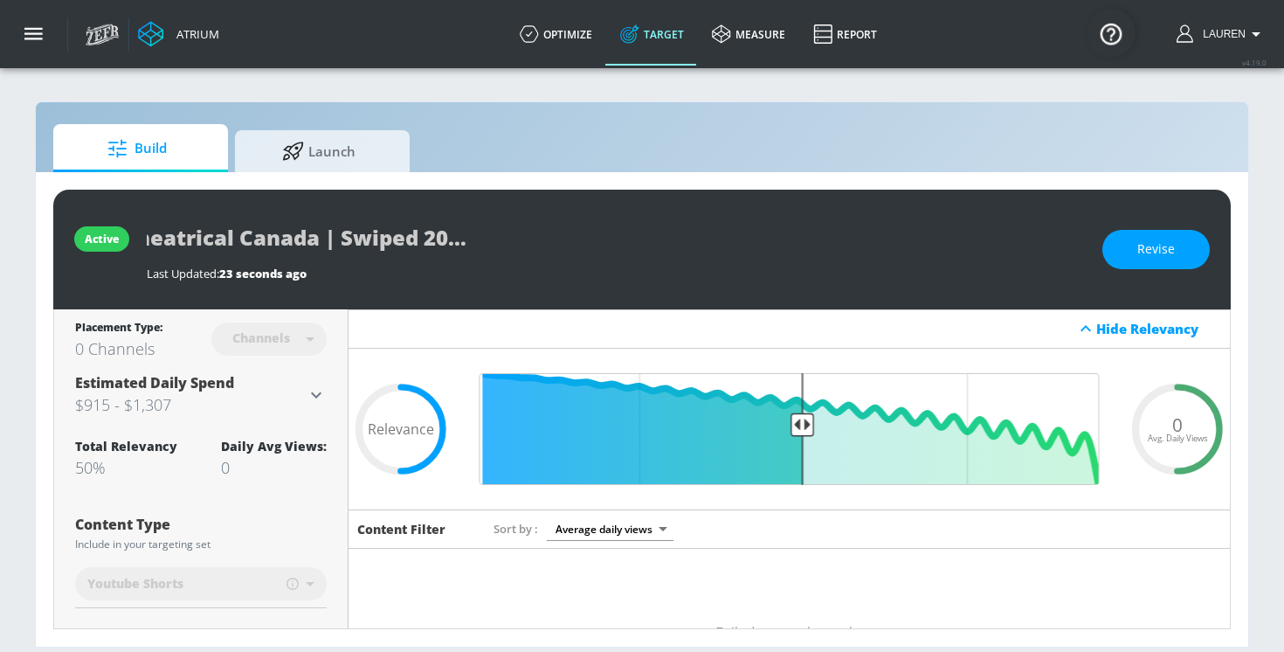
scroll to position [0, 117]
click at [610, 243] on div "Disney Theatrical Canada | Swiped 2025 | Shorts TS" at bounding box center [616, 237] width 938 height 39
click at [22, 29] on button "button" at bounding box center [34, 34] width 68 height 68
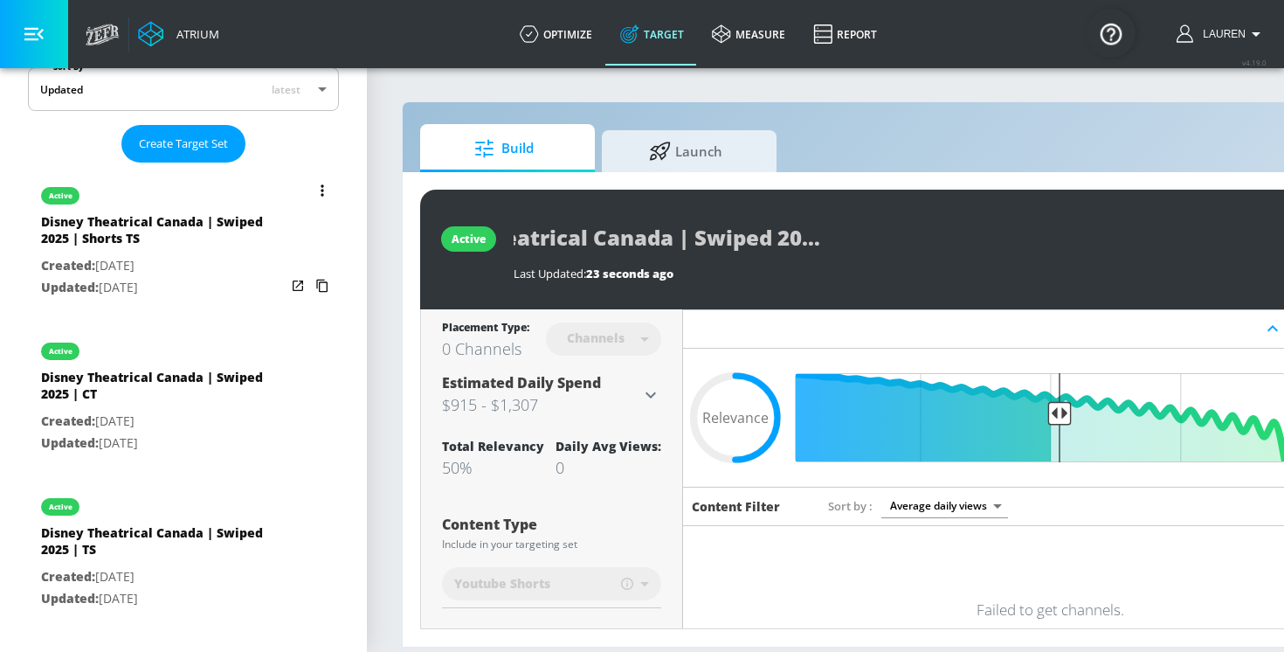
click at [313, 189] on button "list of Target Set" at bounding box center [322, 190] width 24 height 24
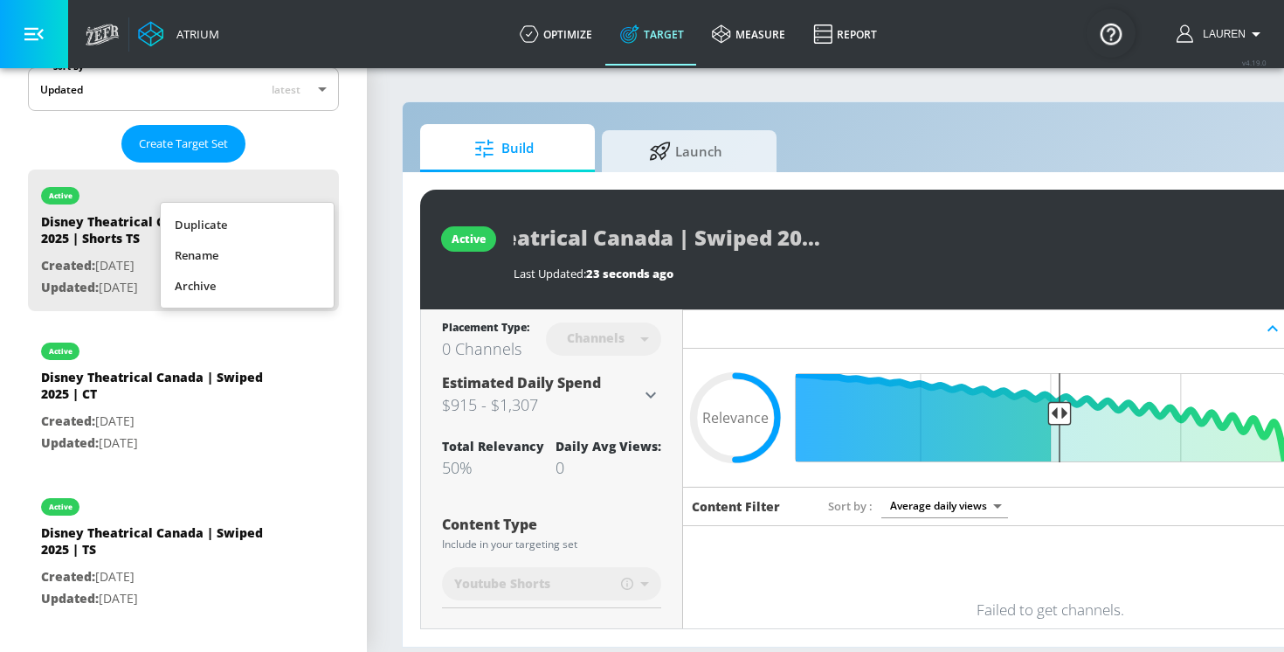
click at [218, 225] on li "Duplicate" at bounding box center [247, 225] width 173 height 31
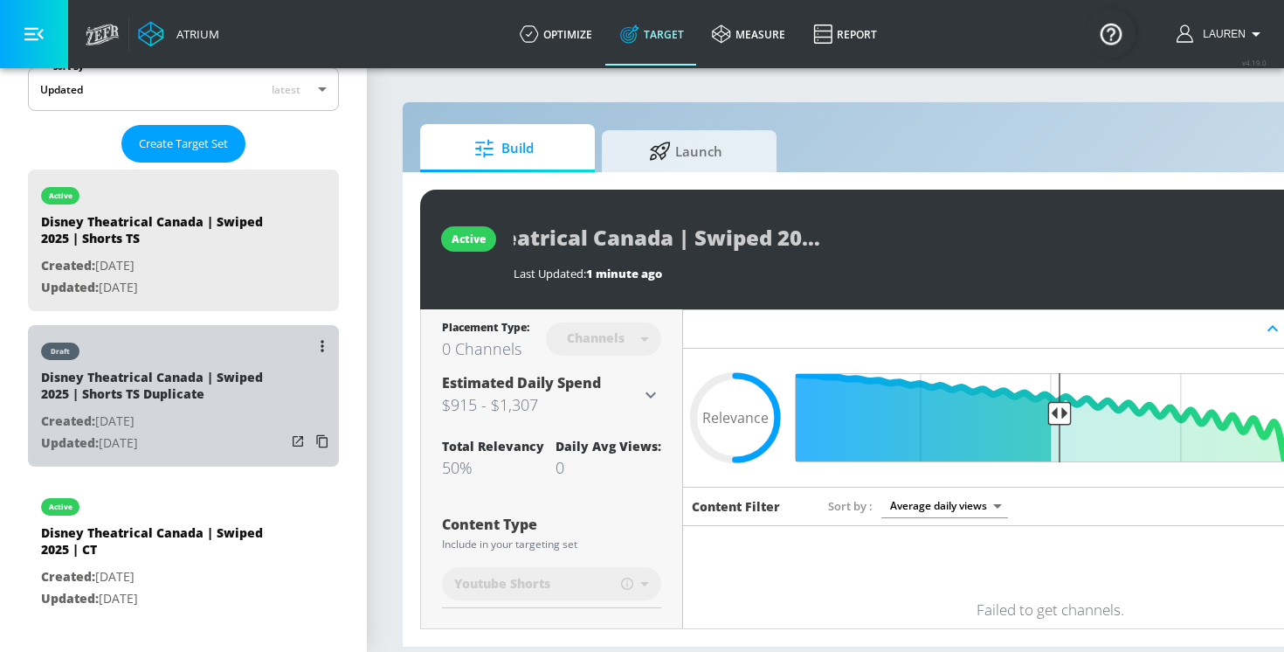
click at [160, 406] on div "Disney Theatrical Canada | Swiped 2025 | Shorts TS Duplicate" at bounding box center [163, 390] width 245 height 42
type input "Disney Theatrical Canada | Swiped 2025 | Shorts TS Duplicate"
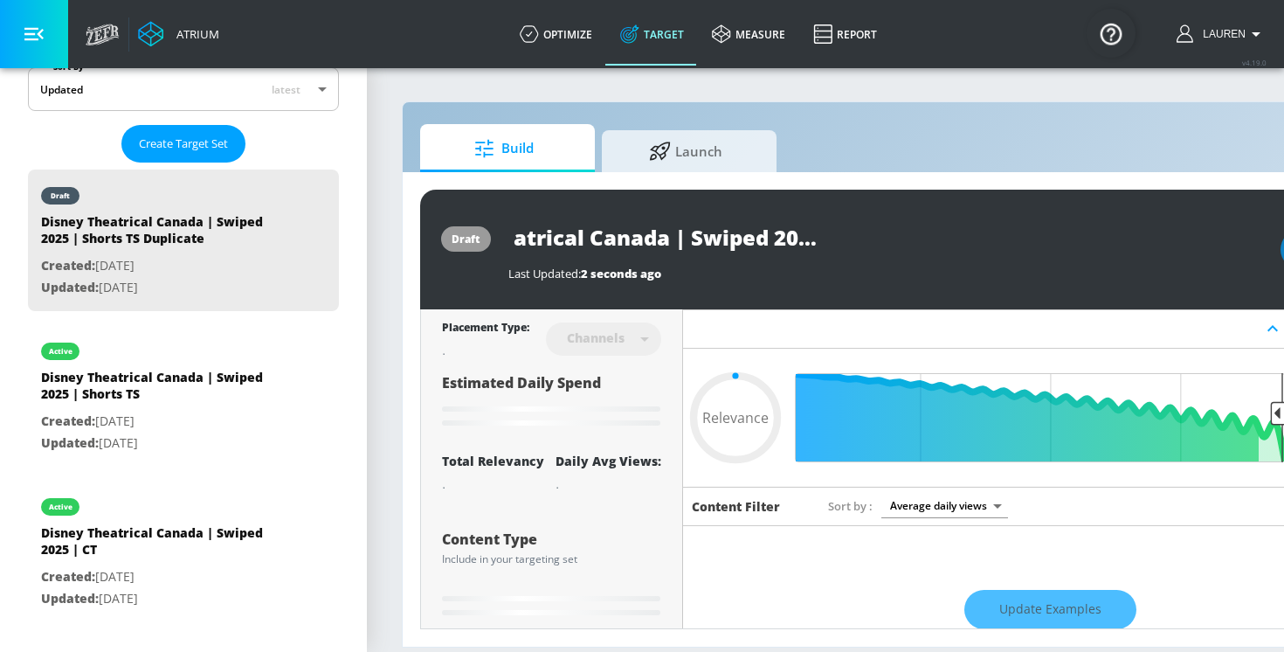
click at [724, 246] on input "Disney Theatrical Canada | Swiped 2025 | Shorts TS Duplicate" at bounding box center [727, 237] width 437 height 39
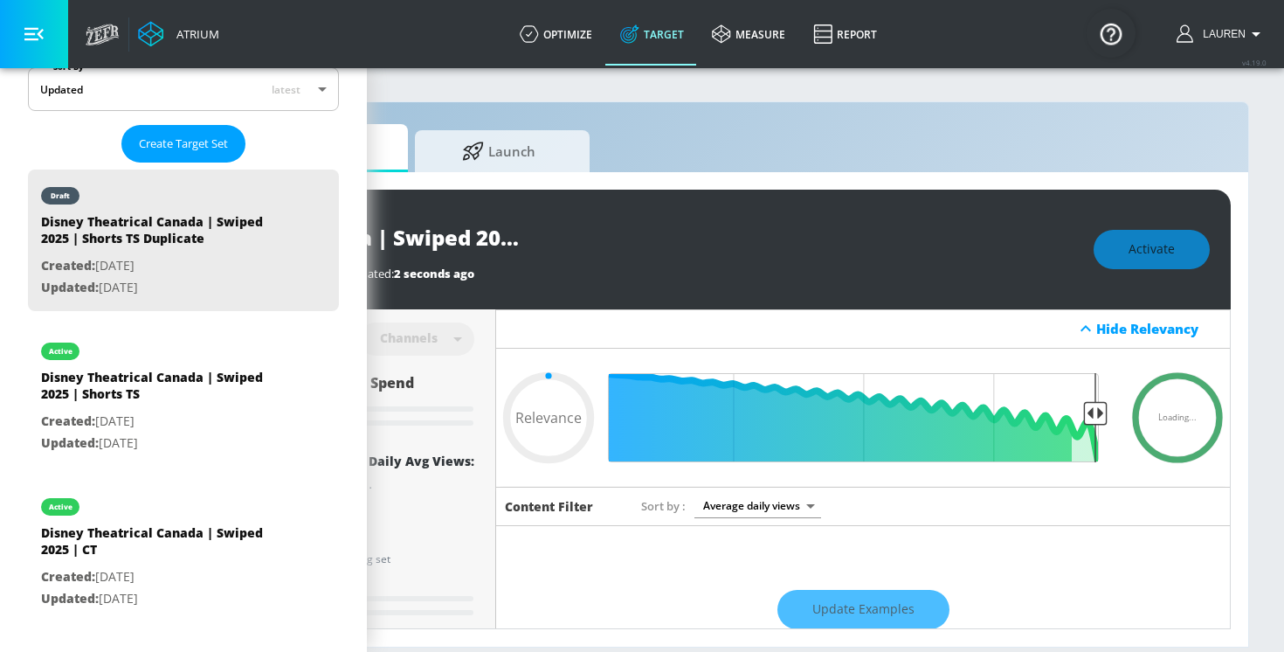
type input "0.5"
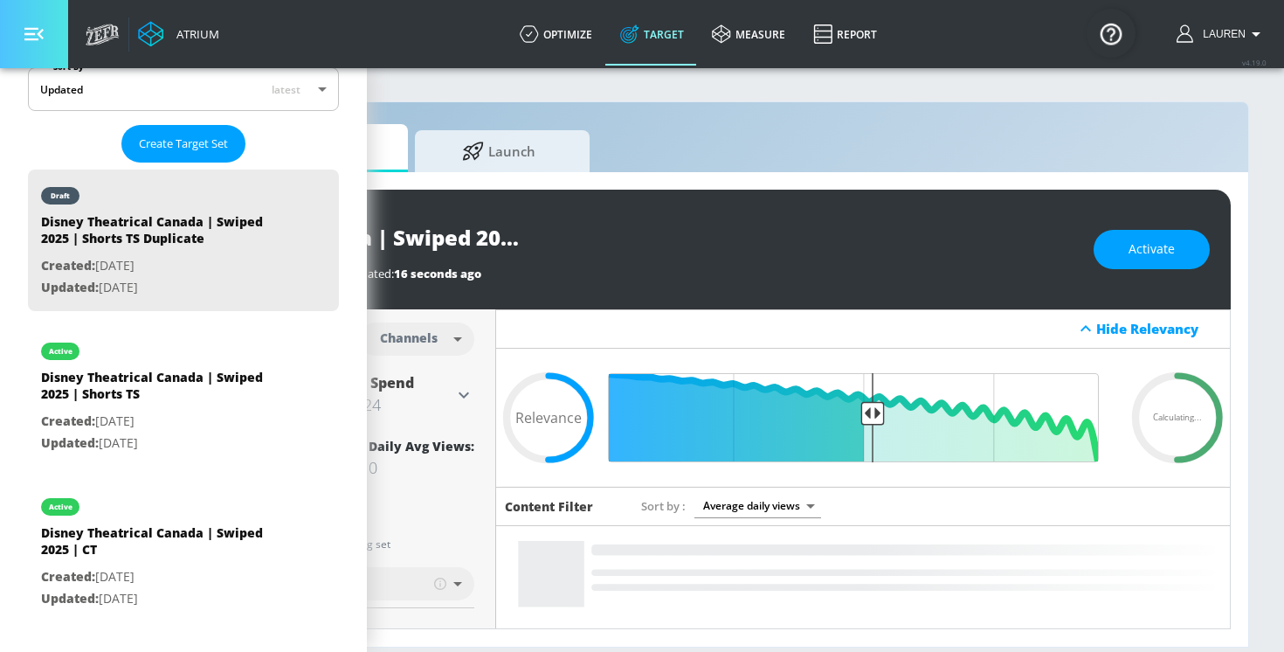
click at [38, 50] on button "button" at bounding box center [34, 34] width 68 height 68
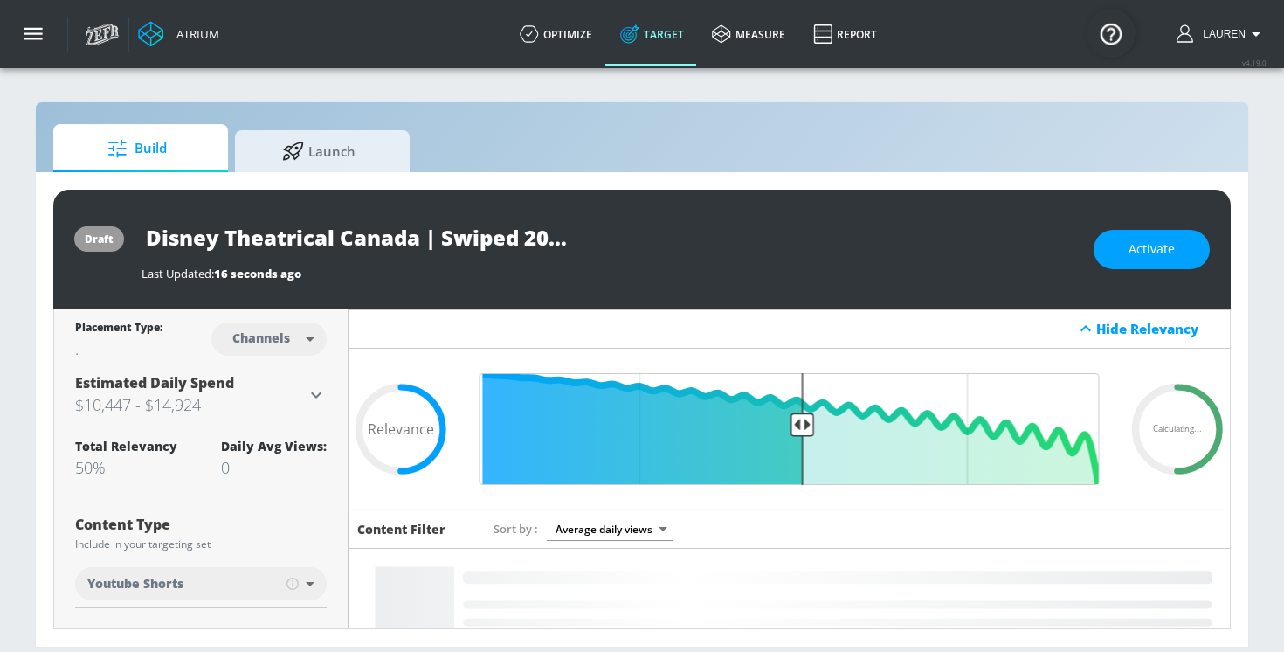
click at [522, 240] on input "Disney Theatrical Canada | Swiped 2025 | Shorts TS Duplicate" at bounding box center [360, 237] width 437 height 39
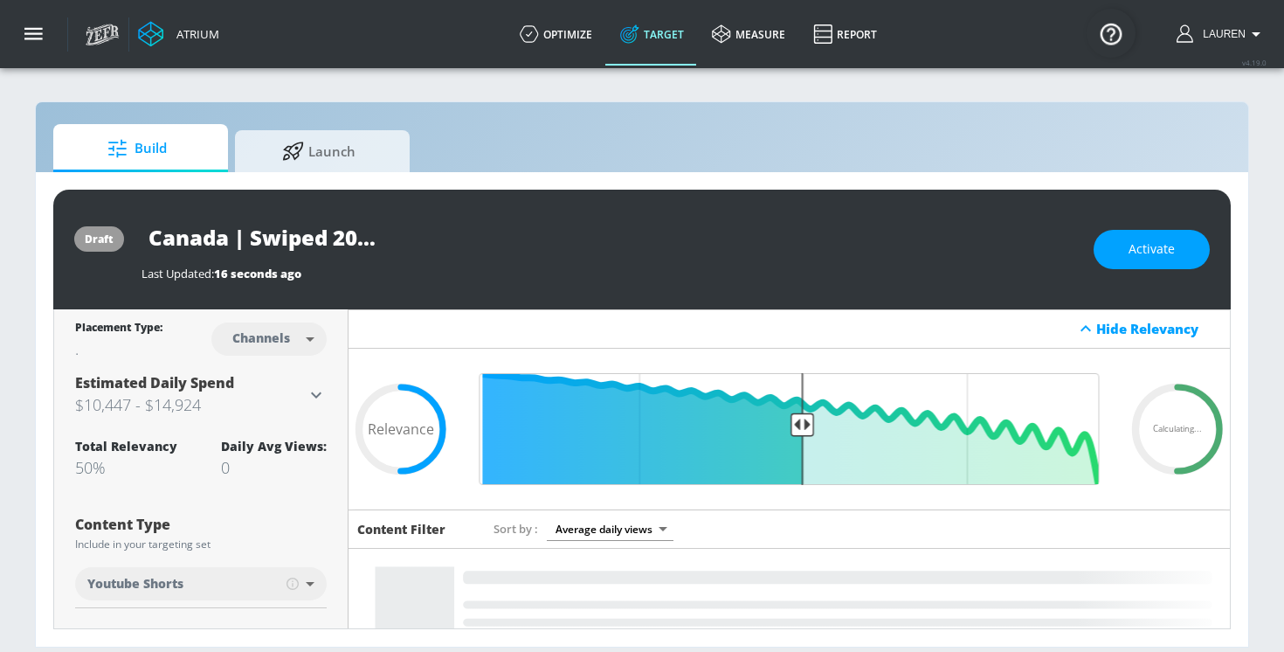
scroll to position [0, 230]
drag, startPoint x: 571, startPoint y: 241, endPoint x: 467, endPoint y: 240, distance: 103.1
click at [467, 240] on input "Disney Theatrical Canada | Swiped 2025 | Shorts TS Duplicate" at bounding box center [360, 237] width 437 height 39
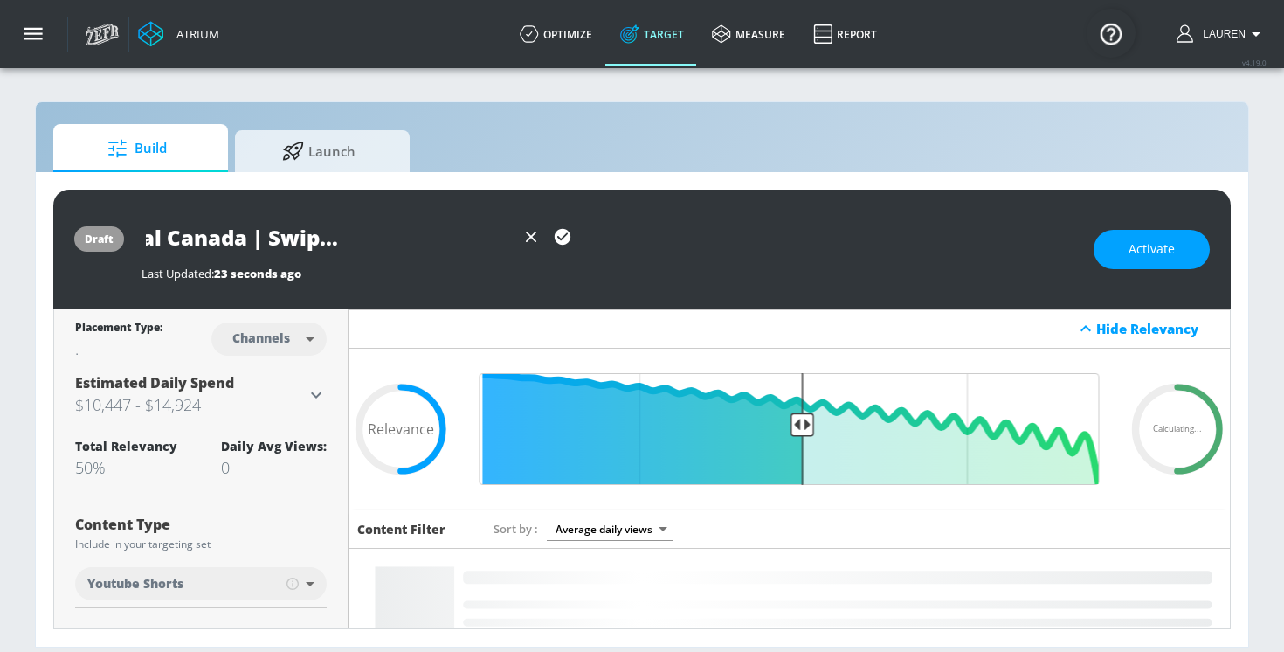
scroll to position [0, 185]
click at [569, 245] on icon "button" at bounding box center [562, 236] width 19 height 19
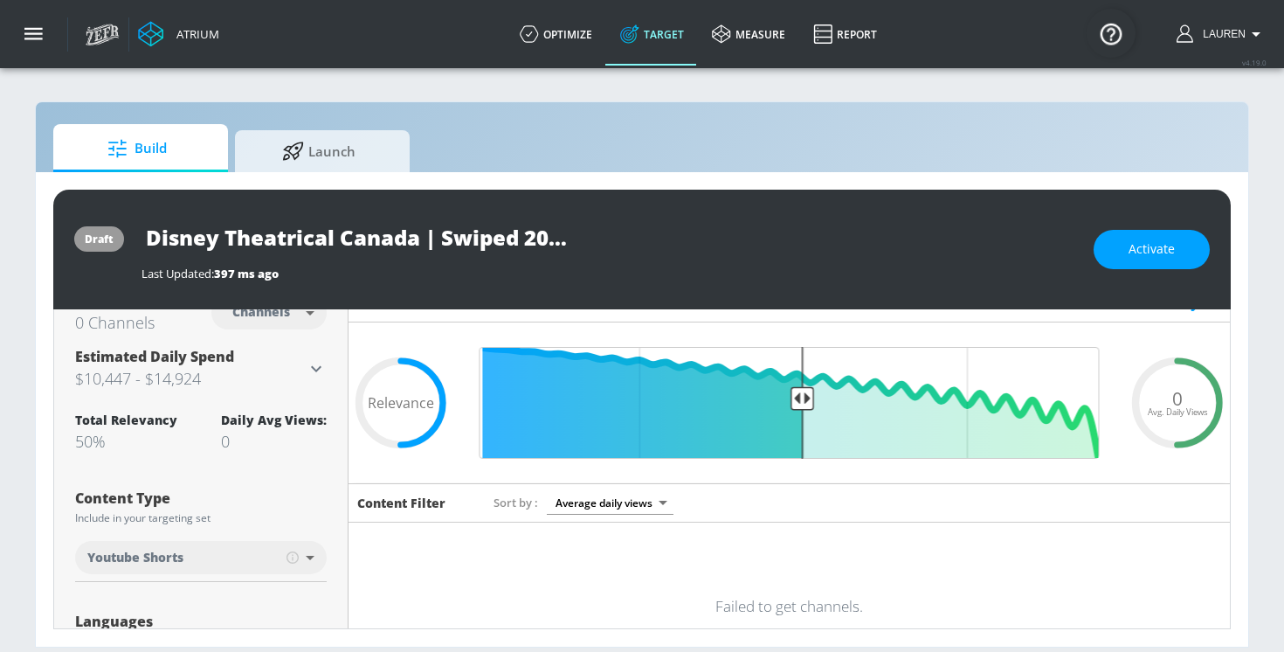
scroll to position [0, 0]
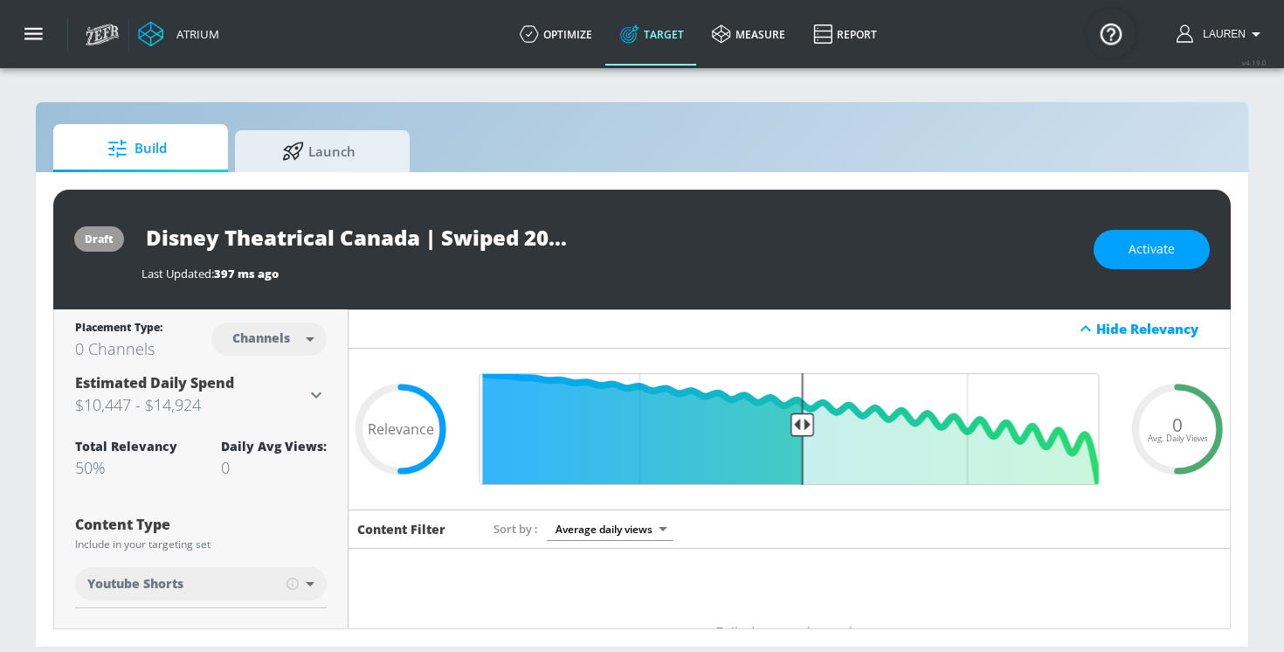
click at [432, 238] on input "Disney Theatrical Canada | Swiped 2025 | Shorts CT" at bounding box center [360, 237] width 437 height 39
drag, startPoint x: 568, startPoint y: 241, endPoint x: 486, endPoint y: 232, distance: 82.6
click at [486, 232] on input "Disney Theatrical Canada | Swiped 2025 | Shorts CT" at bounding box center [360, 237] width 437 height 39
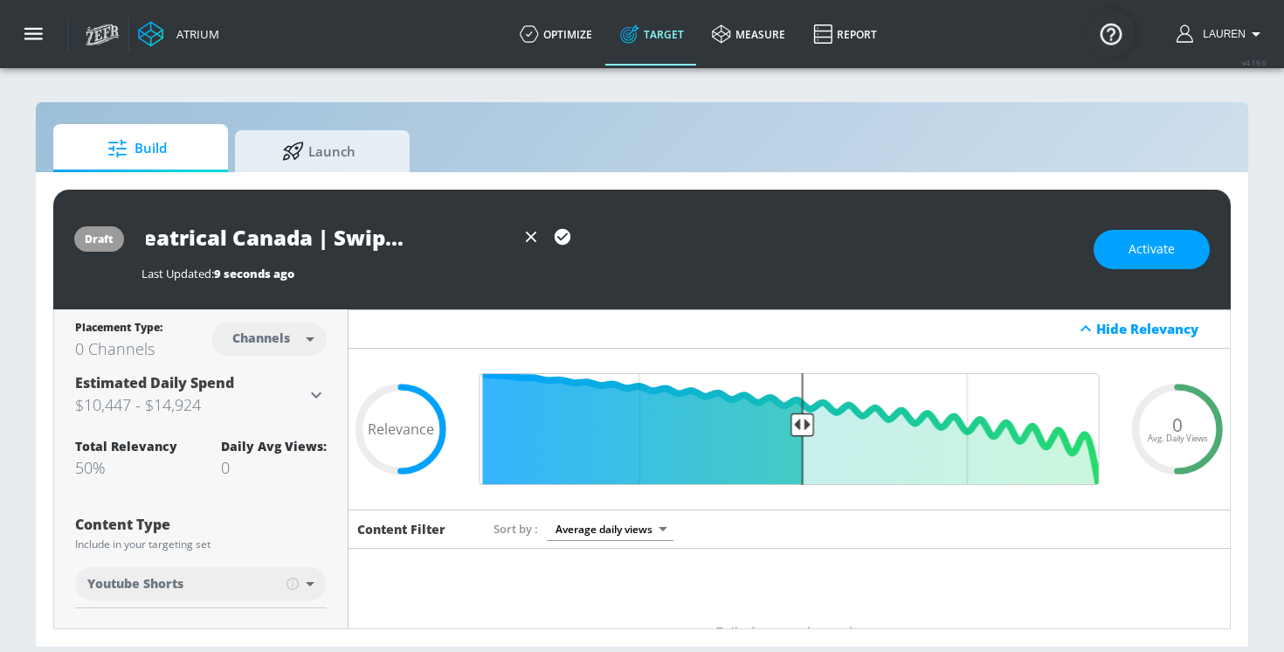
type input "Disney Theatrical Canada | Swiped 2025 | TS"
click at [559, 239] on icon "button" at bounding box center [562, 236] width 19 height 19
click at [296, 346] on body "Atrium optimize Target measure Report optimize Target measure Report v 4.19.0 L…" at bounding box center [642, 326] width 1284 height 652
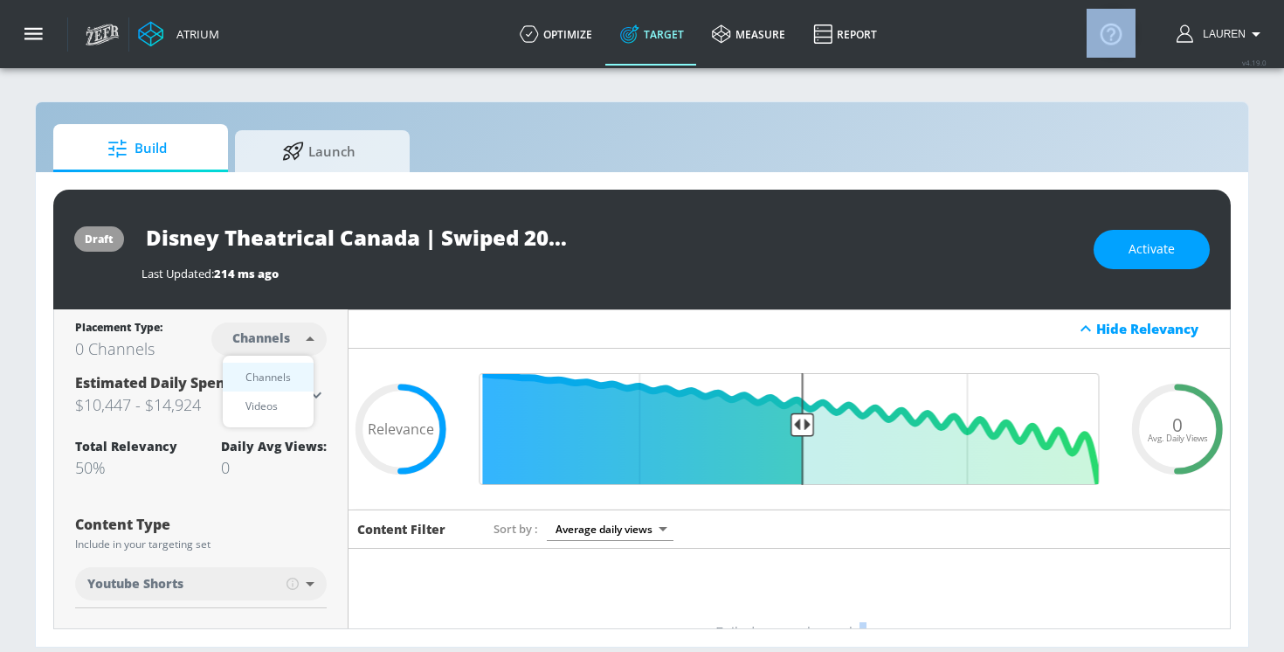
click at [296, 346] on div at bounding box center [642, 326] width 1284 height 652
click at [291, 357] on body "Atrium optimize Target measure Report optimize Target measure Report v 4.19.0 L…" at bounding box center [642, 326] width 1284 height 652
click at [283, 417] on li "Videos" at bounding box center [268, 405] width 91 height 29
type input "videos"
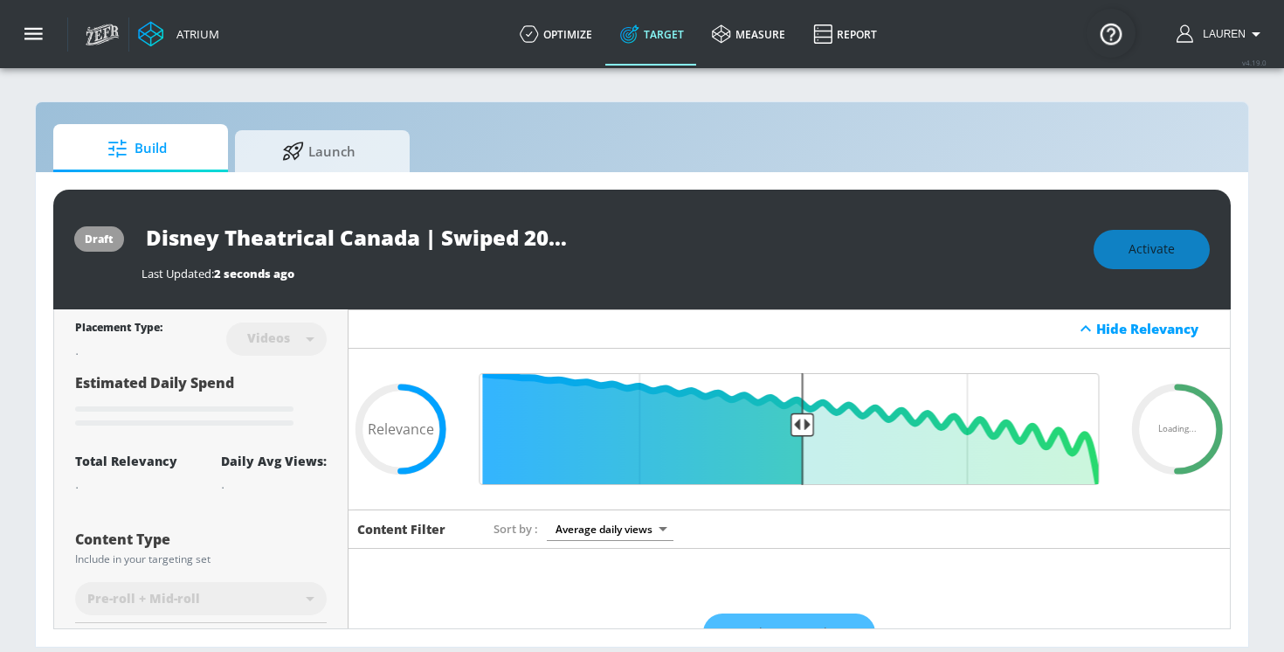
click at [248, 590] on div "Pre-roll + Mid-roll" at bounding box center [201, 599] width 252 height 46
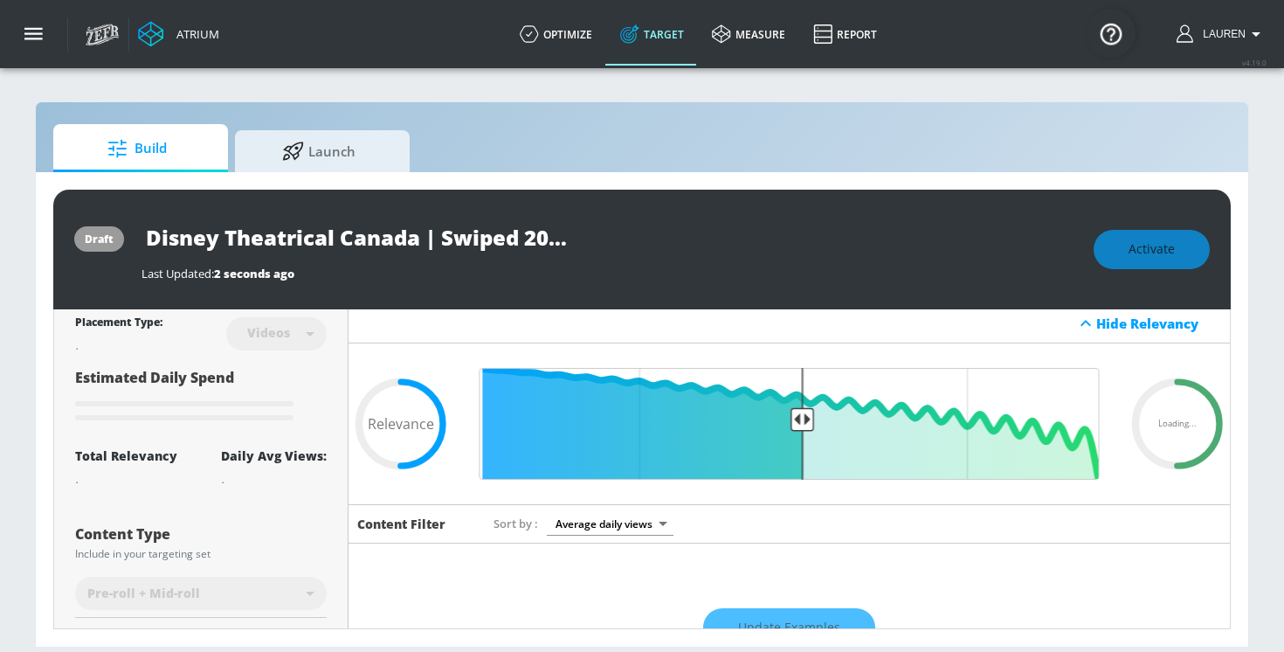
scroll to position [6, 0]
click at [679, 219] on div "Disney Theatrical Canada | Swiped 2025 | TS" at bounding box center [609, 237] width 935 height 39
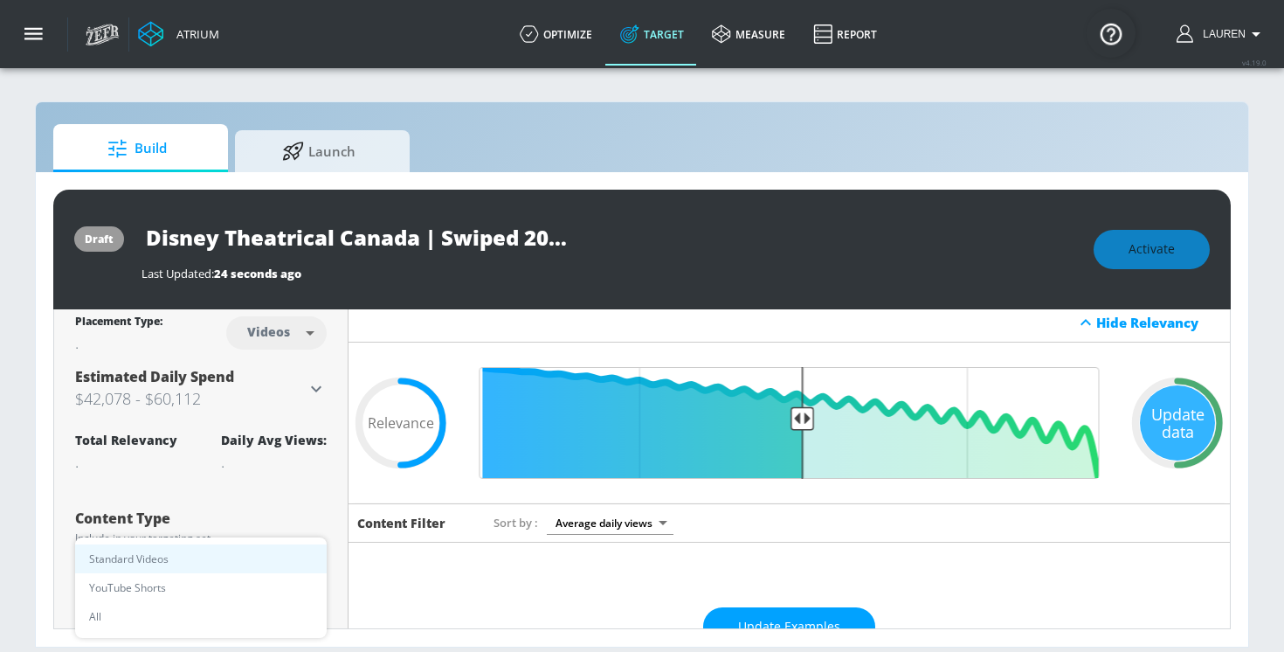
click at [252, 569] on body "Atrium optimize Target measure Report optimize Target measure Report v 4.19.0 L…" at bounding box center [642, 326] width 1284 height 652
click at [190, 584] on li "YouTube Shorts" at bounding box center [201, 587] width 252 height 29
type input "shorts"
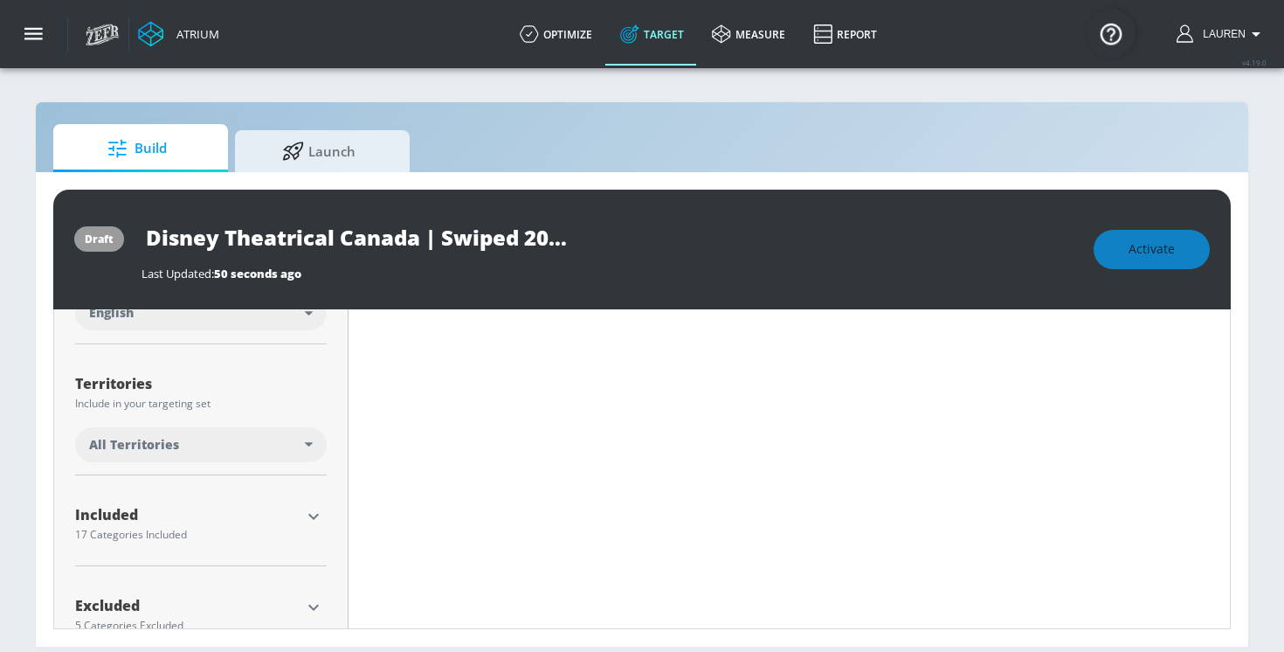
scroll to position [402, 0]
click at [122, 446] on span "All Territories" at bounding box center [134, 438] width 90 height 17
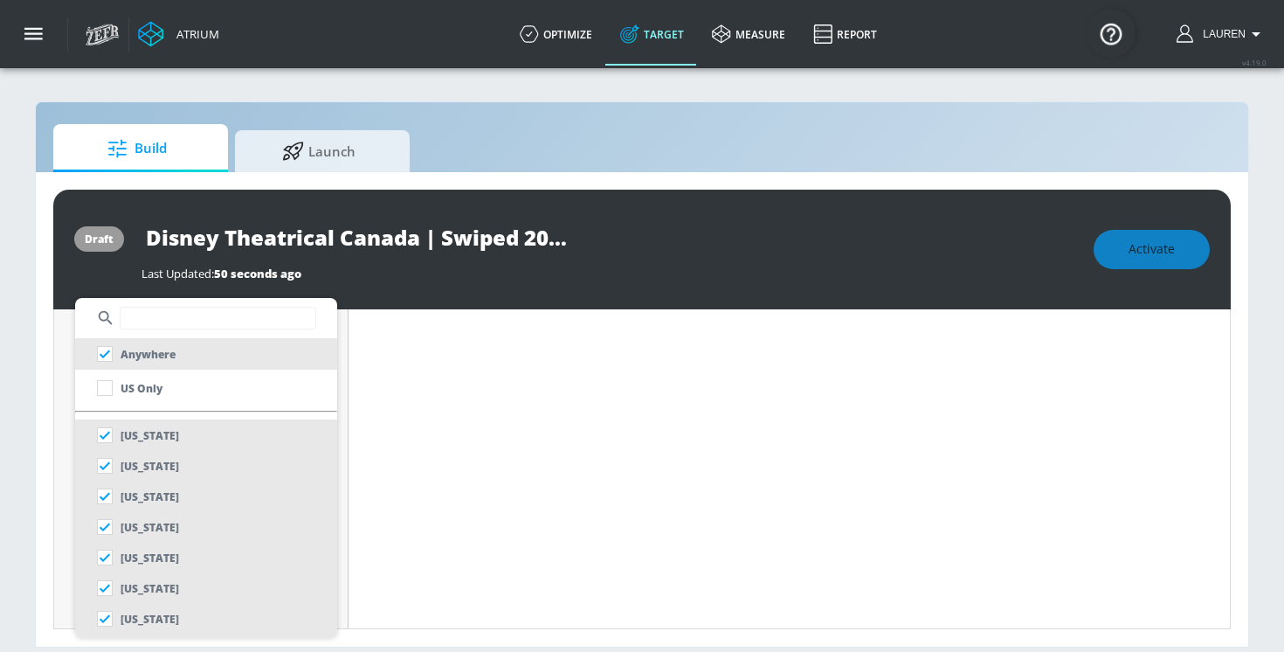
click at [166, 323] on input "text" at bounding box center [218, 318] width 197 height 23
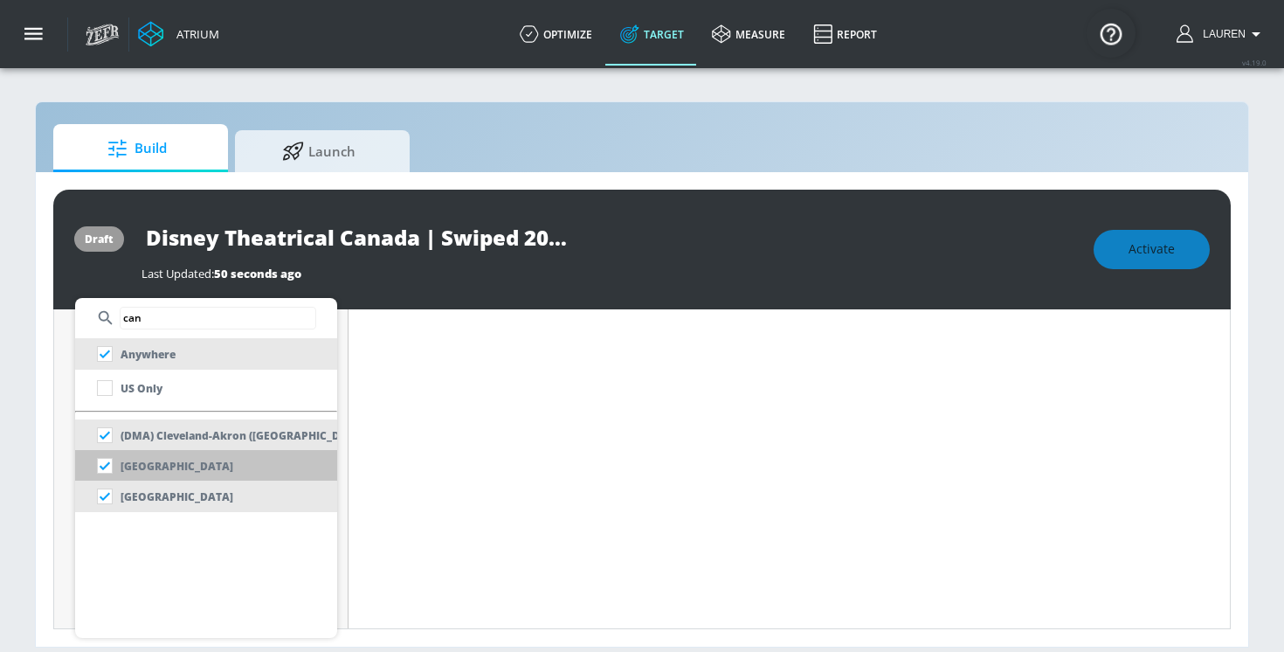
type input "can"
click at [139, 459] on p "[GEOGRAPHIC_DATA]" at bounding box center [177, 466] width 113 height 18
checkbox input "false"
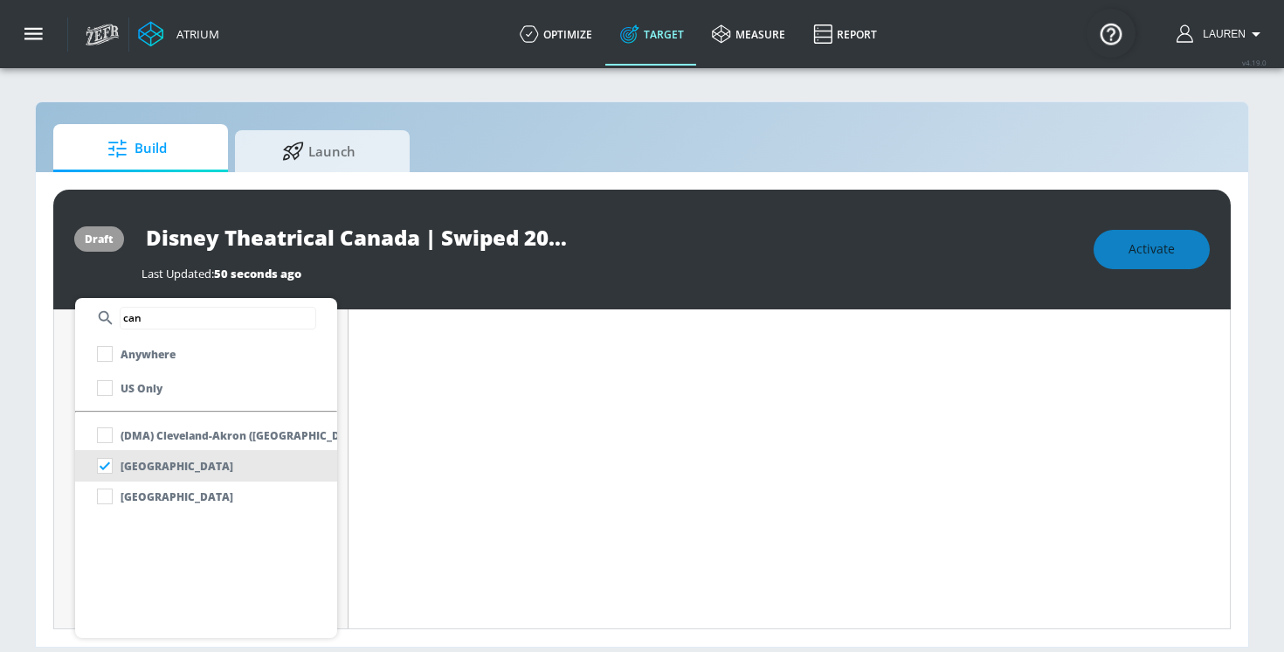
click at [426, 449] on div at bounding box center [642, 326] width 1284 height 652
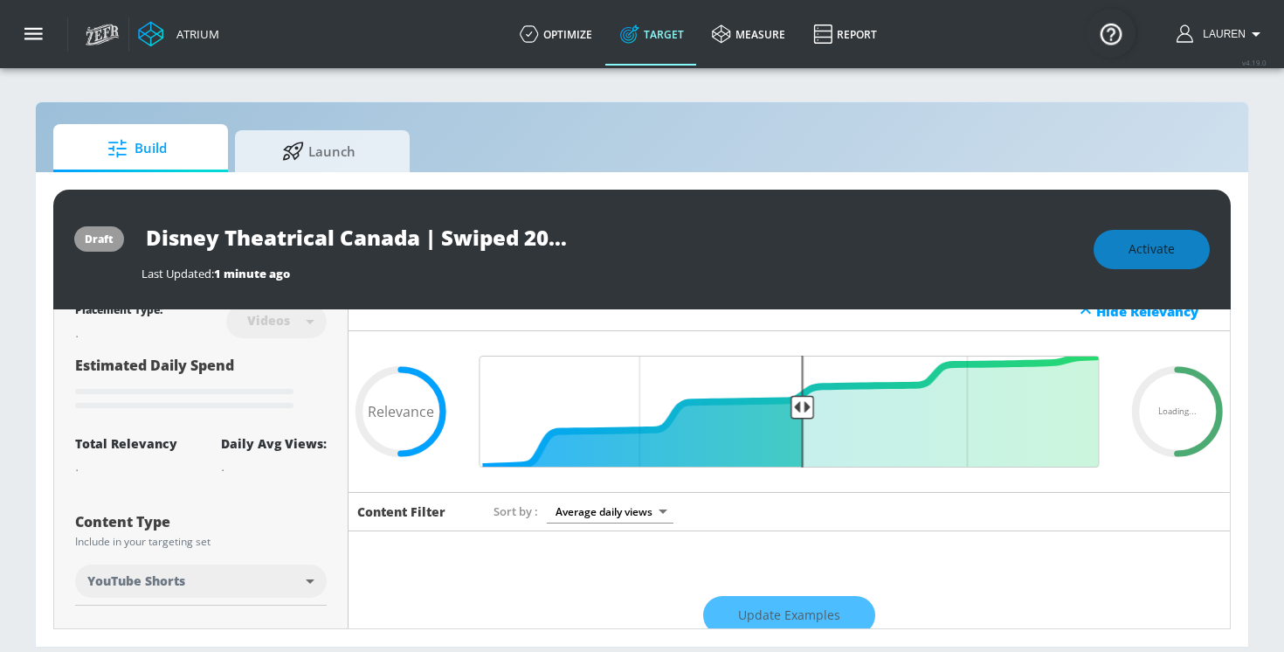
scroll to position [0, 0]
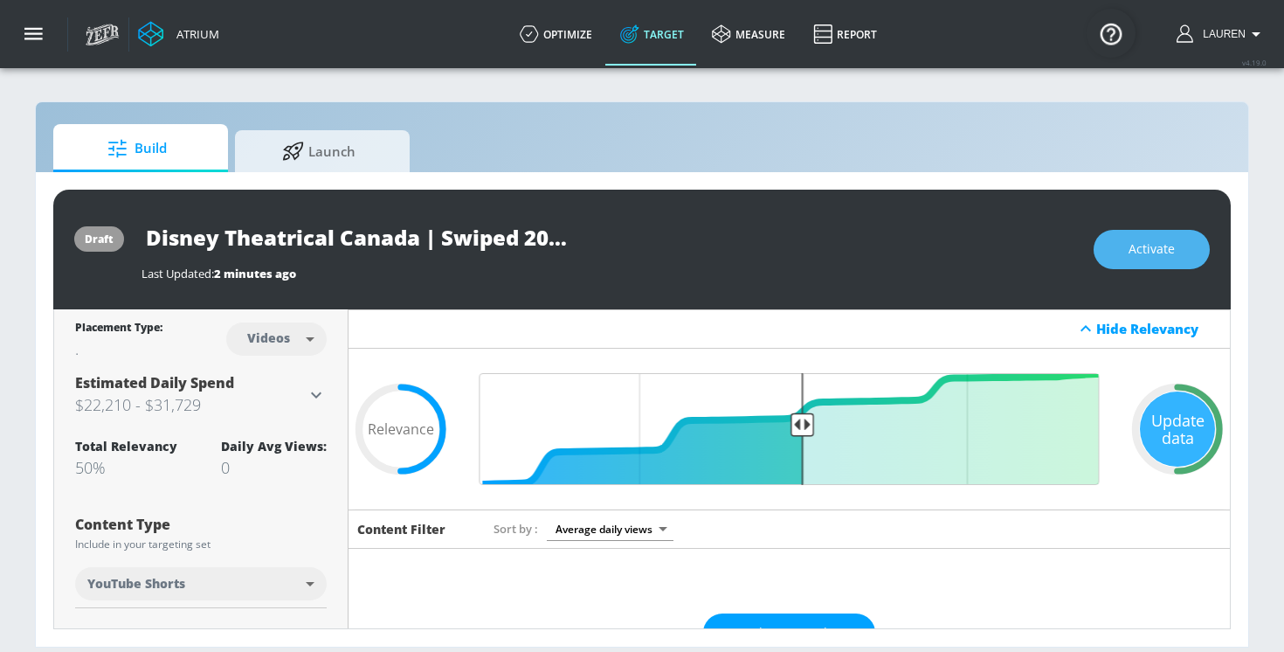
click at [1154, 245] on span "Activate" at bounding box center [1152, 250] width 46 height 22
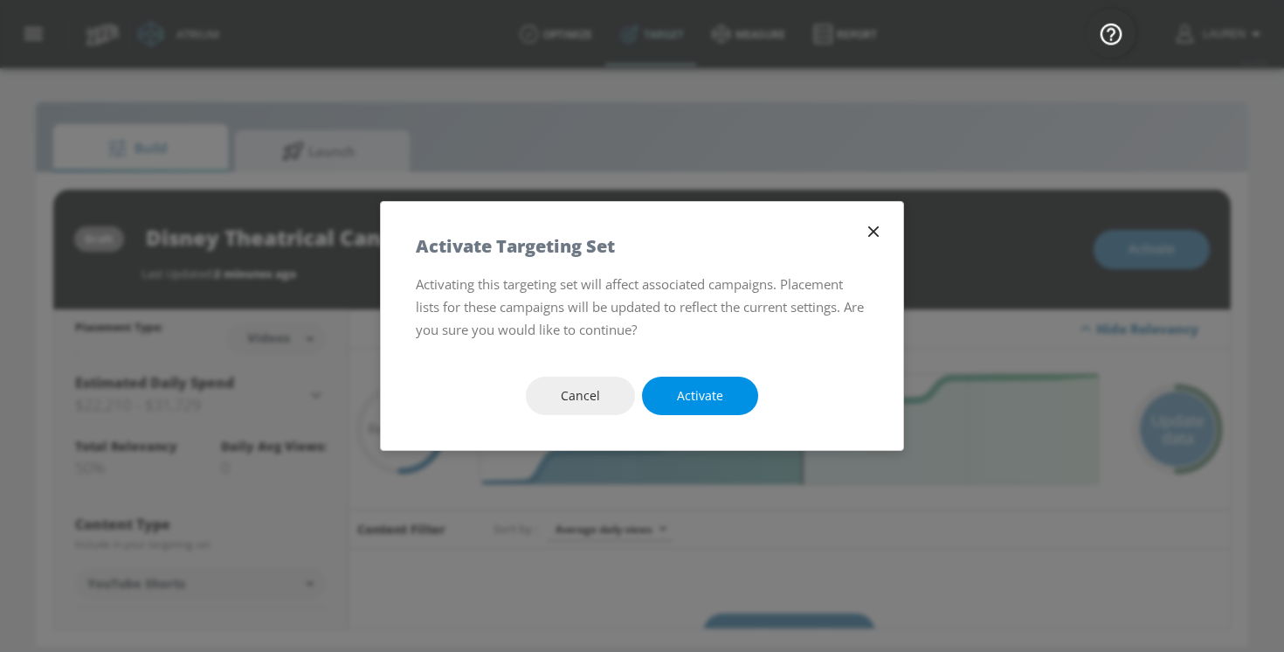
click at [692, 411] on button "Activate" at bounding box center [700, 396] width 116 height 39
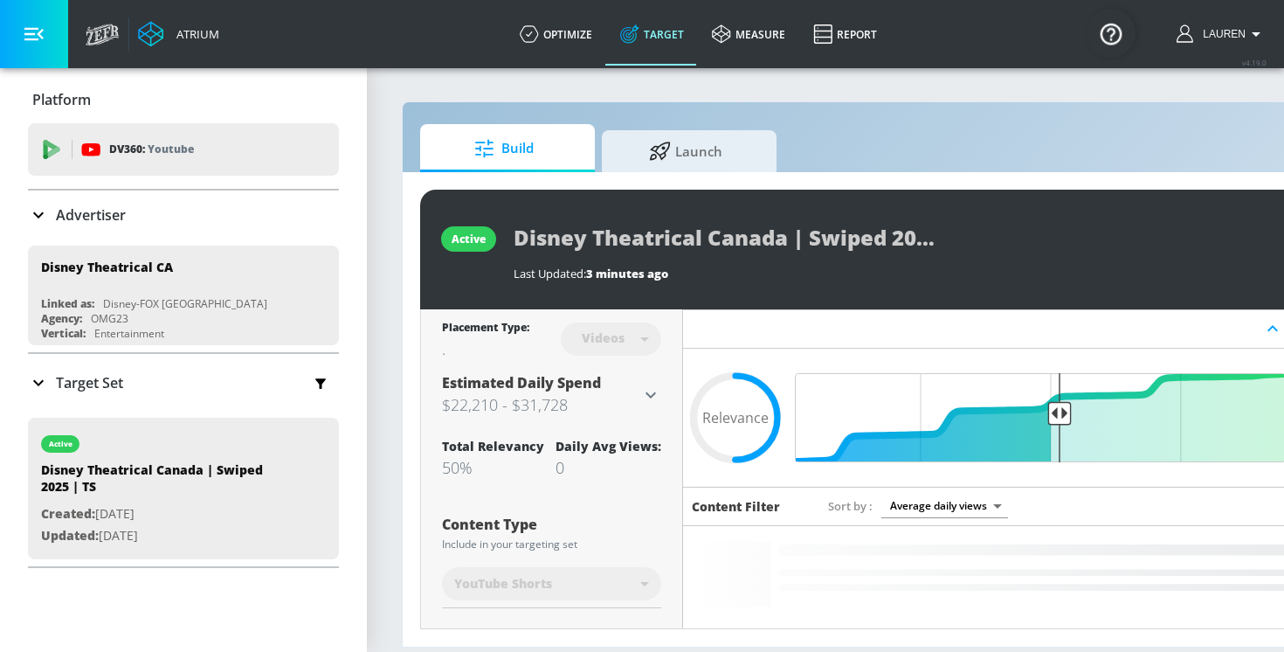
click at [36, 384] on icon at bounding box center [38, 382] width 21 height 21
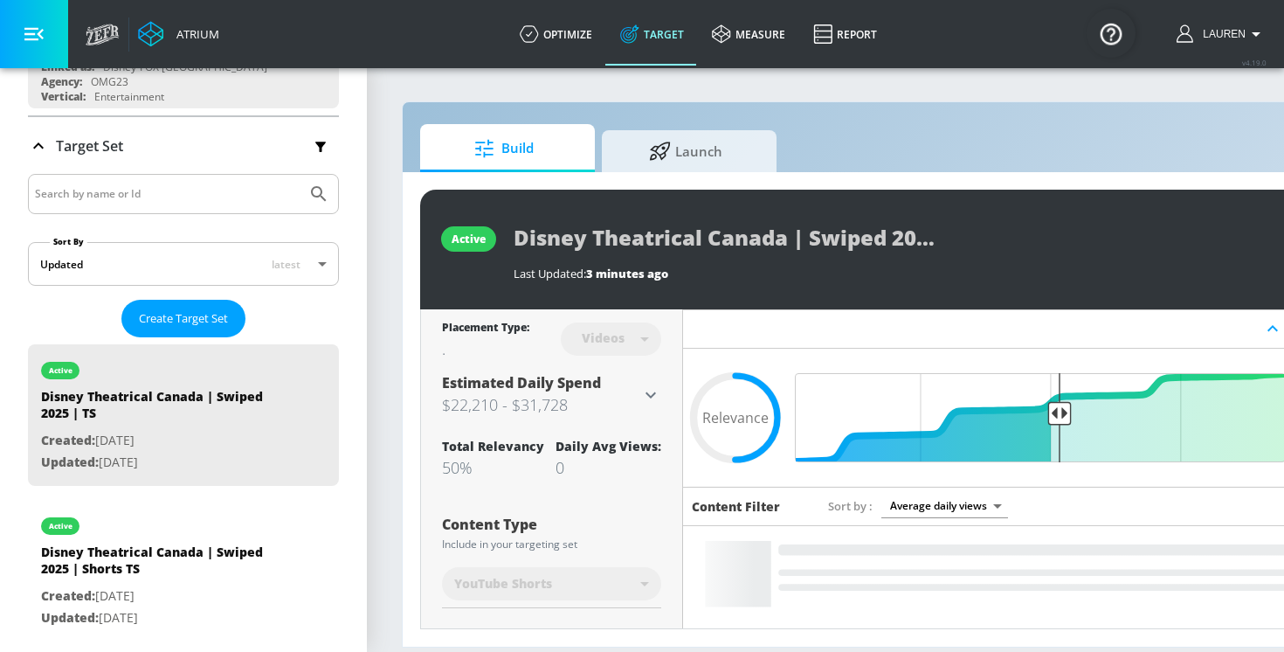
scroll to position [243, 0]
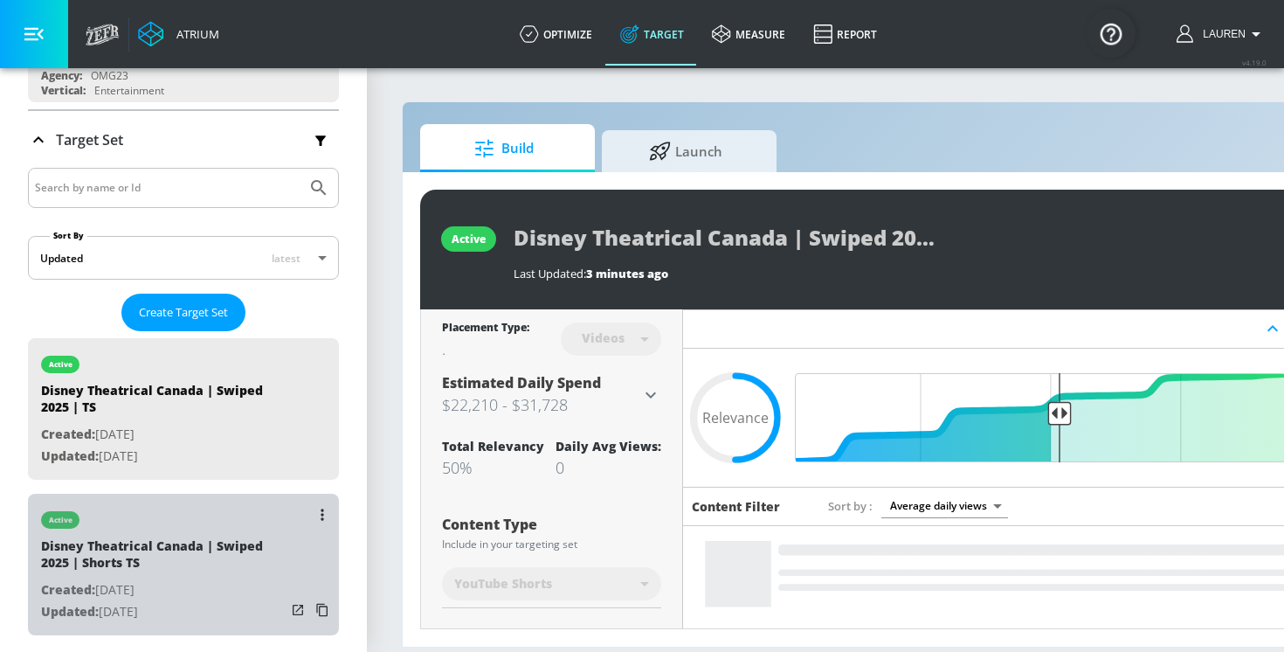
click at [126, 592] on p "Created: [DATE]" at bounding box center [163, 590] width 245 height 22
type input "Disney Theatrical Canada | Swiped 2025 | Shorts TS"
type input "channels"
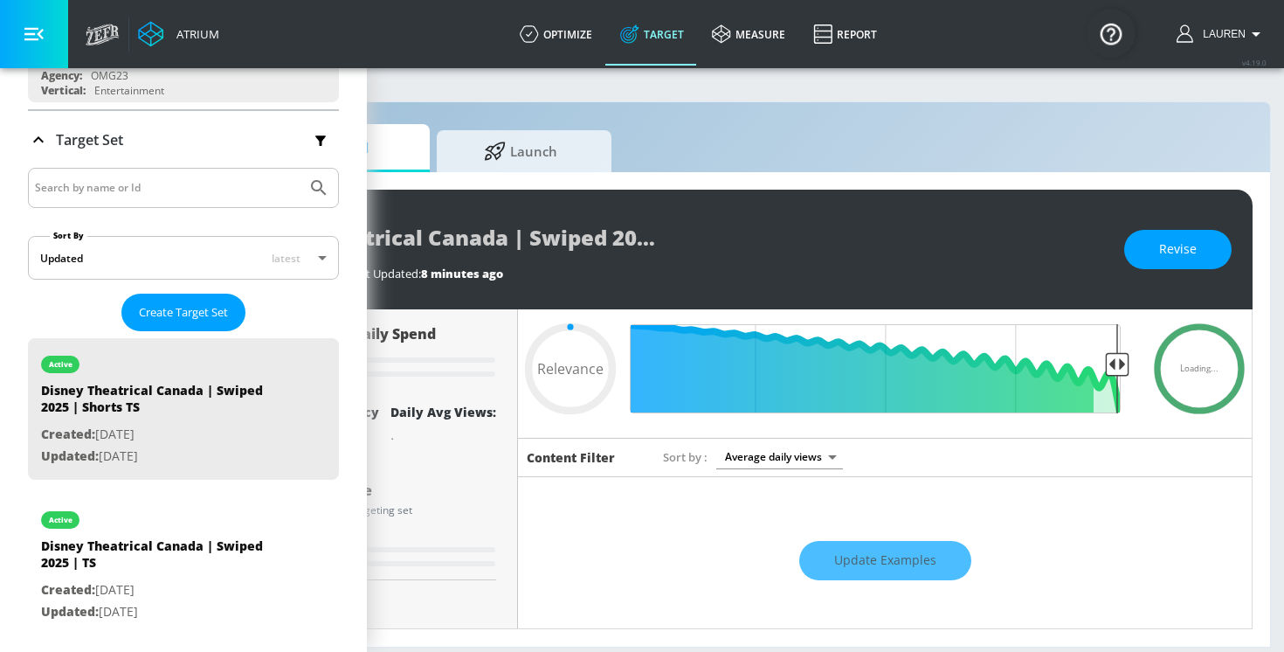
scroll to position [0, 187]
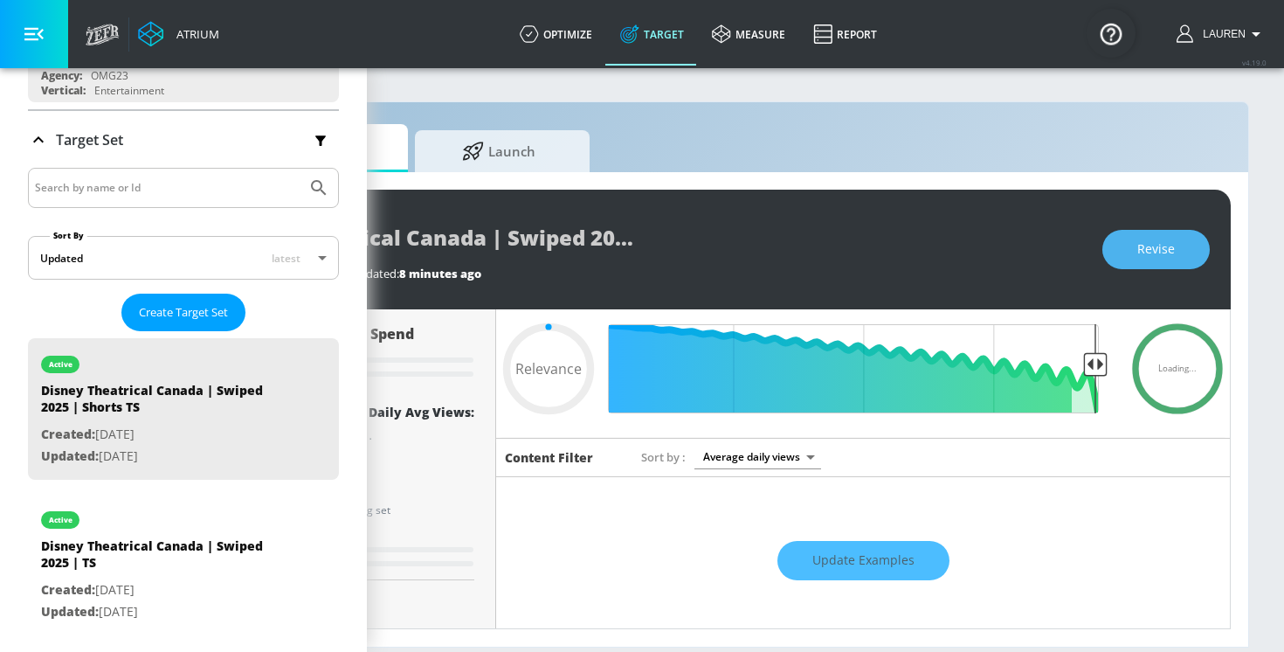
click at [1185, 245] on button "Revise" at bounding box center [1156, 249] width 107 height 39
type input "0.05"
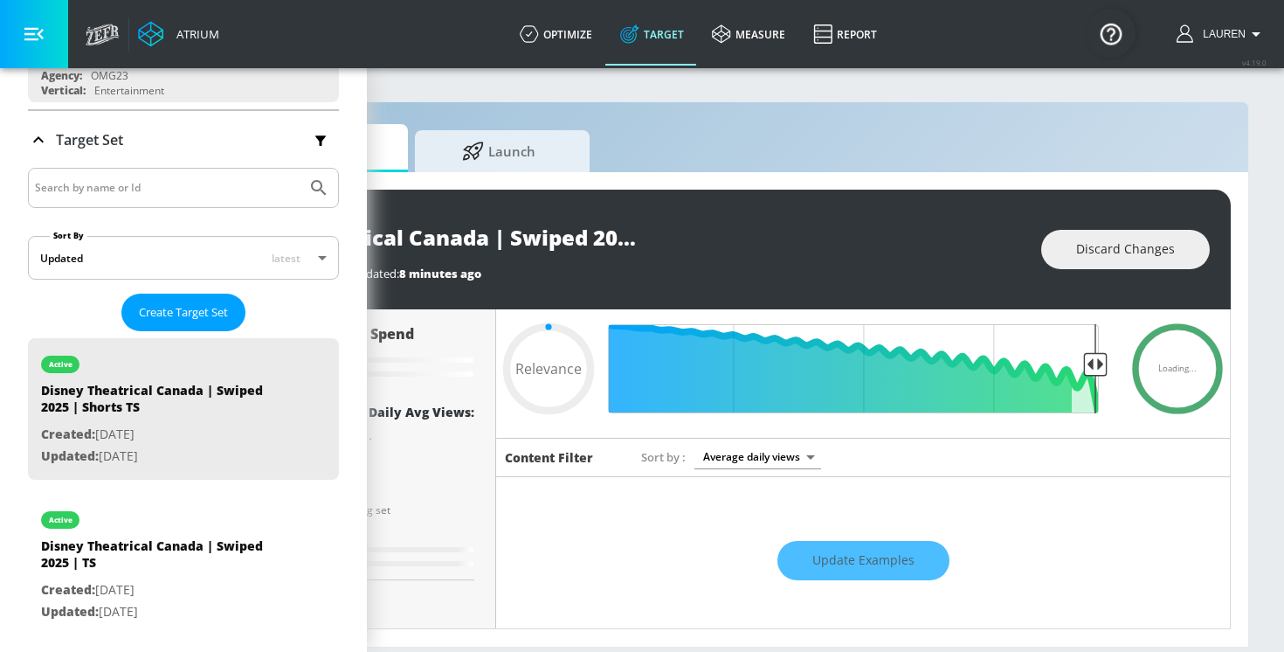
click at [589, 247] on input "Disney Theatrical Canada | Swiped 2025 | Shorts TS" at bounding box center [545, 237] width 437 height 39
click at [756, 235] on input "Disney Theatrical Canada | Swiped 2025 | Shorts TS" at bounding box center [545, 237] width 437 height 39
type input "Disney Theatrical Canada | Swiped 2025 | Shorts T"
type input "0.05"
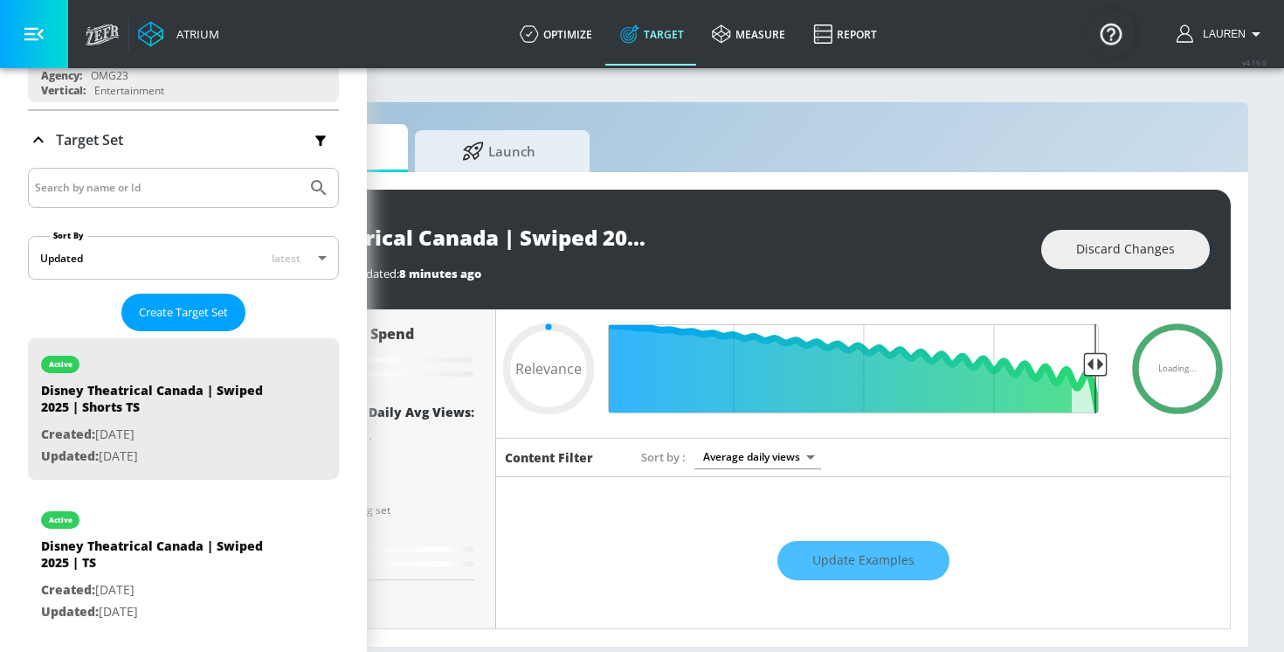
type input "Disney Theatrical Canada | Swiped 2025 | Shorts"
type input "0.05"
type input "Disney Theatrical Canada | Swiped 2025 | Shorts C"
type input "0.05"
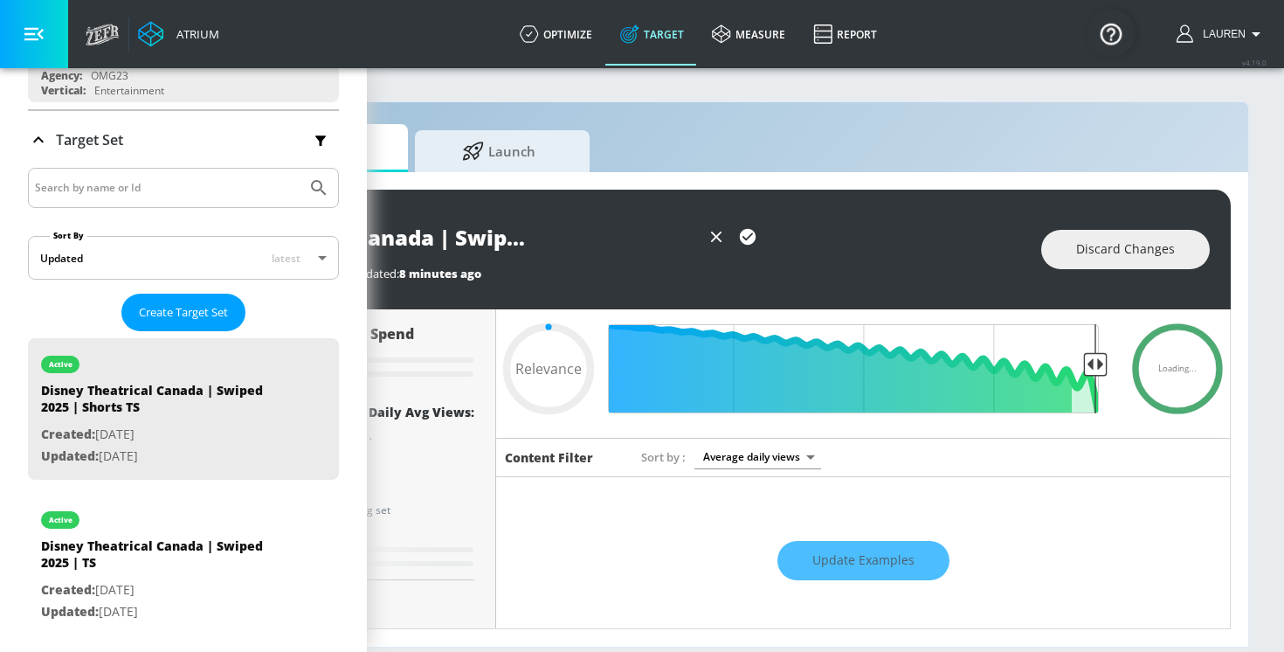
type input "Disney Theatrical Canada | Swiped 2025 | Shorts CT"
type input "0.05"
type input "Disney Theatrical Canada | Swiped 2025 | Shorts CT"
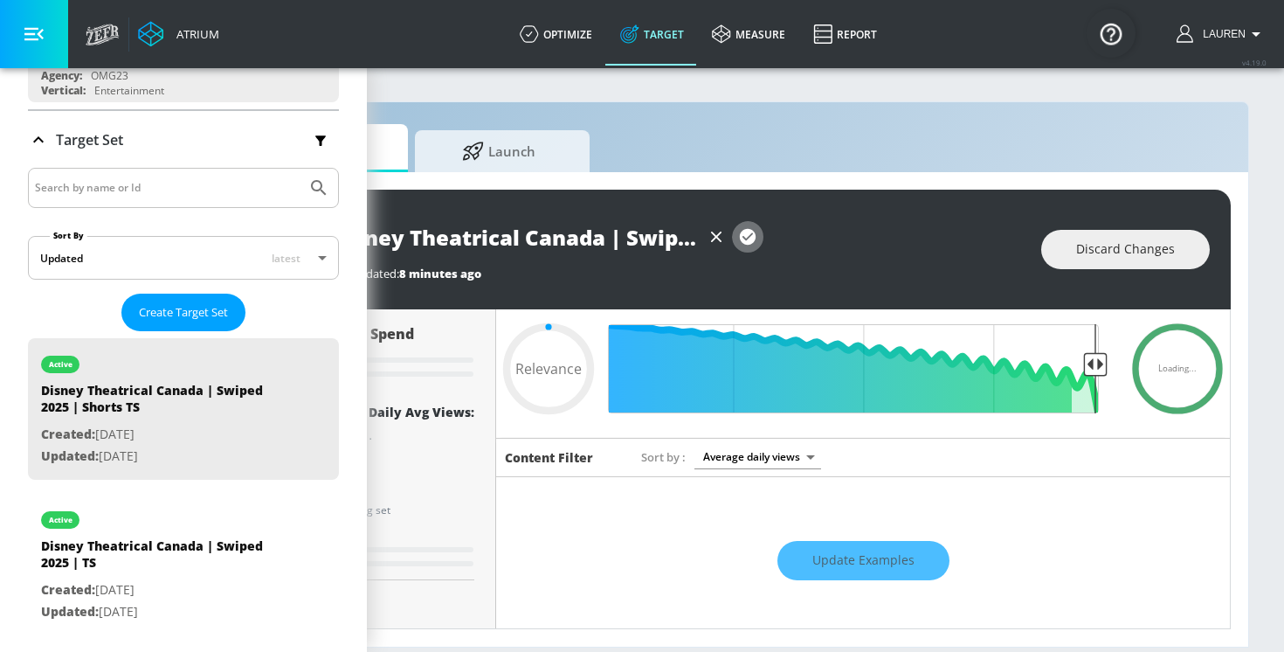
click at [744, 249] on button "button" at bounding box center [747, 236] width 31 height 31
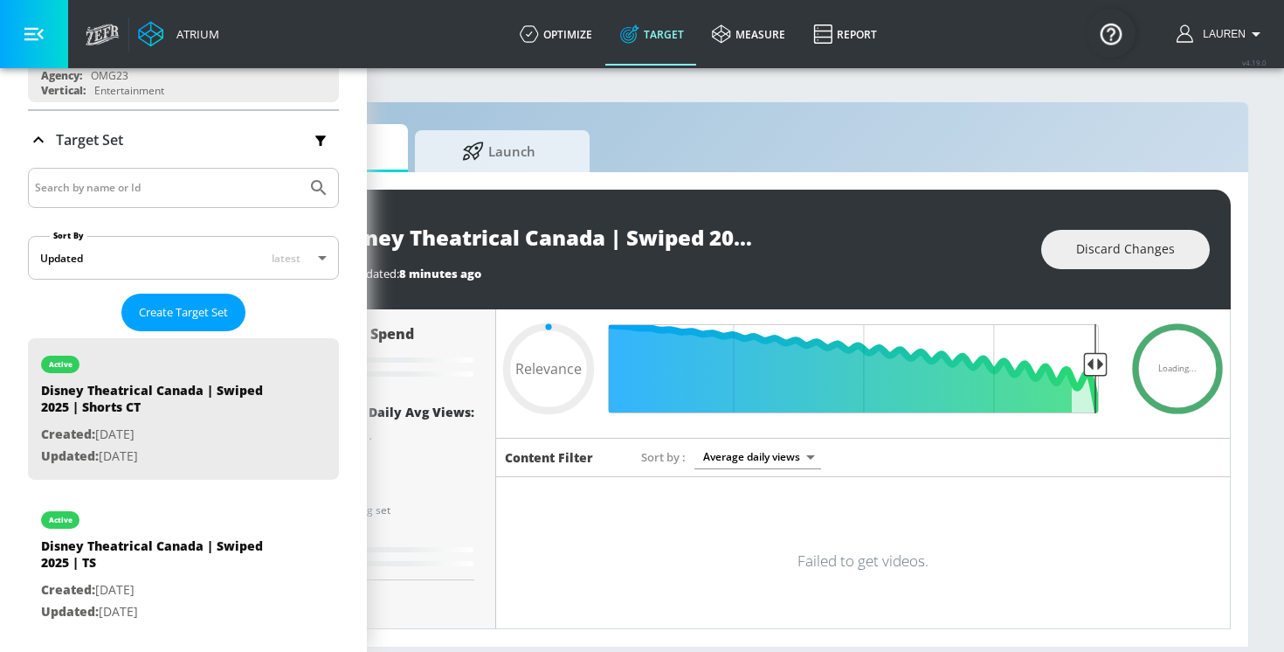
type input "0.05"
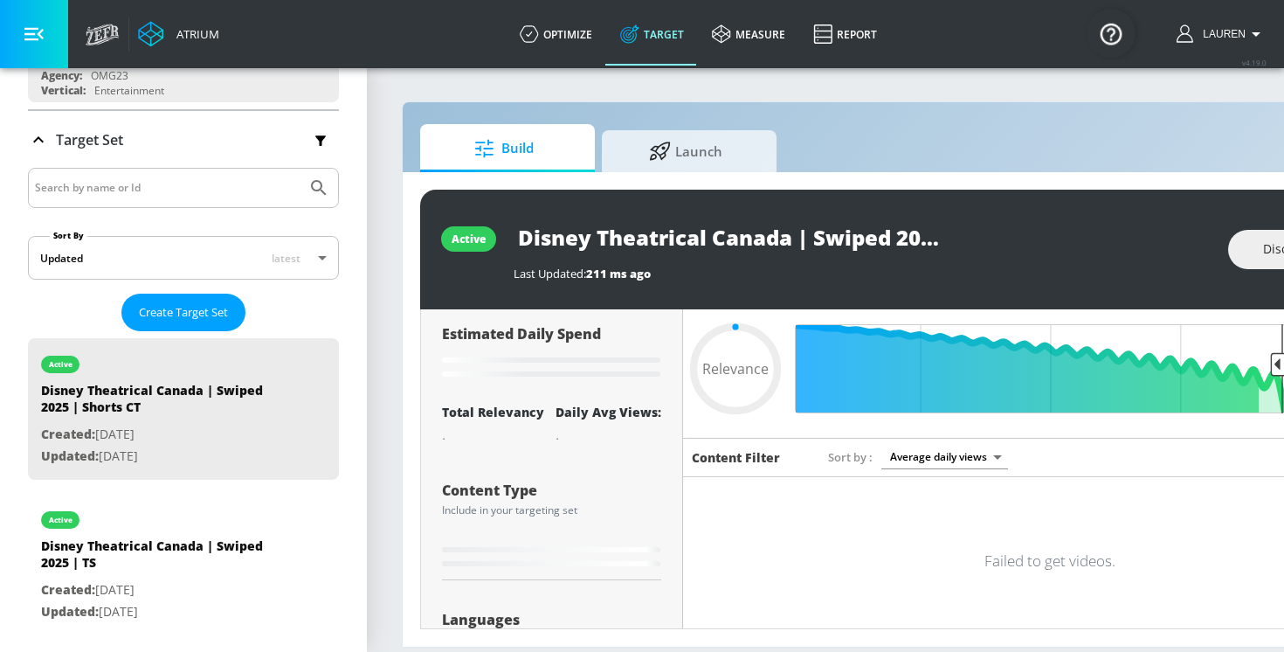
type input "Disney Theatrical Canada | Swiped 2025 | Shorts TS"
type input "0.5"
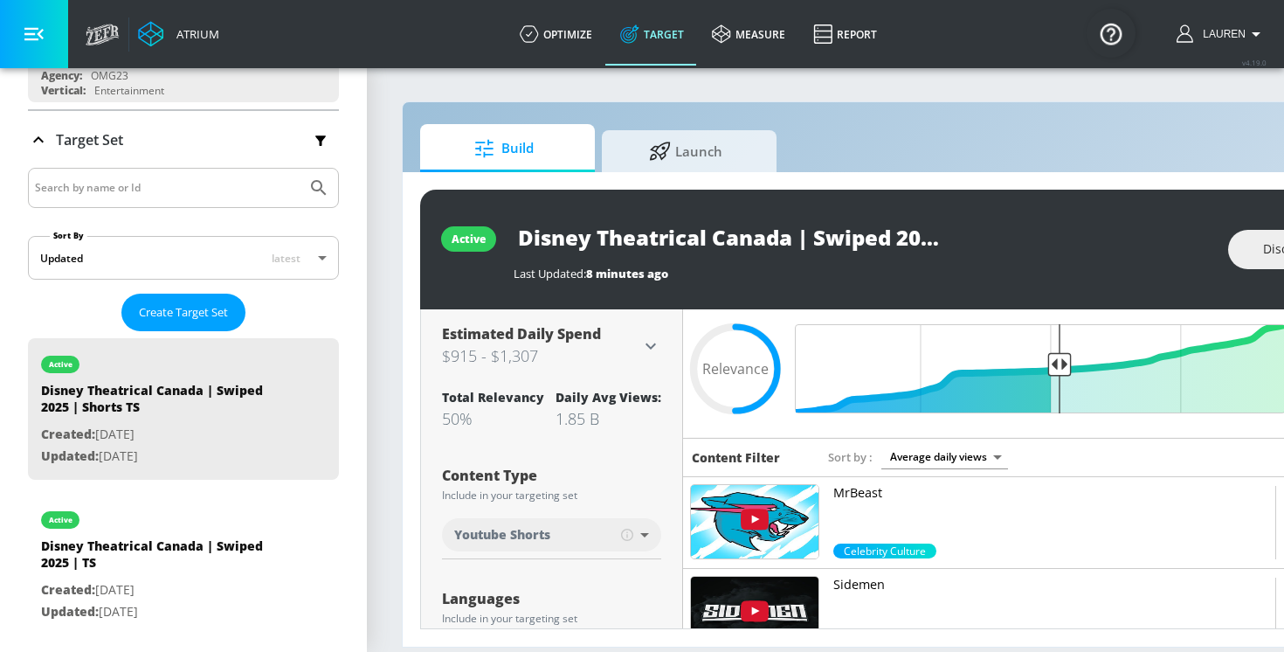
click at [588, 235] on input "Disney Theatrical Canada | Swiped 2025 | Shorts TS" at bounding box center [732, 237] width 437 height 39
click at [794, 227] on input "Disney Theatrical Canada | Swiped 2025 | Shorts TS" at bounding box center [732, 237] width 437 height 39
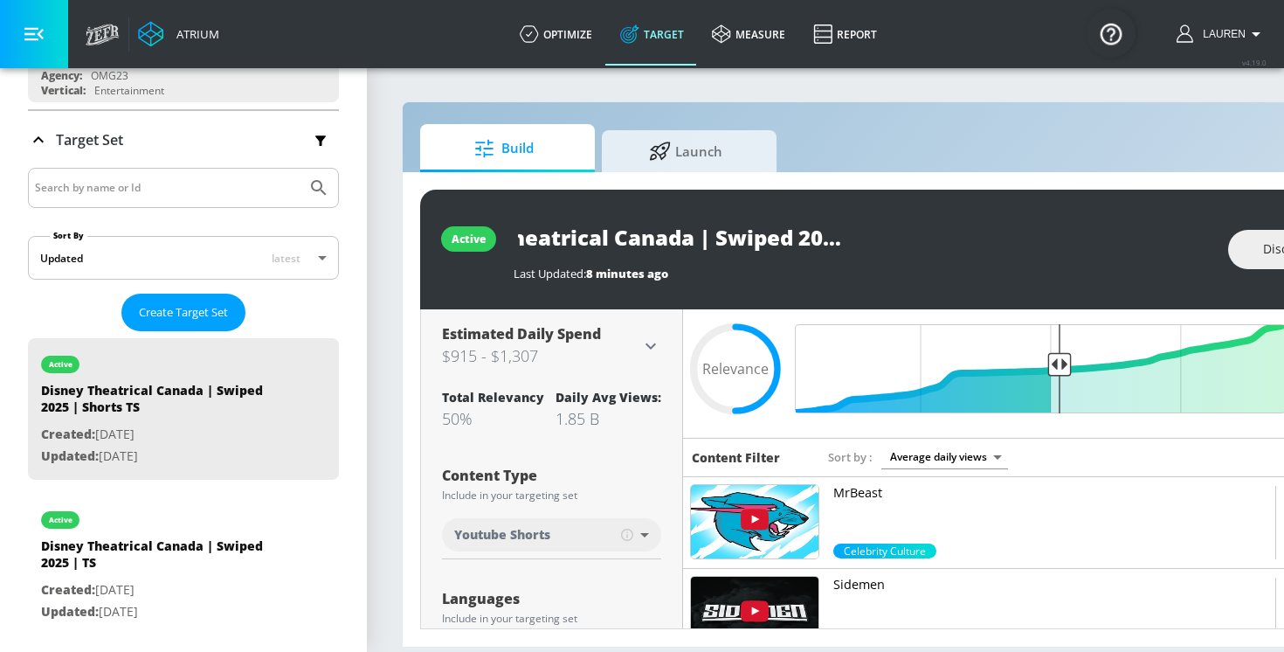
scroll to position [0, 121]
click at [942, 235] on input "Disney Theatrical Canada | Swiped 2025 | Shorts TS" at bounding box center [732, 237] width 437 height 39
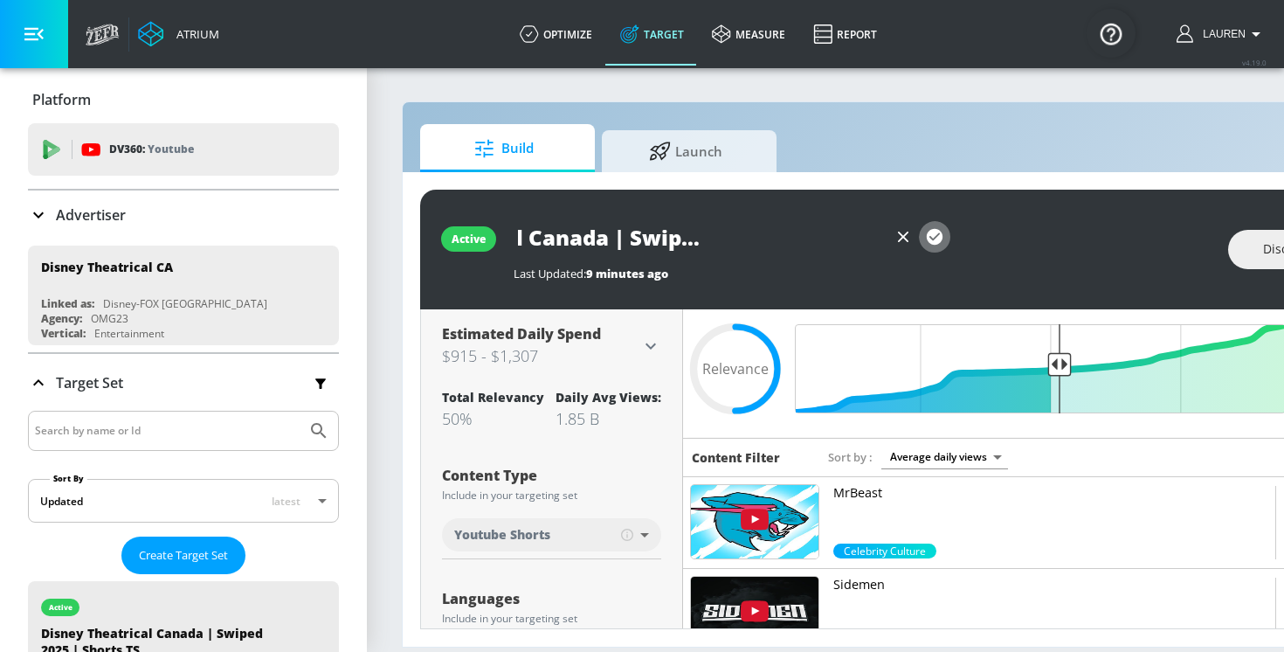
scroll to position [0, 0]
click at [935, 233] on icon "button" at bounding box center [935, 237] width 16 height 16
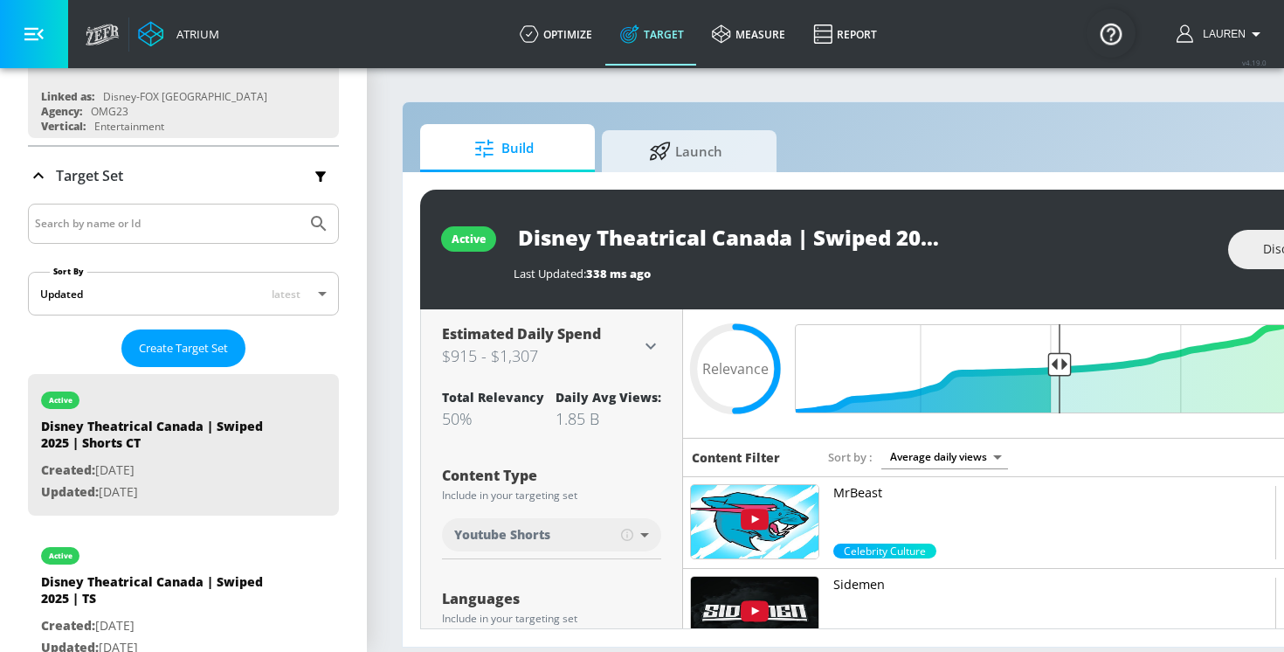
scroll to position [323, 0]
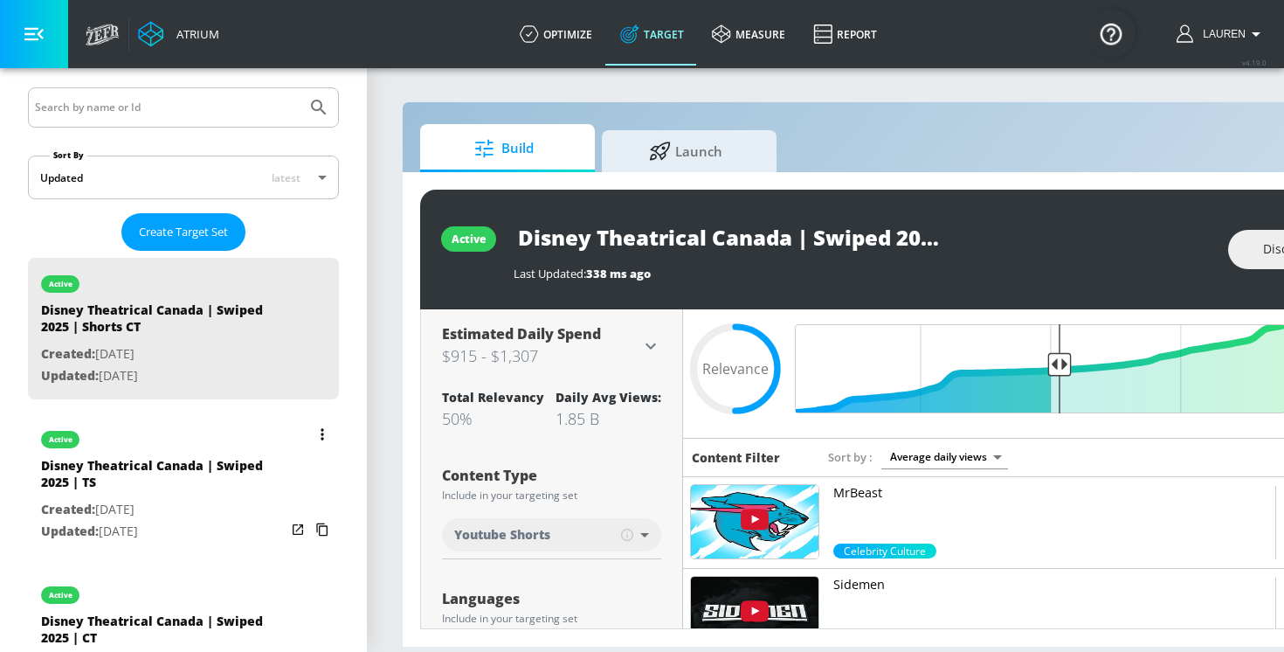
click at [137, 513] on p "Created: Aug. 13, 2025" at bounding box center [163, 510] width 245 height 22
type input "Disney Theatrical Canada | Swiped 2025 | TS"
type input "videos"
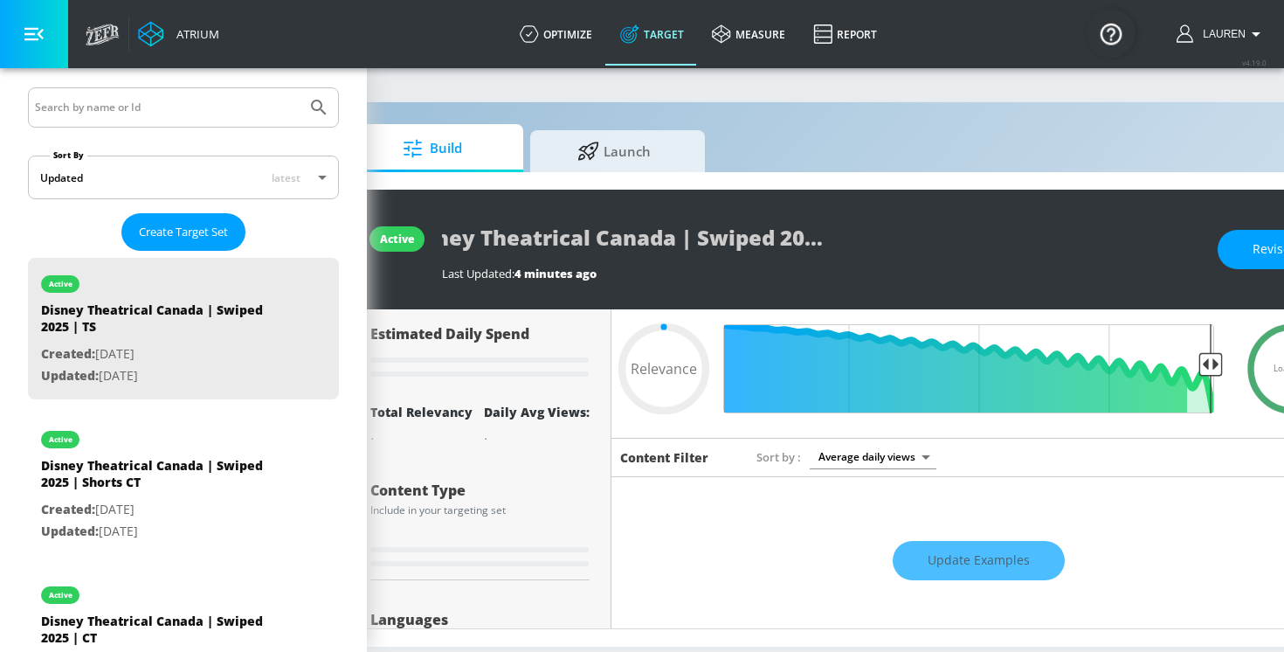
scroll to position [0, 161]
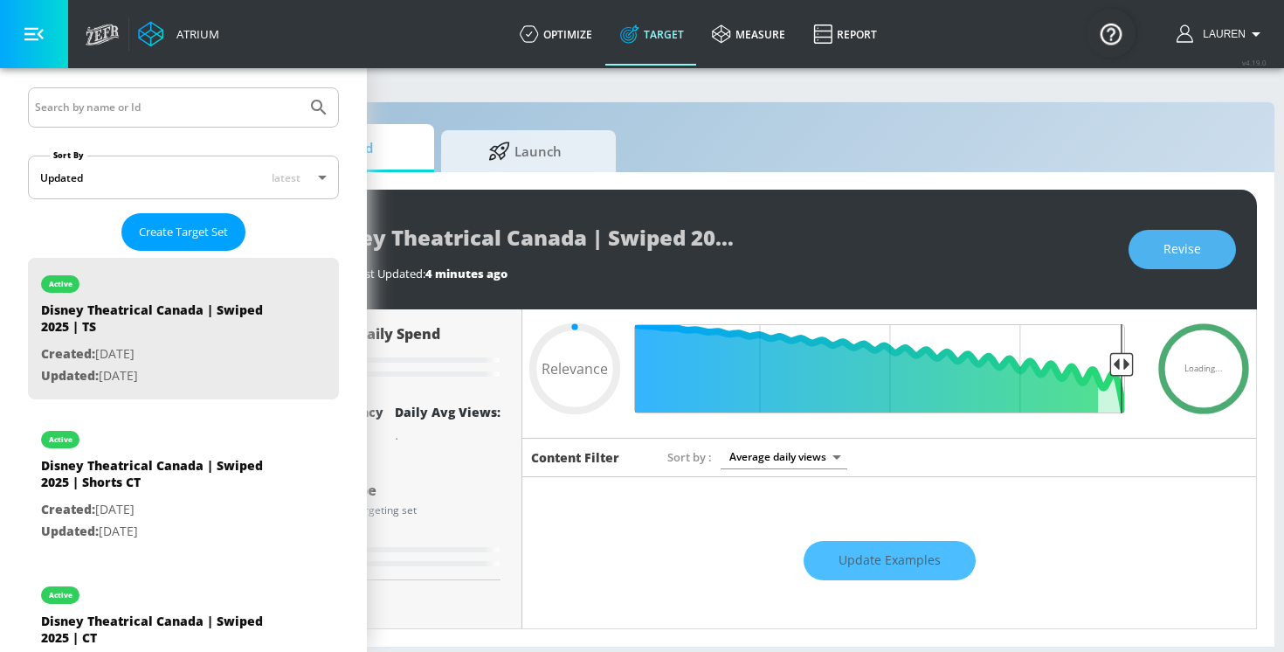
click at [1218, 246] on button "Revise" at bounding box center [1182, 249] width 107 height 39
type input "0.05"
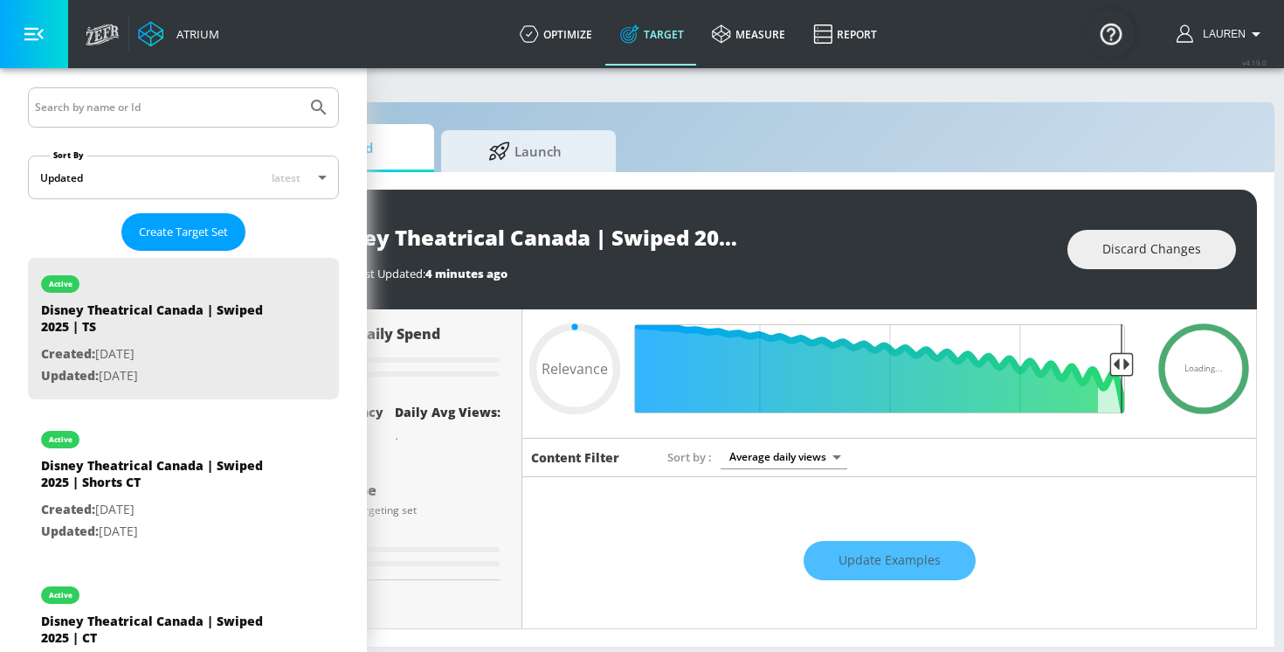
click at [661, 241] on input "Disney Theatrical Canada | Swiped 2025 | TS" at bounding box center [571, 237] width 437 height 39
click at [786, 235] on input "Disney Theatrical Canada | Swiped 2025 | TS" at bounding box center [571, 237] width 437 height 39
click at [763, 235] on input "Disney Theatrical Canada | Swiped 2025 | TS" at bounding box center [571, 237] width 437 height 39
type input "Disney Theatrical Canada | Swiped 2025 | STS"
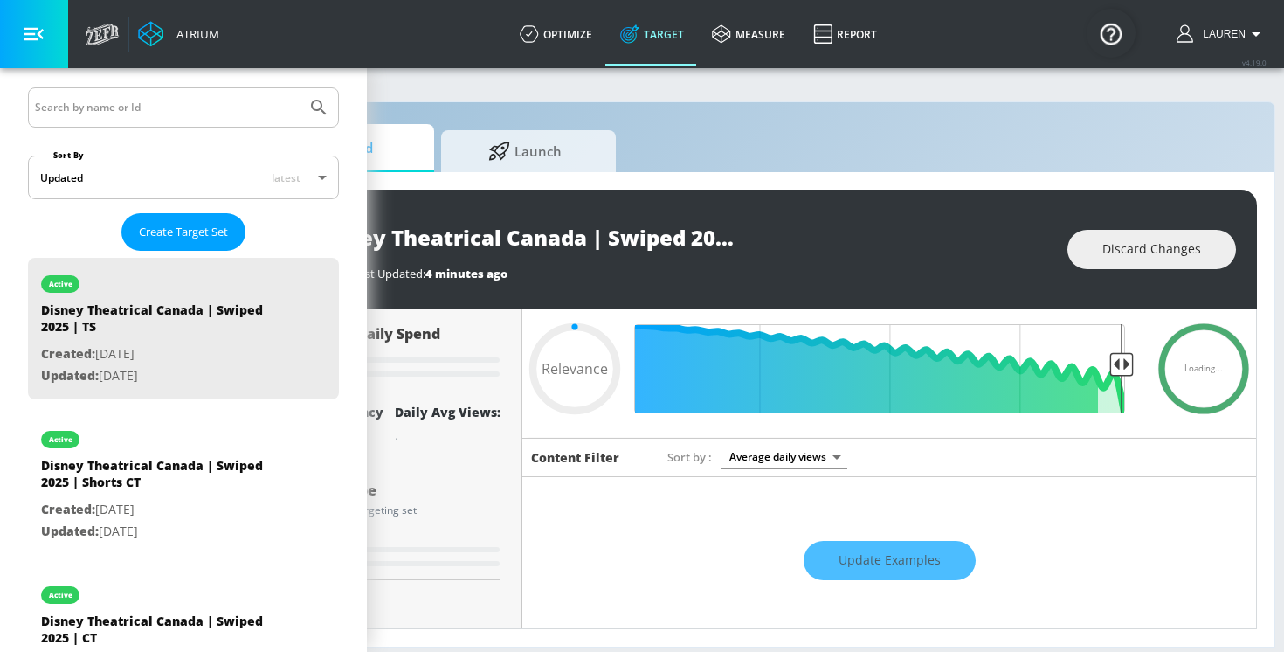
type input "0.05"
type input "Disney Theatrical Canada | Swiped 2025 | ShTS"
type input "0.05"
type input "Disney Theatrical Canada | Swiped 2025 | ShoTS"
type input "0.05"
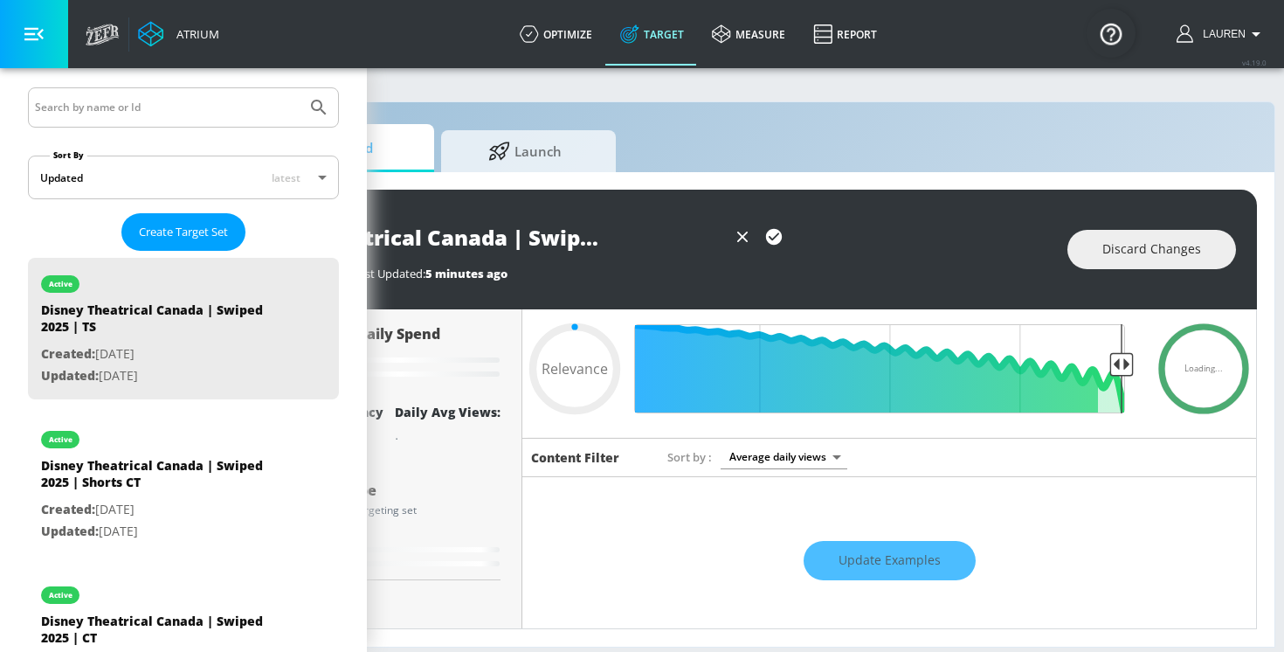
type input "Disney Theatrical Canada | Swiped 2025 | ShorTS"
type input "0.05"
type input "Disney Theatrical Canada | Swiped 2025 | ShortTS"
type input "0.05"
type input "Disney Theatrical Canada | Swiped 2025 | ShortsTS"
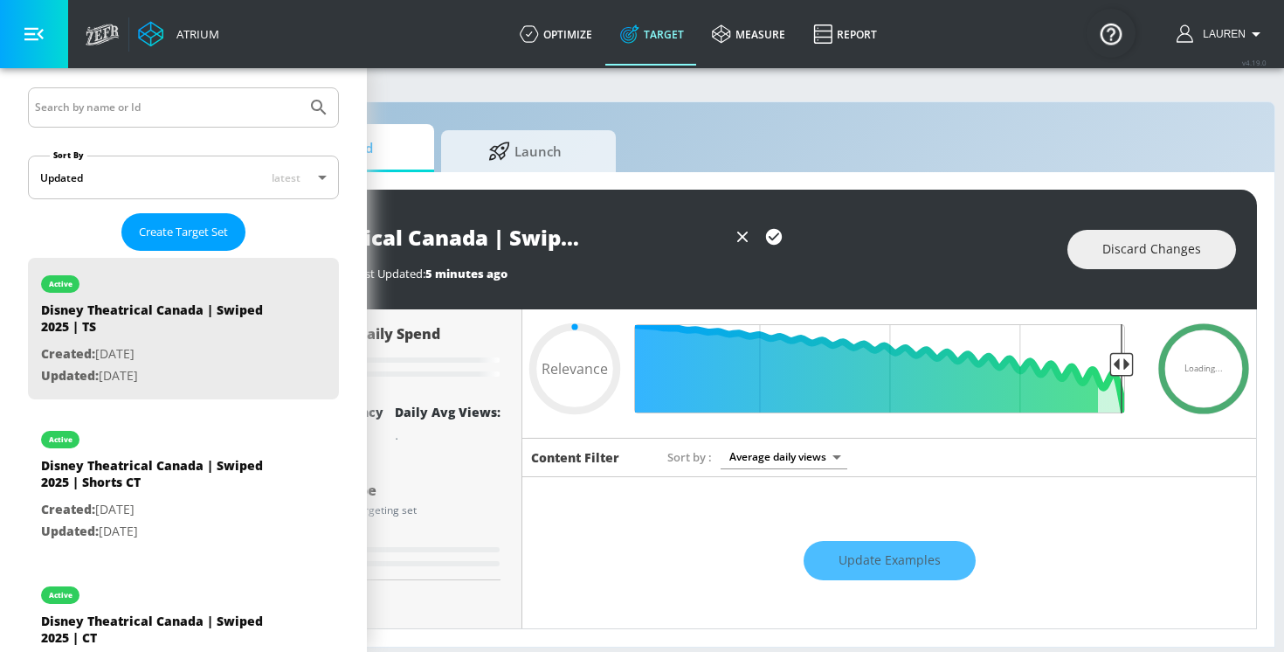
type input "0.05"
type input "Disney Theatrical Canada | Swiped 2025 | Shorts TS"
type input "0.5"
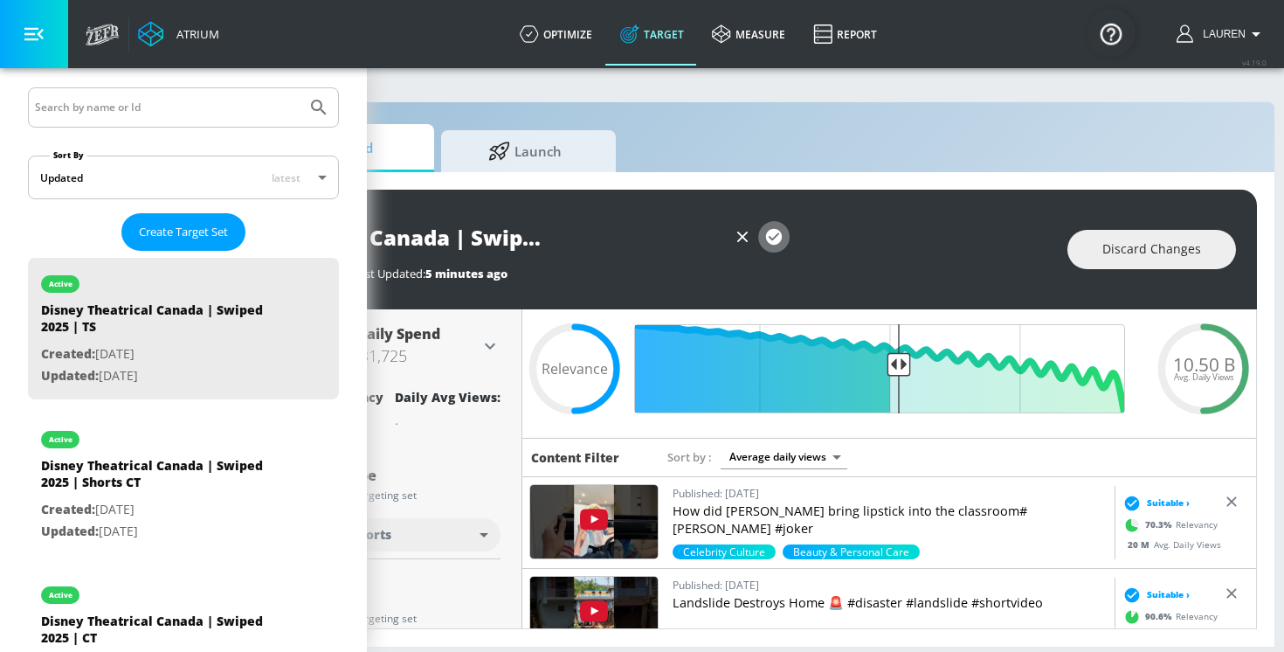
scroll to position [0, 0]
click at [775, 234] on icon "button" at bounding box center [774, 237] width 16 height 16
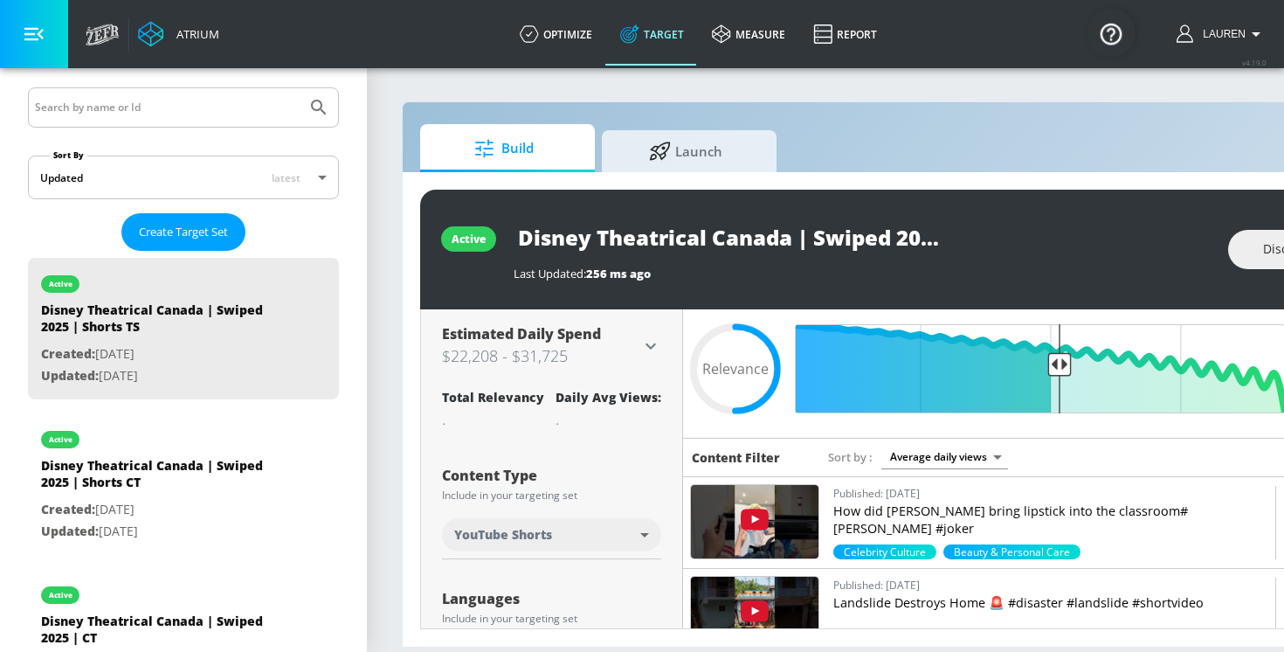
click at [649, 242] on input "Disney Theatrical Canada | Swiped 2025 | Shorts TS" at bounding box center [732, 237] width 437 height 39
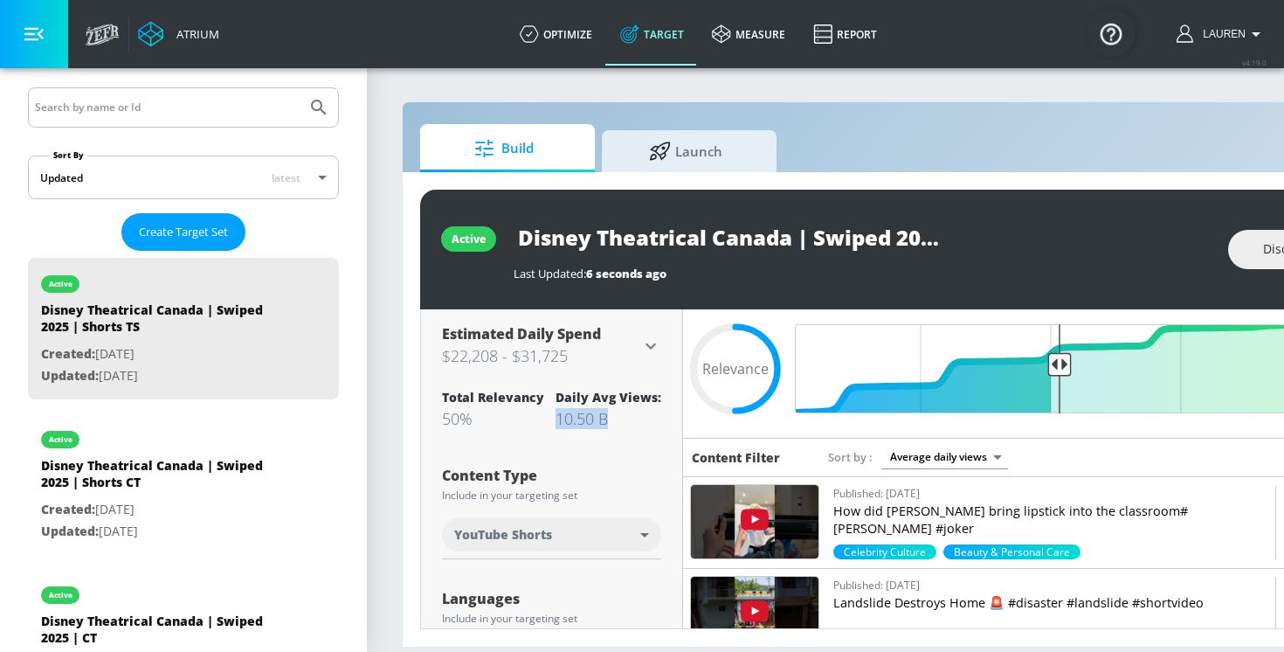
drag, startPoint x: 552, startPoint y: 421, endPoint x: 619, endPoint y: 419, distance: 66.4
click at [619, 419] on div "Total Relevancy 50% Daily Avg Views: 10.50 B" at bounding box center [551, 409] width 219 height 40
copy div "10.50 B"
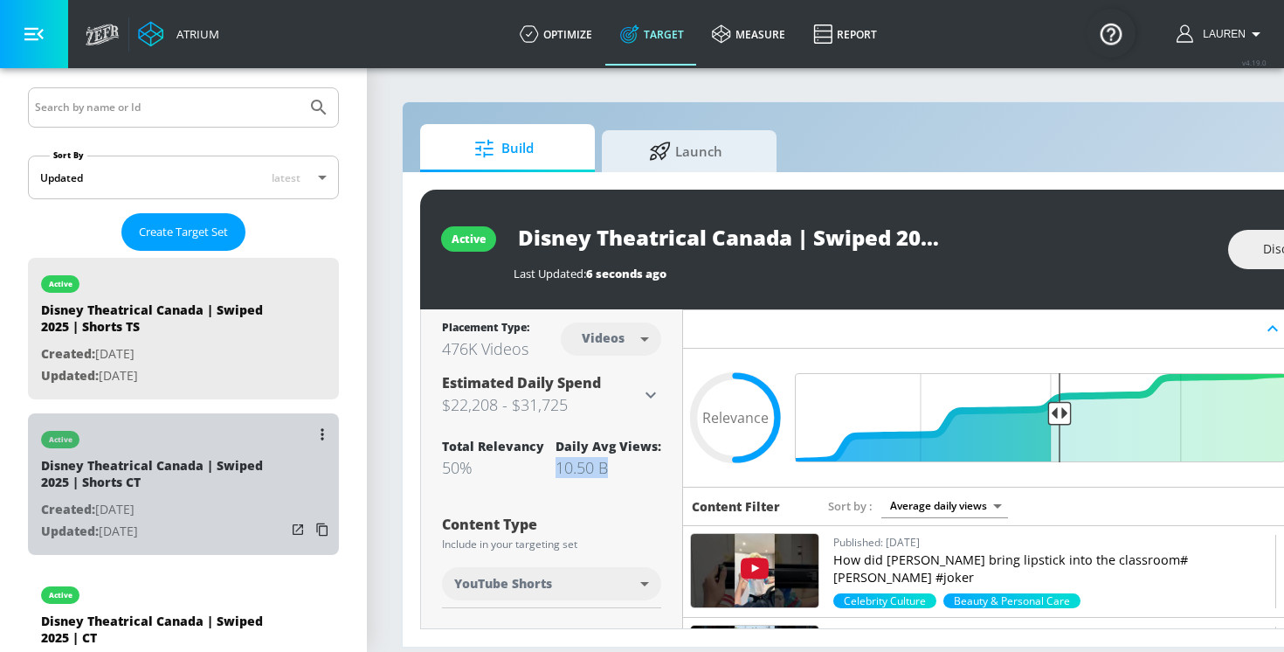
click at [200, 511] on p "Created: Aug. 13, 2025" at bounding box center [163, 510] width 245 height 22
type input "Disney Theatrical Canada | Swiped 2025 | Shorts CT"
type input "channels"
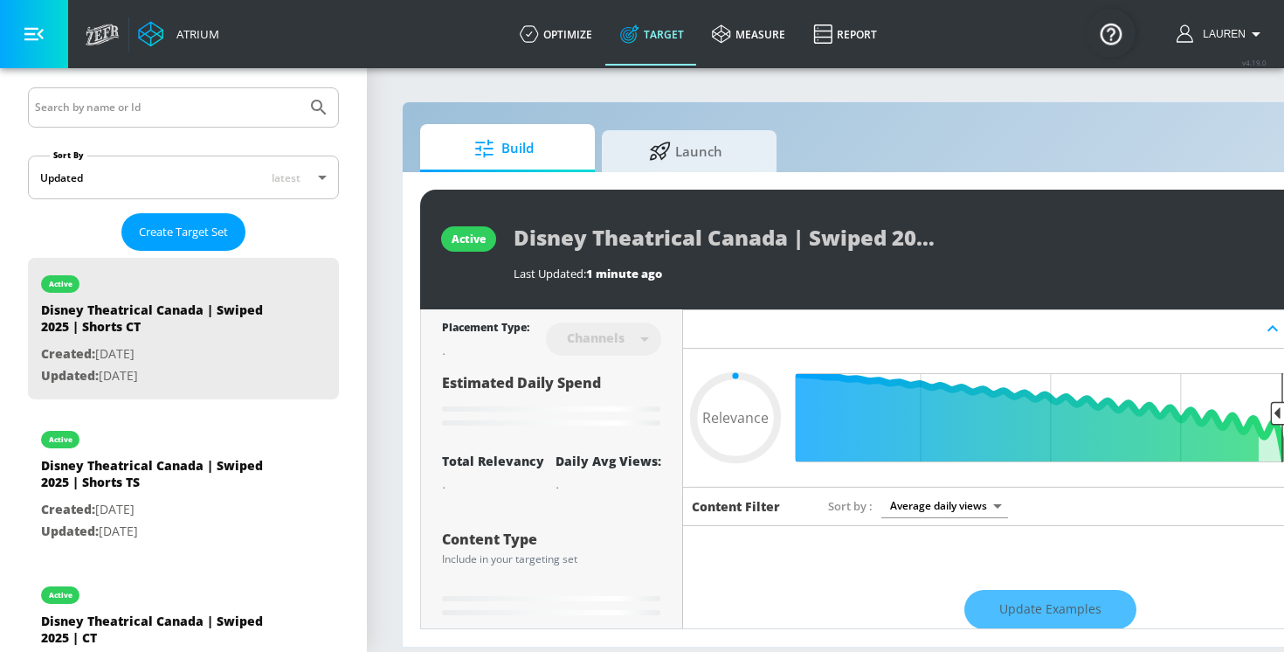
type input "0.5"
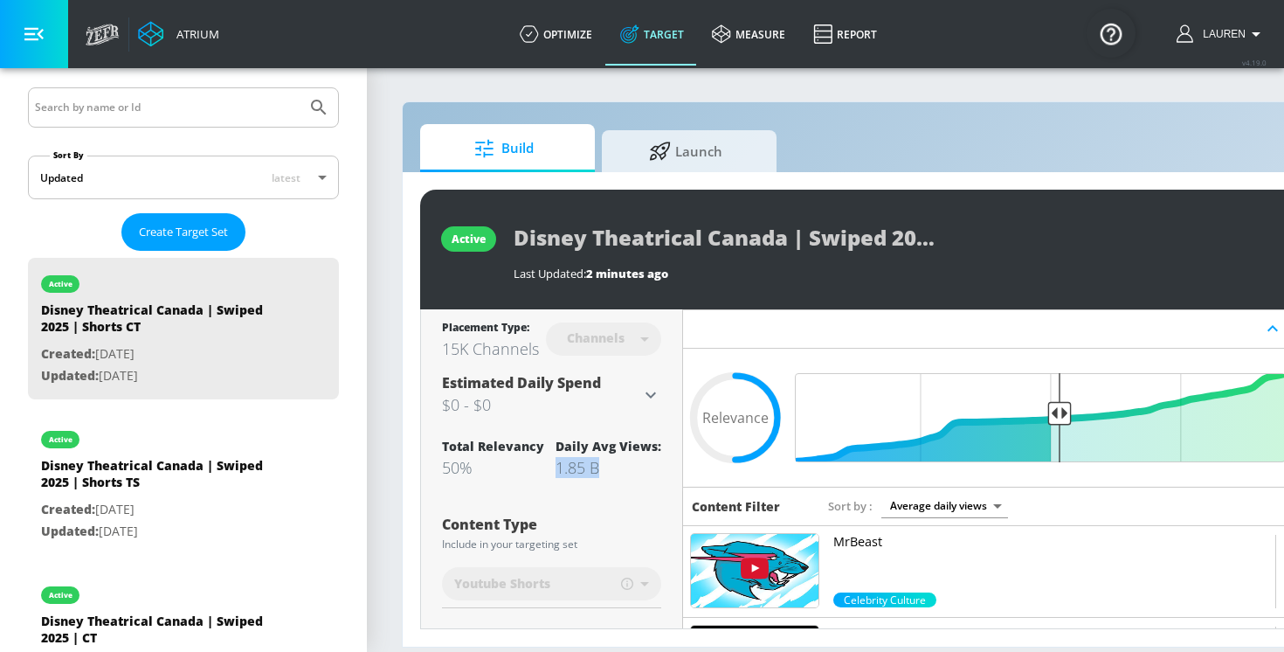
drag, startPoint x: 562, startPoint y: 460, endPoint x: 625, endPoint y: 460, distance: 62.9
click at [625, 460] on div "1.85 B" at bounding box center [609, 467] width 106 height 21
copy div "1.85 B"
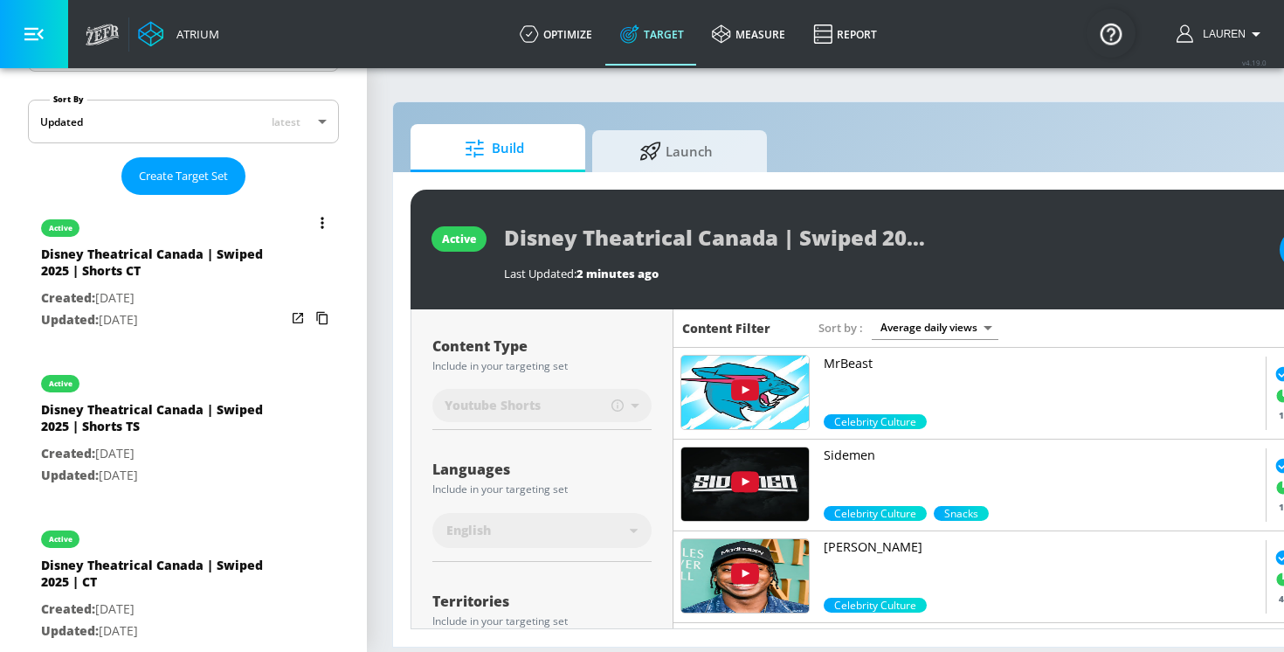
scroll to position [417, 0]
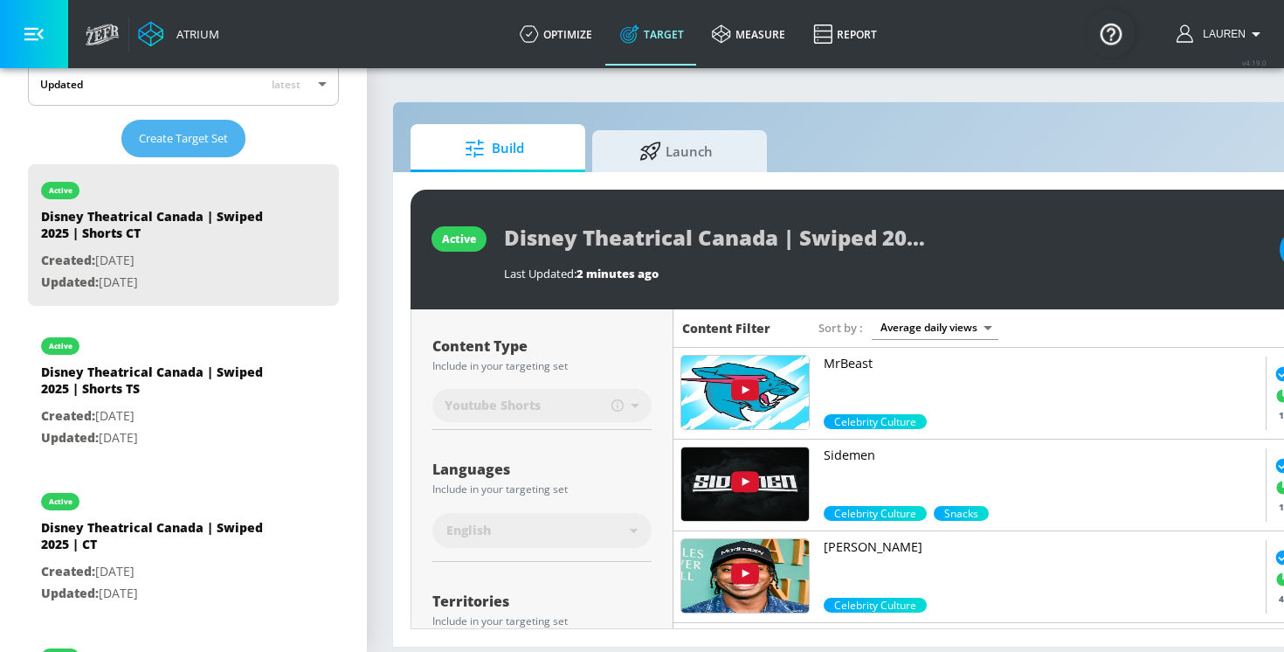
click at [190, 146] on span "Create Target Set" at bounding box center [183, 138] width 89 height 20
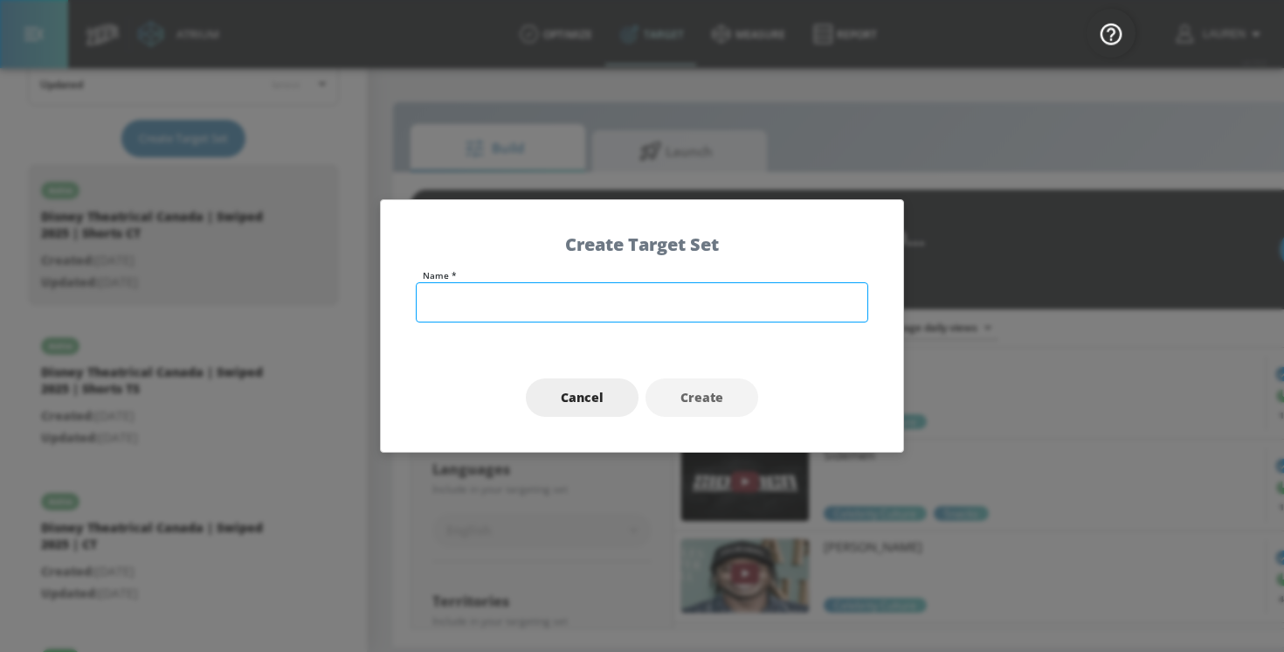
click at [635, 303] on input "text" at bounding box center [642, 302] width 453 height 40
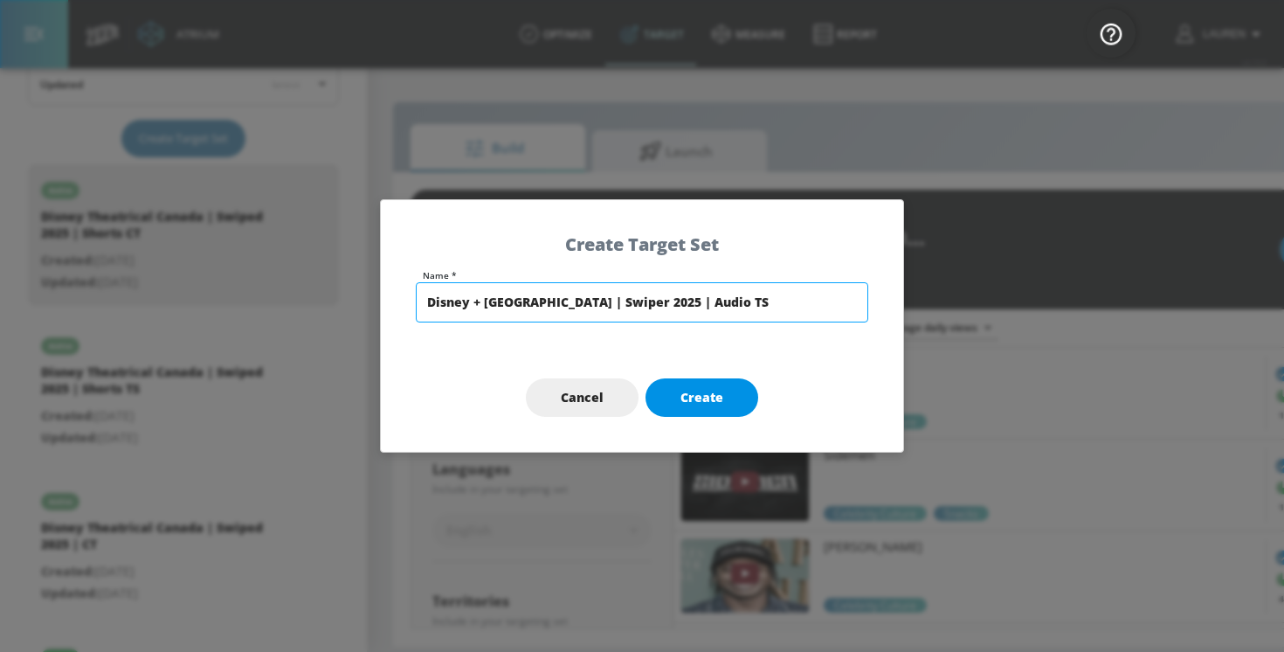
type input "Disney + Canada | Swiper 2025 | Audio TS"
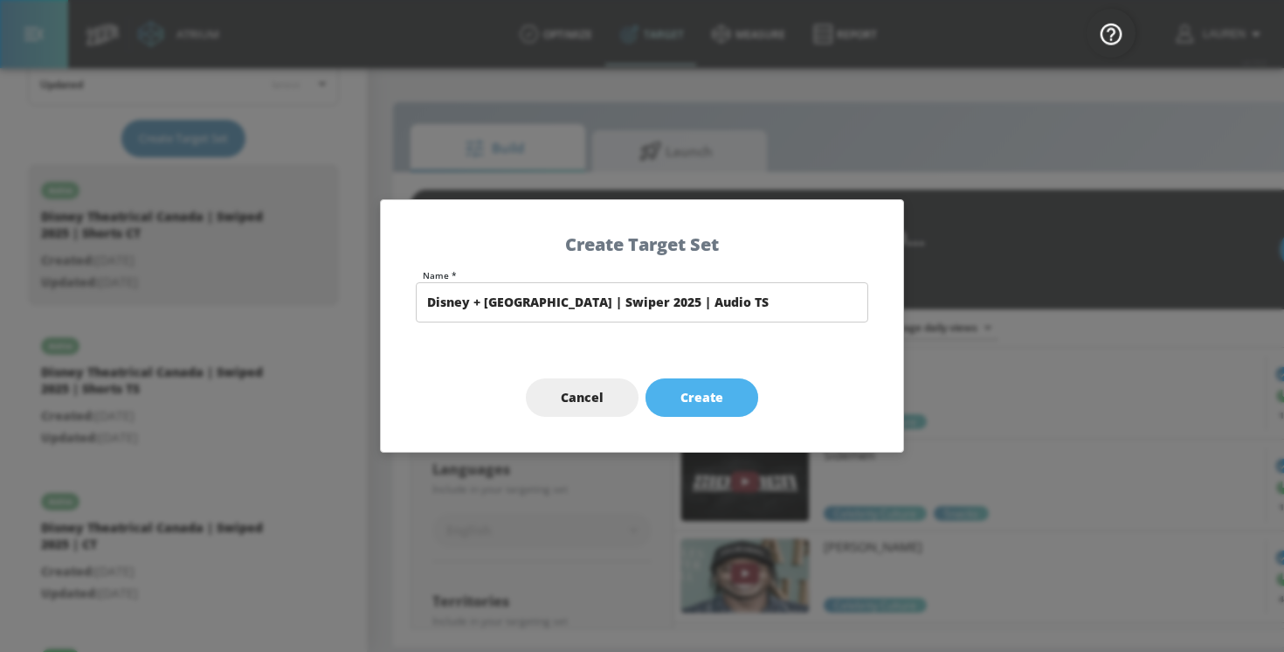
click at [714, 417] on button "Create" at bounding box center [702, 397] width 113 height 39
type input "Disney + Canada | Swiper 2025 | Audio TS"
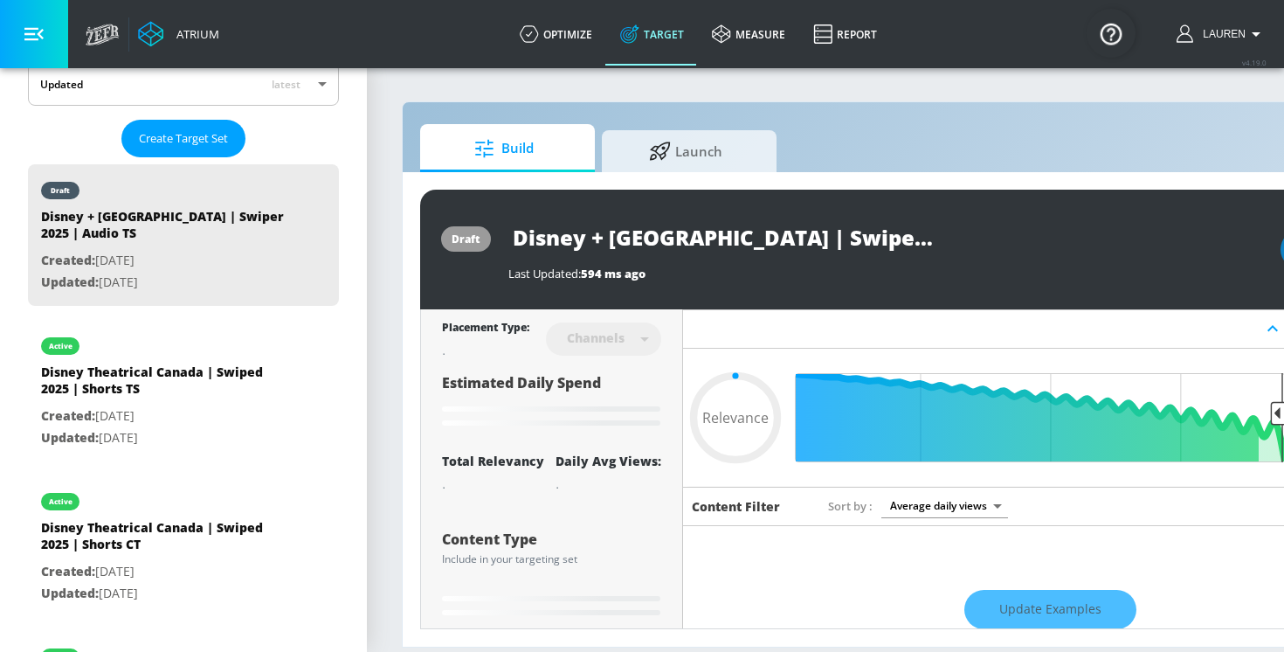
type input "0.6"
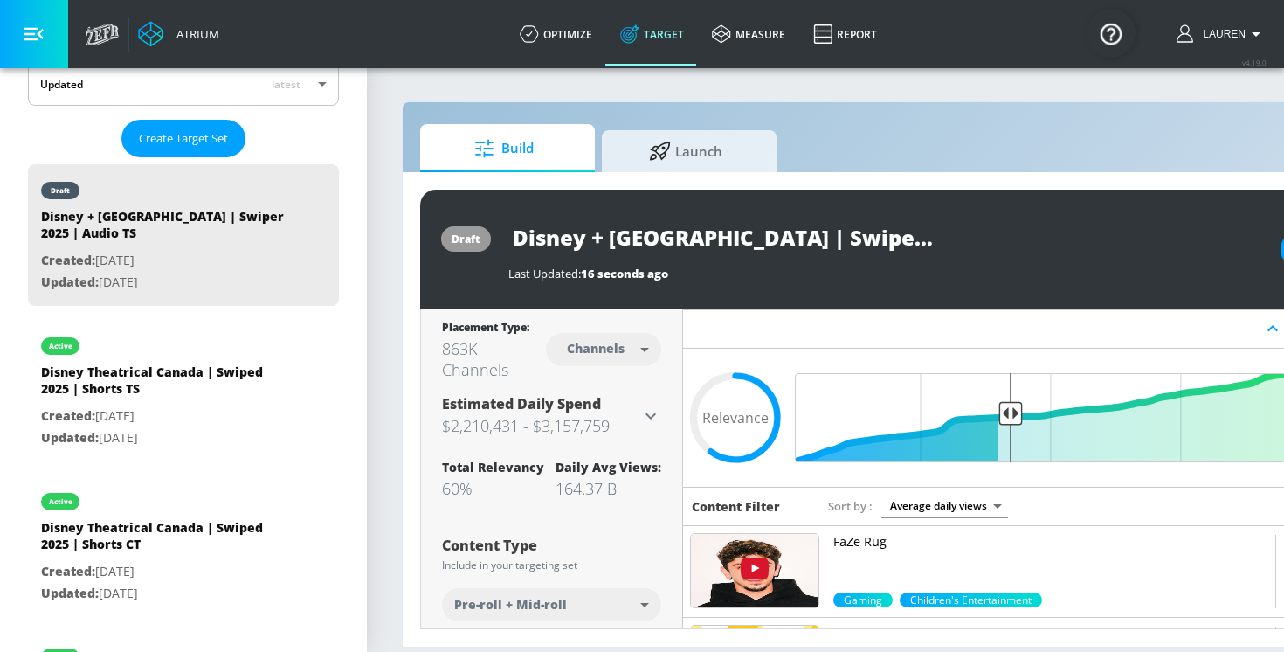
click at [633, 344] on body "Atrium optimize Target measure Report optimize Target measure Report v 4.19.0 L…" at bounding box center [642, 326] width 1284 height 652
click at [545, 605] on div at bounding box center [642, 326] width 1284 height 652
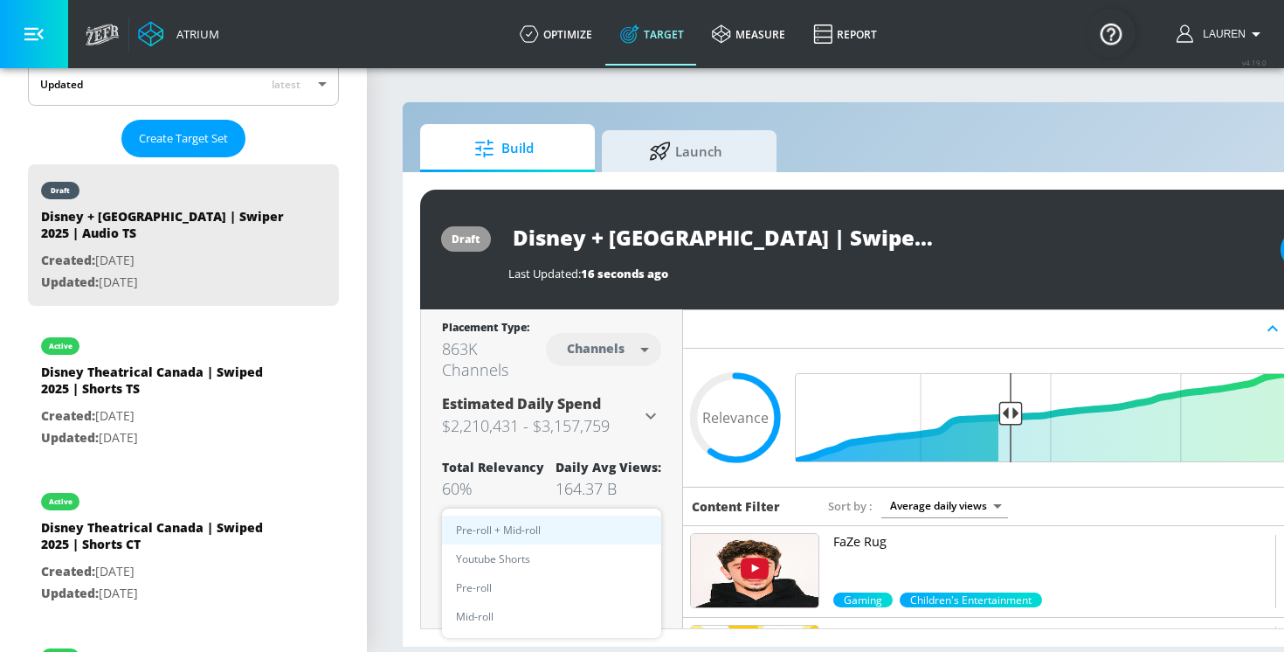
scroll to position [1, 0]
click at [545, 605] on body "Atrium optimize Target measure Report optimize Target measure Report v 4.19.0 L…" at bounding box center [642, 326] width 1284 height 652
click at [528, 489] on div at bounding box center [642, 326] width 1284 height 652
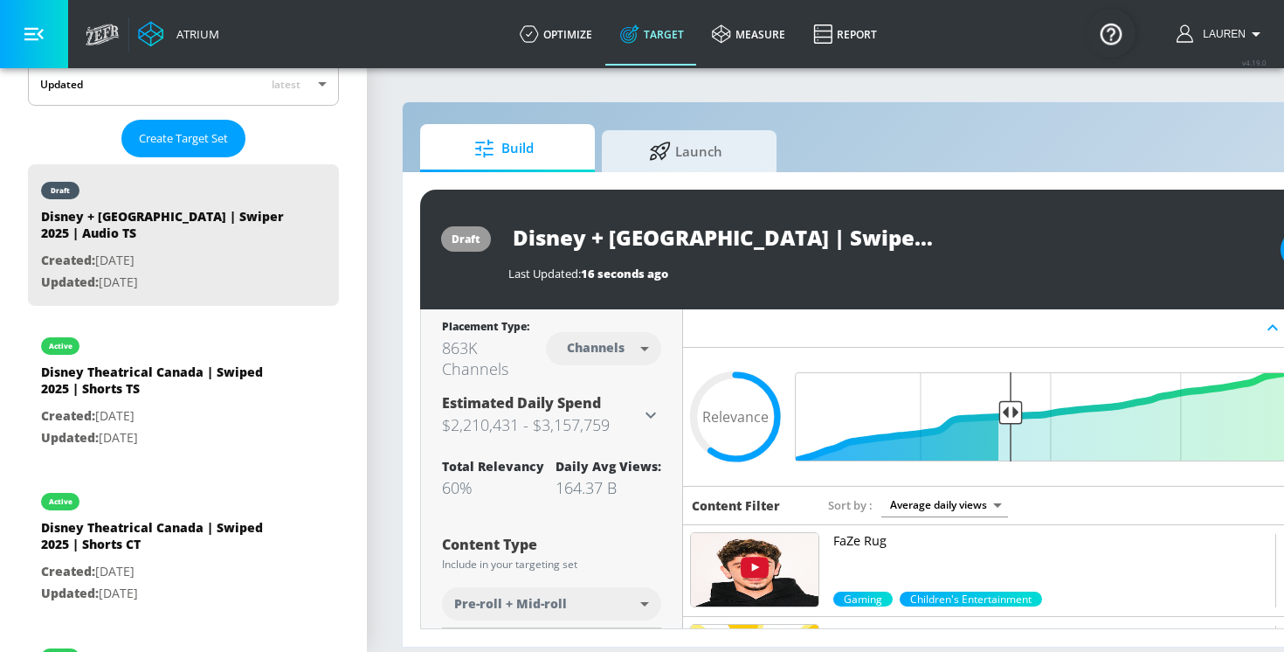
click at [613, 350] on body "Atrium optimize Target measure Report optimize Target measure Report v 4.19.0 L…" at bounding box center [642, 326] width 1284 height 652
click at [603, 419] on div "Videos" at bounding box center [597, 415] width 50 height 18
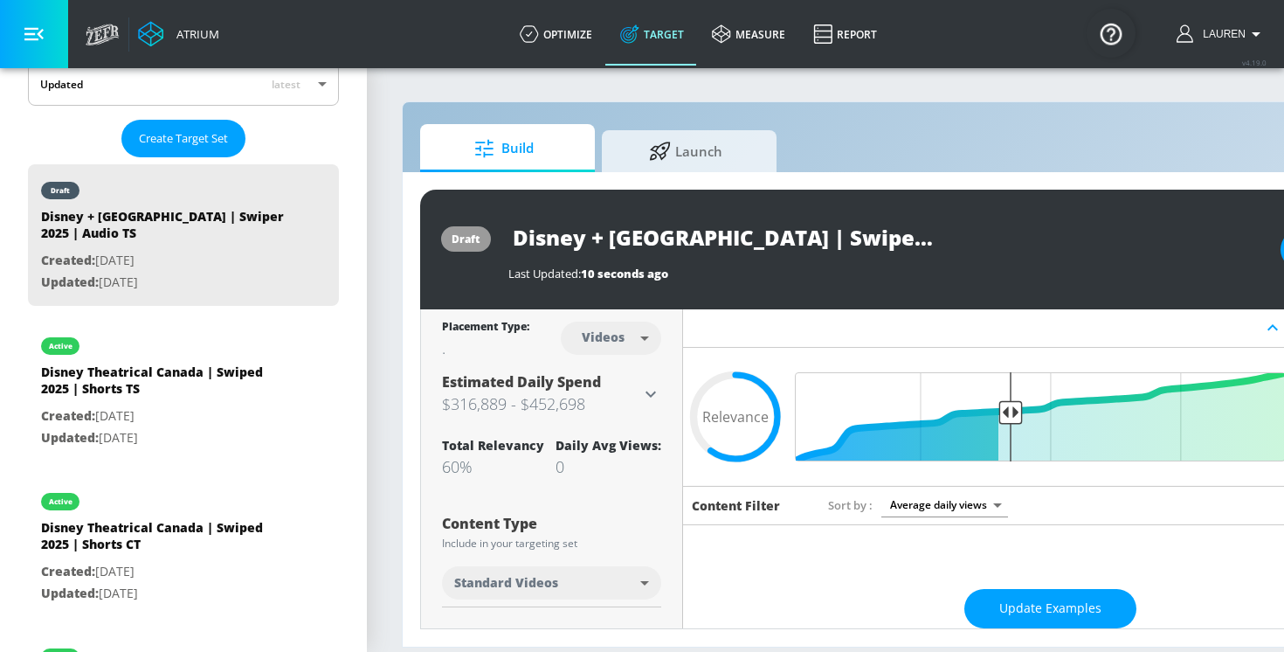
click at [539, 584] on body "Atrium optimize Target measure Report optimize Target measure Report v 4.19.0 L…" at bounding box center [642, 326] width 1284 height 652
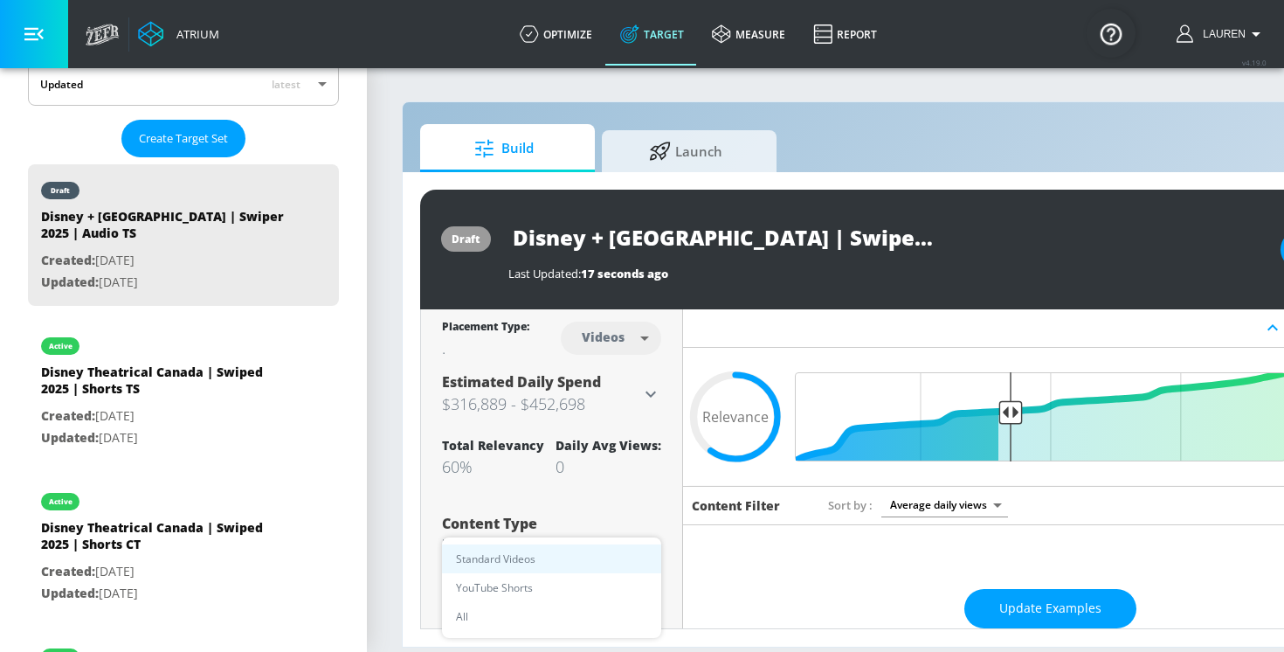
click at [610, 340] on div at bounding box center [642, 326] width 1284 height 652
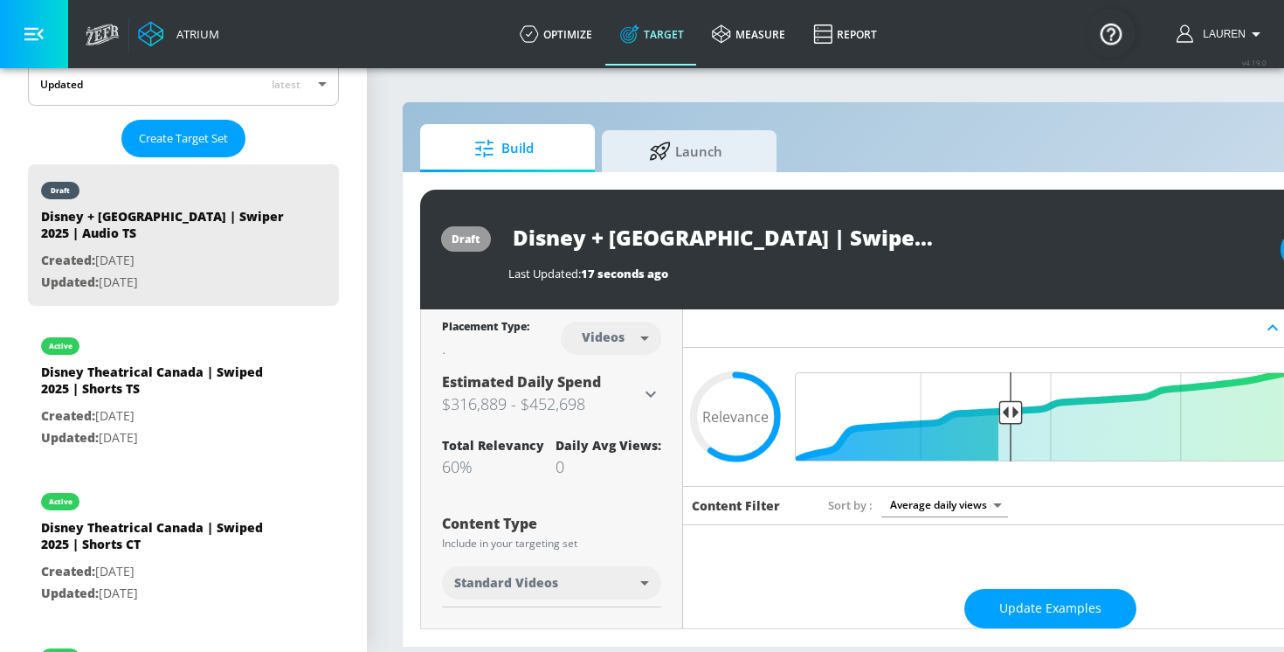
click at [610, 340] on body "Atrium optimize Target measure Report optimize Target measure Report v 4.19.0 L…" at bounding box center [642, 326] width 1284 height 652
click at [606, 378] on div "Channels" at bounding box center [611, 376] width 63 height 18
type input "channels"
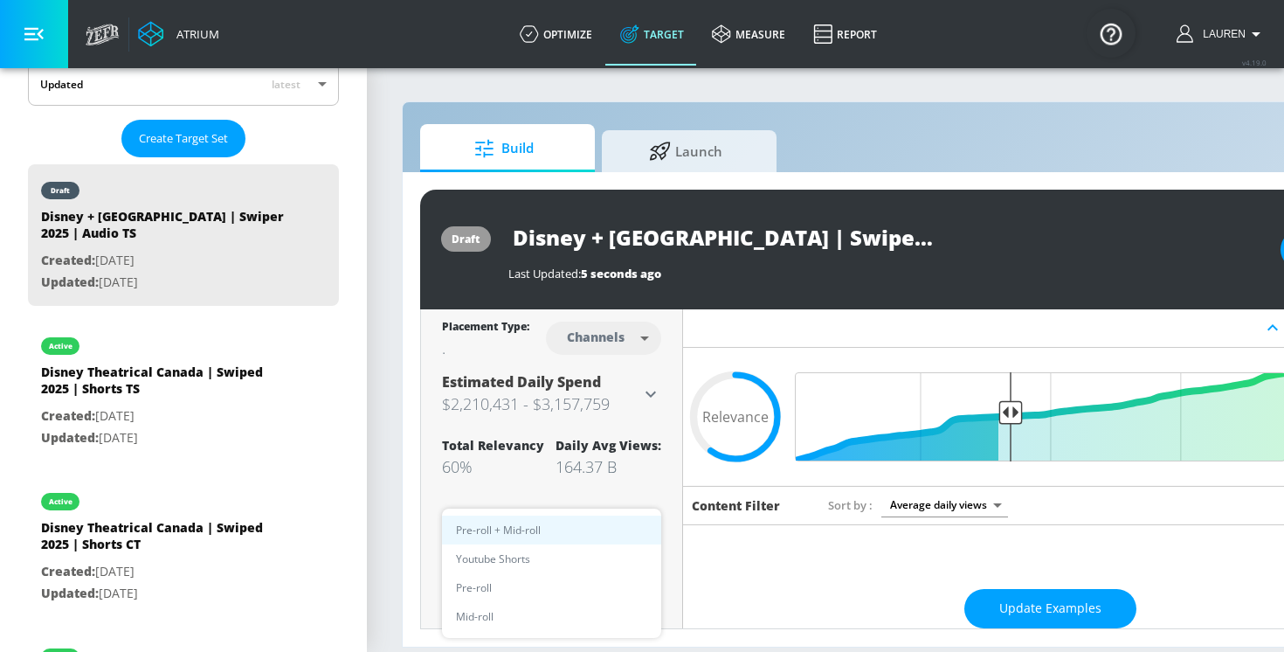
click at [539, 571] on body "Atrium optimize Target measure Report optimize Target measure Report v 4.19.0 L…" at bounding box center [642, 326] width 1284 height 652
click at [523, 481] on div at bounding box center [642, 326] width 1284 height 652
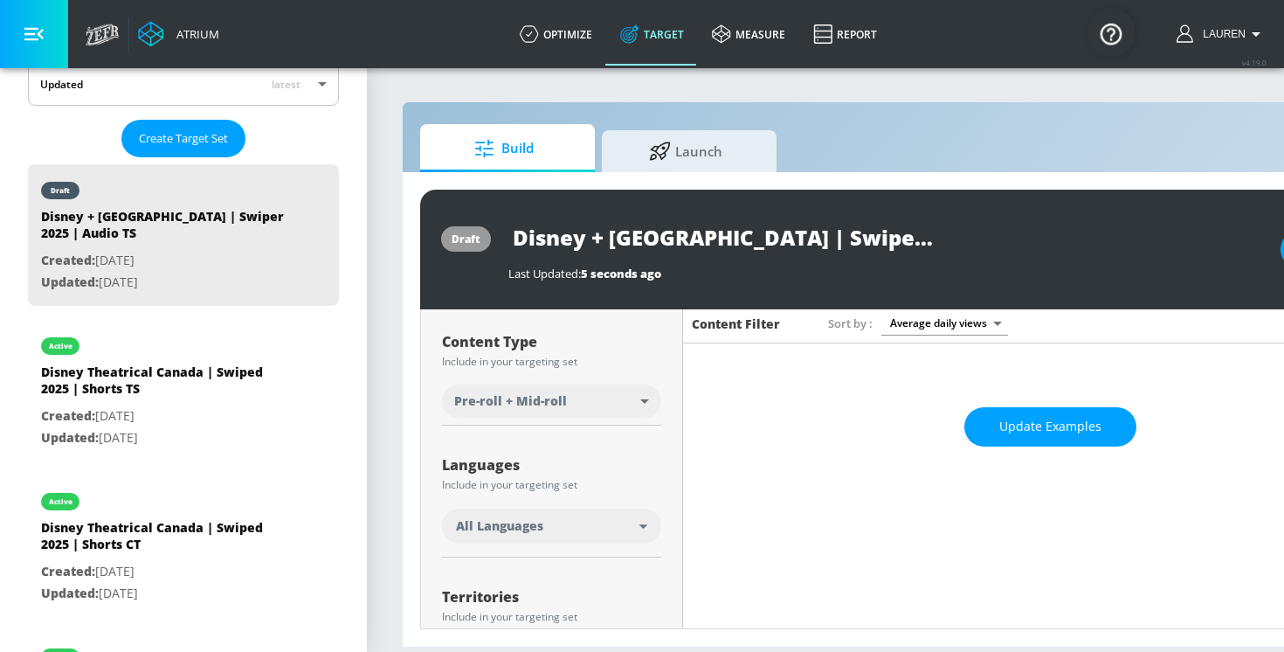
scroll to position [181, 0]
click at [512, 552] on div "Languages Include in your targeting set All Languages" at bounding box center [551, 499] width 219 height 117
click at [512, 534] on span "All Languages" at bounding box center [499, 527] width 87 height 17
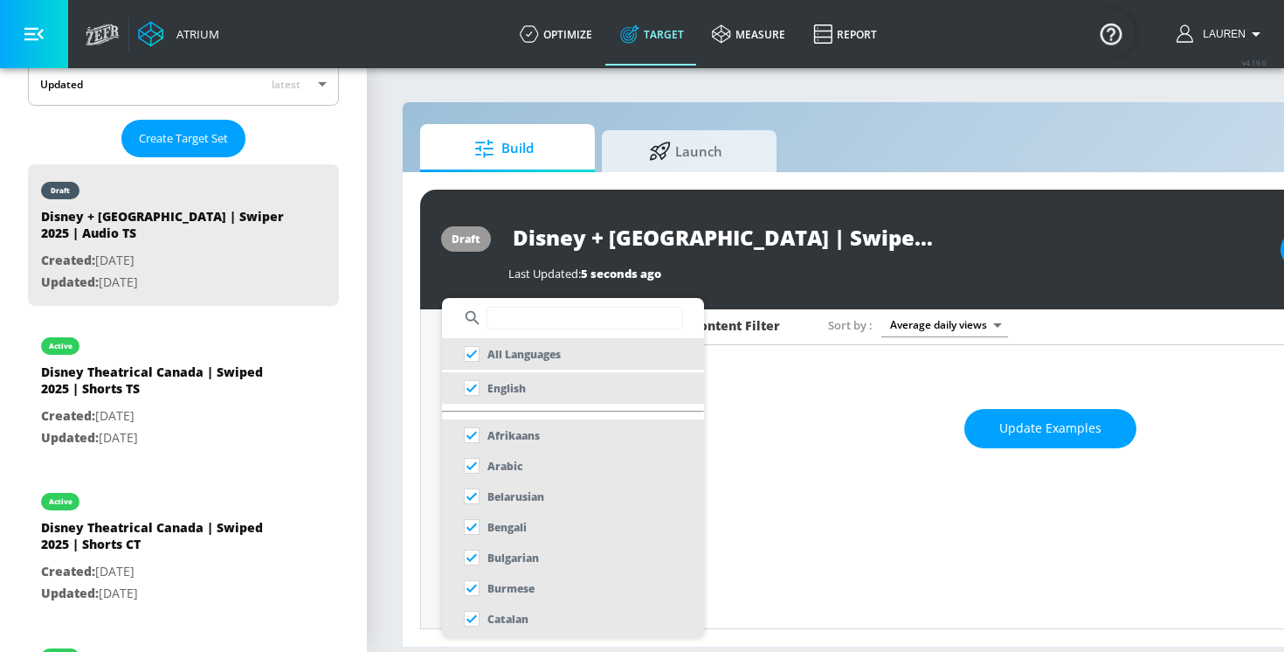
click at [520, 317] on input "text" at bounding box center [585, 318] width 197 height 23
click at [527, 387] on li "English" at bounding box center [573, 387] width 262 height 31
checkbox input "false"
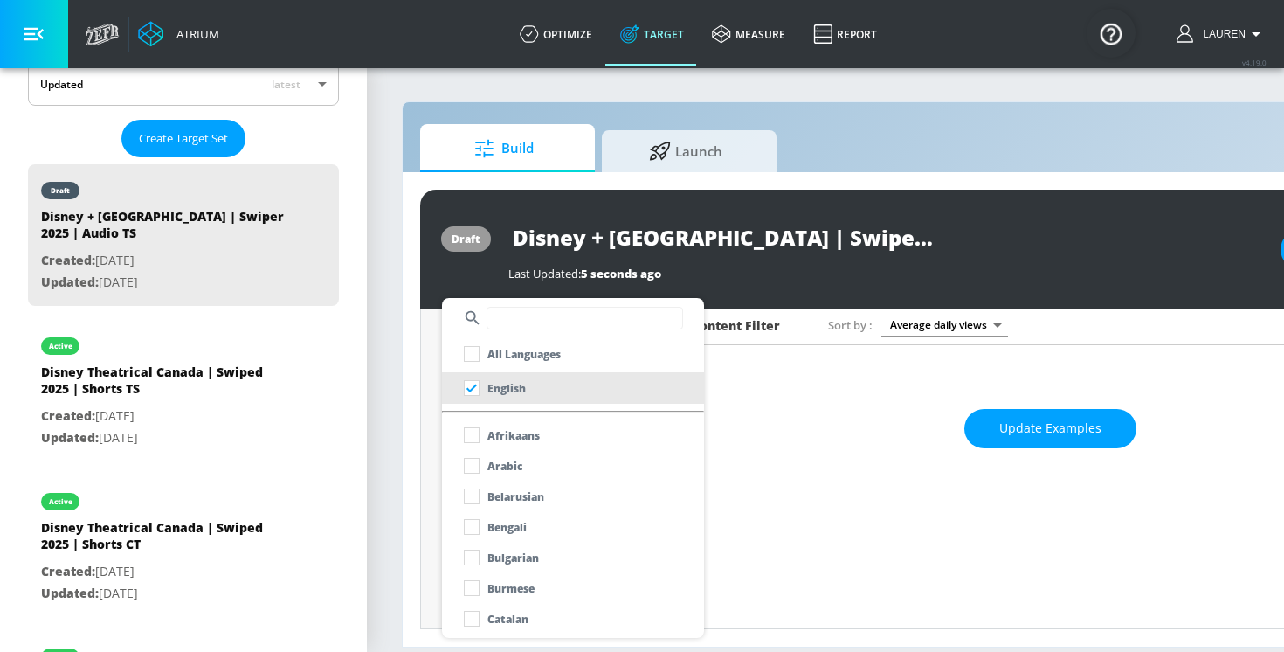
click at [737, 391] on div at bounding box center [642, 326] width 1284 height 652
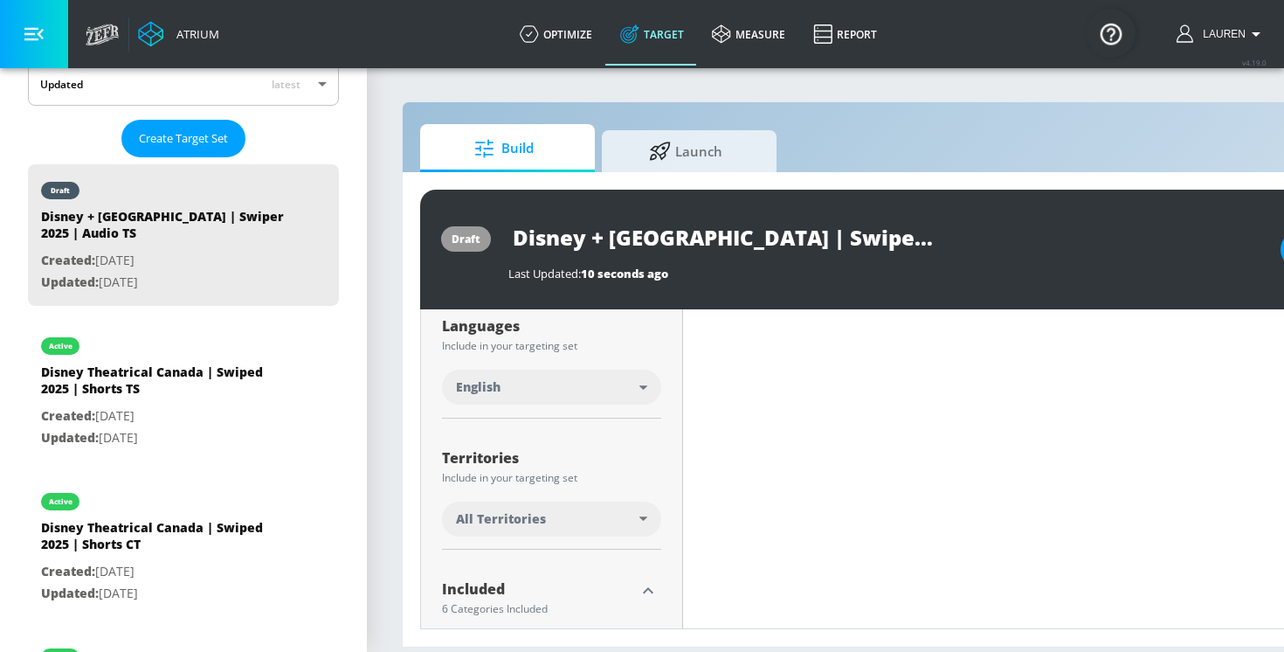
scroll to position [308, 0]
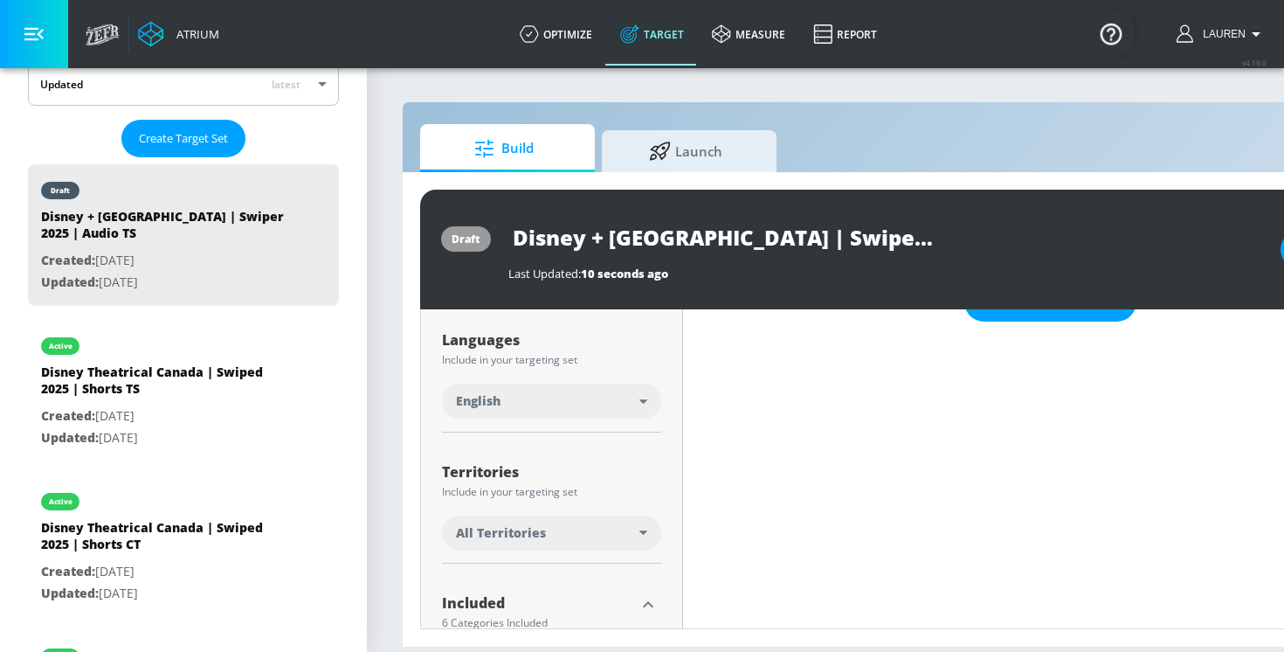
click at [556, 530] on div "All Territories" at bounding box center [547, 532] width 183 height 17
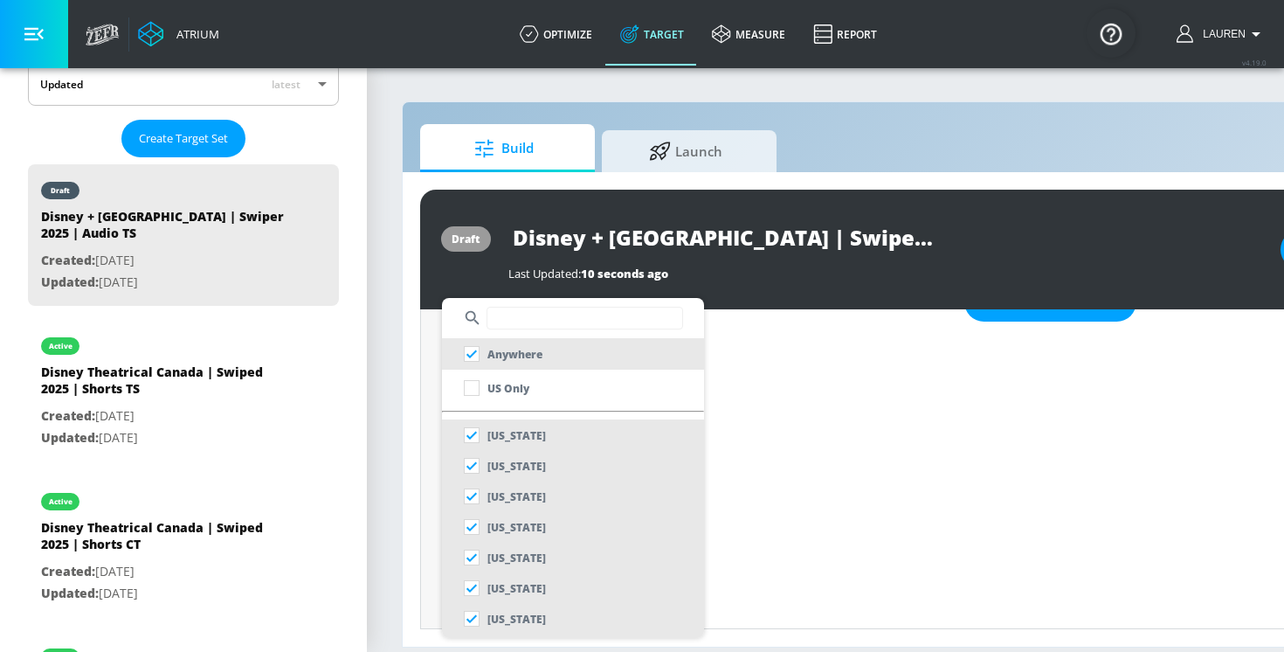
click at [523, 315] on input "text" at bounding box center [585, 318] width 197 height 23
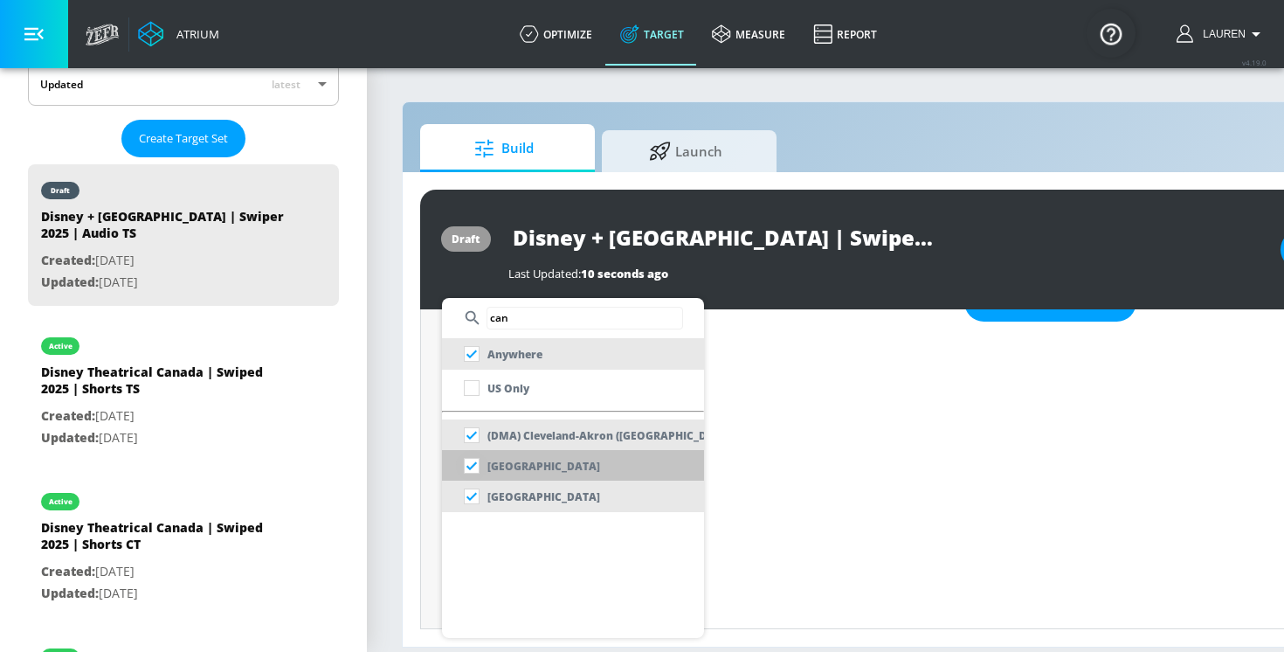
type input "can"
click at [481, 466] on input "checkbox" at bounding box center [471, 465] width 31 height 31
checkbox input "false"
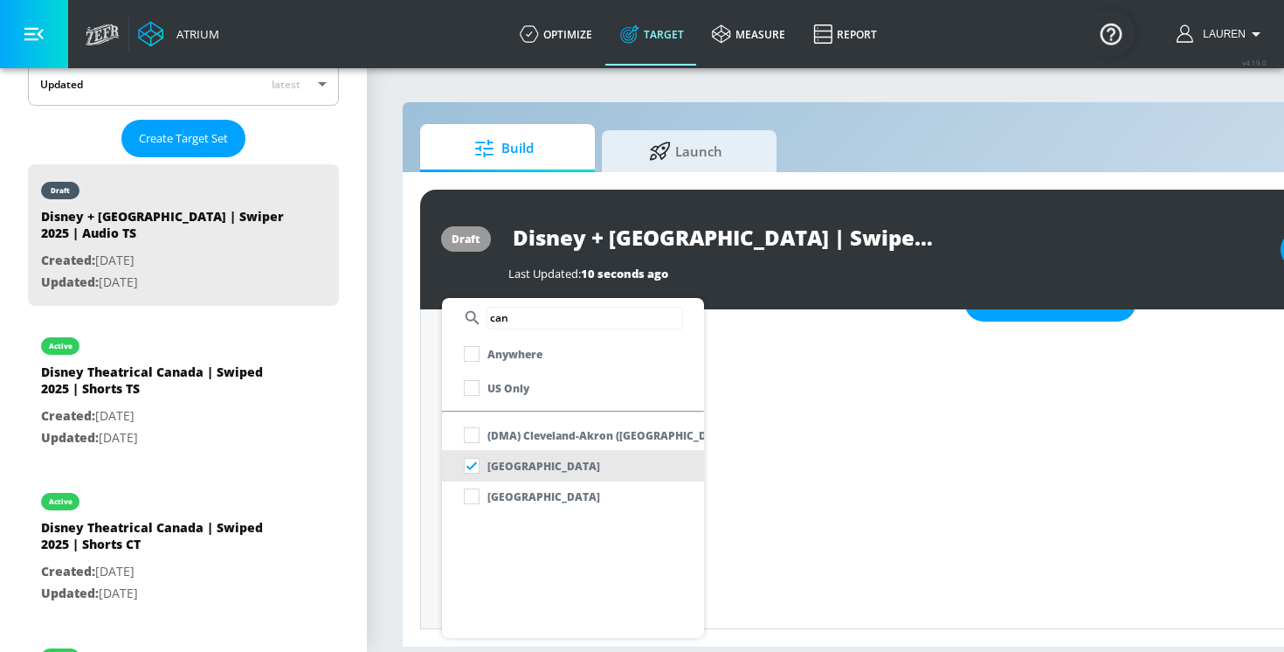
click at [774, 481] on div at bounding box center [642, 326] width 1284 height 652
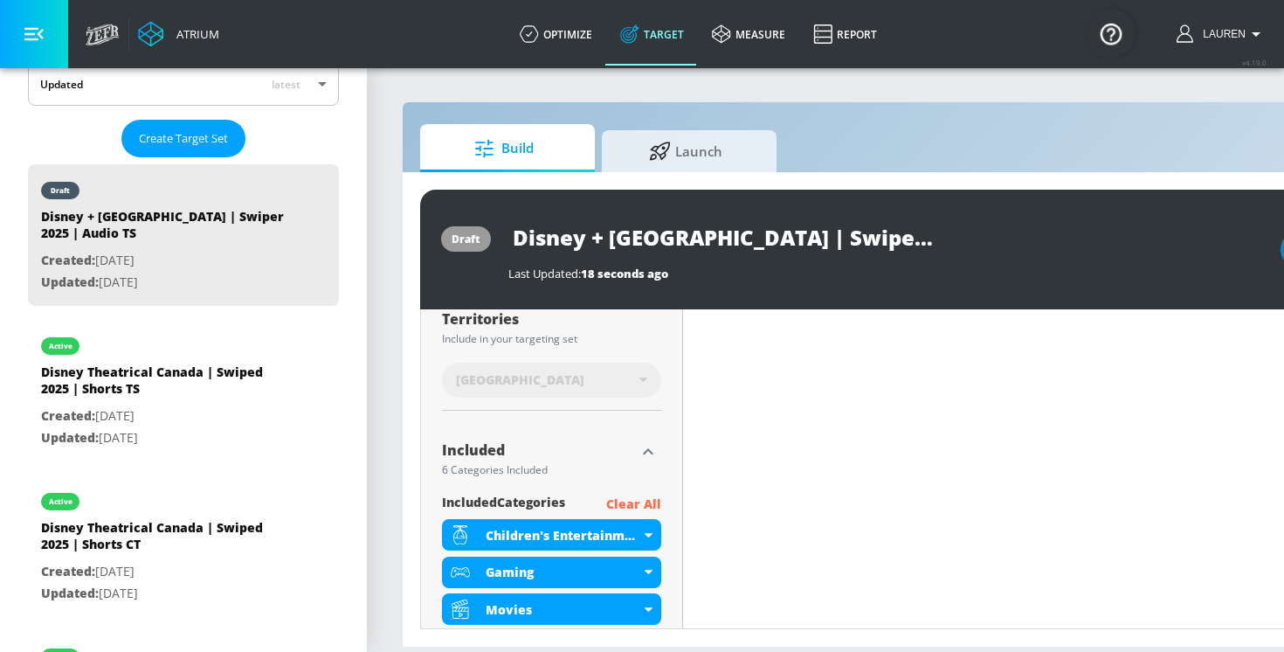
scroll to position [511, 0]
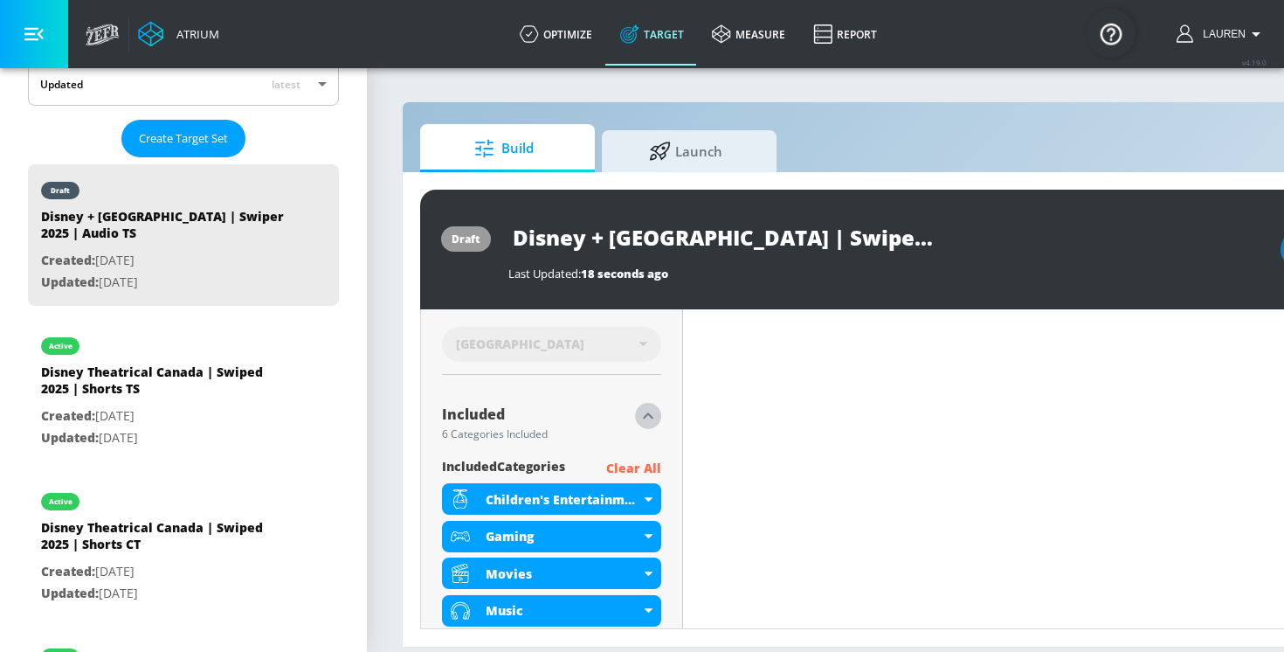
click at [644, 412] on icon "button" at bounding box center [648, 415] width 21 height 21
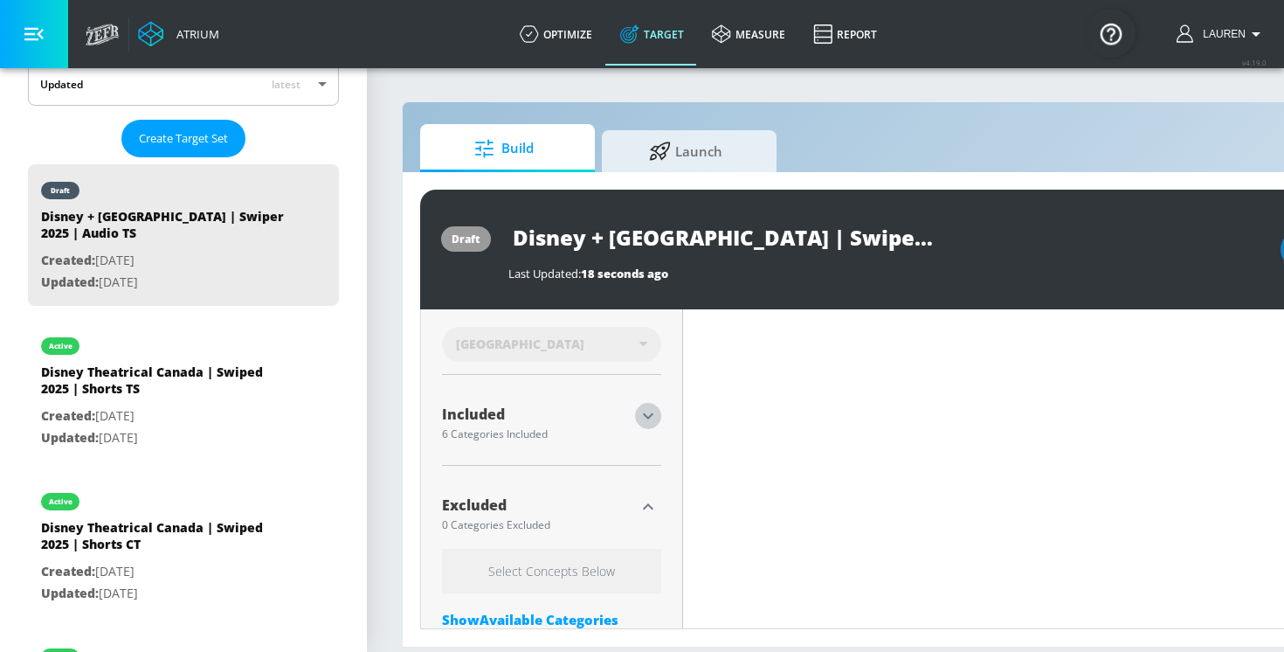
click at [643, 419] on icon "button" at bounding box center [648, 415] width 21 height 21
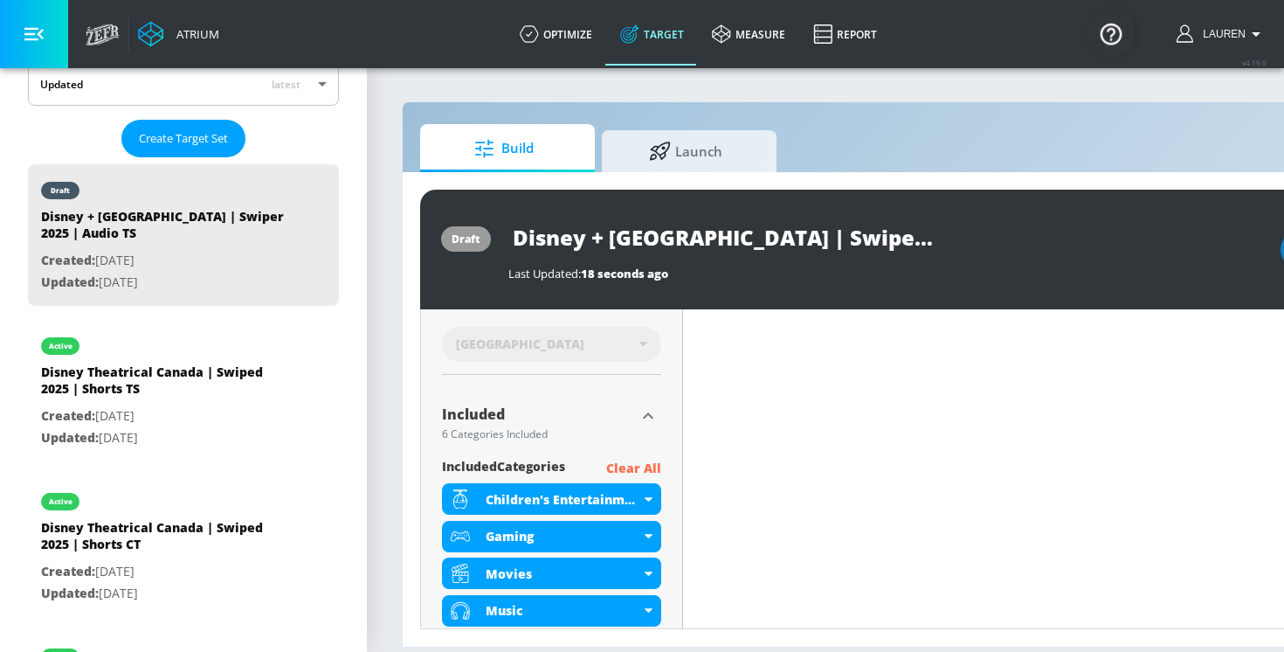
click at [643, 470] on p "Clear All" at bounding box center [633, 469] width 55 height 22
click at [623, 465] on p "Clear All" at bounding box center [633, 469] width 55 height 22
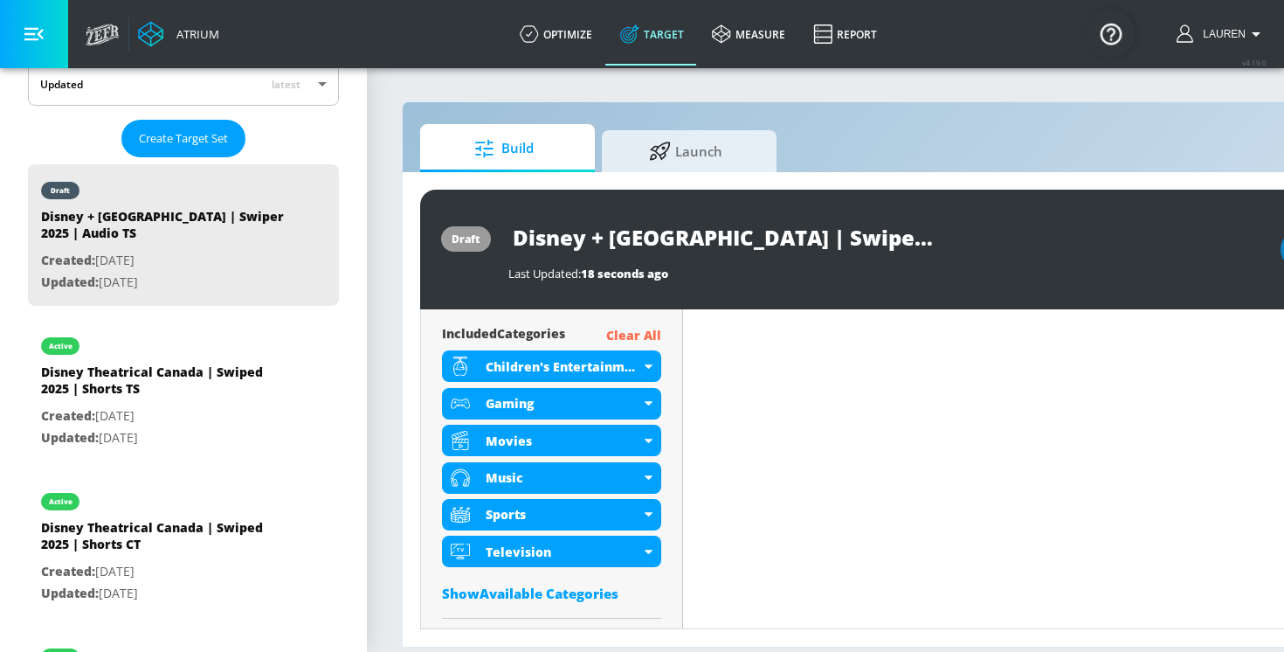
scroll to position [645, 0]
click at [640, 343] on p "Clear All" at bounding box center [633, 335] width 55 height 22
click at [640, 338] on p "Clear All" at bounding box center [633, 335] width 55 height 22
click at [656, 333] on p "Clear All" at bounding box center [633, 335] width 55 height 22
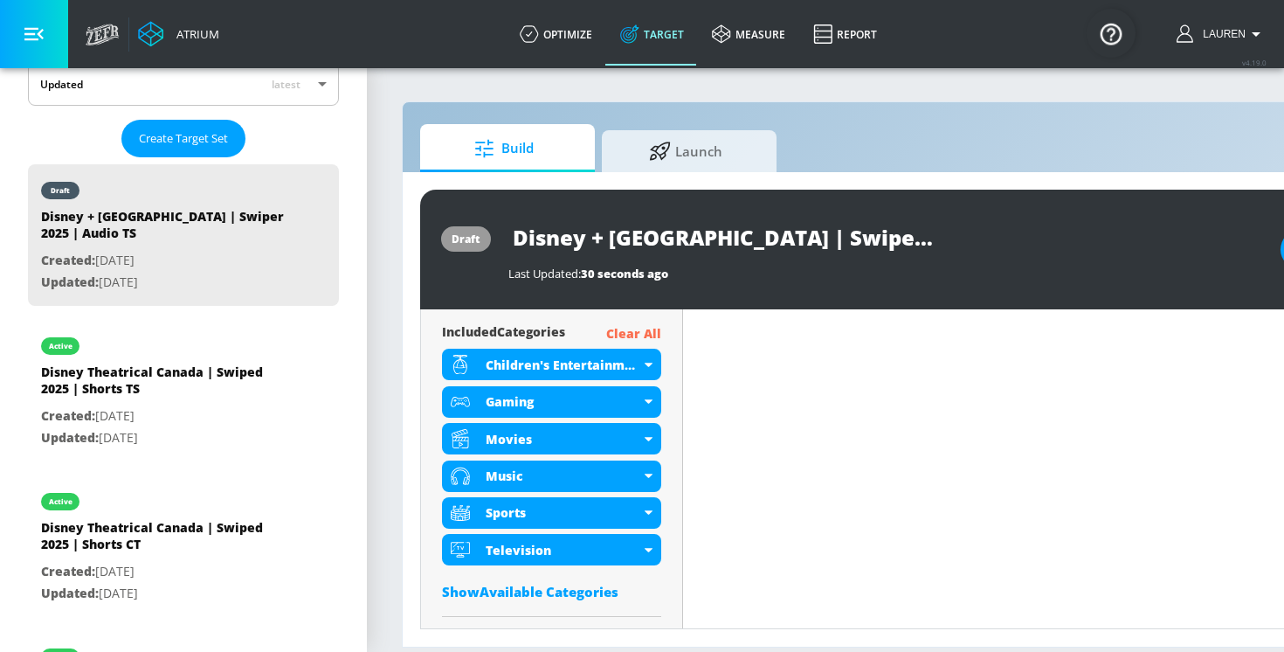
click at [630, 338] on p "Clear All" at bounding box center [633, 334] width 55 height 22
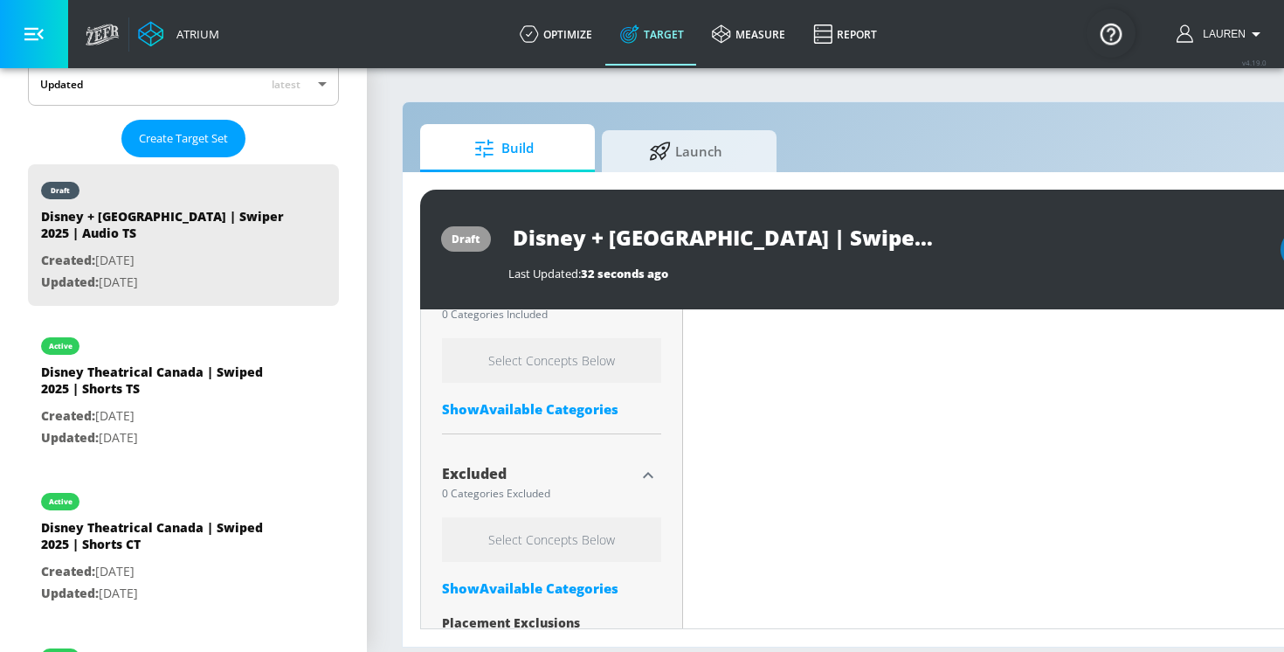
scroll to position [645, 0]
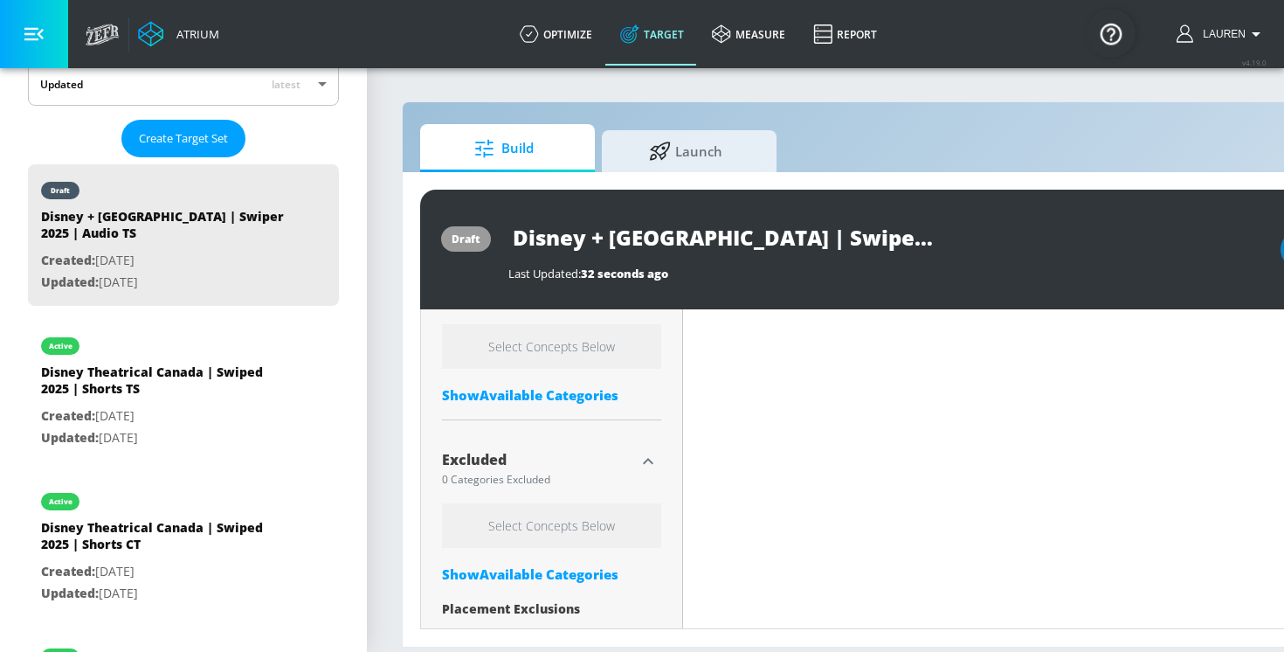
click at [550, 392] on div "Show Available Categories" at bounding box center [551, 394] width 219 height 17
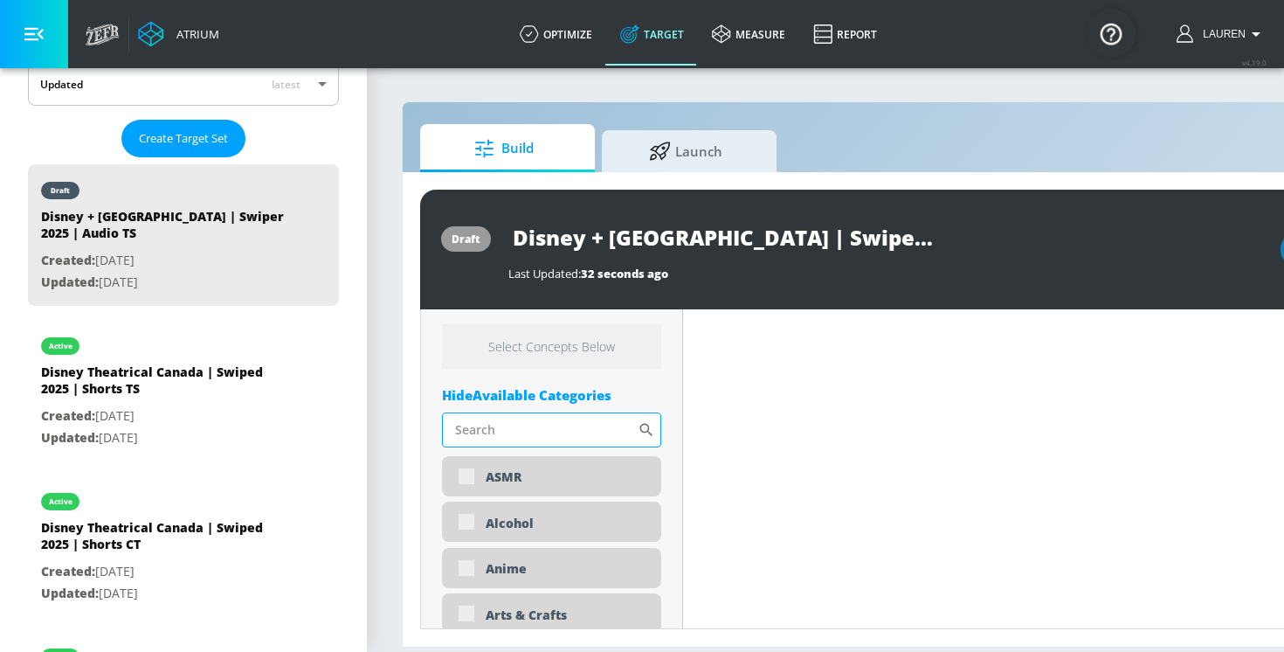
click at [551, 425] on input "Sort By" at bounding box center [540, 429] width 196 height 35
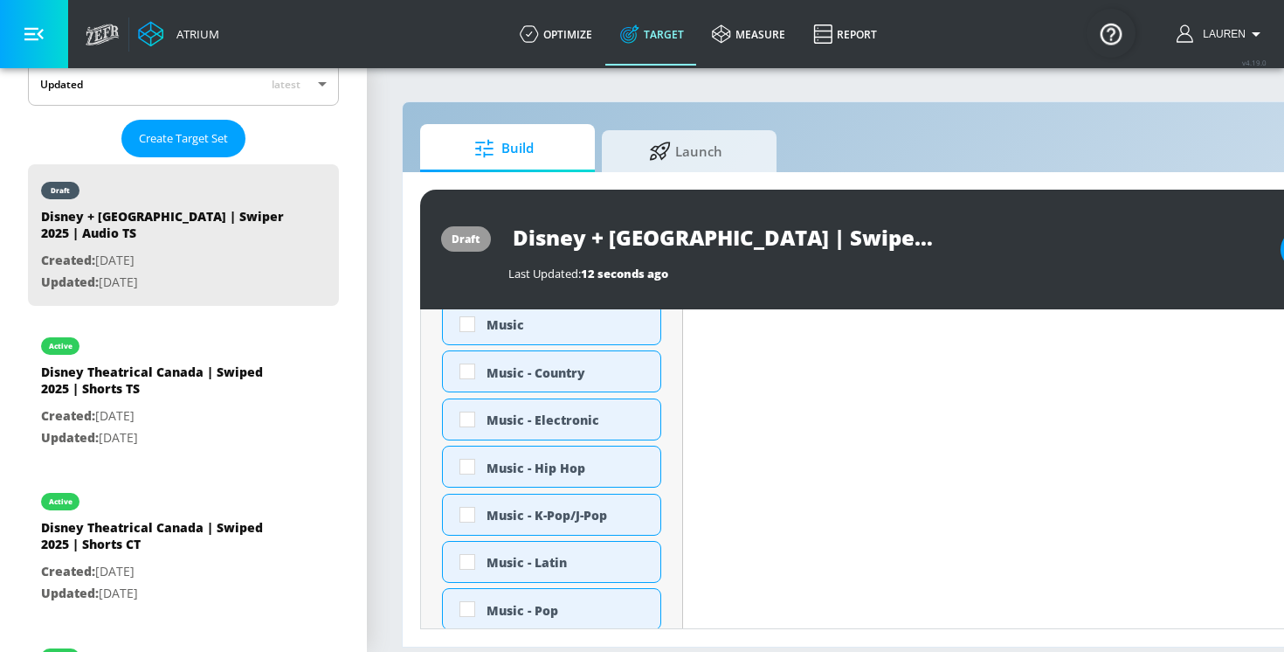
scroll to position [769, 0]
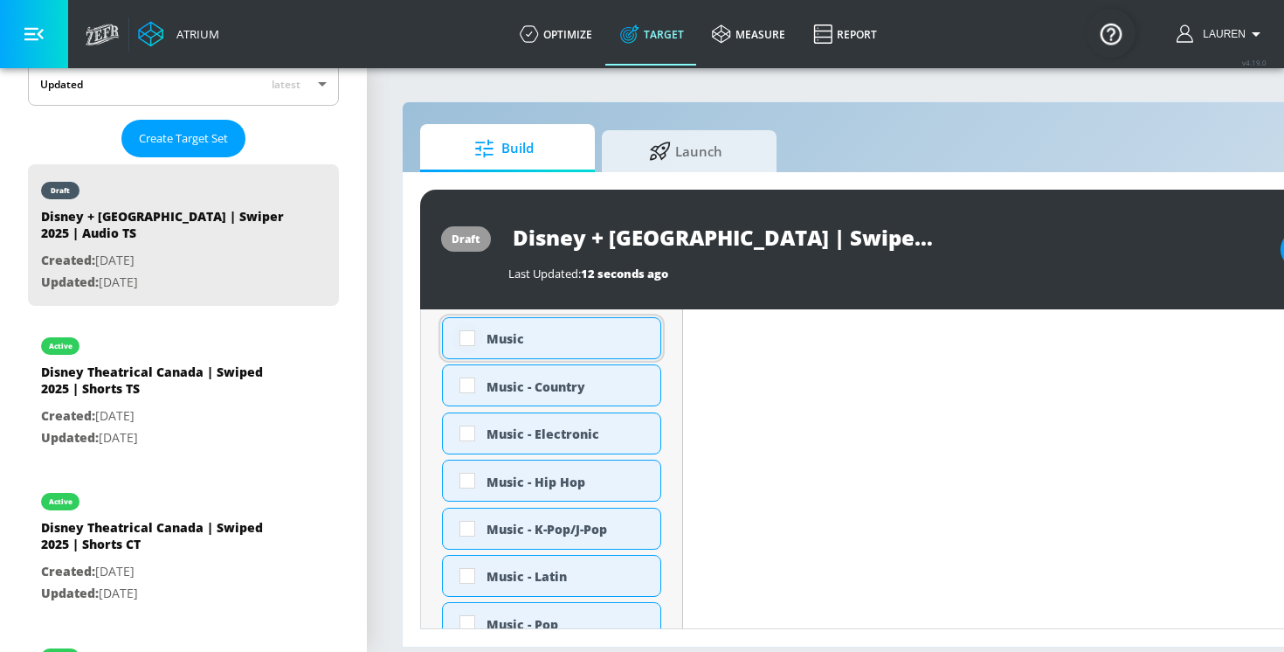
type input "mus"
click at [467, 339] on input "checkbox" at bounding box center [467, 337] width 31 height 31
checkbox input "true"
click at [467, 382] on input "checkbox" at bounding box center [467, 385] width 31 height 31
checkbox input "true"
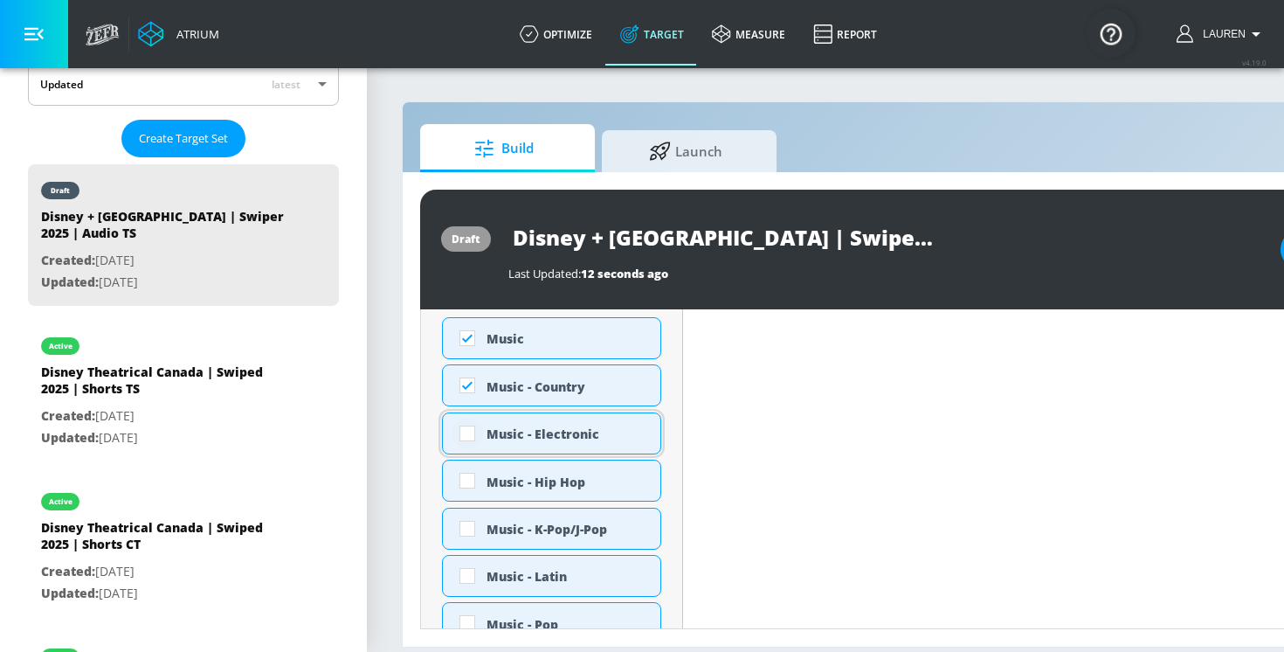
click at [467, 432] on input "checkbox" at bounding box center [467, 433] width 31 height 31
checkbox input "true"
click at [467, 468] on input "checkbox" at bounding box center [467, 480] width 31 height 31
click at [467, 488] on input "checkbox" at bounding box center [467, 480] width 31 height 31
checkbox input "true"
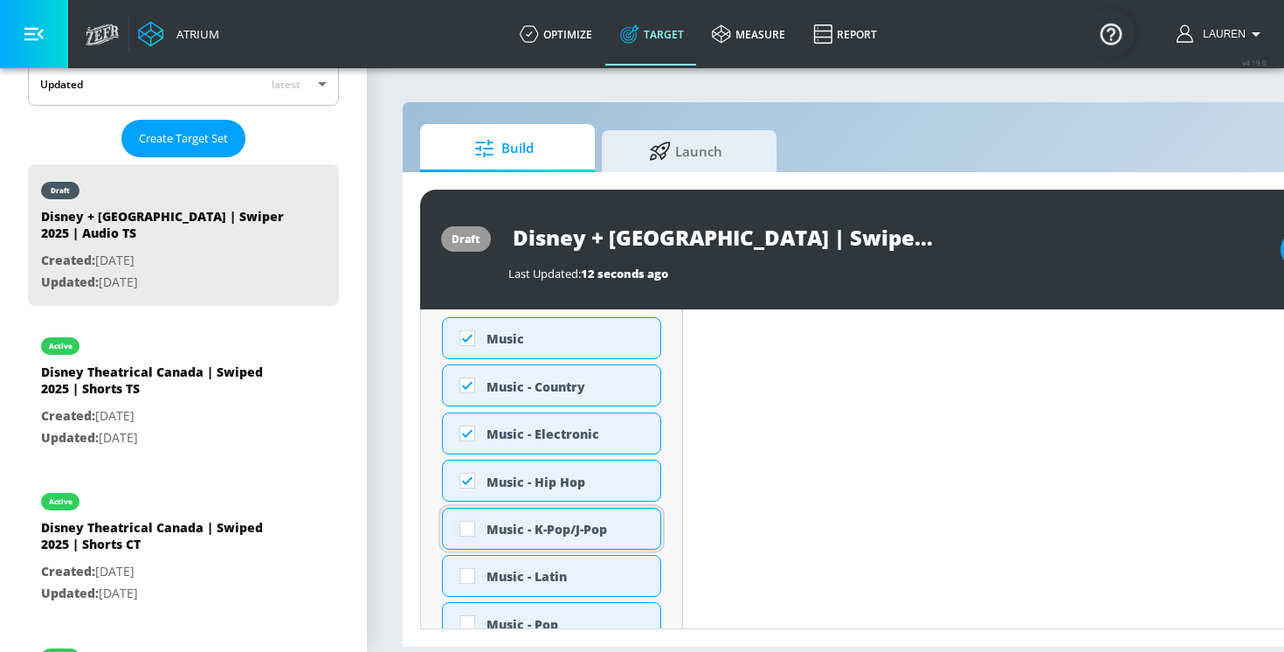
click at [467, 522] on input "checkbox" at bounding box center [467, 528] width 31 height 31
checkbox input "true"
click at [466, 578] on input "checkbox" at bounding box center [467, 575] width 31 height 31
checkbox input "true"
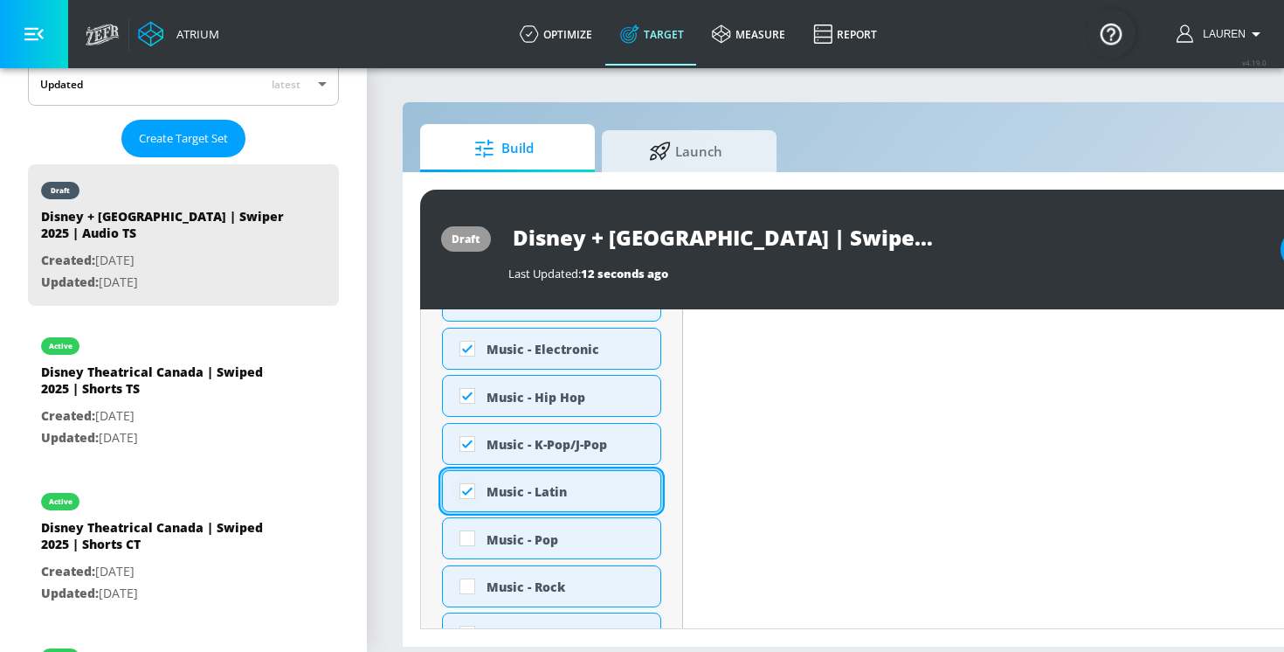
scroll to position [864, 0]
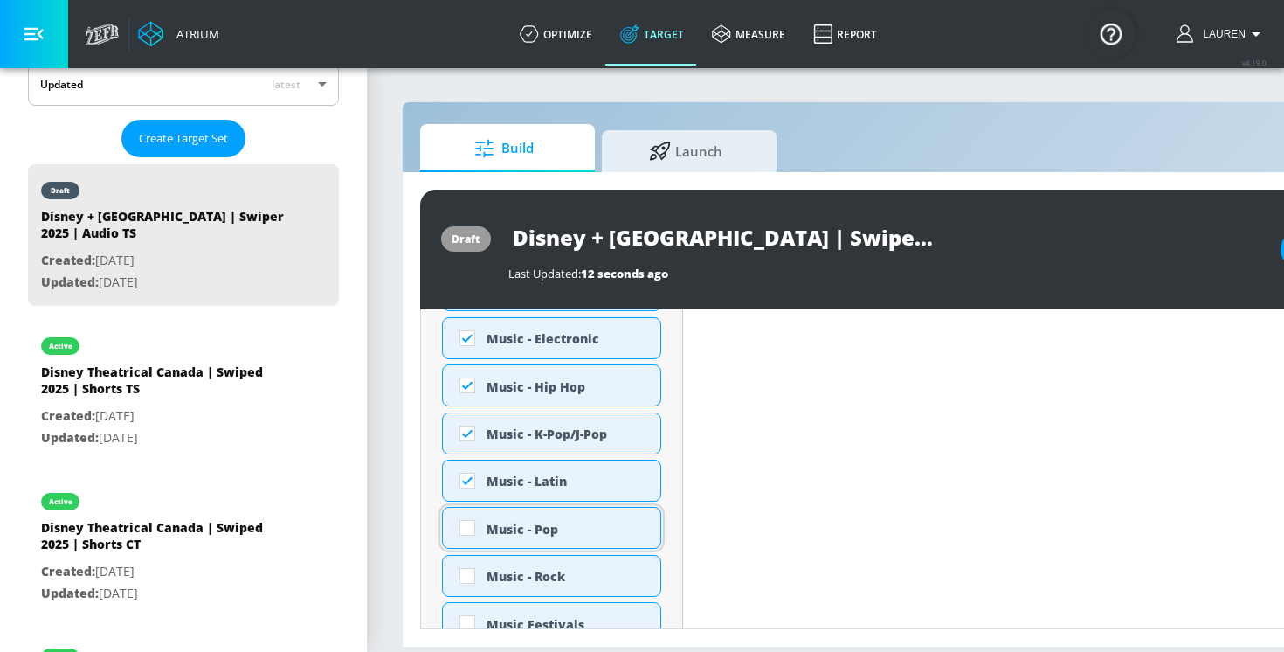
click at [467, 528] on input "checkbox" at bounding box center [467, 527] width 31 height 31
checkbox input "true"
click at [467, 575] on input "checkbox" at bounding box center [467, 575] width 31 height 31
checkbox input "true"
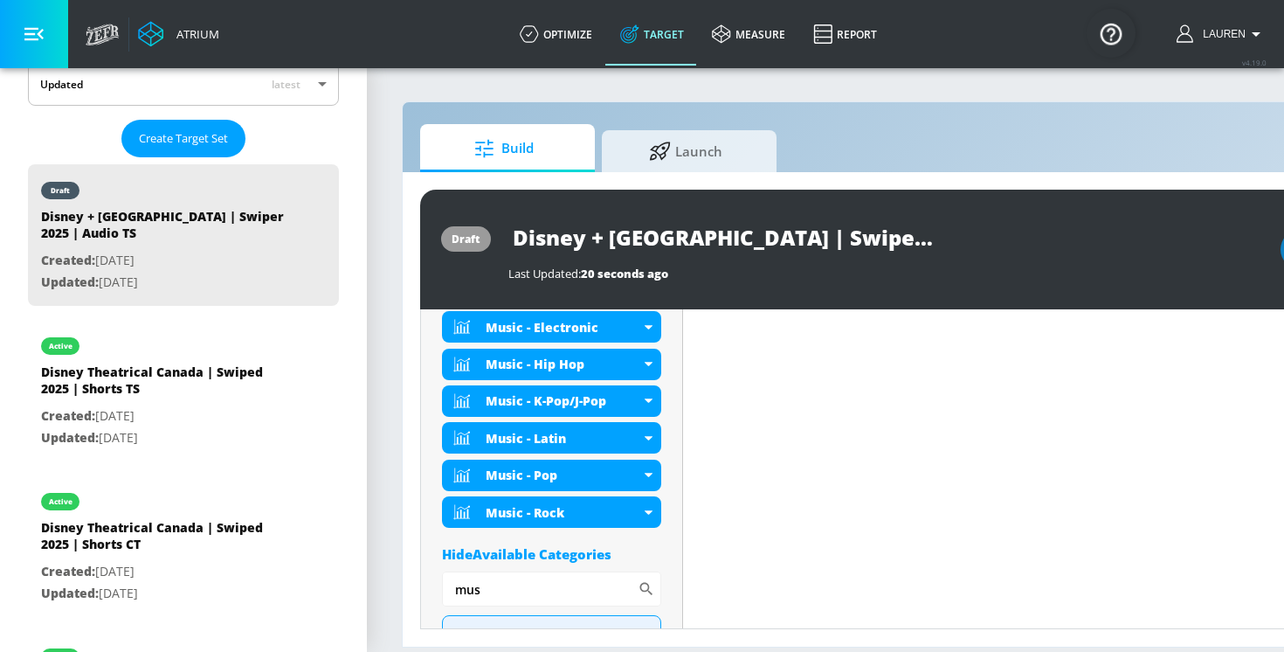
scroll to position [755, 0]
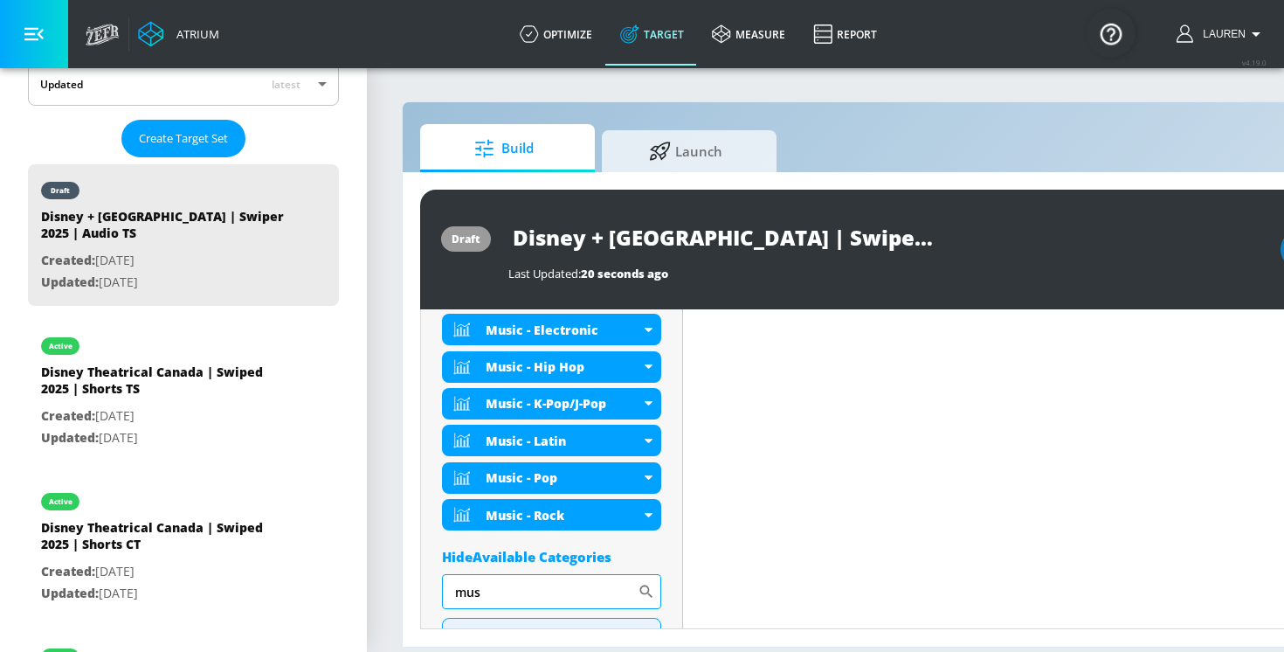
click at [627, 592] on input "mus" at bounding box center [540, 591] width 196 height 35
type input "m"
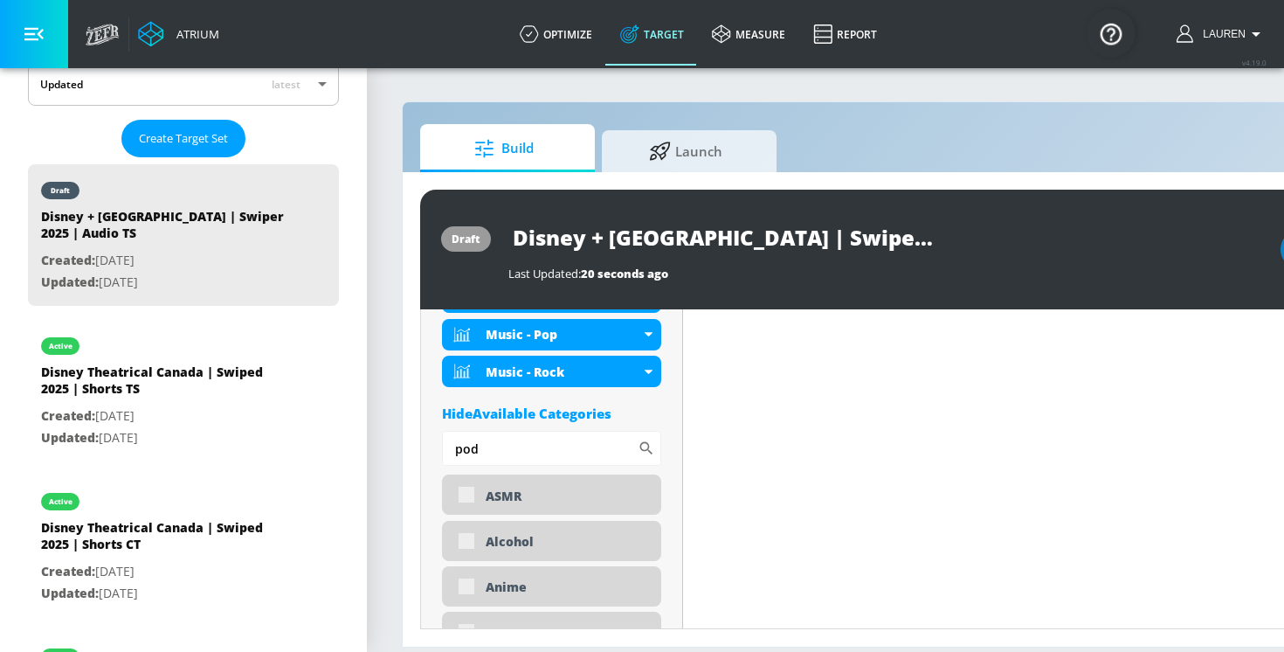
scroll to position [900, 0]
type input "podc"
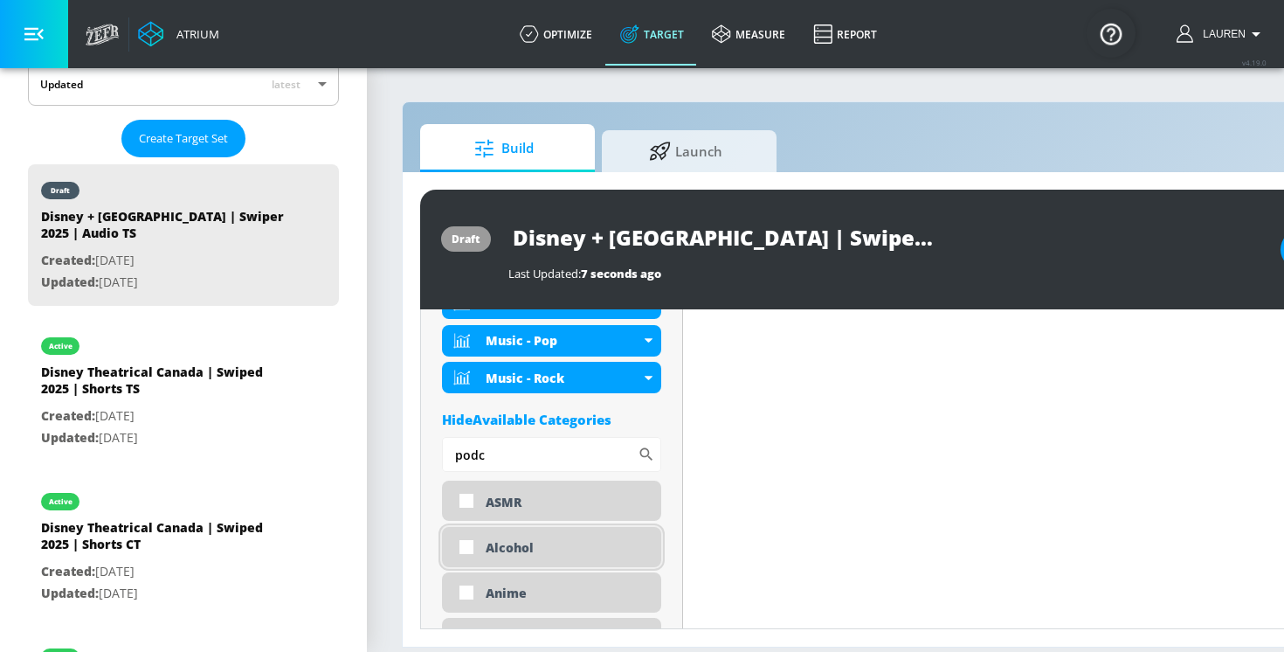
scroll to position [842, 0]
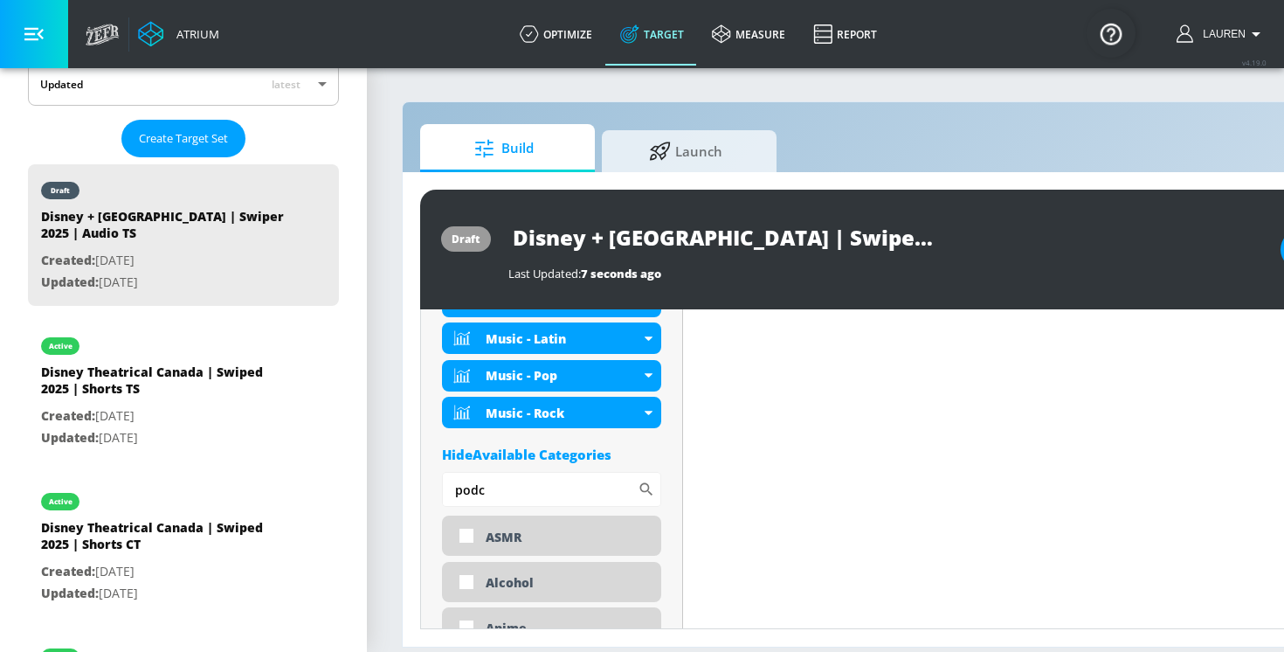
drag, startPoint x: 499, startPoint y: 482, endPoint x: 441, endPoint y: 481, distance: 57.7
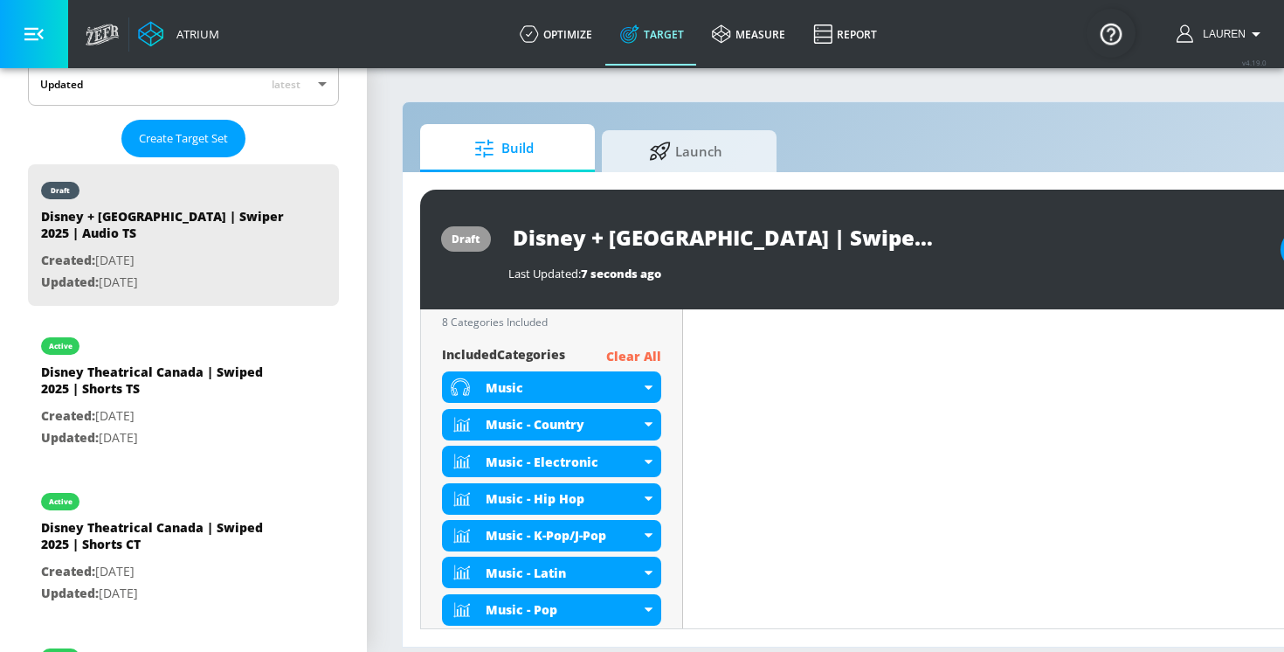
scroll to position [539, 0]
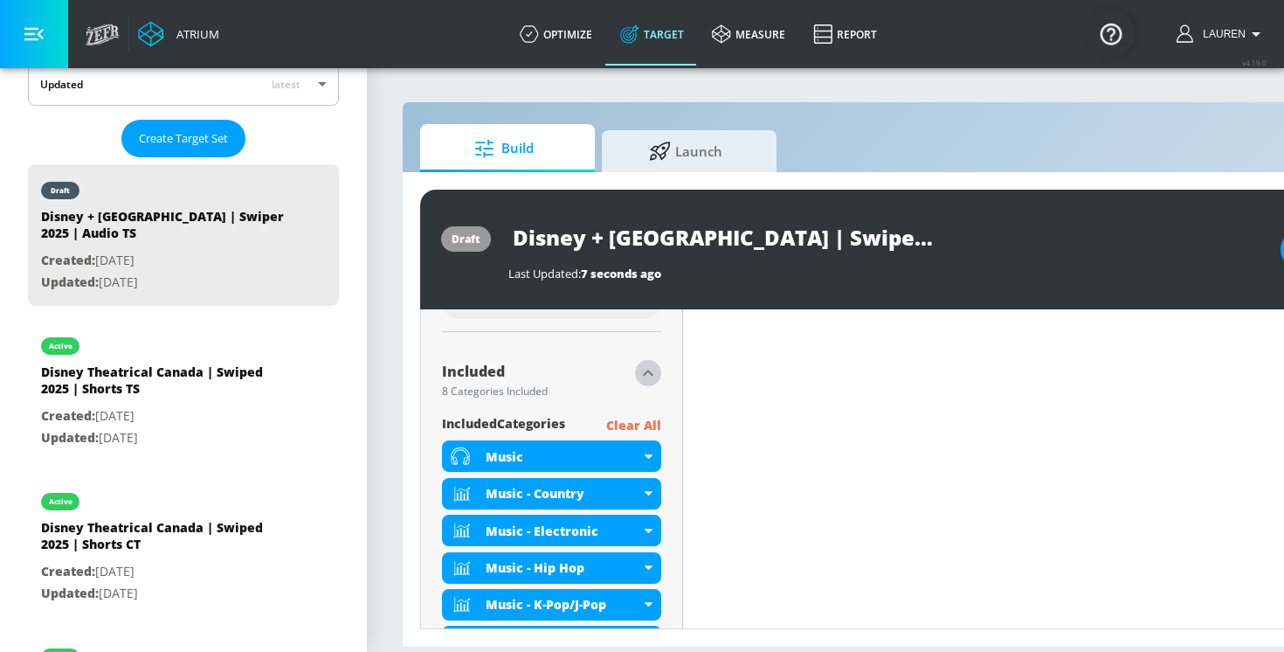
click at [643, 370] on icon "button" at bounding box center [648, 373] width 21 height 21
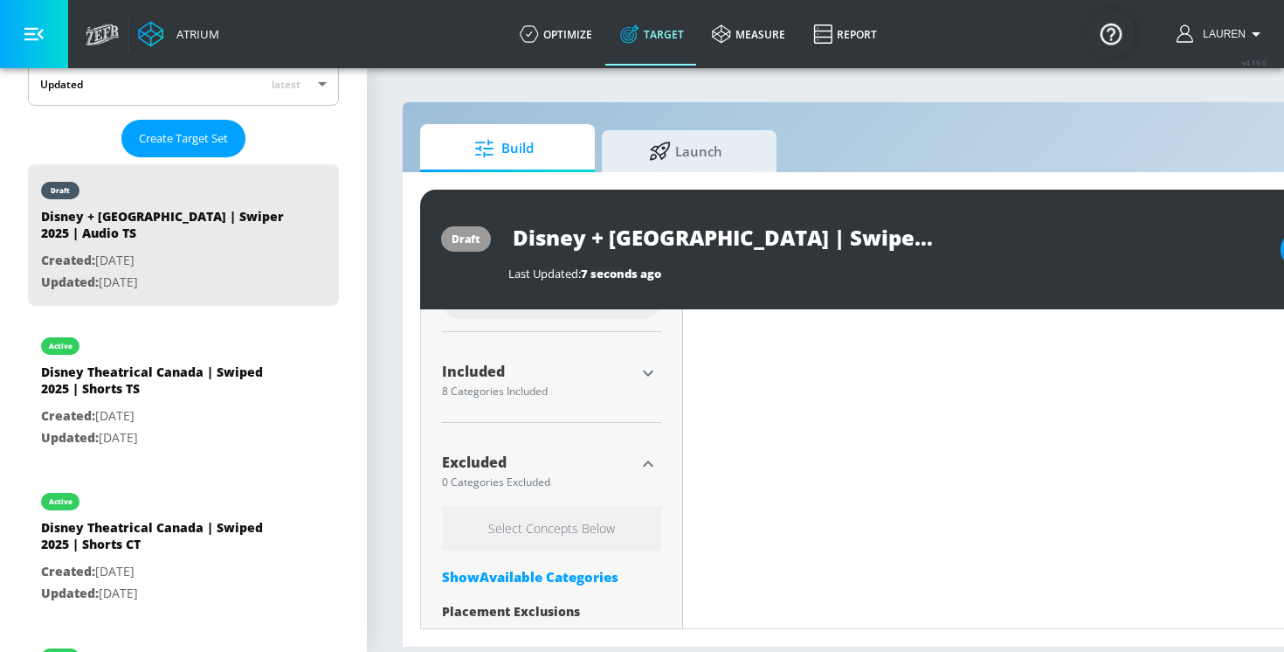
click at [649, 460] on icon "button" at bounding box center [648, 463] width 21 height 21
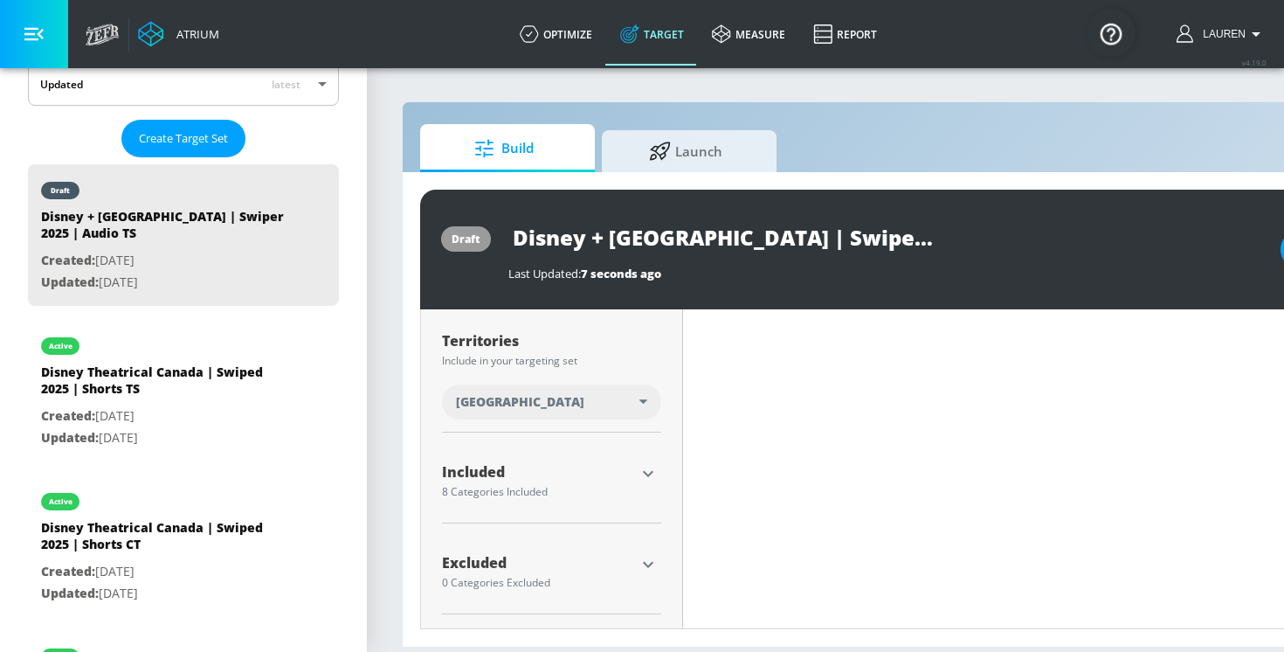
scroll to position [439, 0]
click at [647, 463] on icon "button" at bounding box center [648, 473] width 21 height 21
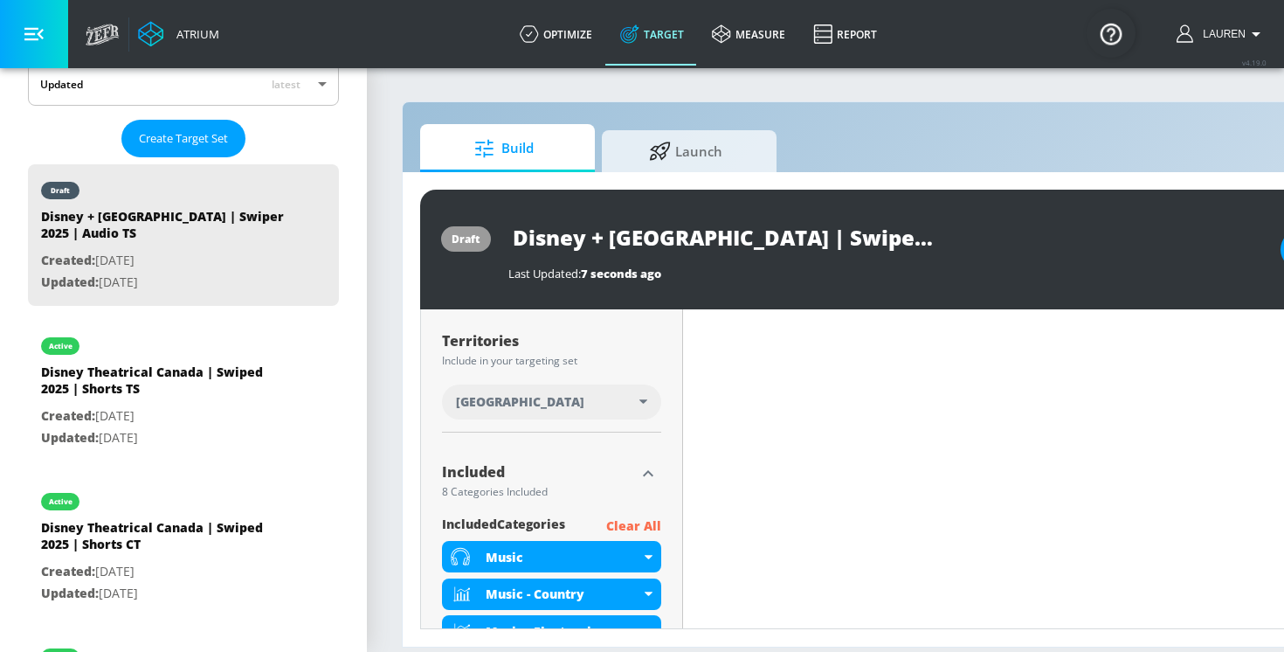
click at [646, 468] on icon "button" at bounding box center [648, 473] width 21 height 21
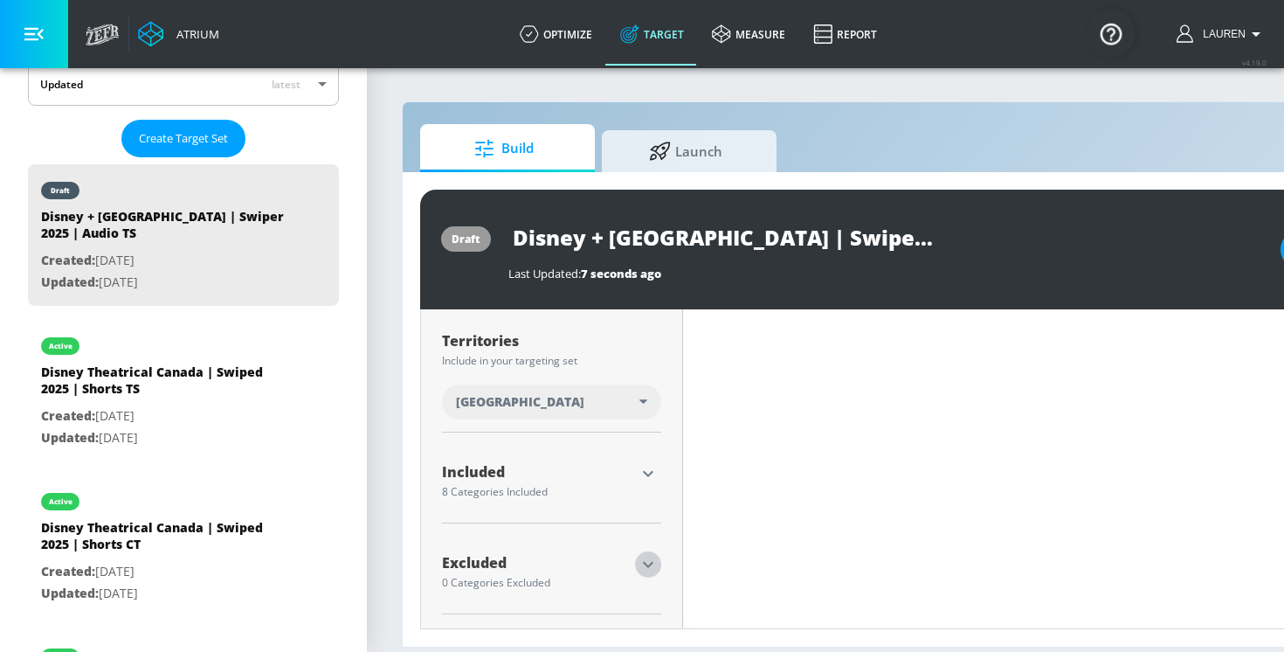
click at [644, 564] on icon "button" at bounding box center [648, 564] width 21 height 21
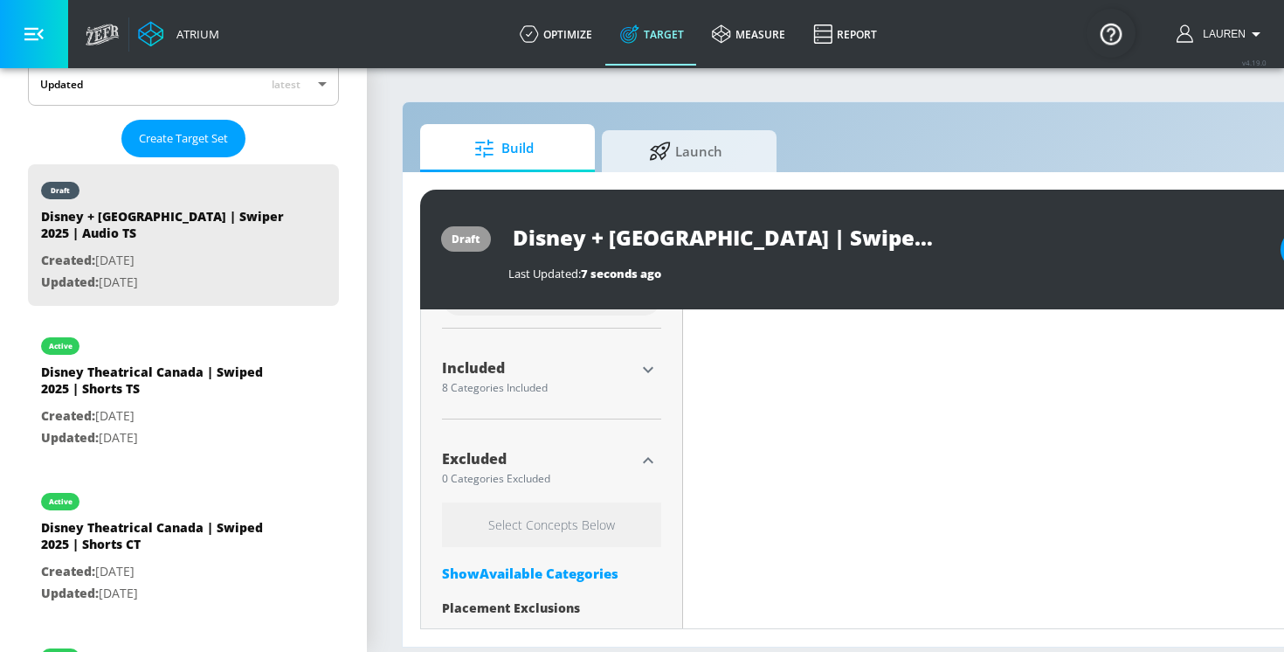
scroll to position [547, 0]
click at [570, 571] on div "Show Available Categories" at bounding box center [551, 568] width 219 height 17
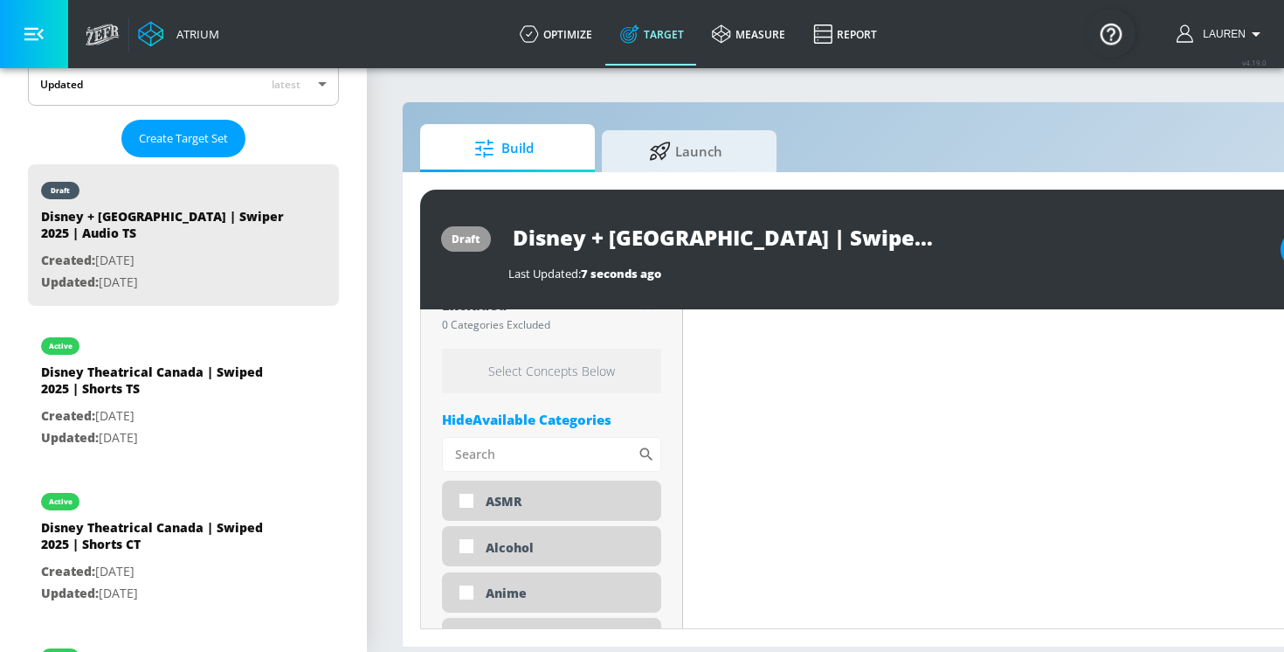
scroll to position [724, 0]
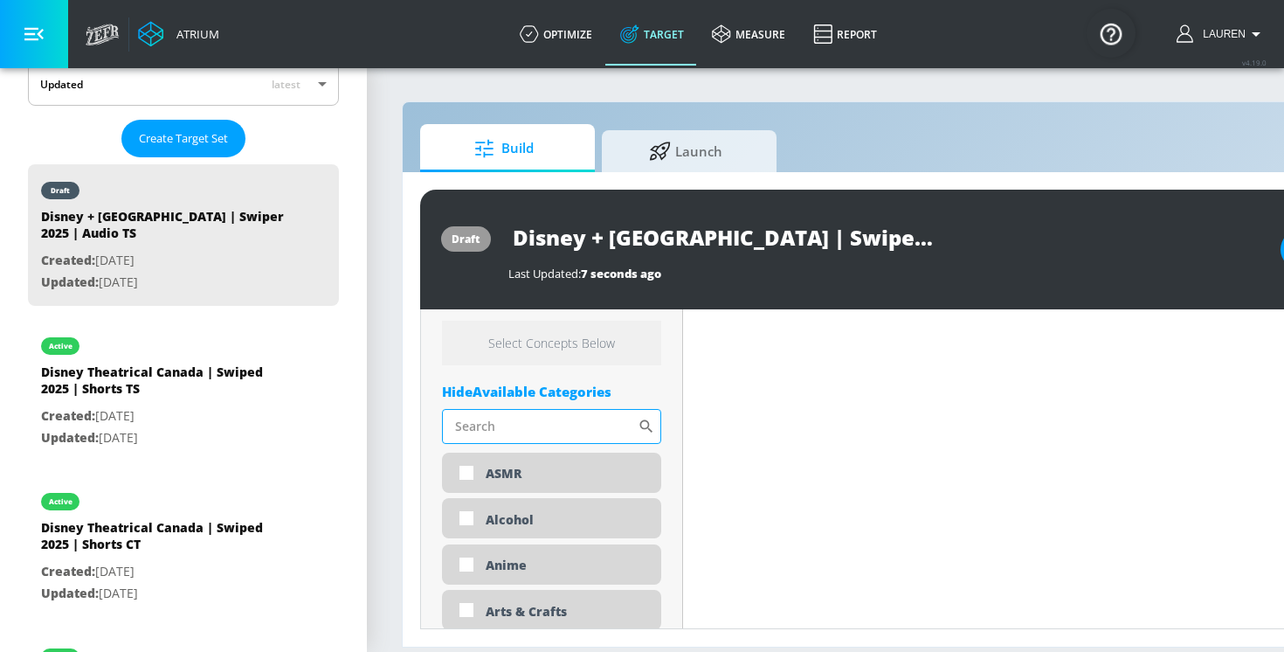
click at [525, 431] on input "Sort By" at bounding box center [540, 426] width 196 height 35
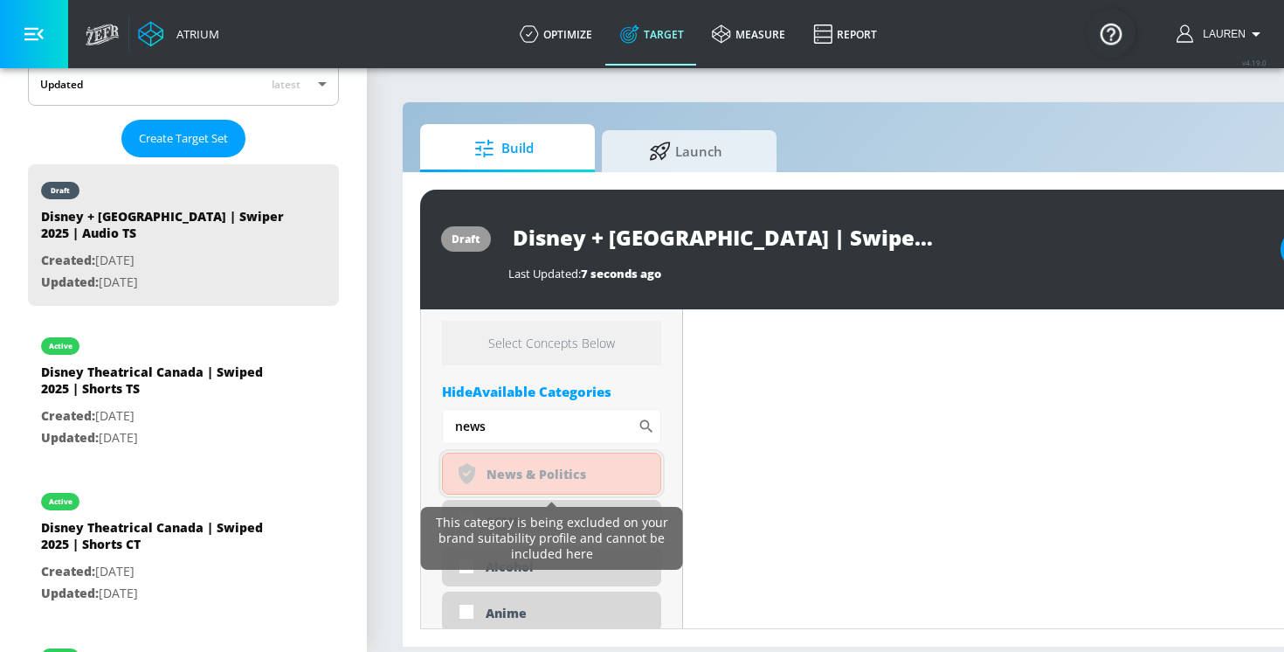
click at [474, 474] on icon at bounding box center [467, 473] width 17 height 21
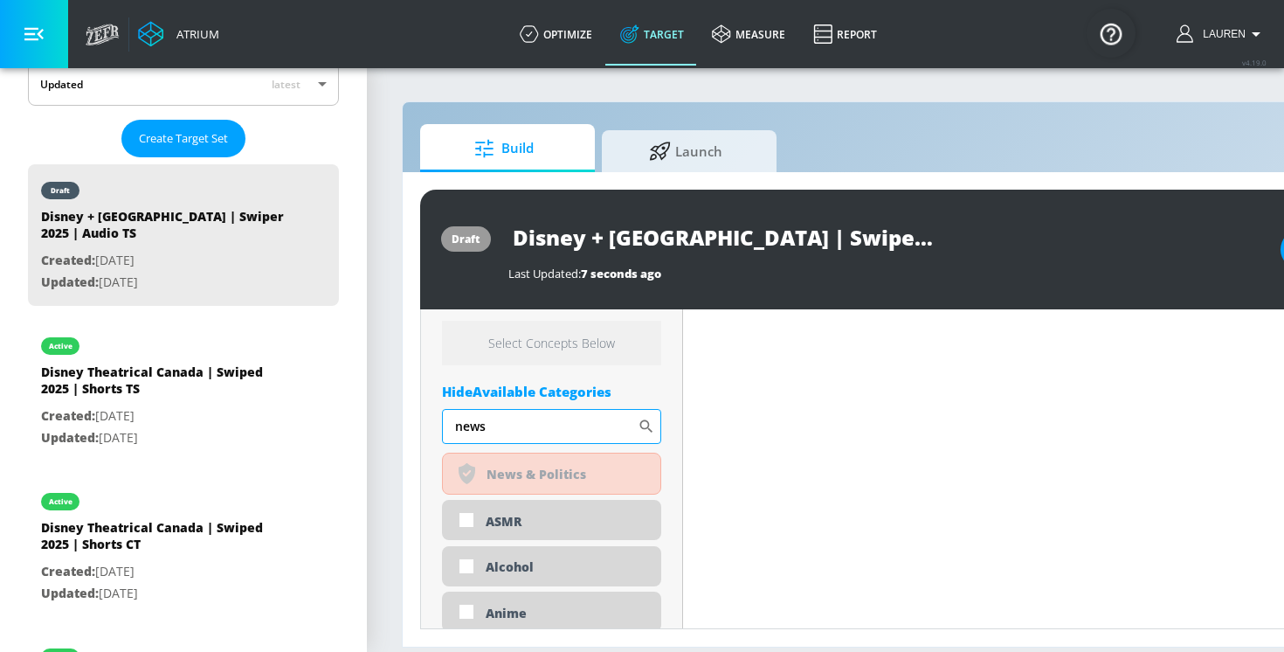
click at [495, 433] on input "news" at bounding box center [540, 426] width 196 height 35
type input "n"
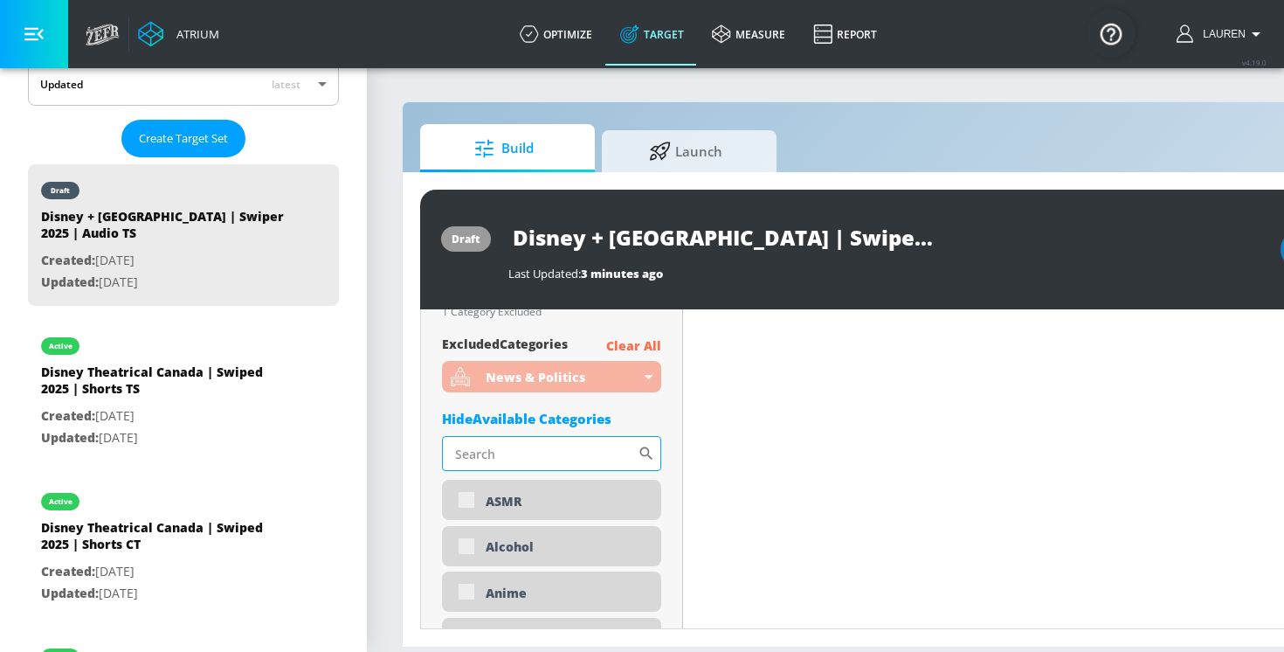
scroll to position [765, 0]
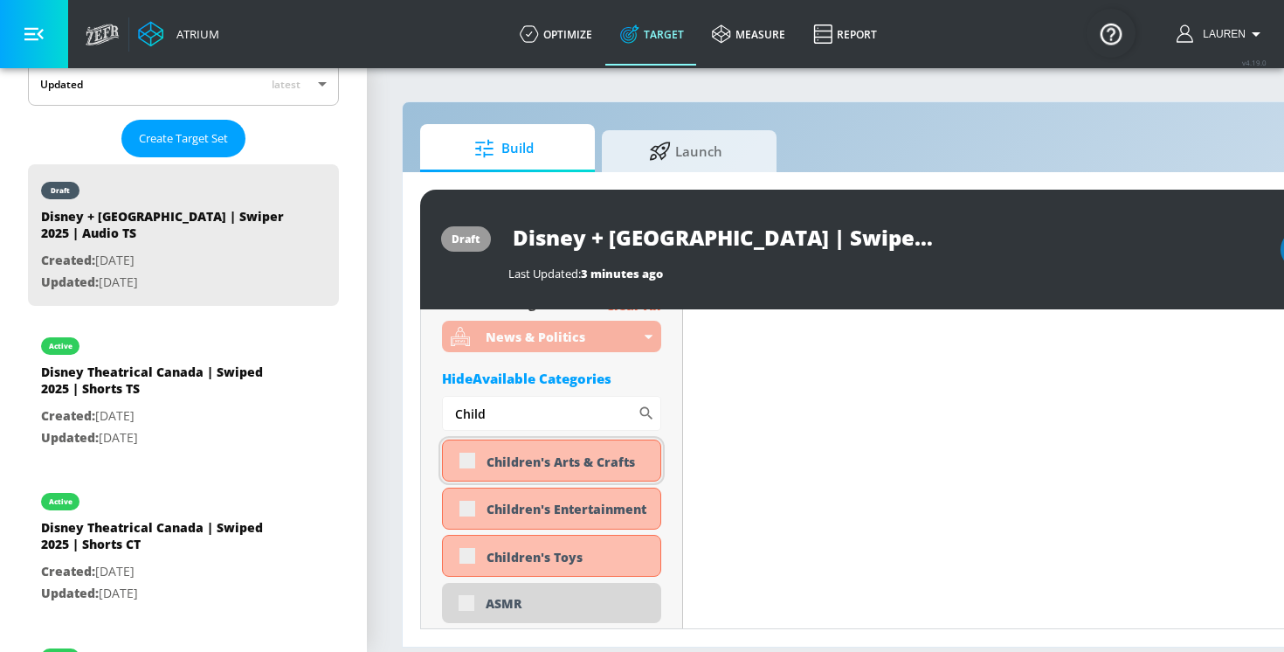
type input "Child"
click at [467, 455] on div "Children's Arts & Crafts" at bounding box center [551, 461] width 219 height 42
click at [464, 470] on div "Children's Arts & Crafts" at bounding box center [551, 461] width 219 height 42
click at [462, 466] on div "Children's Arts & Crafts" at bounding box center [551, 461] width 219 height 42
click at [465, 463] on div "Children's Arts & Crafts" at bounding box center [551, 461] width 219 height 42
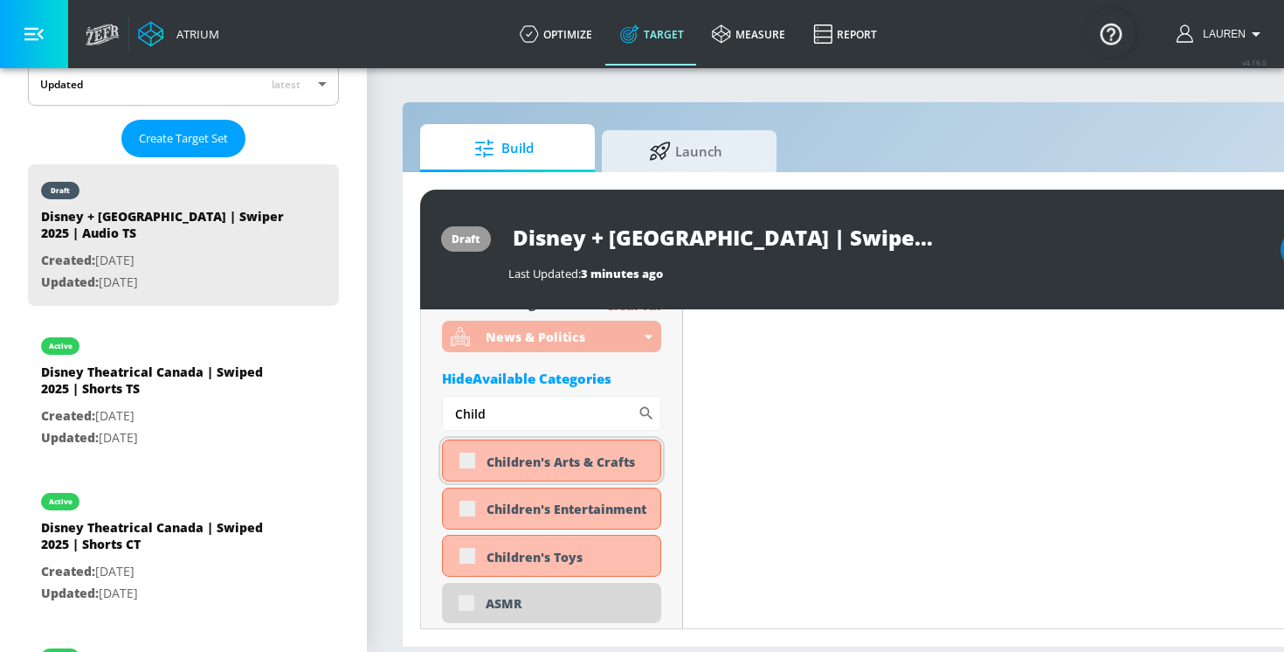
checkbox input "true"
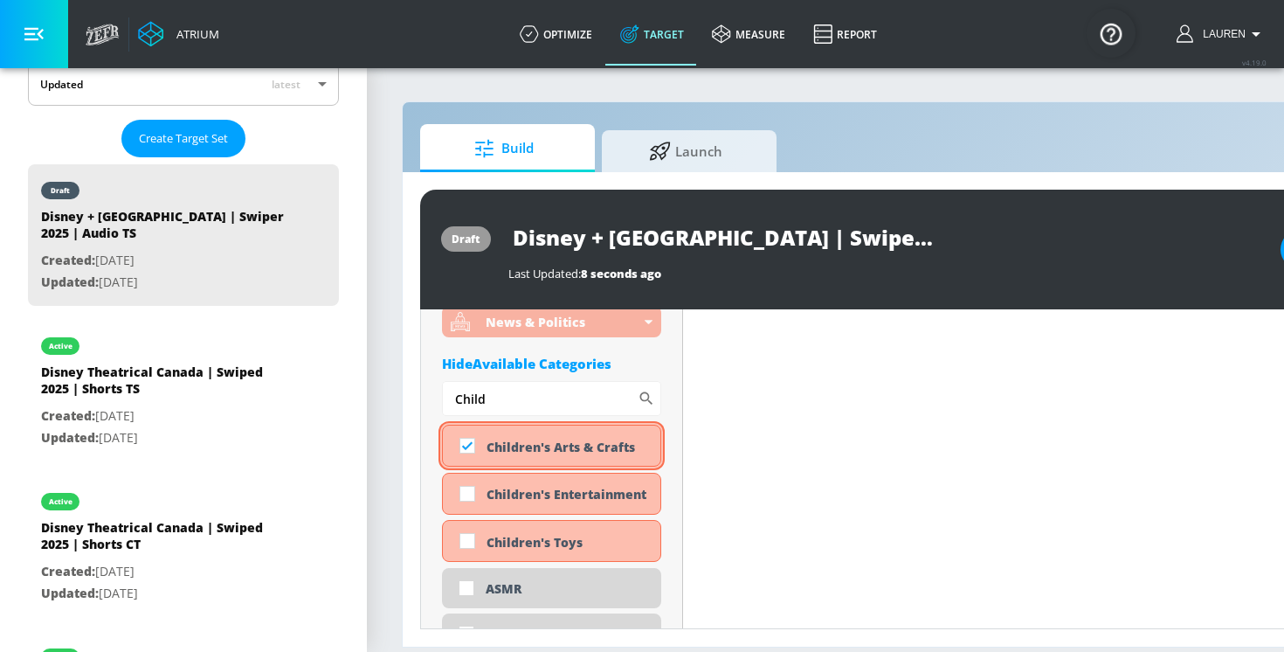
scroll to position [751, 0]
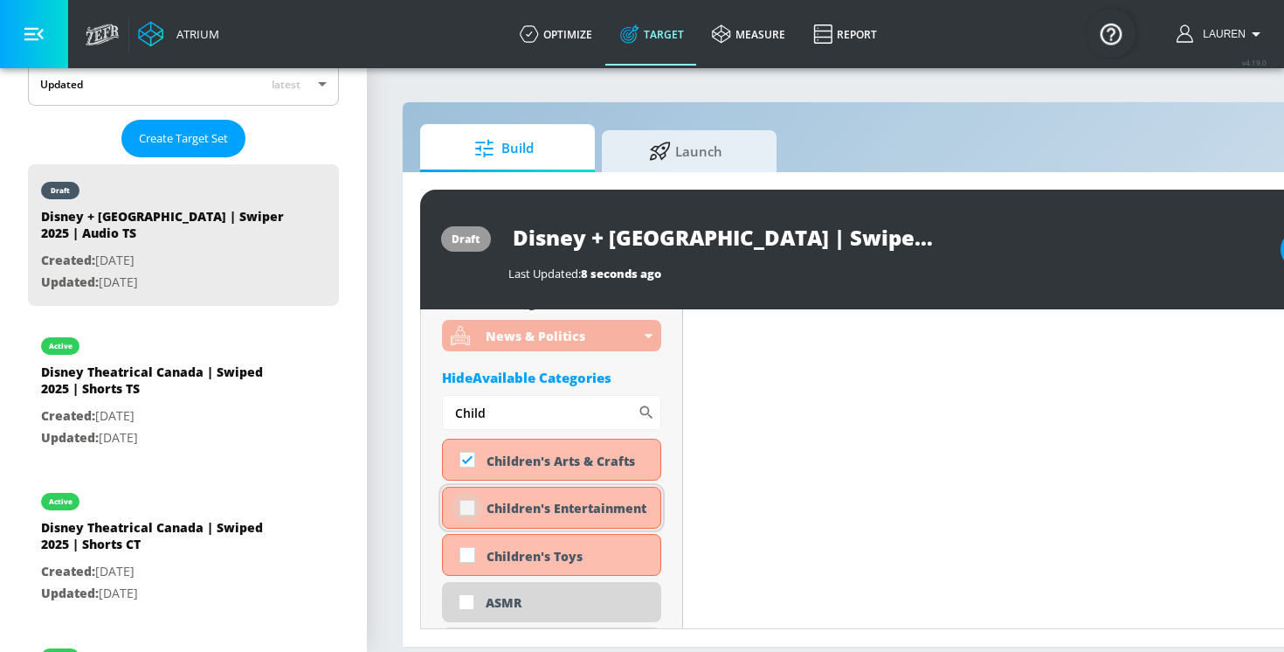
click at [470, 498] on input "checkbox" at bounding box center [467, 507] width 31 height 31
checkbox input "true"
click at [461, 566] on input "checkbox" at bounding box center [467, 554] width 31 height 31
checkbox input "true"
drag, startPoint x: 499, startPoint y: 426, endPoint x: 440, endPoint y: 403, distance: 63.6
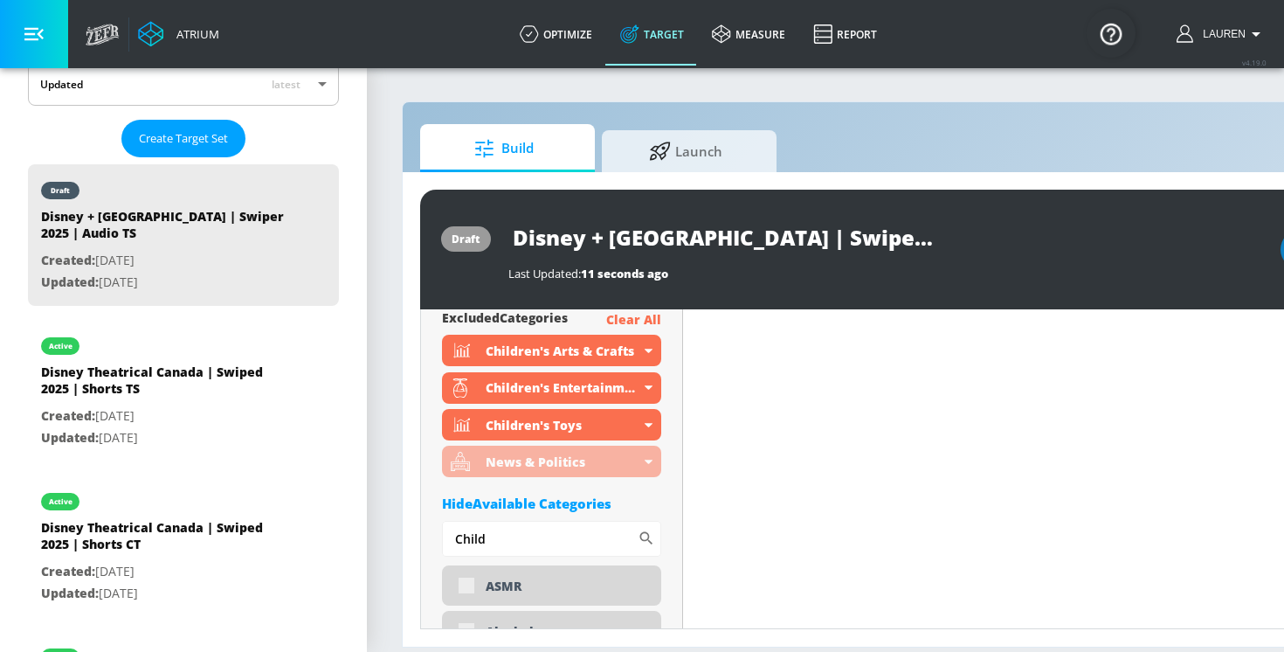
scroll to position [765, 0]
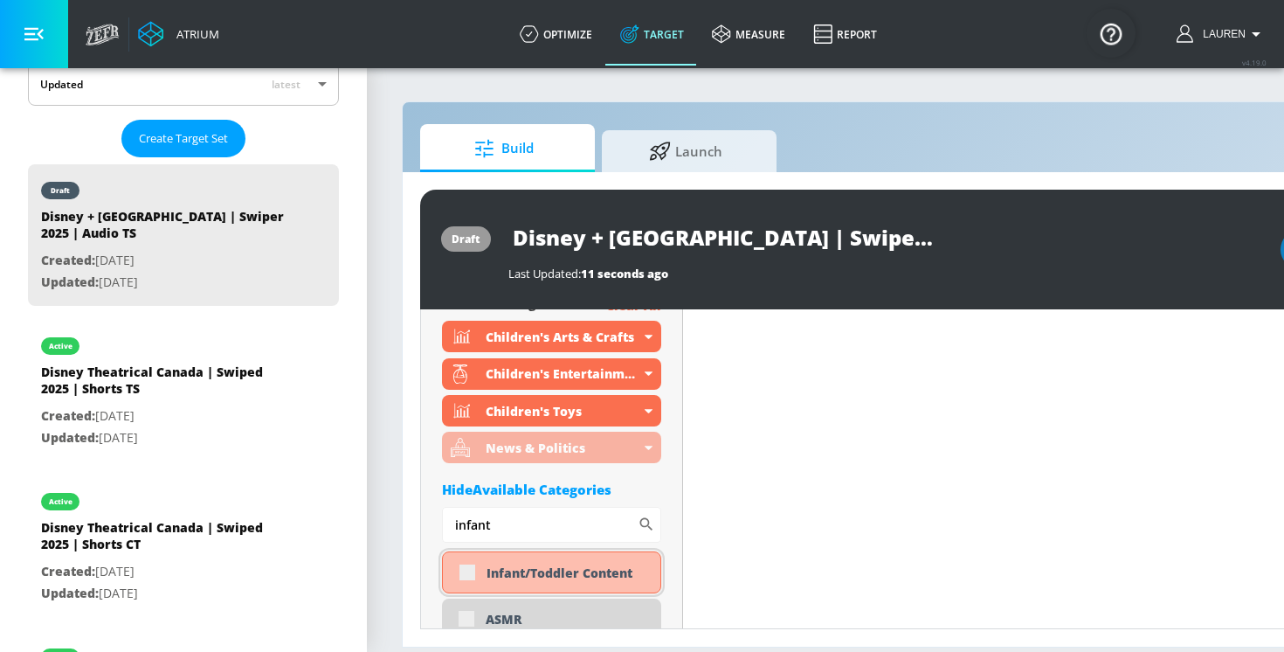
type input "infant"
click at [467, 576] on div "Infant/Toddler Content" at bounding box center [551, 572] width 219 height 42
click at [465, 570] on div "Infant/Toddler Content" at bounding box center [551, 572] width 219 height 42
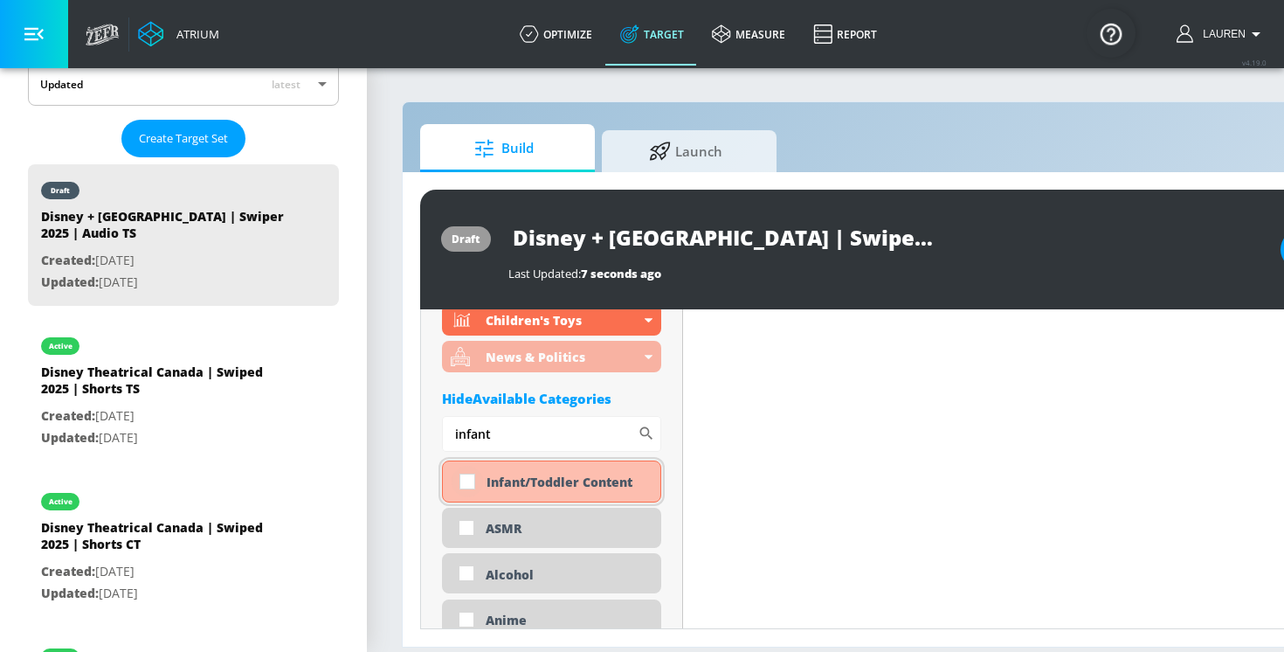
scroll to position [827, 0]
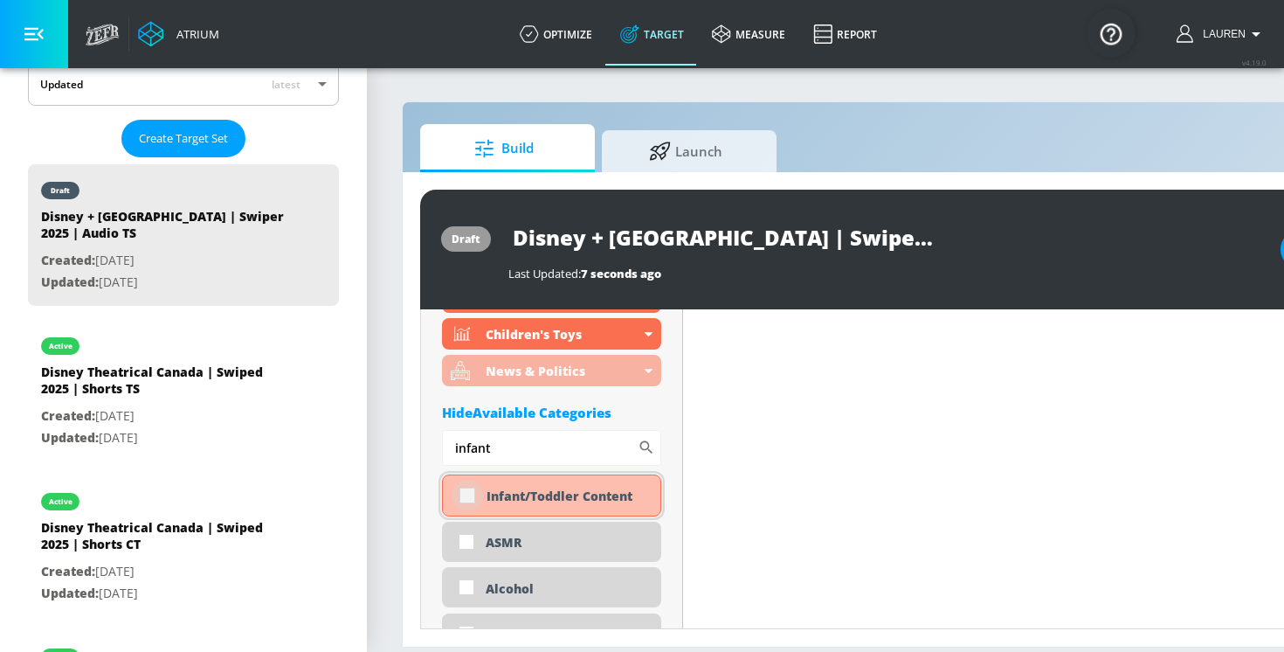
click at [462, 498] on input "checkbox" at bounding box center [467, 495] width 31 height 31
checkbox input "true"
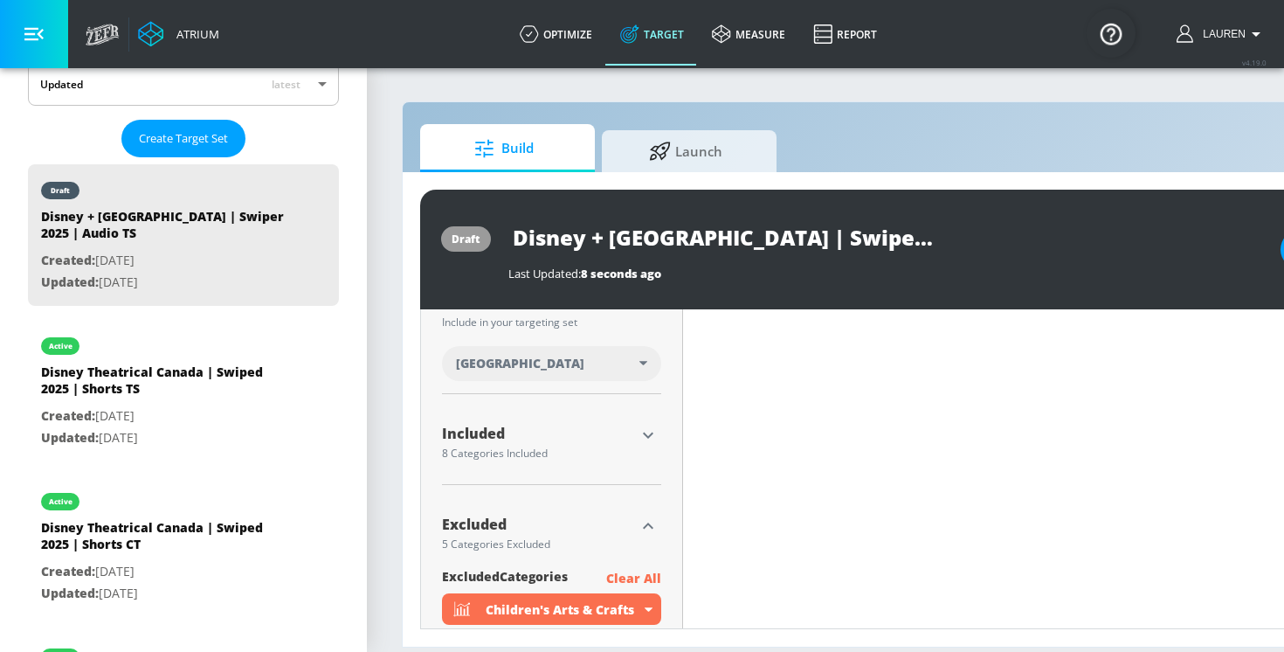
scroll to position [545, 0]
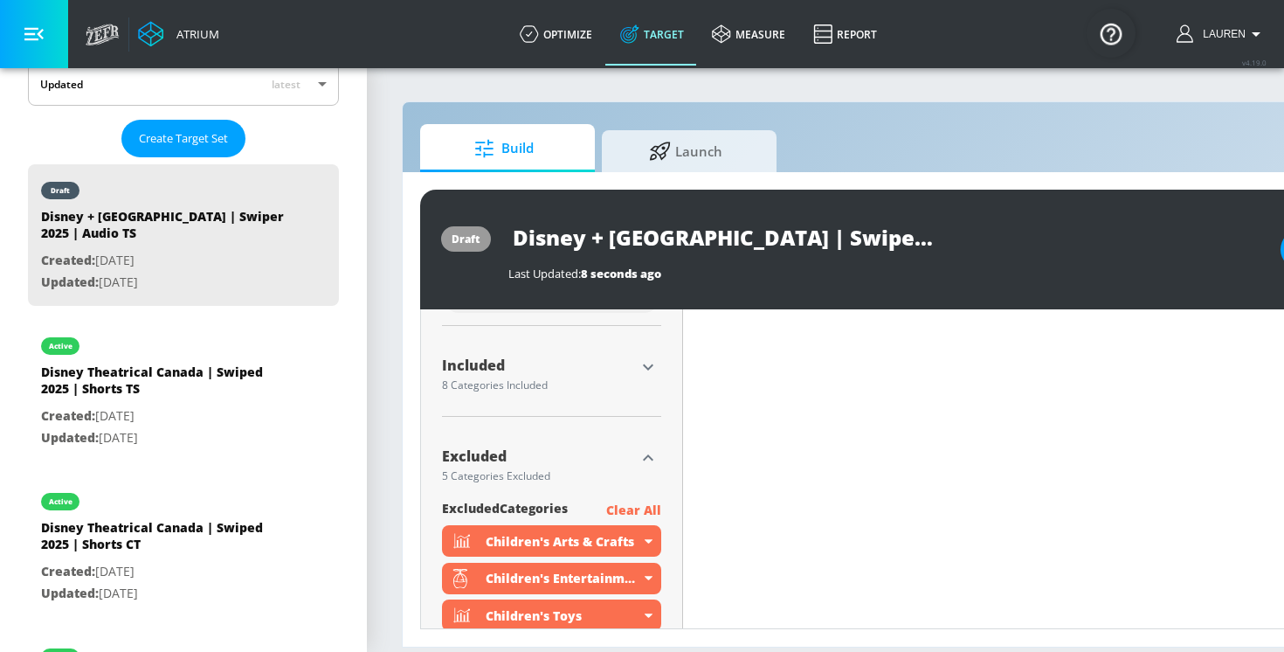
click at [655, 445] on div at bounding box center [648, 458] width 26 height 26
click at [654, 453] on icon "button" at bounding box center [648, 457] width 21 height 21
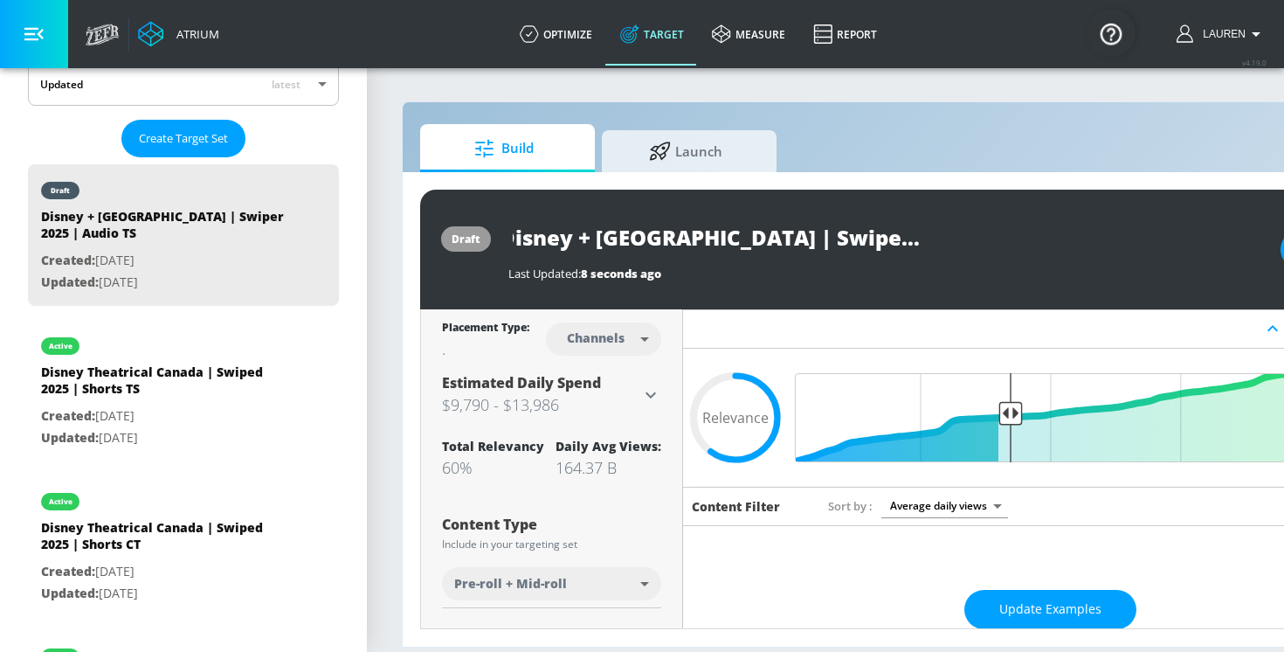
scroll to position [0, 187]
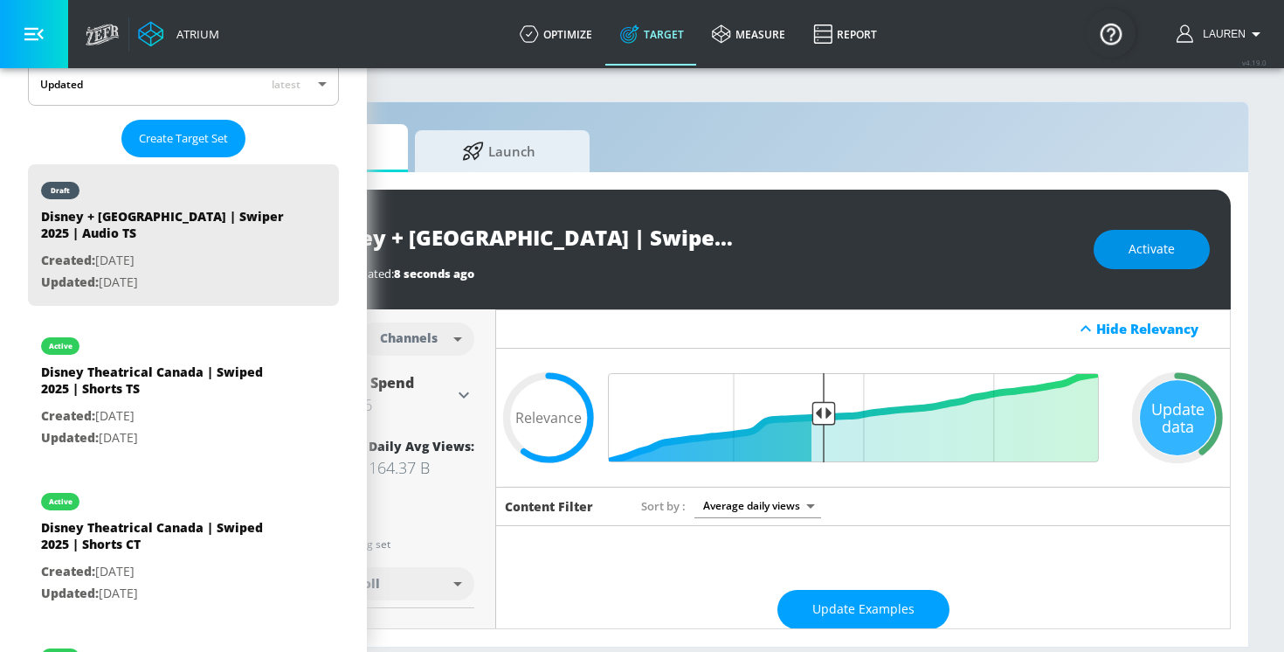
click at [1132, 249] on span "Activate" at bounding box center [1152, 250] width 46 height 22
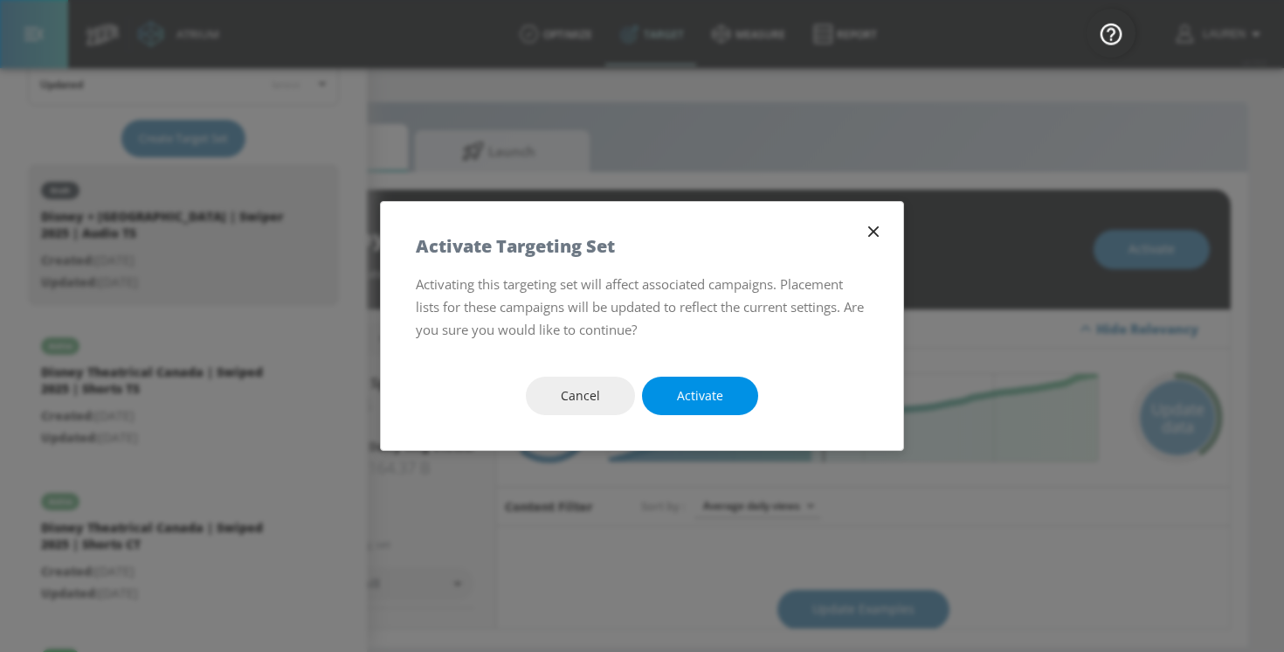
click at [678, 405] on span "Activate" at bounding box center [700, 396] width 46 height 22
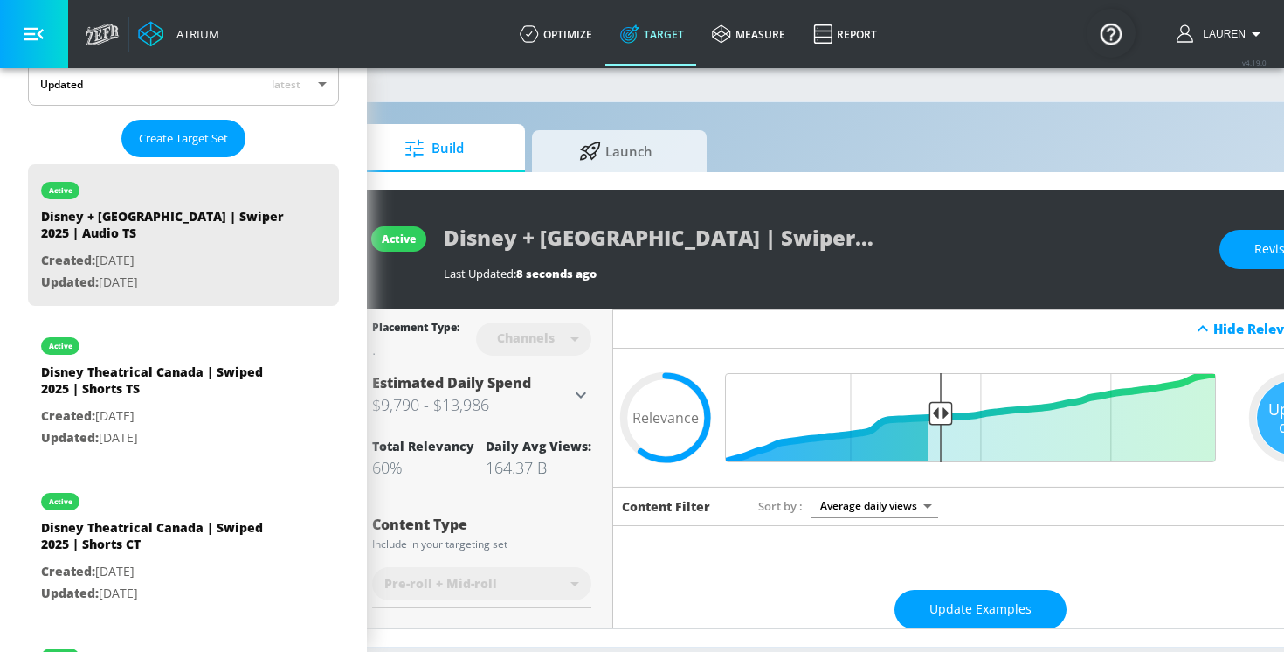
scroll to position [0, 9]
click at [916, 246] on div "Disney + Canada | Swiper 2025 | Audio TS" at bounding box center [823, 237] width 758 height 39
drag, startPoint x: 489, startPoint y: 468, endPoint x: 560, endPoint y: 468, distance: 70.8
click at [561, 468] on div "164.37 B" at bounding box center [539, 467] width 106 height 21
copy div "164.37 B"
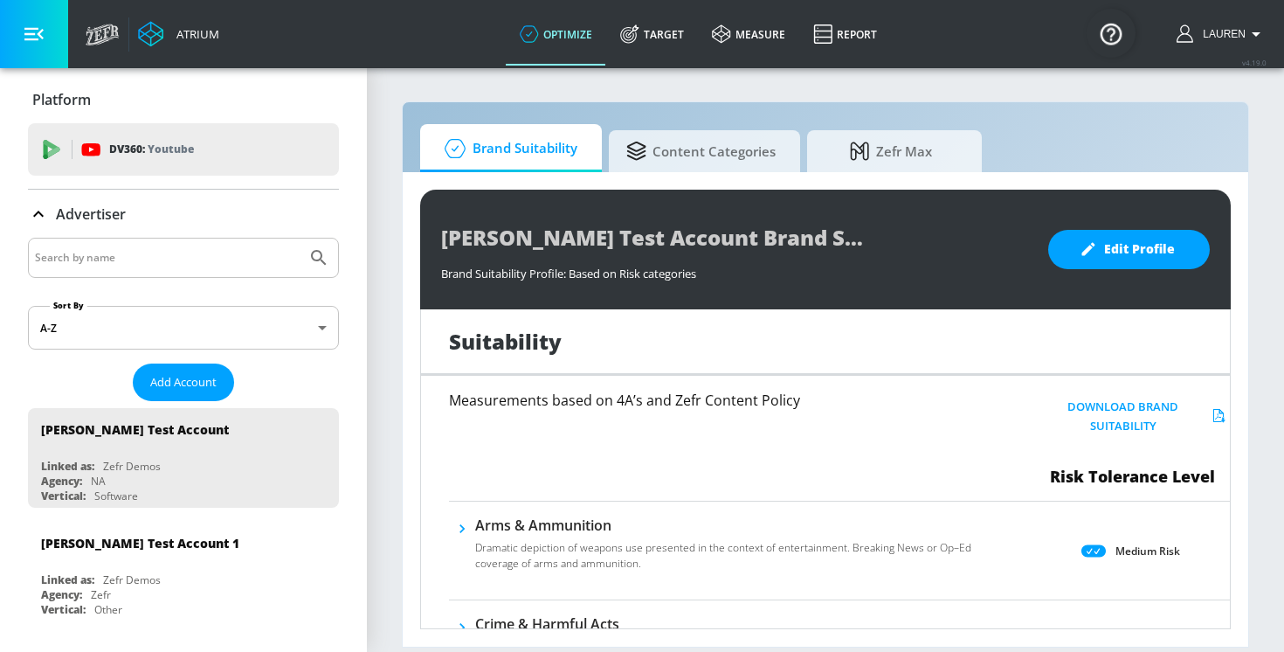
click at [114, 253] on input "Search by name" at bounding box center [167, 257] width 265 height 23
type input "disney"
click at [329, 253] on icon "Submit Search" at bounding box center [318, 257] width 21 height 21
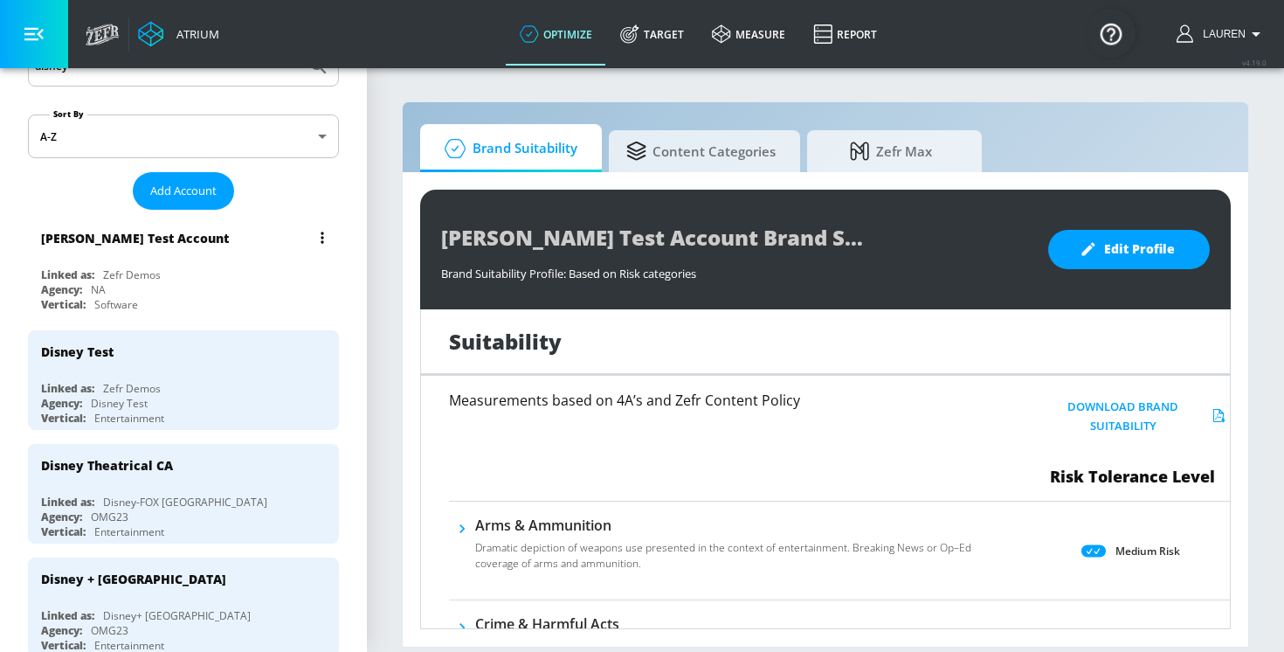
scroll to position [308, 0]
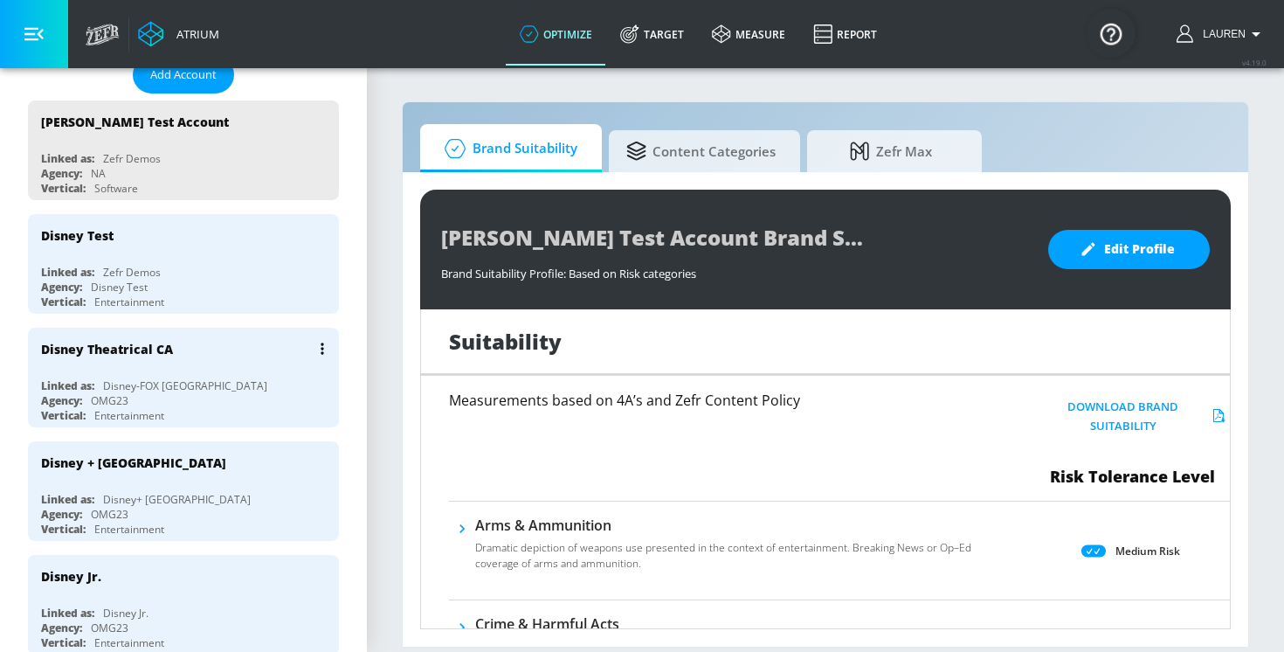
click at [133, 345] on div "Disney Theatrical CA" at bounding box center [107, 349] width 132 height 17
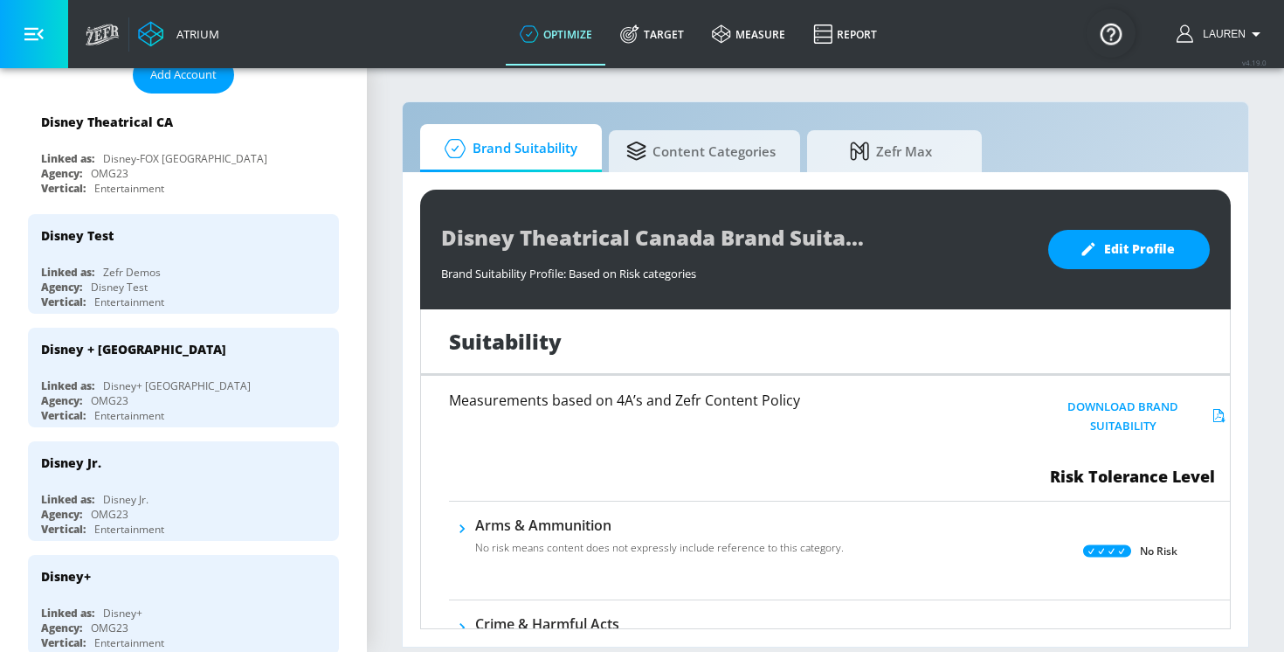
click at [133, 345] on div "Disney + [GEOGRAPHIC_DATA]" at bounding box center [133, 349] width 185 height 17
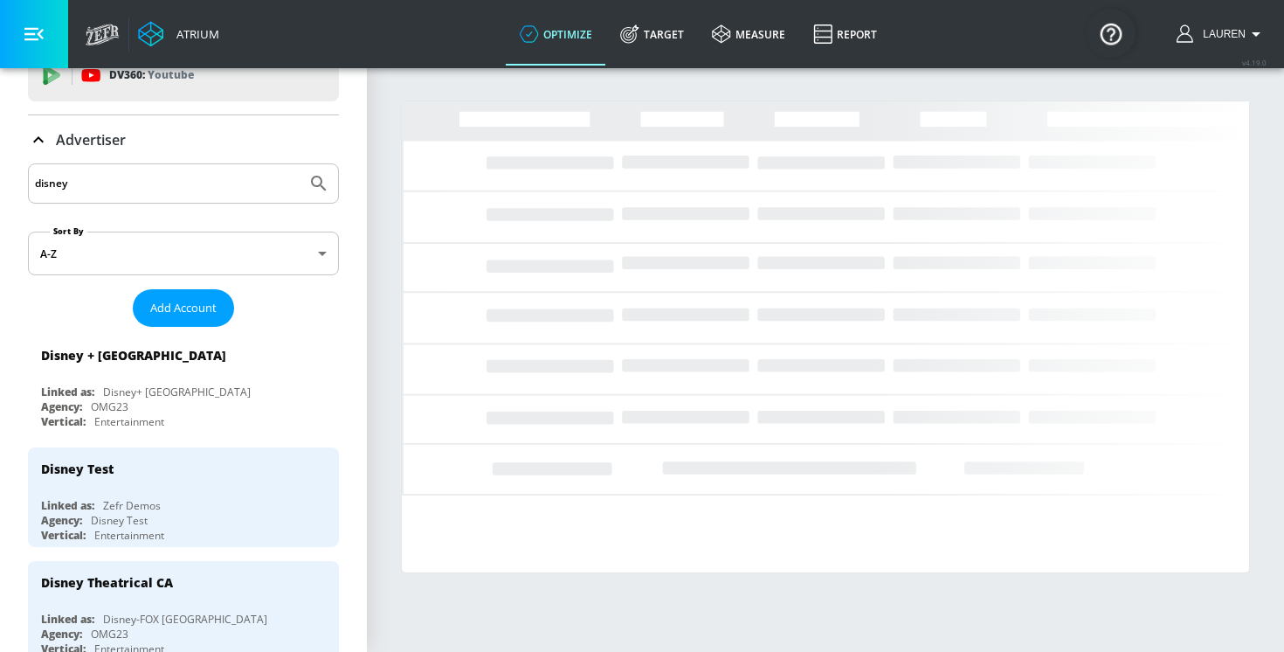
scroll to position [22, 0]
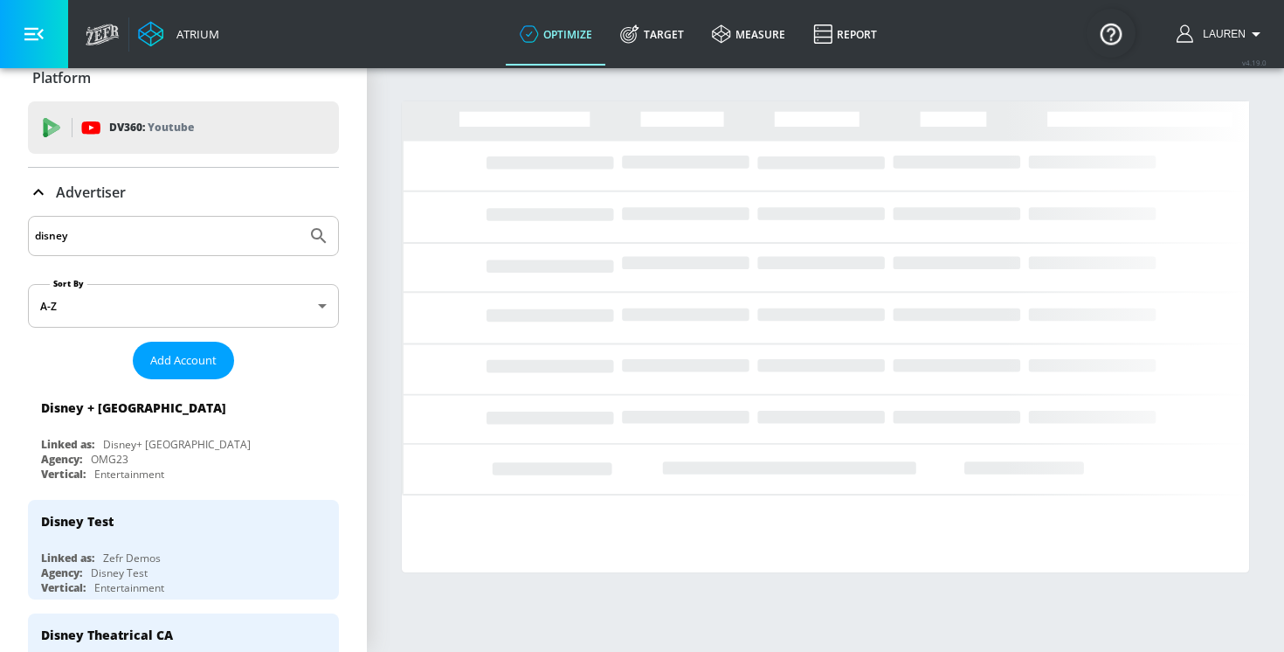
click at [43, 197] on icon at bounding box center [38, 192] width 21 height 21
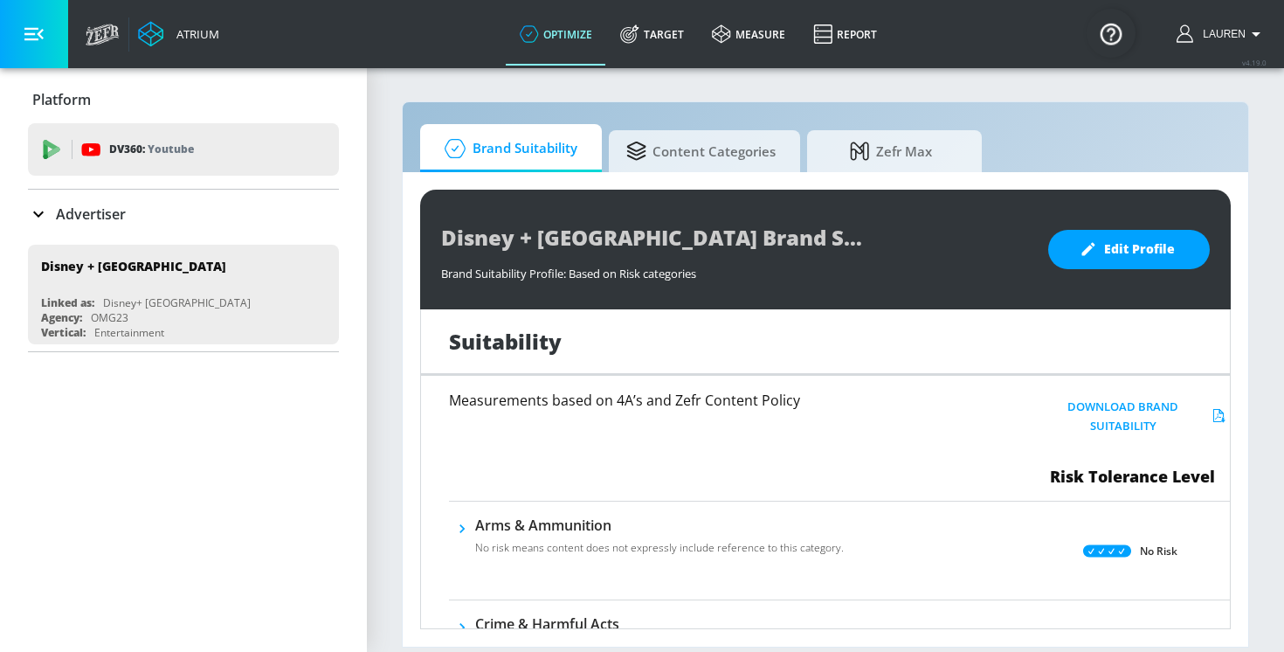
click at [38, 204] on icon at bounding box center [38, 214] width 21 height 21
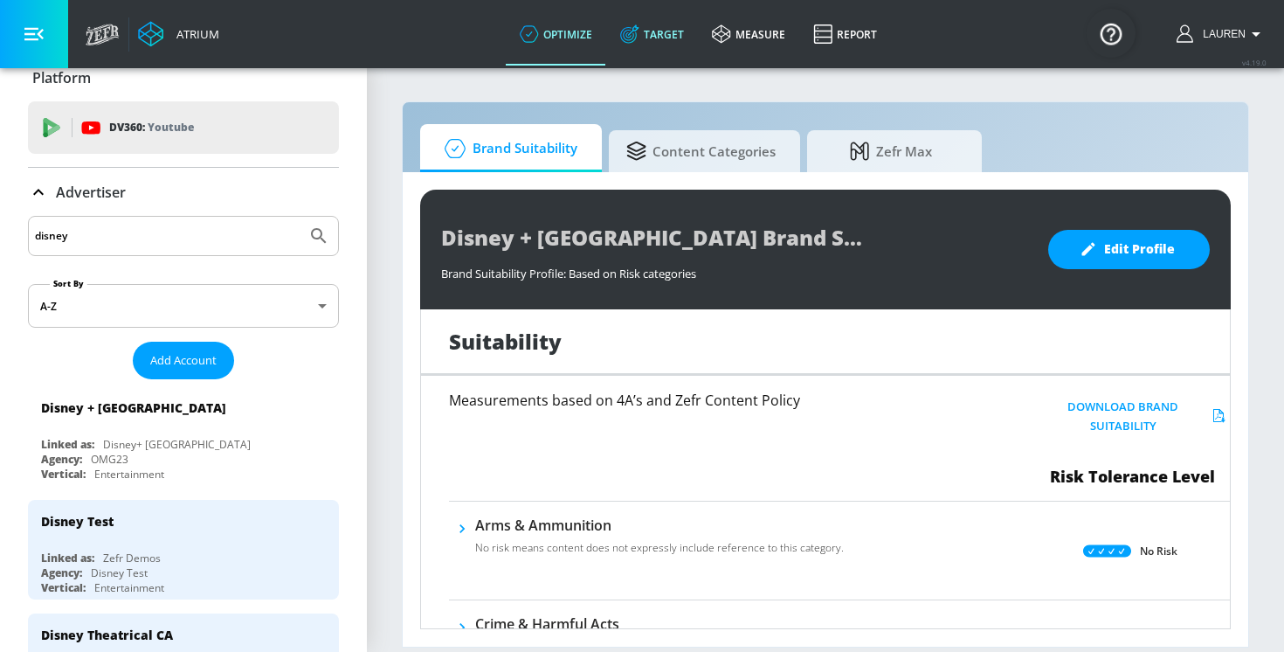
click at [654, 34] on link "Target" at bounding box center [652, 34] width 92 height 63
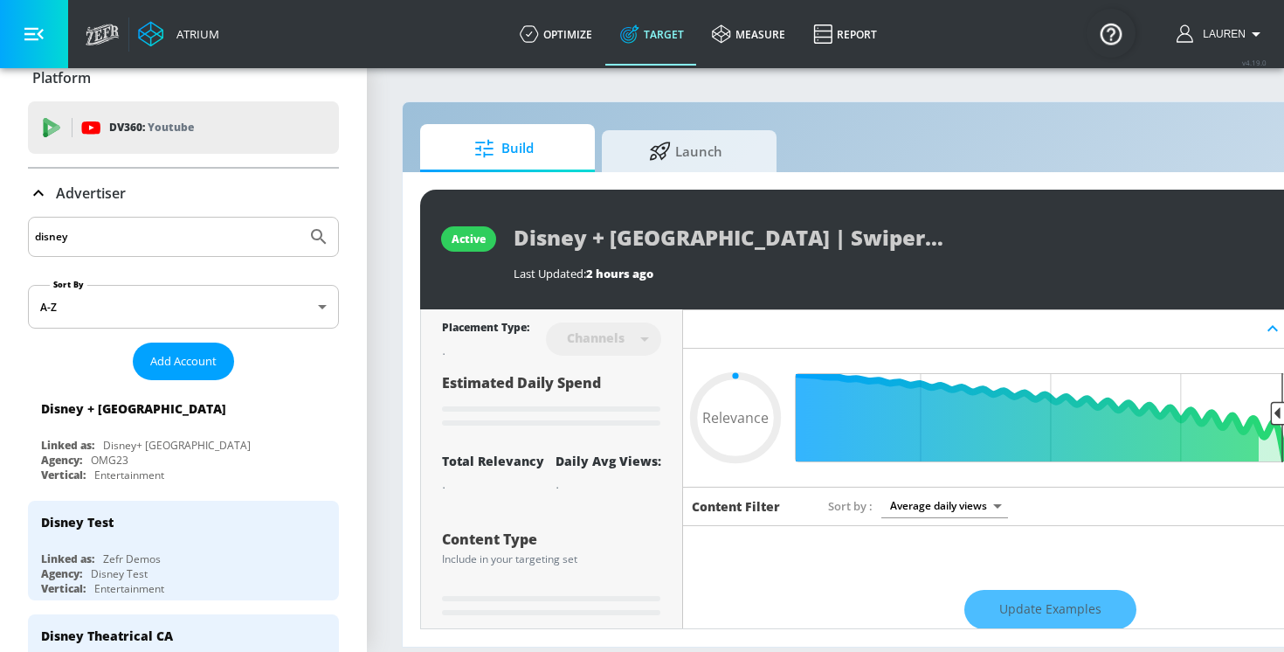
type input "0.05"
click at [38, 191] on icon at bounding box center [38, 193] width 10 height 6
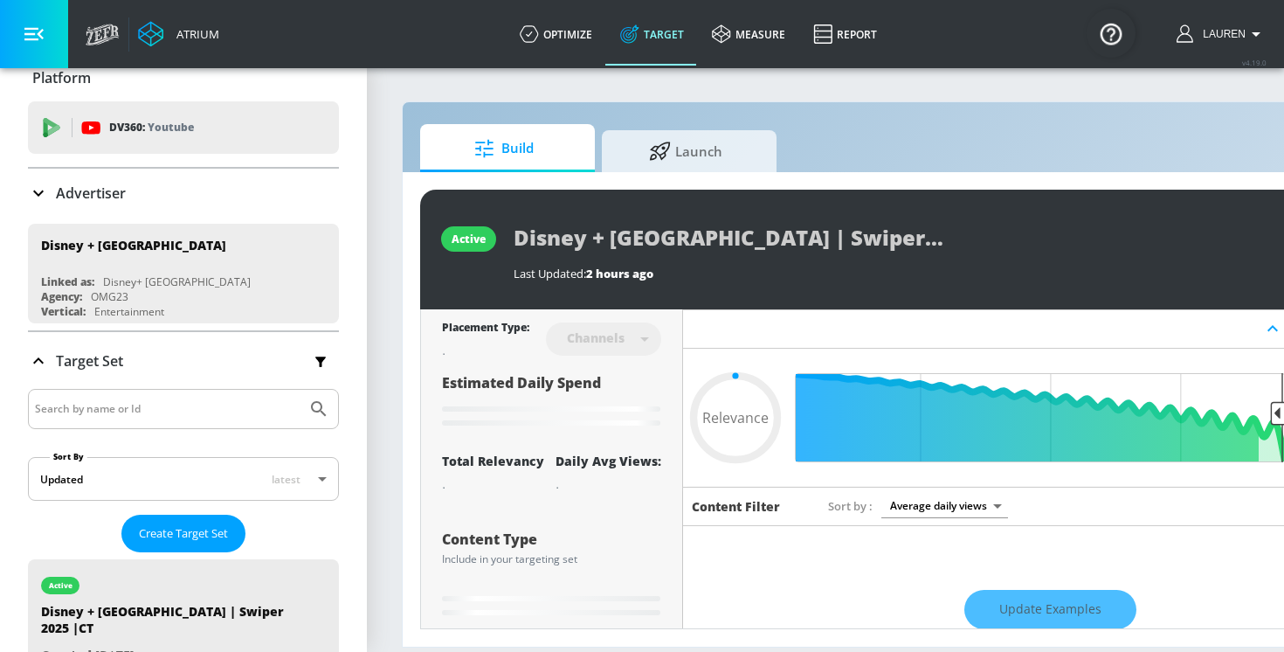
click at [38, 185] on icon at bounding box center [38, 193] width 21 height 21
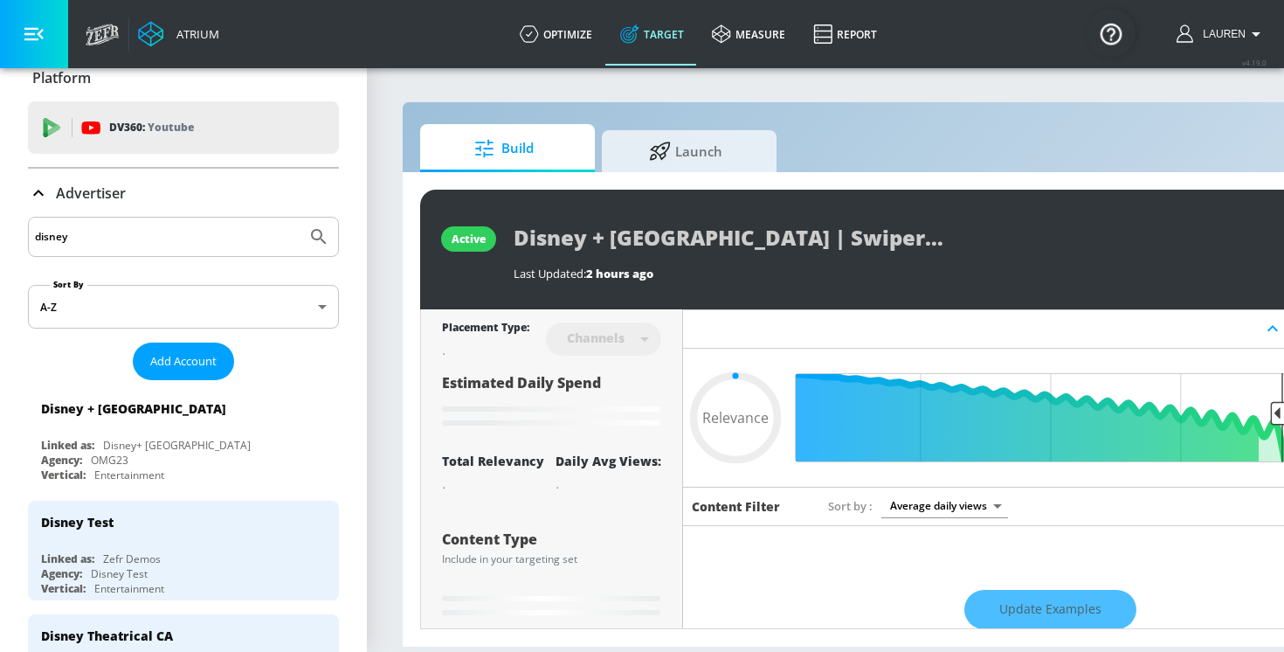
click at [35, 192] on icon at bounding box center [38, 193] width 21 height 21
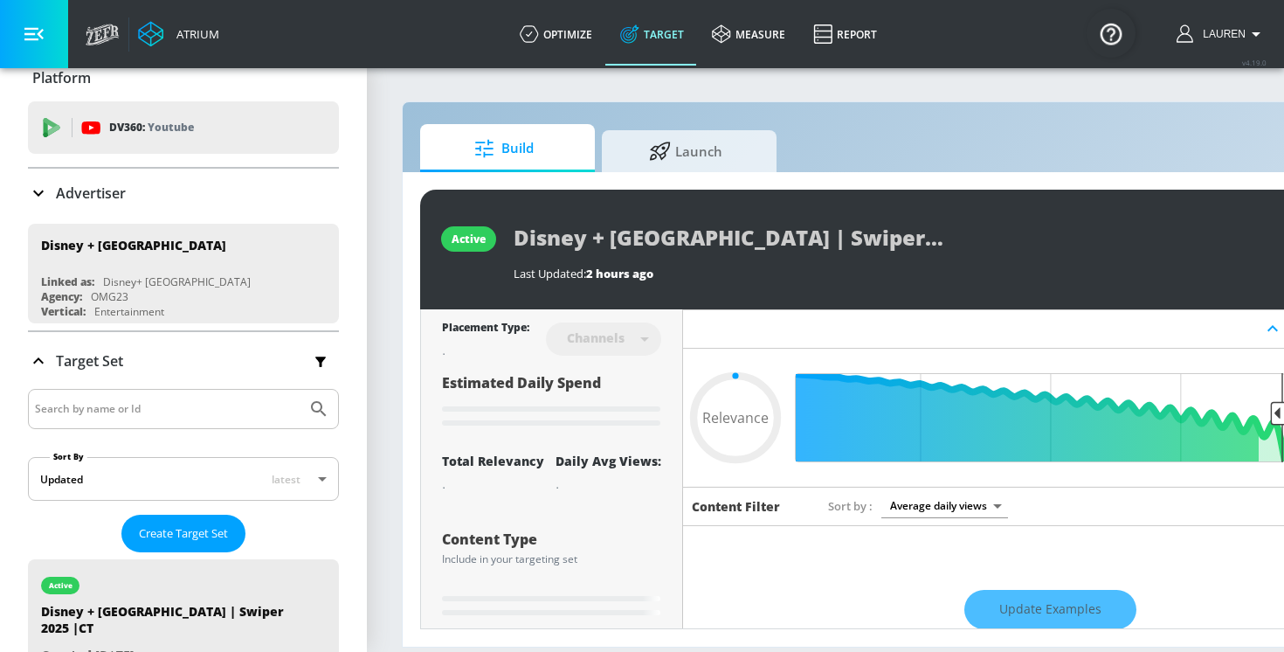
scroll to position [107, 0]
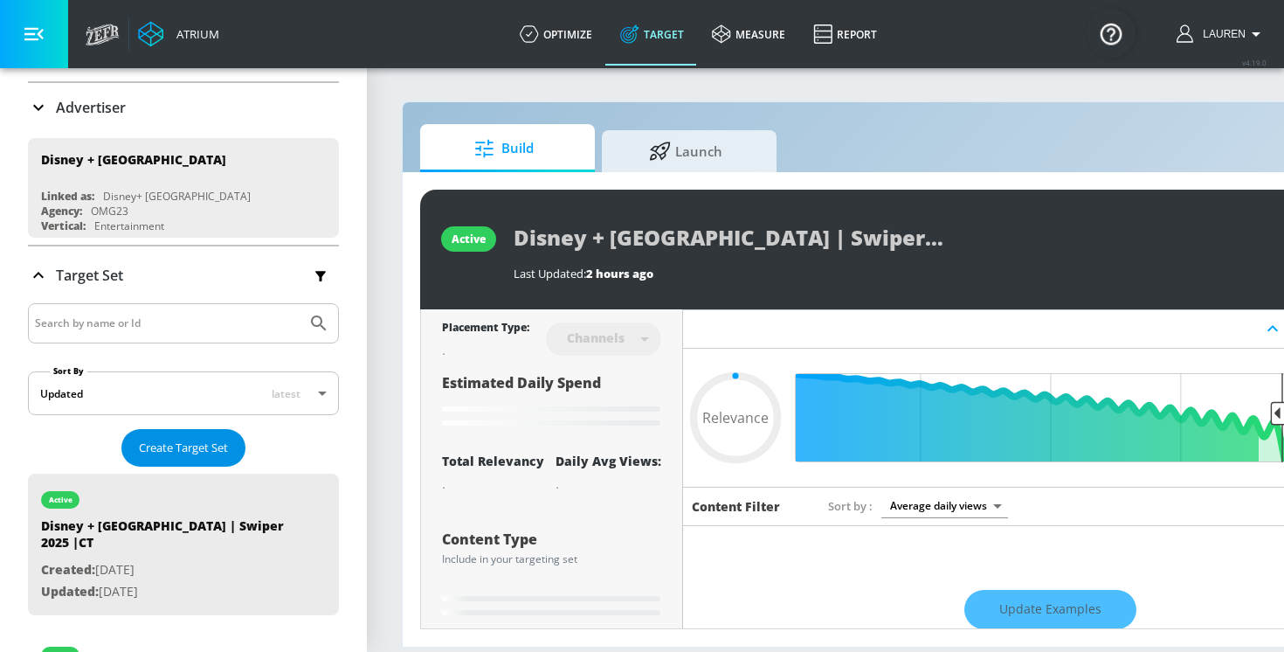
click at [170, 447] on span "Create Target Set" at bounding box center [183, 448] width 89 height 20
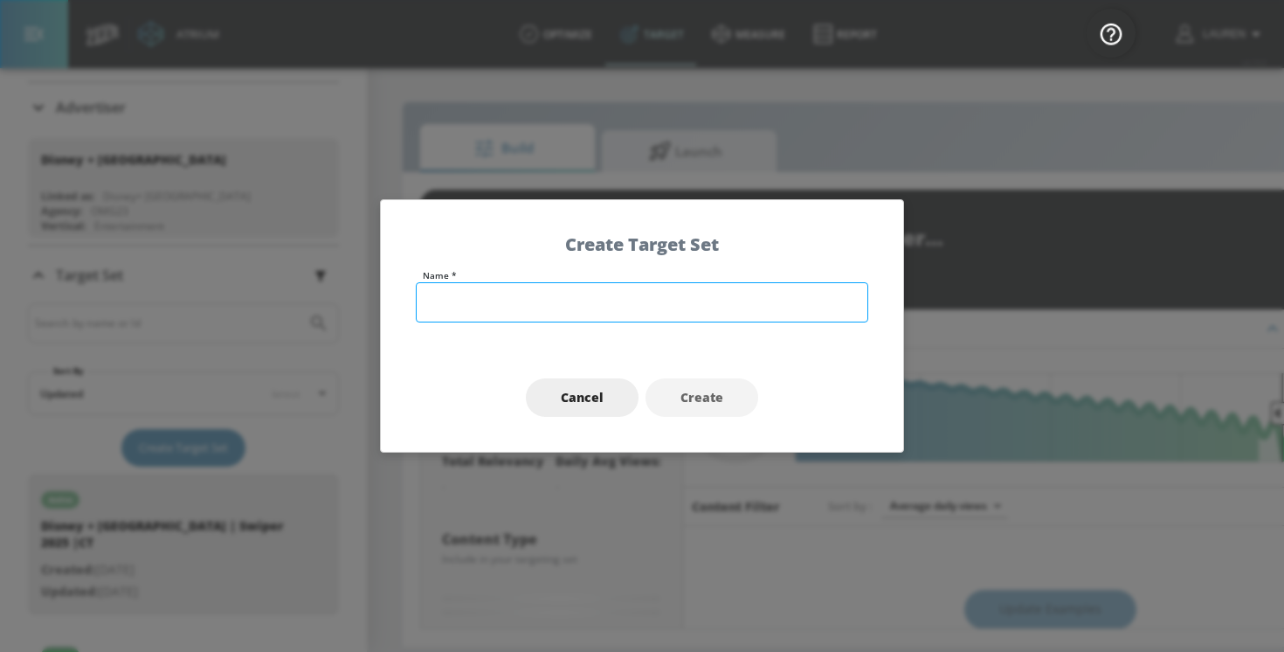
click at [617, 314] on input "text" at bounding box center [642, 302] width 453 height 40
type input "D"
type input "0.5"
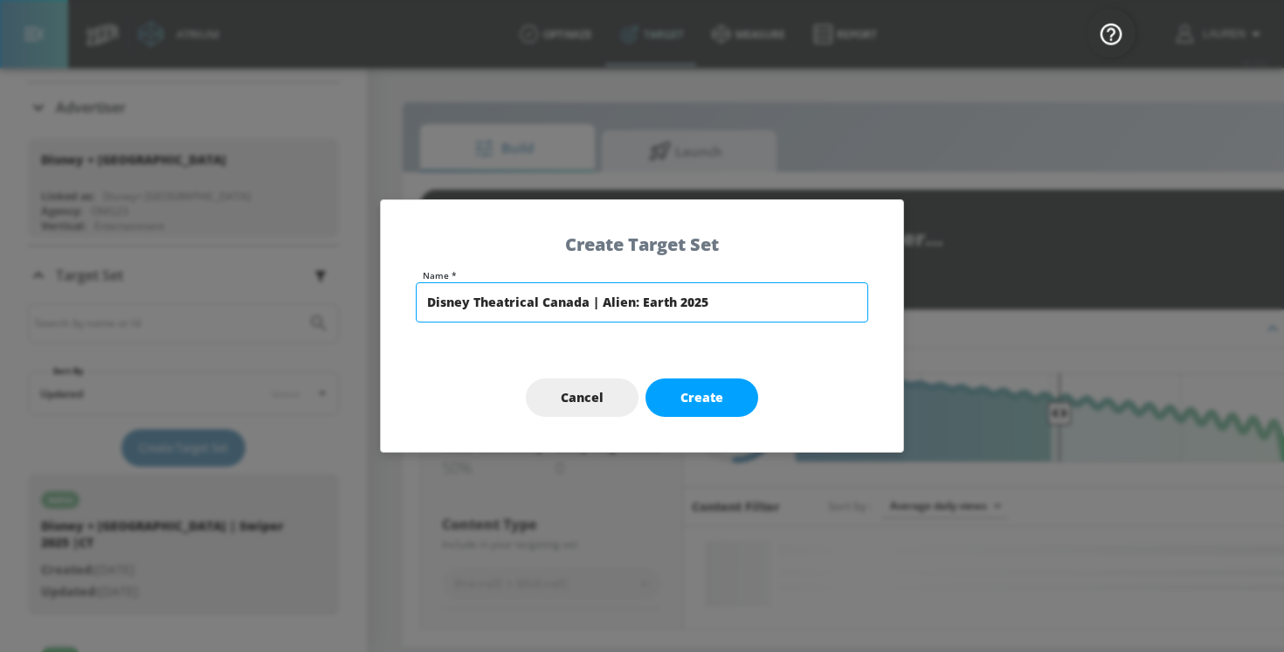
drag, startPoint x: 703, startPoint y: 307, endPoint x: 633, endPoint y: 301, distance: 70.1
click at [633, 302] on input "Disney Theatrical Canada | Alien: Earth 2025" at bounding box center [642, 302] width 453 height 40
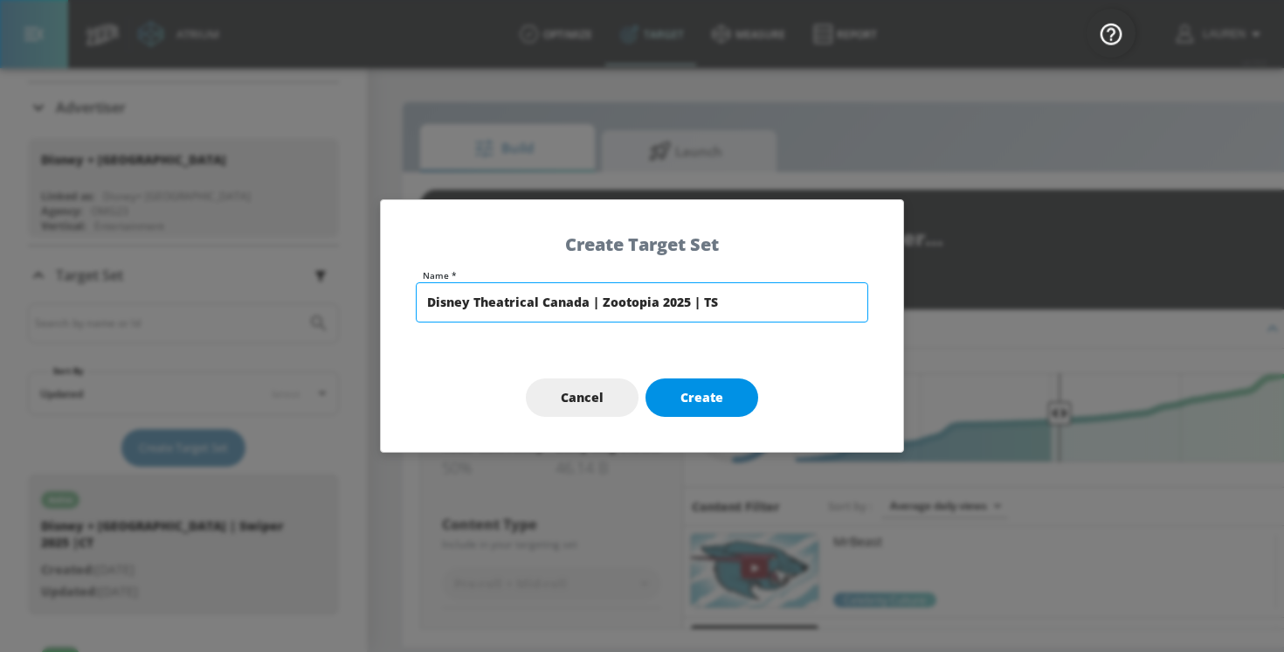
type input "Disney Theatrical Canada | Zootopia 2025 | TS"
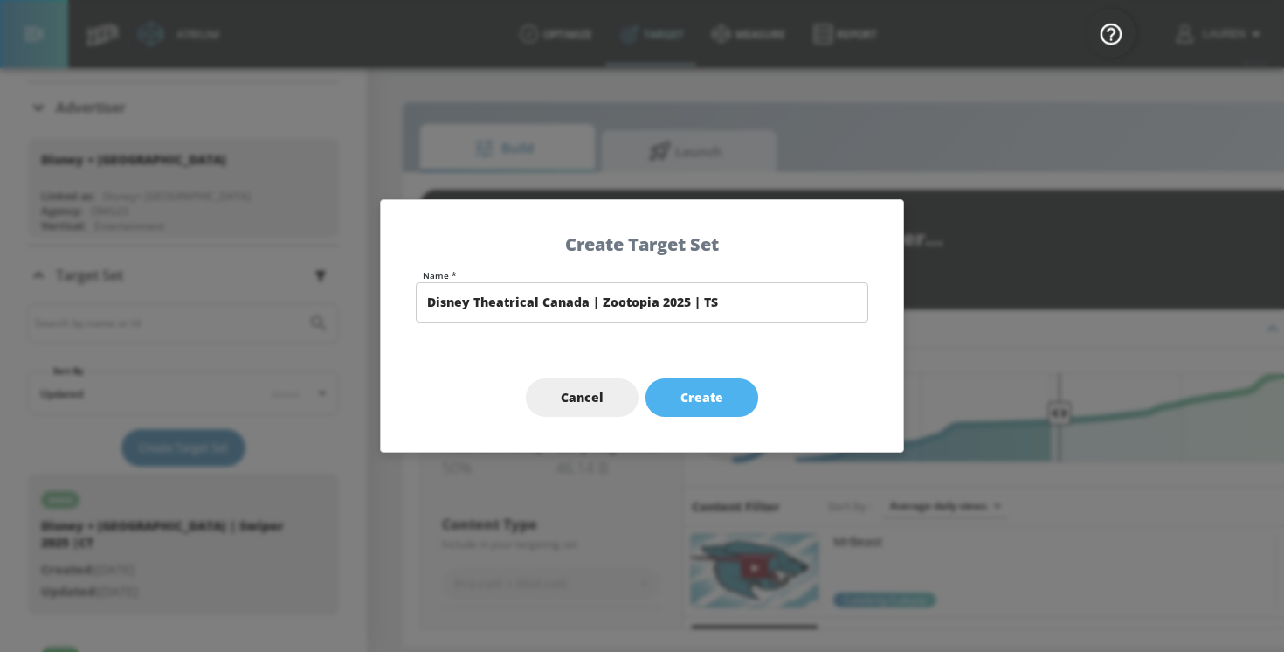
click at [711, 393] on span "Create" at bounding box center [702, 398] width 43 height 22
type input "Disney Theatrical Canada | Zootopia 2025 | TS"
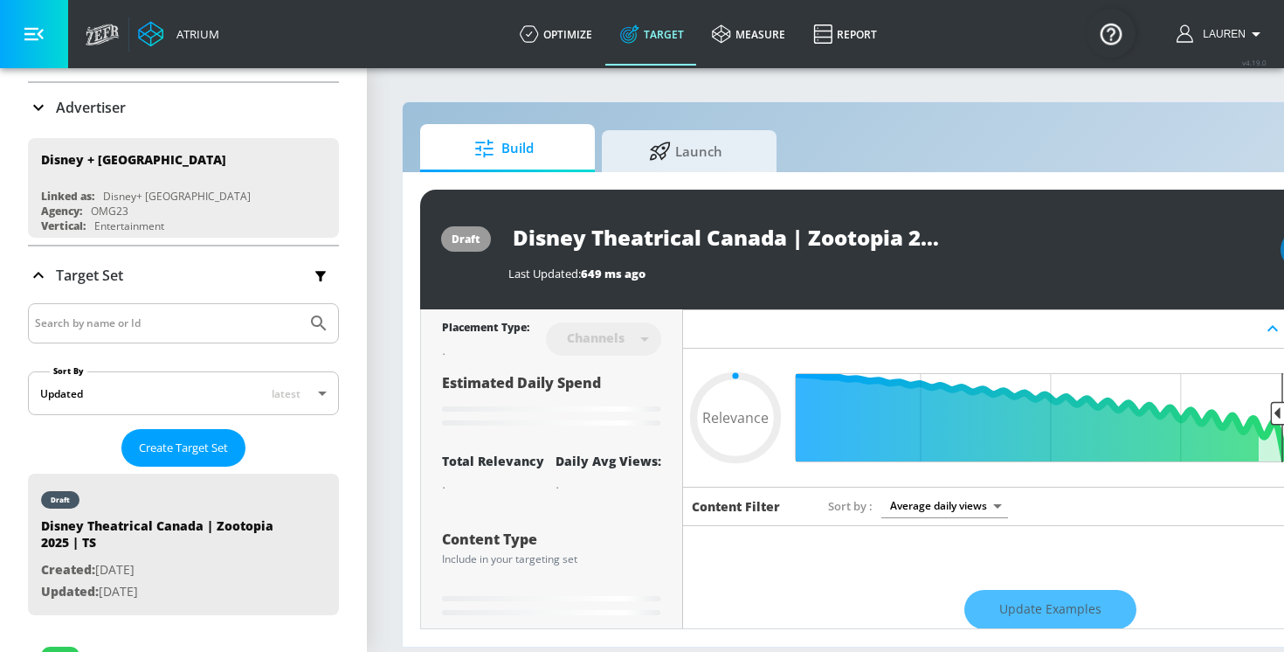
type input "0.6"
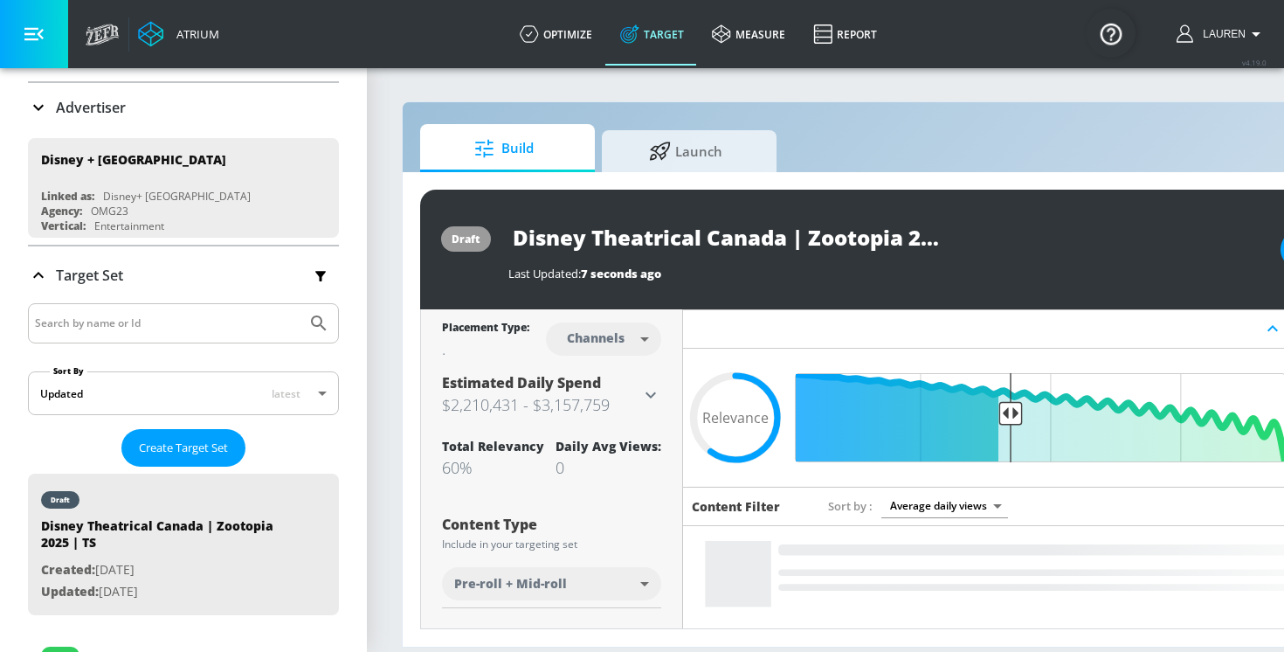
click at [593, 339] on body "Atrium optimize Target measure Report optimize Target measure Report v 4.19.0 L…" at bounding box center [642, 326] width 1284 height 652
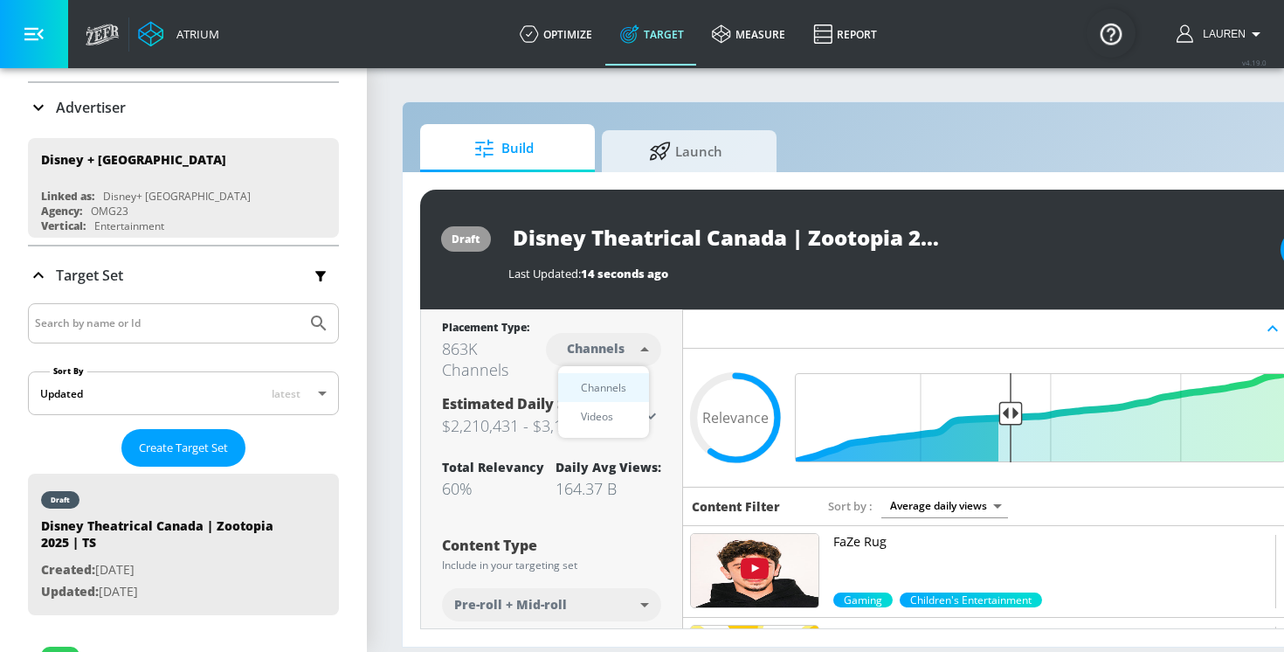
click at [602, 413] on div "Videos" at bounding box center [597, 416] width 50 height 18
type input "videos"
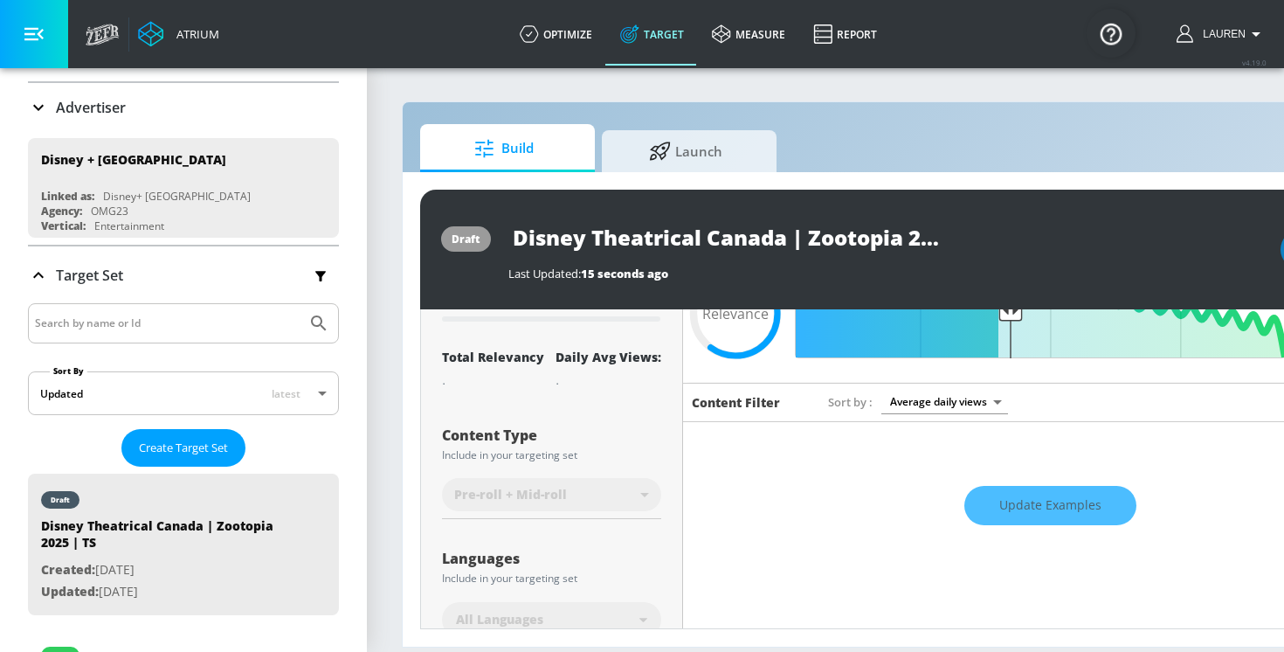
scroll to position [100, 0]
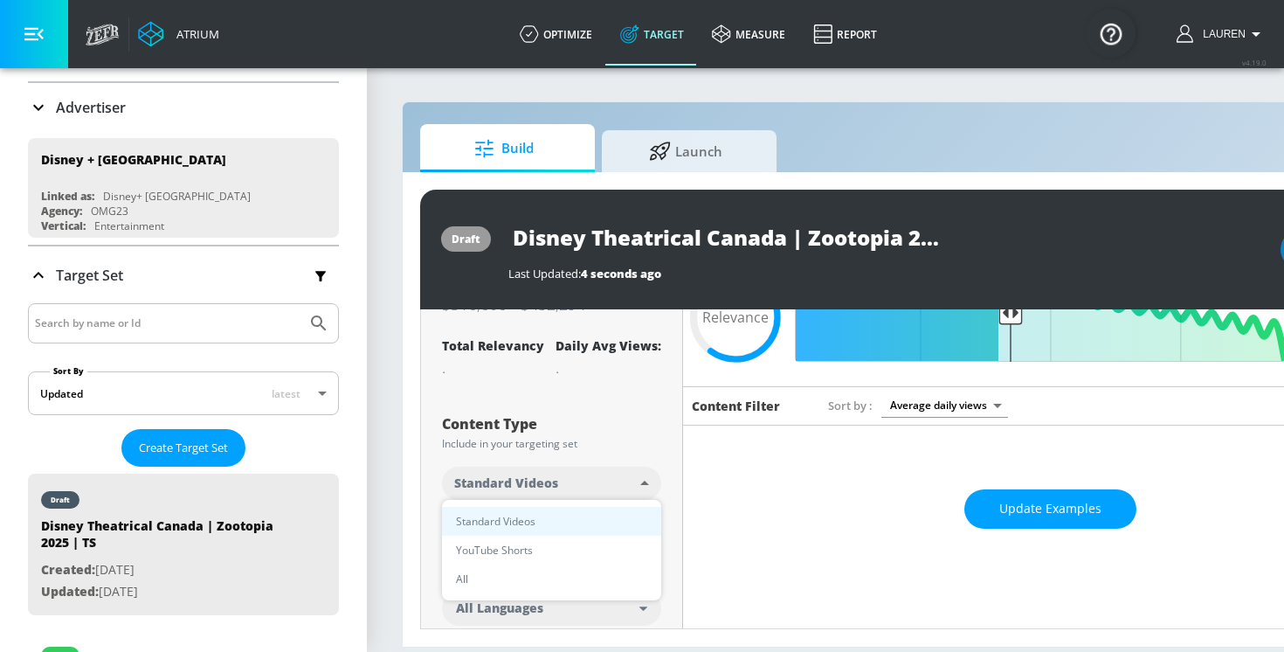
click at [559, 483] on body "Atrium optimize Target measure Report optimize Target measure Report v 4.19.0 L…" at bounding box center [642, 326] width 1284 height 652
click at [564, 409] on div at bounding box center [642, 326] width 1284 height 652
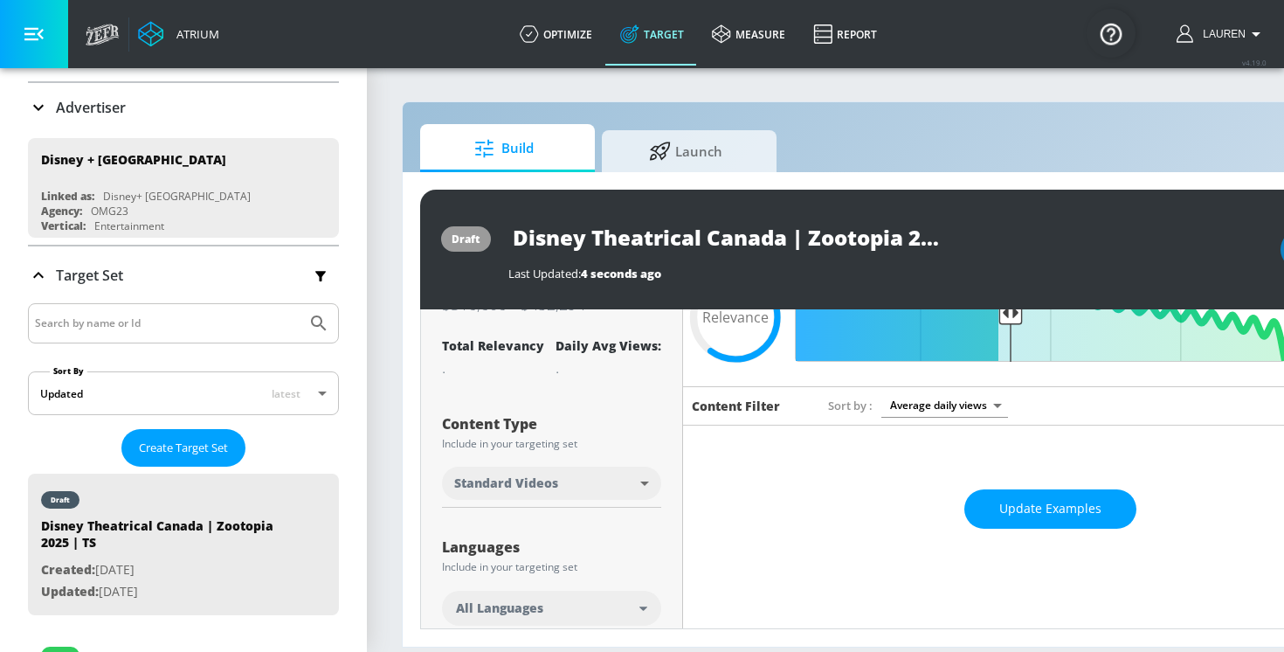
scroll to position [0, 0]
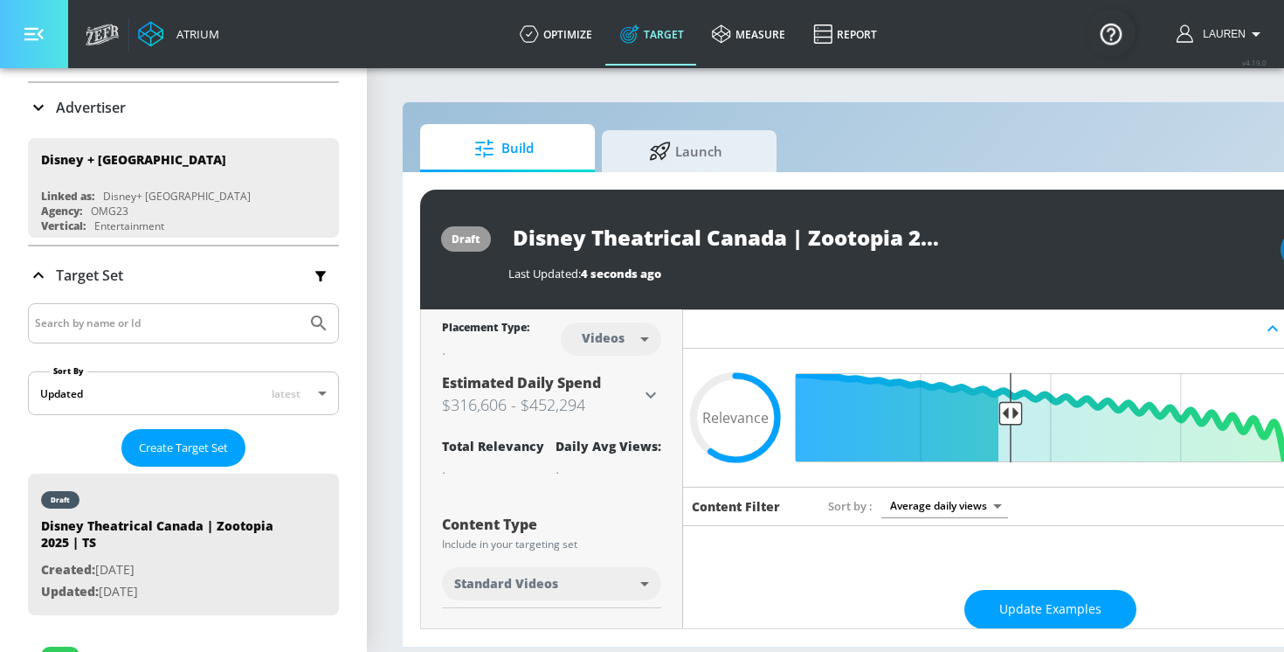
click at [38, 30] on icon "button" at bounding box center [33, 33] width 19 height 19
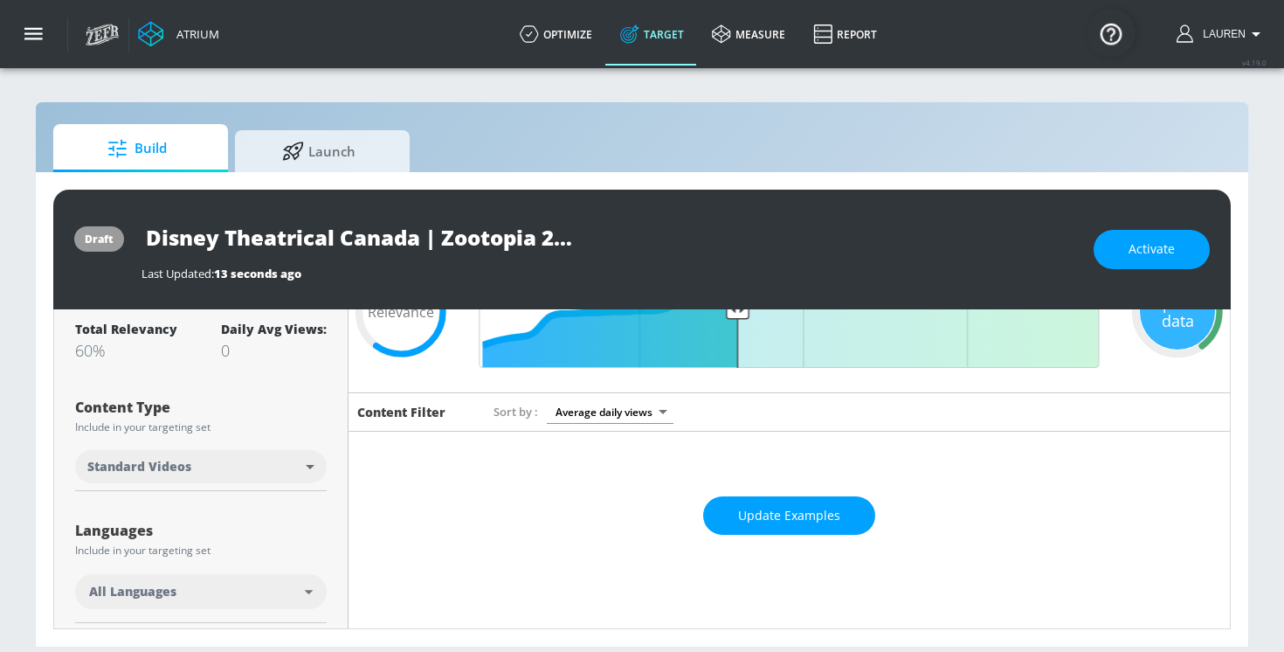
scroll to position [131, 0]
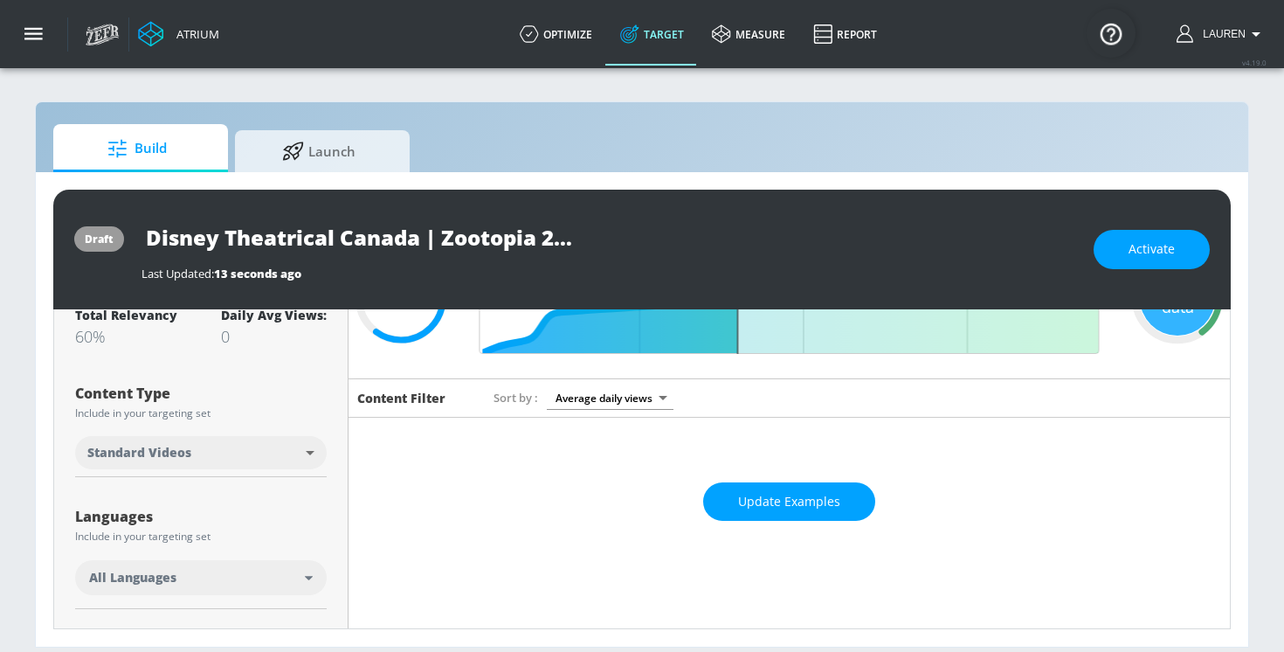
click at [224, 564] on div "All Languages" at bounding box center [201, 577] width 252 height 35
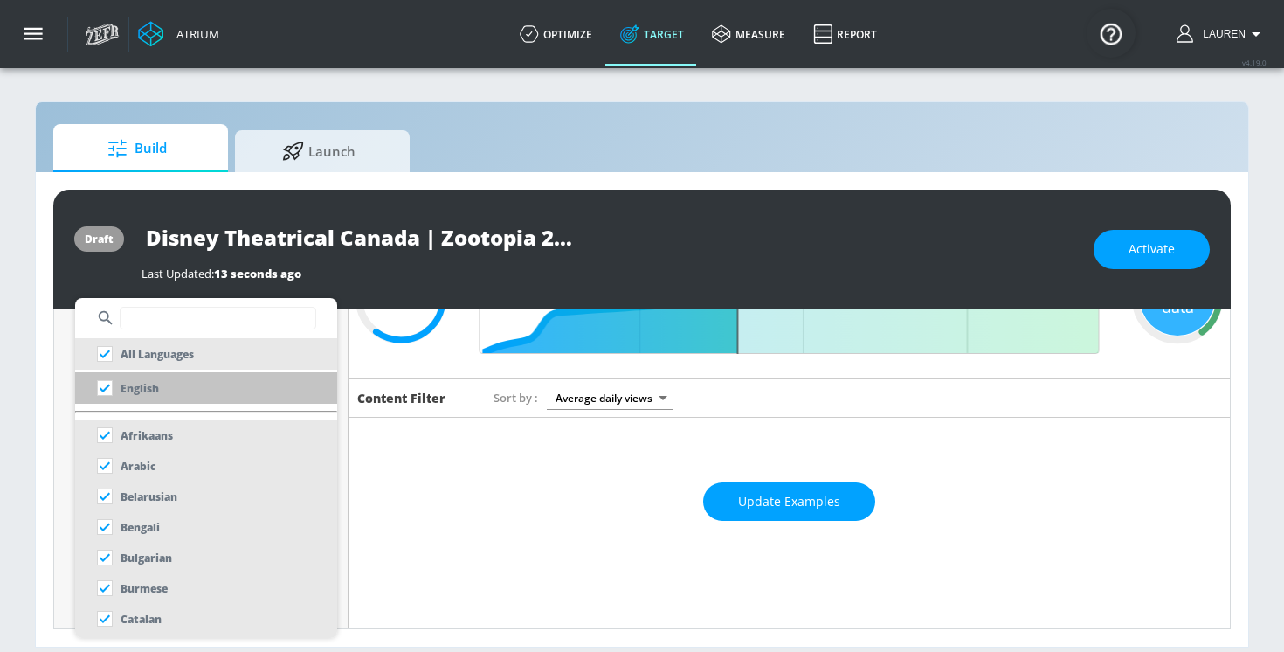
click at [159, 394] on li "English" at bounding box center [206, 387] width 262 height 31
checkbox input "false"
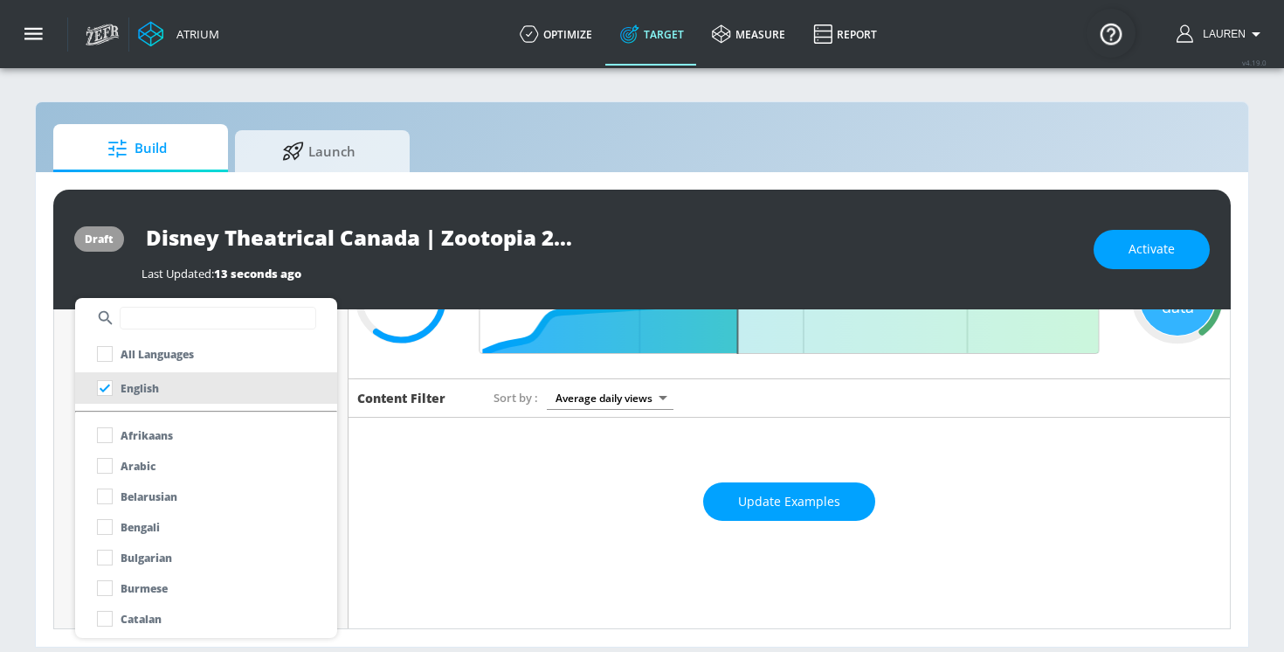
click at [419, 509] on div at bounding box center [642, 326] width 1284 height 652
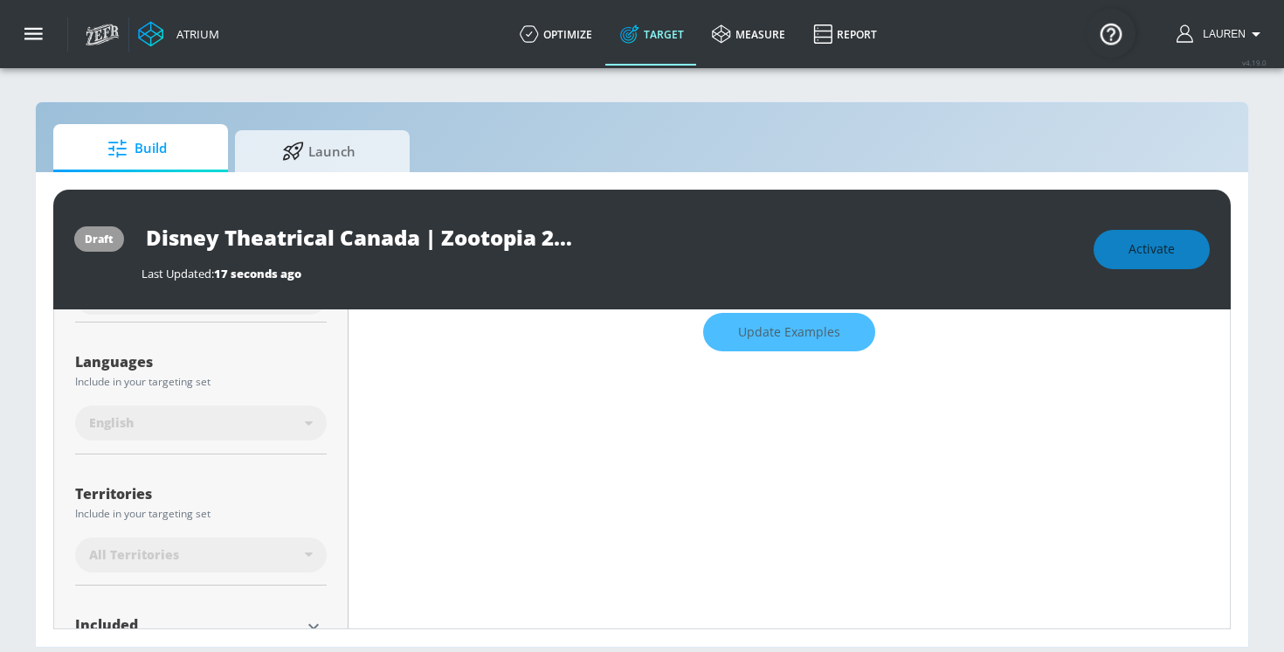
scroll to position [357, 0]
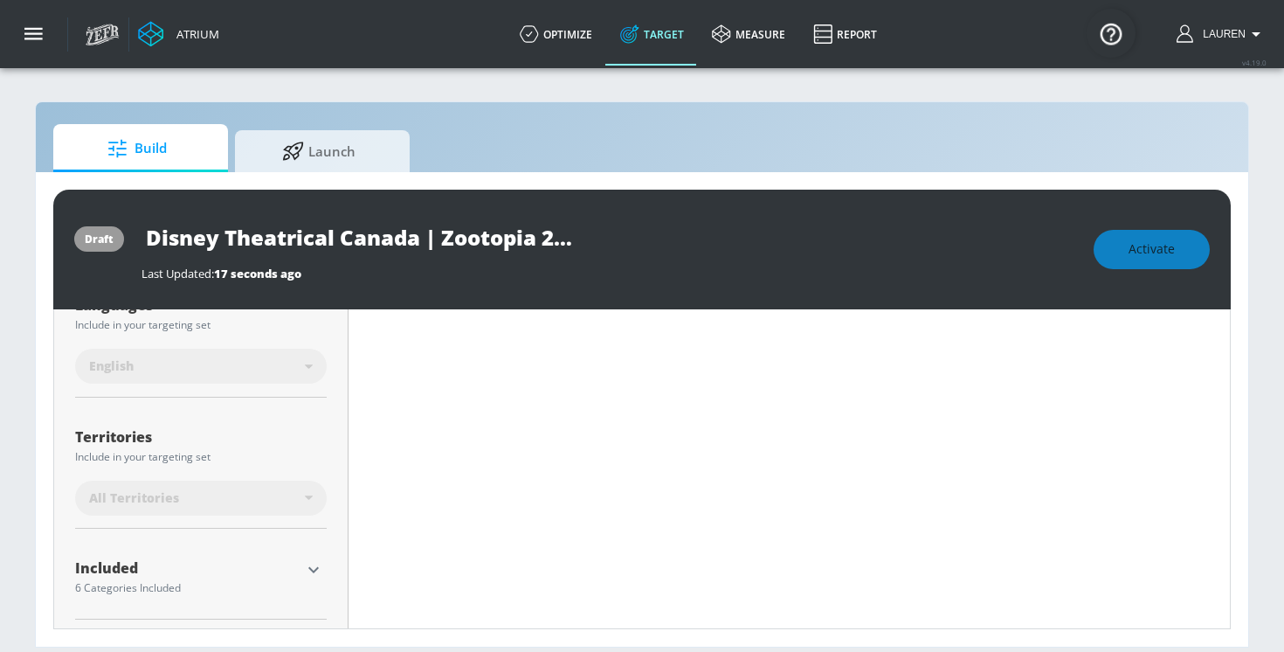
click at [248, 503] on div "All Territories" at bounding box center [197, 497] width 216 height 17
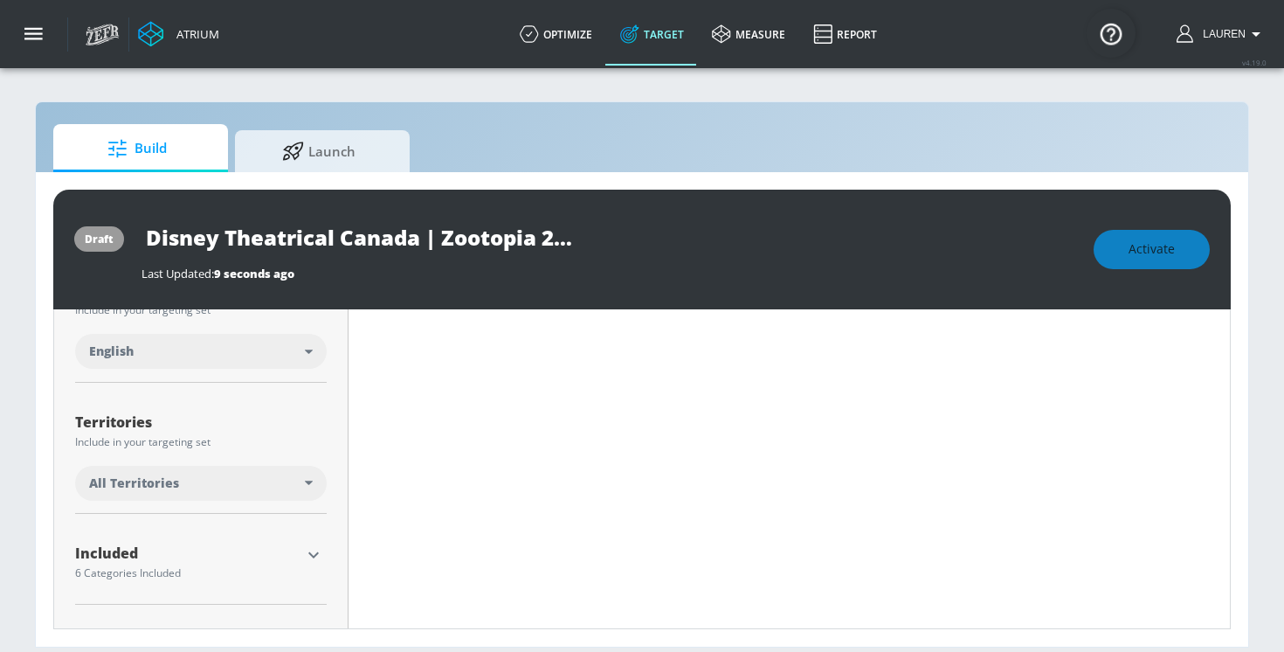
scroll to position [343, 0]
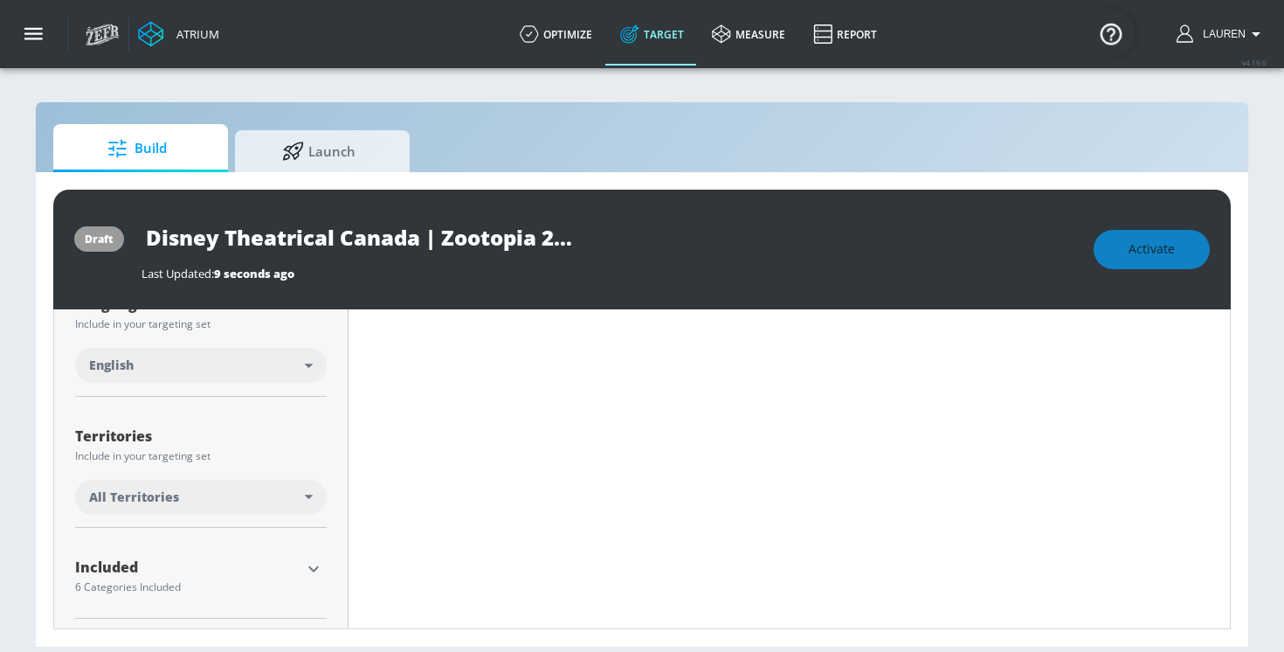
click at [170, 502] on span "All Territories" at bounding box center [134, 496] width 90 height 17
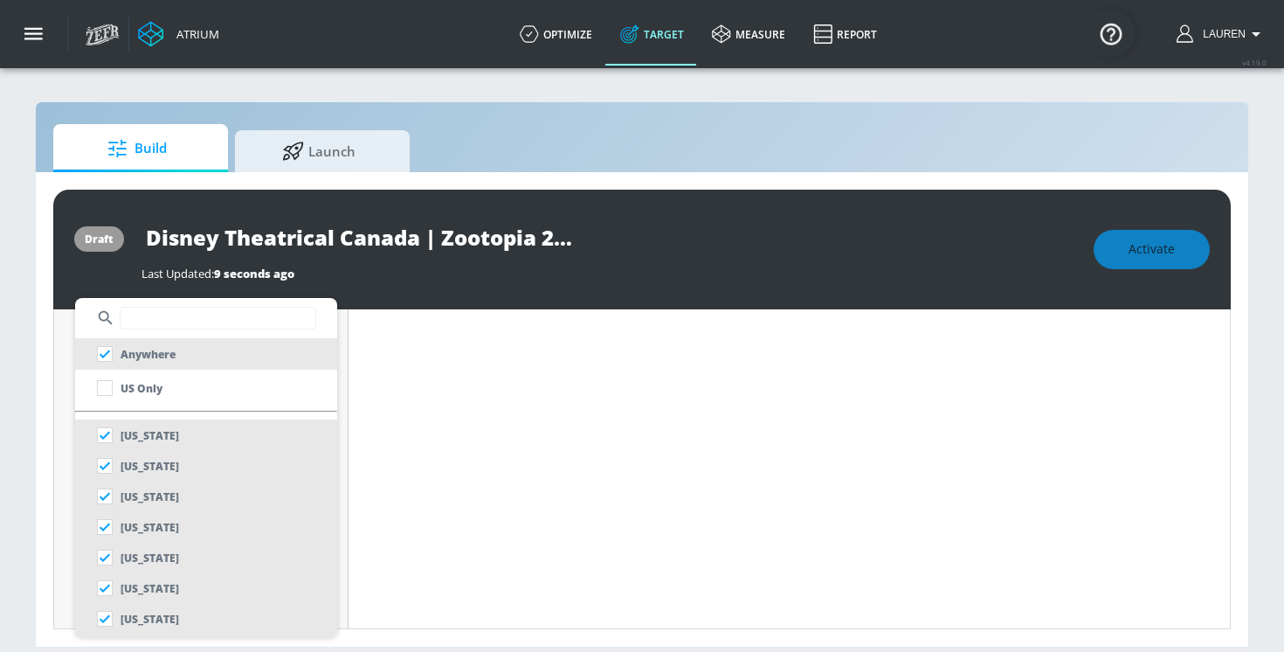
click at [142, 319] on input "text" at bounding box center [218, 318] width 197 height 23
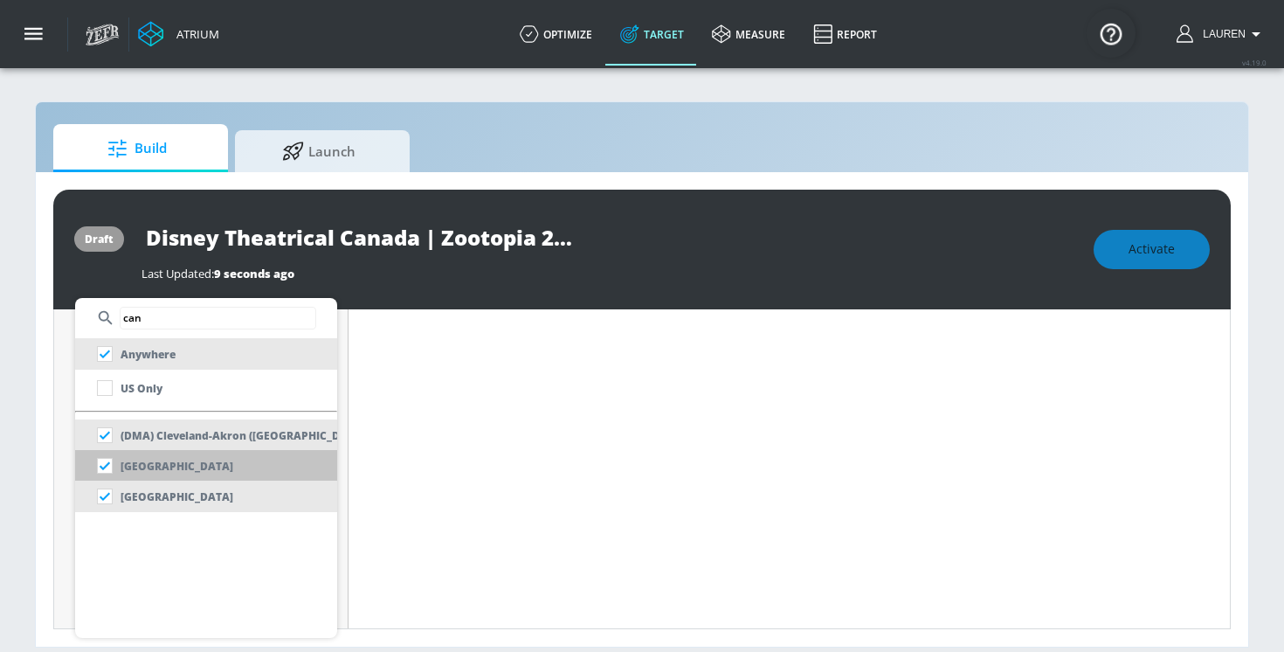
type input "can"
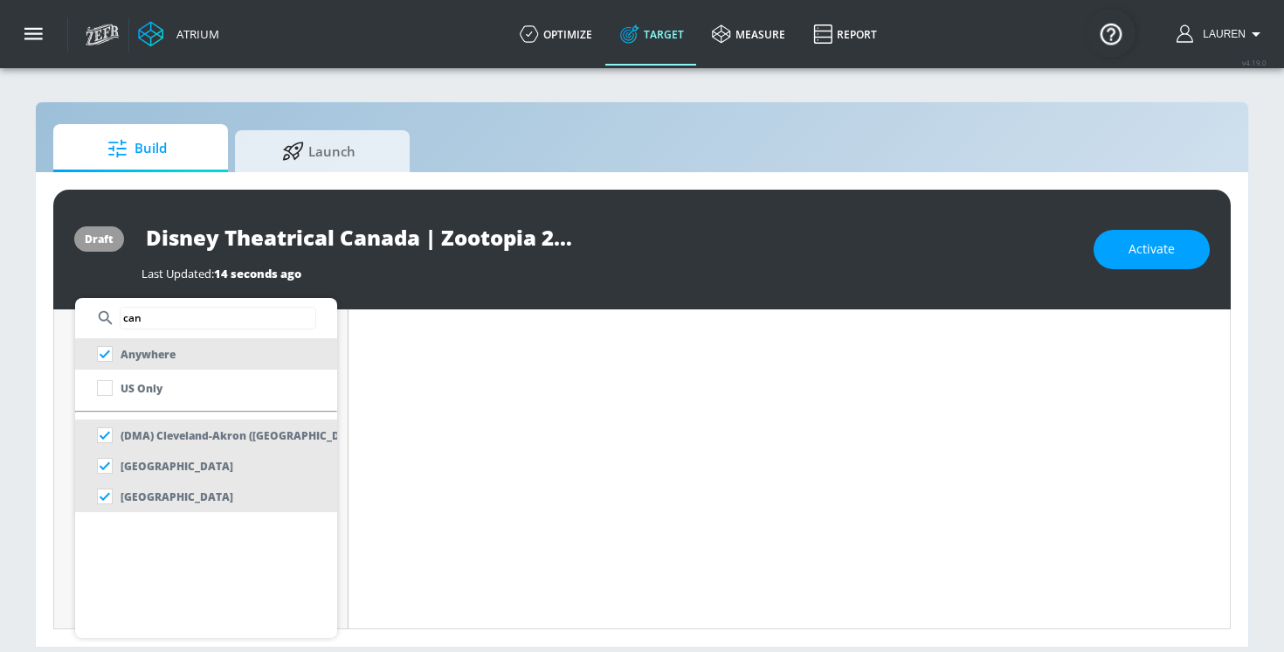
click at [384, 439] on div at bounding box center [642, 326] width 1284 height 652
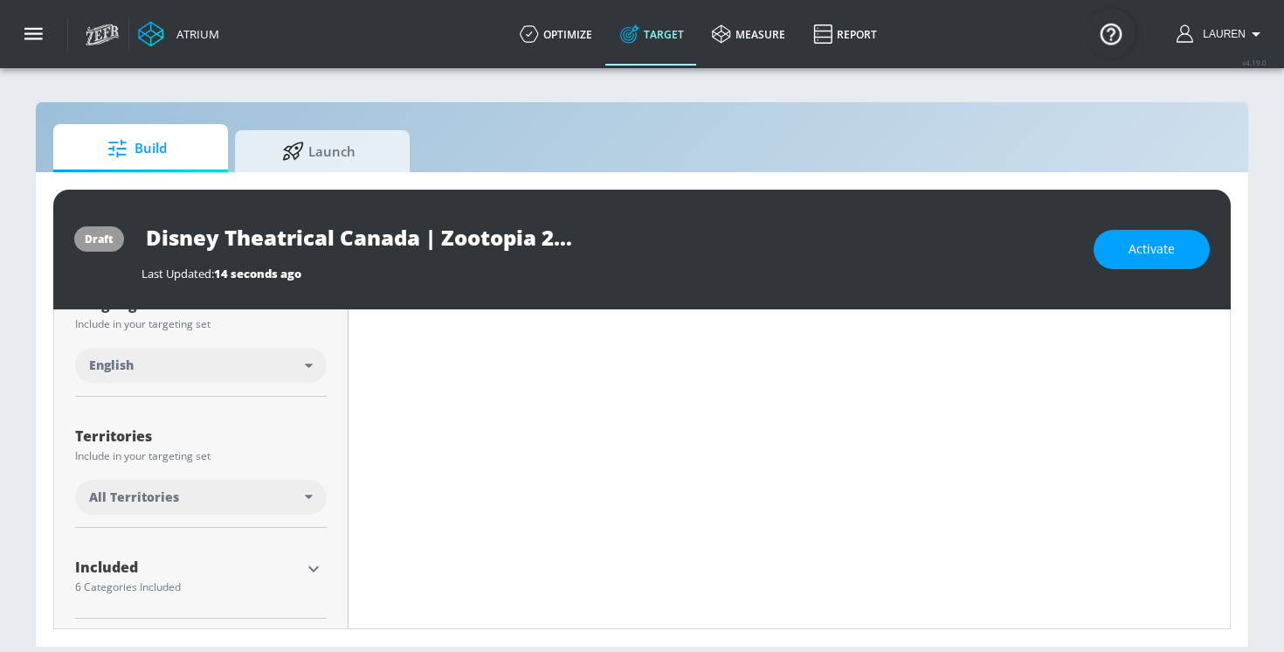
click at [177, 509] on div "All Territories" at bounding box center [201, 497] width 252 height 35
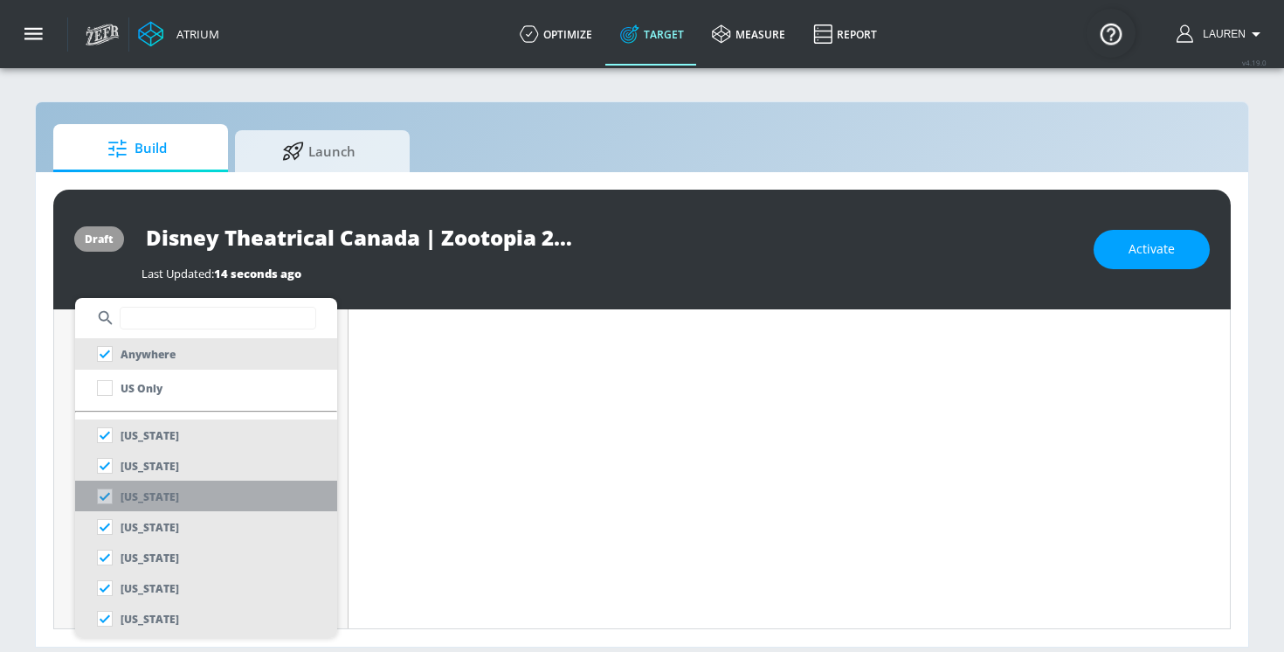
click at [177, 491] on li "[US_STATE]" at bounding box center [206, 496] width 262 height 31
checkbox input "false"
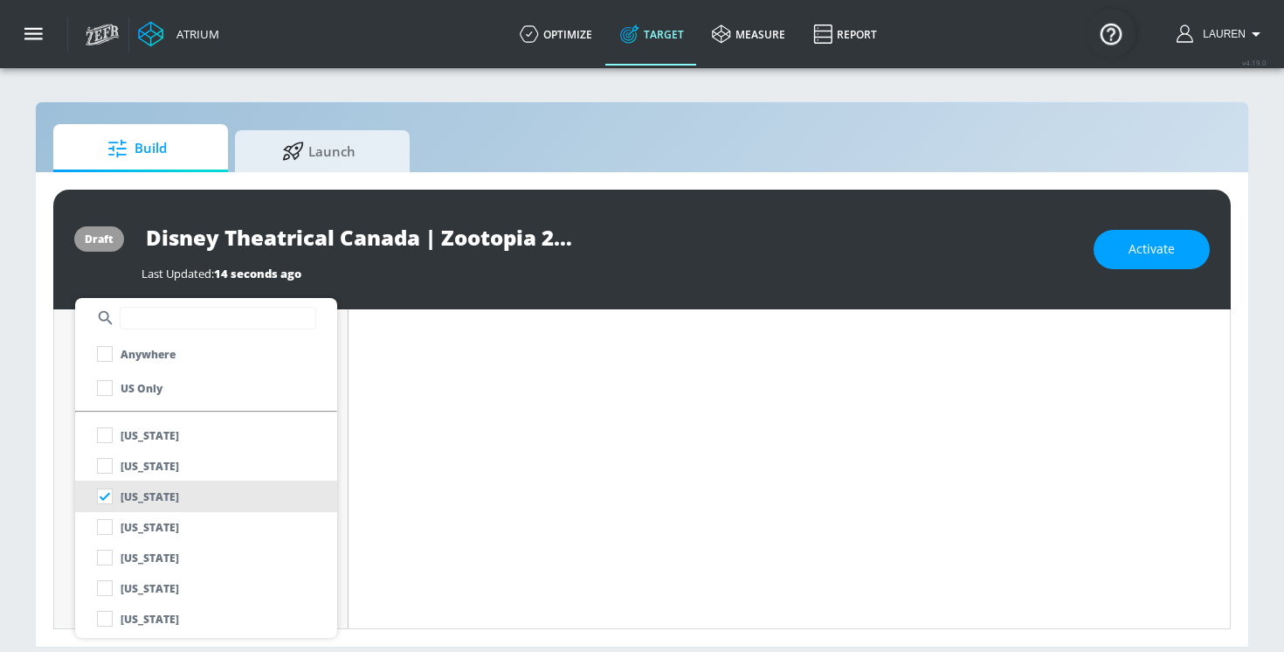
click at [171, 308] on input "text" at bounding box center [218, 318] width 197 height 23
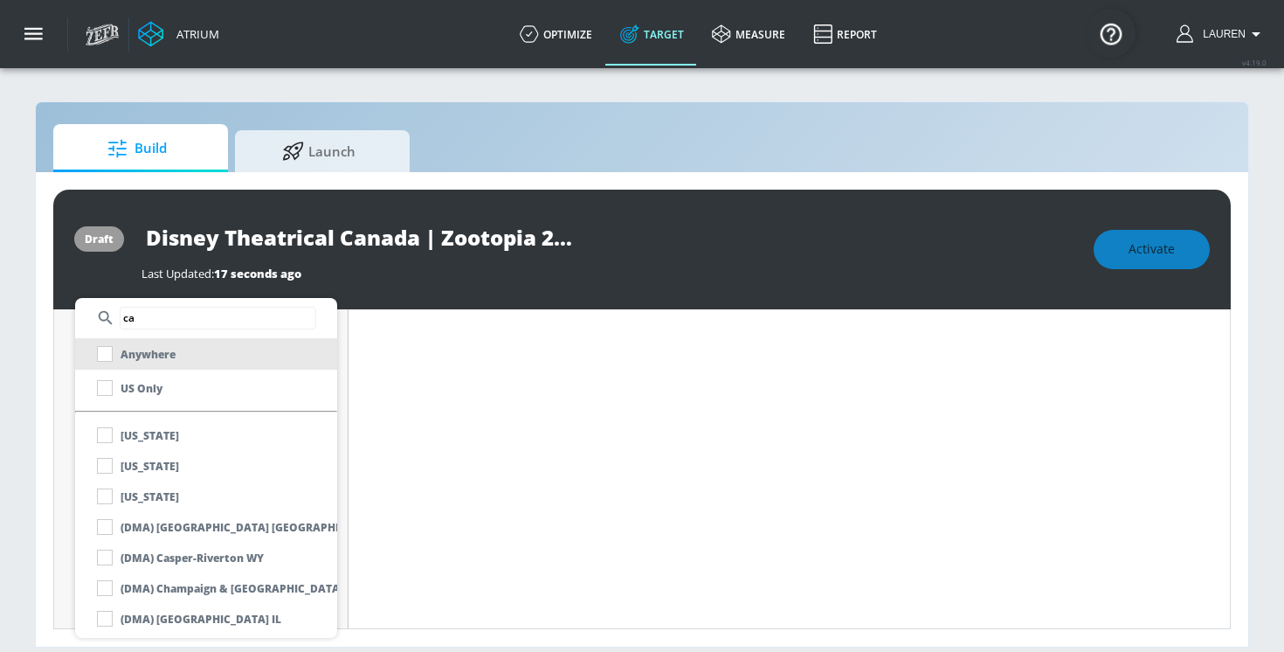
type input "c"
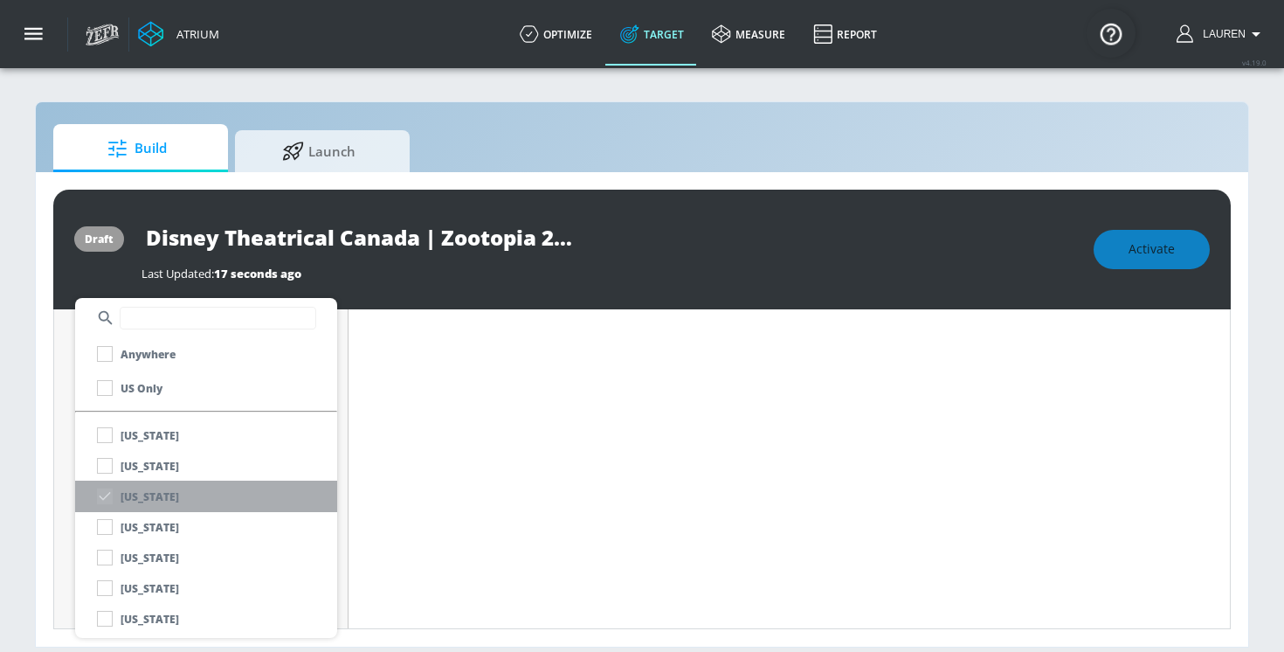
click at [144, 501] on p "[US_STATE]" at bounding box center [150, 497] width 59 height 18
click at [106, 495] on div "[US_STATE]" at bounding box center [134, 496] width 90 height 31
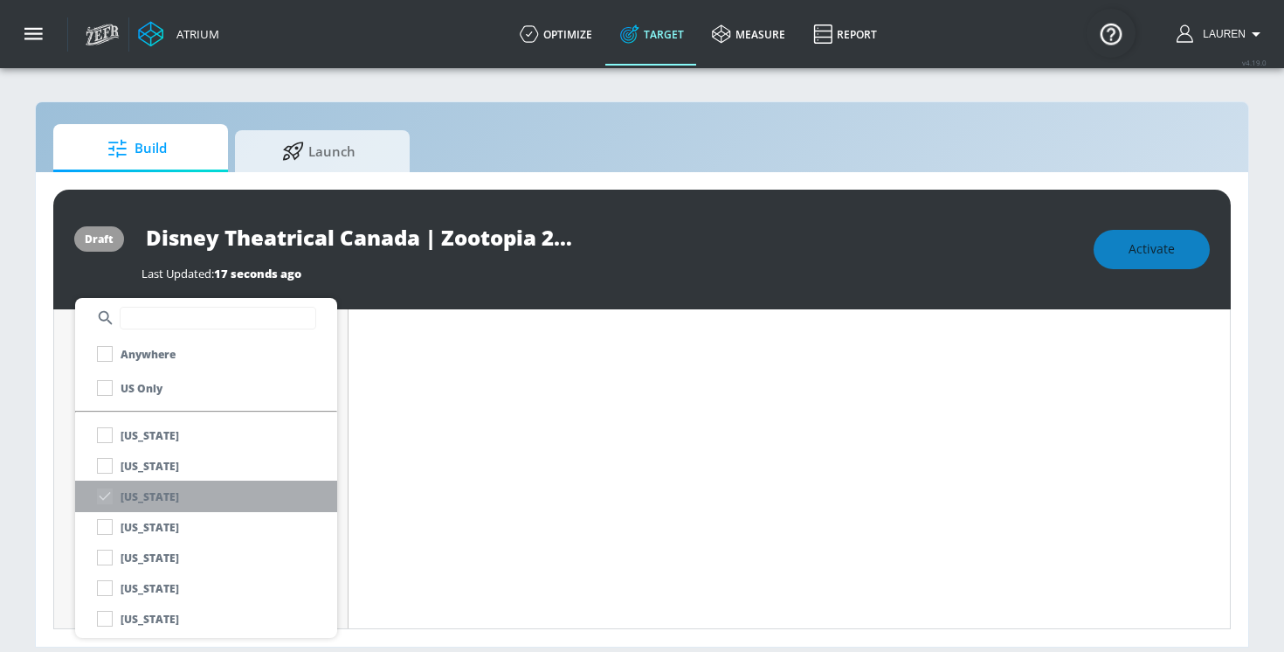
click at [106, 495] on div "[US_STATE]" at bounding box center [134, 496] width 90 height 31
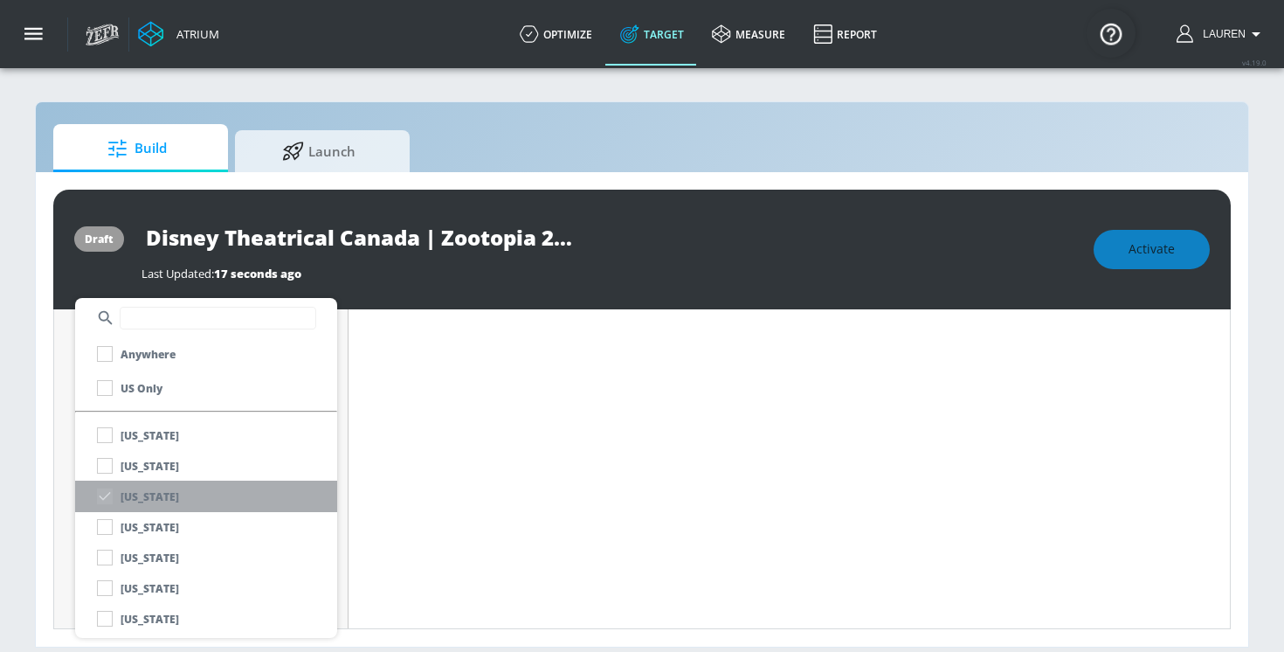
click at [271, 502] on li "[US_STATE]" at bounding box center [206, 496] width 262 height 31
click at [360, 501] on div at bounding box center [642, 326] width 1284 height 652
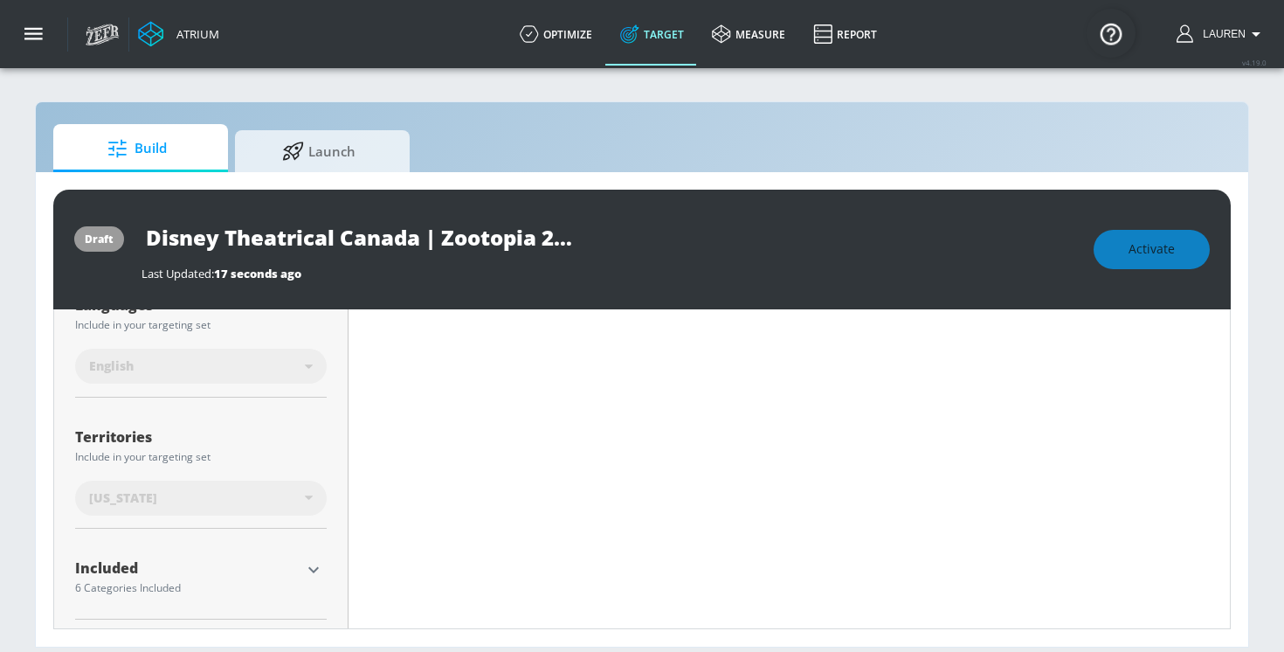
click at [128, 501] on span "[US_STATE]" at bounding box center [123, 497] width 68 height 17
click at [106, 512] on div "[US_STATE]" at bounding box center [201, 497] width 252 height 35
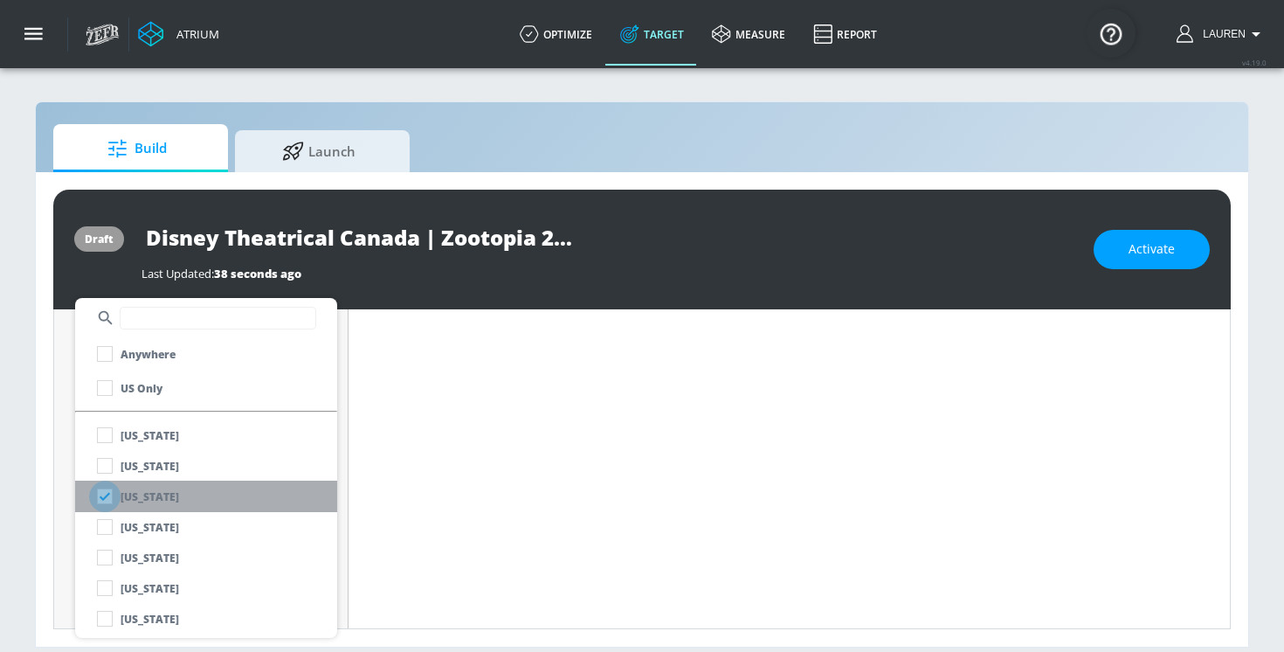
click at [106, 500] on input "checkbox" at bounding box center [104, 496] width 31 height 31
checkbox input "true"
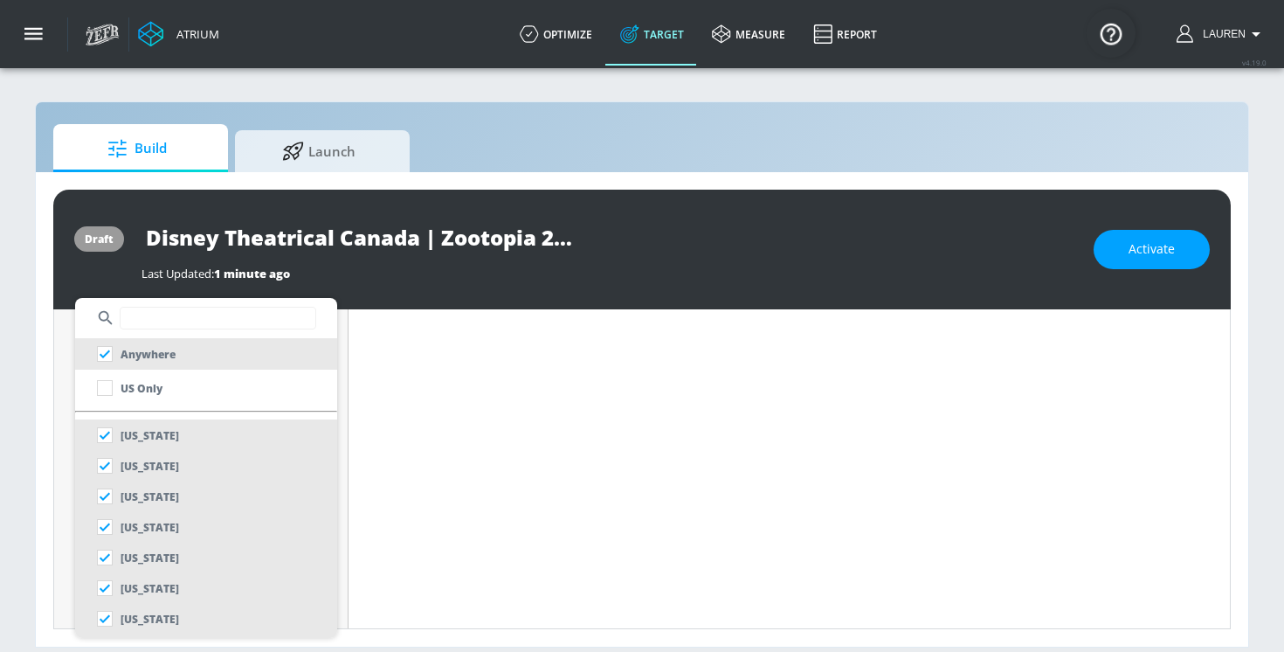
click at [156, 321] on input "text" at bounding box center [218, 318] width 197 height 23
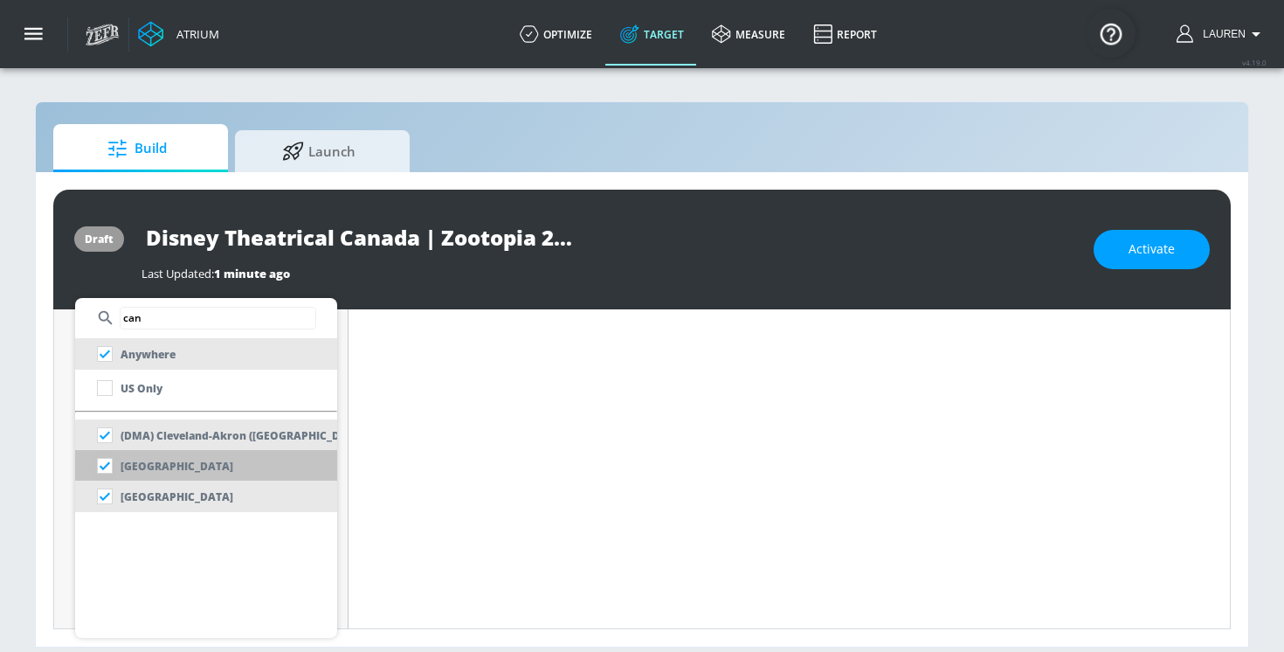
type input "can"
click at [110, 467] on input "checkbox" at bounding box center [104, 465] width 31 height 31
checkbox input "false"
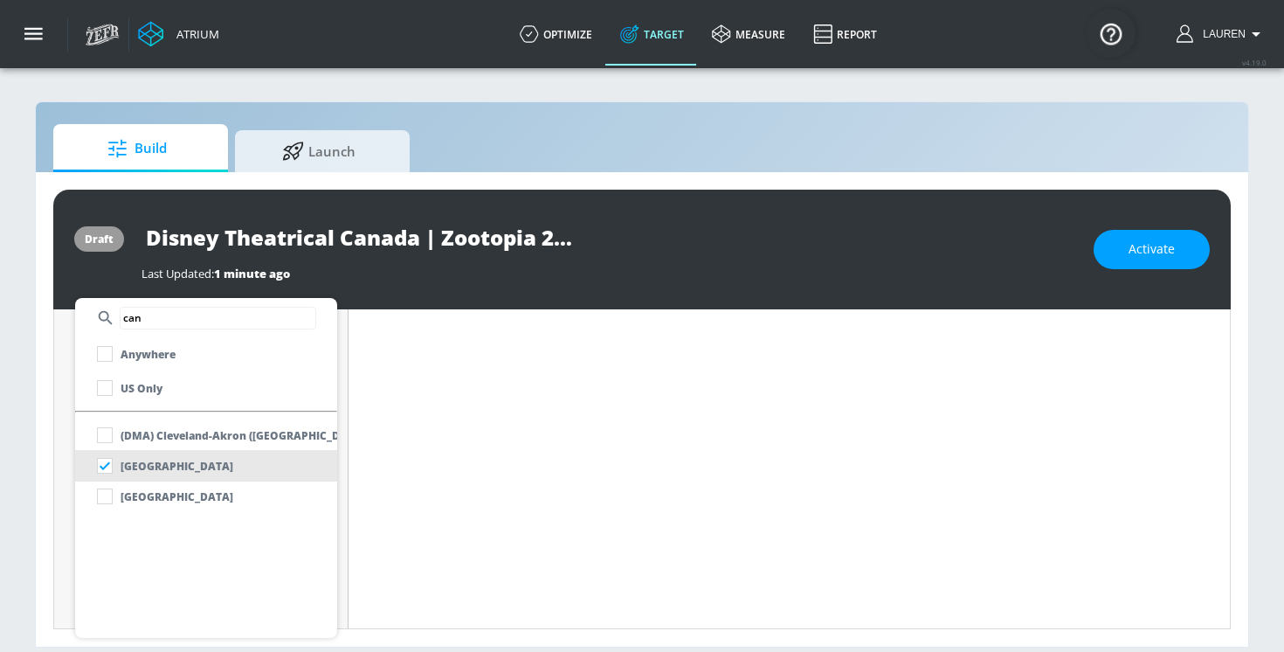
click at [391, 445] on div at bounding box center [642, 326] width 1284 height 652
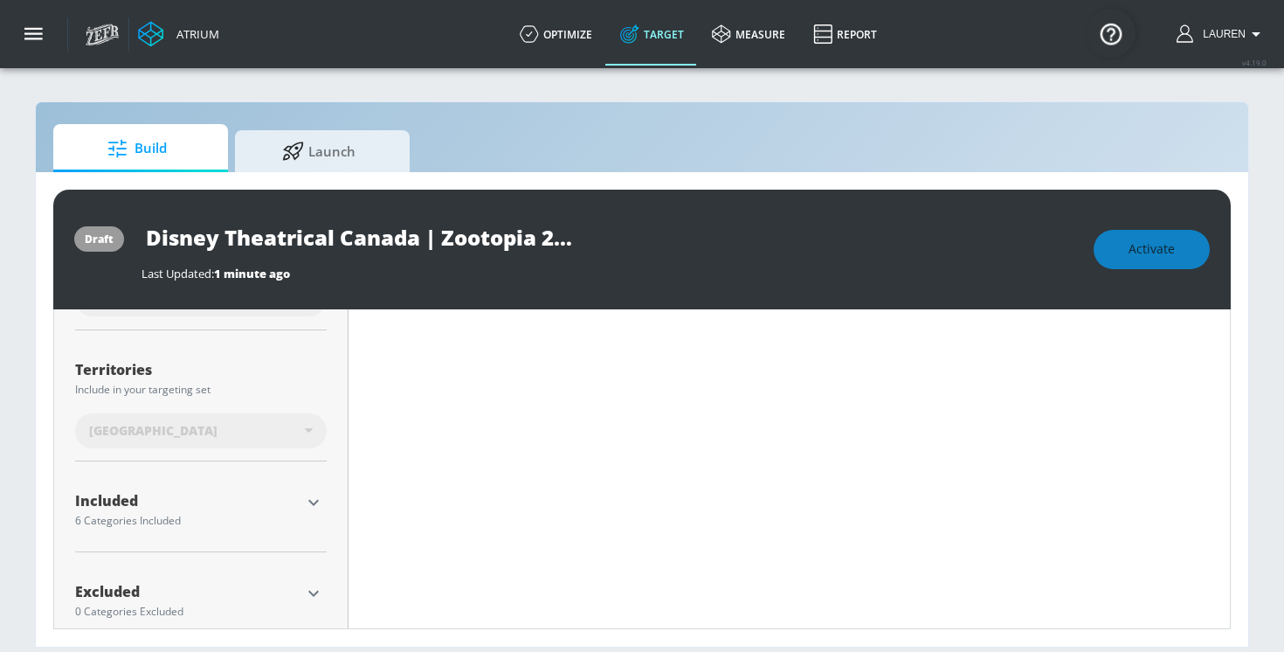
scroll to position [453, 0]
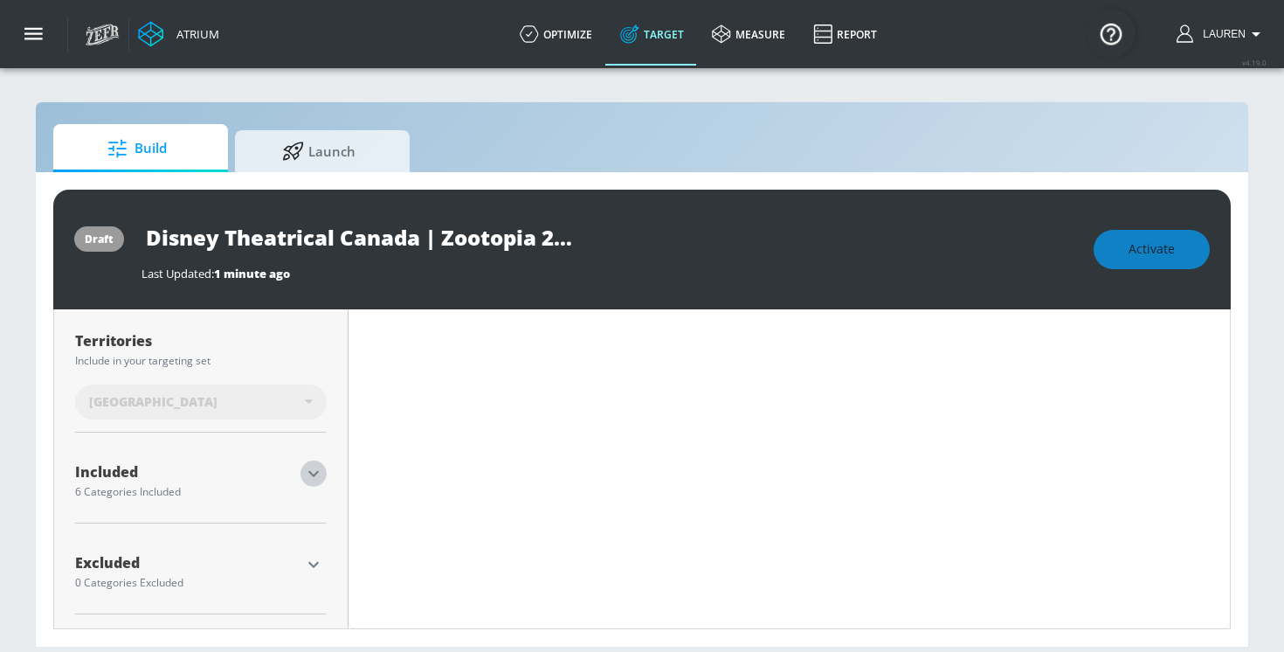
click at [315, 474] on icon "button" at bounding box center [313, 474] width 10 height 6
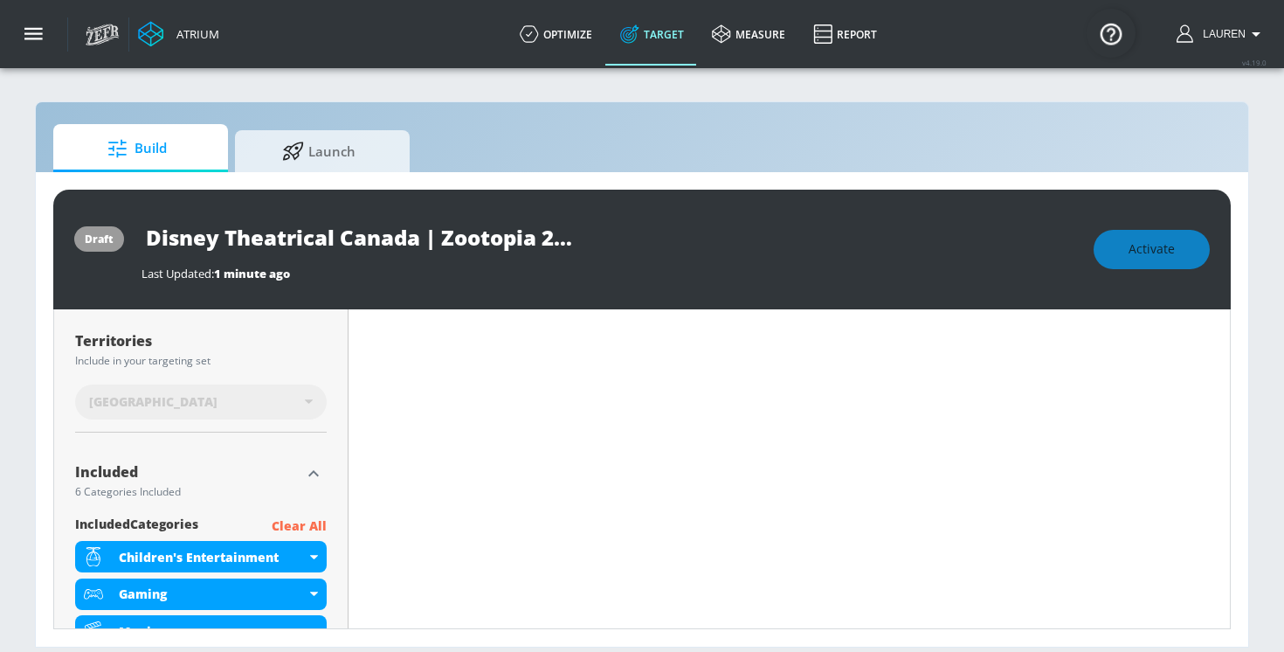
click at [294, 524] on p "Clear All" at bounding box center [299, 527] width 55 height 22
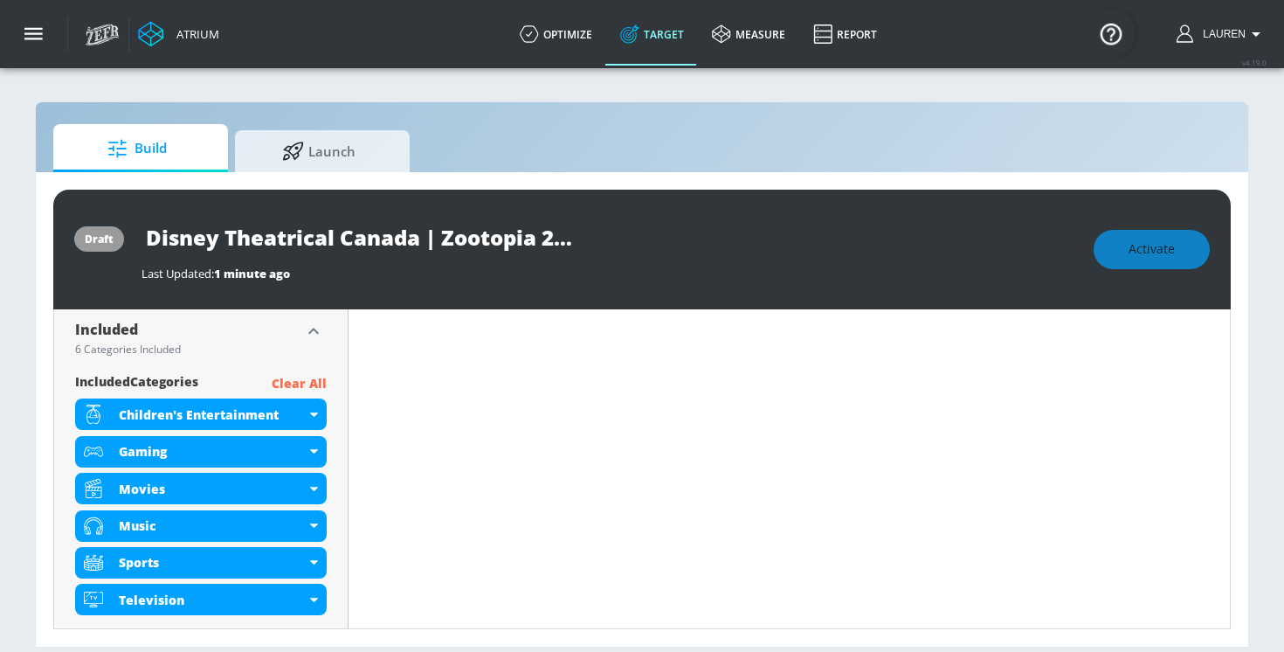
scroll to position [581, 0]
click at [304, 382] on p "Clear All" at bounding box center [299, 384] width 55 height 22
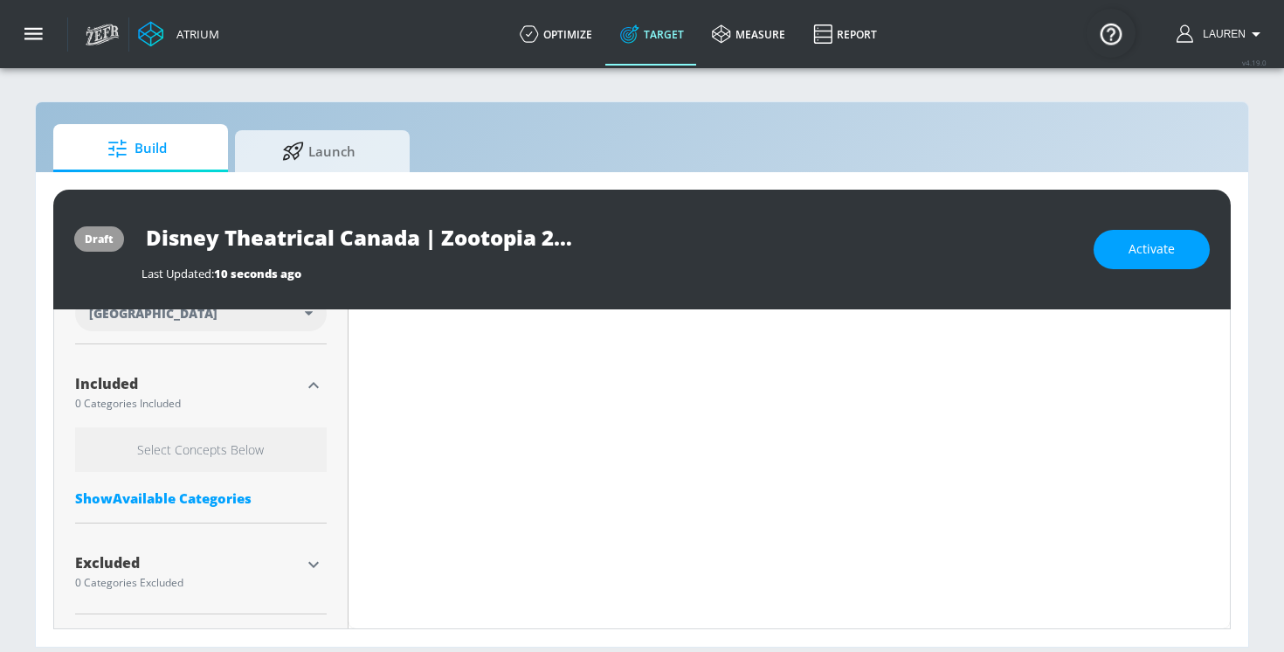
scroll to position [528, 0]
click at [172, 494] on div "Show Available Categories" at bounding box center [201, 497] width 252 height 17
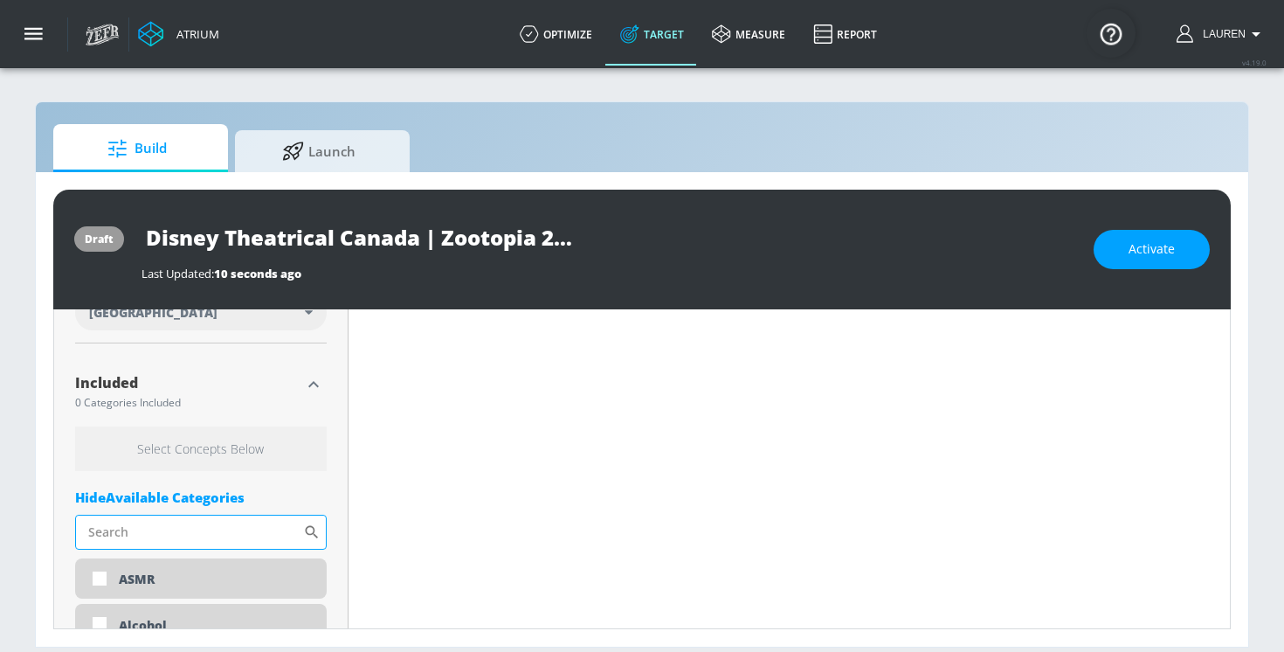
click at [233, 526] on input "Sort By" at bounding box center [189, 532] width 228 height 35
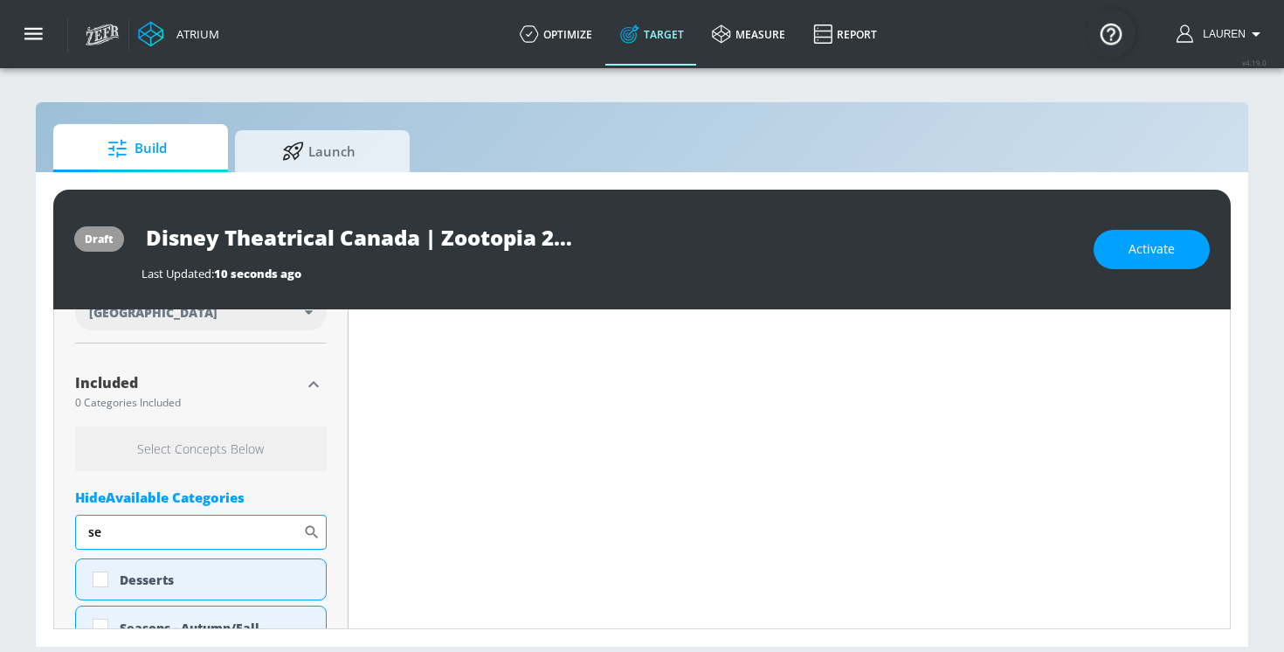
type input "s"
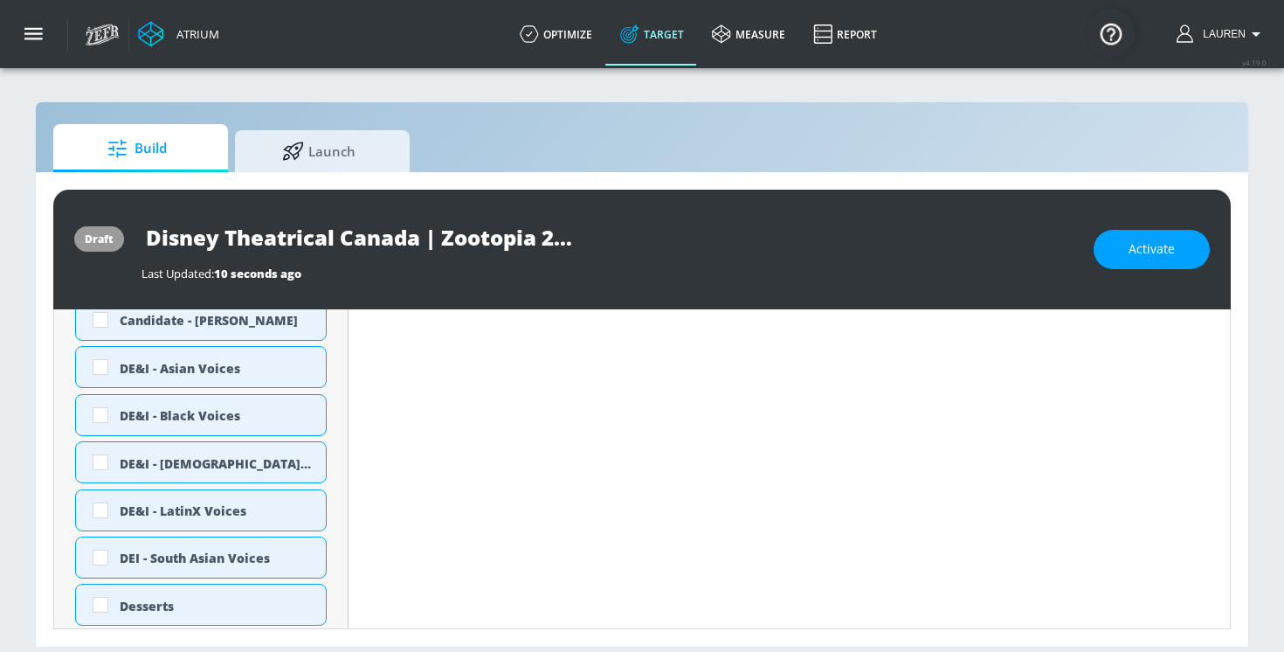
scroll to position [786, 0]
type input "de"
click at [100, 370] on input "checkbox" at bounding box center [100, 368] width 31 height 31
checkbox input "true"
click at [95, 420] on input "checkbox" at bounding box center [100, 416] width 31 height 31
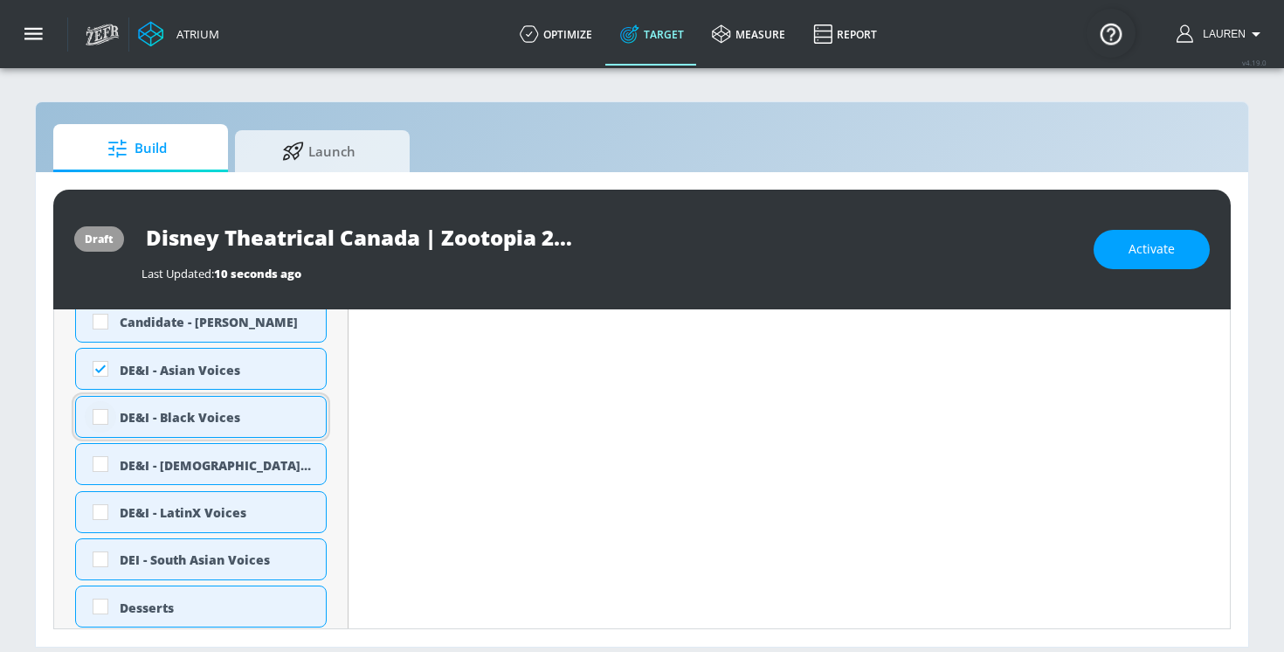
checkbox input "true"
click at [100, 465] on input "checkbox" at bounding box center [100, 463] width 31 height 31
checkbox input "true"
click at [100, 508] on input "checkbox" at bounding box center [100, 511] width 31 height 31
checkbox input "true"
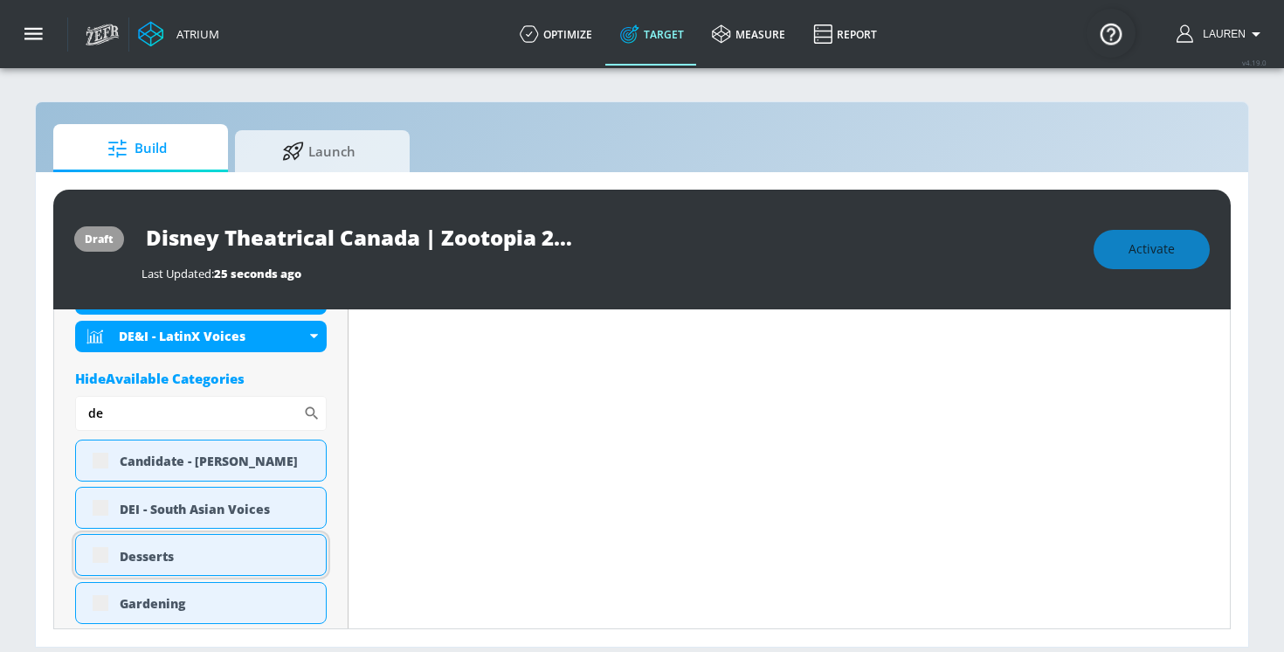
scroll to position [800, 0]
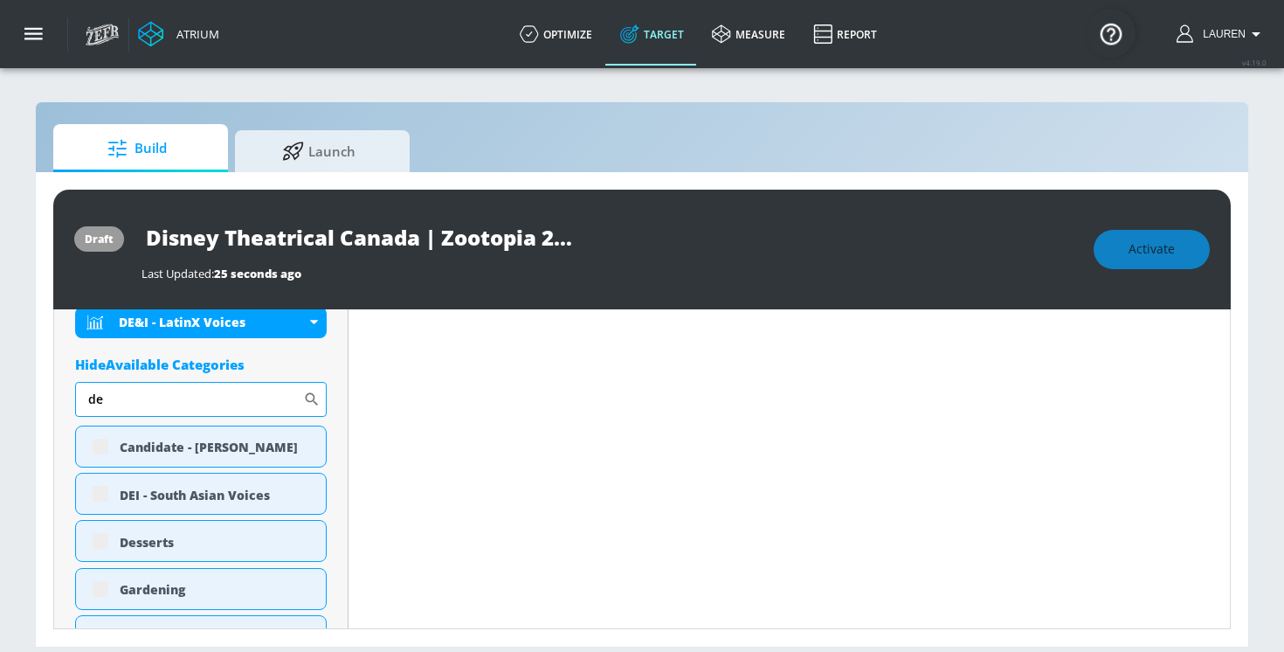
click at [280, 394] on input "de" at bounding box center [189, 399] width 228 height 35
type input "d"
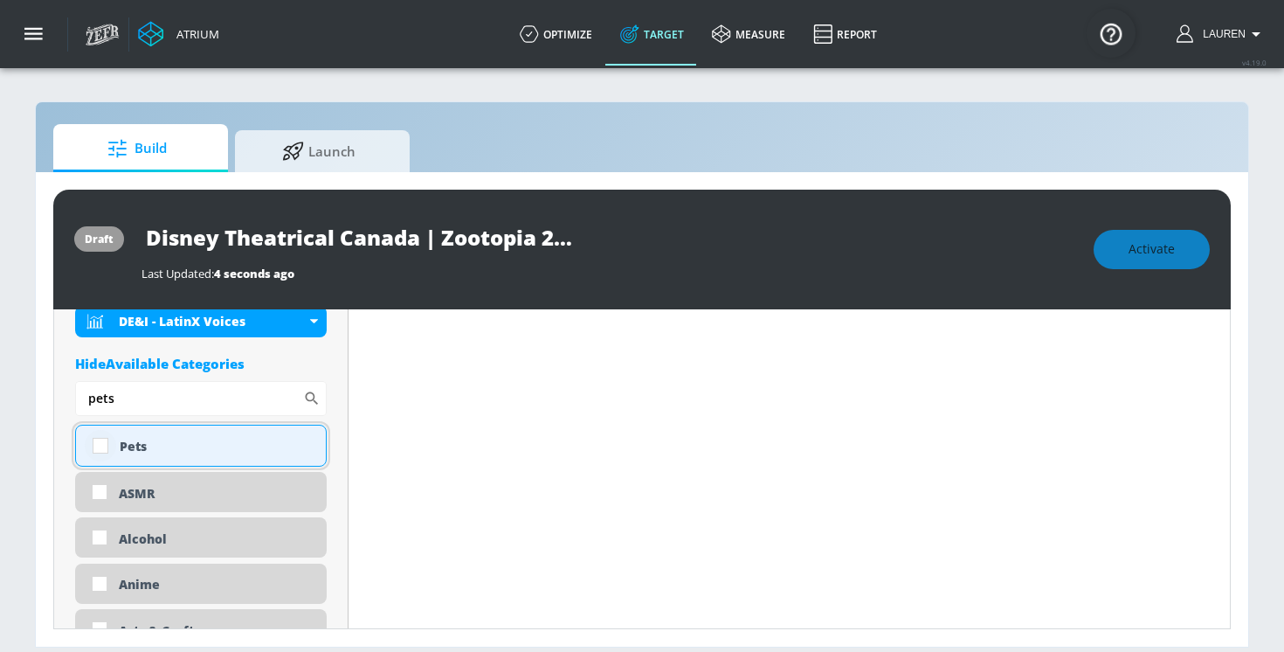
type input "pets"
click at [96, 440] on input "checkbox" at bounding box center [100, 445] width 31 height 31
checkbox input "true"
click at [144, 397] on input "pets" at bounding box center [189, 398] width 228 height 35
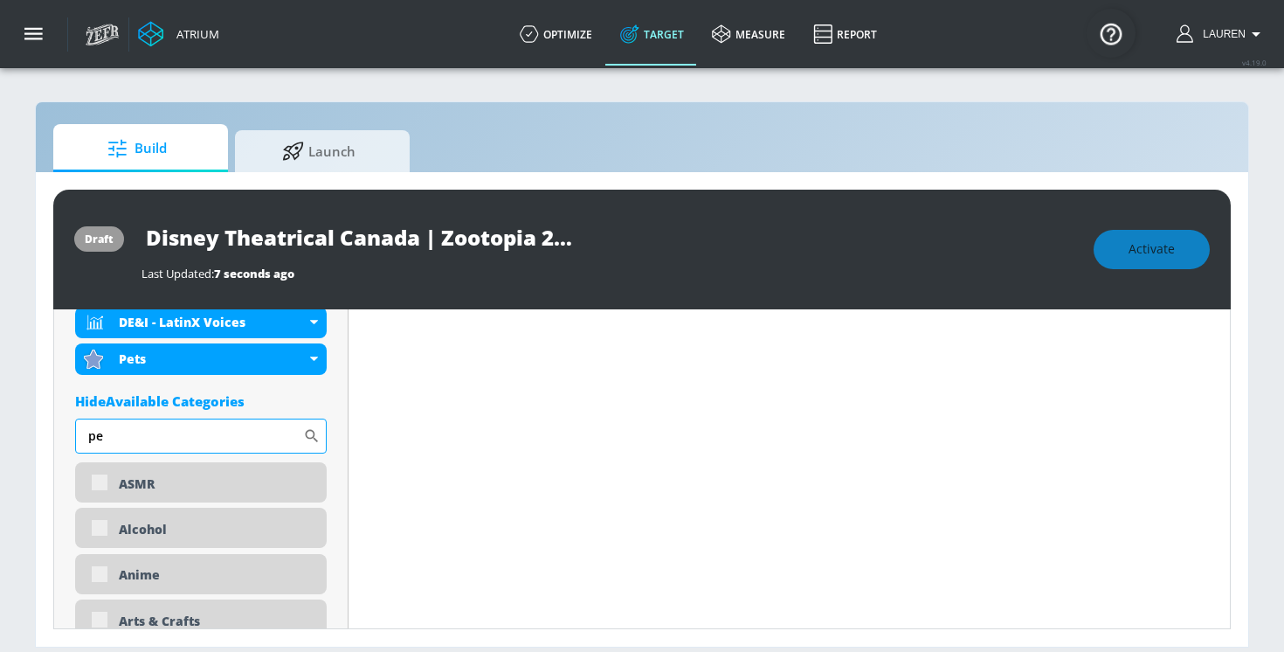
type input "p"
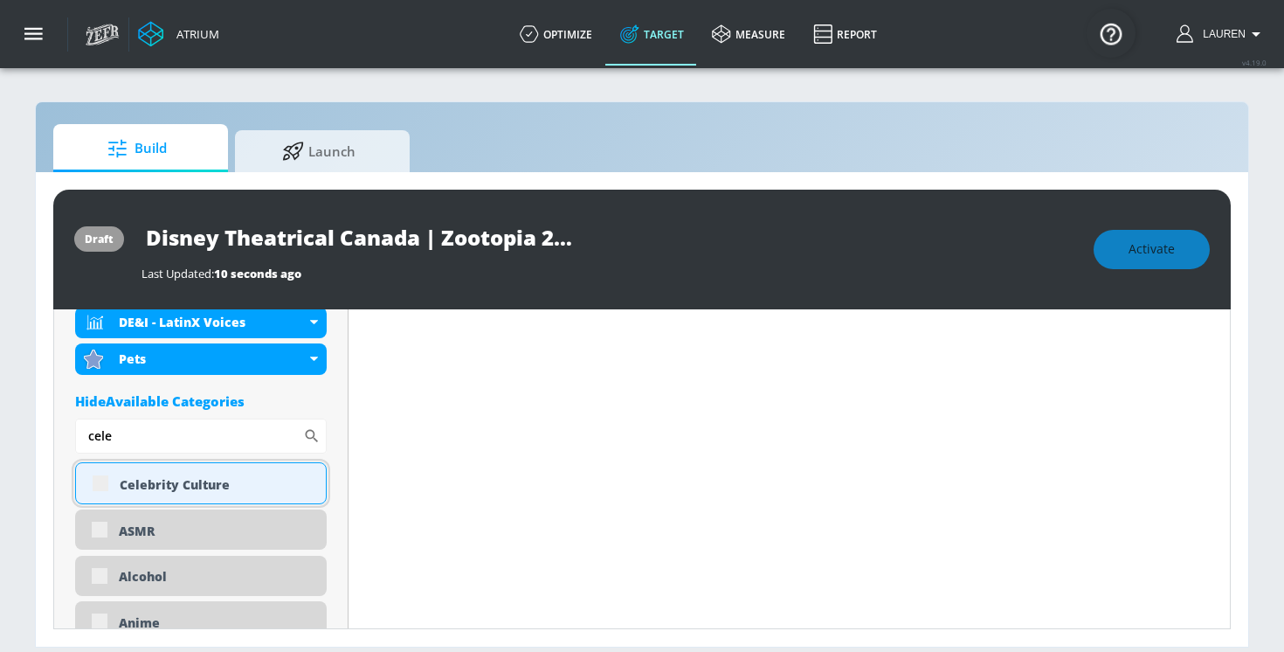
type input "cele"
click at [101, 483] on div "Celebrity Culture" at bounding box center [201, 483] width 252 height 42
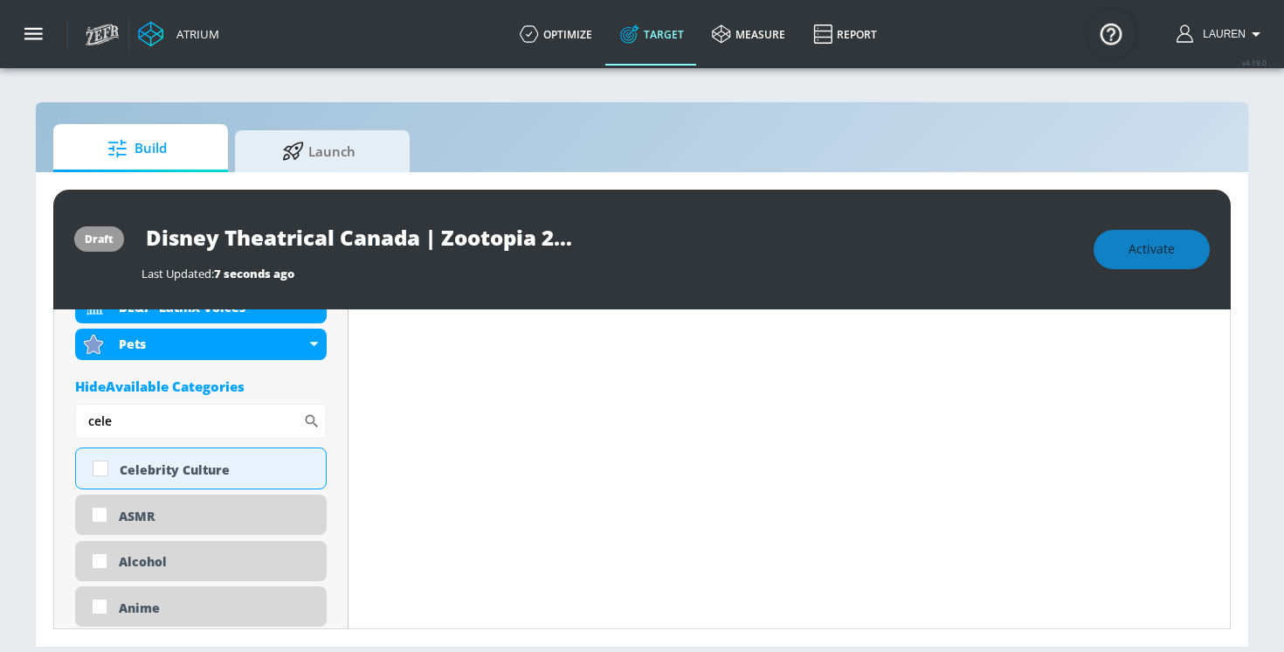
scroll to position [786, 0]
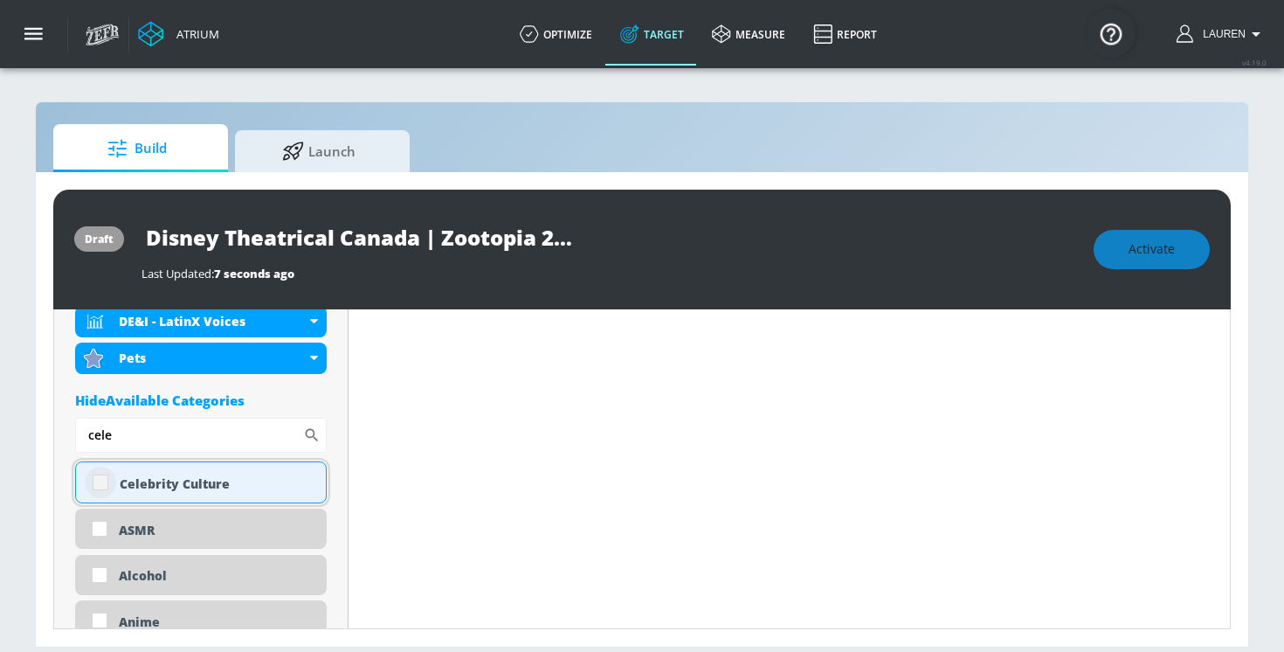
click at [97, 487] on input "checkbox" at bounding box center [100, 482] width 31 height 31
checkbox input "true"
click at [116, 448] on input "cele" at bounding box center [189, 435] width 228 height 35
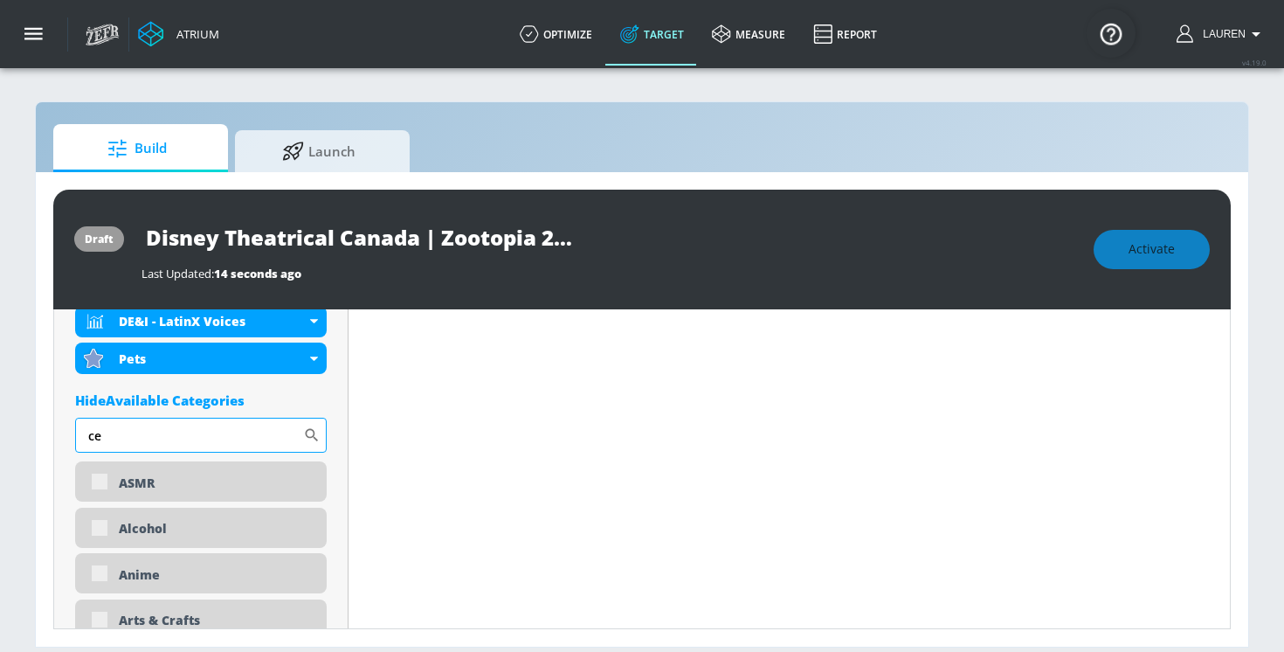
type input "c"
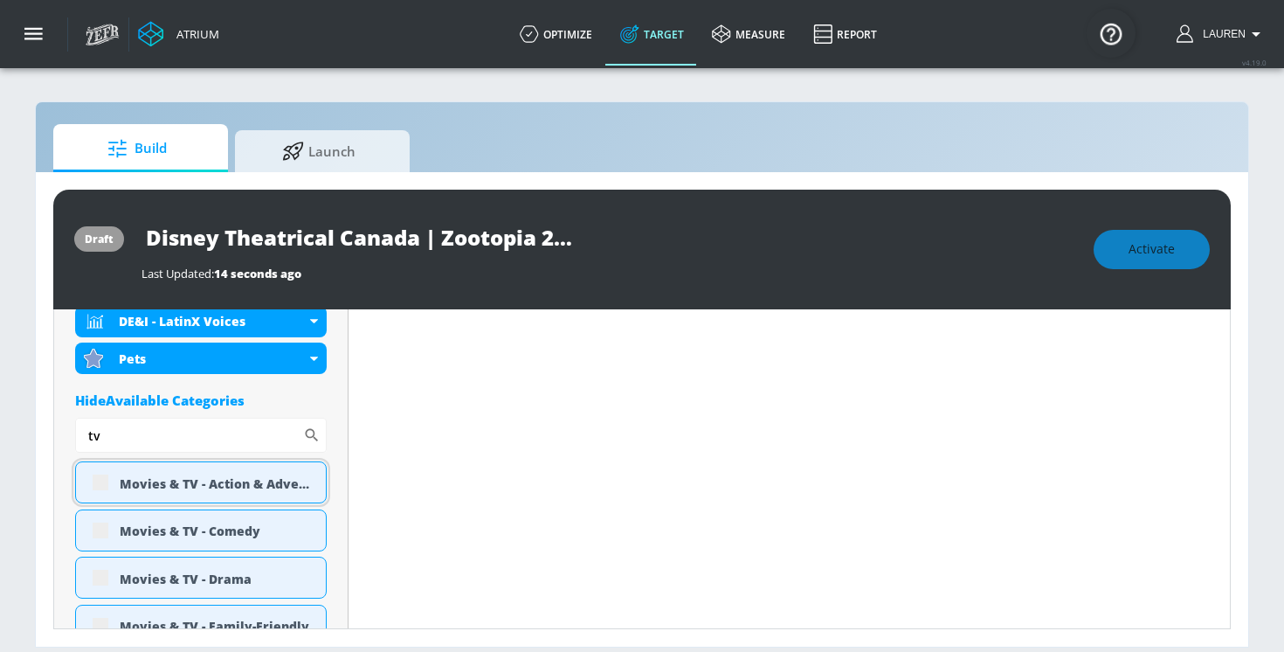
type input "tv"
click at [102, 484] on div "Movies & TV - Action & Adventure" at bounding box center [201, 482] width 252 height 42
click at [101, 481] on div "Movies & TV - Action & Adventure" at bounding box center [201, 482] width 252 height 42
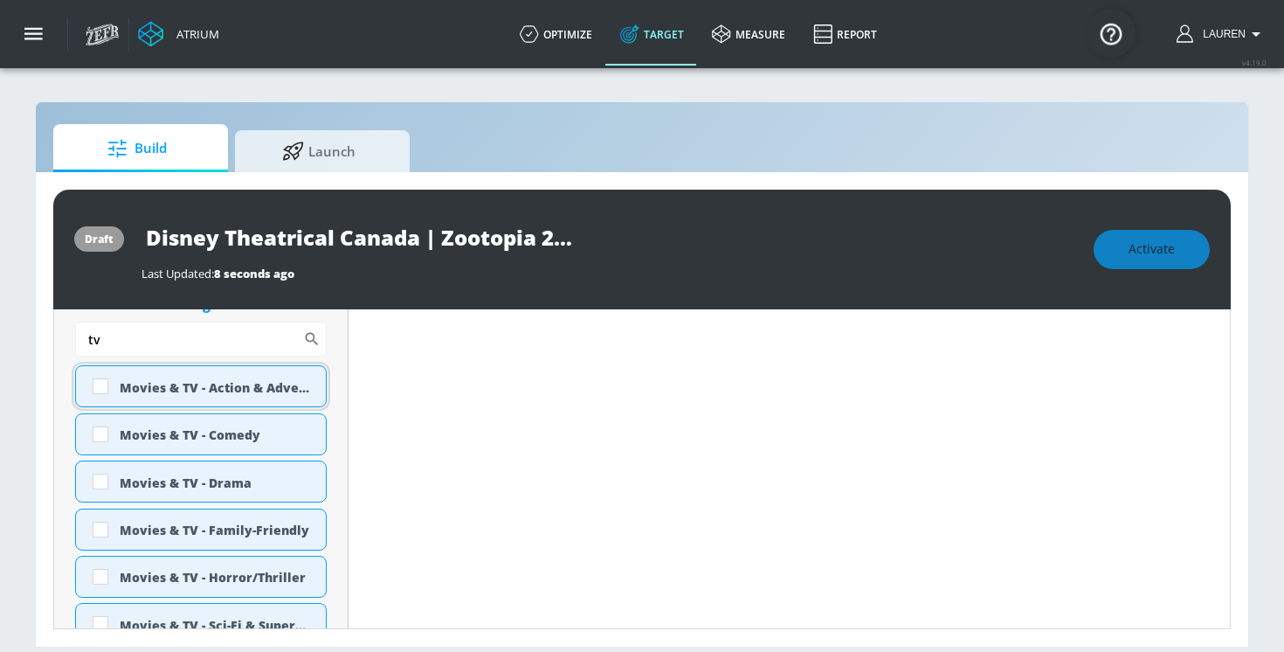
scroll to position [903, 0]
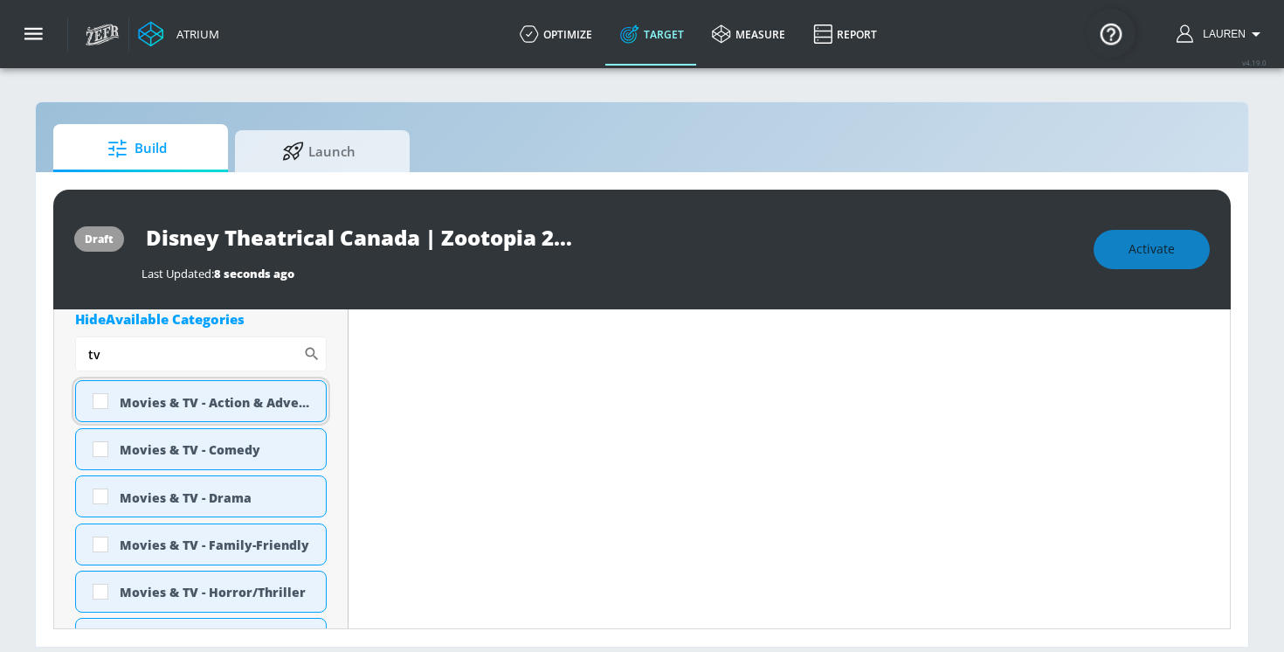
click at [102, 402] on input "checkbox" at bounding box center [100, 400] width 31 height 31
checkbox input "true"
click at [98, 464] on input "checkbox" at bounding box center [100, 448] width 31 height 31
checkbox input "true"
click at [95, 495] on input "checkbox" at bounding box center [100, 496] width 31 height 31
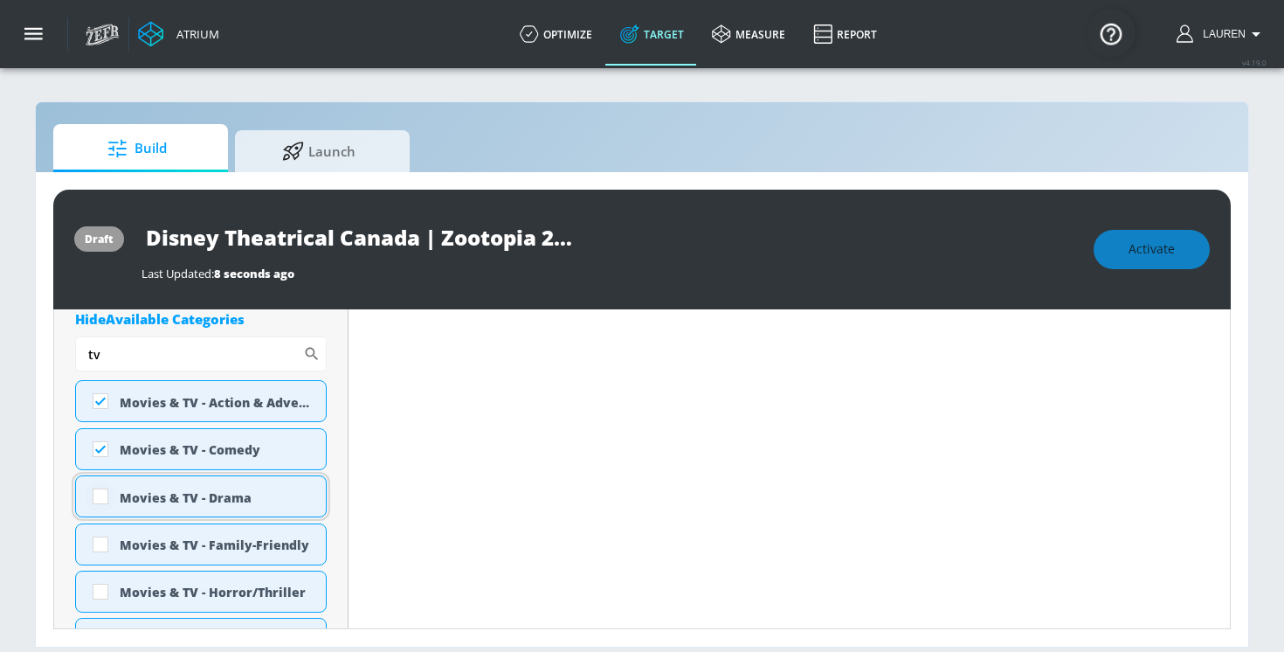
checkbox input "true"
click at [96, 530] on input "checkbox" at bounding box center [100, 544] width 31 height 31
checkbox input "true"
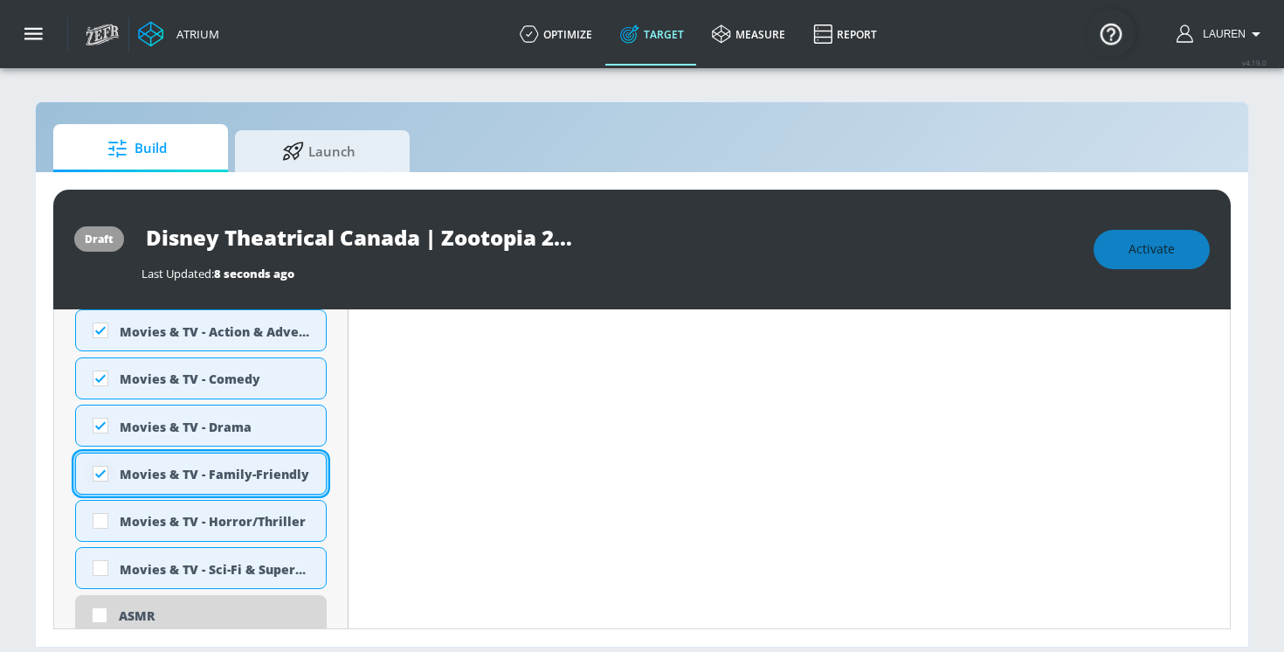
scroll to position [988, 0]
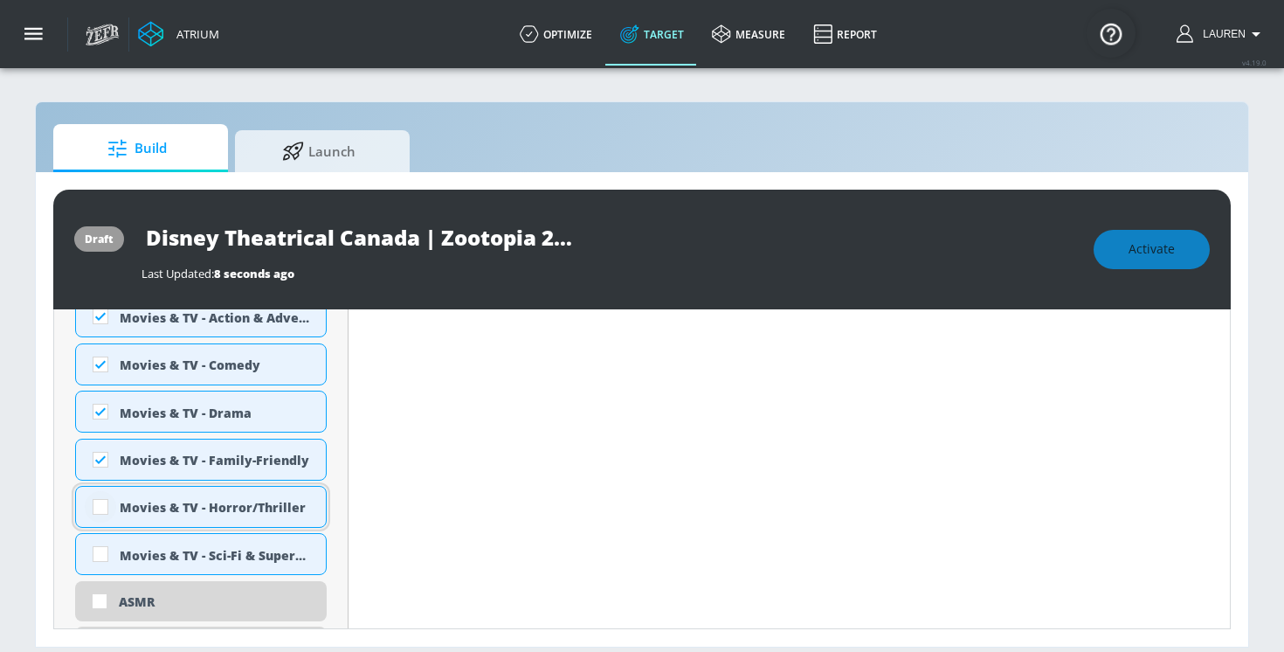
click at [95, 513] on input "checkbox" at bounding box center [100, 506] width 31 height 31
checkbox input "true"
click at [95, 552] on input "checkbox" at bounding box center [100, 553] width 31 height 31
checkbox input "true"
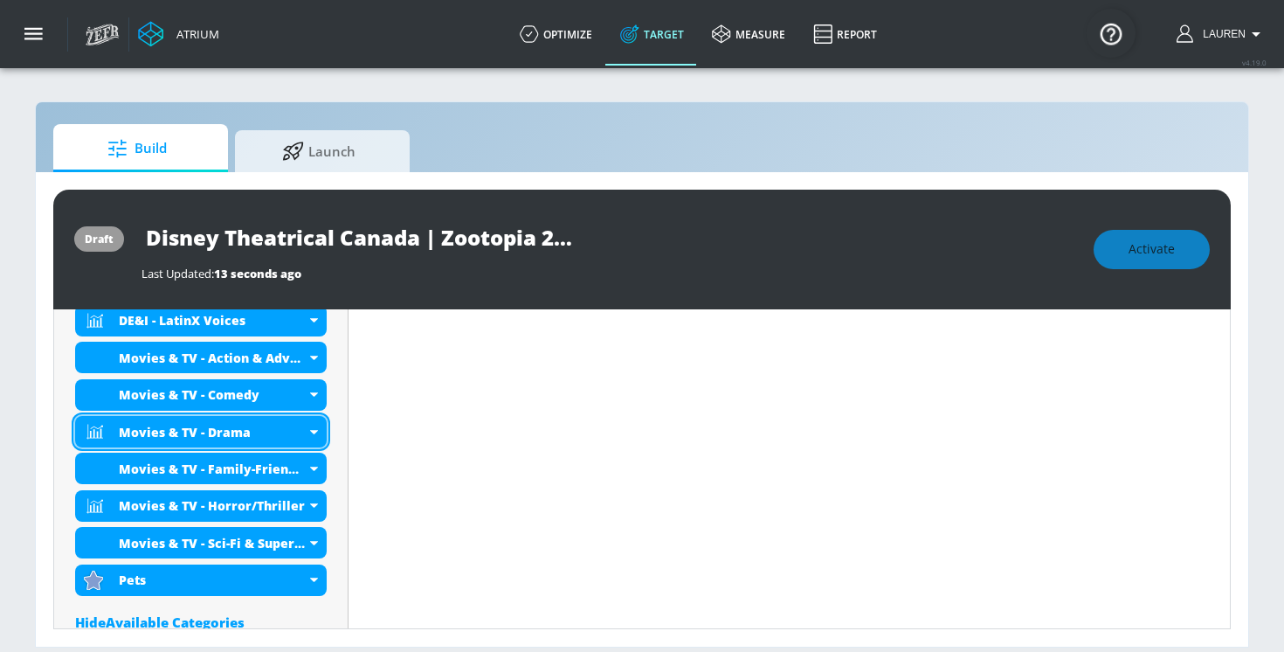
click at [115, 433] on div "Movies & TV - Drama" at bounding box center [201, 431] width 252 height 31
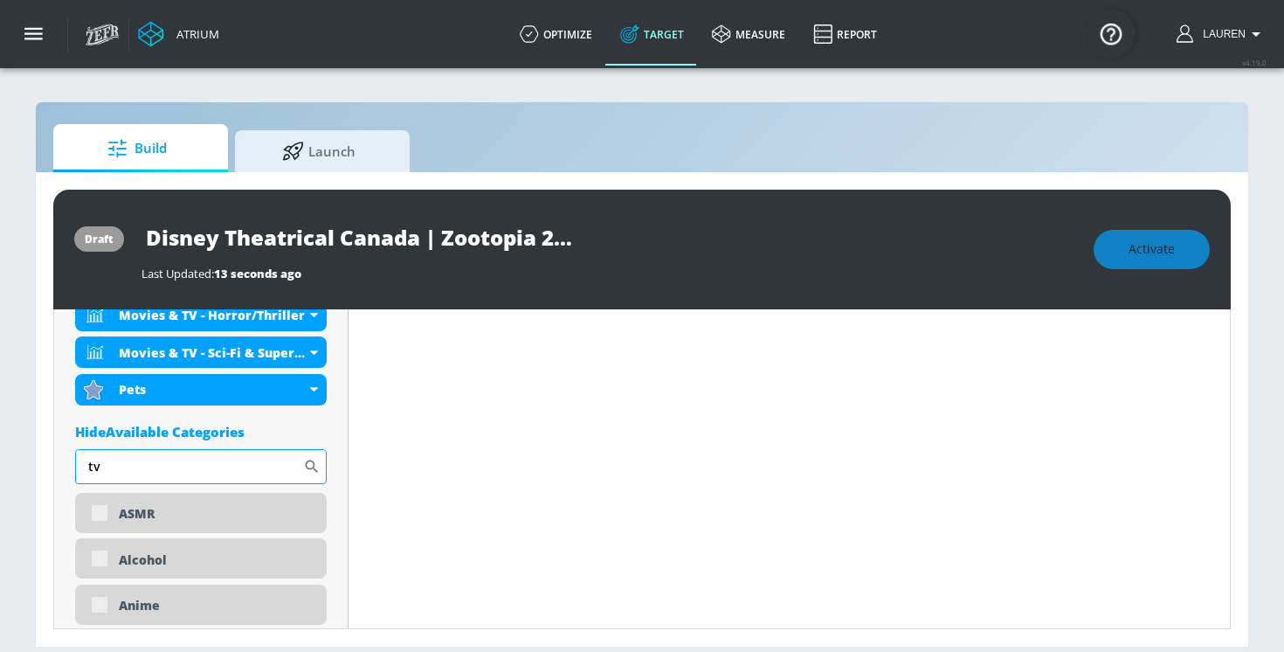
scroll to position [1032, 0]
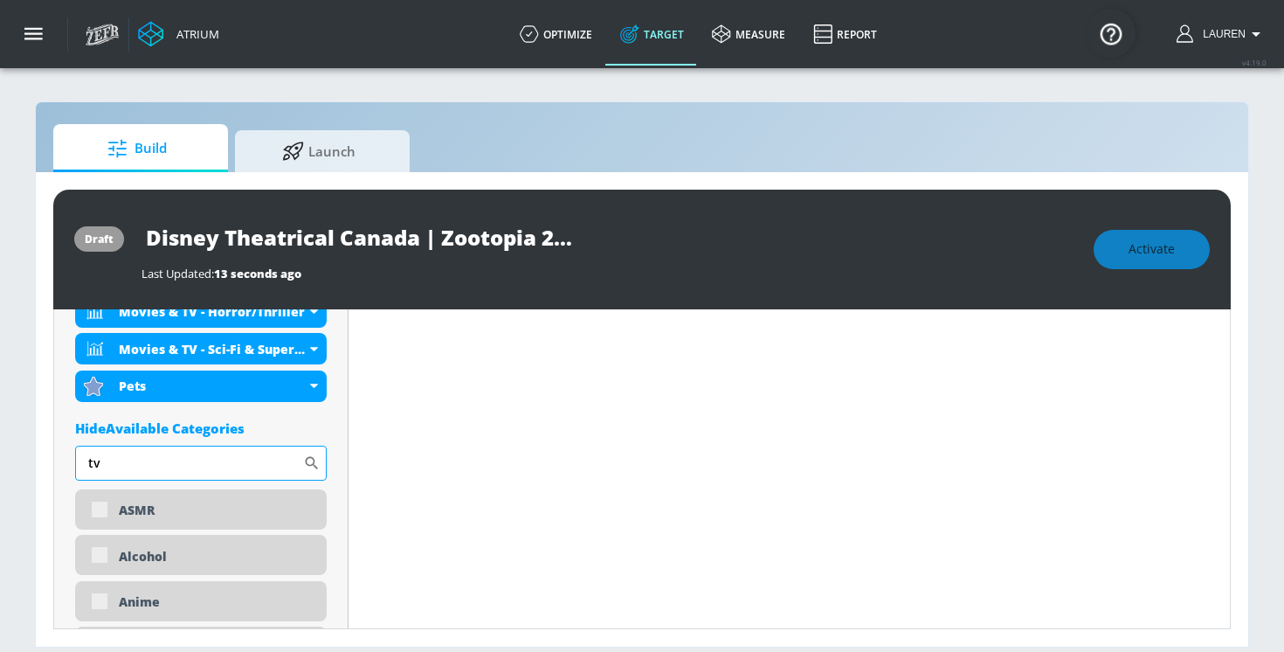
click at [128, 477] on input "tv" at bounding box center [189, 463] width 228 height 35
type input "t"
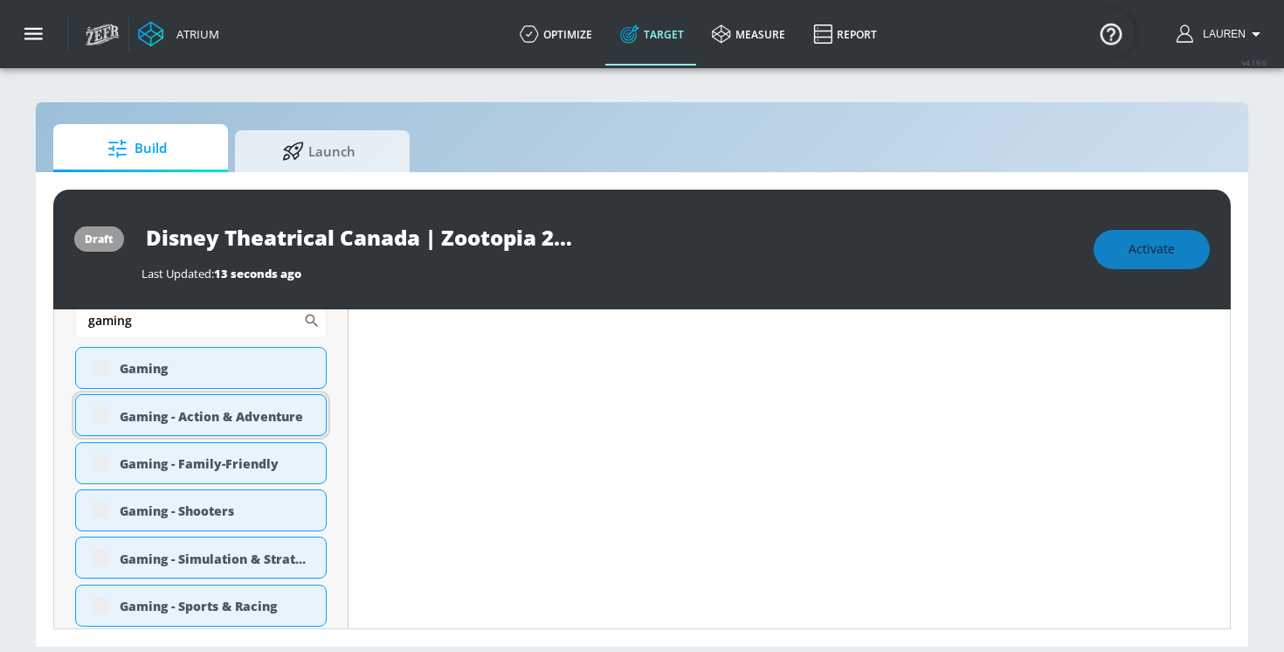
scroll to position [1203, 0]
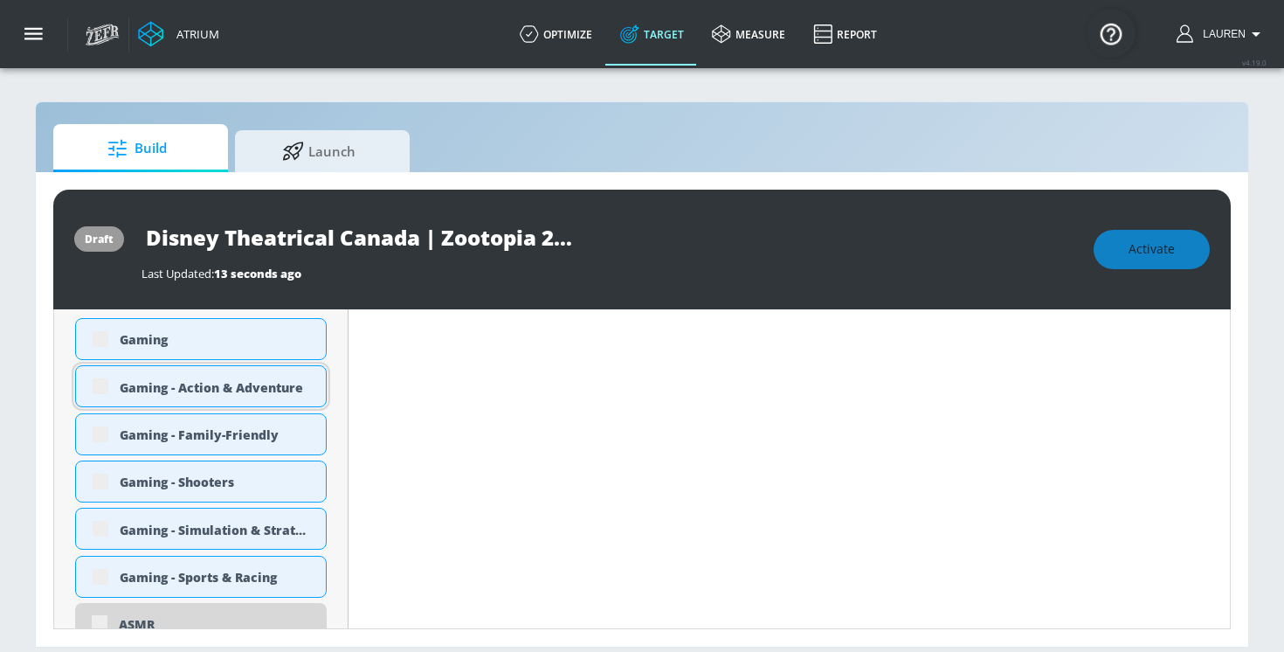
type input "gaming"
click at [96, 386] on div "Gaming - Action & Adventure" at bounding box center [201, 386] width 252 height 42
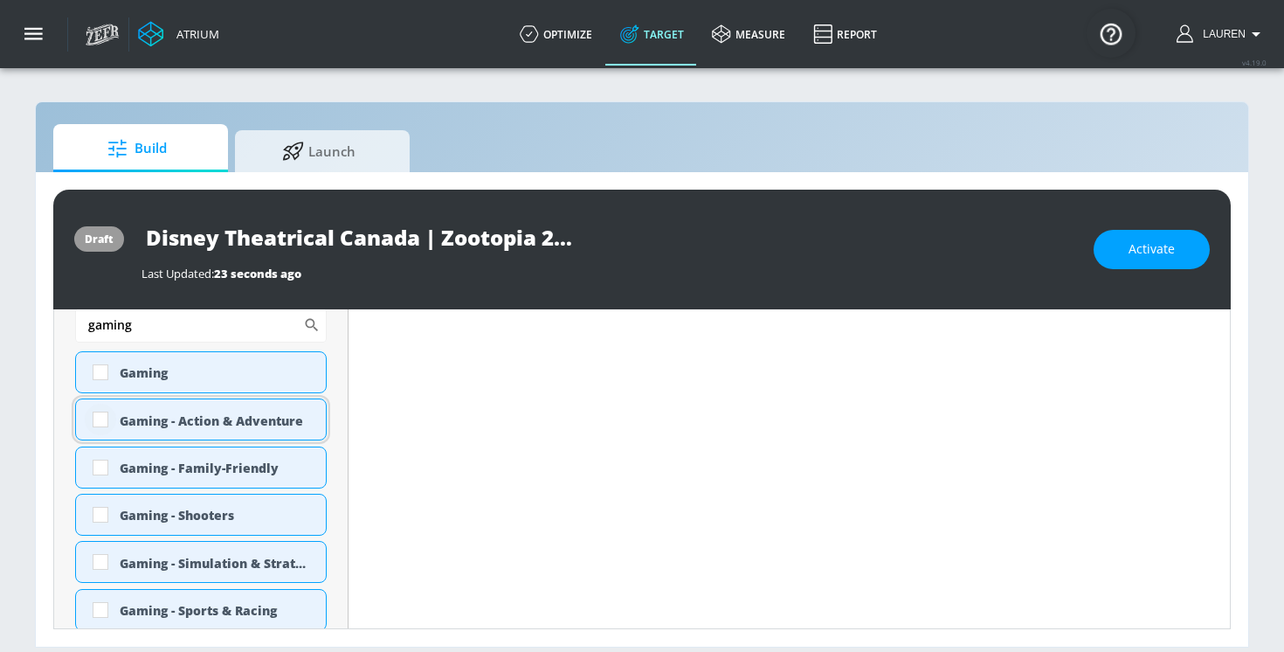
scroll to position [1156, 0]
click at [97, 415] on input "checkbox" at bounding box center [100, 418] width 31 height 31
checkbox input "true"
click at [97, 473] on input "checkbox" at bounding box center [100, 466] width 31 height 31
checkbox input "true"
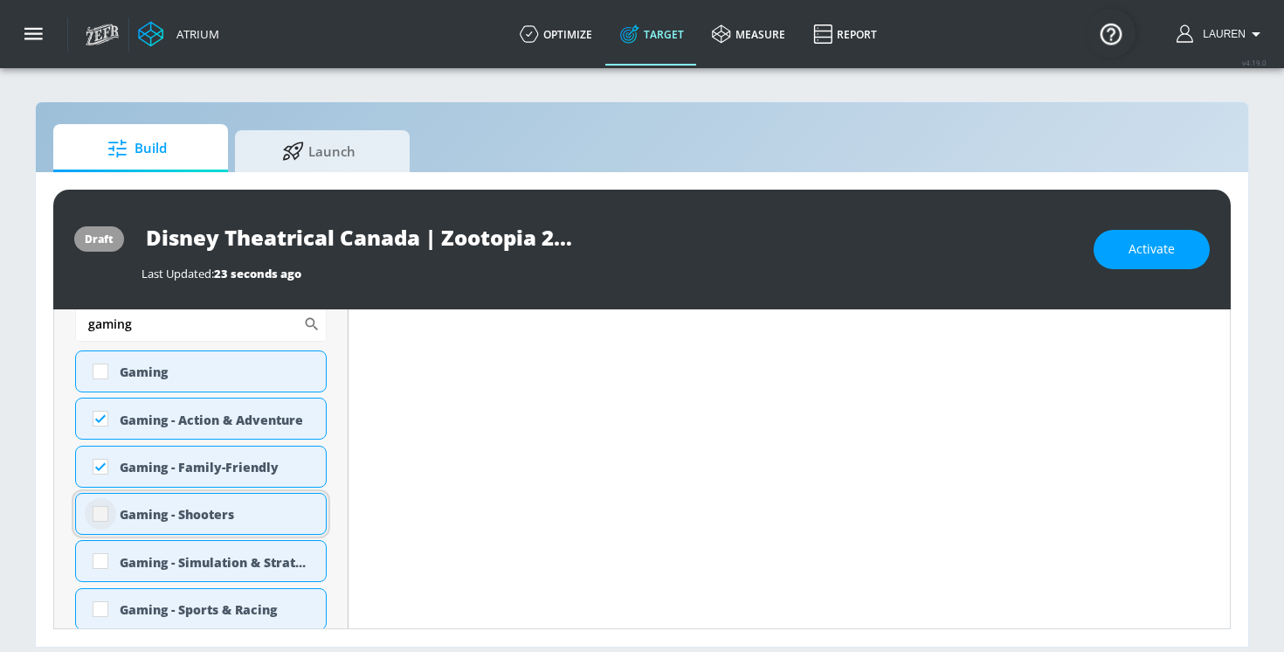
click at [102, 517] on input "checkbox" at bounding box center [100, 513] width 31 height 31
checkbox input "true"
click at [102, 564] on input "checkbox" at bounding box center [100, 560] width 31 height 31
checkbox input "true"
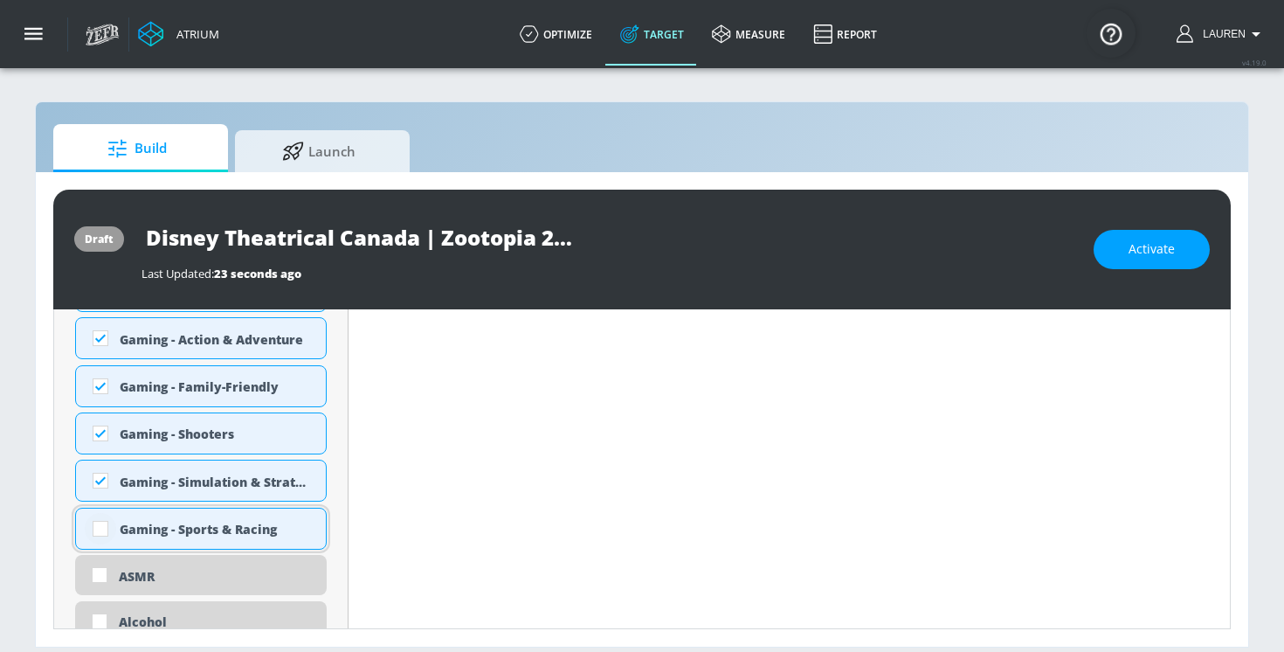
click at [99, 533] on input "checkbox" at bounding box center [100, 528] width 31 height 31
checkbox input "true"
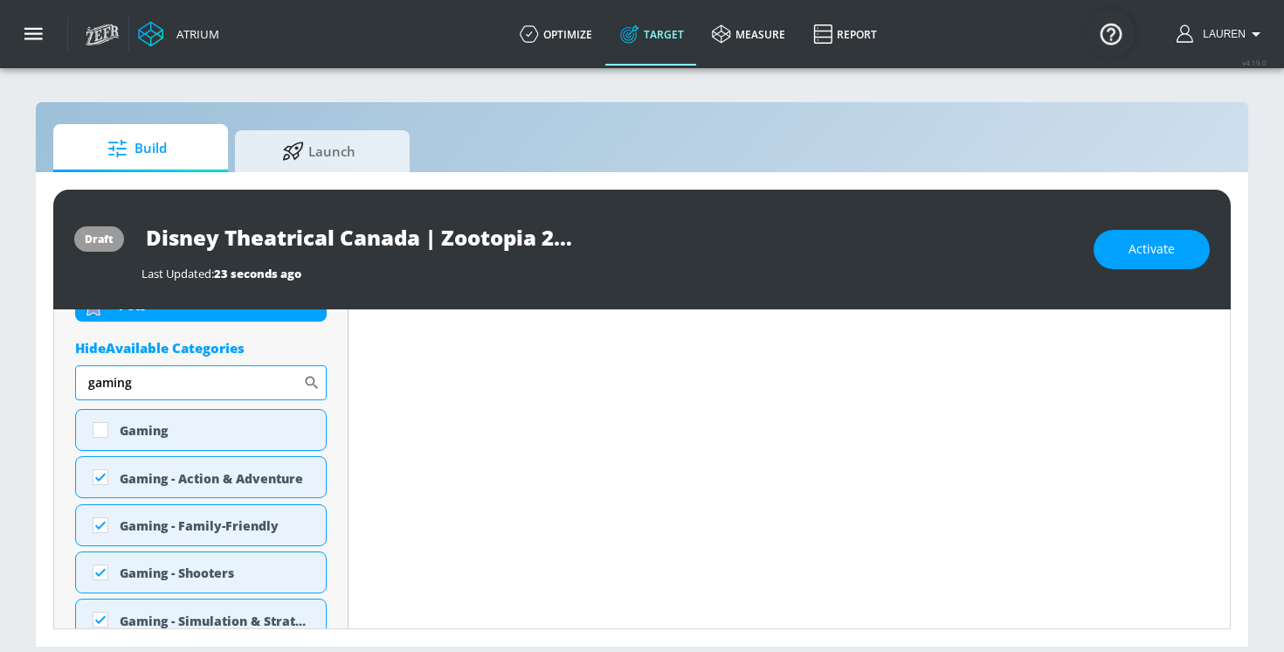
click at [160, 386] on input "gaming" at bounding box center [189, 382] width 228 height 35
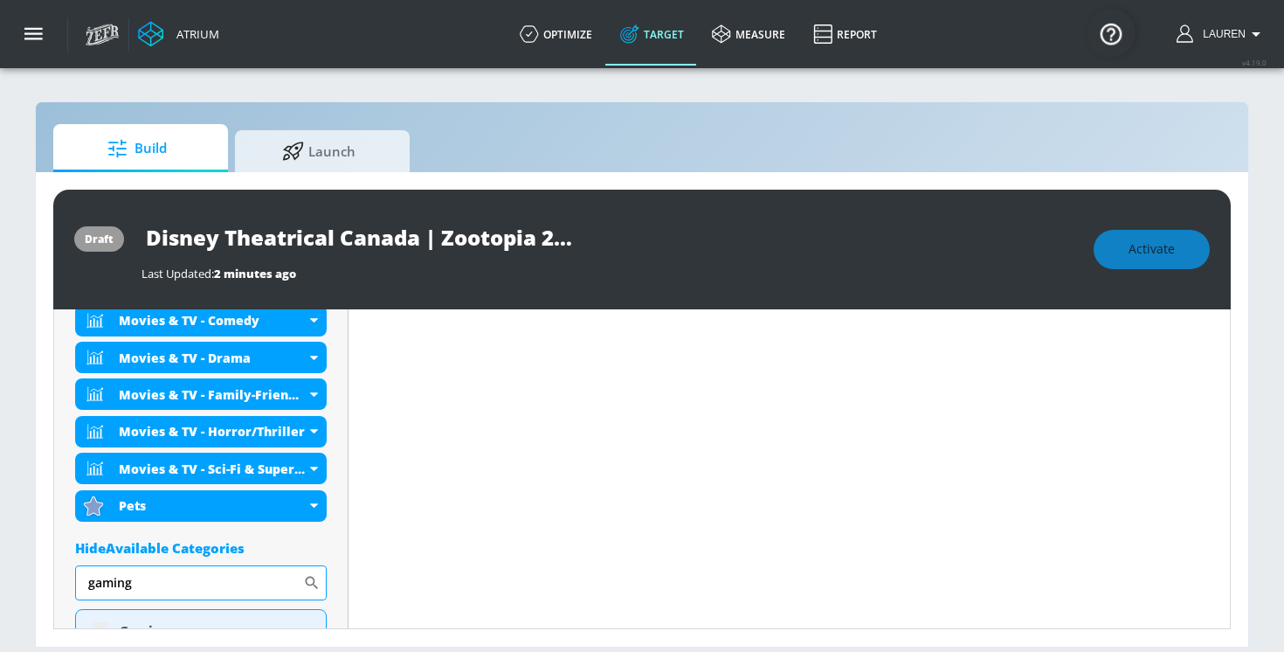
scroll to position [1112, 0]
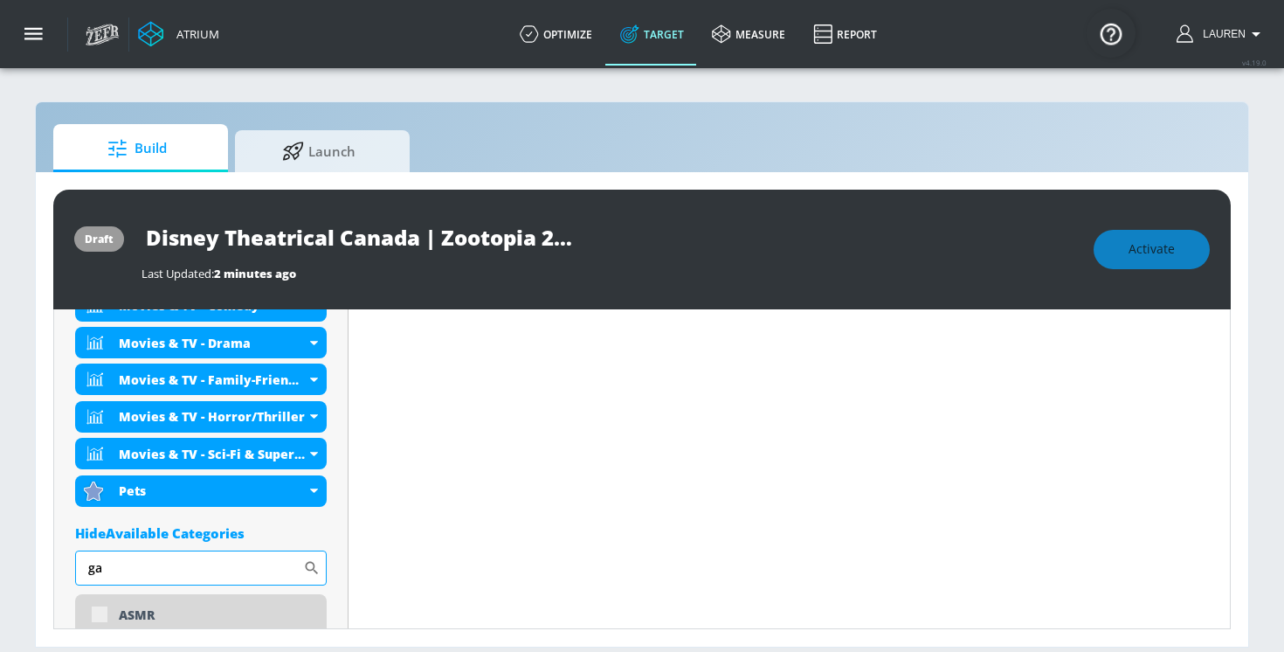
type input "g"
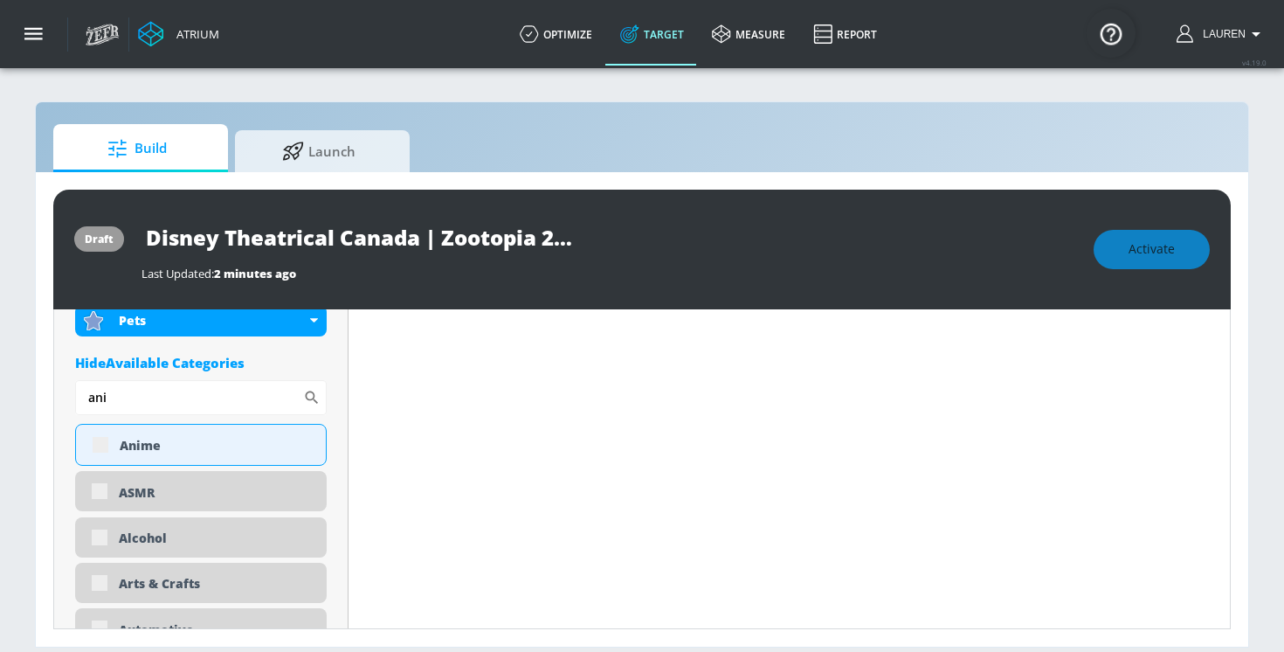
scroll to position [1323, 0]
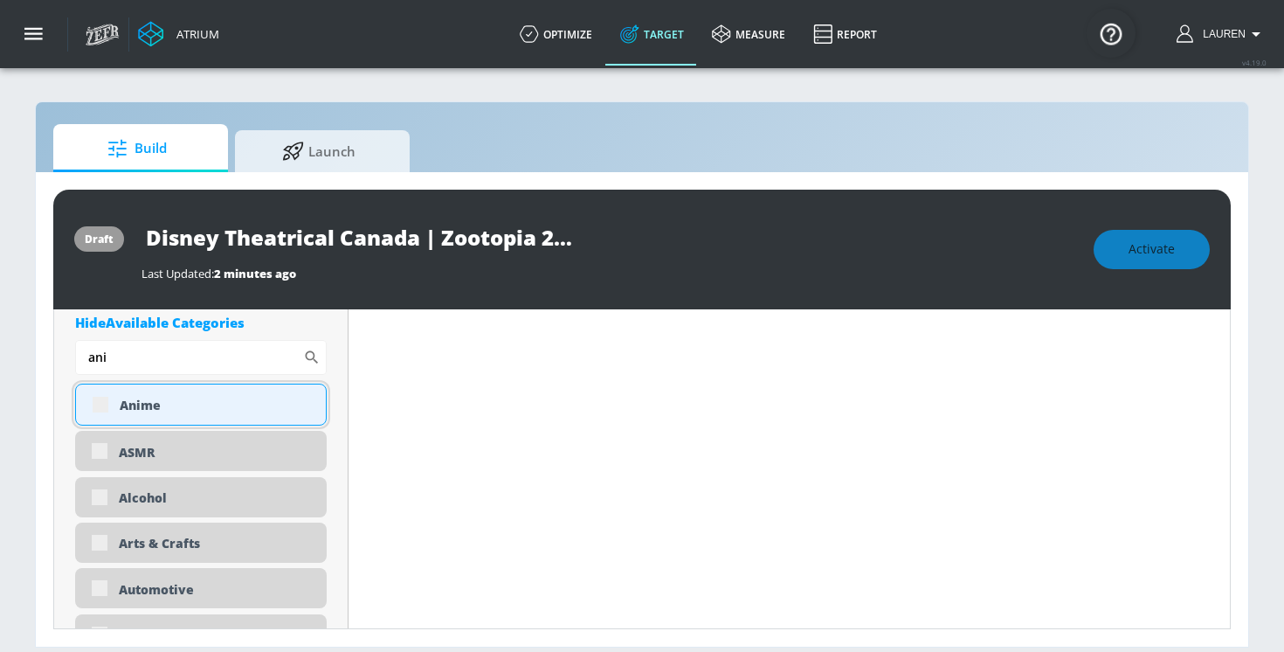
type input "ani"
click at [90, 406] on div "Anime" at bounding box center [201, 405] width 252 height 42
click at [99, 406] on div "Anime" at bounding box center [201, 405] width 252 height 42
click at [98, 407] on div "Anime" at bounding box center [201, 405] width 252 height 42
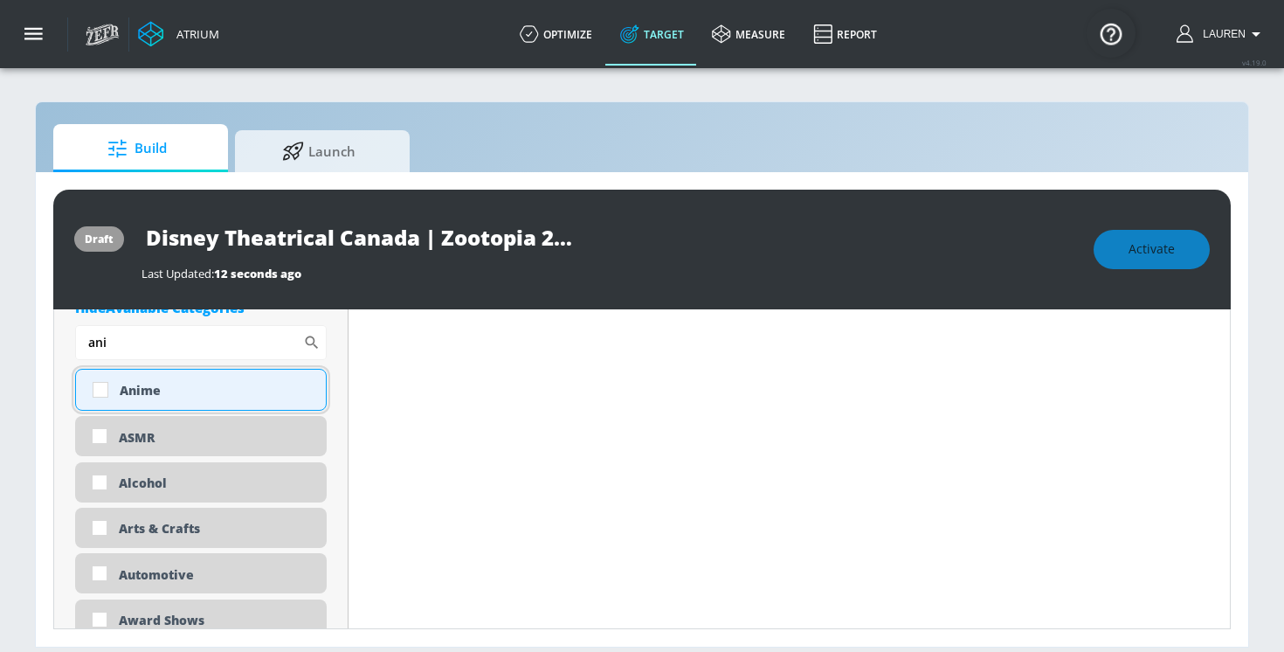
scroll to position [1308, 0]
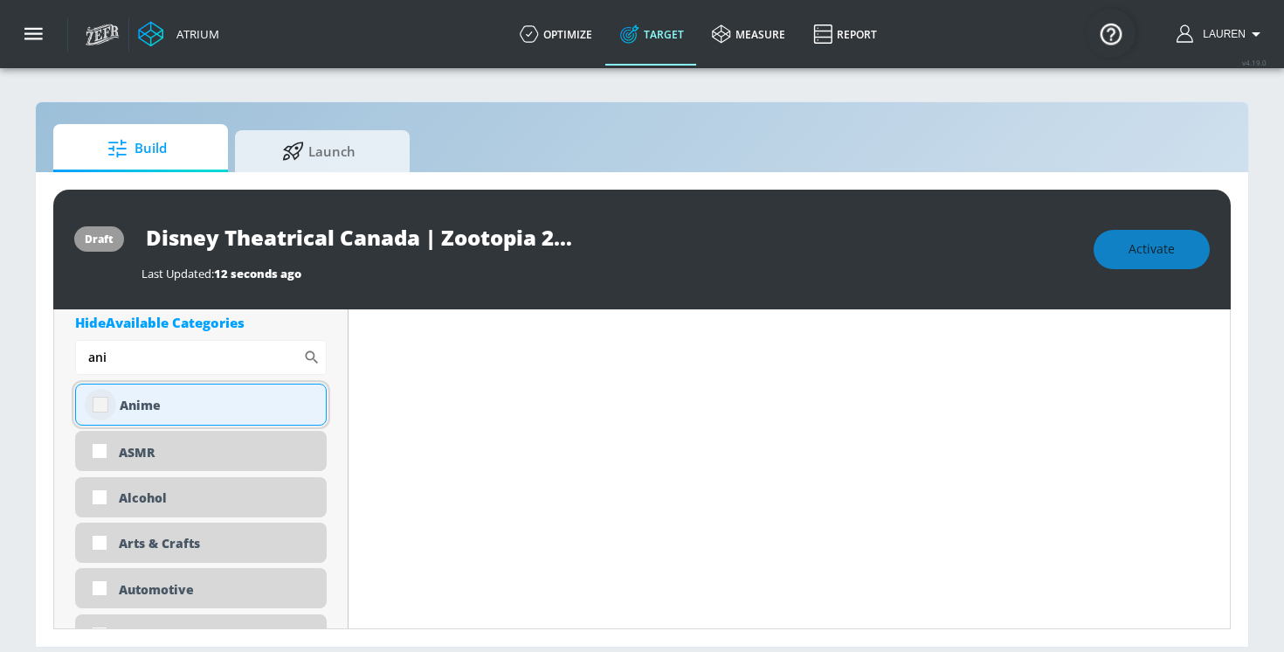
click at [94, 405] on input "checkbox" at bounding box center [100, 404] width 31 height 31
checkbox input "true"
click at [125, 350] on input "ani" at bounding box center [189, 357] width 228 height 35
type input "a"
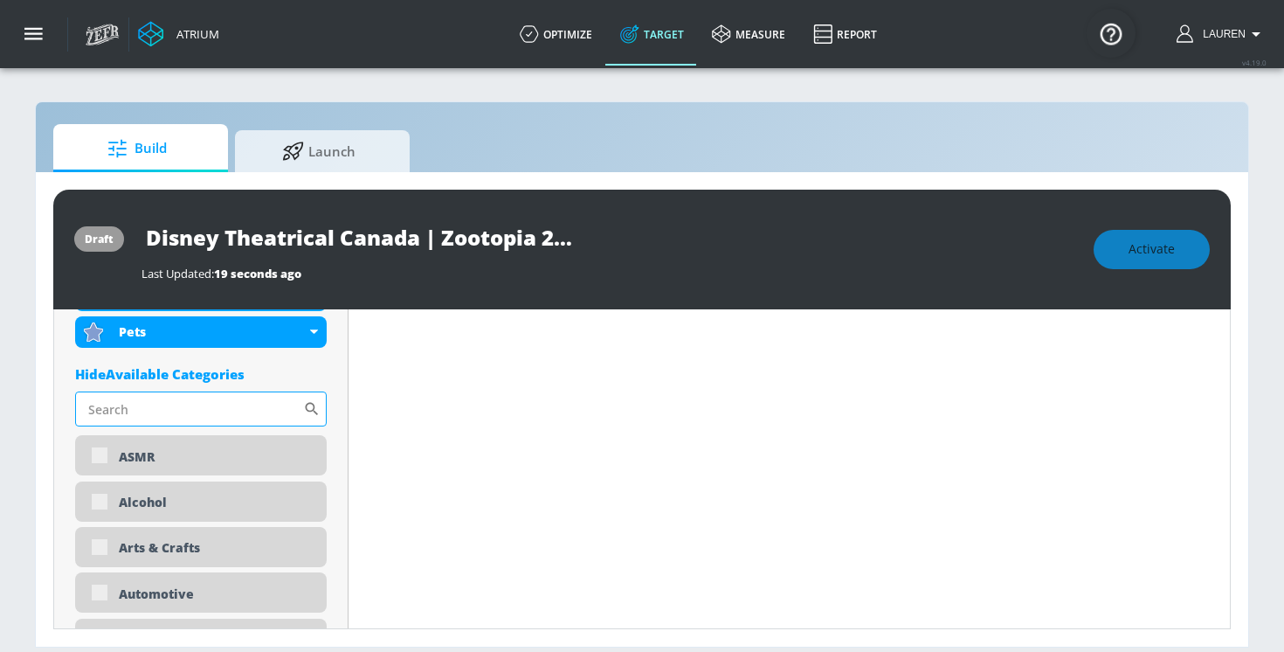
scroll to position [1360, 0]
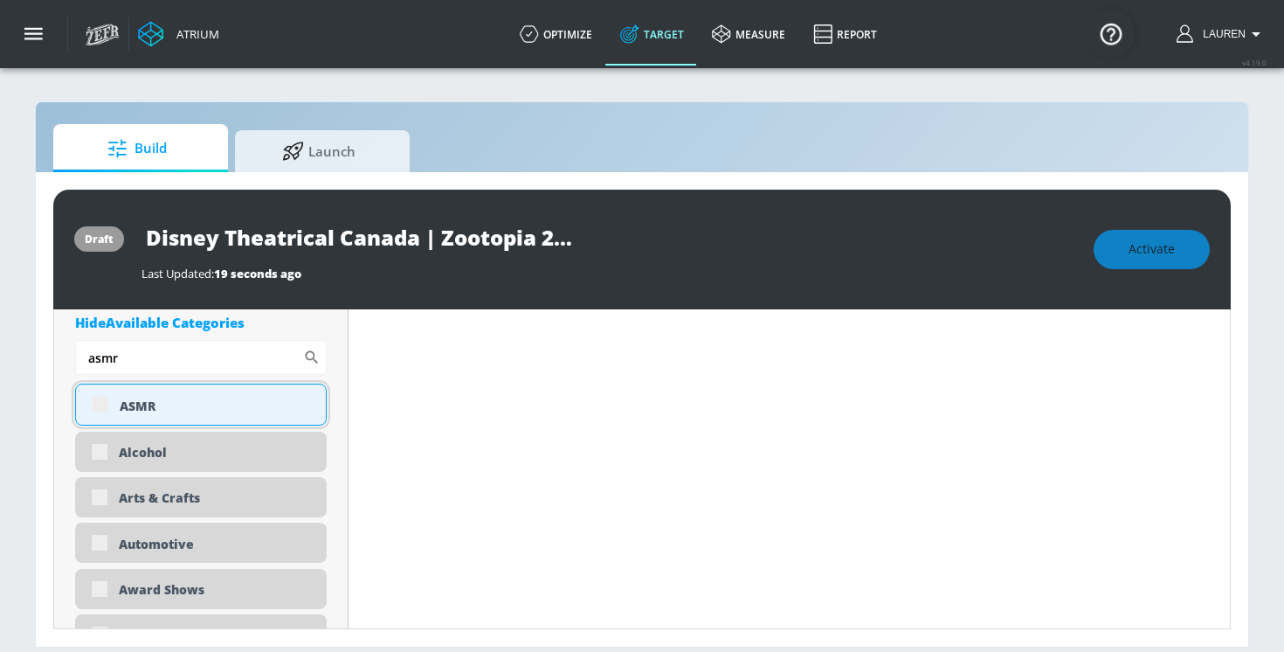
type input "asmr"
click at [99, 407] on div "ASMR" at bounding box center [201, 405] width 252 height 42
click at [91, 401] on div "ASMR" at bounding box center [201, 405] width 252 height 42
click at [101, 401] on div "ASMR" at bounding box center [201, 405] width 252 height 42
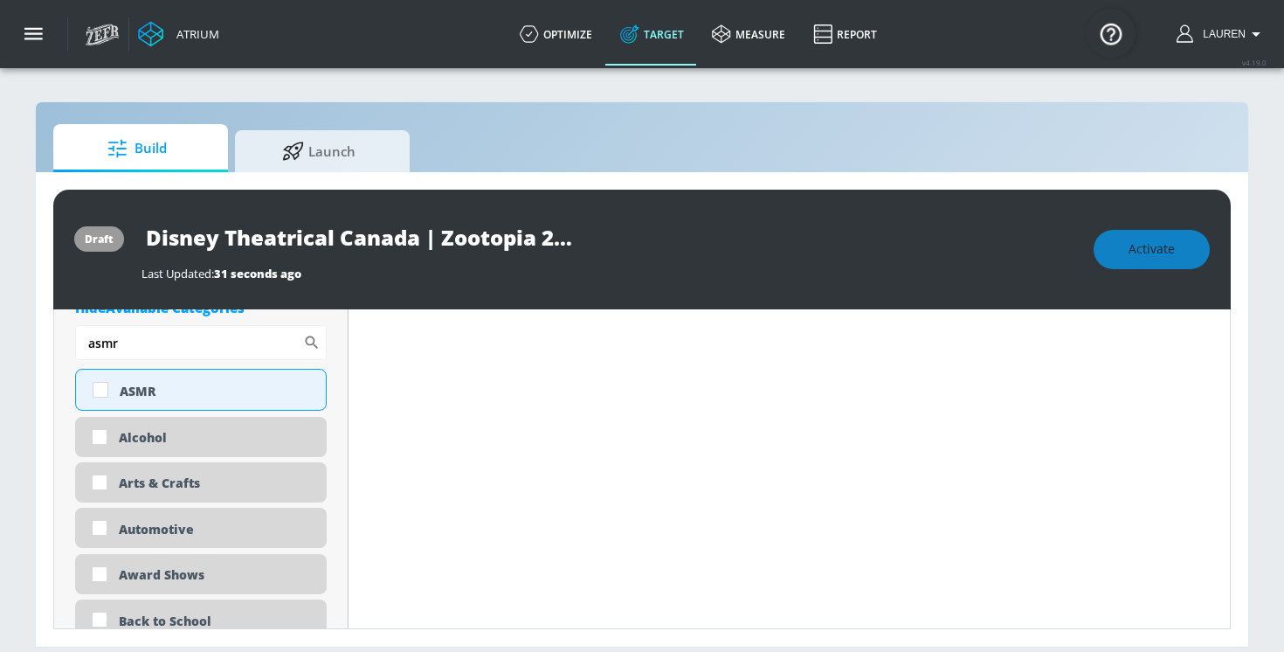
scroll to position [1345, 0]
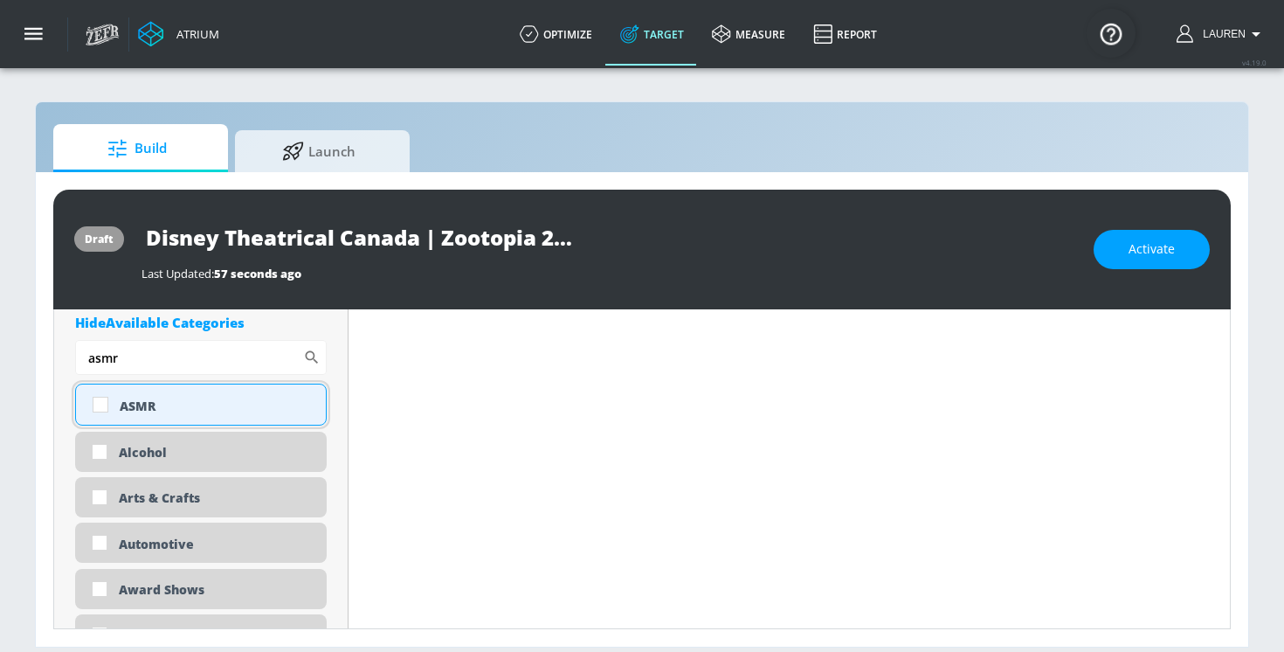
click at [154, 399] on div "ASMR" at bounding box center [216, 406] width 193 height 17
checkbox input "true"
click at [140, 354] on input "asmr" at bounding box center [189, 357] width 228 height 35
type input "a"
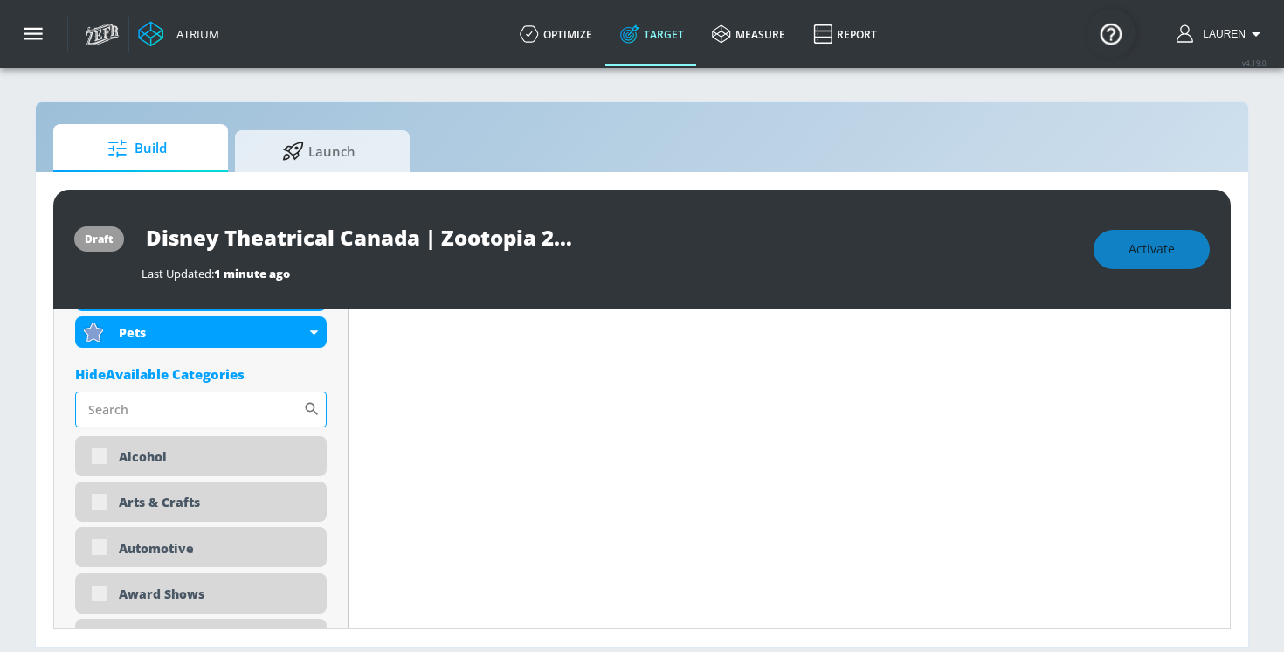
scroll to position [1396, 0]
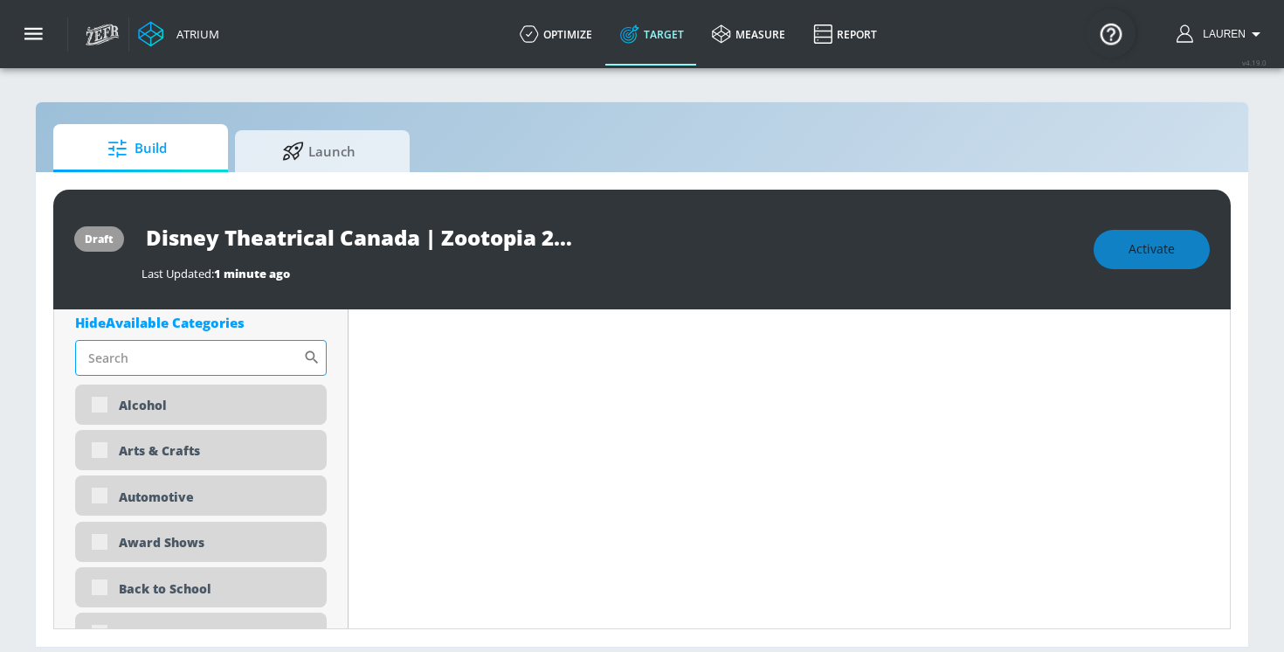
type input "p"
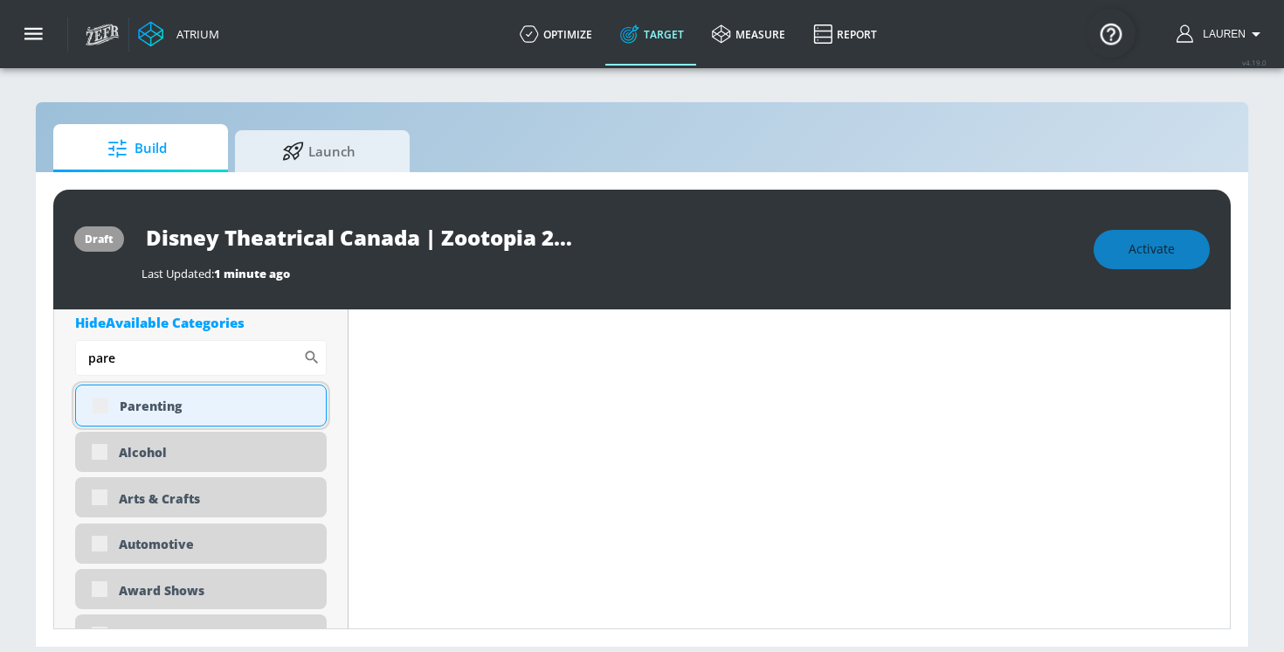
type input "pare"
click at [104, 407] on div "Parenting" at bounding box center [201, 405] width 252 height 42
click at [104, 403] on div "Parenting" at bounding box center [201, 405] width 252 height 42
click at [103, 406] on div "Parenting" at bounding box center [201, 405] width 252 height 42
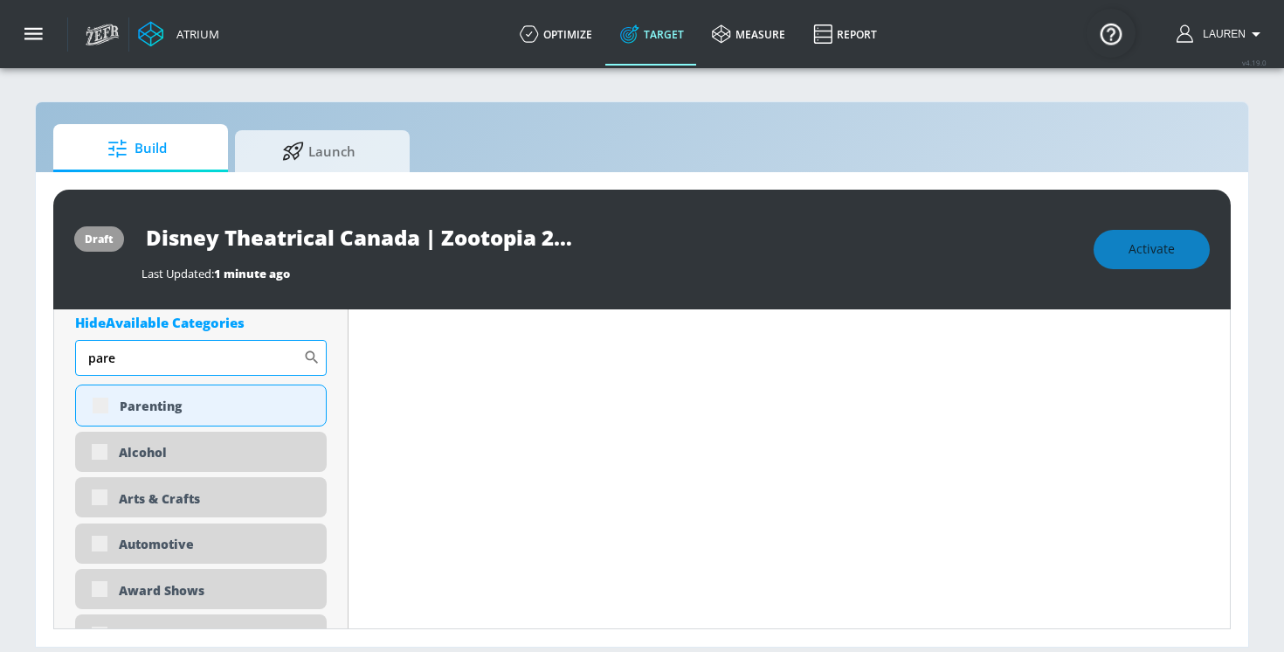
click at [121, 363] on input "pare" at bounding box center [189, 357] width 228 height 35
click at [87, 419] on div "Parenting" at bounding box center [201, 405] width 252 height 42
click at [99, 407] on div "Parenting" at bounding box center [201, 405] width 252 height 42
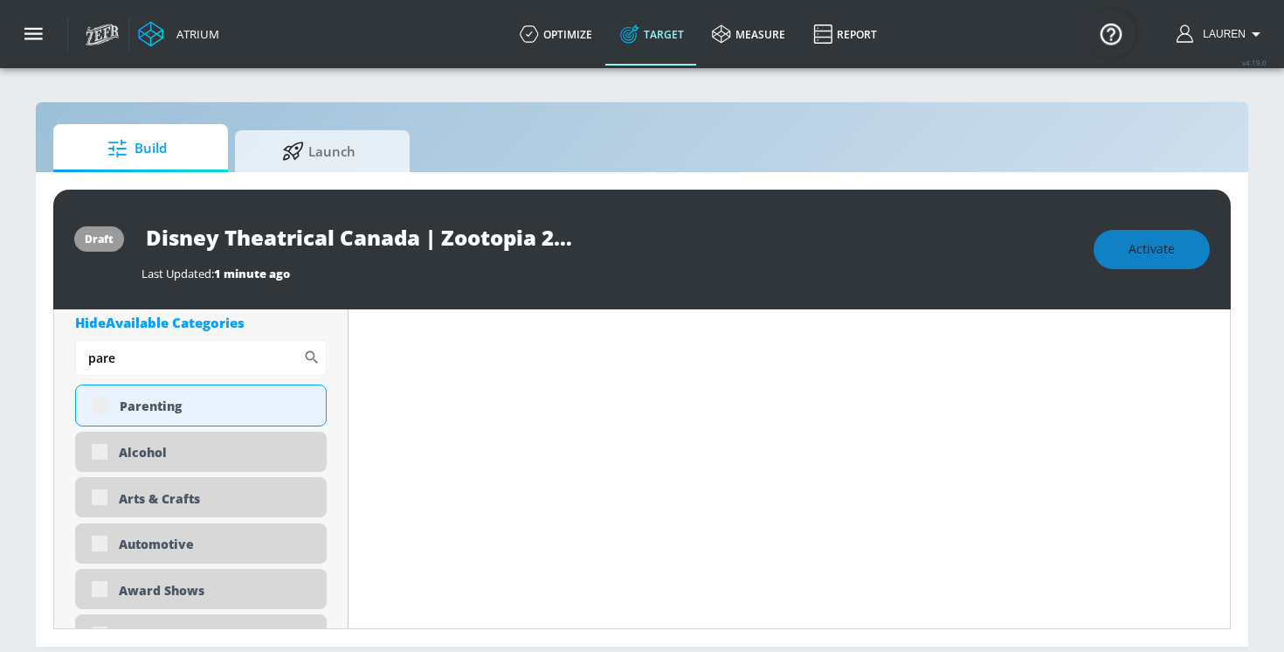
click at [211, 396] on div "Parenting" at bounding box center [201, 405] width 252 height 42
click at [94, 403] on div "Parenting" at bounding box center [201, 405] width 252 height 42
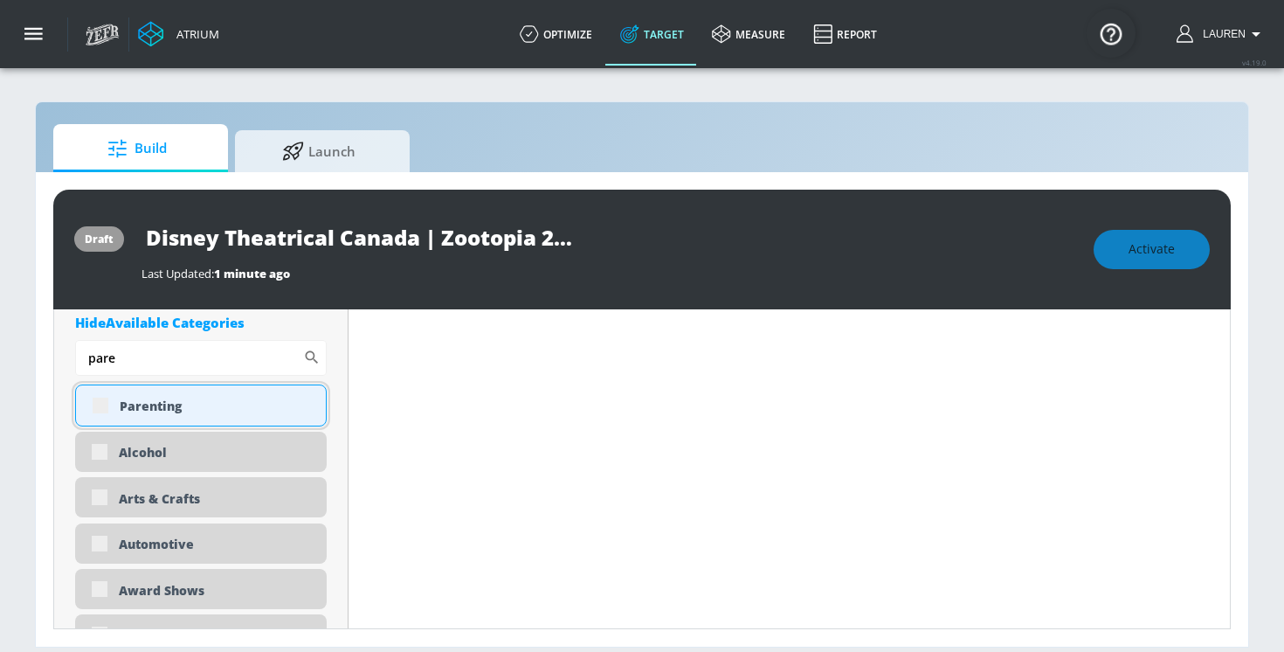
click at [94, 403] on div "Parenting" at bounding box center [201, 405] width 252 height 42
click at [174, 409] on div "Parenting" at bounding box center [216, 406] width 193 height 17
click at [102, 405] on div "Parenting" at bounding box center [201, 405] width 252 height 42
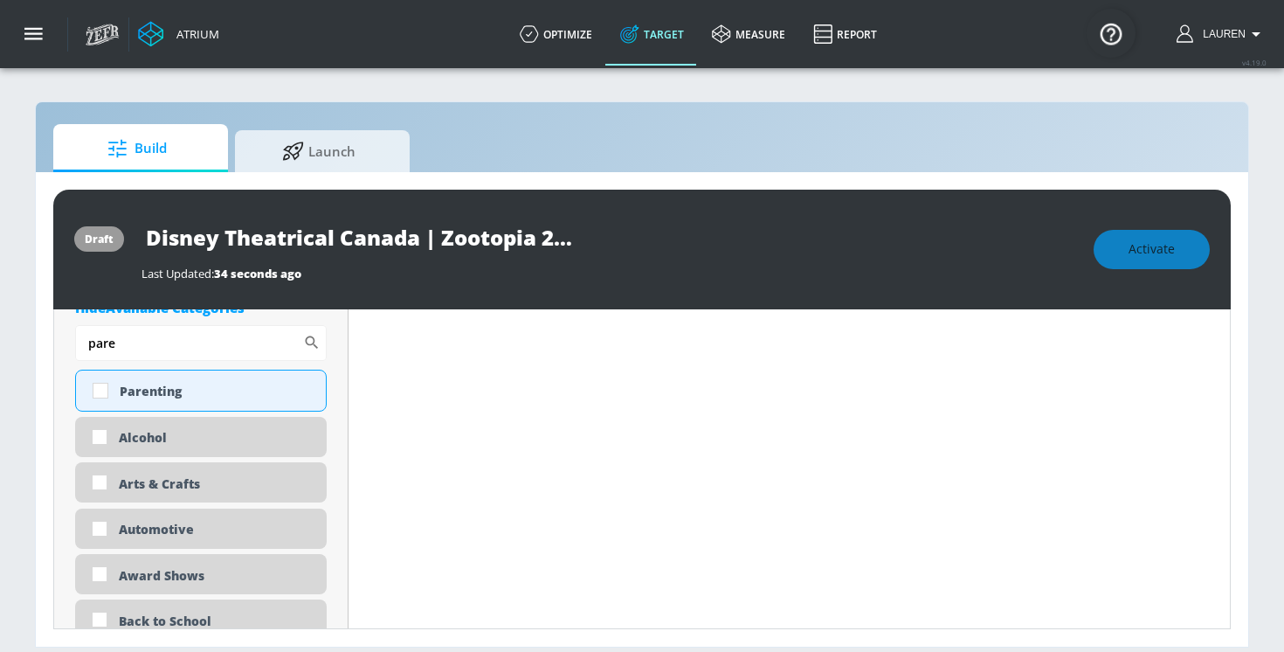
scroll to position [1382, 0]
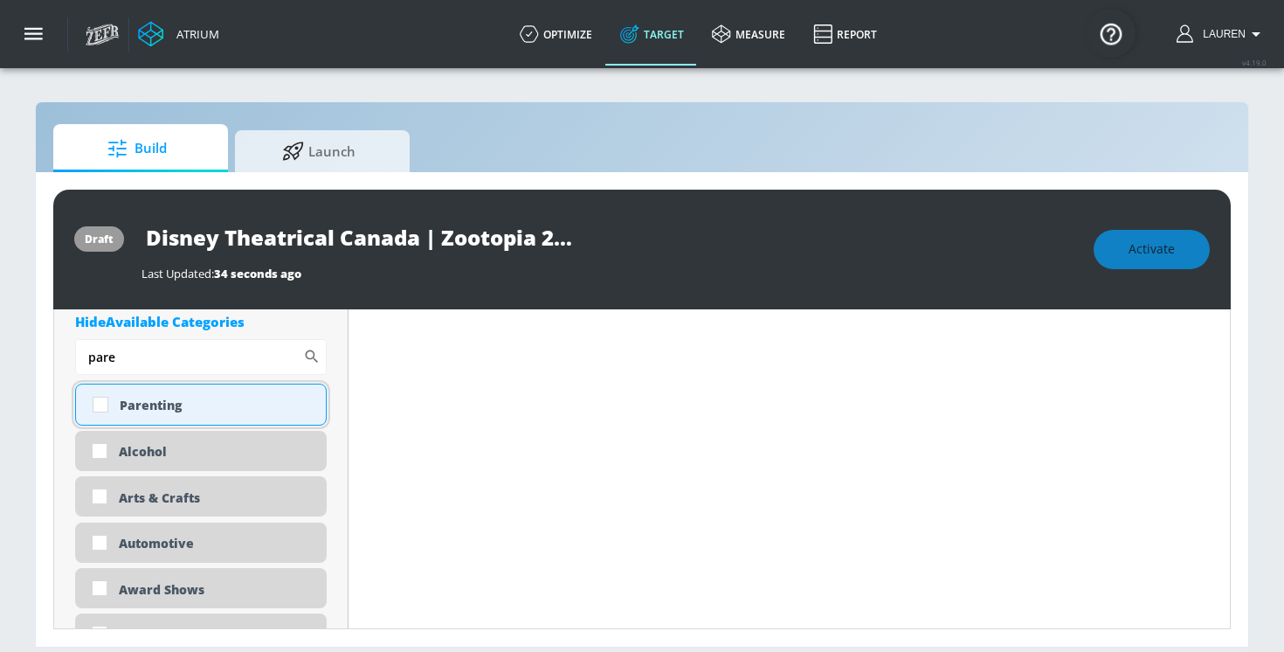
click at [194, 387] on div "Parenting" at bounding box center [201, 405] width 252 height 42
checkbox input "true"
click at [132, 357] on input "pare" at bounding box center [189, 356] width 228 height 35
type input "p"
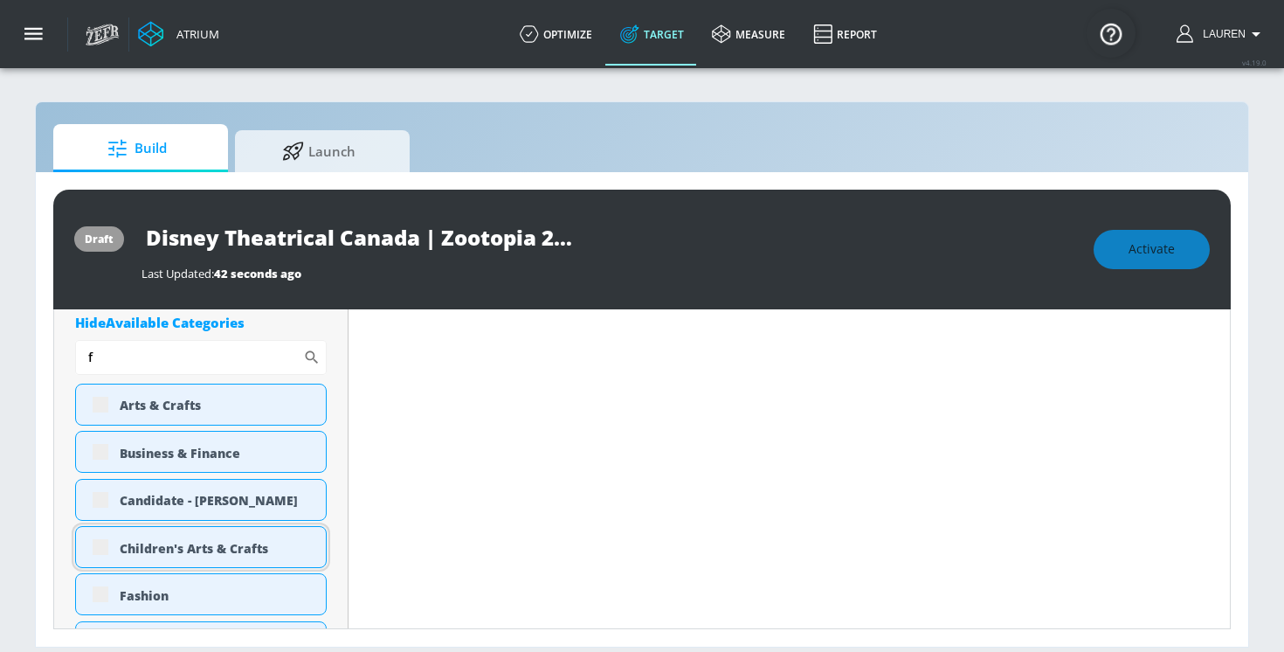
scroll to position [1475, 0]
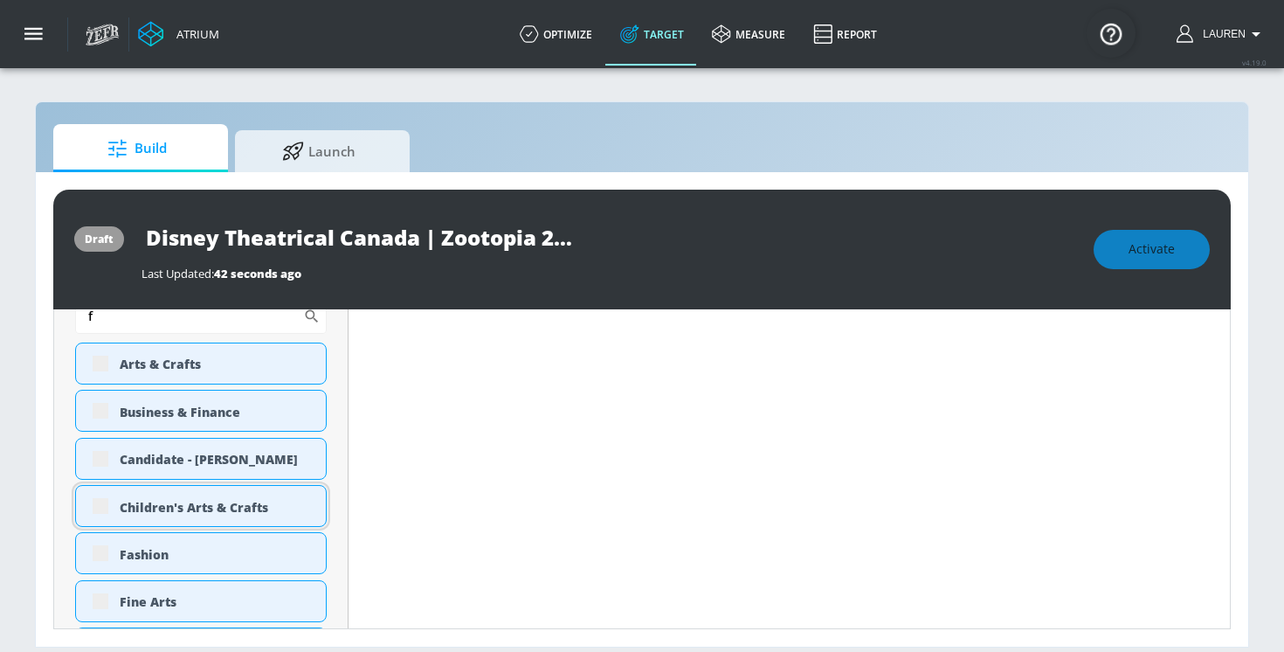
type input "f"
click at [100, 508] on div "Children's Arts & Crafts" at bounding box center [201, 506] width 252 height 42
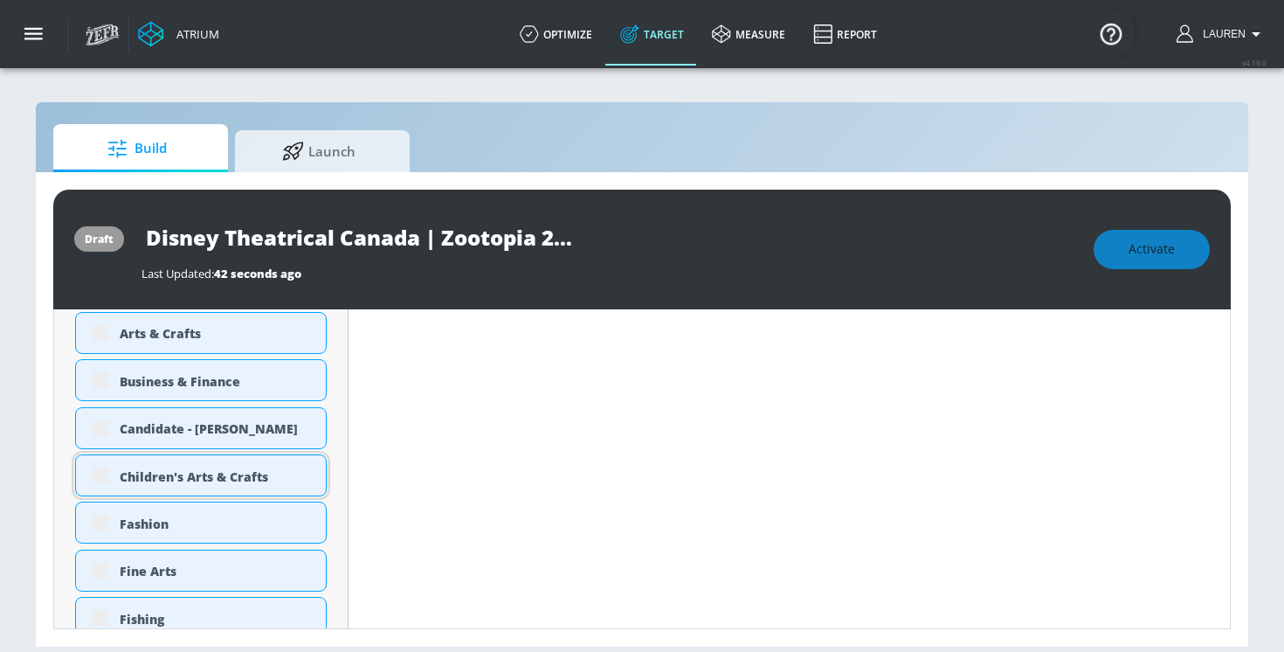
scroll to position [1507, 0]
click at [100, 474] on div "Children's Arts & Crafts" at bounding box center [201, 474] width 252 height 42
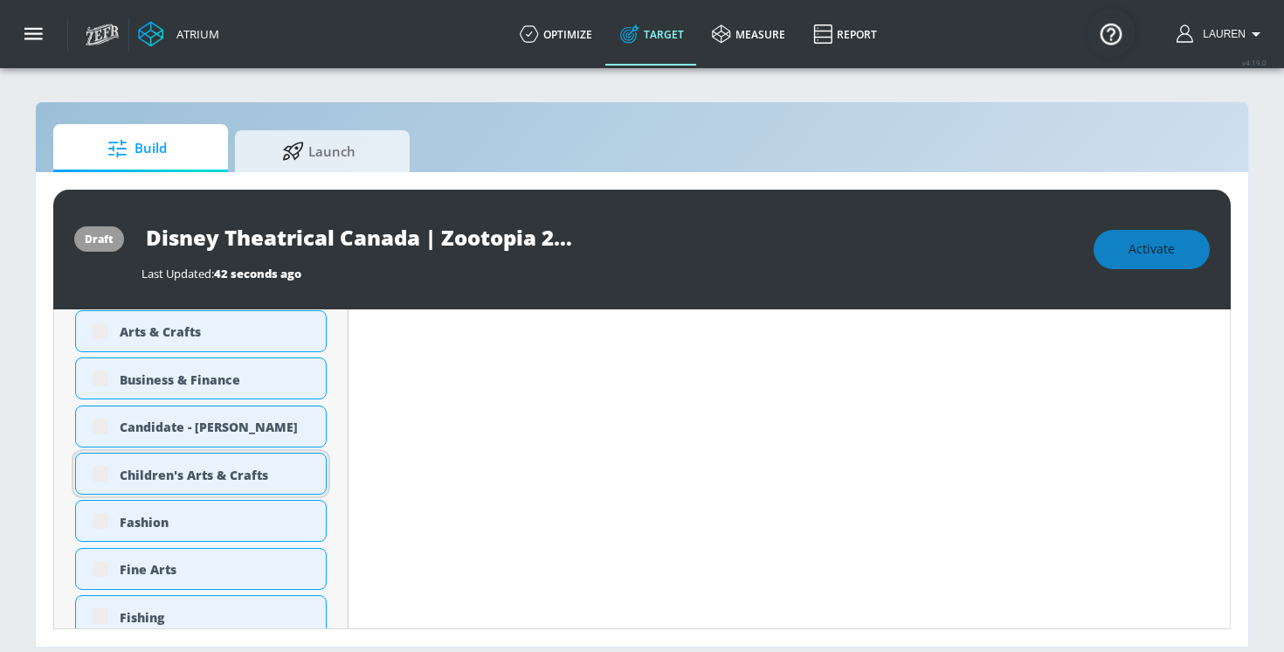
scroll to position [1612, 0]
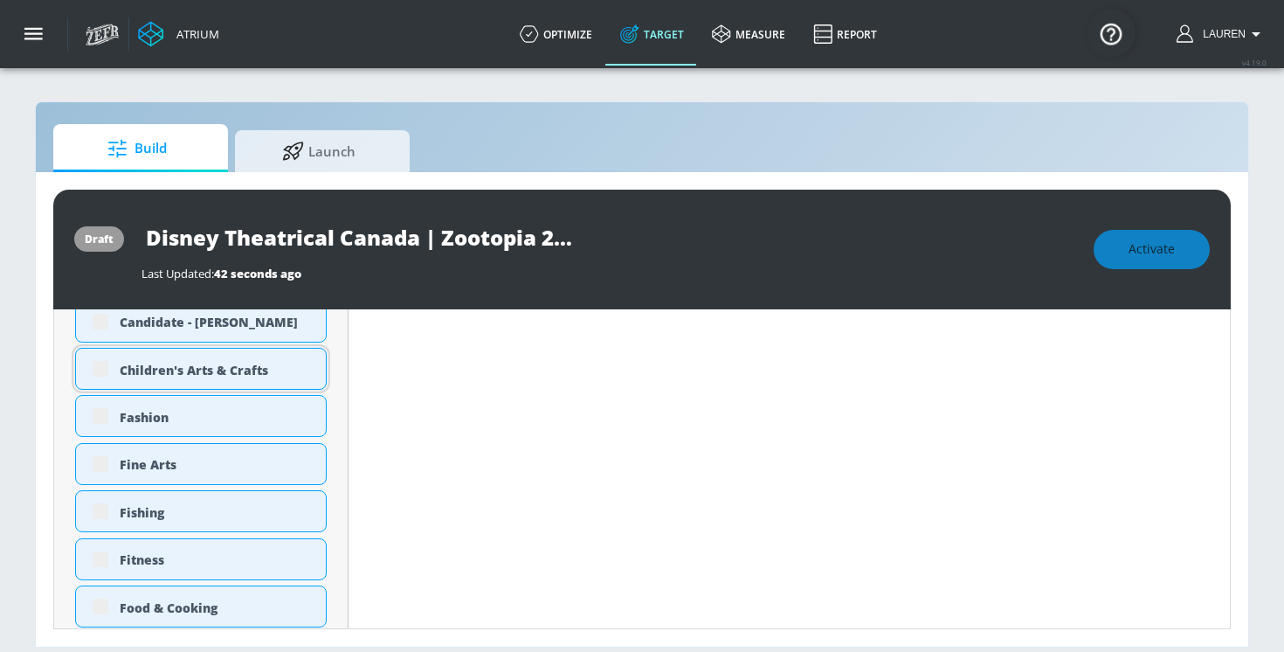
click at [100, 364] on div "Children's Arts & Crafts" at bounding box center [201, 369] width 252 height 42
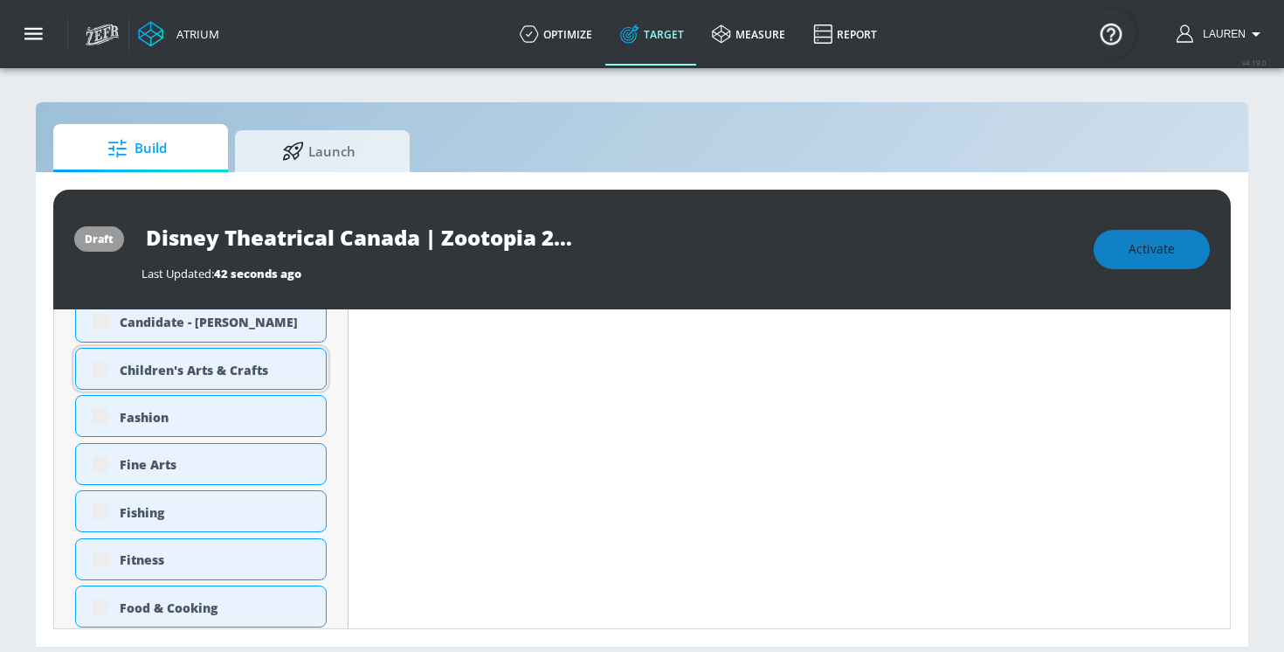
click at [104, 373] on div "Children's Arts & Crafts" at bounding box center [201, 369] width 252 height 42
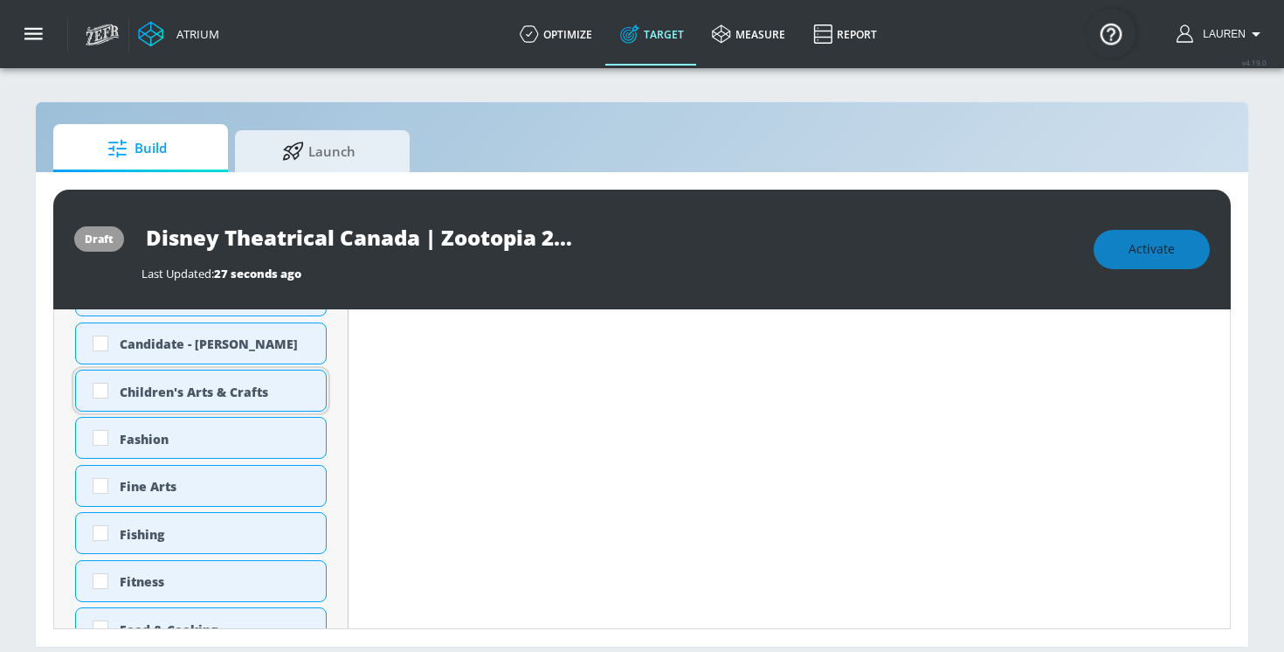
scroll to position [1577, 0]
click at [170, 399] on div "Children's Arts & Crafts" at bounding box center [201, 389] width 252 height 42
checkbox input "true"
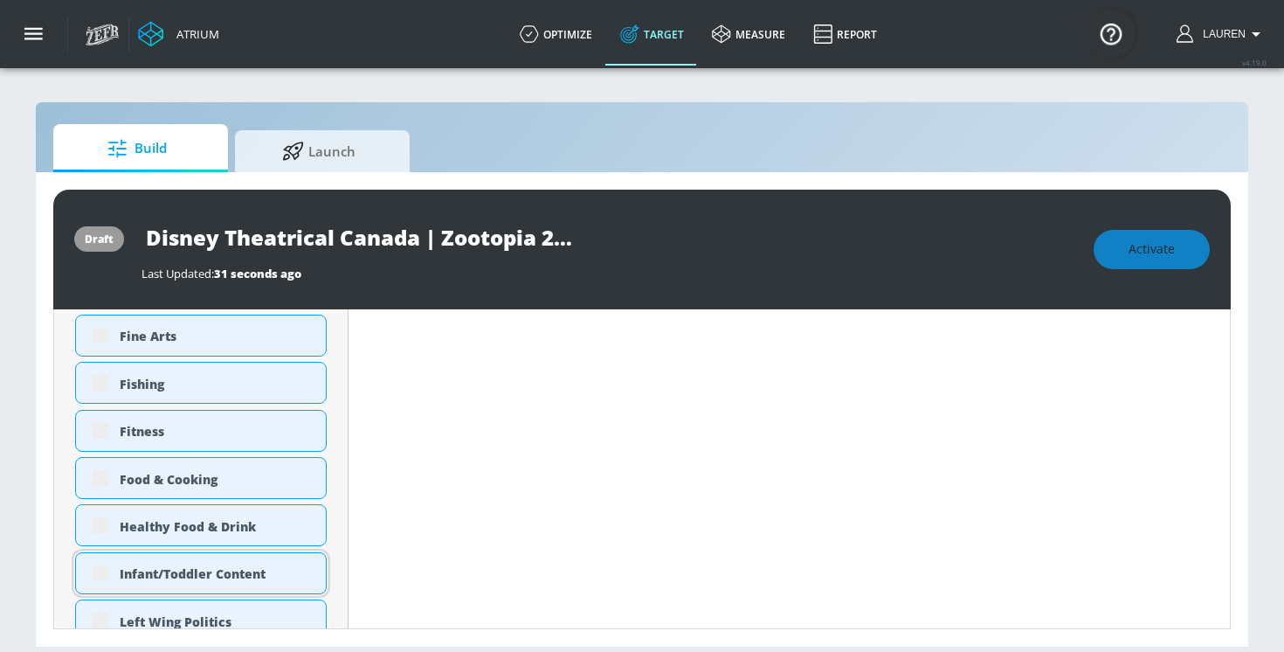
scroll to position [1745, 0]
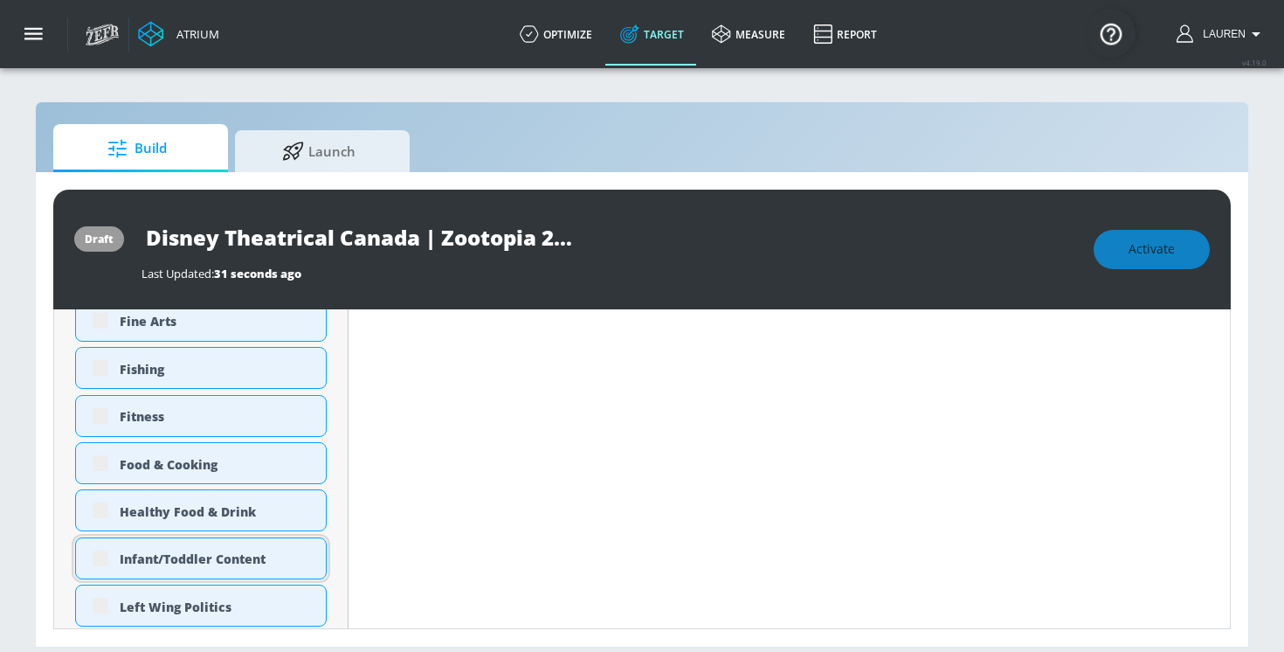
click at [160, 557] on div "Infant/Toddler Content" at bounding box center [216, 558] width 193 height 17
click at [110, 552] on div "Infant/Toddler Content" at bounding box center [201, 558] width 252 height 42
click at [106, 561] on div "Infant/Toddler Content" at bounding box center [201, 558] width 252 height 42
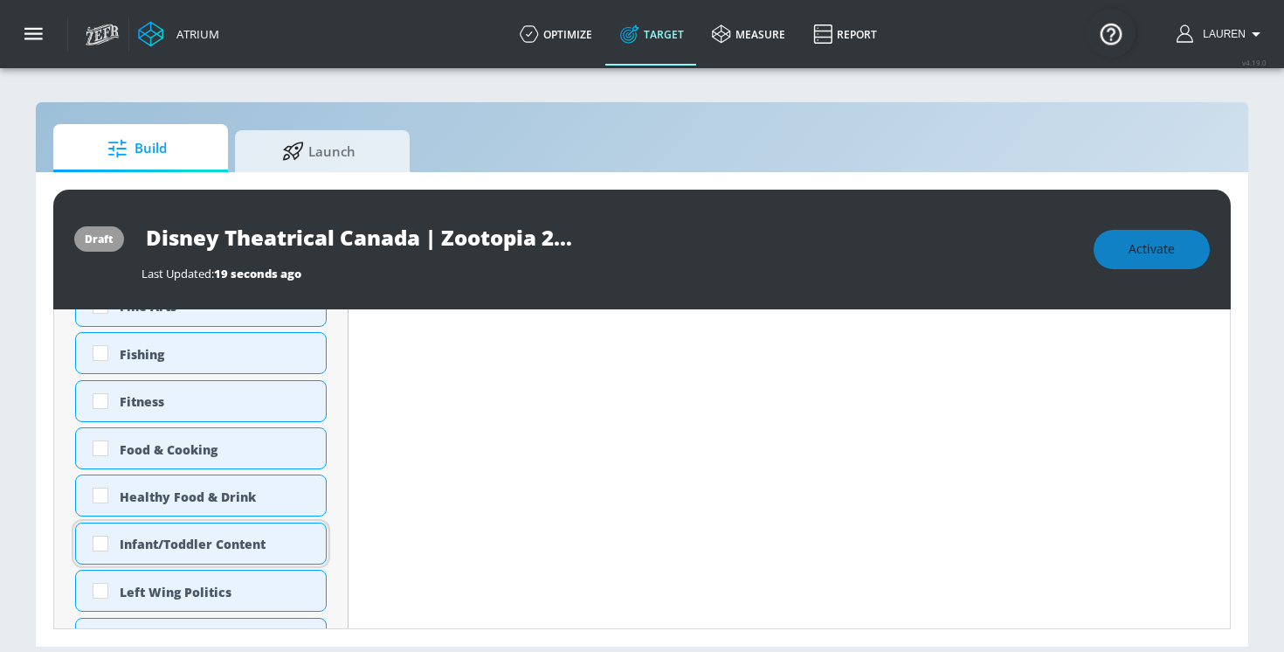
scroll to position [1730, 0]
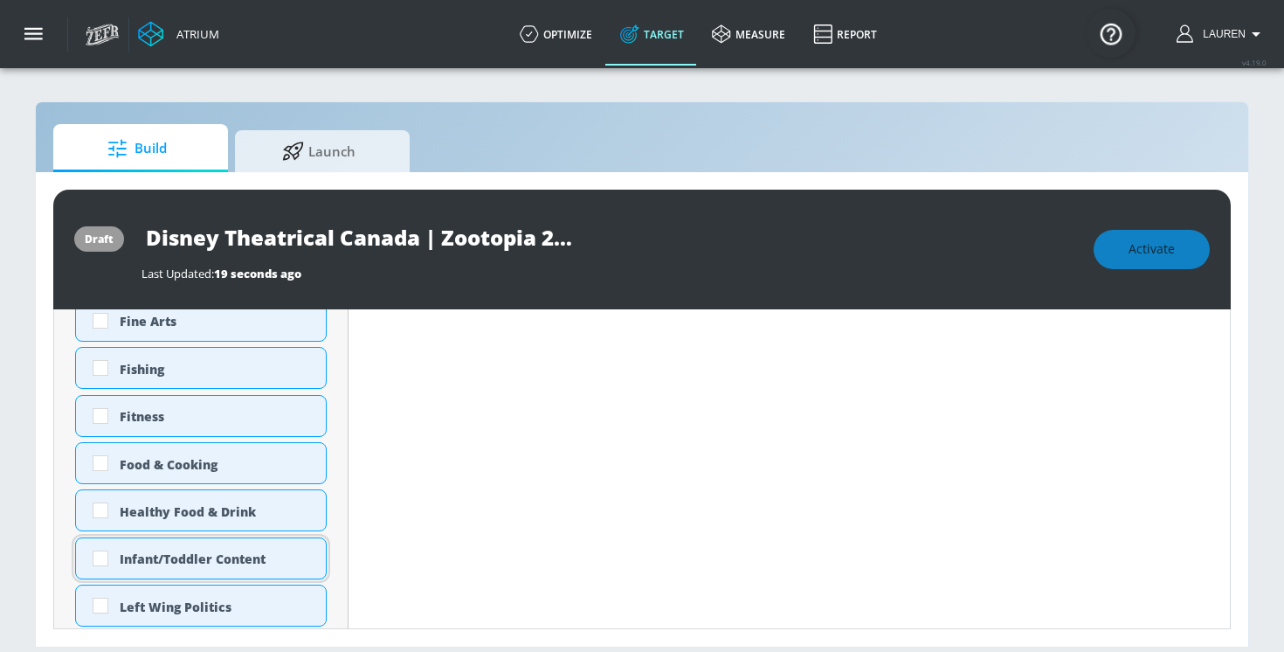
click at [106, 561] on input "checkbox" at bounding box center [100, 558] width 31 height 31
checkbox input "true"
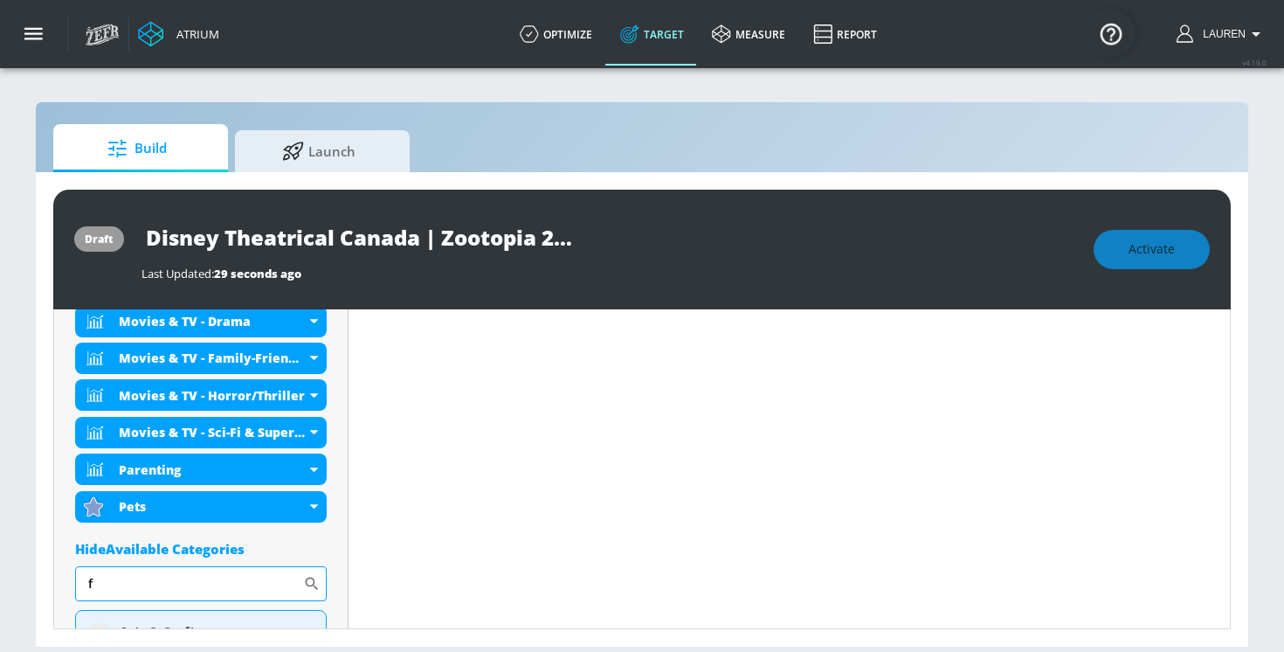
scroll to position [1297, 0]
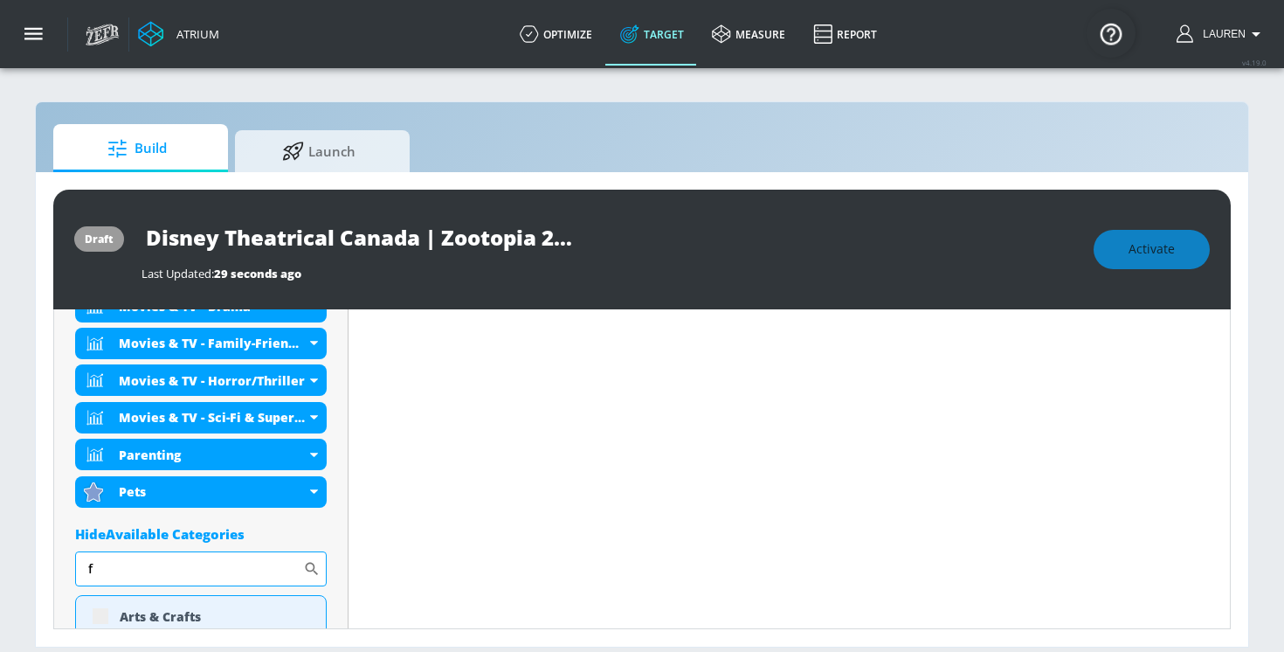
click at [145, 566] on input "f" at bounding box center [189, 568] width 228 height 35
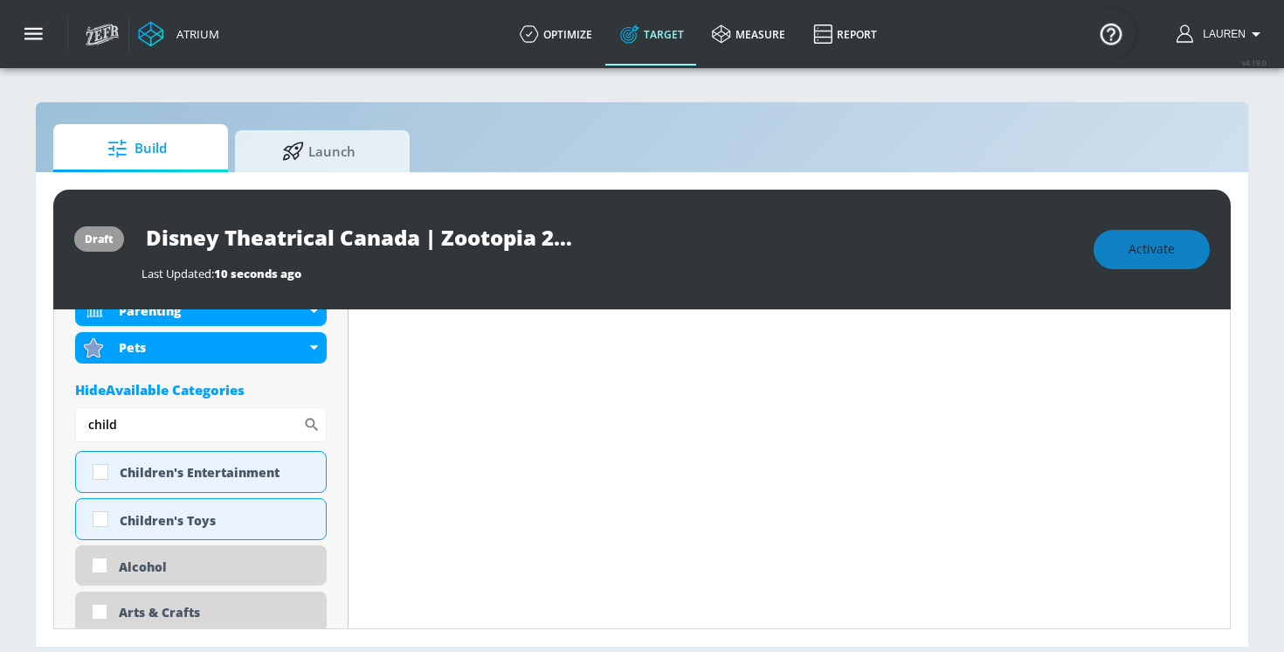
scroll to position [1411, 0]
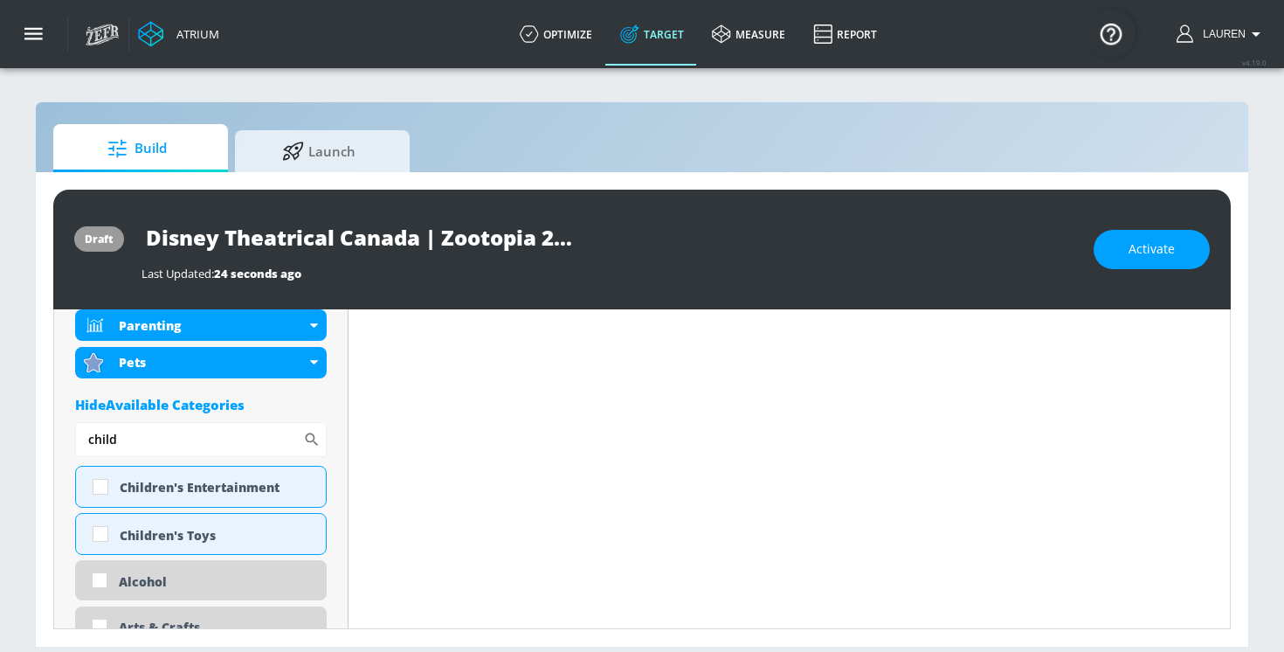
type input "child"
click at [215, 479] on div "Children's Entertainment" at bounding box center [216, 487] width 193 height 17
checkbox input "true"
click at [215, 520] on div "Children's Toys" at bounding box center [201, 534] width 252 height 42
checkbox input "true"
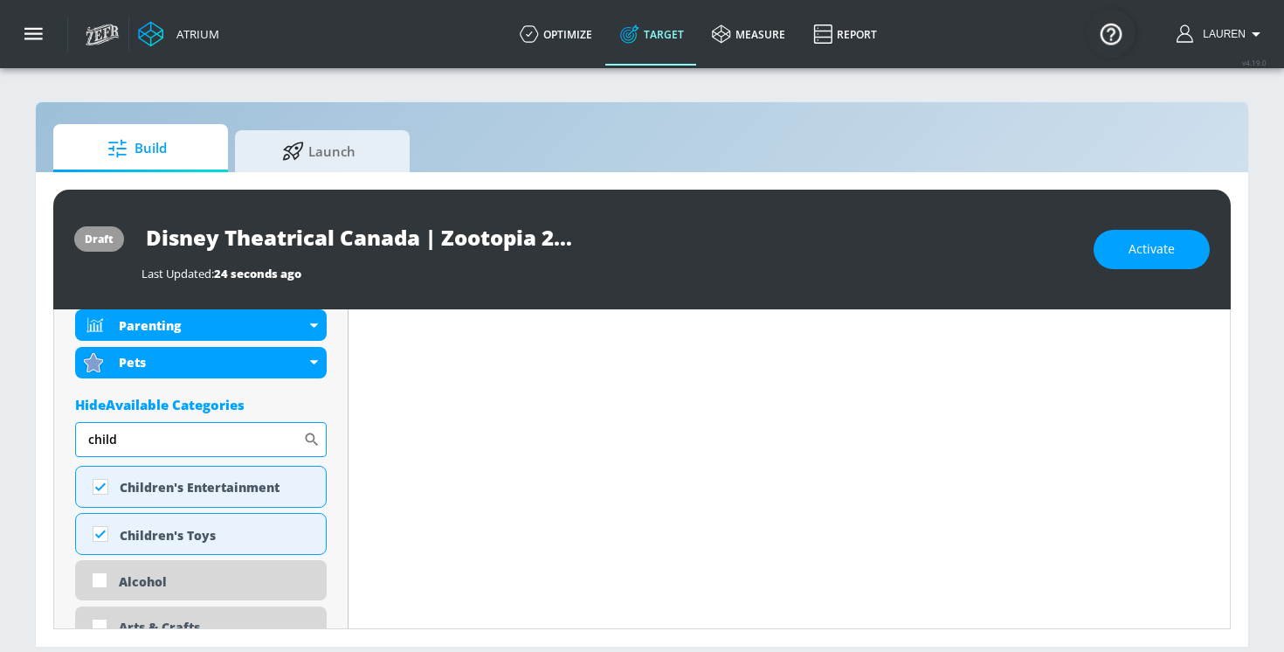
click at [162, 438] on input "child" at bounding box center [189, 439] width 228 height 35
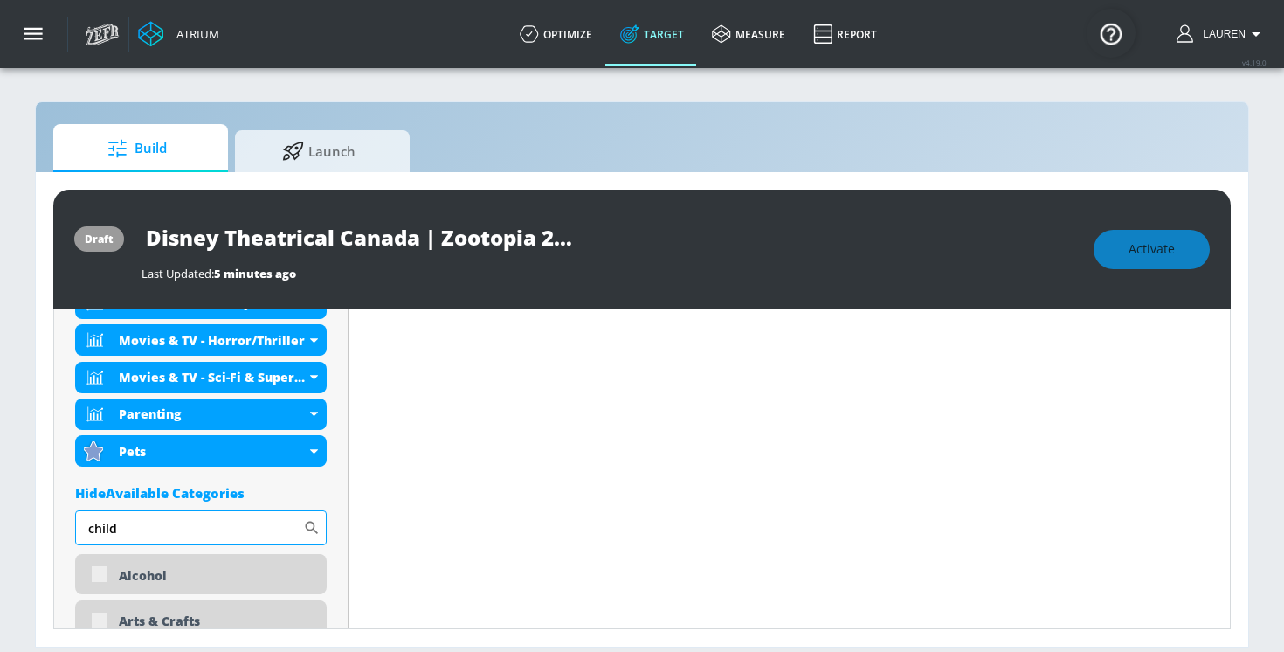
scroll to position [1499, 0]
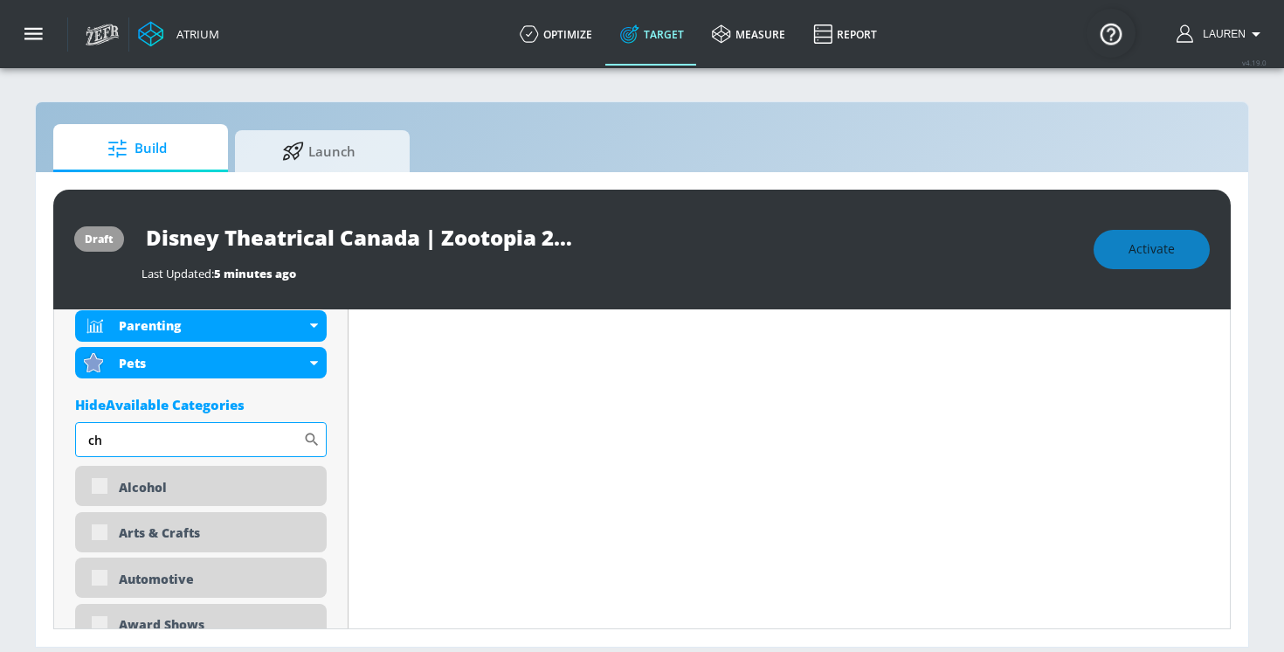
type input "c"
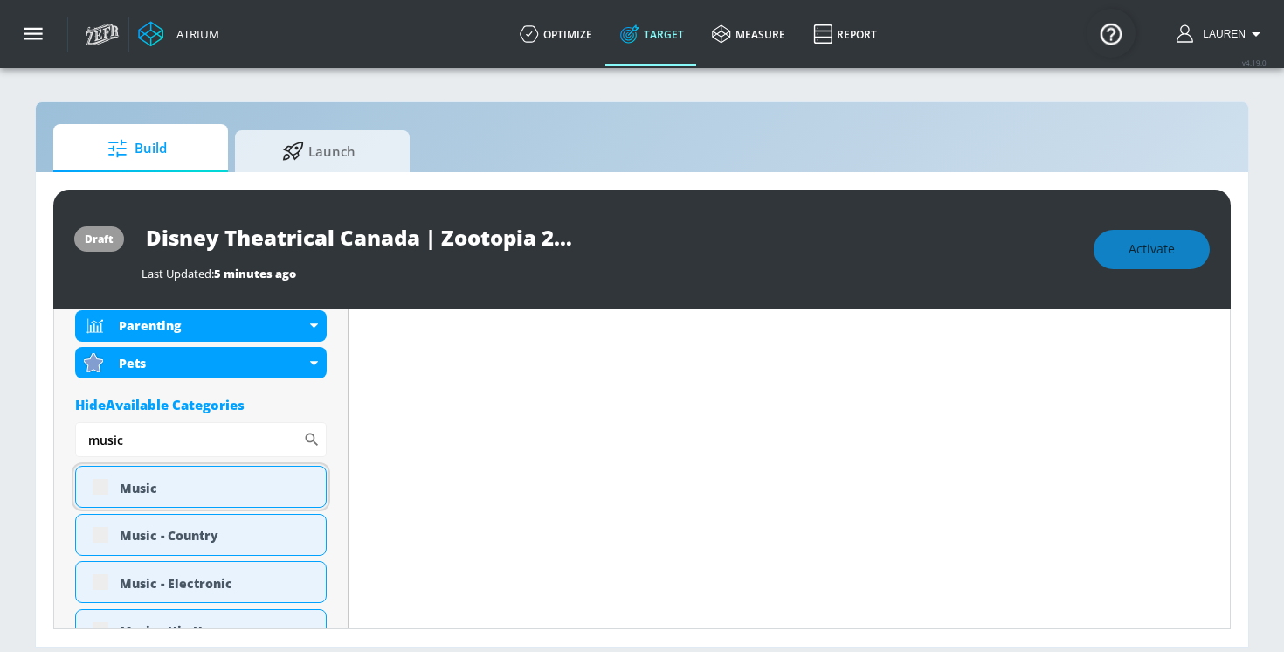
type input "music"
click at [164, 489] on div "Music" at bounding box center [216, 488] width 193 height 17
click at [96, 490] on div "Music" at bounding box center [201, 487] width 252 height 42
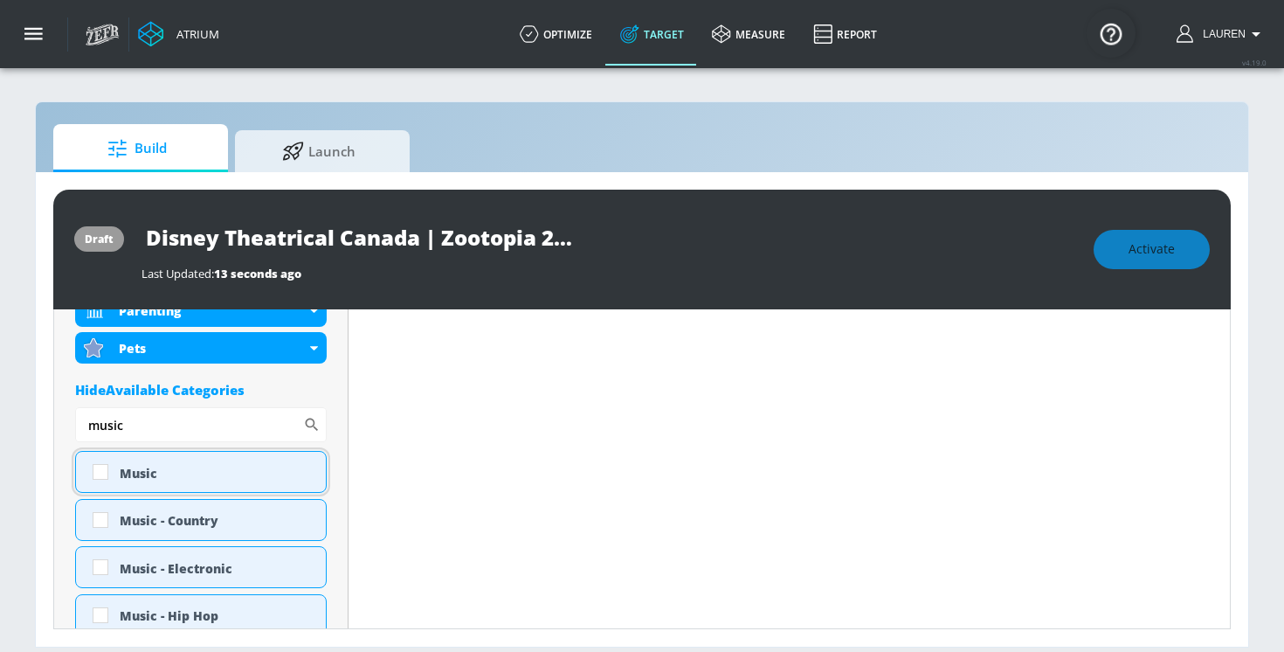
scroll to position [1485, 0]
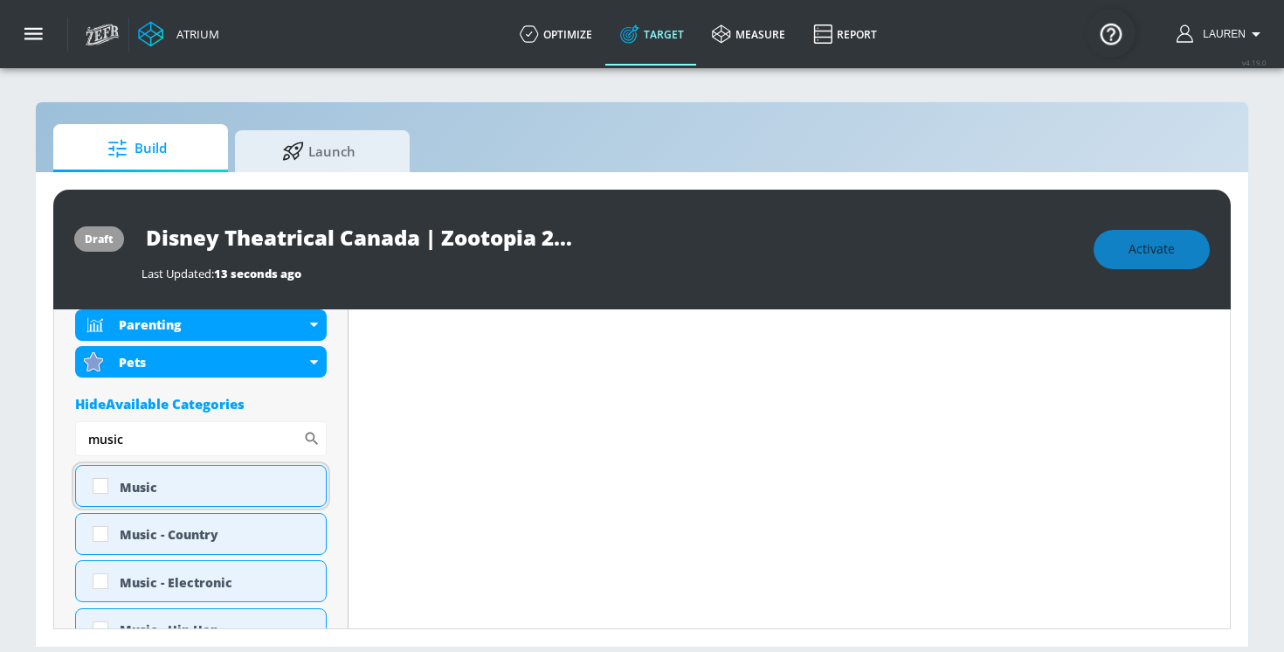
click at [96, 490] on input "checkbox" at bounding box center [100, 485] width 31 height 31
checkbox input "true"
click at [126, 444] on input "music" at bounding box center [189, 438] width 228 height 35
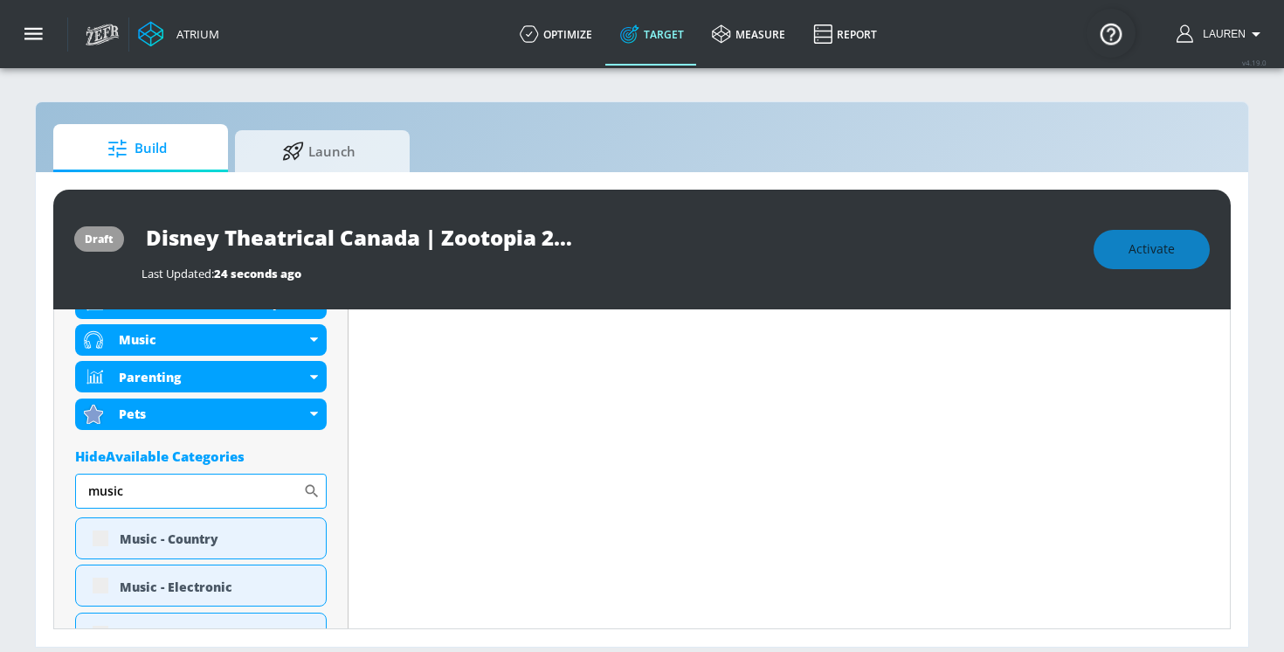
scroll to position [1537, 0]
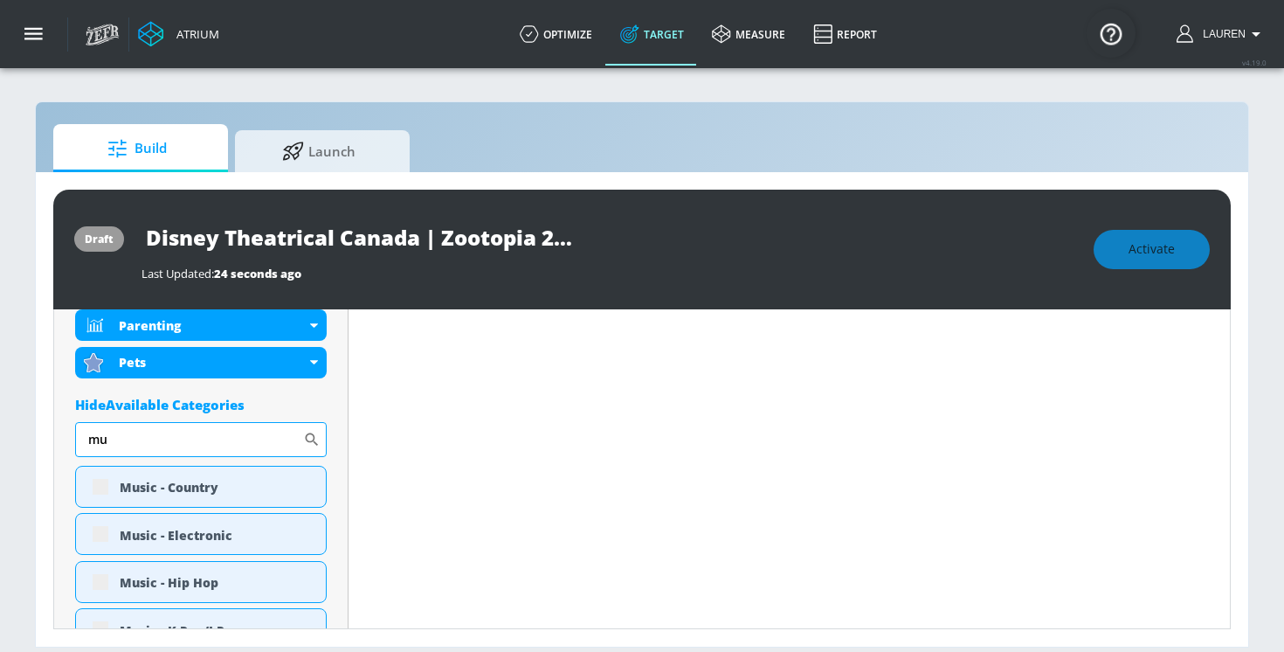
type input "m"
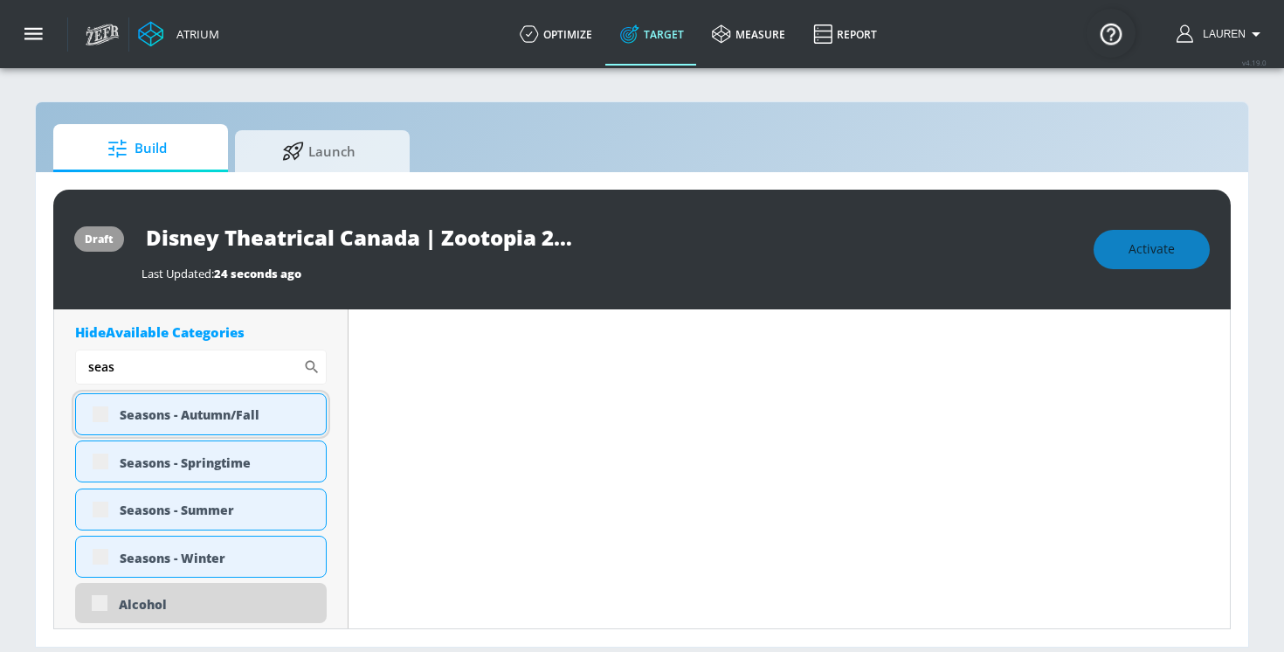
type input "seas"
click at [98, 414] on div "Seasons - Autumn/Fall" at bounding box center [201, 414] width 252 height 42
click at [92, 405] on div "Seasons - Autumn/Fall" at bounding box center [201, 414] width 252 height 42
click at [97, 417] on div "Seasons - Autumn/Fall" at bounding box center [201, 414] width 252 height 42
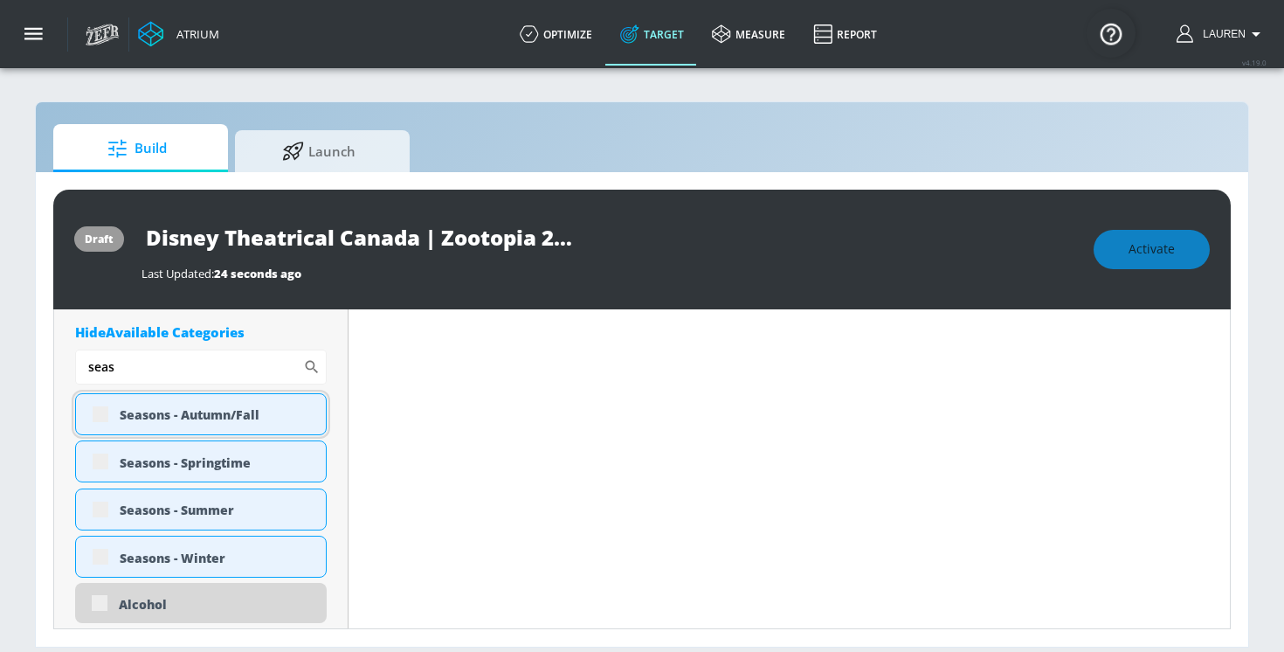
click at [94, 408] on div "Seasons - Autumn/Fall" at bounding box center [201, 414] width 252 height 42
click at [101, 417] on div "Seasons - Autumn/Fall" at bounding box center [201, 414] width 252 height 42
click at [101, 415] on div "Seasons - Autumn/Fall" at bounding box center [201, 414] width 252 height 42
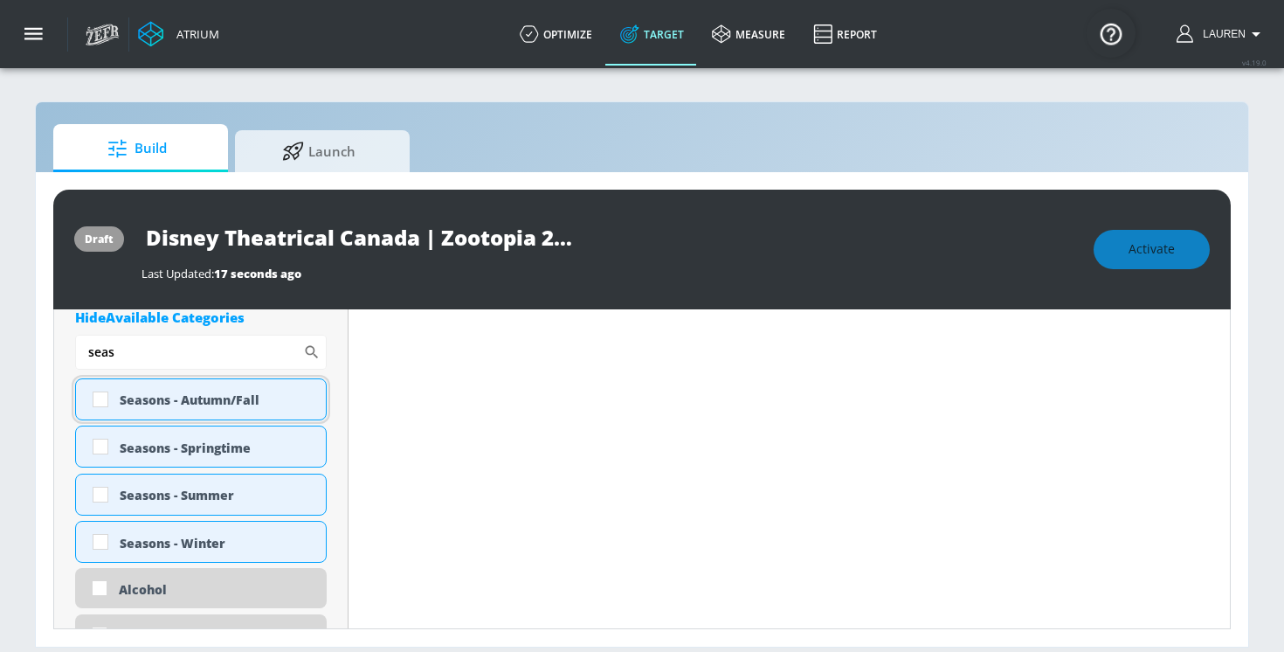
scroll to position [1595, 0]
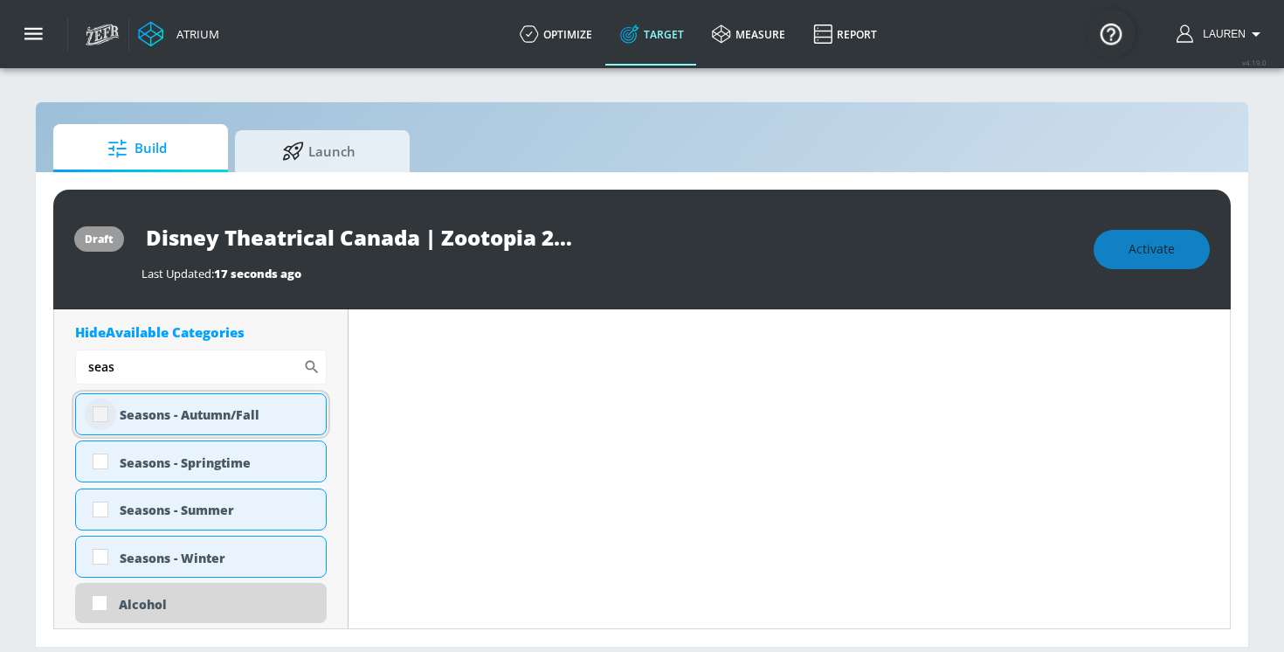
click at [101, 415] on input "checkbox" at bounding box center [100, 413] width 31 height 31
checkbox input "true"
click at [103, 460] on input "checkbox" at bounding box center [100, 461] width 31 height 31
checkbox input "true"
click at [103, 519] on input "checkbox" at bounding box center [100, 509] width 31 height 31
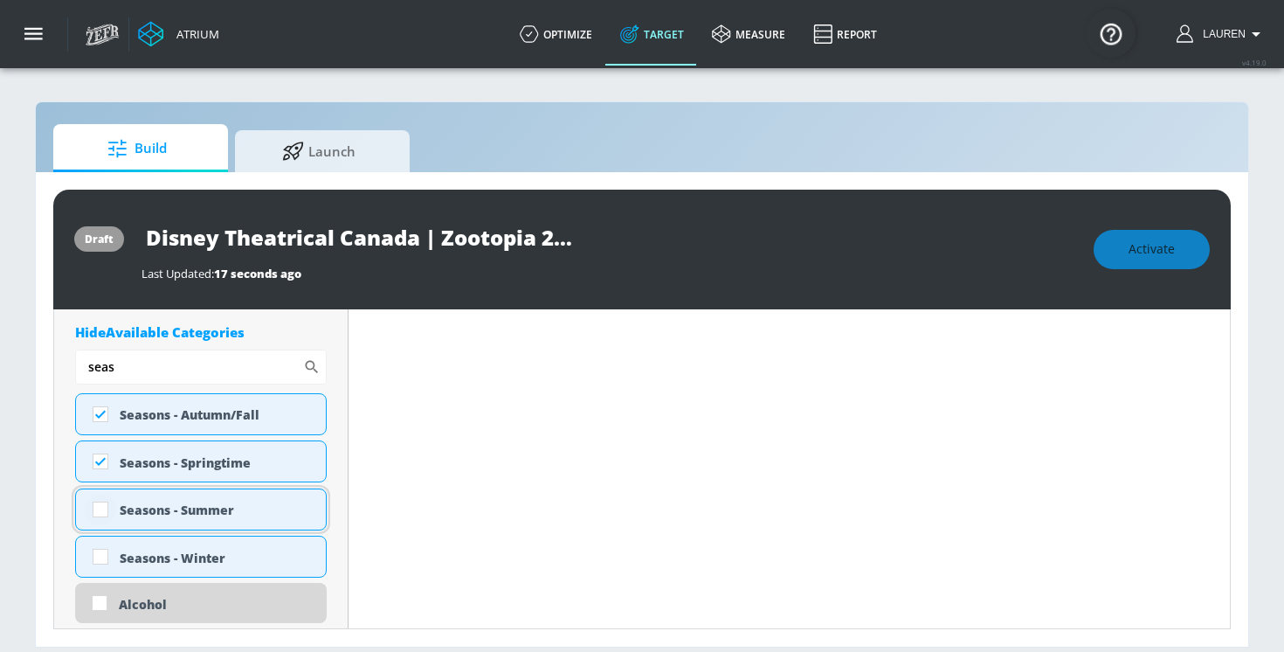
checkbox input "true"
click at [103, 556] on input "checkbox" at bounding box center [100, 556] width 31 height 31
checkbox input "true"
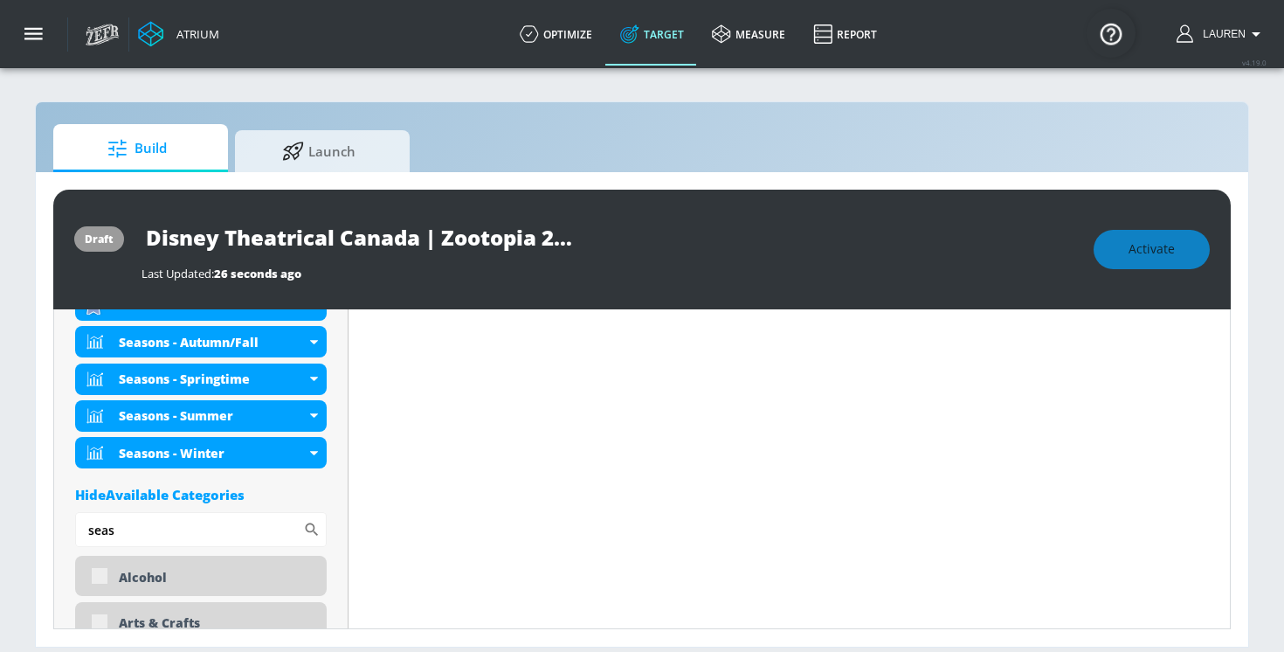
scroll to position [1610, 0]
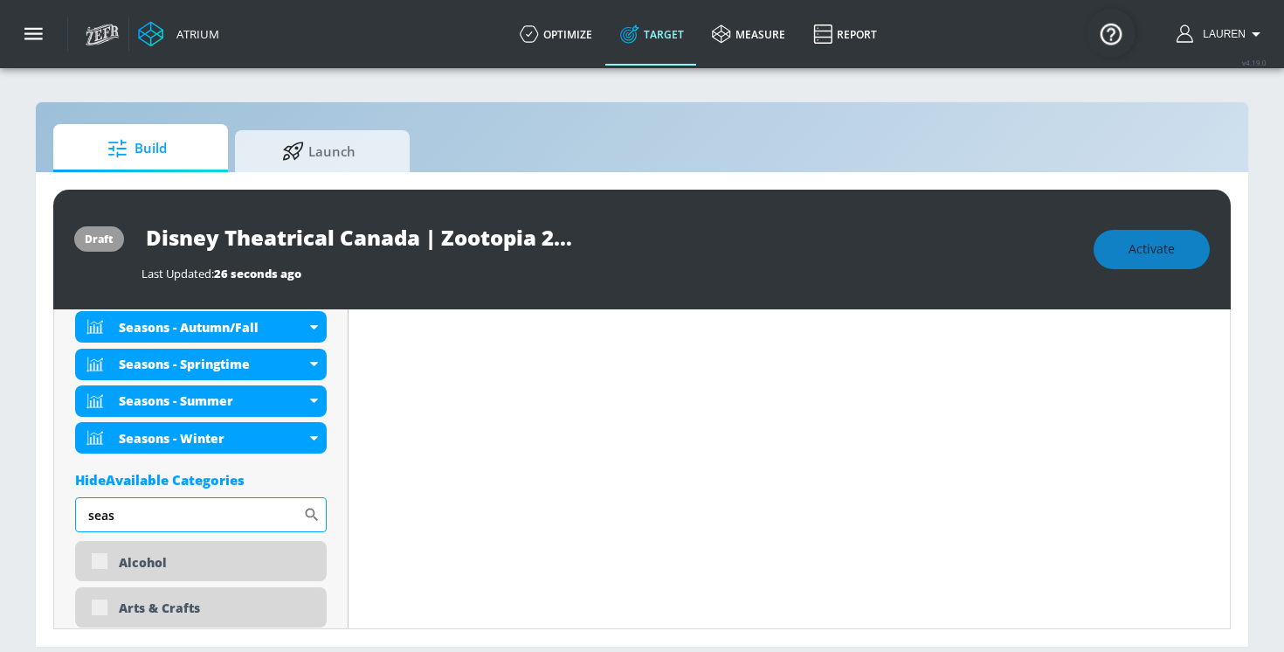
click at [150, 530] on input "seas" at bounding box center [189, 514] width 228 height 35
type input "s"
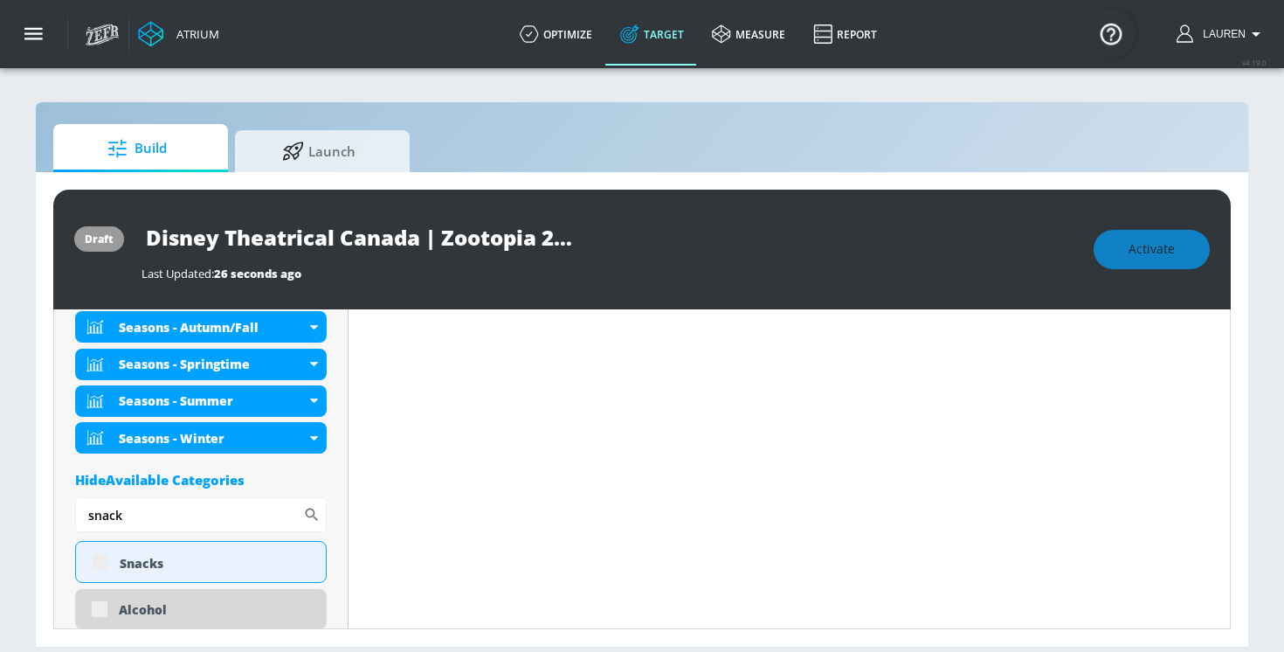
type input "snack"
click at [248, 561] on div "Snacks" at bounding box center [216, 563] width 193 height 17
click at [104, 565] on div "Snacks" at bounding box center [201, 562] width 252 height 42
click at [100, 562] on div "Snacks" at bounding box center [201, 562] width 252 height 42
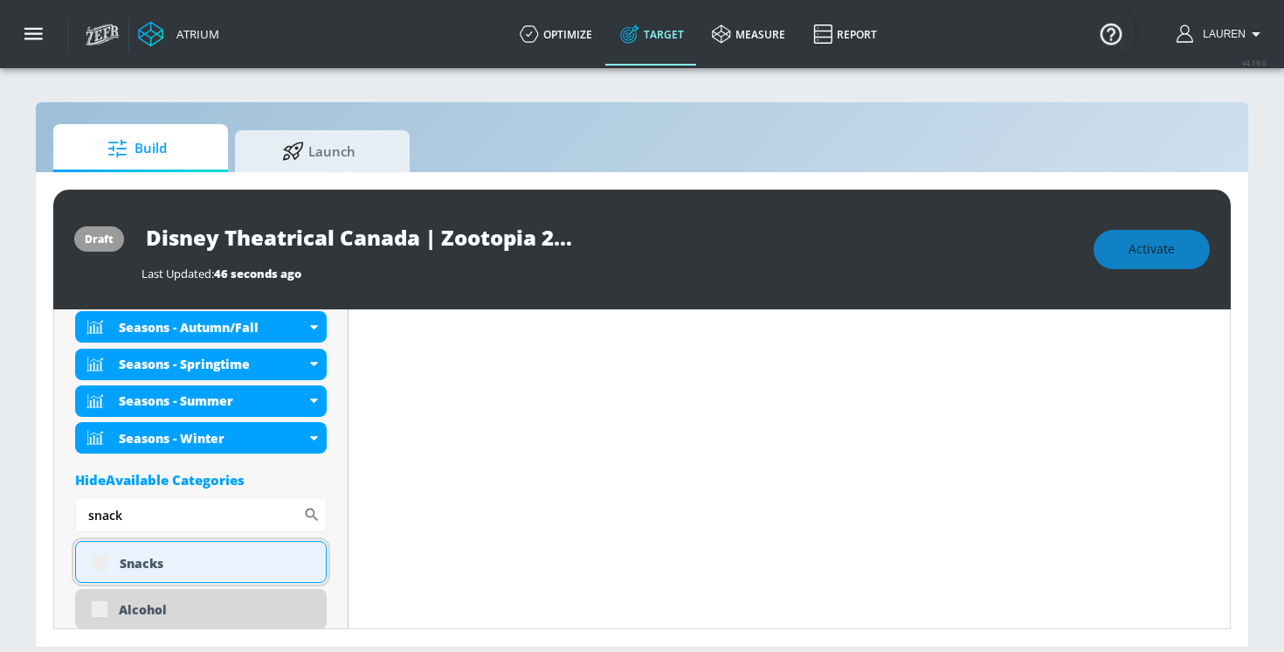
click at [100, 562] on div "Snacks" at bounding box center [201, 562] width 252 height 42
click at [180, 552] on div "Snacks" at bounding box center [201, 562] width 252 height 42
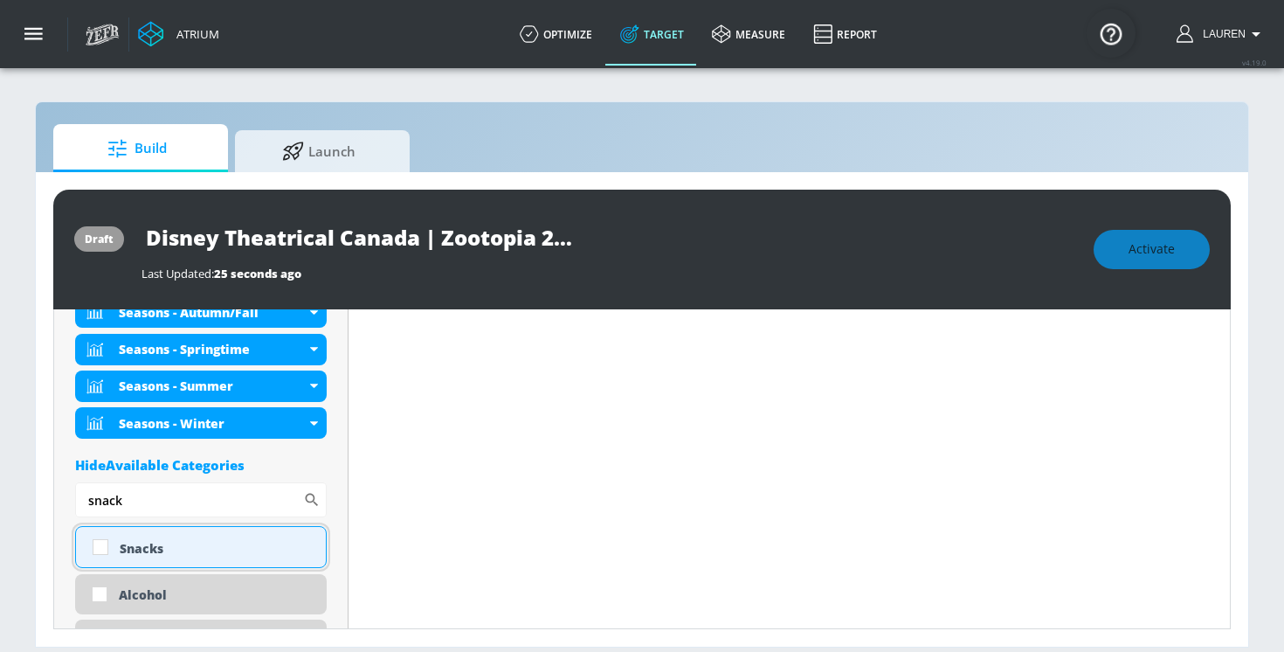
scroll to position [1595, 0]
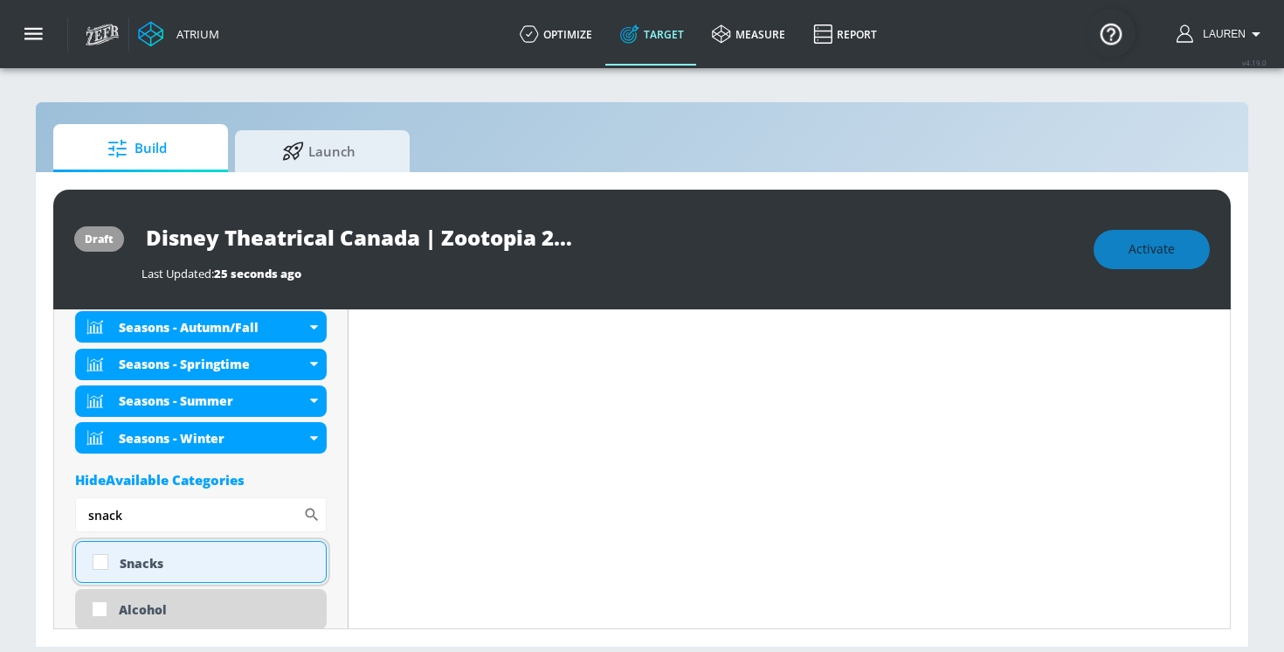
click at [180, 553] on div "Snacks" at bounding box center [201, 562] width 252 height 42
checkbox input "true"
click at [163, 516] on input "snack" at bounding box center [189, 514] width 228 height 35
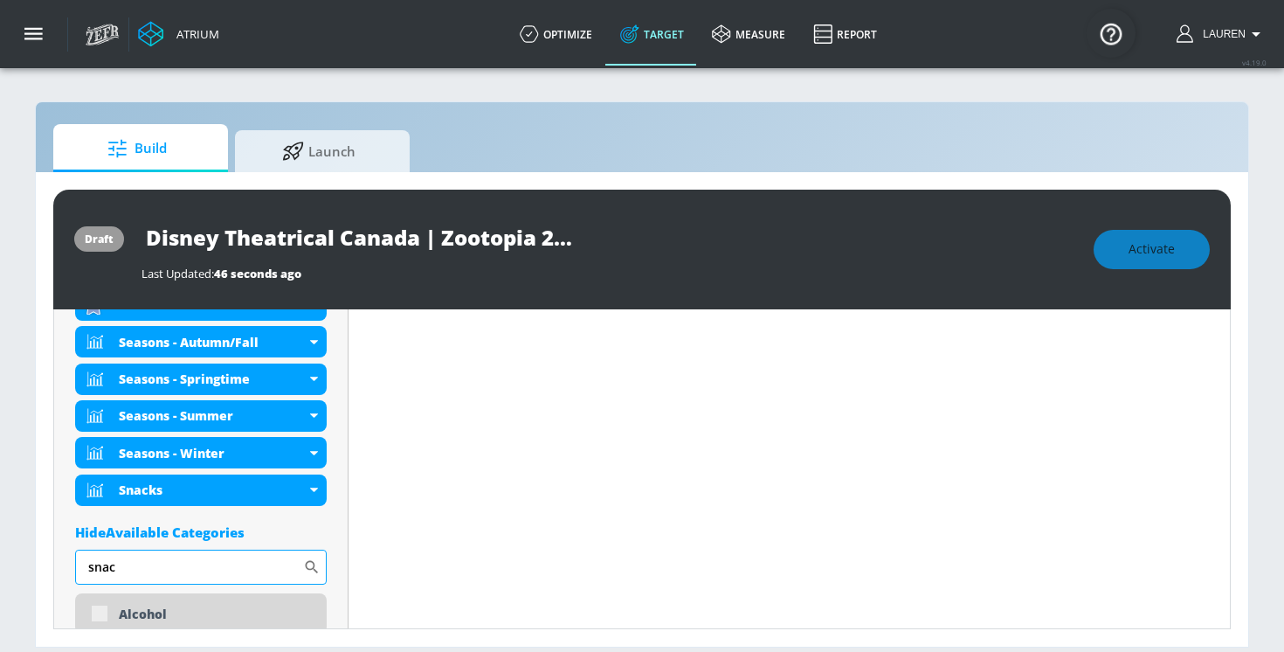
scroll to position [1610, 0]
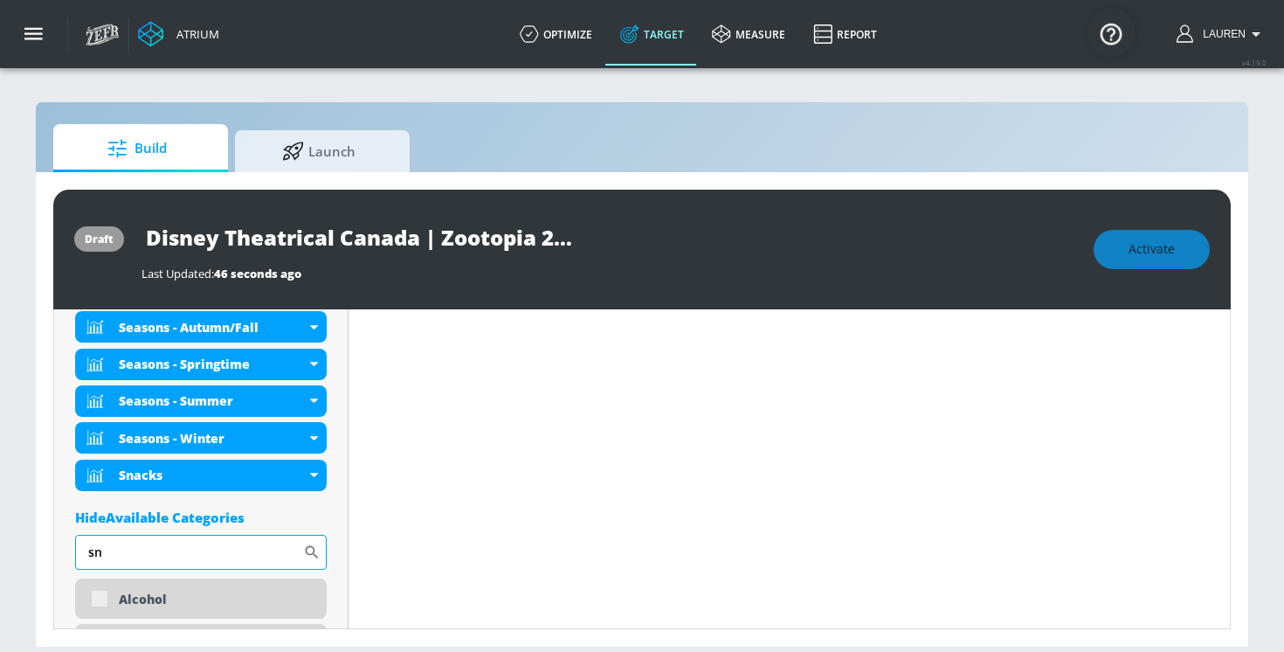
type input "s"
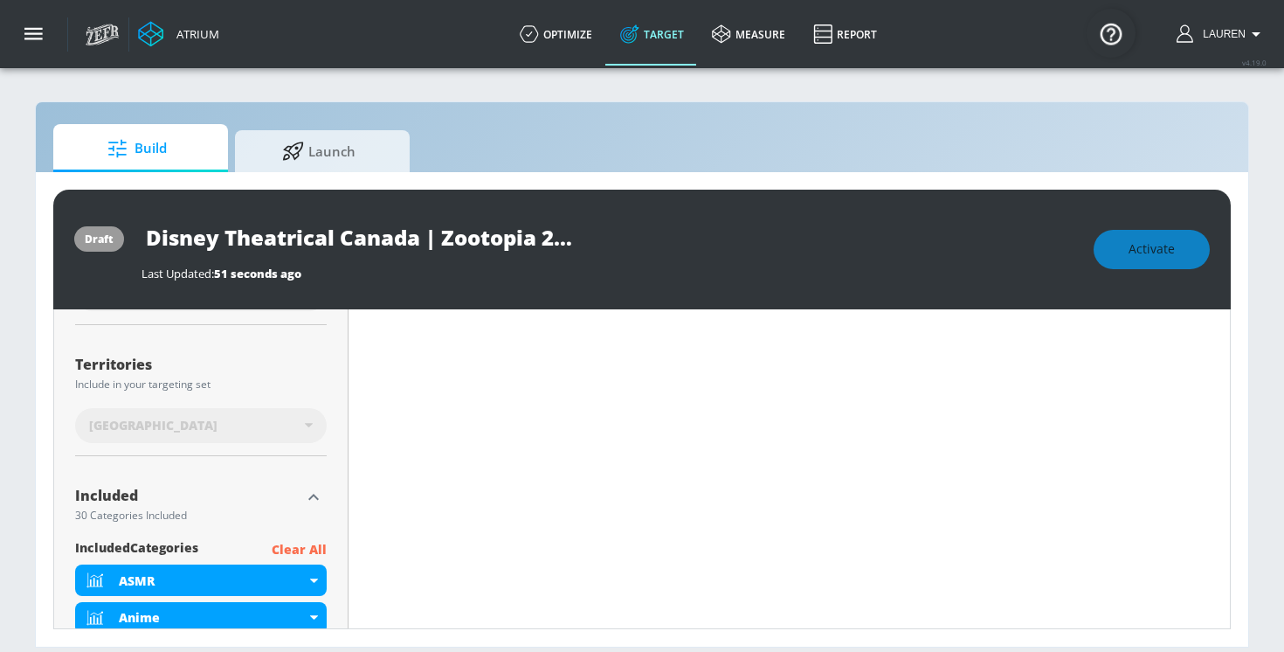
scroll to position [431, 0]
click at [310, 497] on icon "button" at bounding box center [313, 496] width 21 height 21
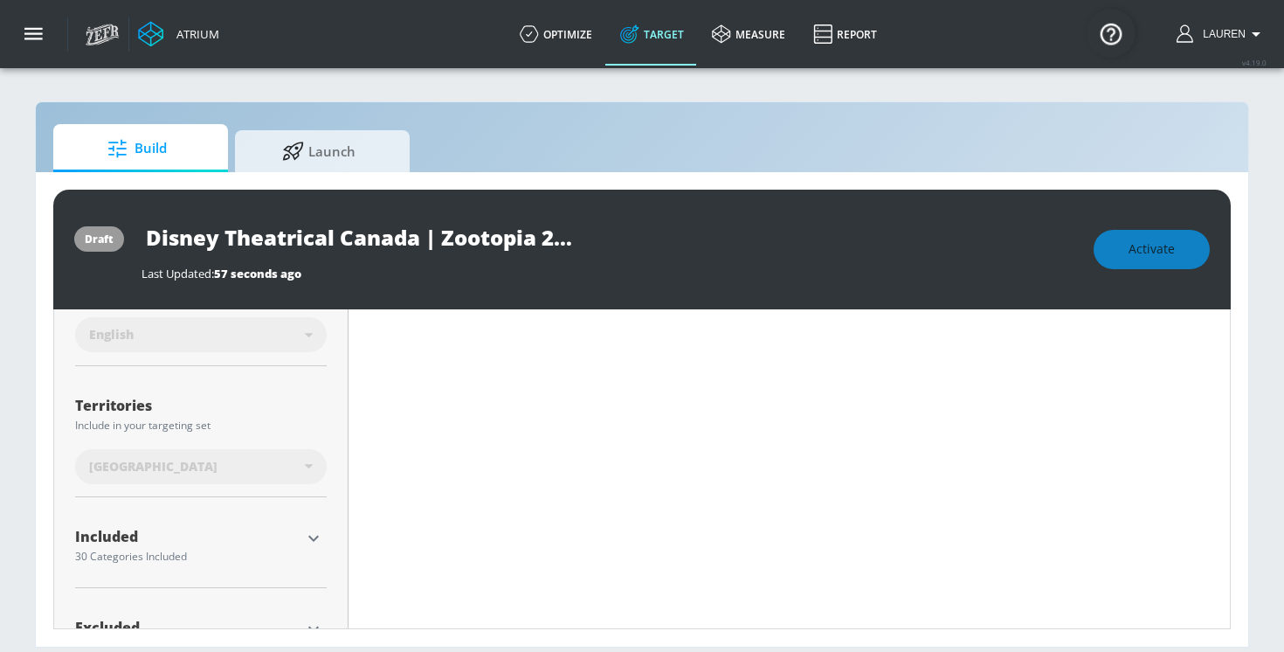
scroll to position [453, 0]
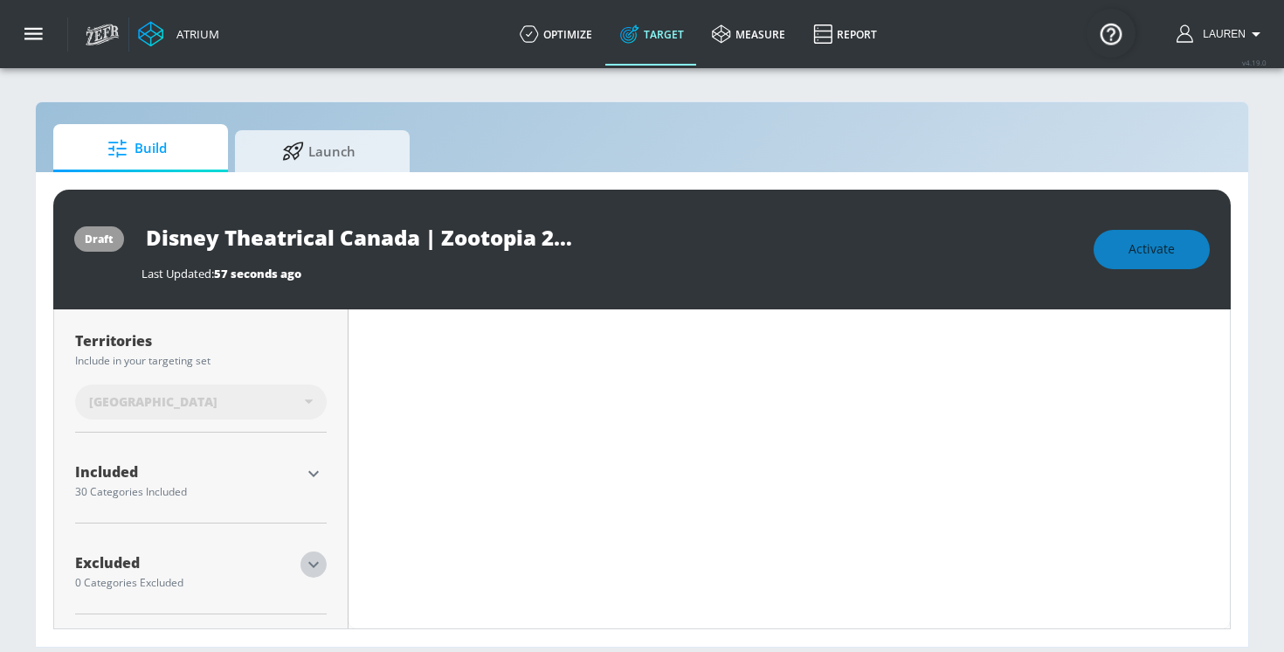
click at [309, 557] on icon "button" at bounding box center [313, 564] width 21 height 21
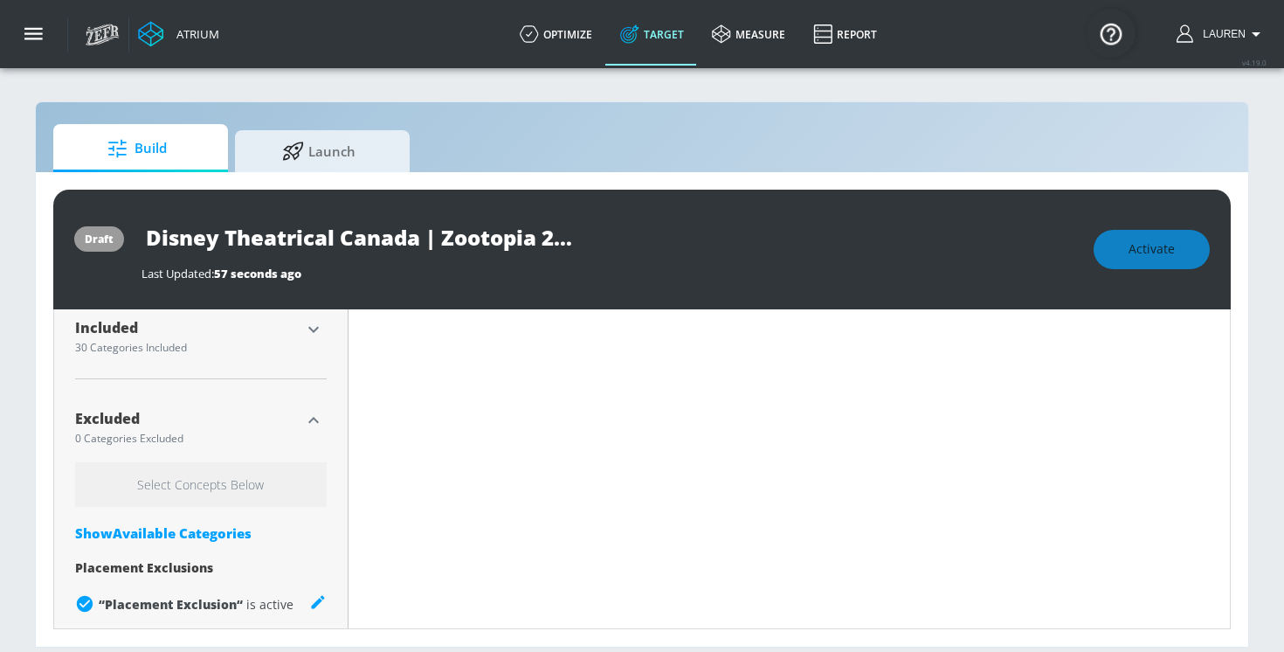
scroll to position [612, 0]
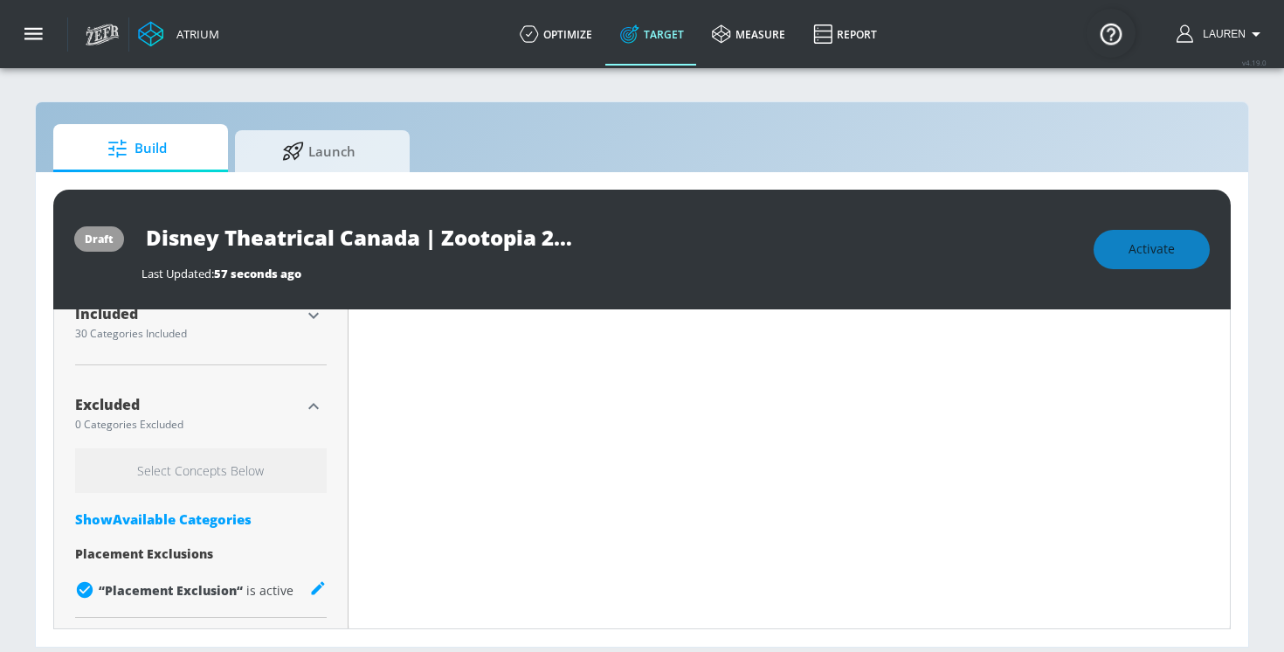
click at [157, 510] on div "Show Available Categories" at bounding box center [201, 518] width 252 height 17
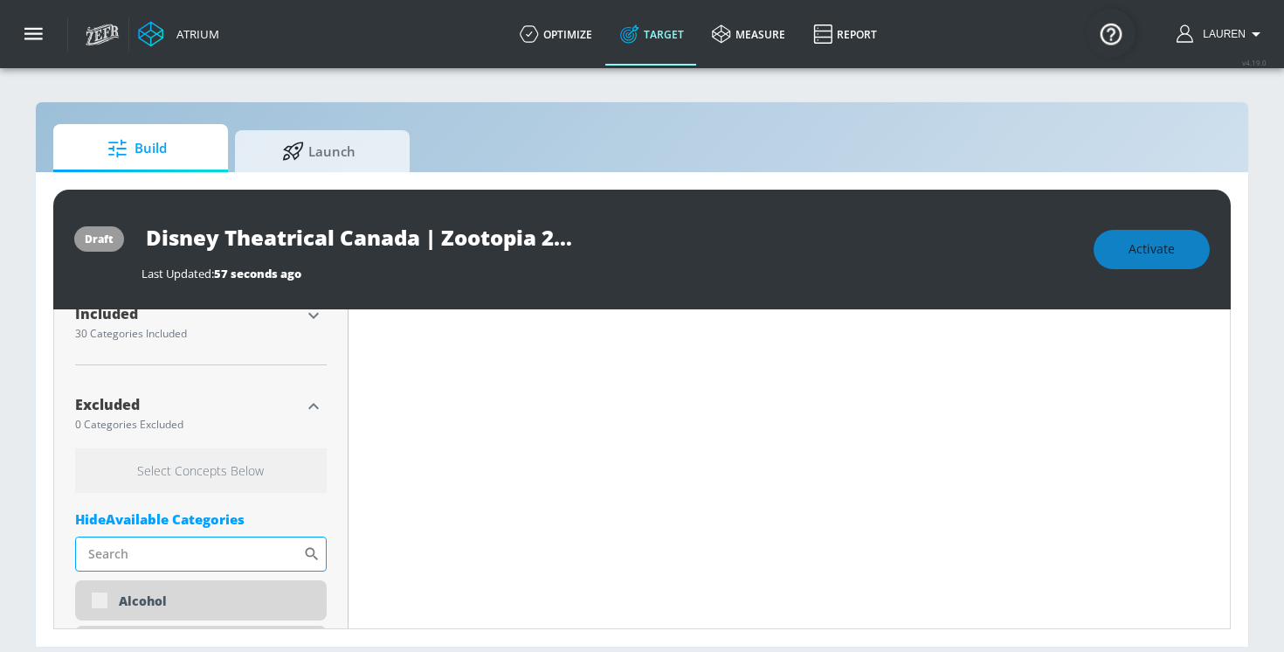
click at [162, 543] on input "Sort By" at bounding box center [189, 554] width 228 height 35
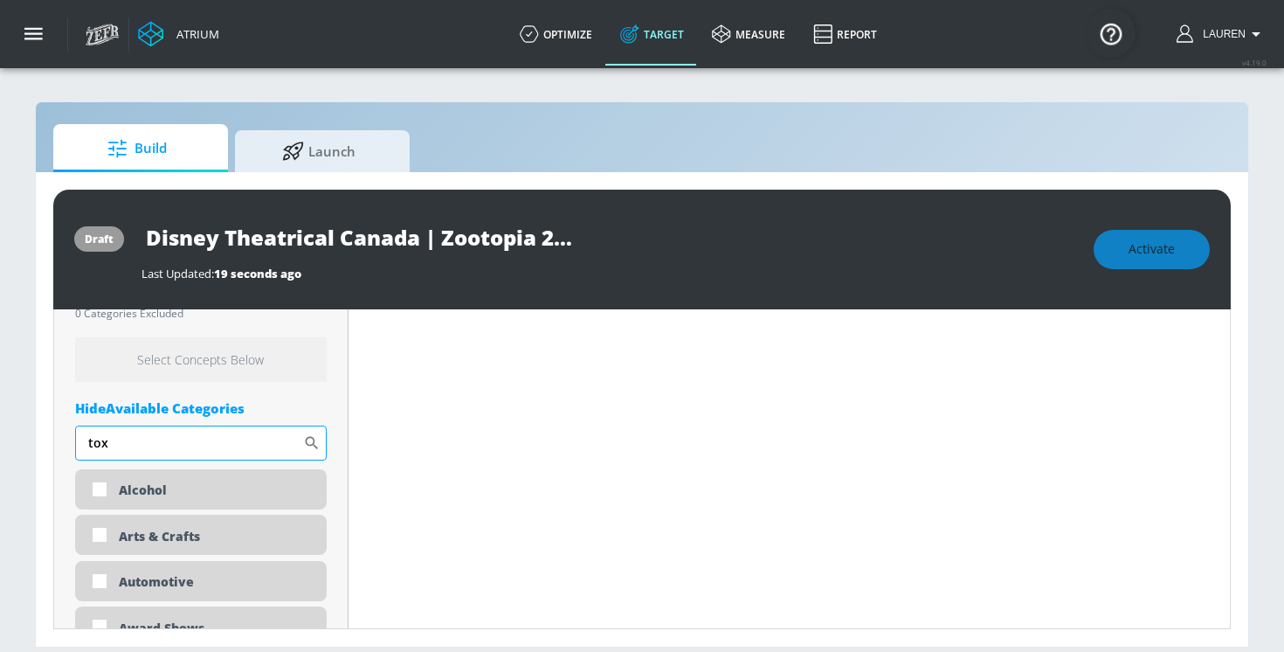
scroll to position [710, 0]
type input "t"
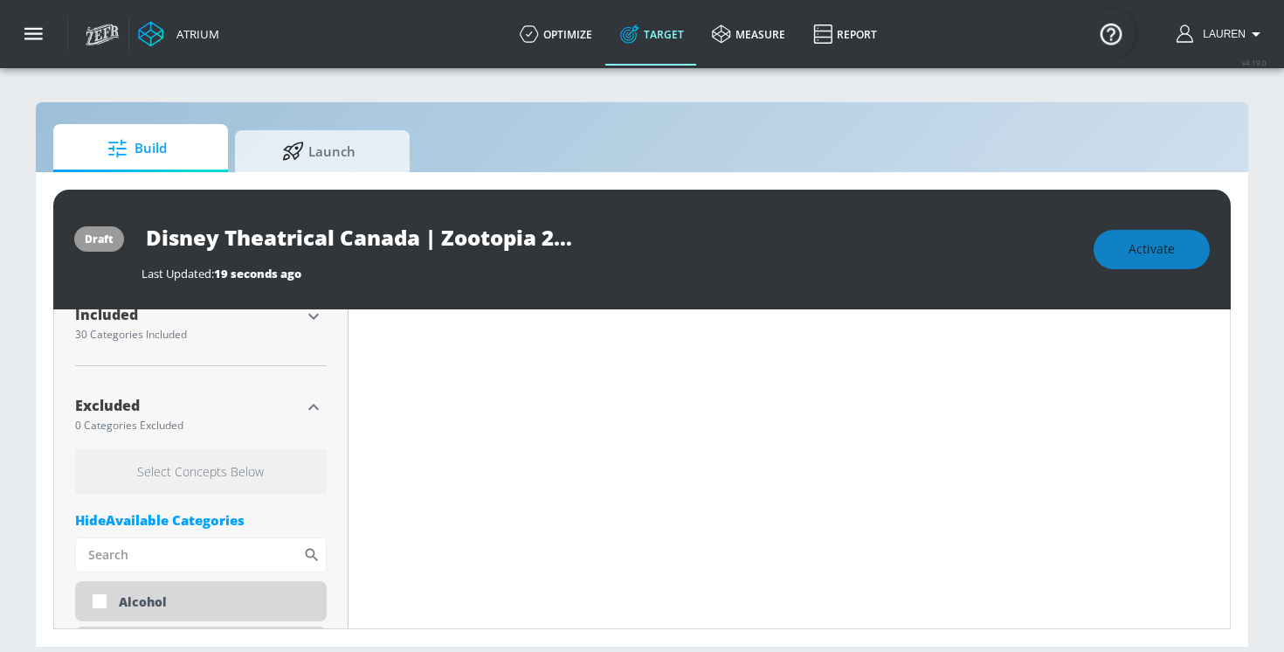
click at [301, 415] on div at bounding box center [314, 407] width 26 height 26
click at [306, 405] on icon "button" at bounding box center [313, 407] width 21 height 21
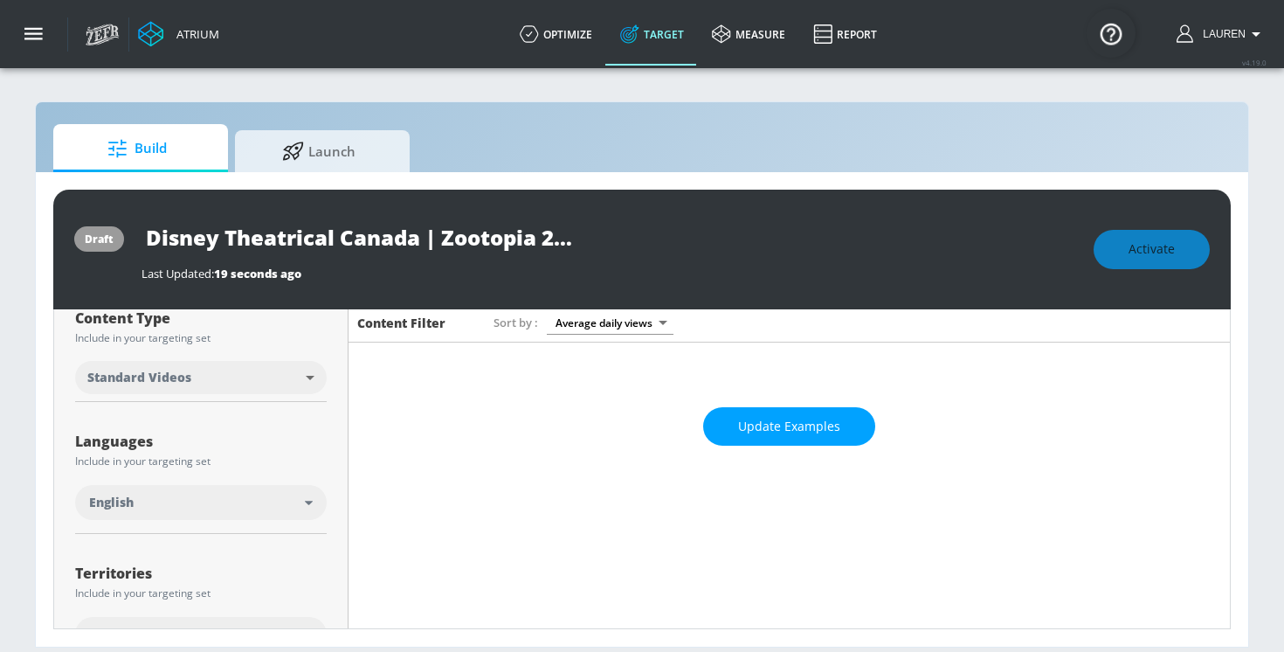
scroll to position [0, 0]
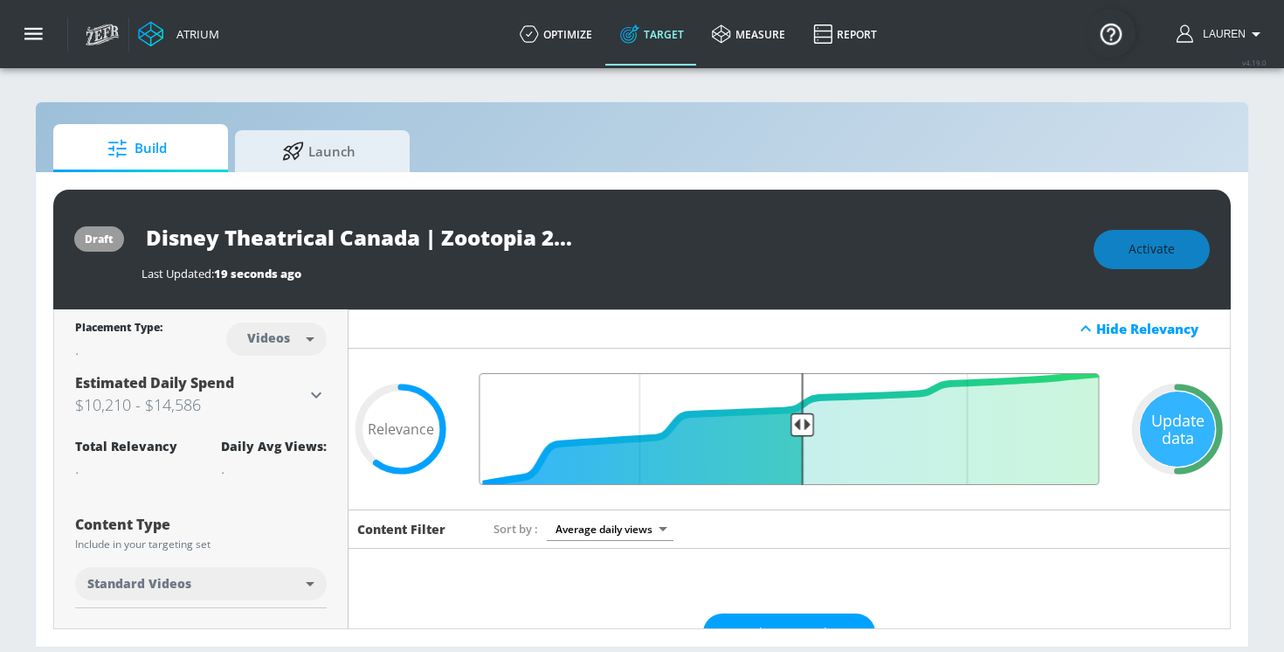
type input "0.5"
drag, startPoint x: 737, startPoint y: 421, endPoint x: 802, endPoint y: 423, distance: 65.6
click at [802, 423] on input "Final Threshold" at bounding box center [790, 429] width 638 height 112
click at [254, 245] on input "Disney Theatrical Canada | Zootopia 2025 | TS" at bounding box center [360, 237] width 437 height 39
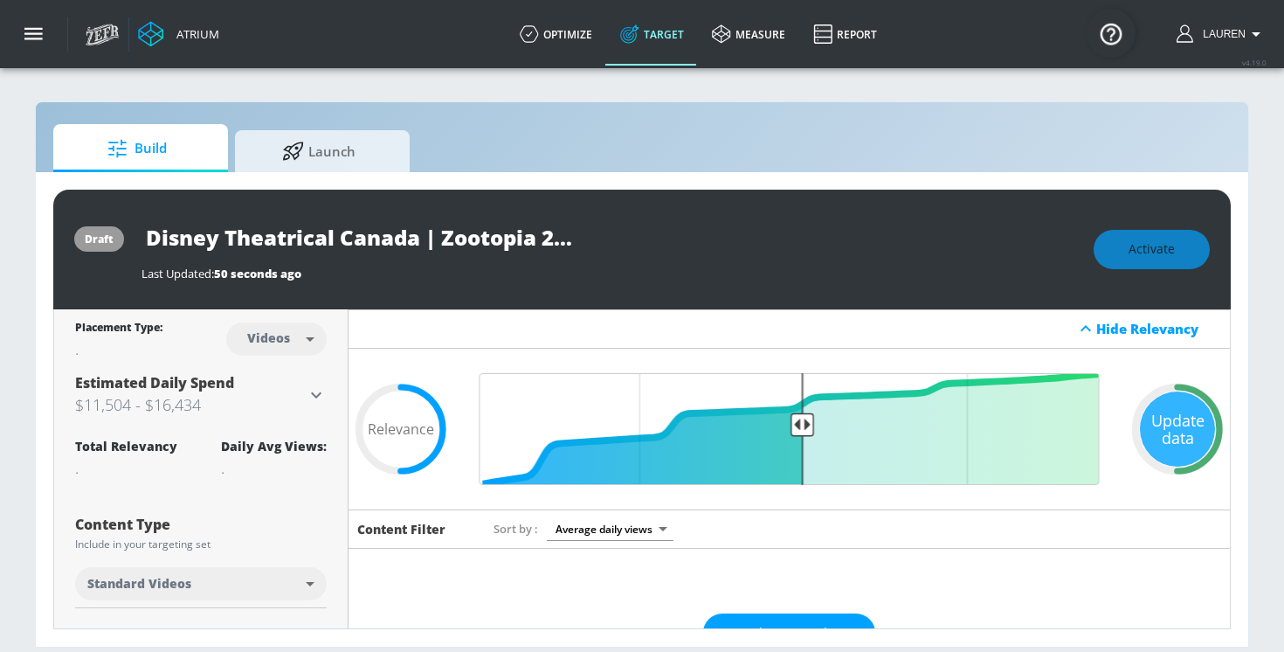
click at [254, 245] on input "Disney Theatrical Canada | Zootopia 2025 | TS" at bounding box center [360, 237] width 437 height 39
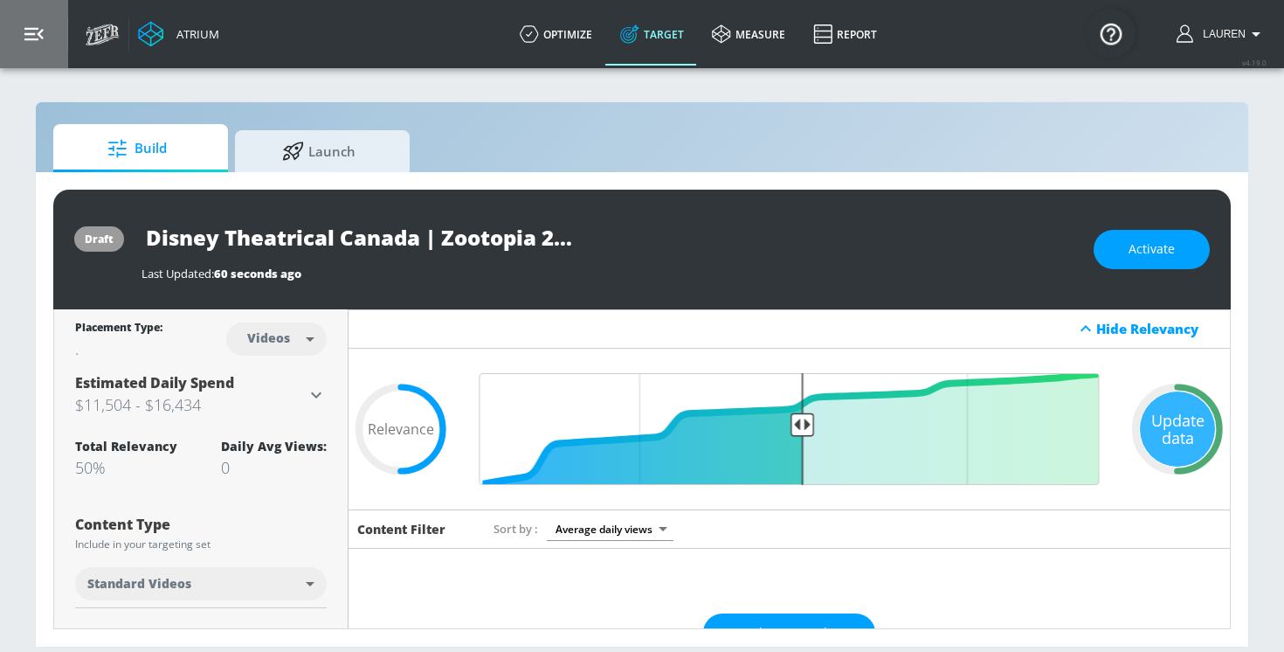
click at [32, 24] on button "button" at bounding box center [34, 34] width 68 height 68
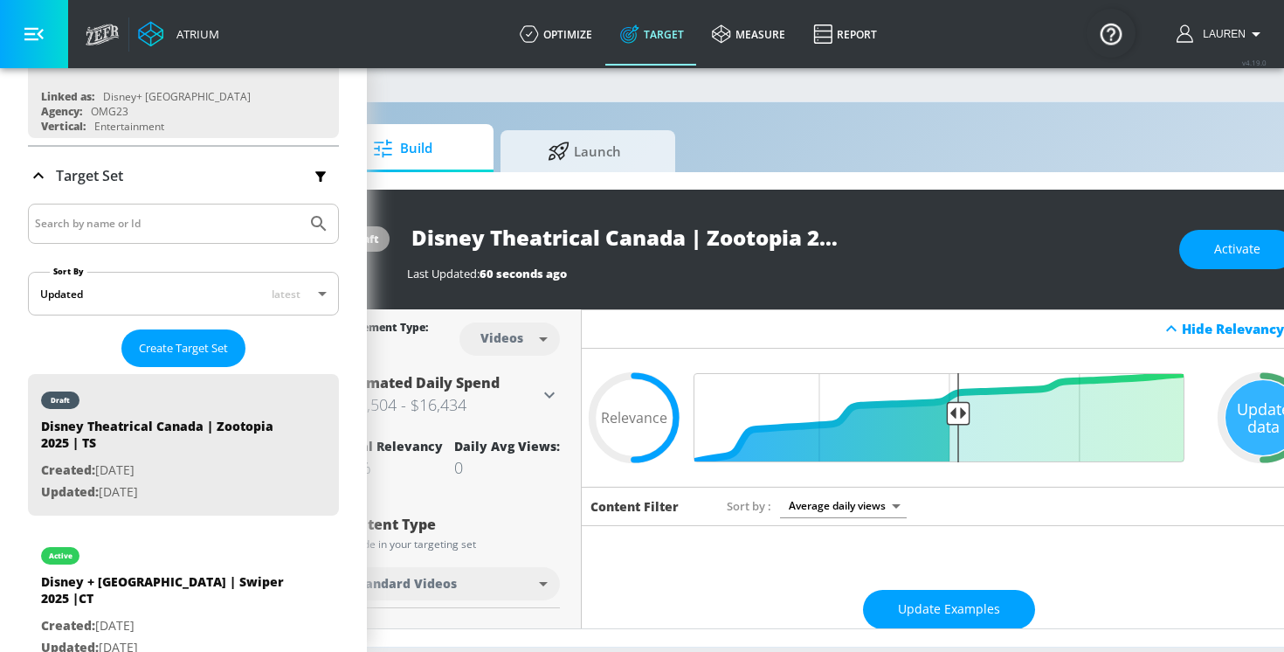
scroll to position [0, 187]
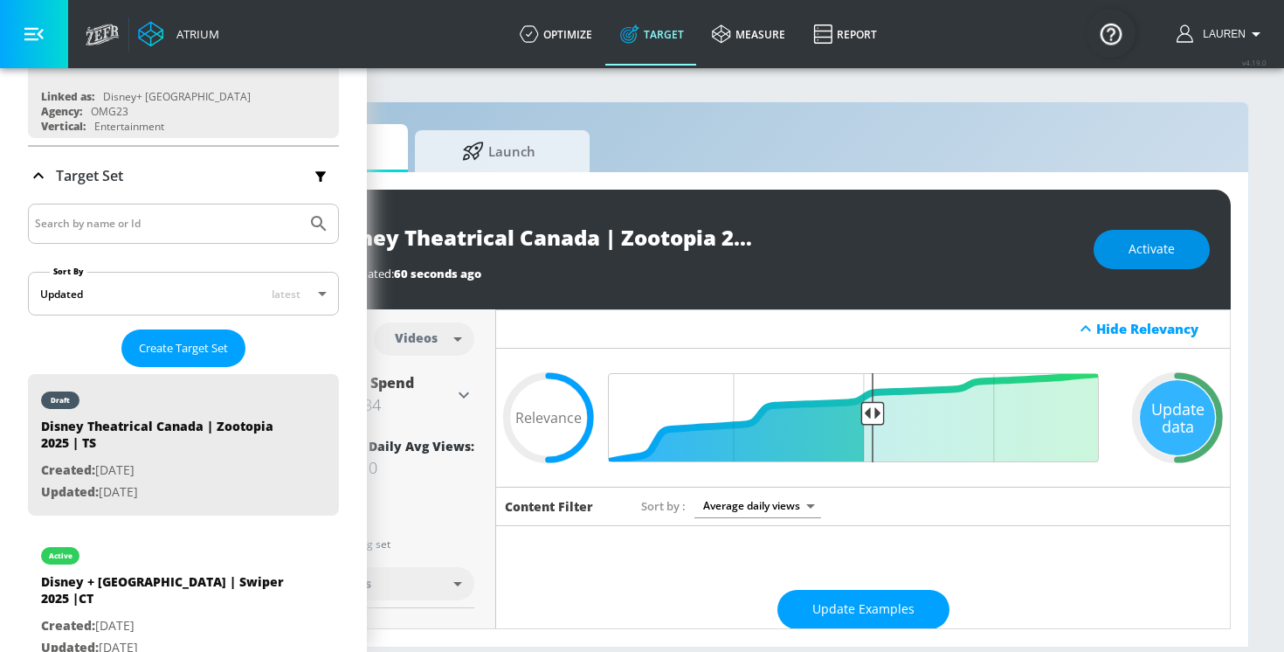
click at [1151, 248] on span "Activate" at bounding box center [1152, 250] width 46 height 22
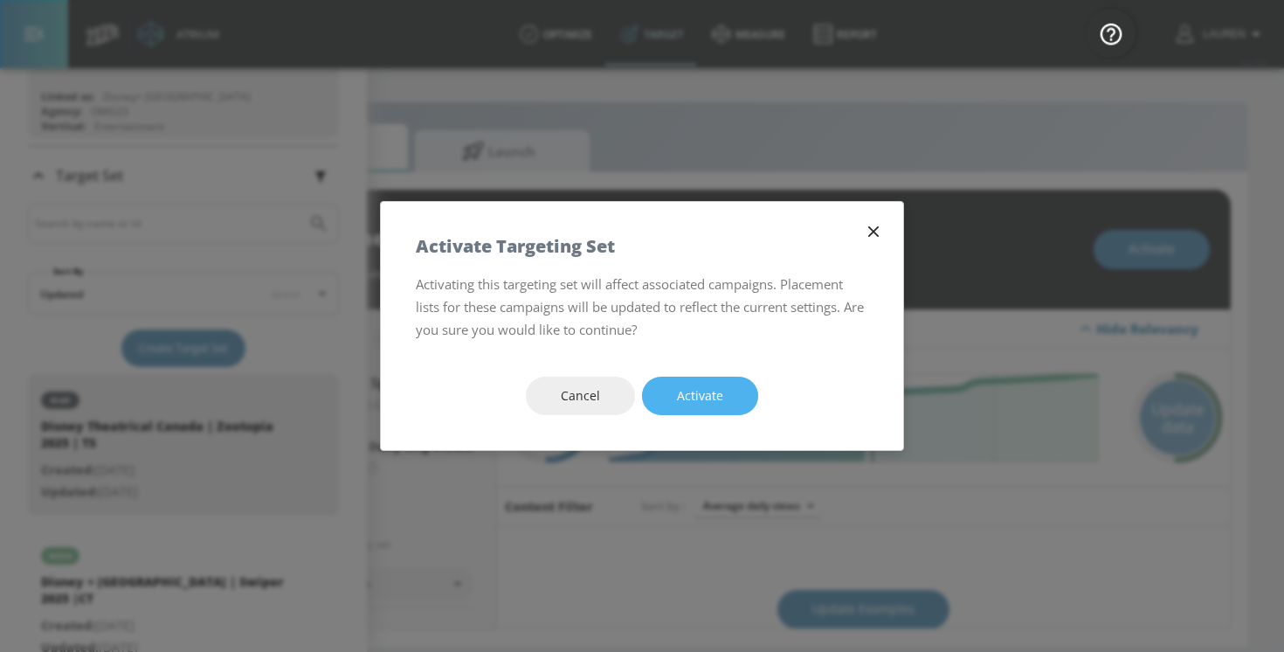
click at [699, 405] on span "Activate" at bounding box center [700, 396] width 46 height 22
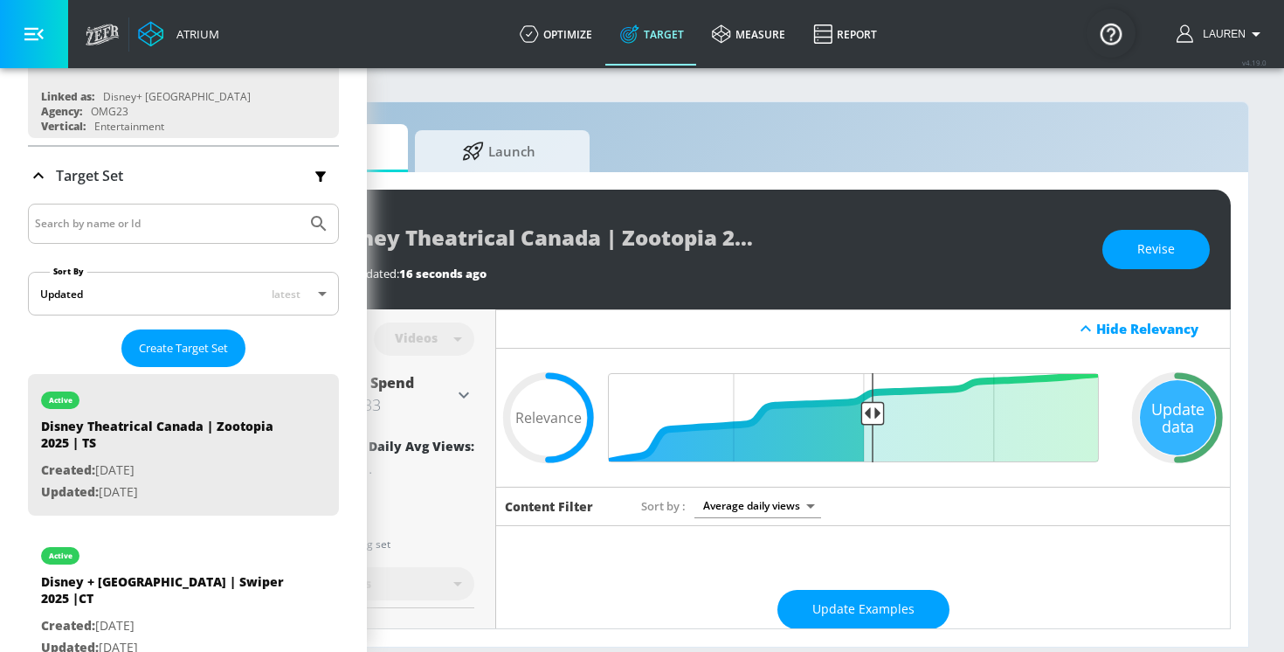
scroll to position [17, 0]
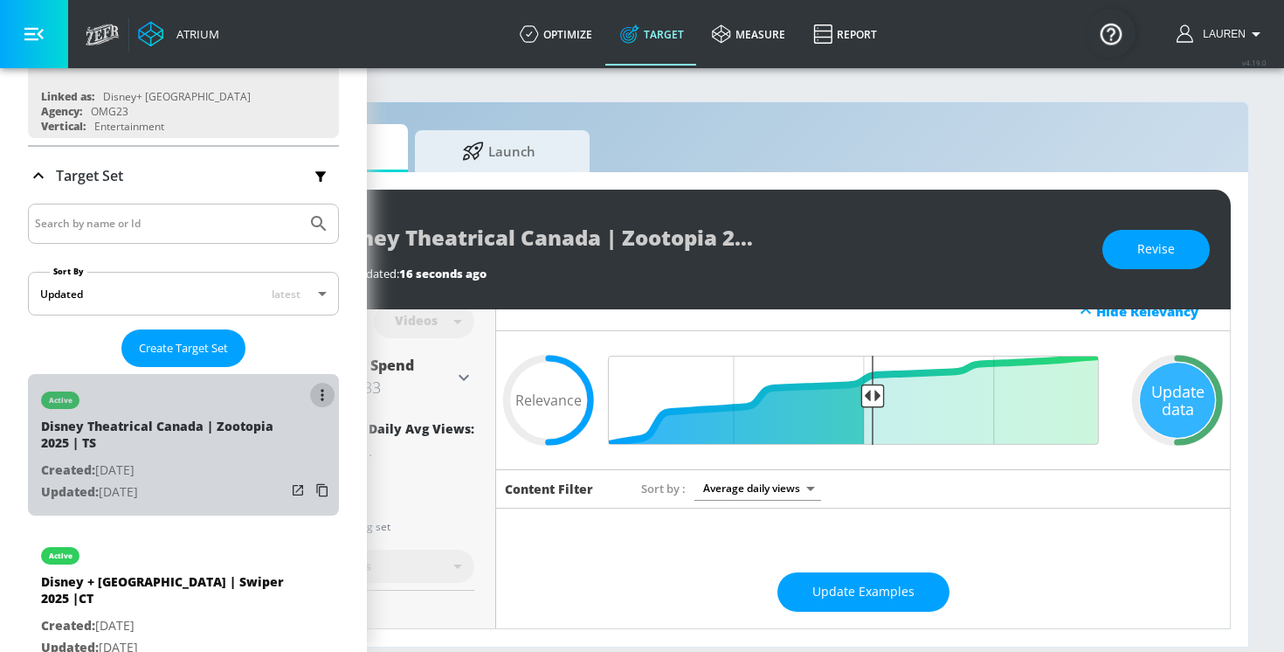
click at [316, 400] on button "list of Target Set" at bounding box center [322, 395] width 24 height 24
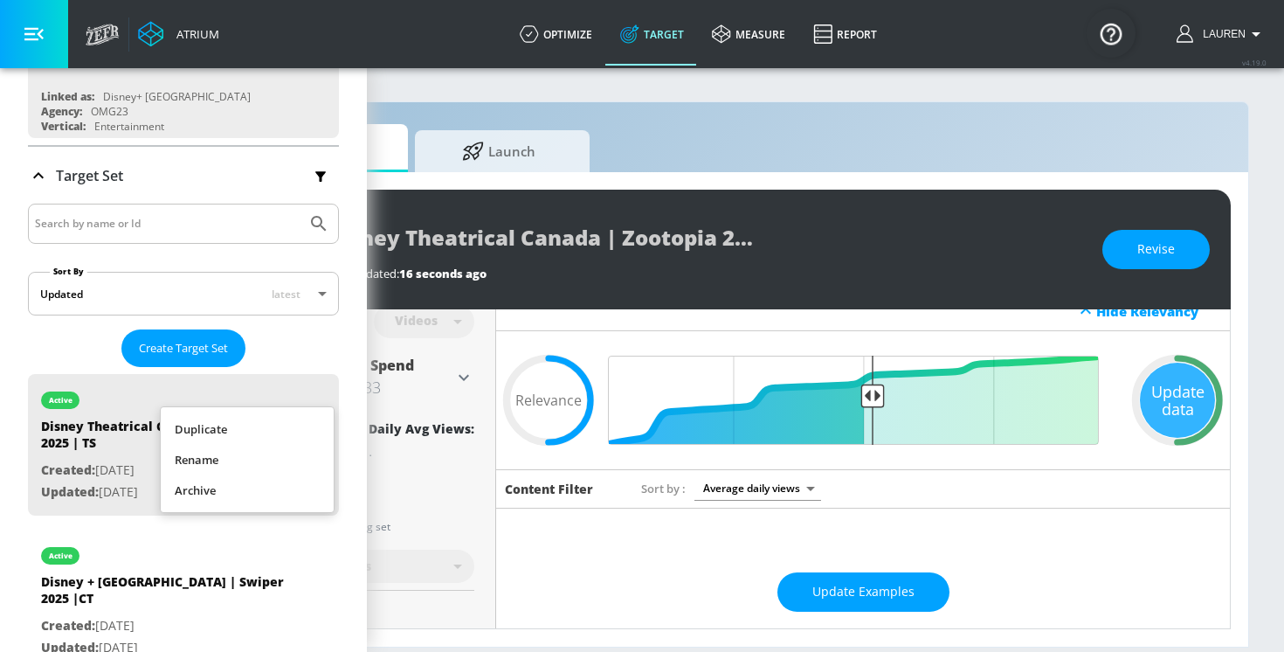
click at [268, 426] on li "Duplicate" at bounding box center [247, 429] width 173 height 31
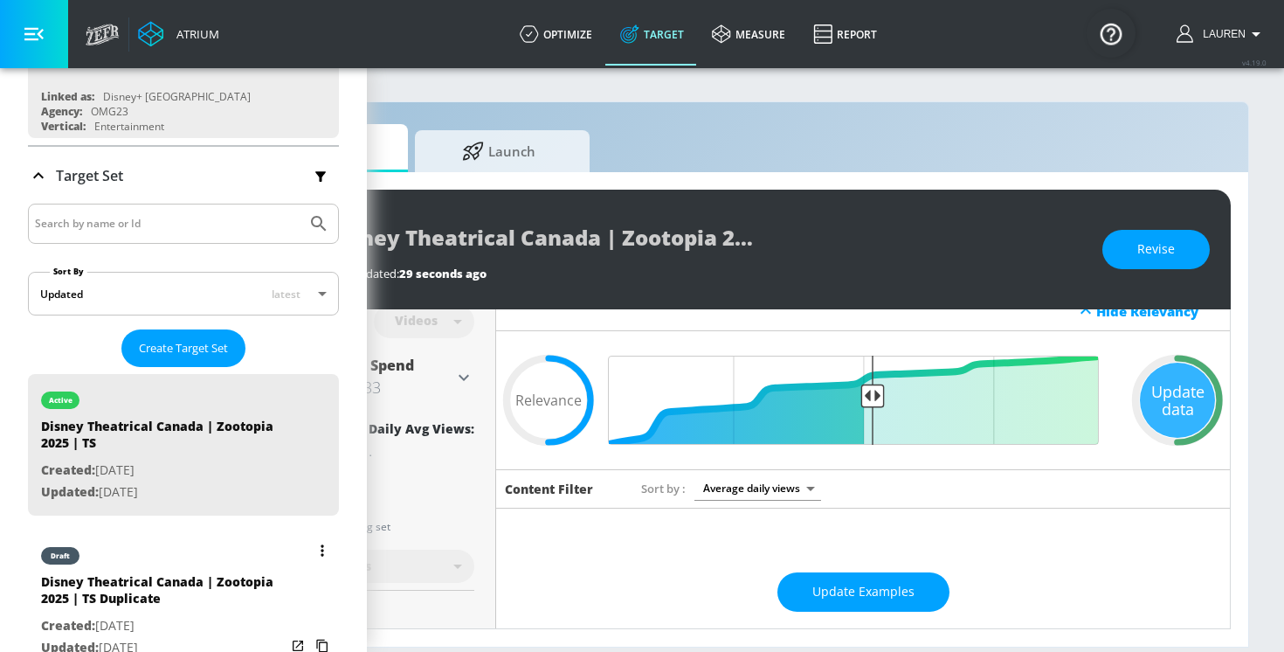
click at [172, 606] on div "Disney Theatrical Canada | Zootopia 2025 | TS Duplicate" at bounding box center [163, 594] width 245 height 42
type input "Disney Theatrical Canada | Zootopia 2025 | TS Duplicate"
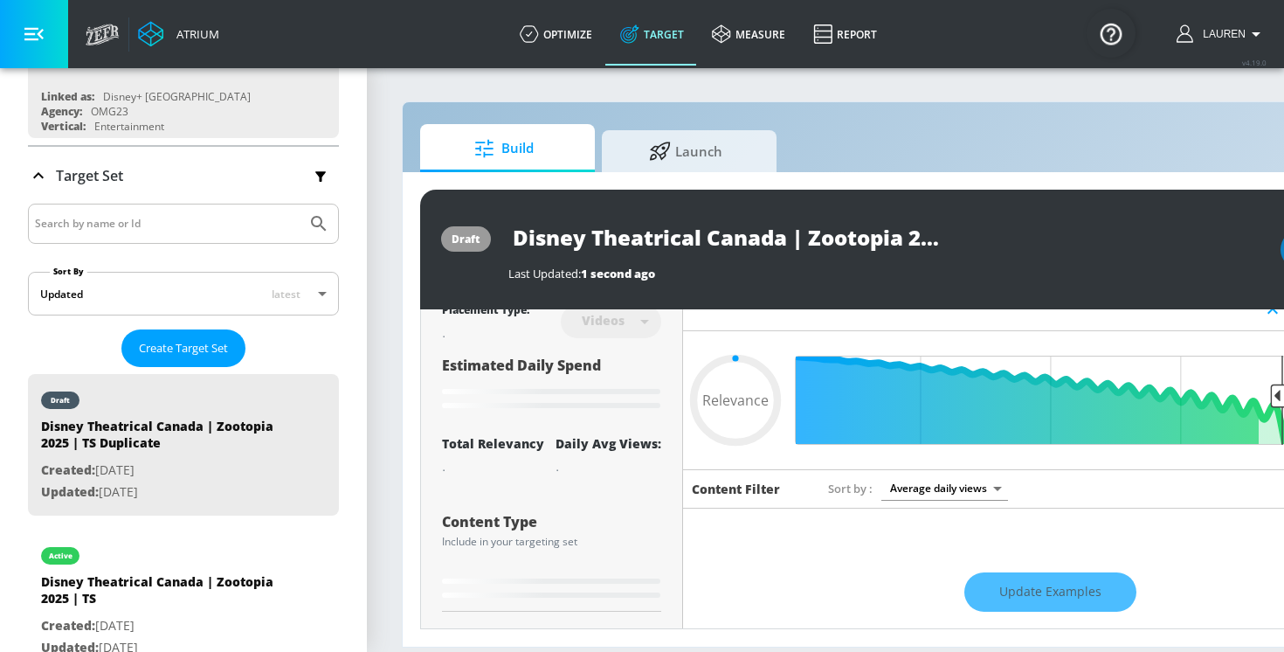
click at [25, 34] on icon "button" at bounding box center [33, 33] width 19 height 19
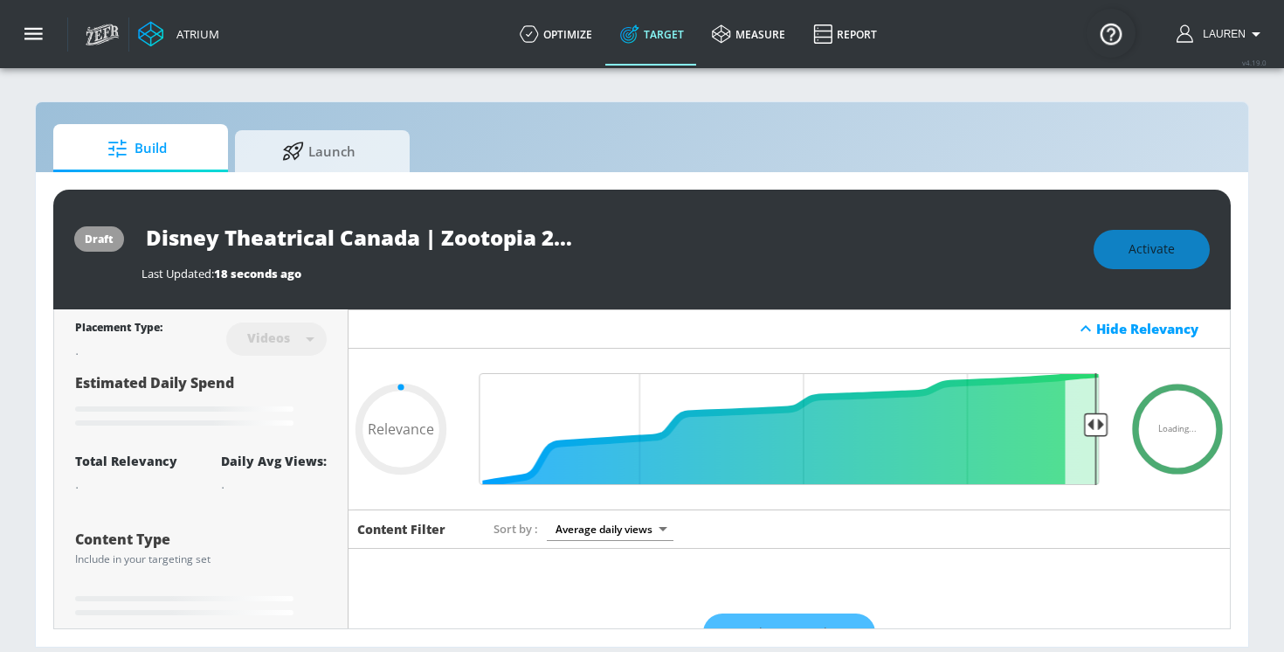
type input "0.5"
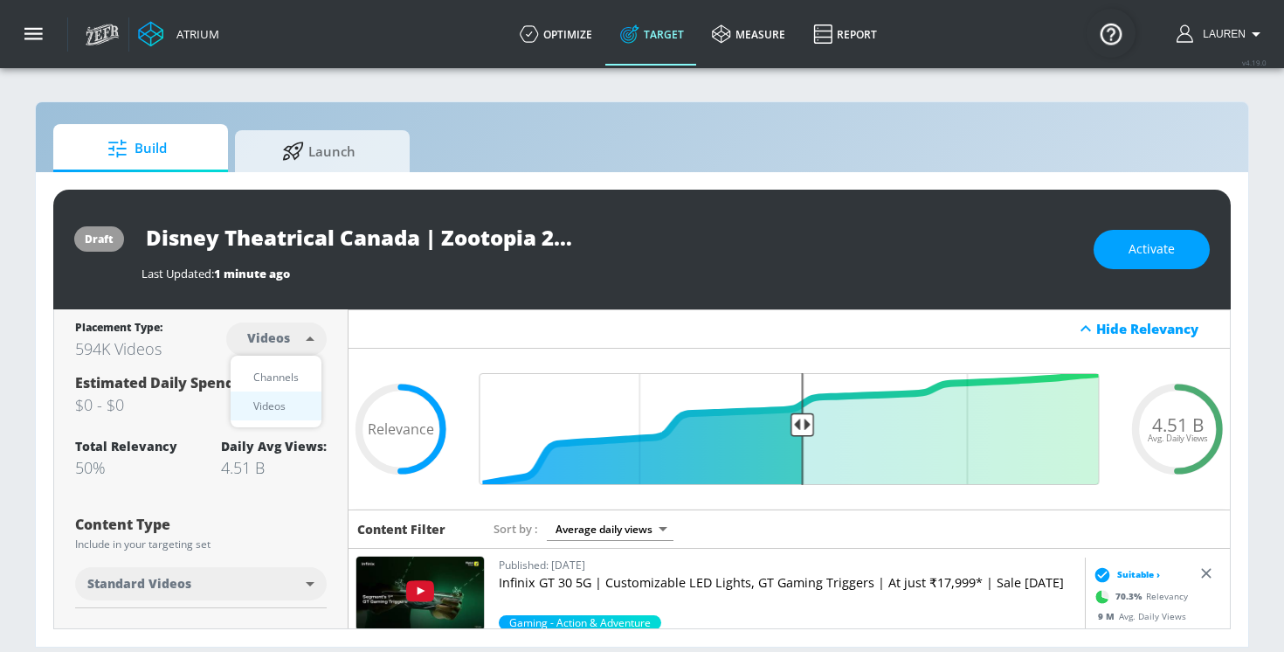
click at [287, 347] on body "Atrium optimize Target measure Report optimize Target measure Report v 4.19.0 L…" at bounding box center [642, 326] width 1284 height 652
click at [425, 245] on div at bounding box center [642, 326] width 1284 height 652
click at [487, 245] on input "Disney Theatrical Canada | Zootopia 2025 | TS Duplicate" at bounding box center [360, 237] width 437 height 39
drag, startPoint x: 571, startPoint y: 242, endPoint x: 445, endPoint y: 238, distance: 125.9
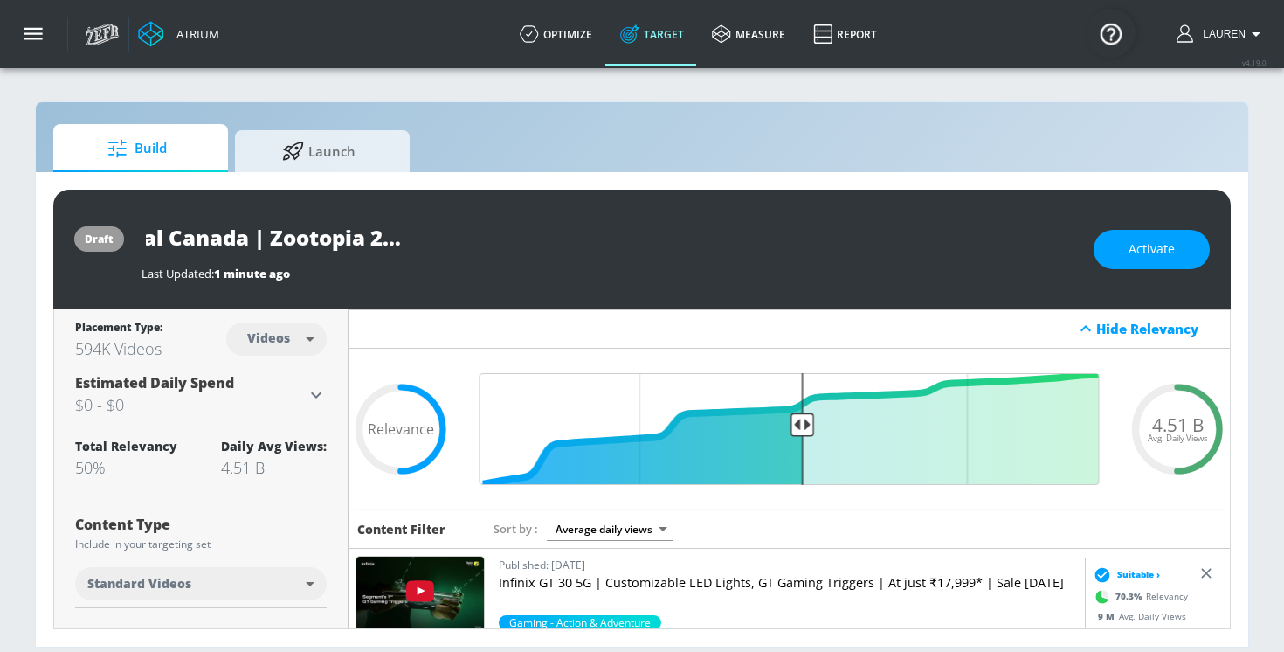
click at [445, 238] on input "Disney Theatrical Canada | Zootopia 2025 | TS Duplicate" at bounding box center [360, 237] width 437 height 39
type input "Disney Theatrical Canada | Zootopia 2025 | CT"
click at [555, 231] on icon "button" at bounding box center [562, 236] width 19 height 19
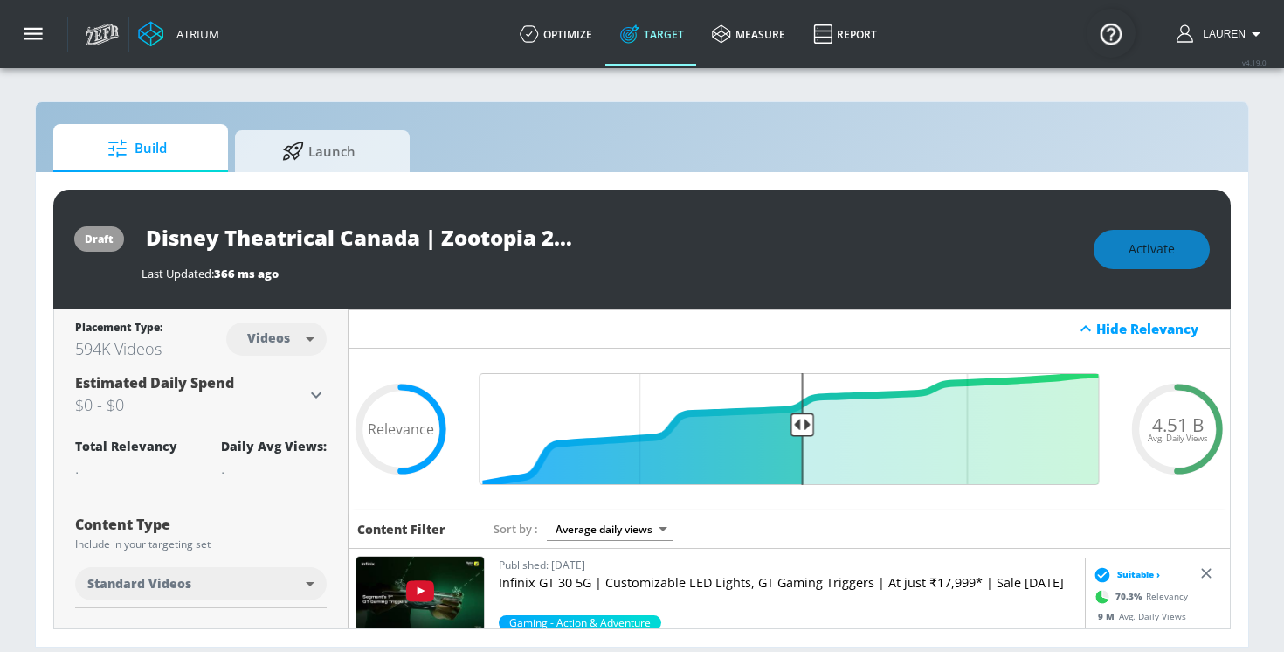
click at [263, 343] on body "Atrium optimize Target measure Report optimize Target measure Report v 4.19.0 L…" at bounding box center [642, 326] width 1284 height 652
click at [271, 384] on div "Channels" at bounding box center [276, 377] width 63 height 18
type input "channels"
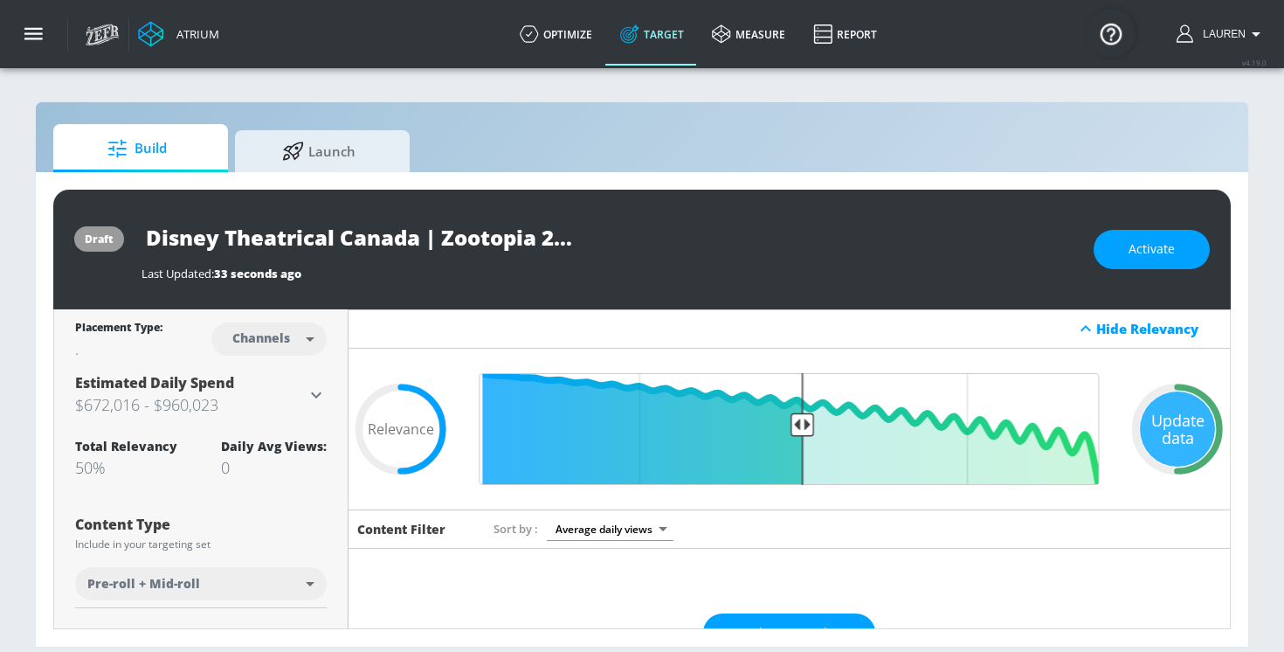
click at [233, 569] on body "Atrium optimize Target measure Report optimize Target measure Report v 4.19.0 L…" at bounding box center [642, 326] width 1284 height 652
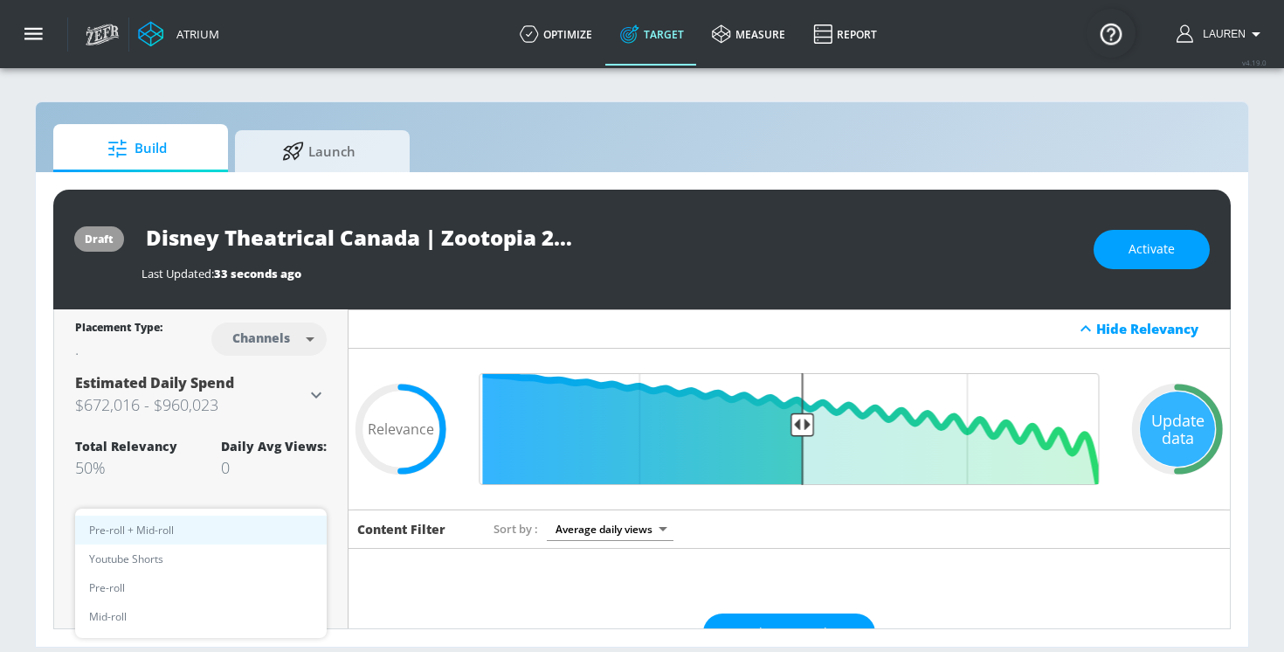
click at [228, 502] on div at bounding box center [642, 326] width 1284 height 652
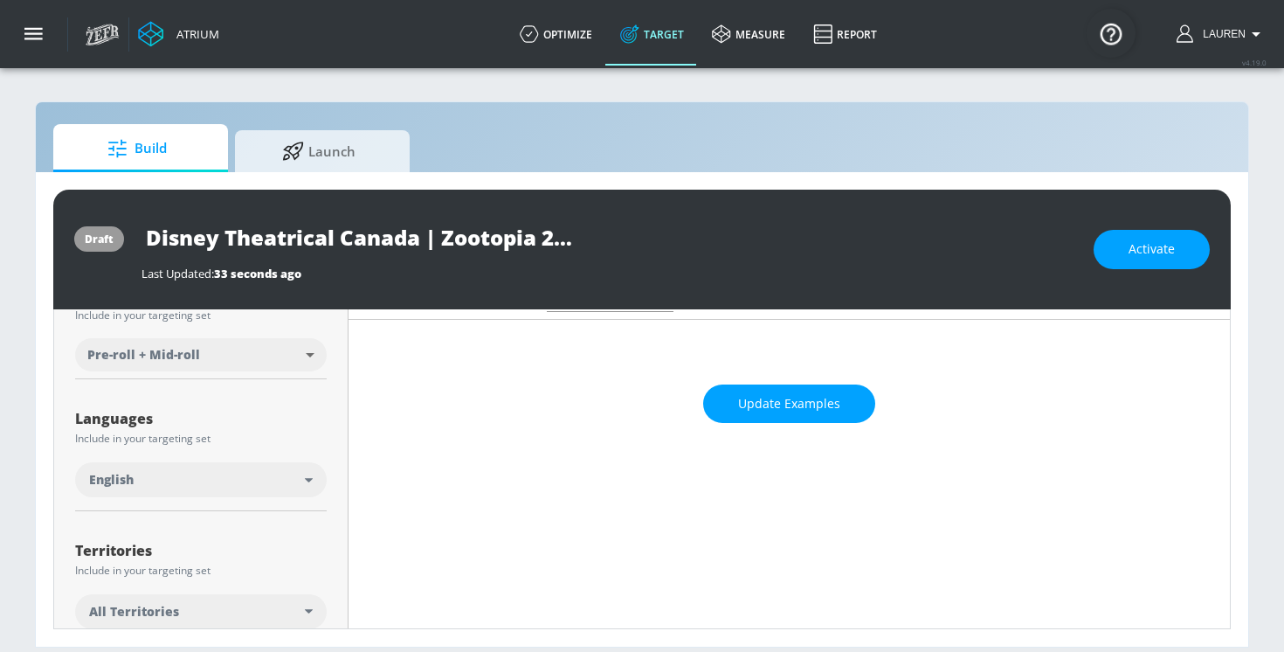
scroll to position [326, 0]
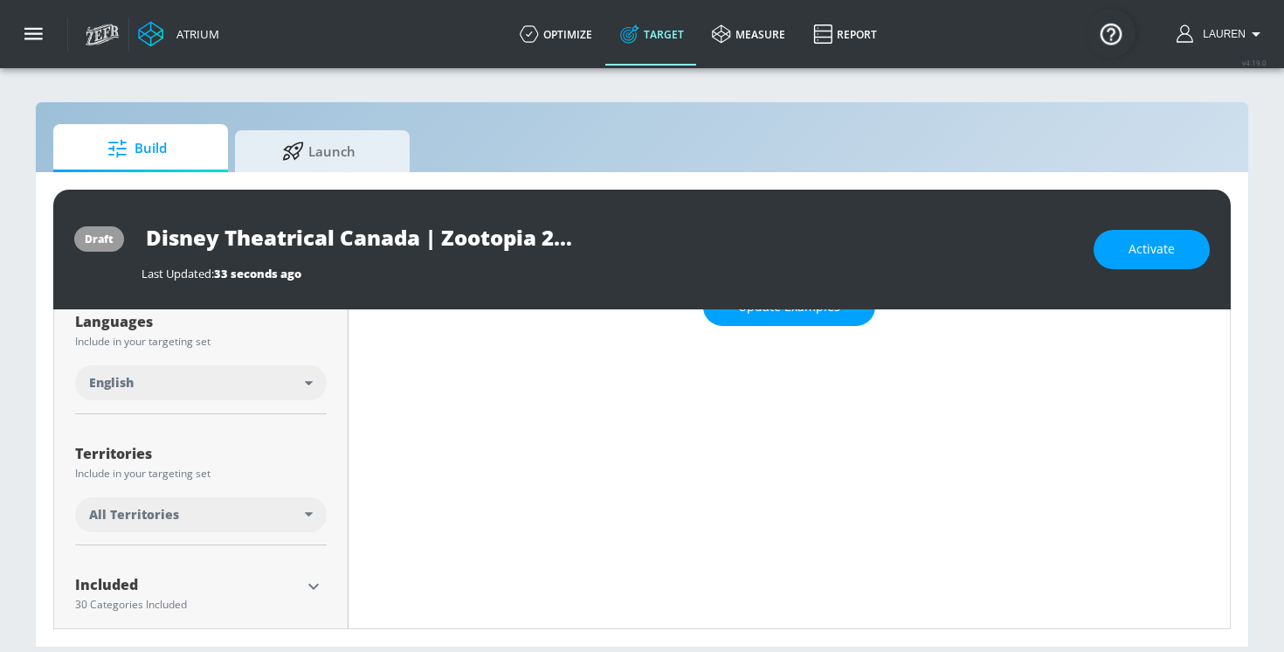
click at [184, 516] on div "All Territories" at bounding box center [197, 514] width 216 height 17
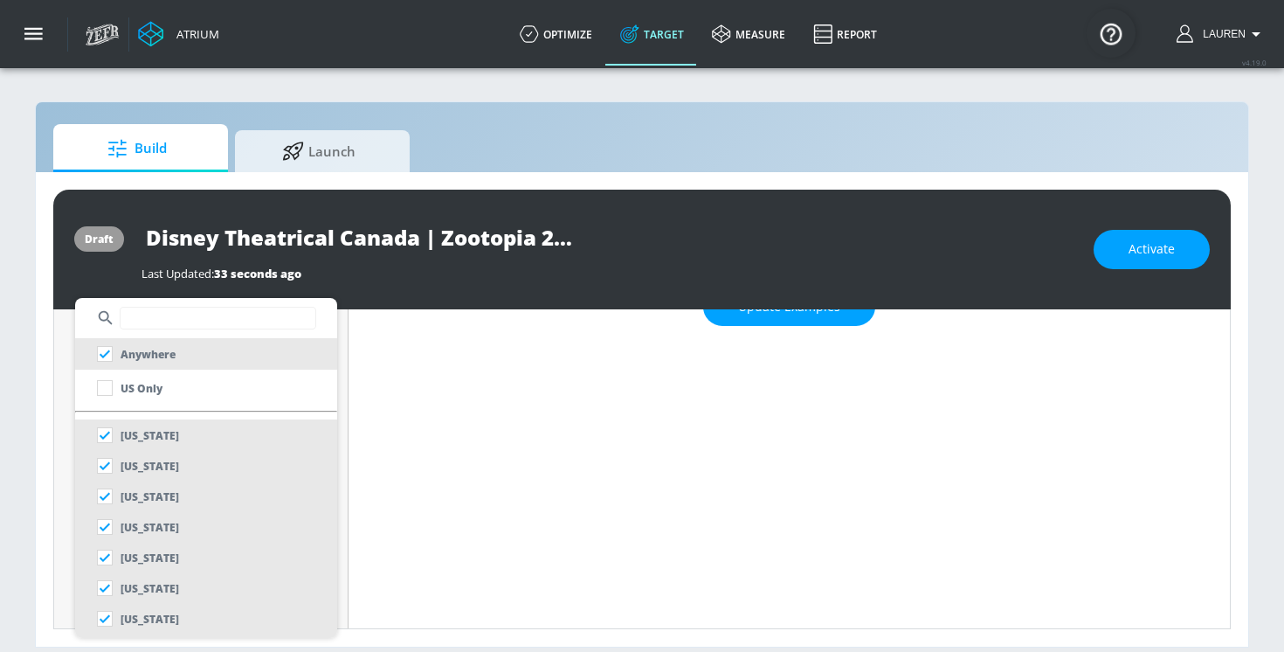
click at [207, 319] on input "text" at bounding box center [218, 318] width 197 height 23
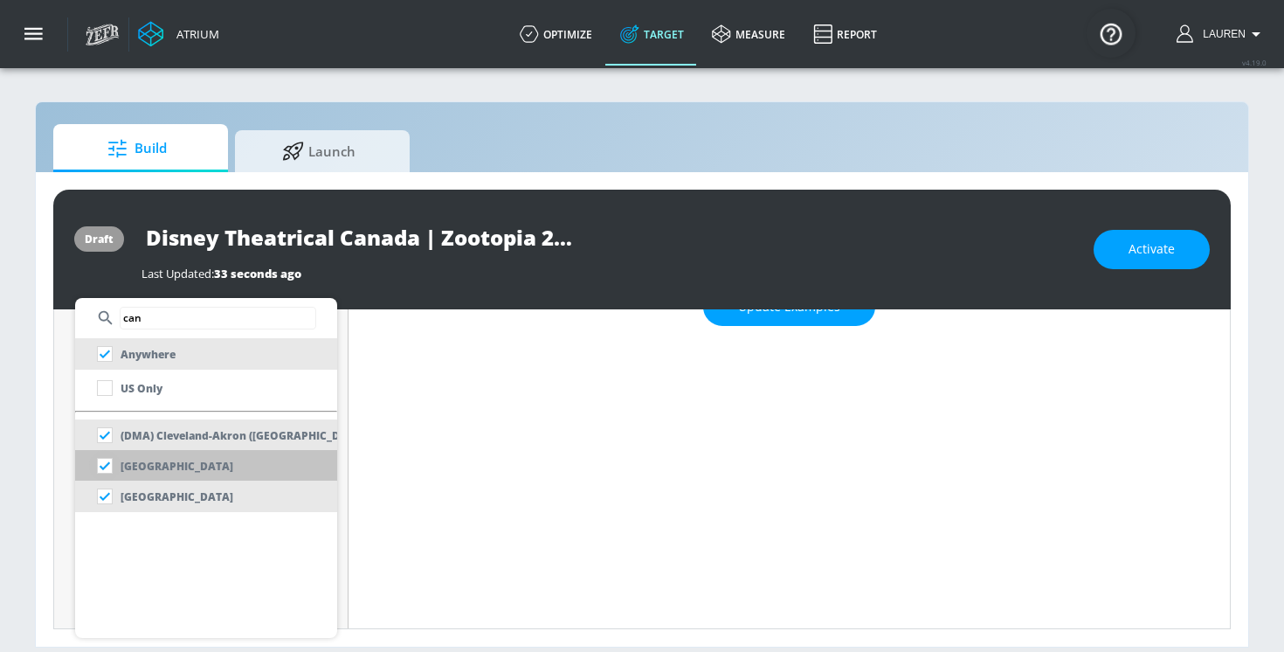
type input "can"
click at [108, 460] on input "checkbox" at bounding box center [104, 465] width 31 height 31
checkbox input "false"
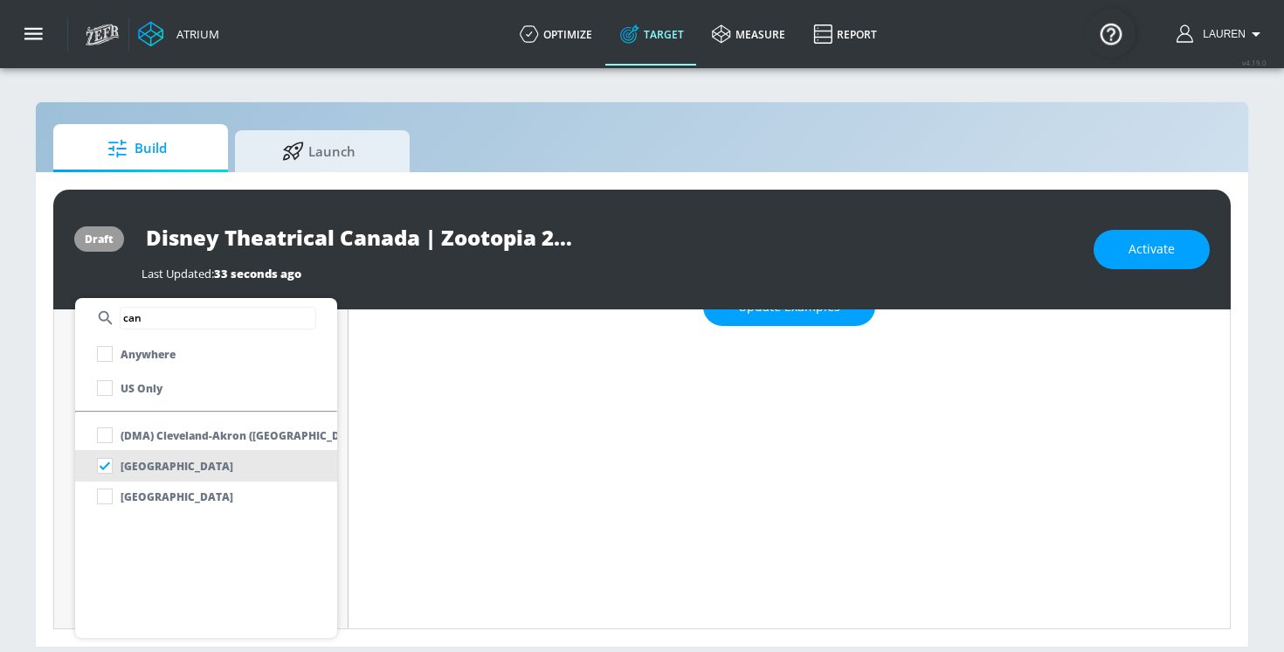
click at [439, 467] on div at bounding box center [642, 326] width 1284 height 652
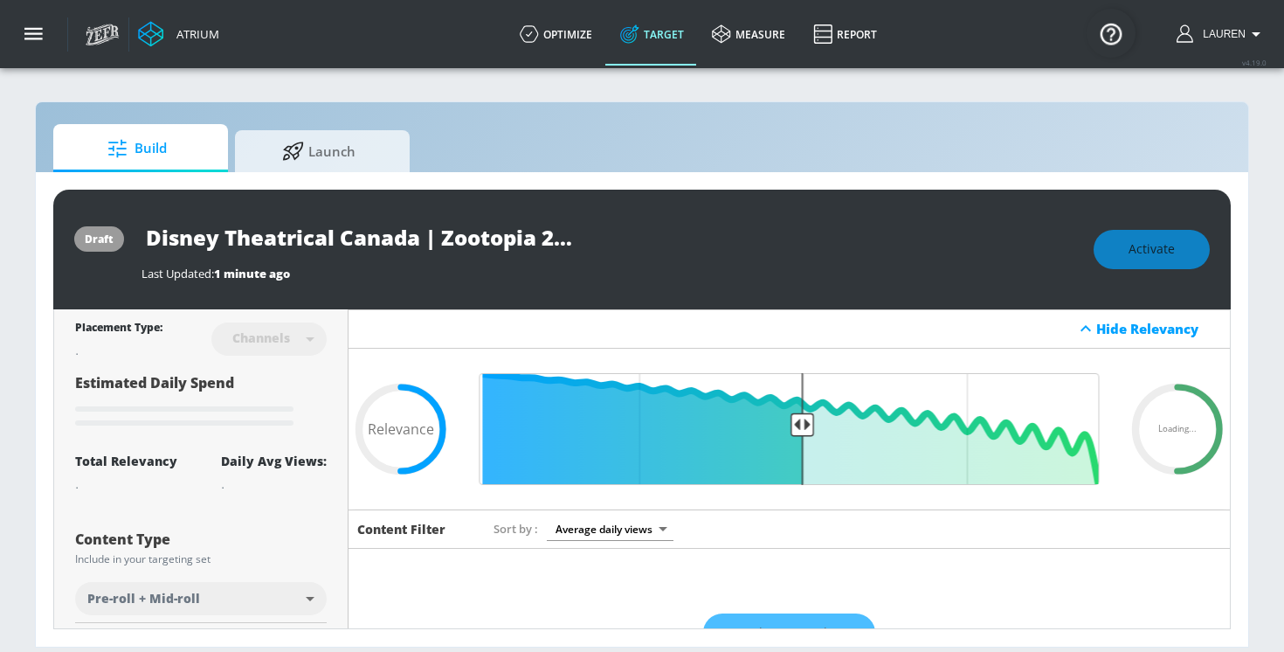
scroll to position [0, 66]
drag, startPoint x: 151, startPoint y: 240, endPoint x: 622, endPoint y: 252, distance: 471.1
click at [622, 252] on div "Disney Theatrical Canada | Zootopia 2025 | CT" at bounding box center [609, 237] width 935 height 39
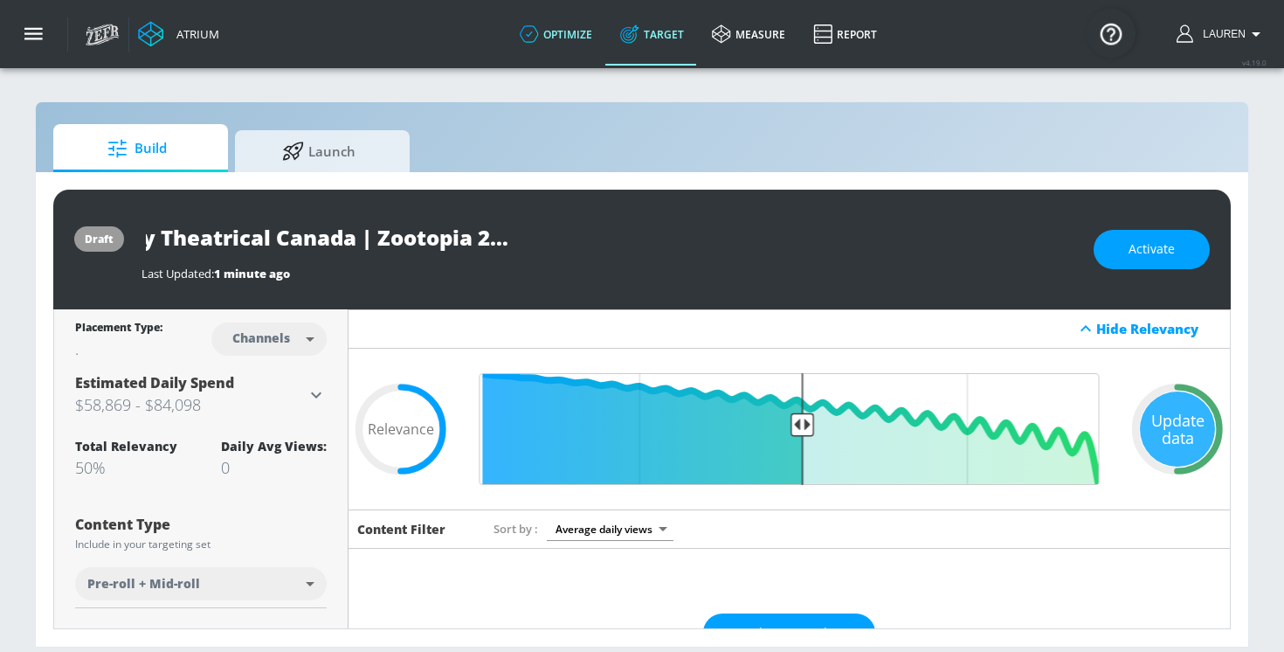
scroll to position [0, 0]
click at [123, 201] on div "draft Disney Theatrical Canada | Zootopia 2025 | CT Last Updated: 1 minute ago …" at bounding box center [642, 250] width 1178 height 120
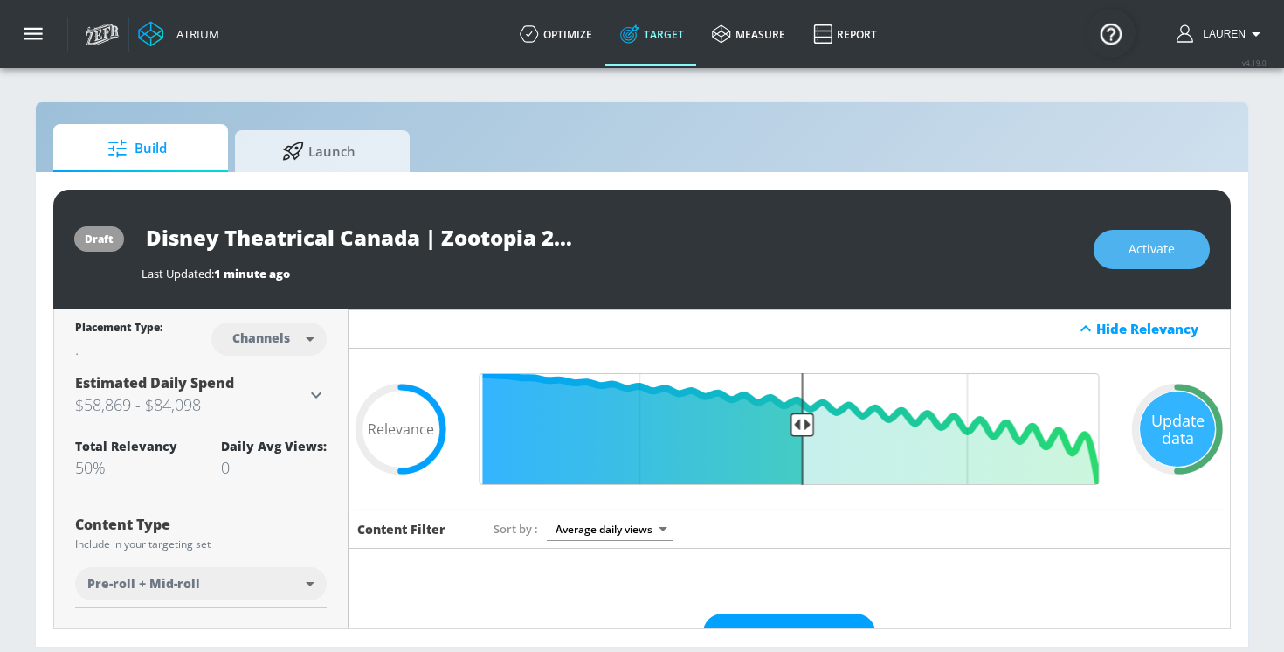
click at [1137, 257] on span "Activate" at bounding box center [1152, 250] width 46 height 22
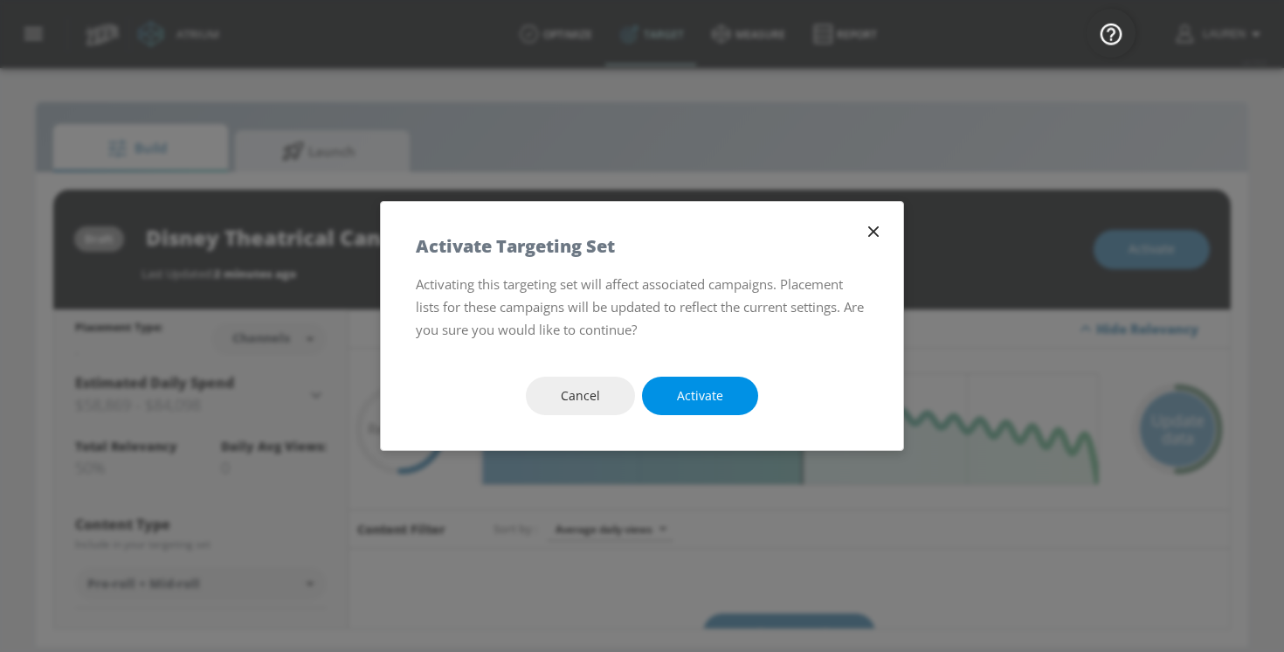
click at [727, 391] on button "Activate" at bounding box center [700, 396] width 116 height 39
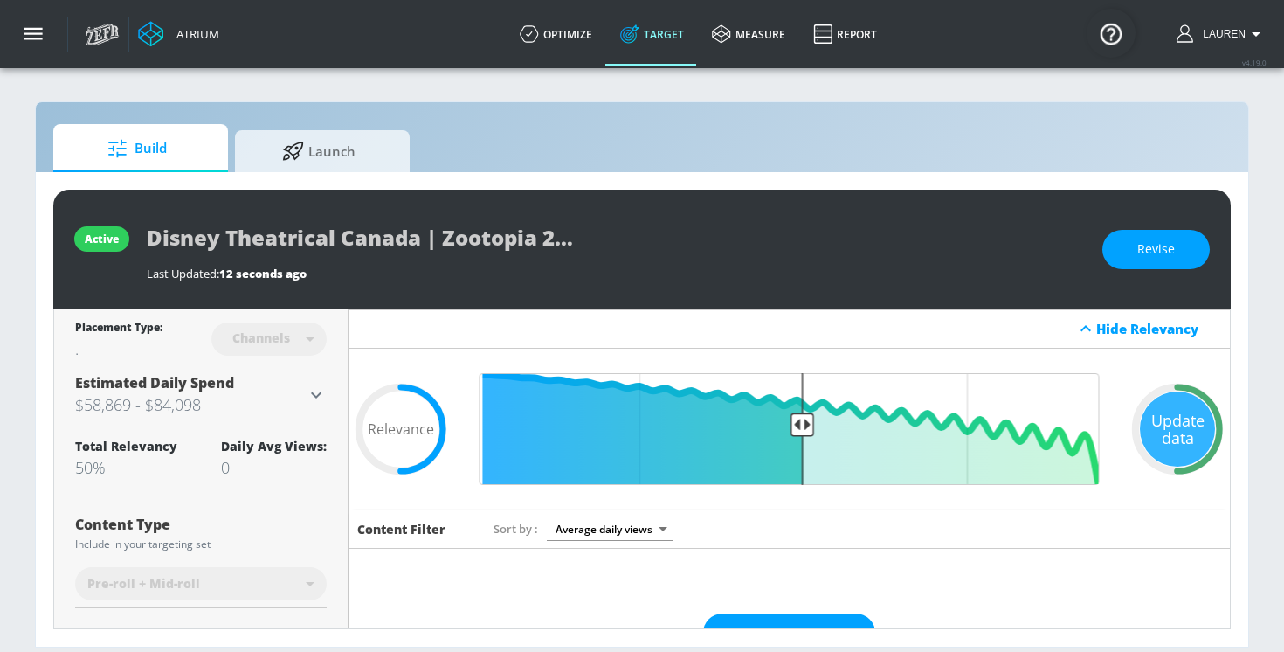
click at [42, 128] on div "Build Launch active Disney Theatrical Canada | Zootopia 2025 | CT Last Updated:…" at bounding box center [642, 374] width 1215 height 546
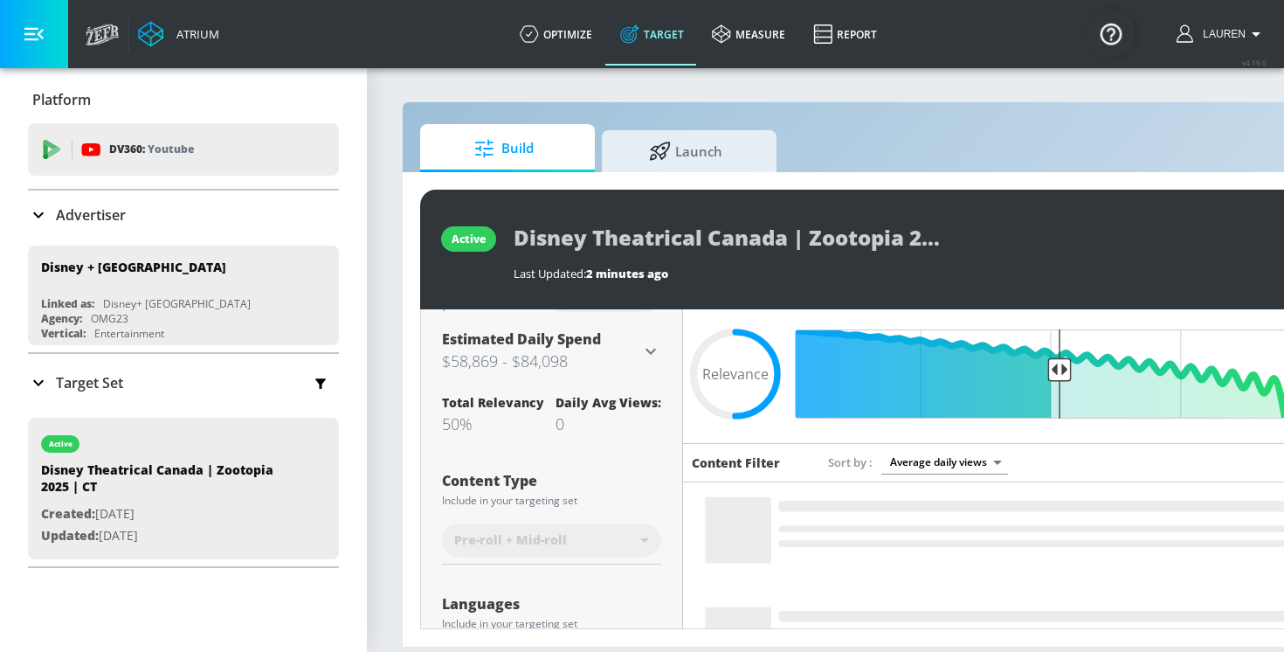
scroll to position [48, 0]
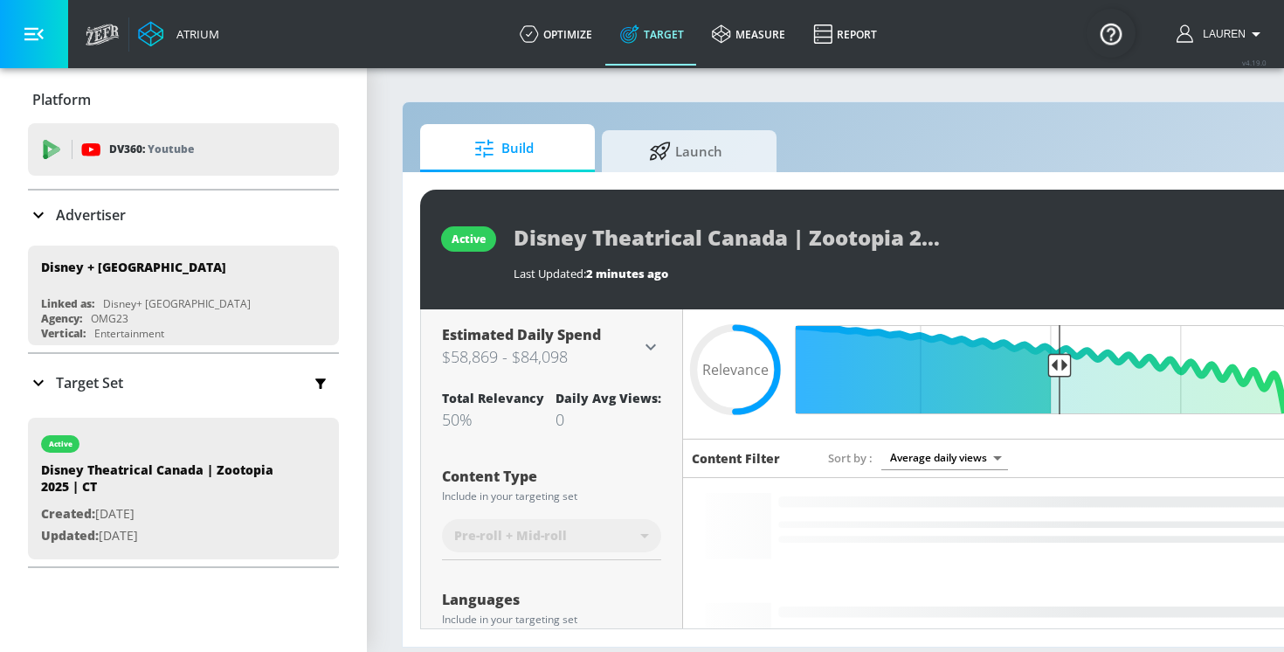
click at [45, 377] on icon at bounding box center [38, 382] width 21 height 21
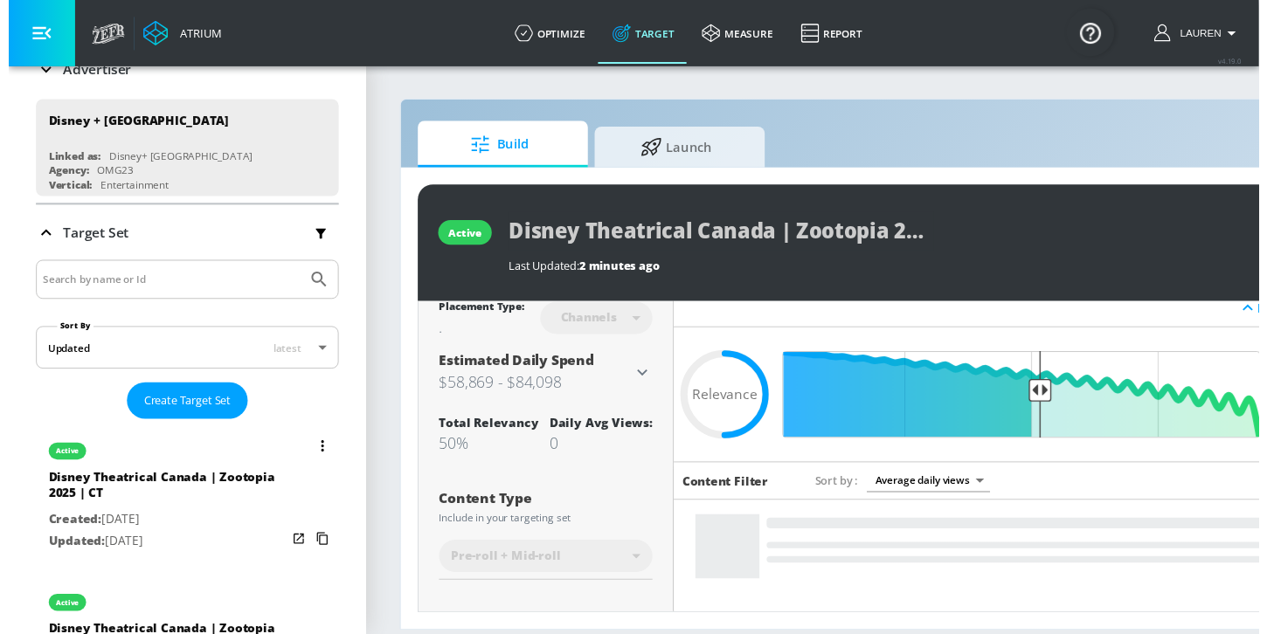
scroll to position [207, 0]
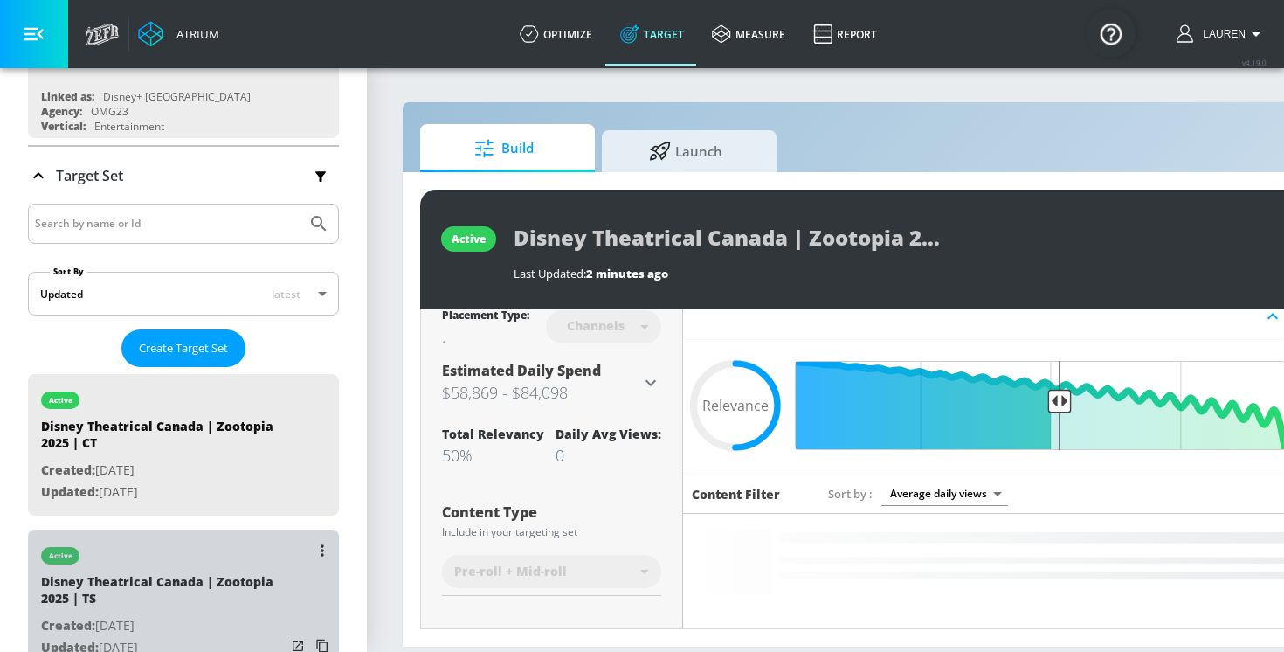
click at [207, 624] on p "Created: [DATE]" at bounding box center [163, 626] width 245 height 22
type input "Disney Theatrical Canada | Zootopia 2025 | TS"
type input "videos"
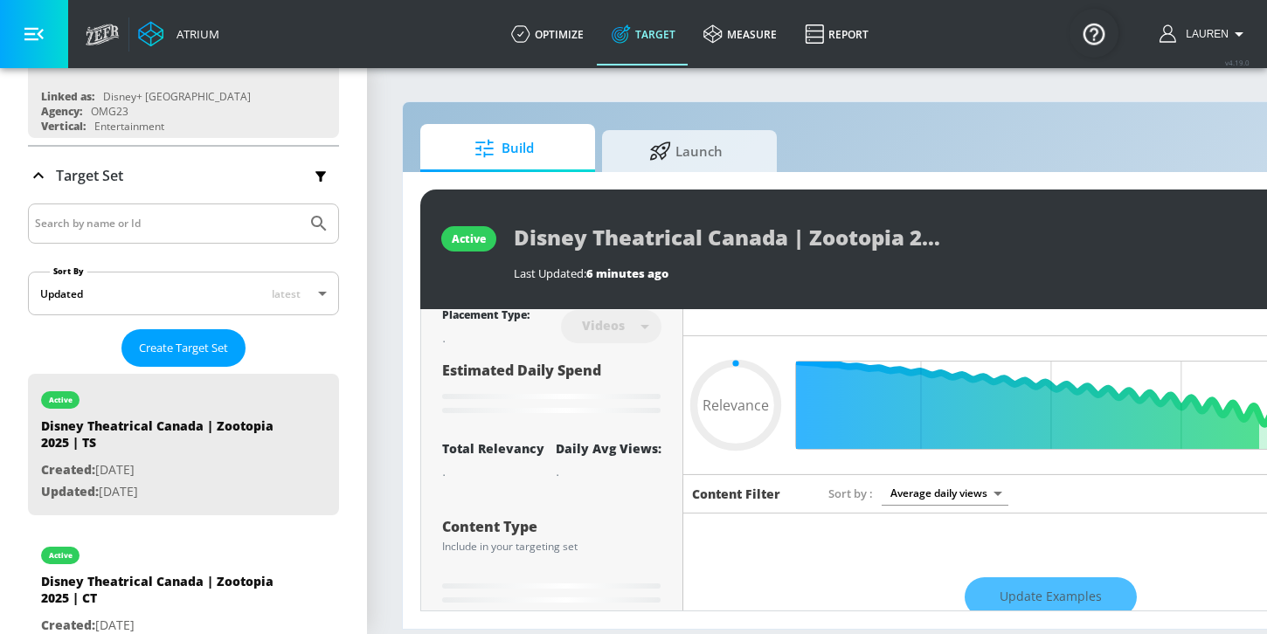
scroll to position [12, 0]
type input "0.5"
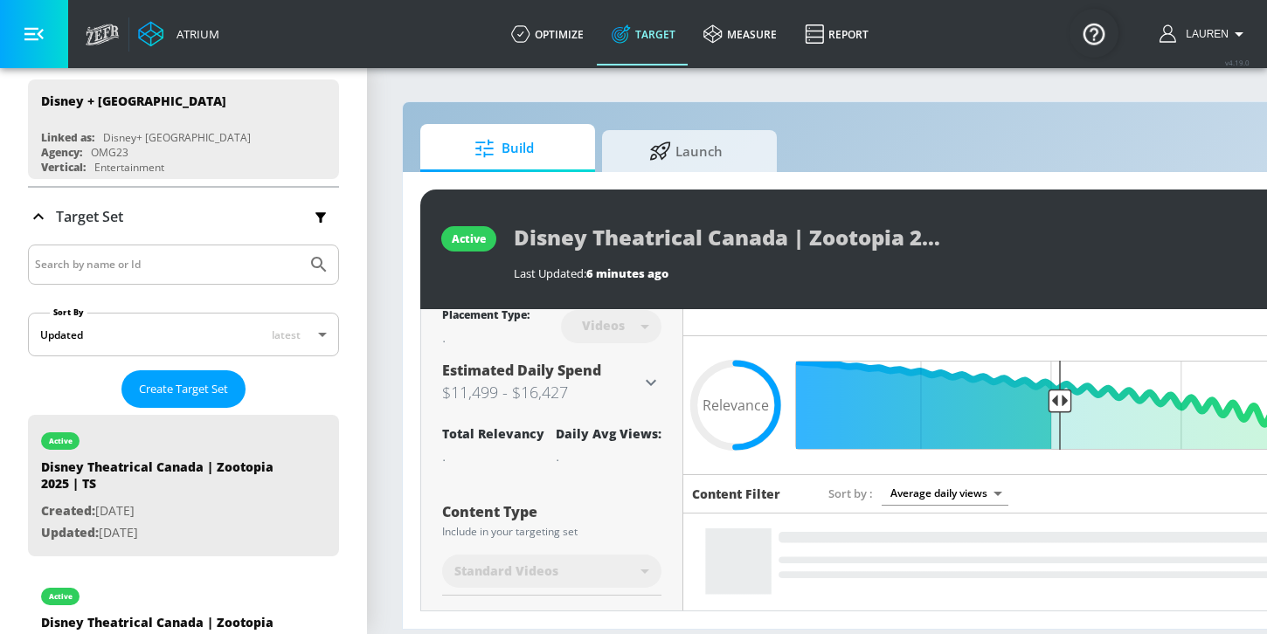
scroll to position [171, 0]
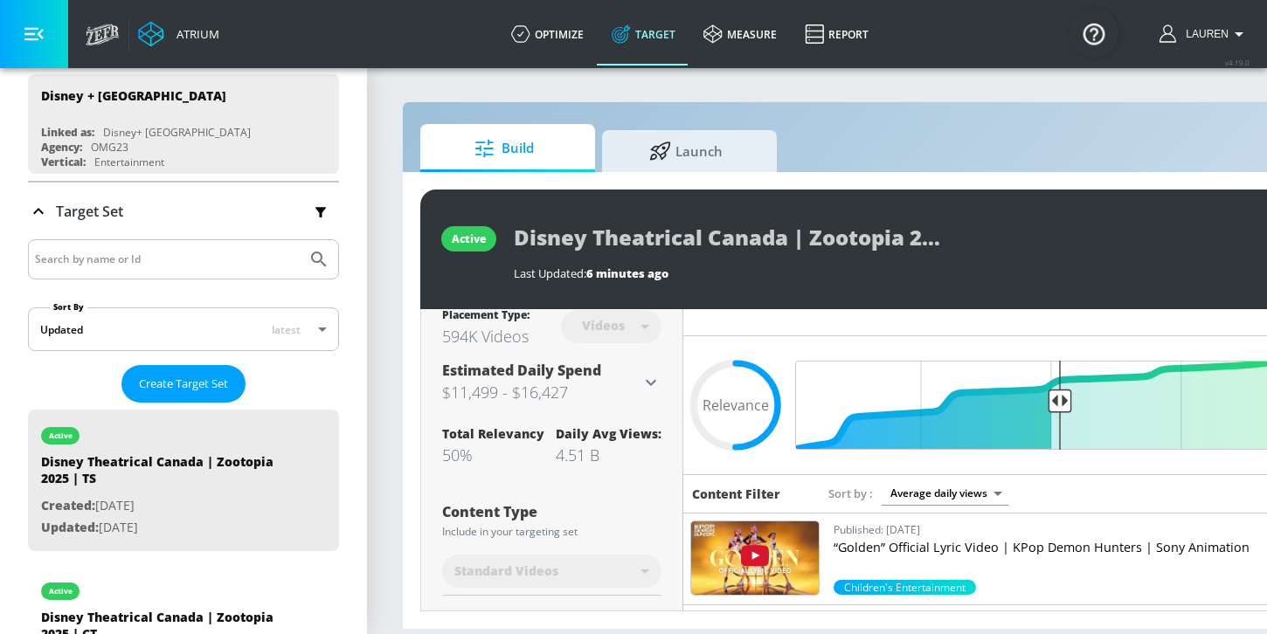
click at [572, 452] on div "4.51 B" at bounding box center [609, 455] width 106 height 21
copy div "4.51 B"
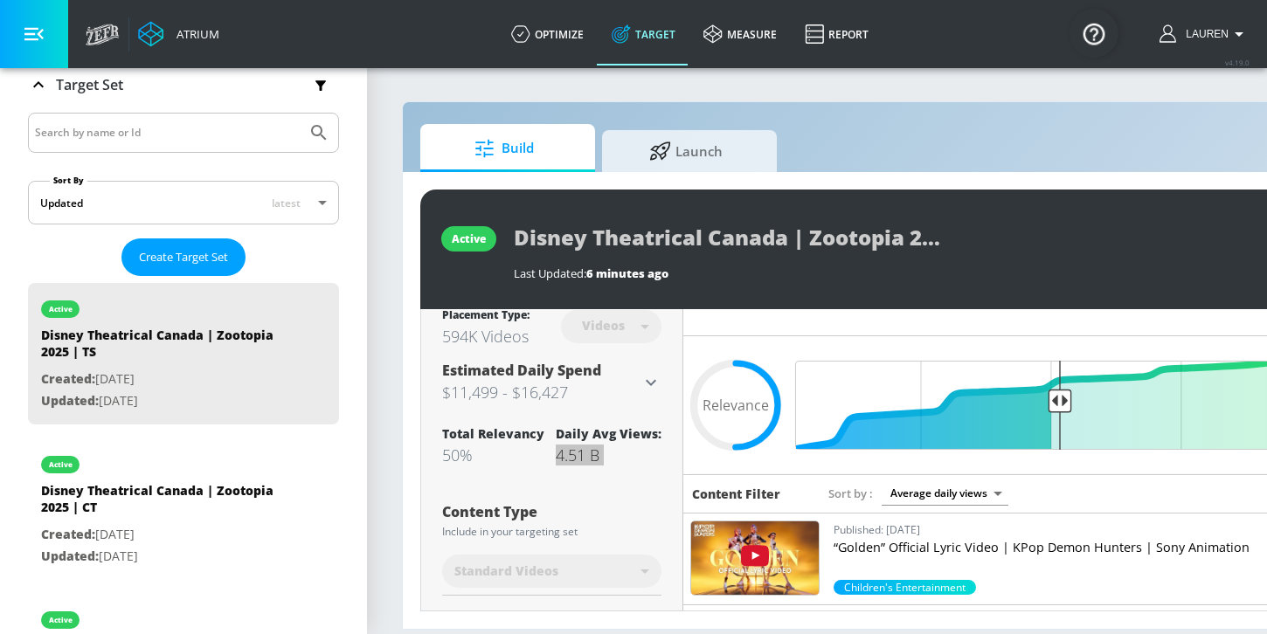
scroll to position [308, 0]
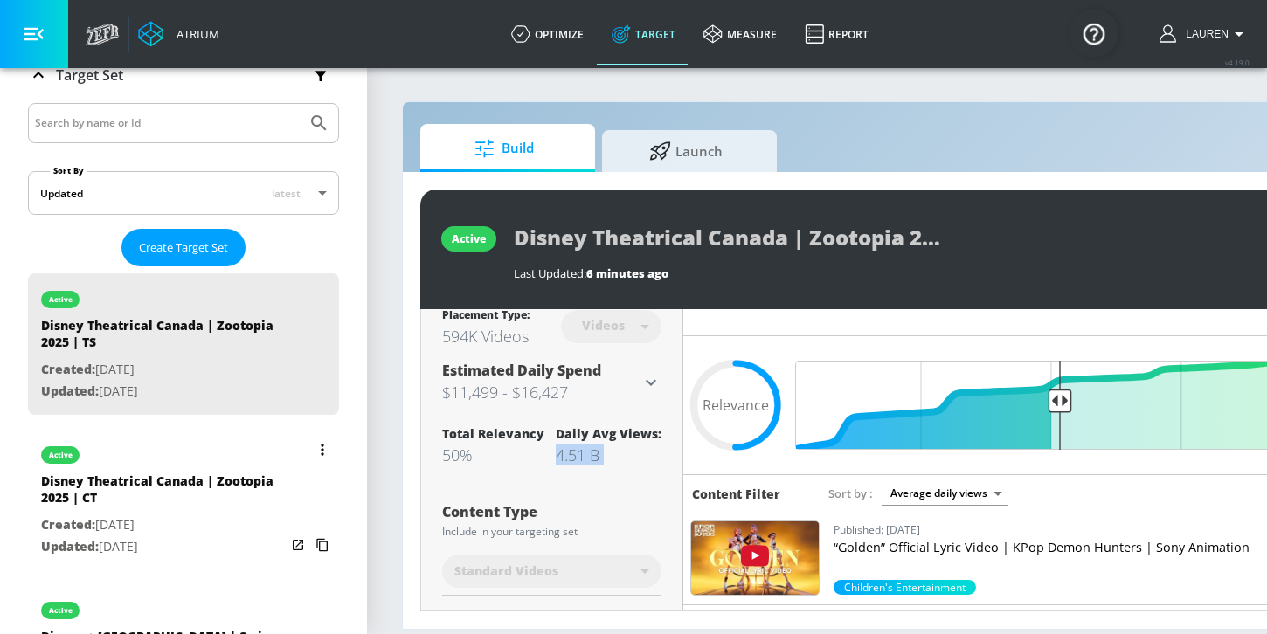
click at [177, 517] on p "Created: [DATE]" at bounding box center [163, 526] width 245 height 22
type input "Disney Theatrical Canada | Zootopia 2025 | CT"
type input "channels"
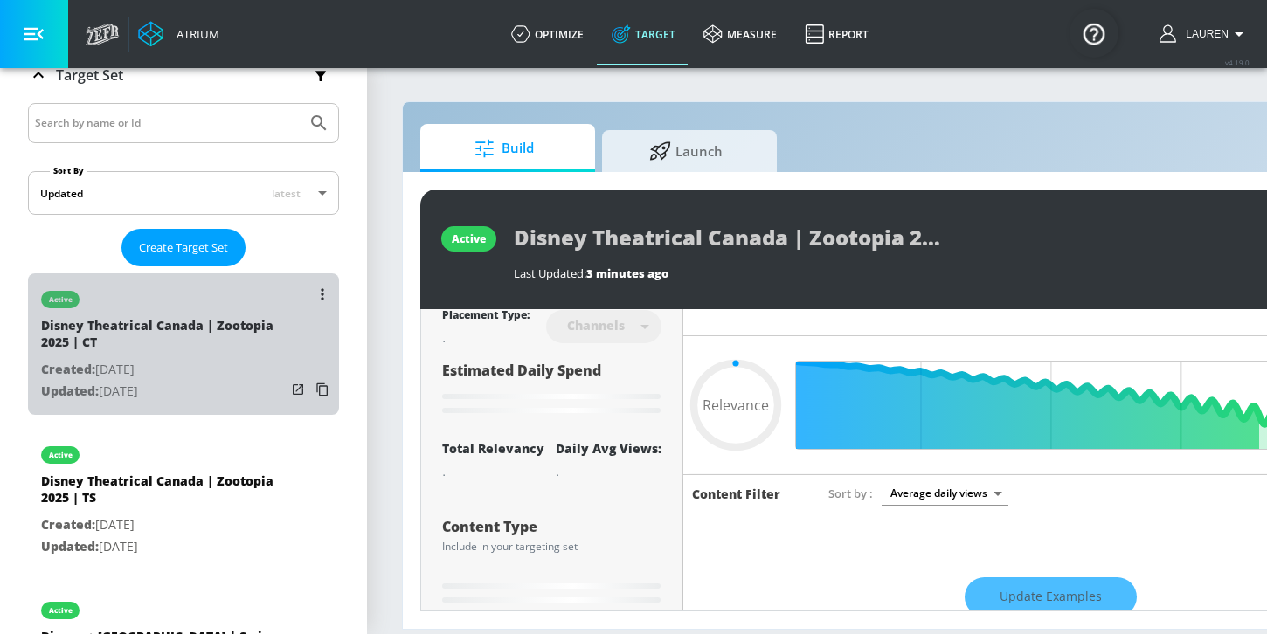
click at [183, 378] on p "Created: [DATE]" at bounding box center [163, 370] width 245 height 22
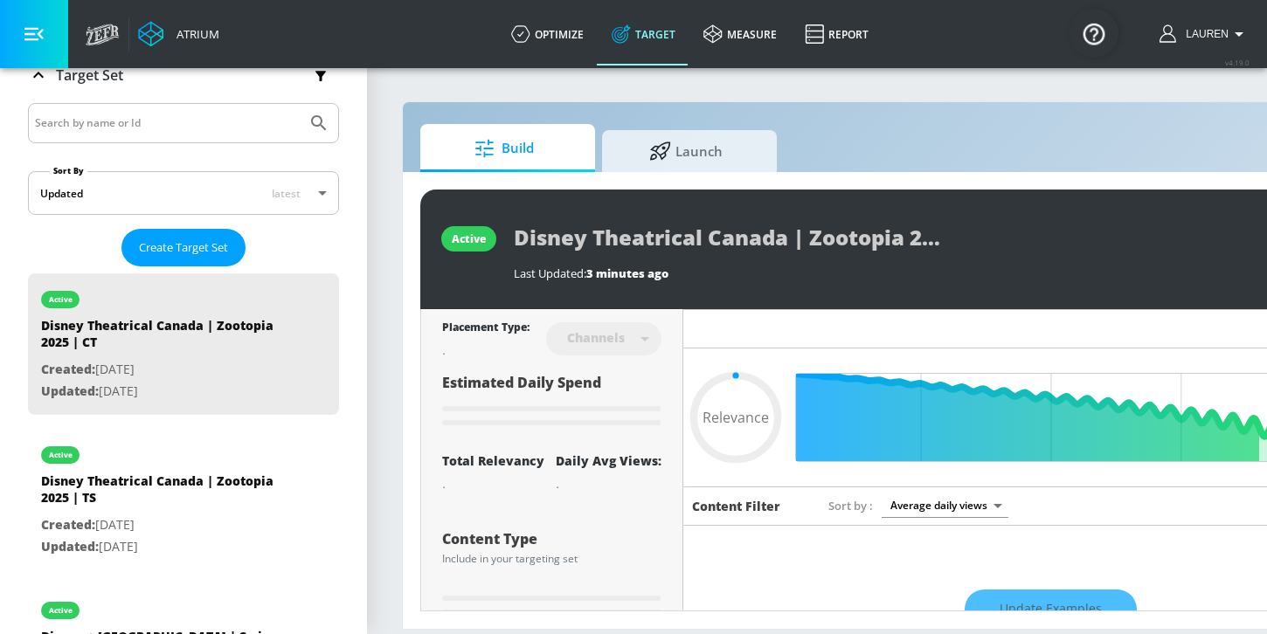
scroll to position [3, 0]
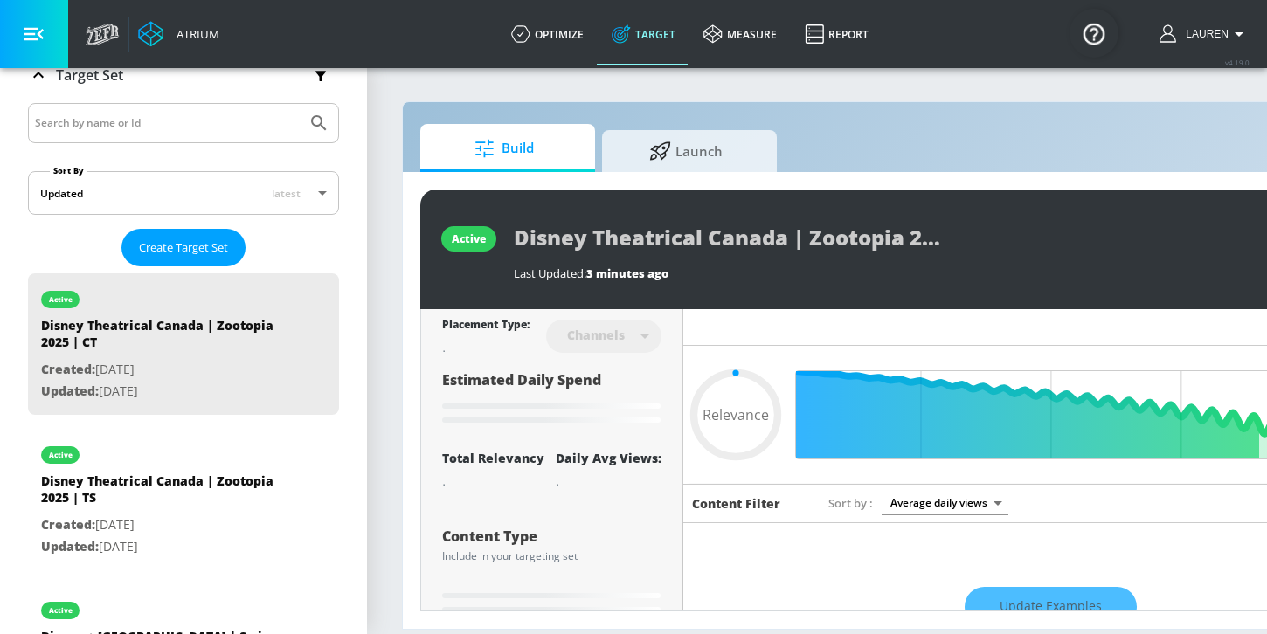
type input "0.5"
